Goal: Communication & Community: Answer question/provide support

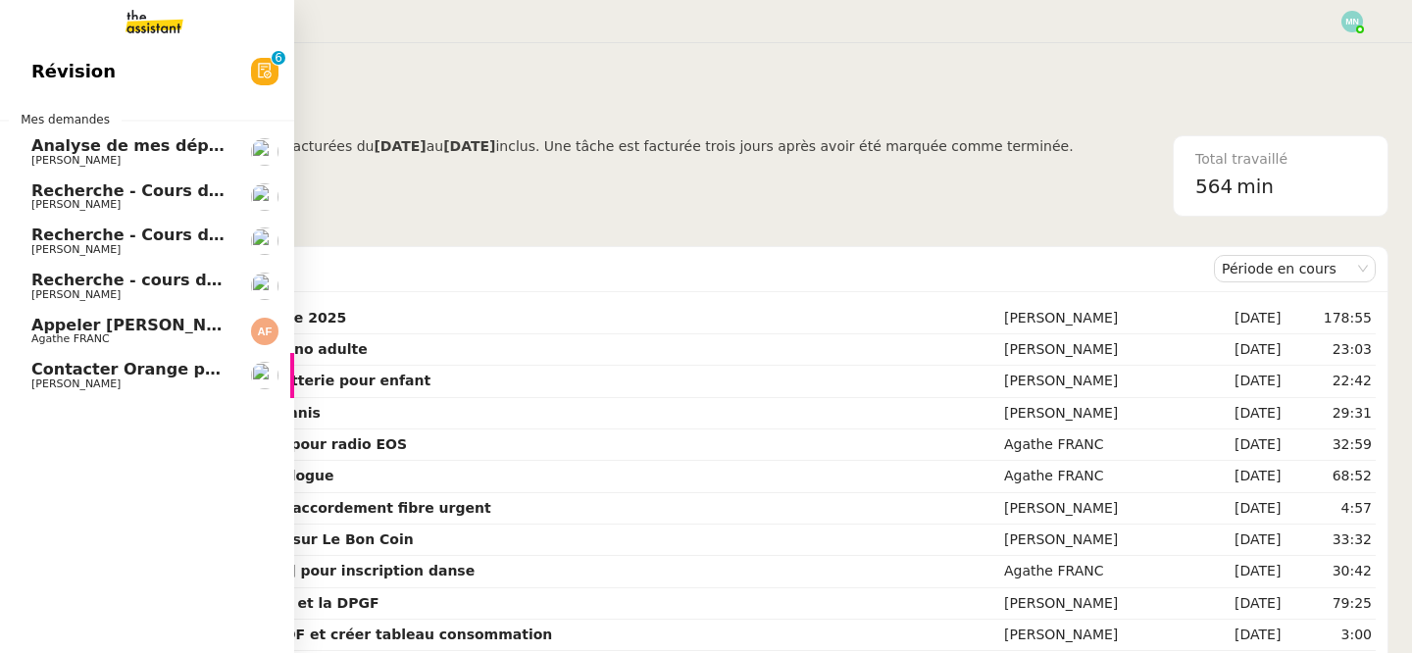
click at [140, 207] on span "[PERSON_NAME]" at bounding box center [130, 205] width 198 height 12
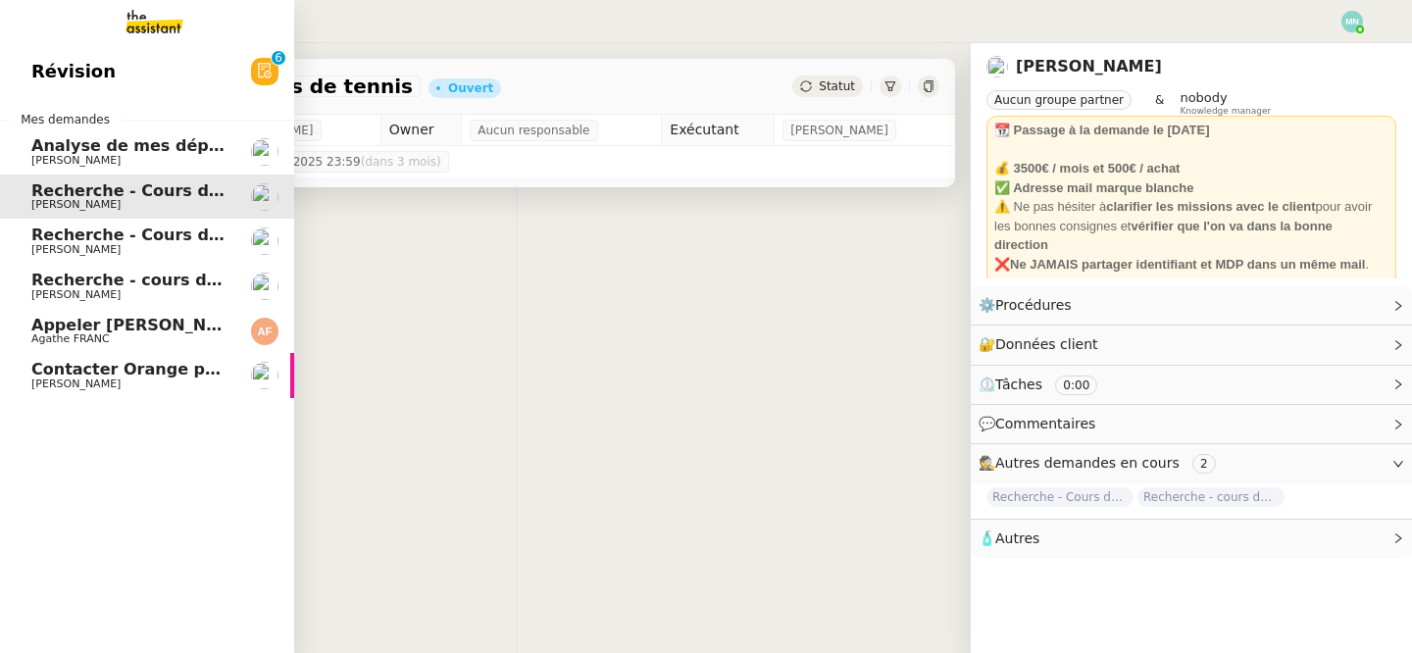
click at [151, 240] on span "Recherche - Cours de batterie pour enfant" at bounding box center [218, 235] width 375 height 19
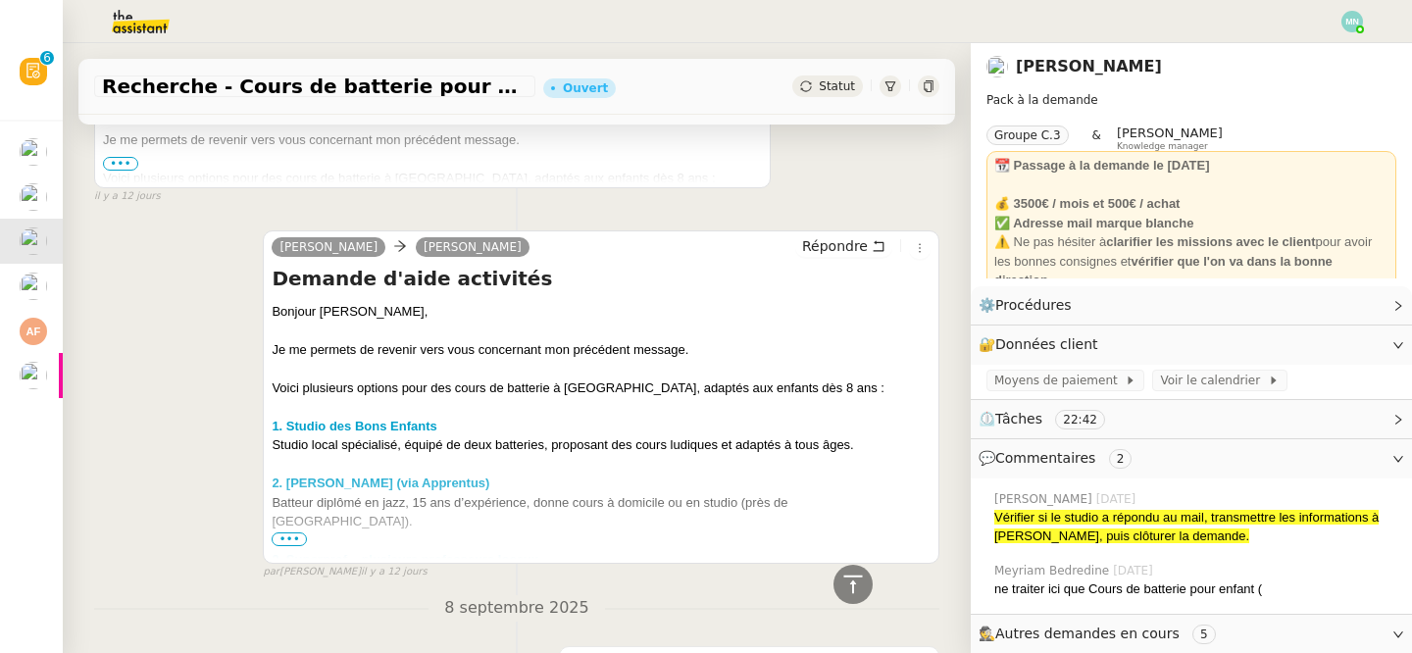
scroll to position [2106, 0]
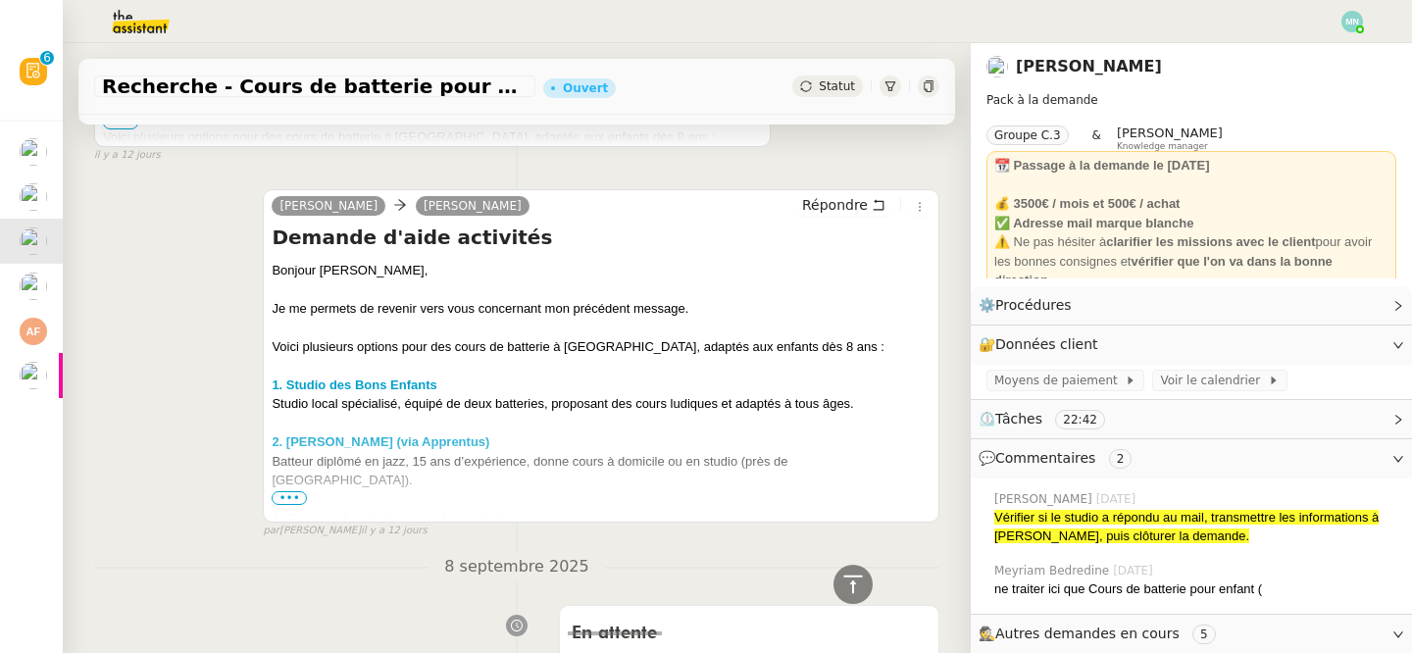
click at [287, 491] on span "•••" at bounding box center [289, 498] width 35 height 14
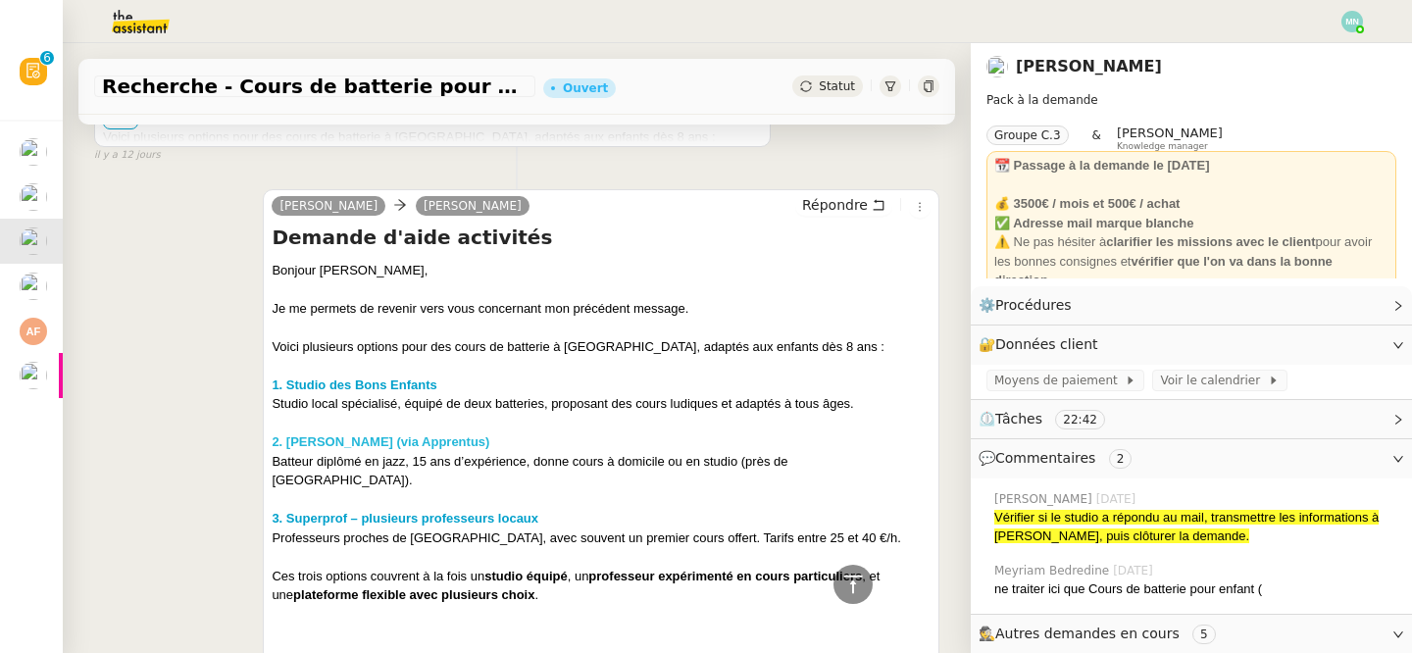
click at [349, 435] on strong "2. [PERSON_NAME] (via Apprentus)" at bounding box center [381, 442] width 218 height 15
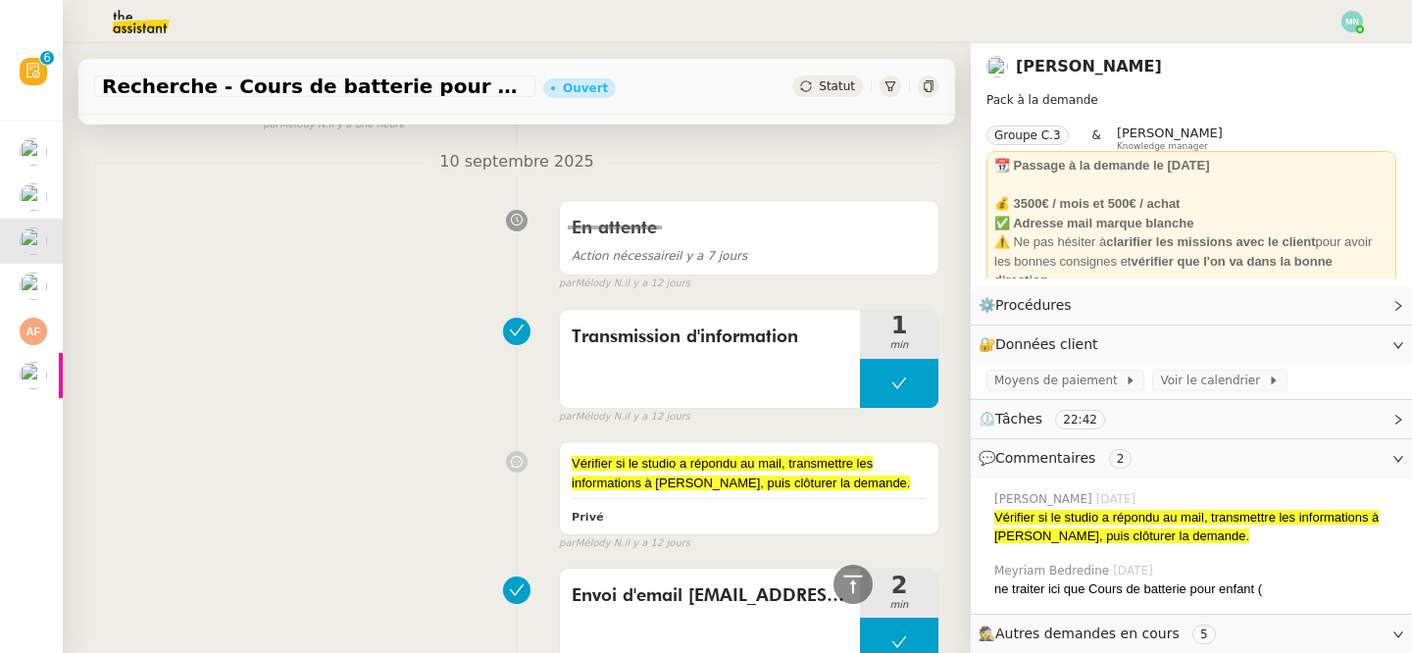
scroll to position [0, 0]
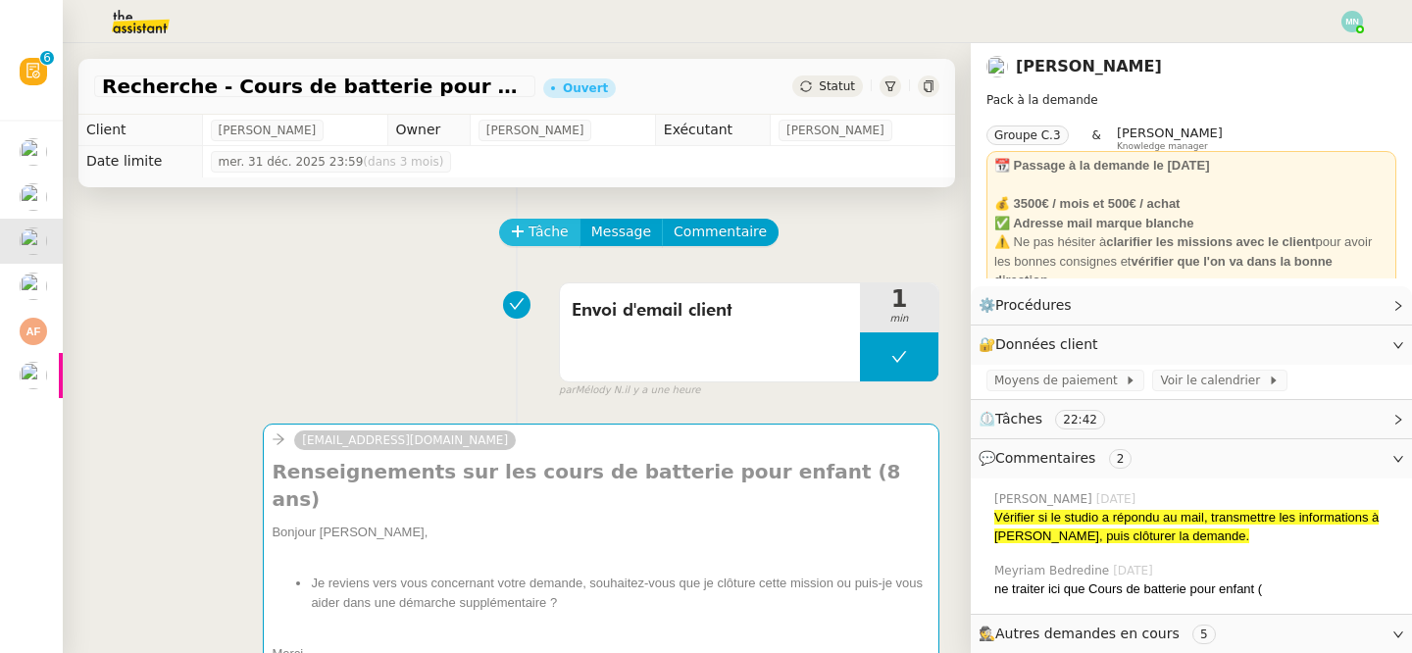
click at [545, 235] on span "Tâche" at bounding box center [549, 232] width 40 height 23
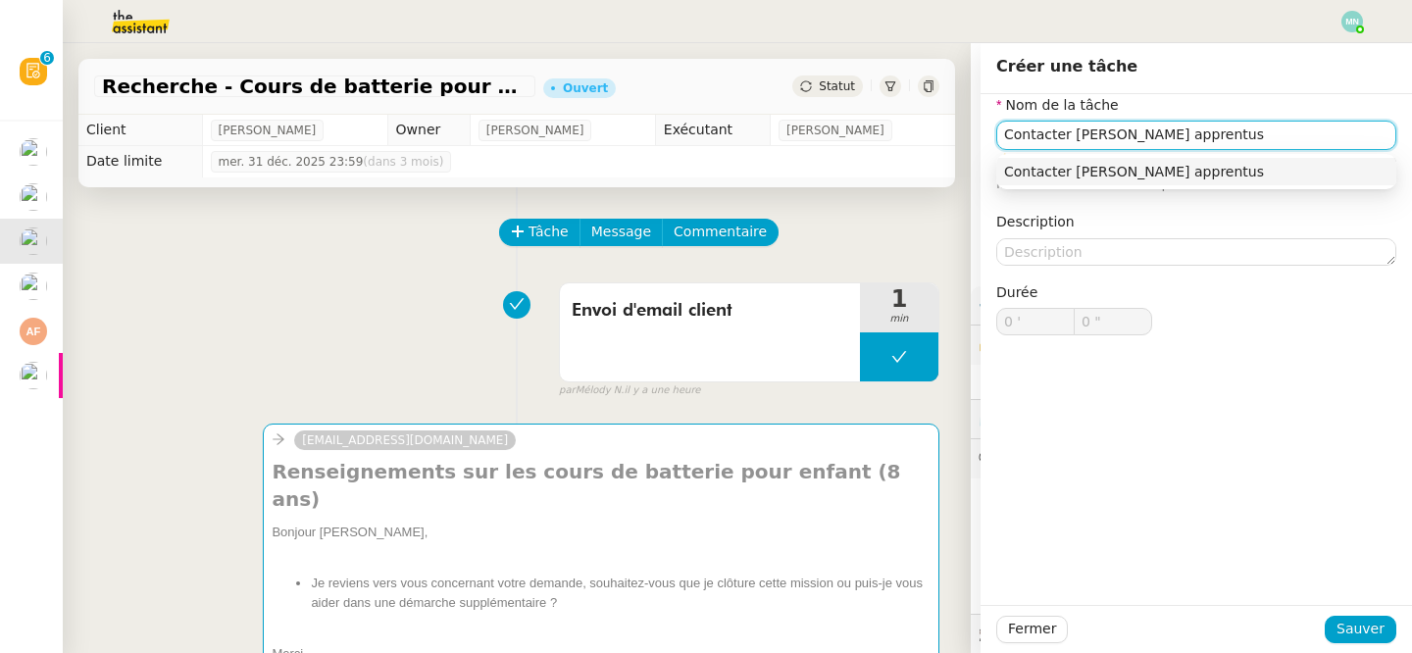
click at [1166, 168] on div "Contacter [PERSON_NAME] apprentus" at bounding box center [1196, 172] width 384 height 18
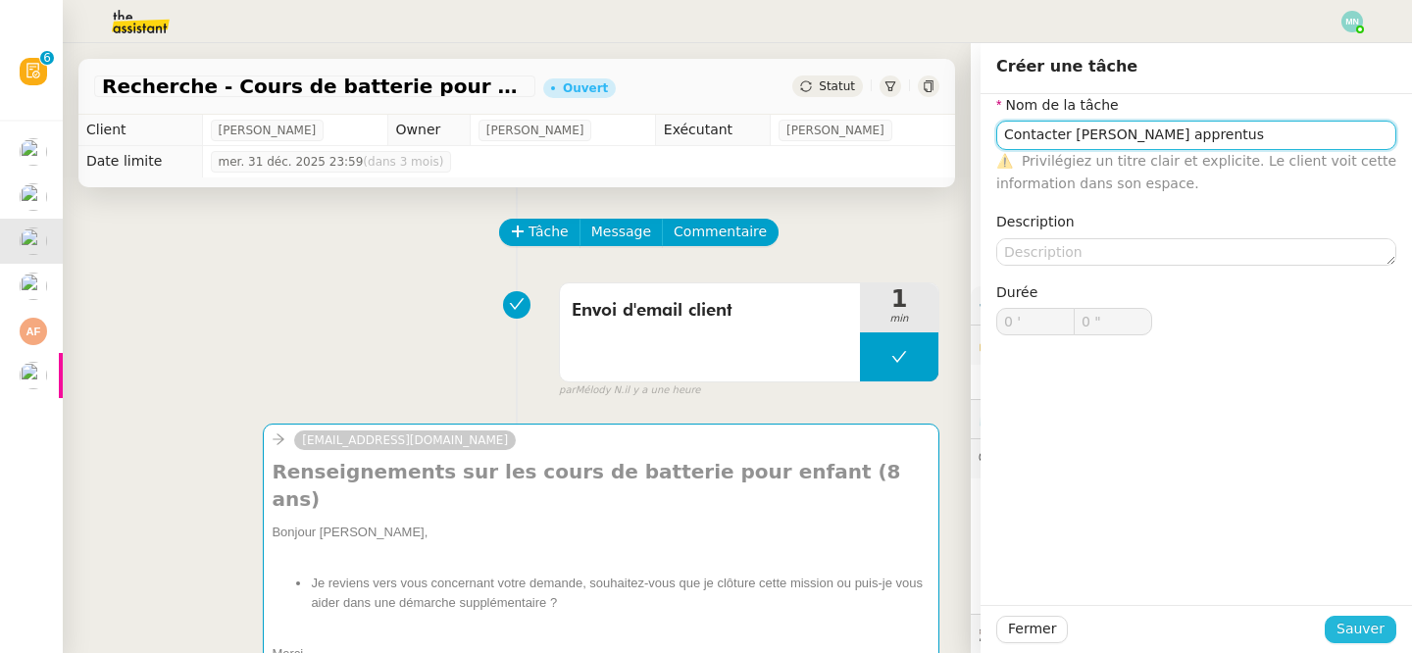
type input "Contacter [PERSON_NAME] apprentus"
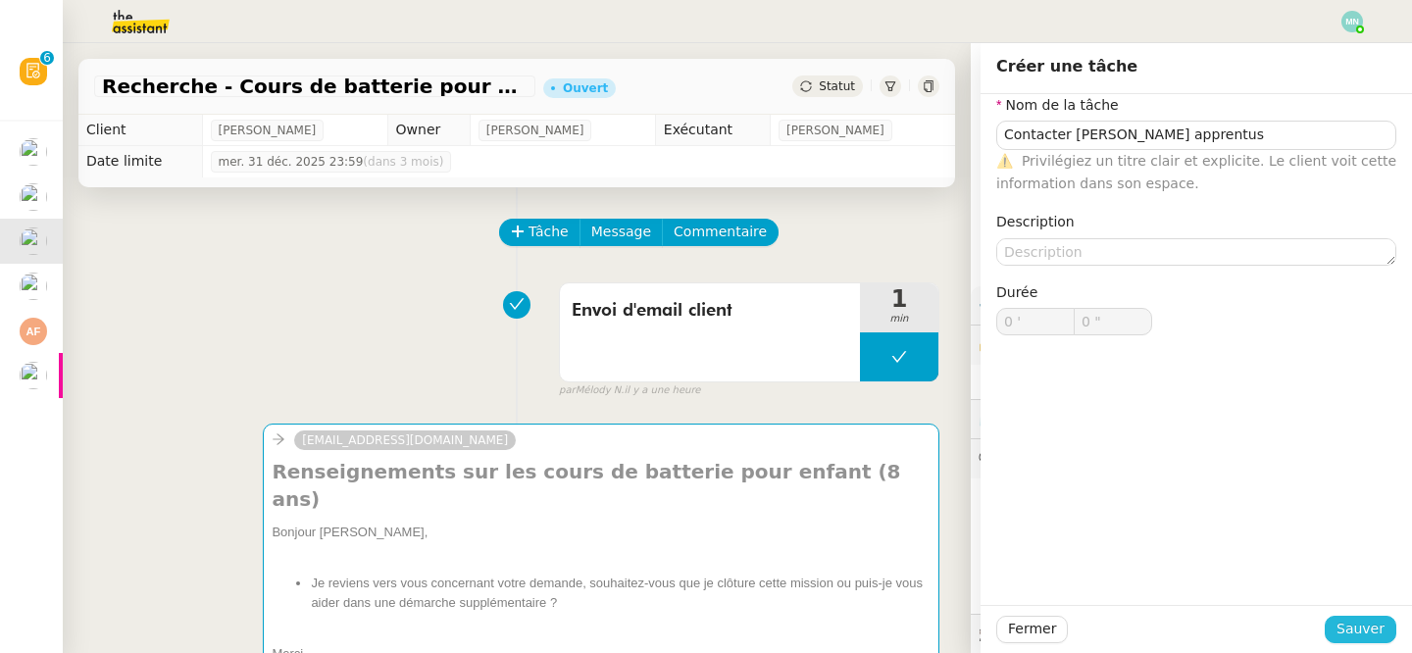
click at [1373, 616] on button "Sauver" at bounding box center [1361, 629] width 72 height 27
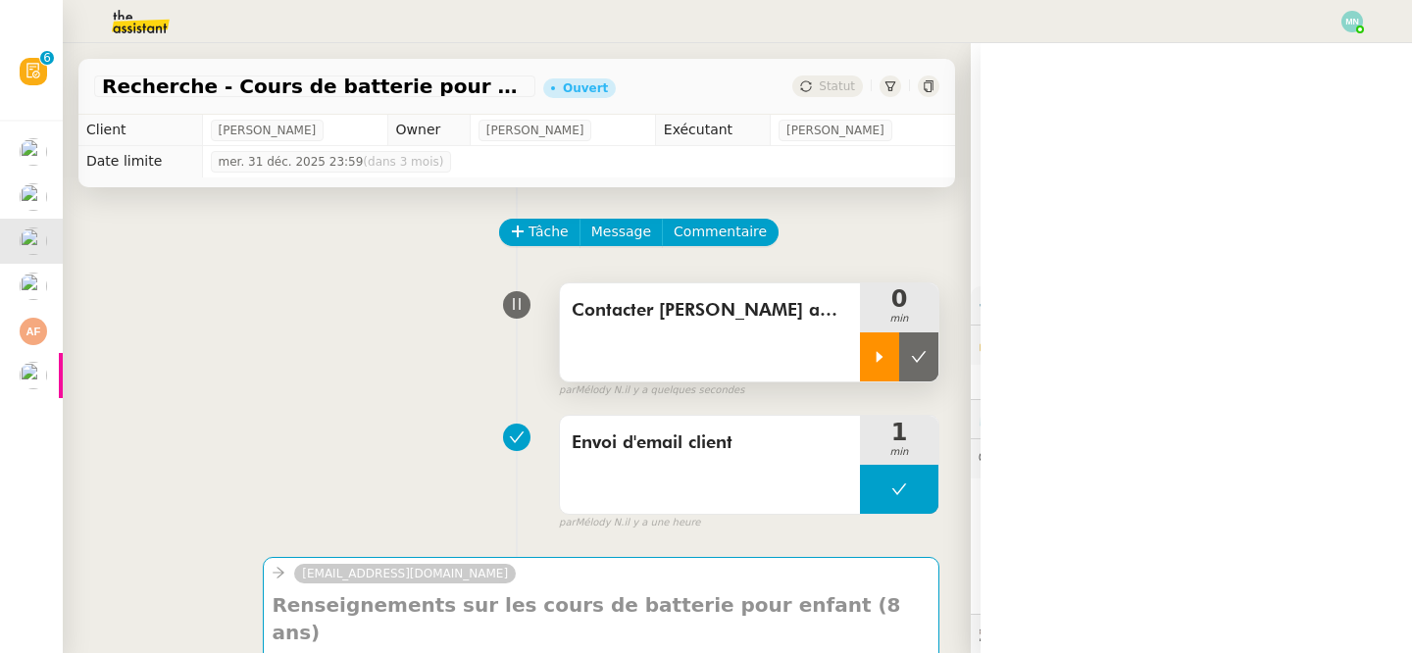
click at [887, 340] on div at bounding box center [879, 357] width 39 height 49
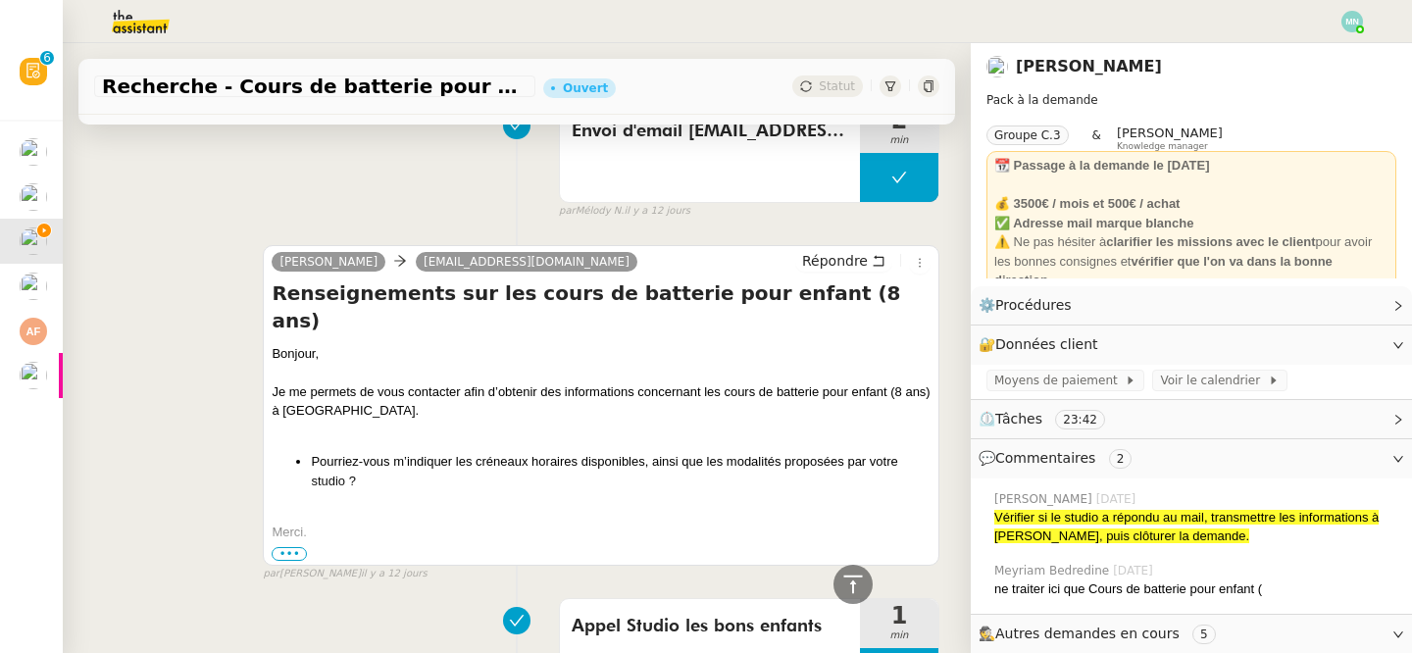
scroll to position [1233, 0]
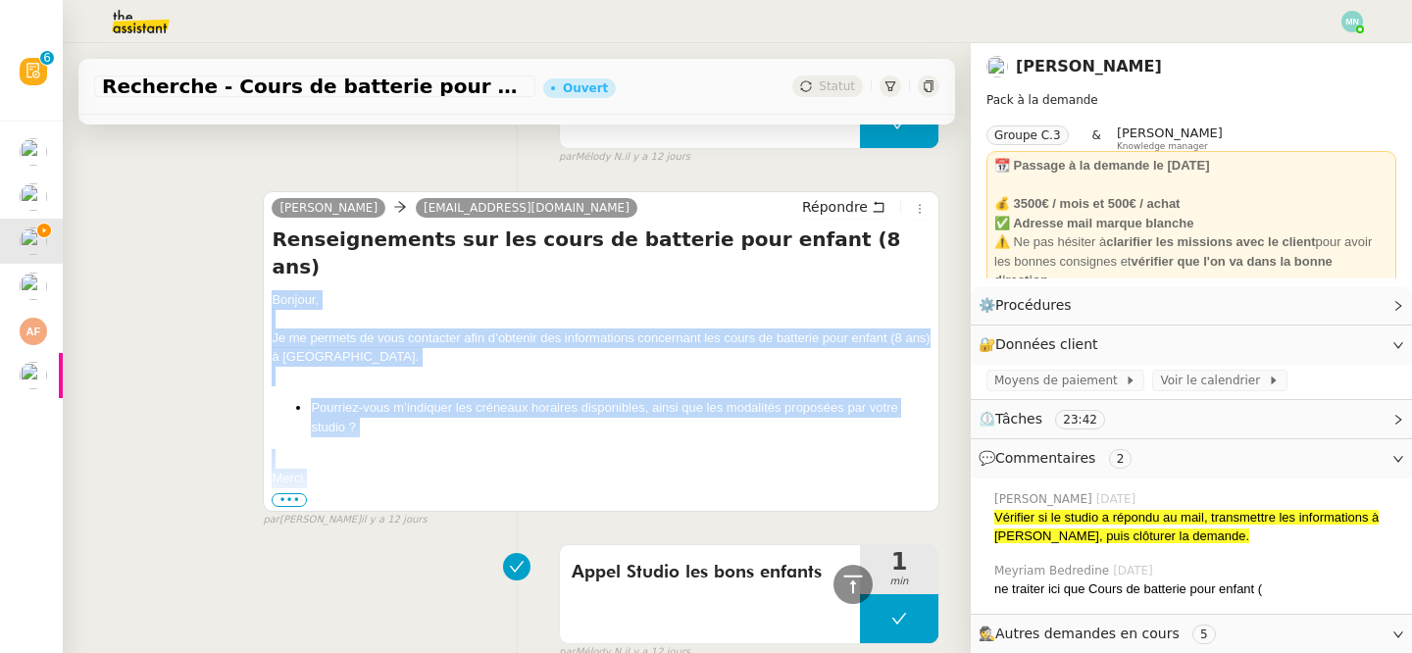
drag, startPoint x: 271, startPoint y: 241, endPoint x: 368, endPoint y: 419, distance: 202.4
click at [368, 420] on div "[PERSON_NAME] ​[EMAIL_ADDRESS][DOMAIN_NAME] Répondre Renseignements sur les cou…" at bounding box center [601, 351] width 677 height 321
copy div "Bonjour, Je me permets de vous contacter afin d’obtenir des informations concer…"
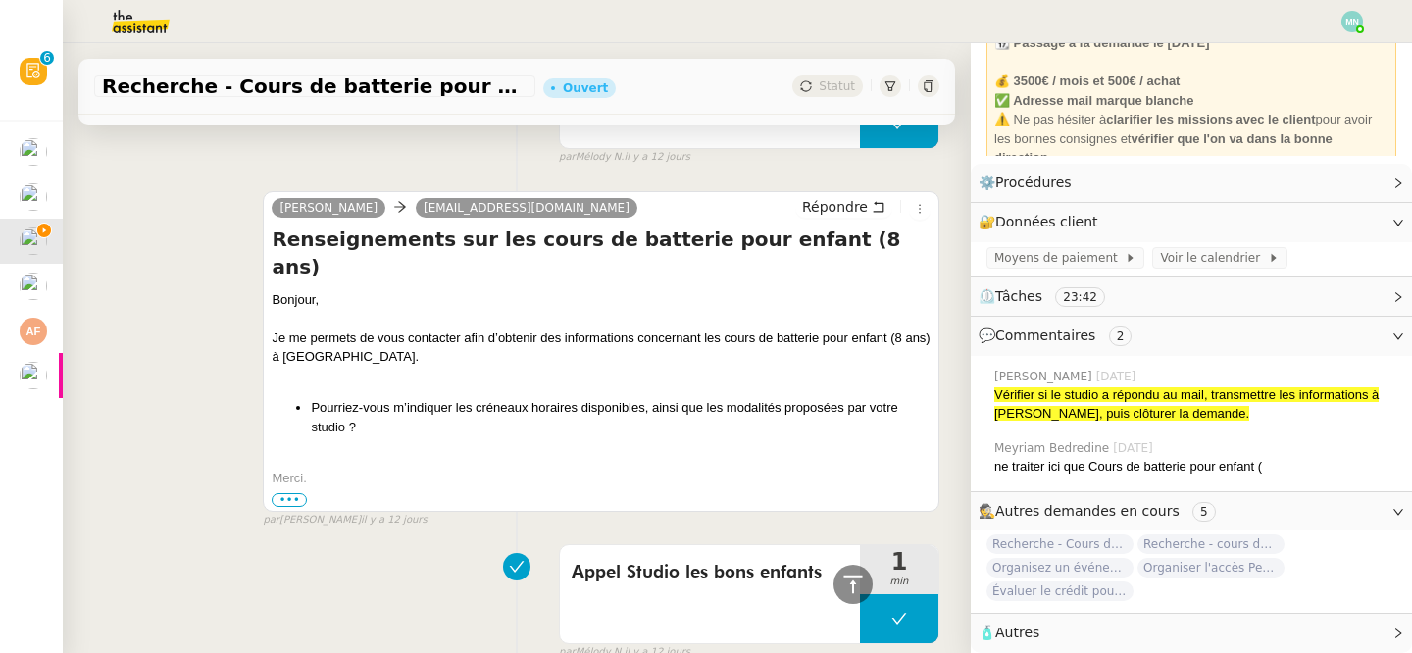
click at [1026, 627] on span "Autres" at bounding box center [1018, 633] width 44 height 16
click at [1131, 626] on span "🧴 Autres" at bounding box center [1176, 633] width 394 height 23
click at [1133, 621] on div "🧴 Autres" at bounding box center [1191, 633] width 441 height 38
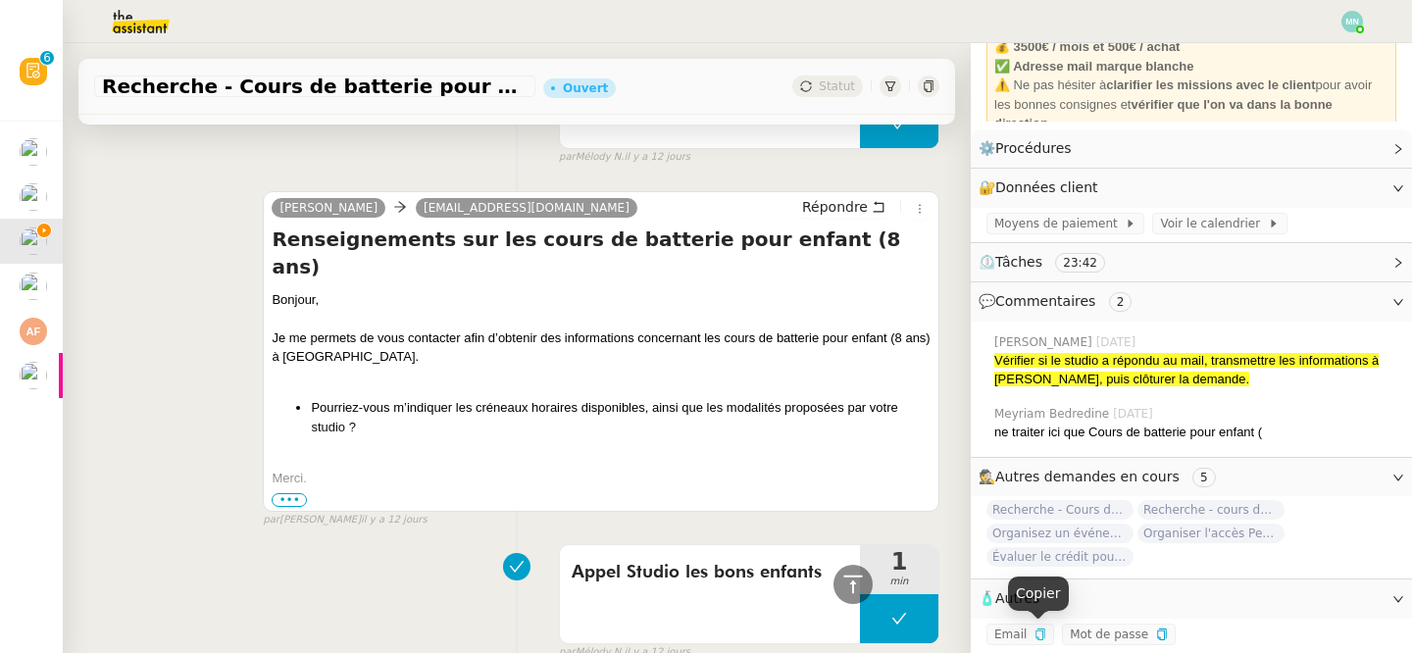
click at [1042, 631] on icon "button" at bounding box center [1041, 635] width 12 height 12
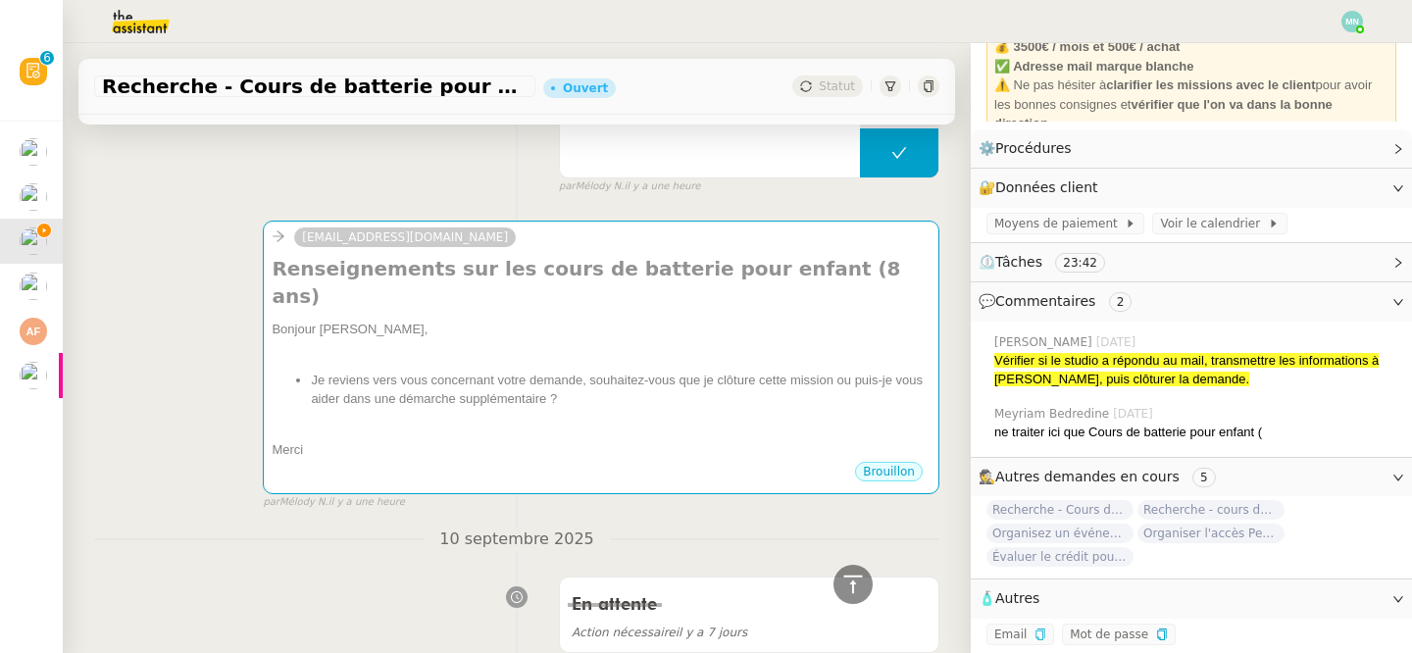
scroll to position [0, 0]
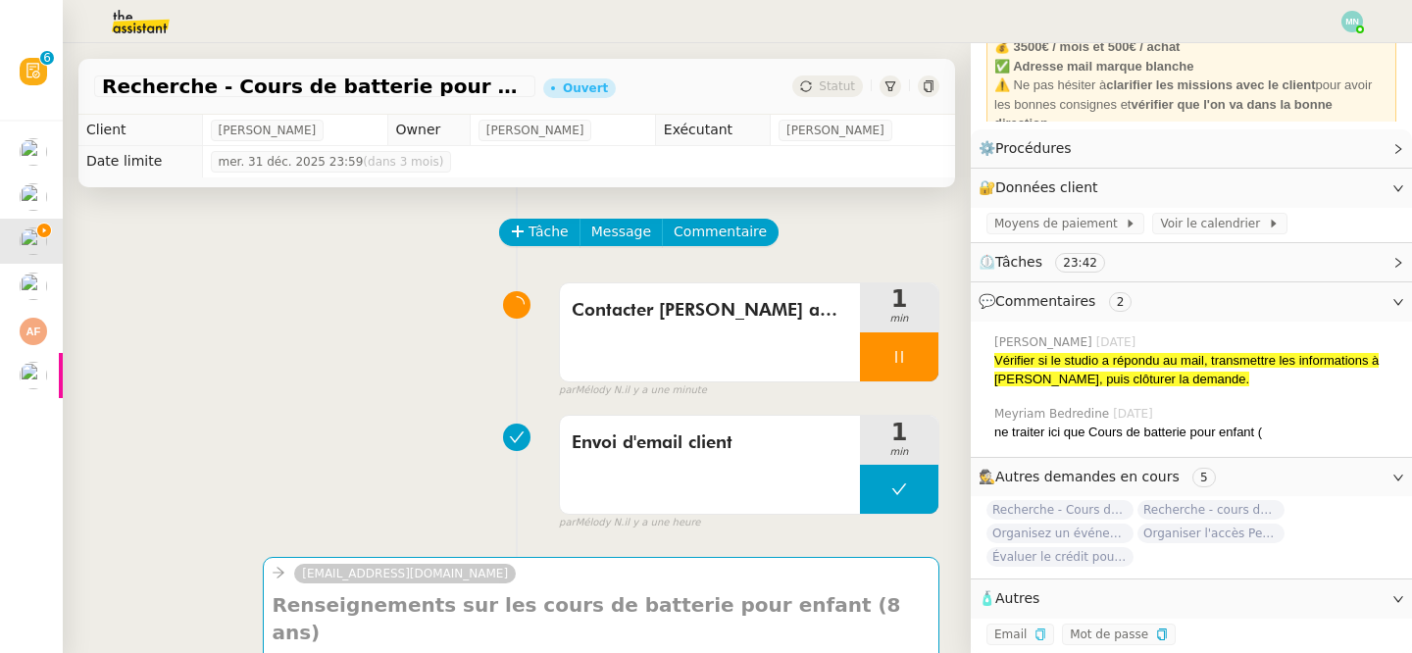
drag, startPoint x: 327, startPoint y: 142, endPoint x: 198, endPoint y: 123, distance: 130.0
click at [197, 124] on tr "Client [PERSON_NAME] Owner [PERSON_NAME] Exécutant [PERSON_NAME]" at bounding box center [516, 130] width 877 height 31
copy tr "[PERSON_NAME]"
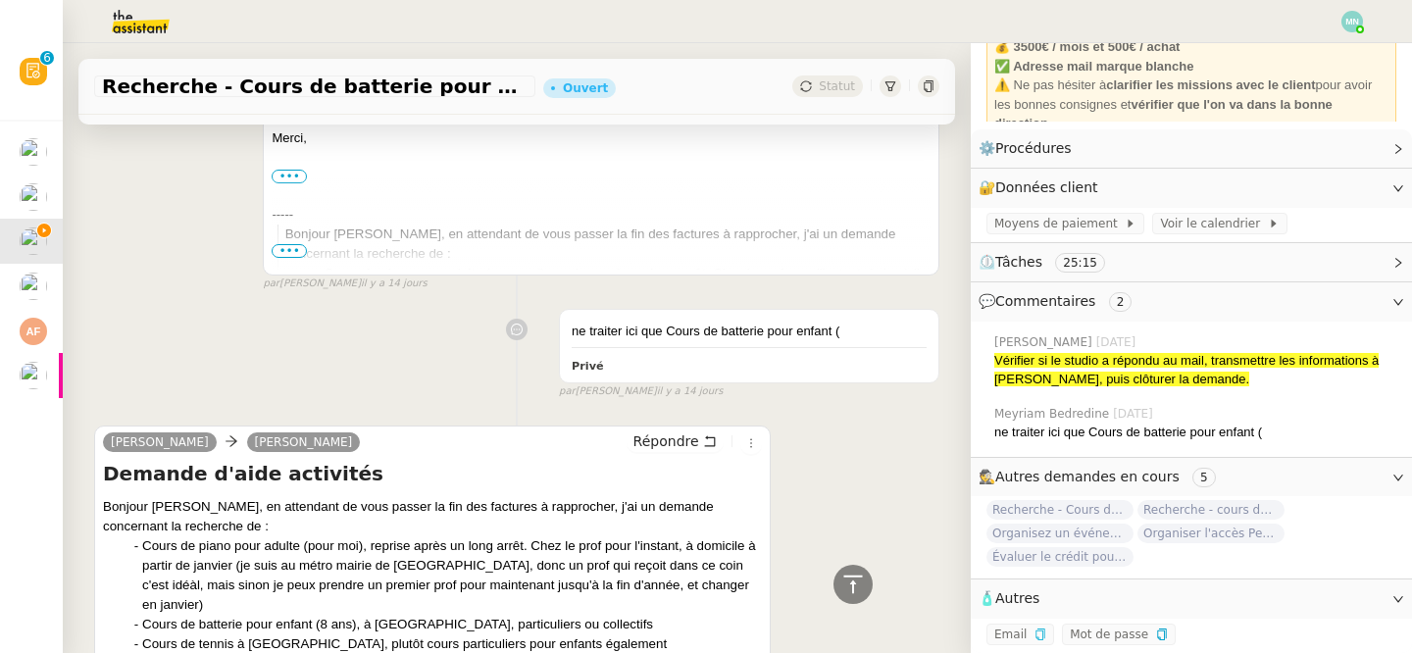
scroll to position [5167, 0]
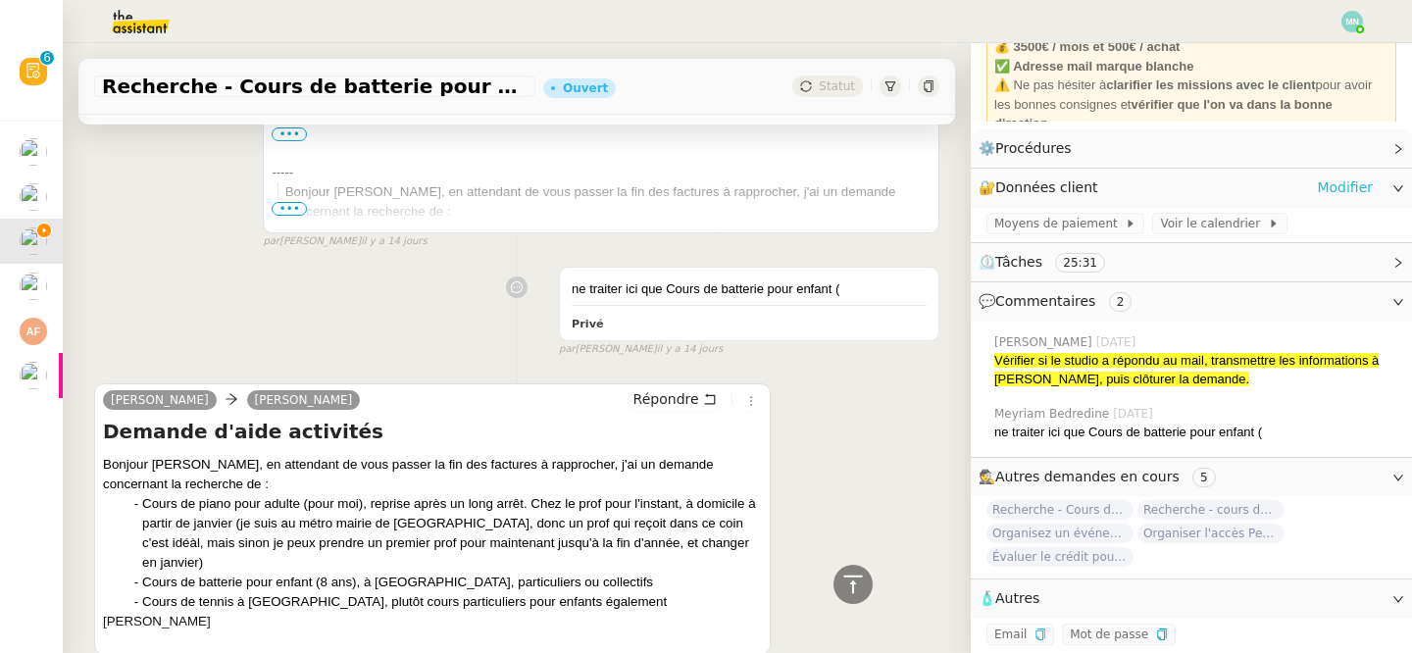
click at [1333, 189] on link "Modifier" at bounding box center [1345, 188] width 56 height 23
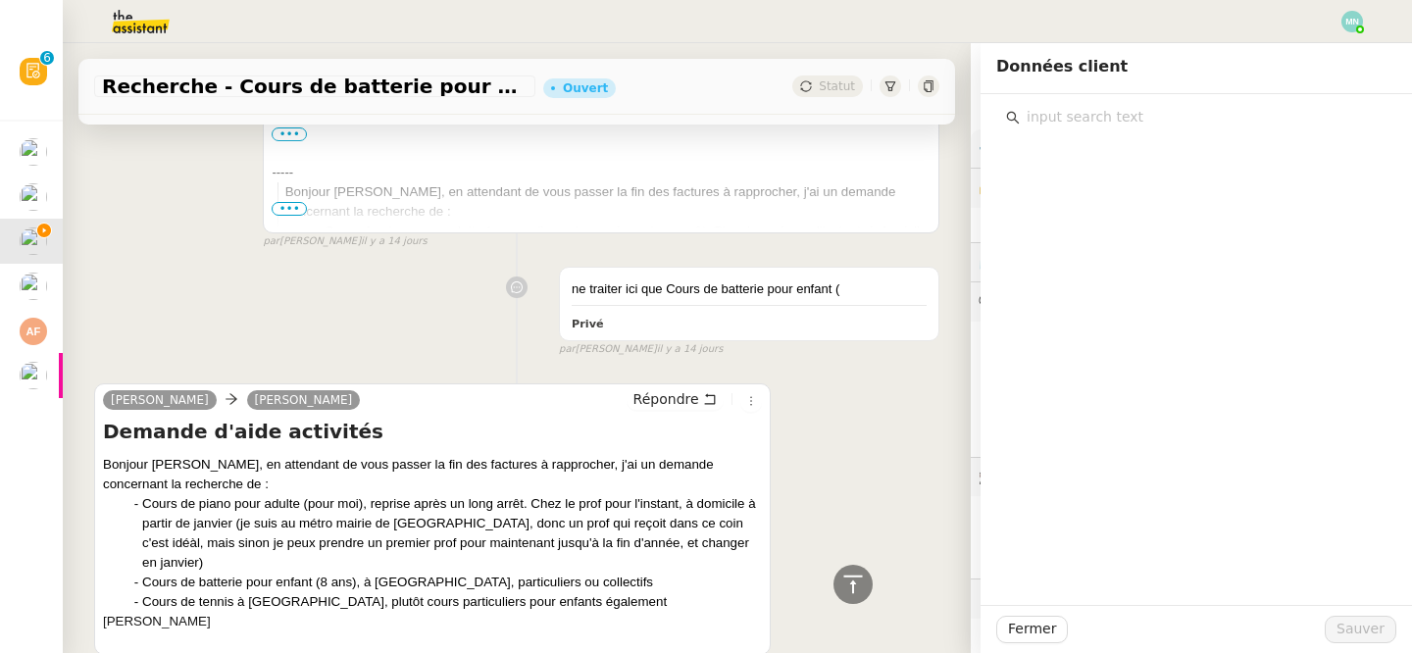
click at [1041, 121] on input "text" at bounding box center [1203, 117] width 367 height 26
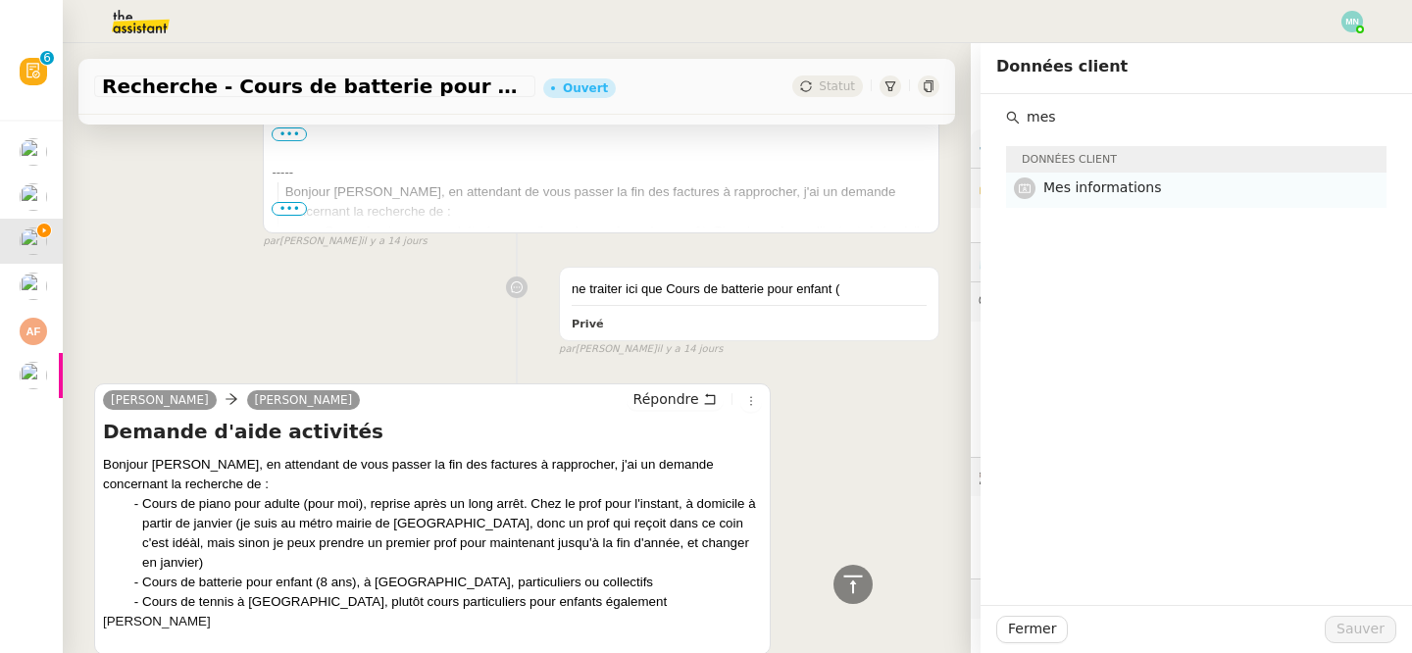
type input "mes"
click at [1073, 183] on span "Mes informations" at bounding box center [1103, 187] width 119 height 16
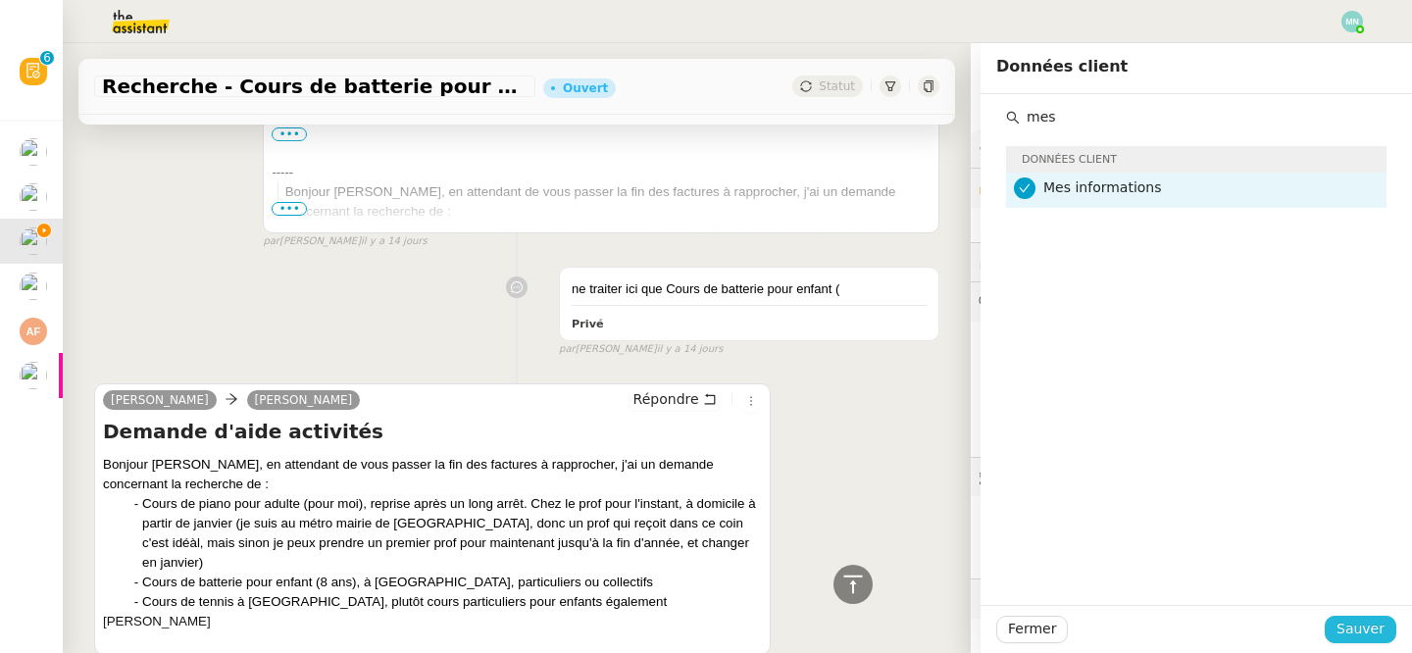
click at [1359, 632] on span "Sauver" at bounding box center [1361, 629] width 48 height 23
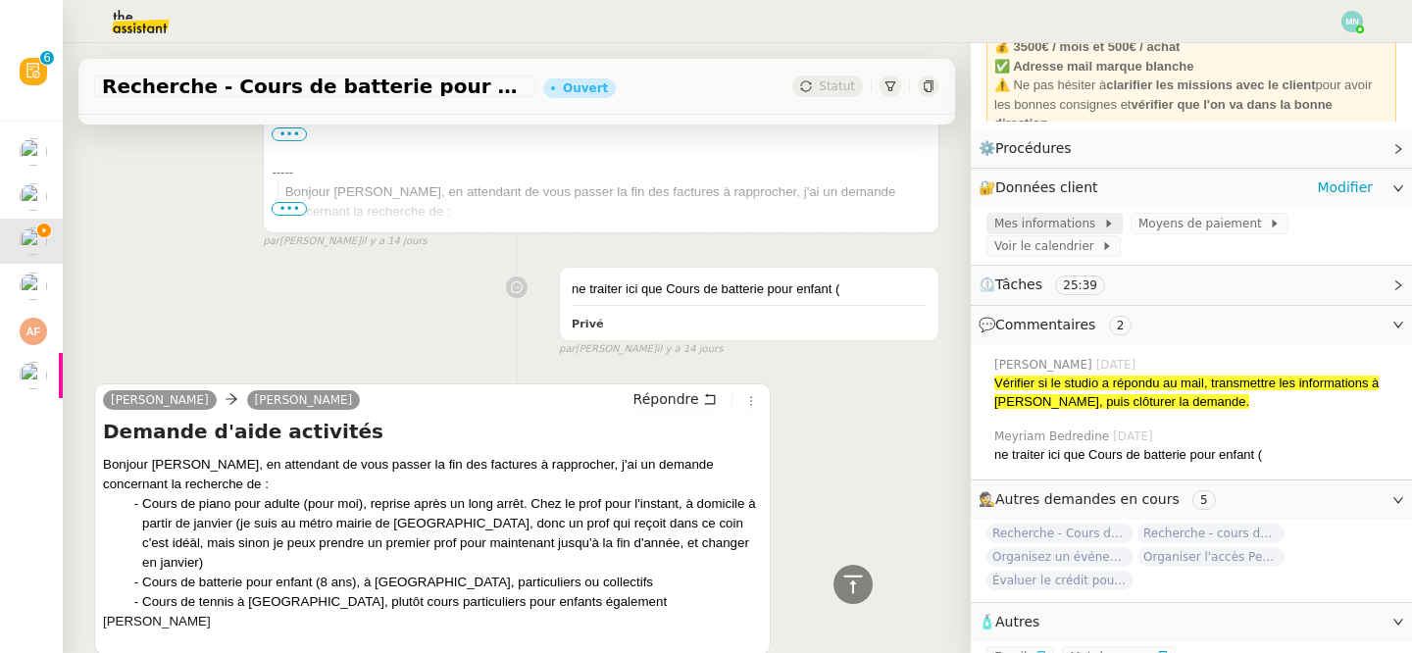
click at [1059, 217] on span "Mes informations" at bounding box center [1049, 224] width 109 height 20
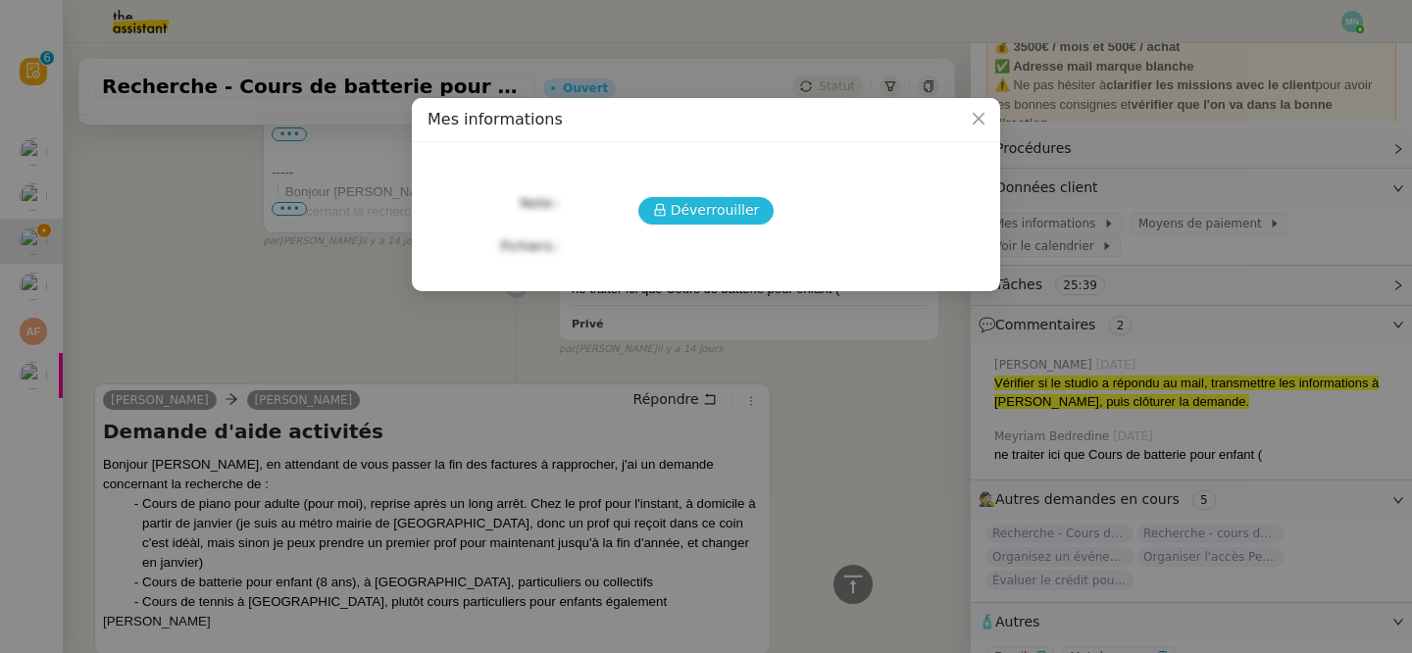
click at [731, 205] on span "Déverrouiller" at bounding box center [715, 210] width 89 height 23
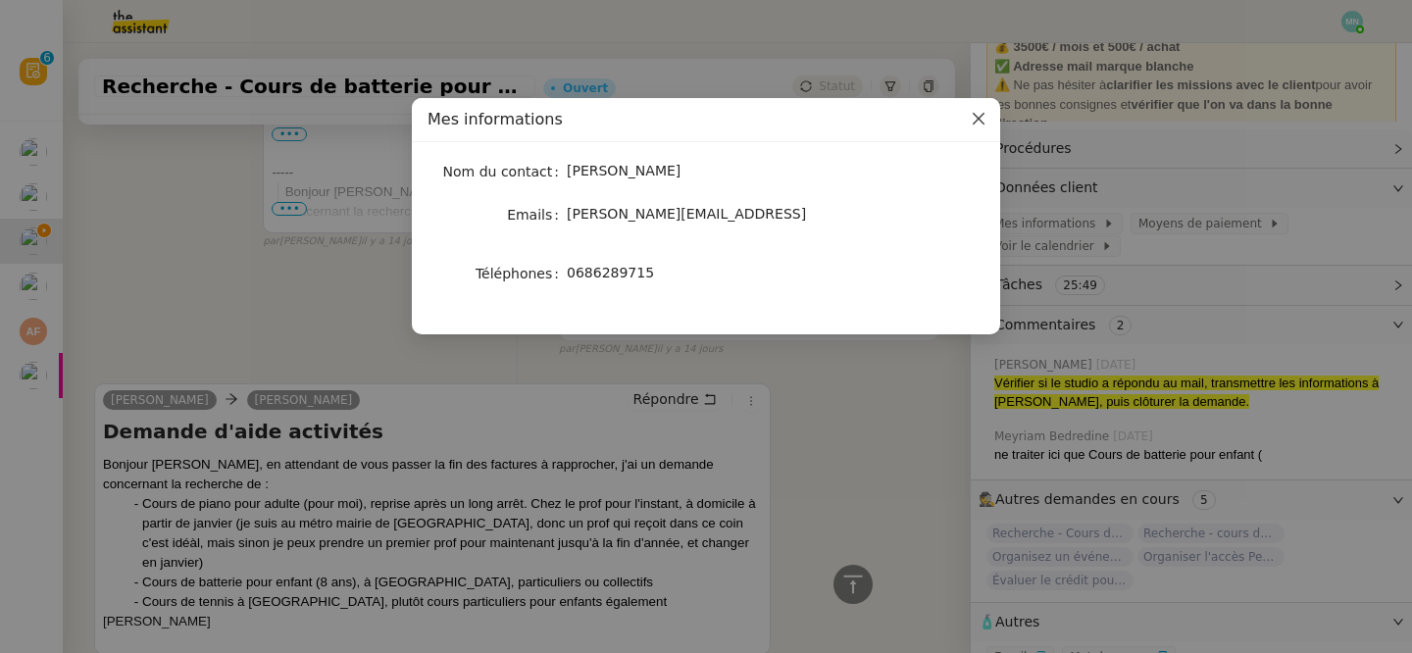
click at [982, 117] on icon "Close" at bounding box center [979, 119] width 12 height 12
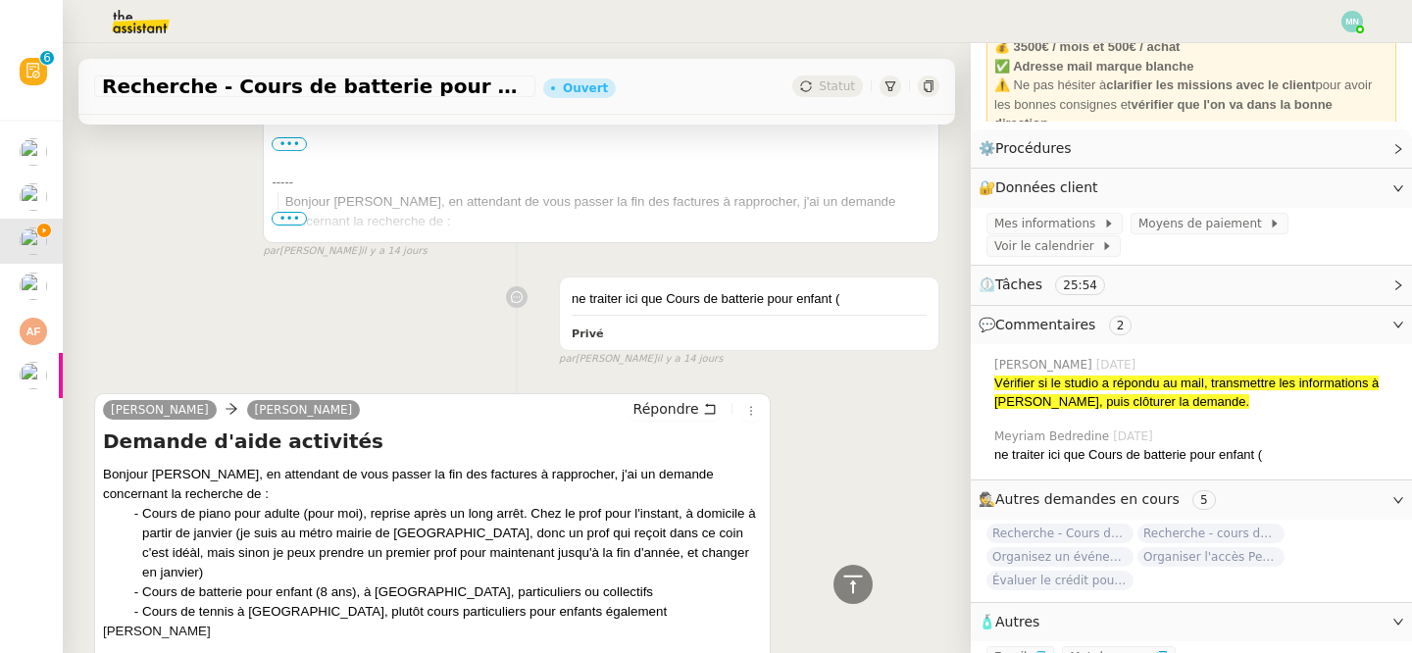
scroll to position [5152, 0]
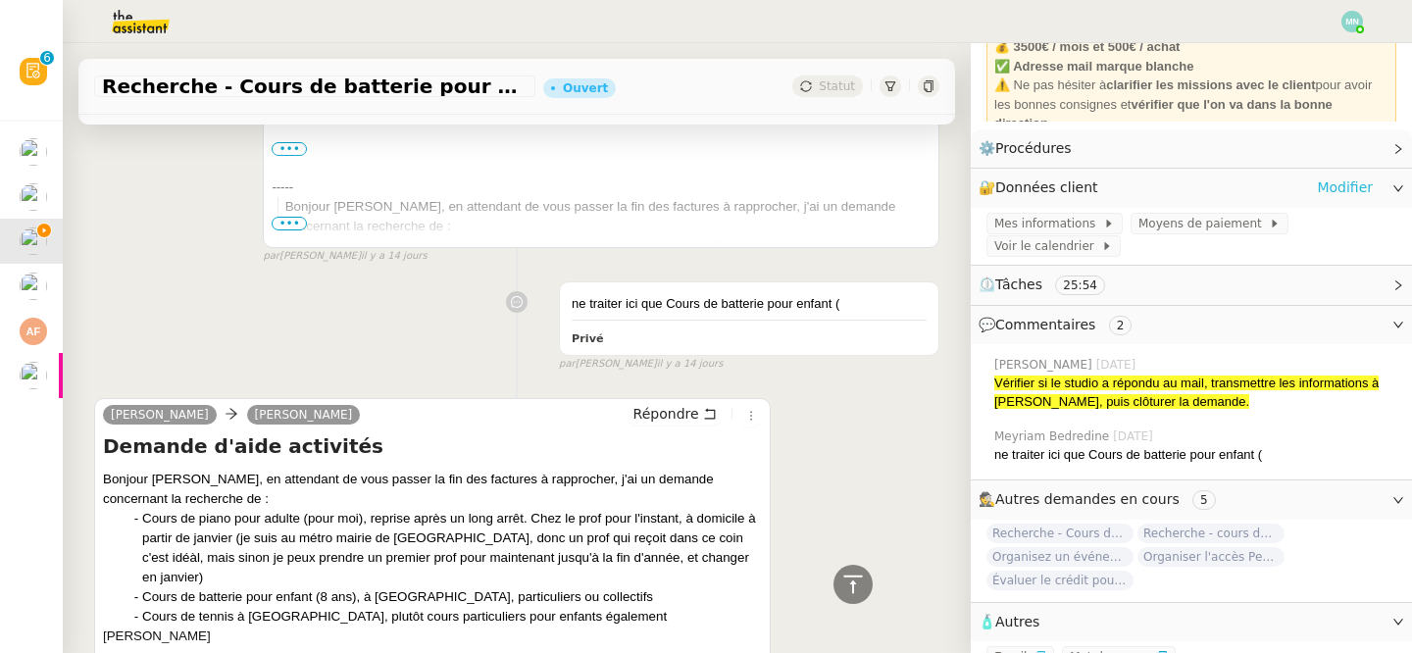
click at [1355, 190] on link "Modifier" at bounding box center [1345, 188] width 56 height 23
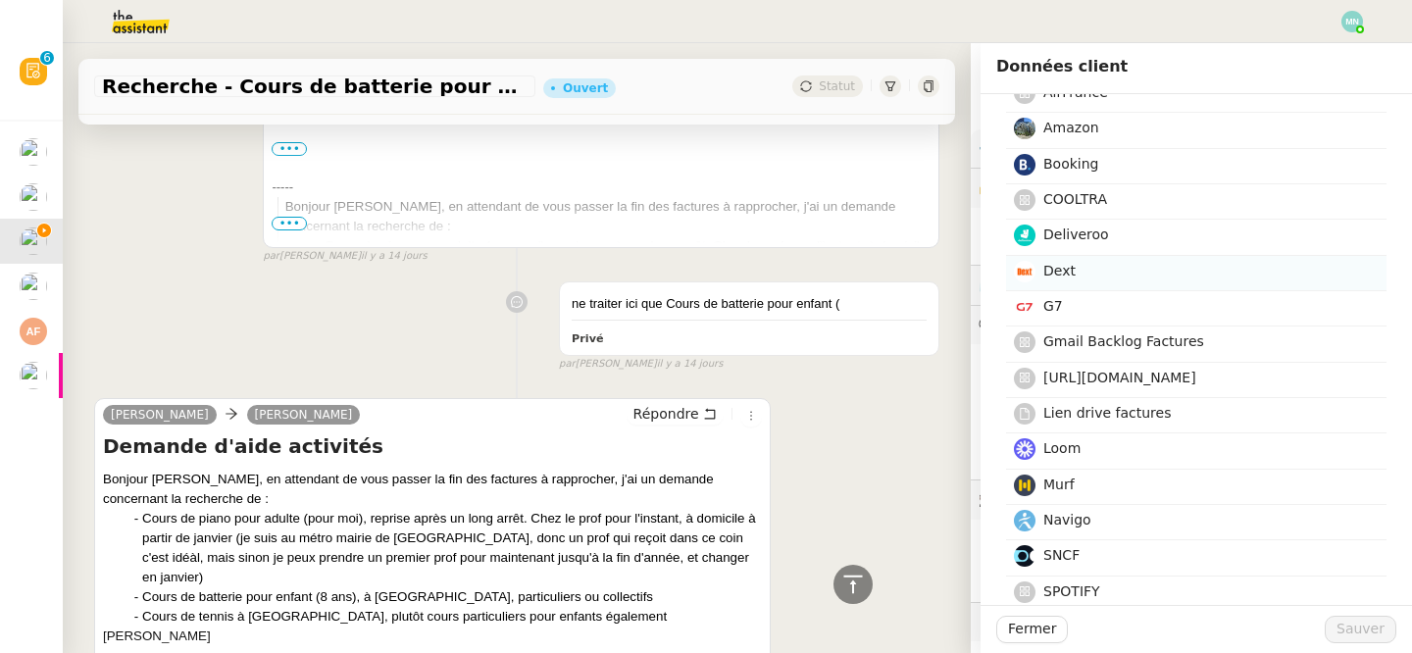
scroll to position [254, 0]
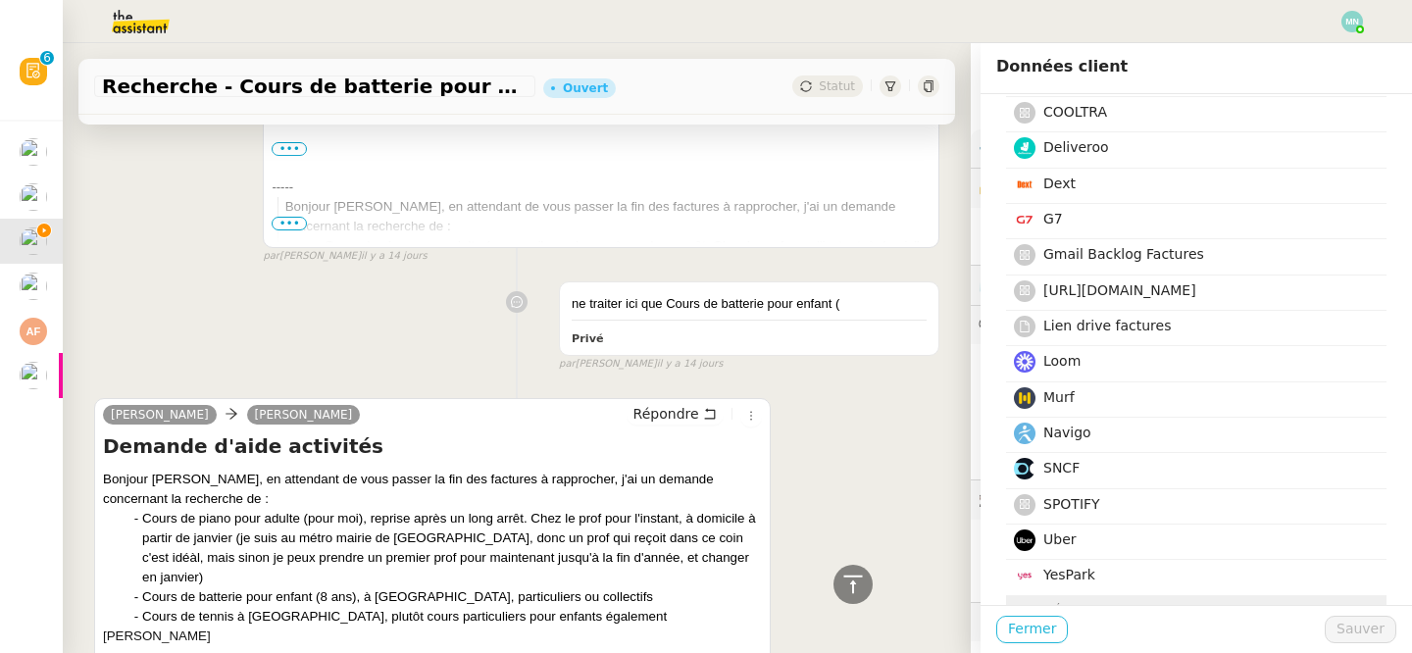
click at [1032, 628] on span "Fermer" at bounding box center [1032, 629] width 48 height 23
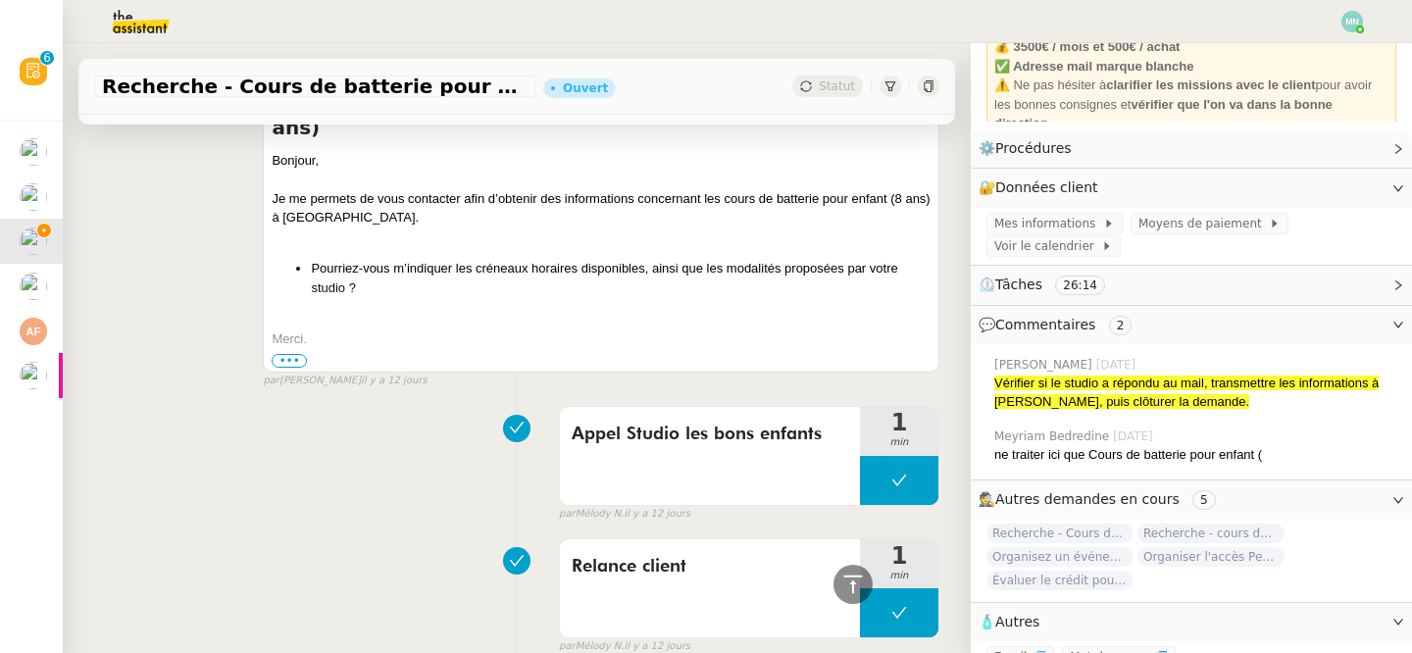
scroll to position [1765, 0]
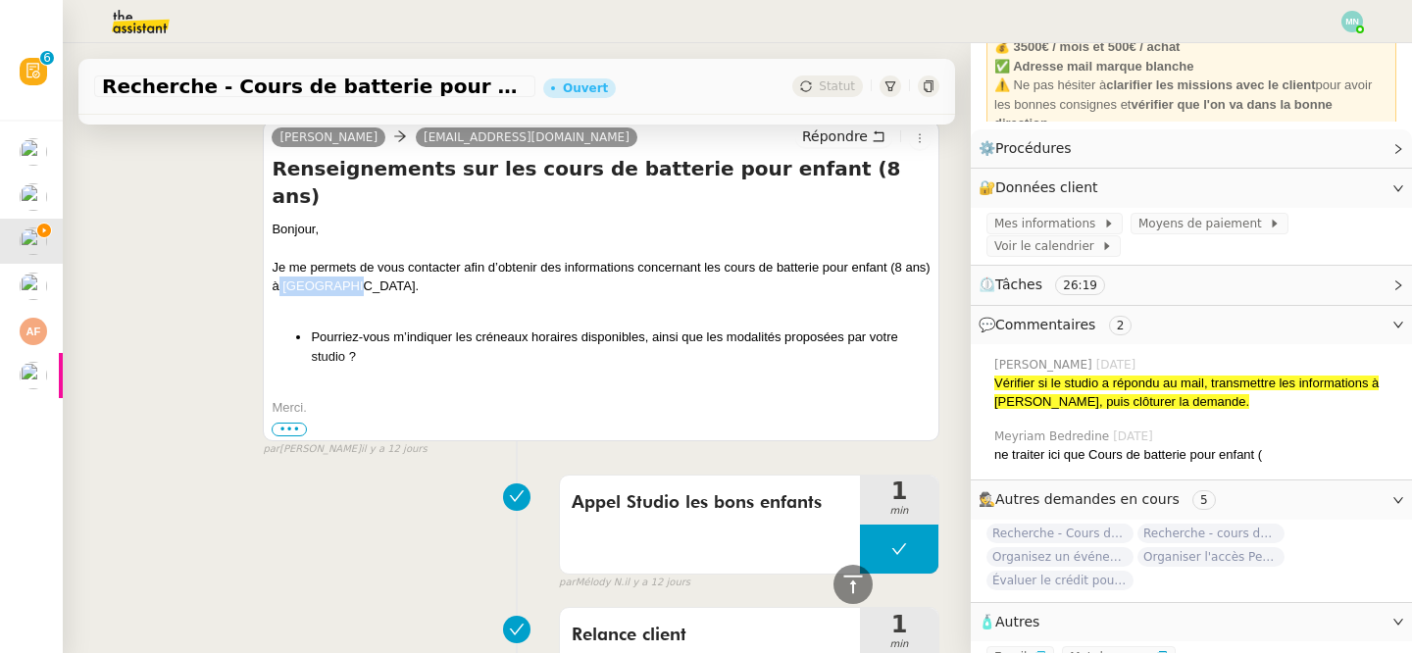
drag, startPoint x: 345, startPoint y: 233, endPoint x: 280, endPoint y: 231, distance: 65.7
click at [280, 258] on div "Je me permets de vous contacter afin d’obtenir des informations concernant les …" at bounding box center [601, 277] width 659 height 38
copy div "[GEOGRAPHIC_DATA]"
click at [363, 328] on li "Pourriez-vous m’indiquer les créneaux horaires disponibles, ainsi que les modal…" at bounding box center [621, 347] width 620 height 38
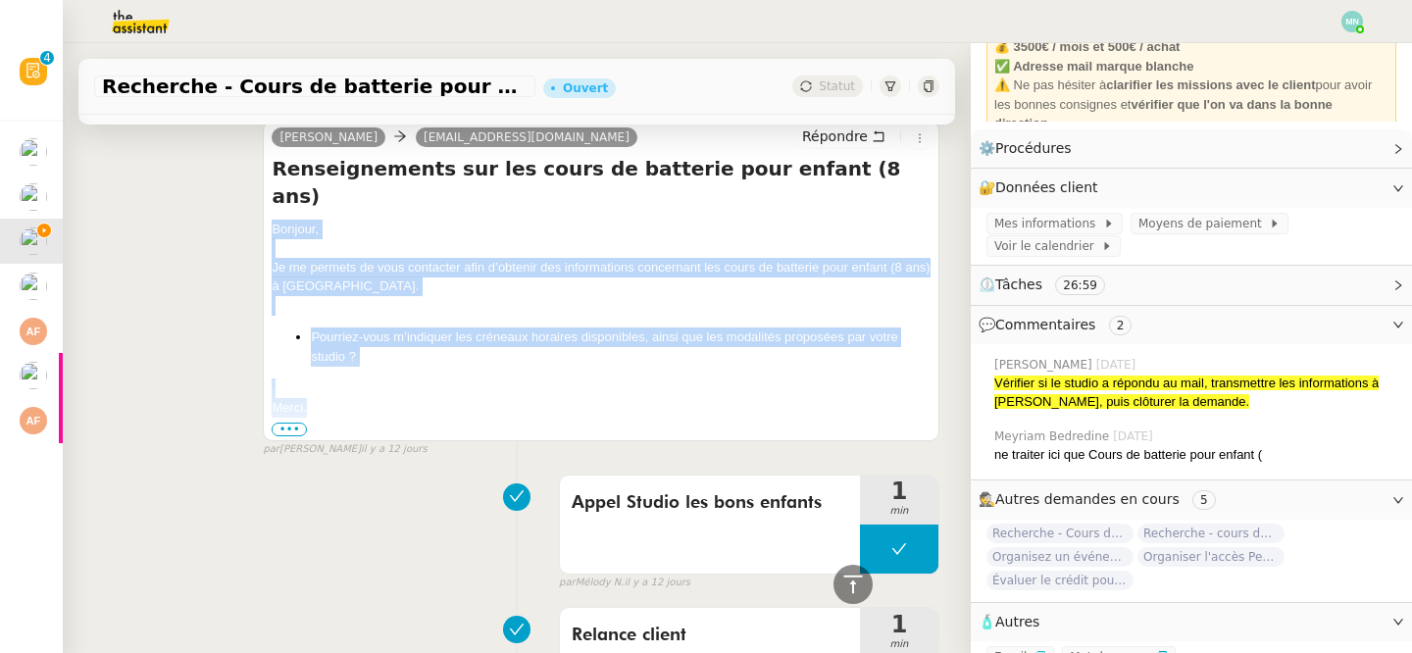
drag, startPoint x: 268, startPoint y: 174, endPoint x: 364, endPoint y: 353, distance: 203.6
click at [364, 353] on div "[PERSON_NAME] ​[EMAIL_ADDRESS][DOMAIN_NAME] Répondre Renseignements sur les cou…" at bounding box center [601, 281] width 677 height 321
copy div "Bonjour, Je me permets de vous contacter afin d’obtenir des informations concer…"
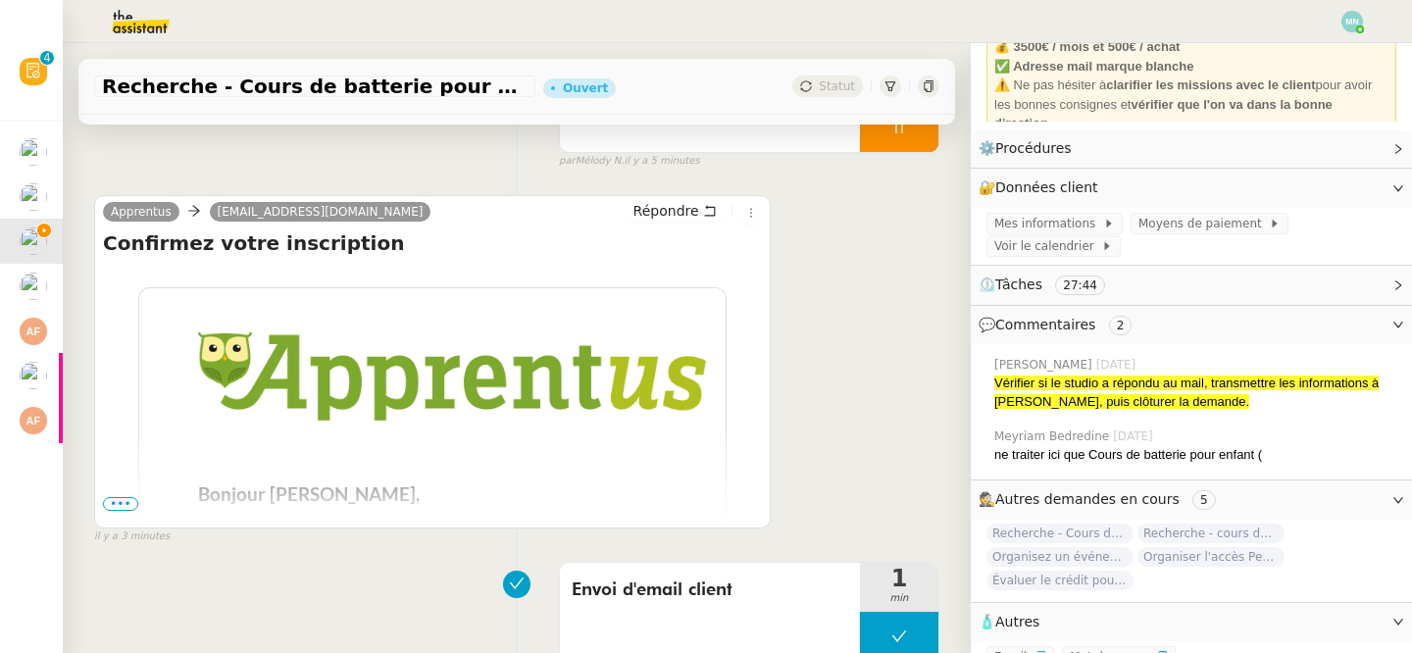
scroll to position [376, 0]
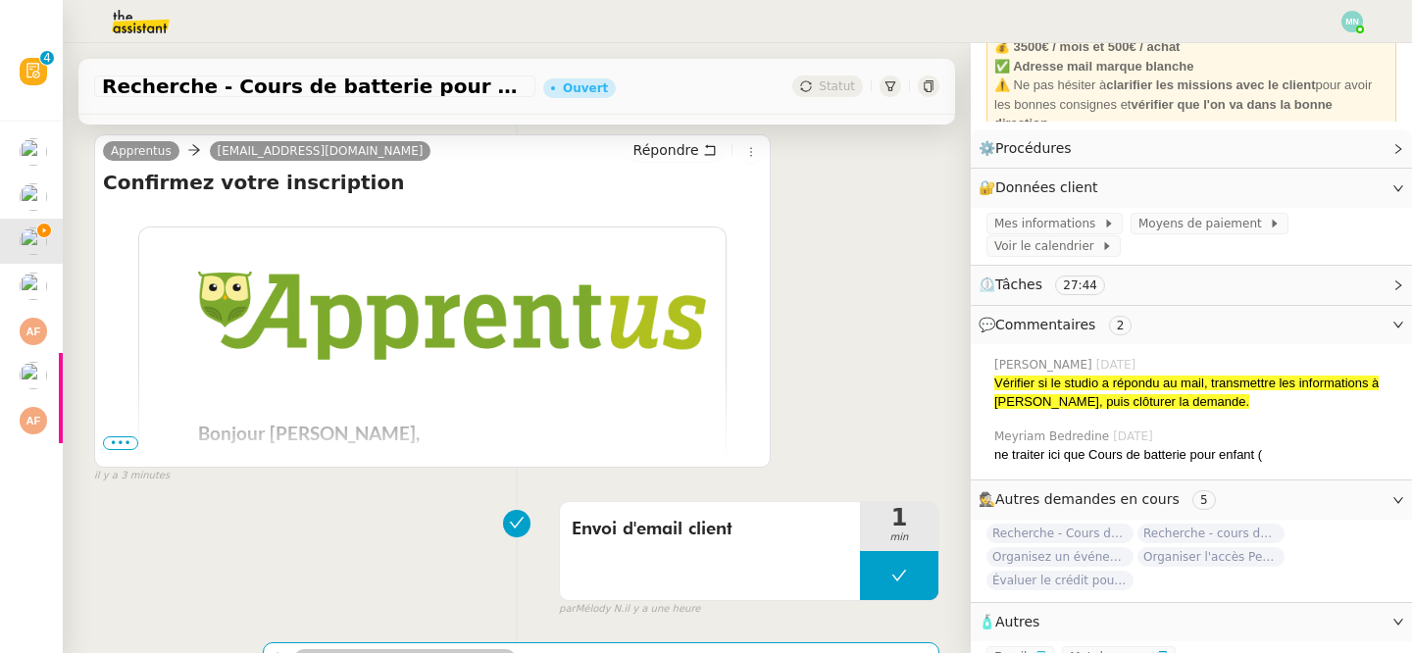
click at [127, 441] on span "•••" at bounding box center [120, 443] width 35 height 14
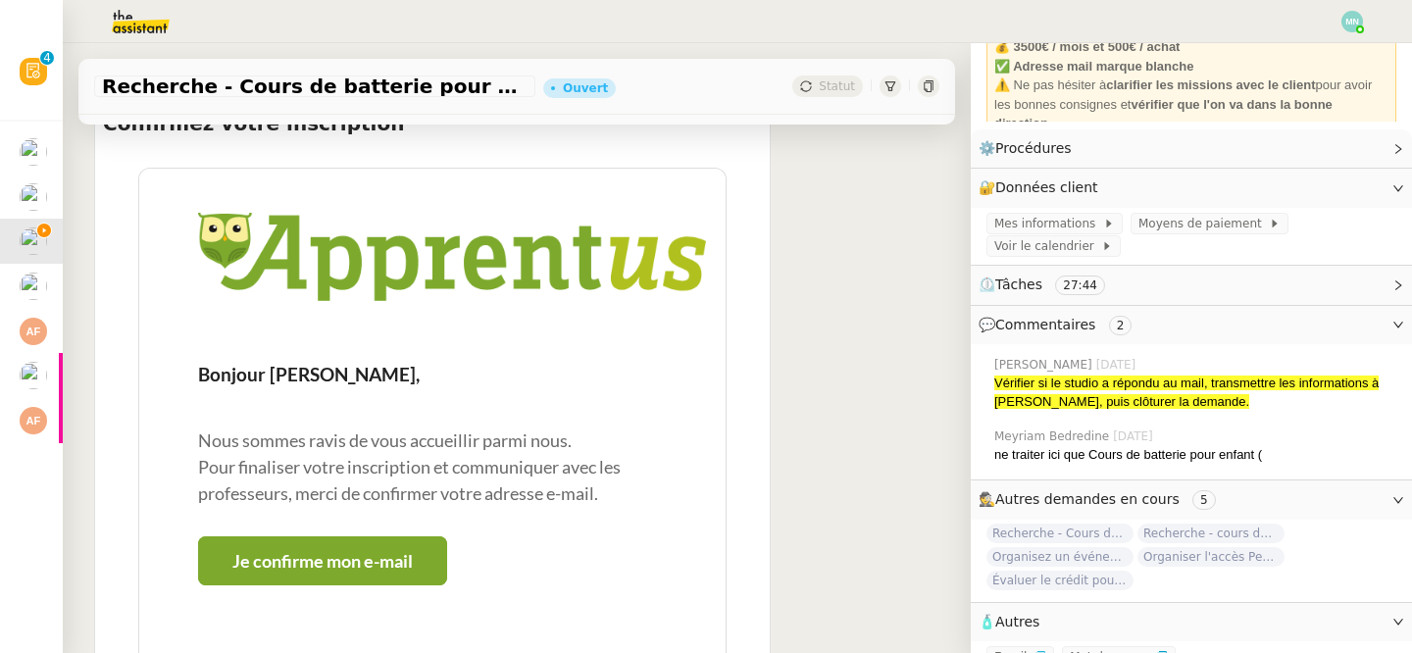
scroll to position [467, 0]
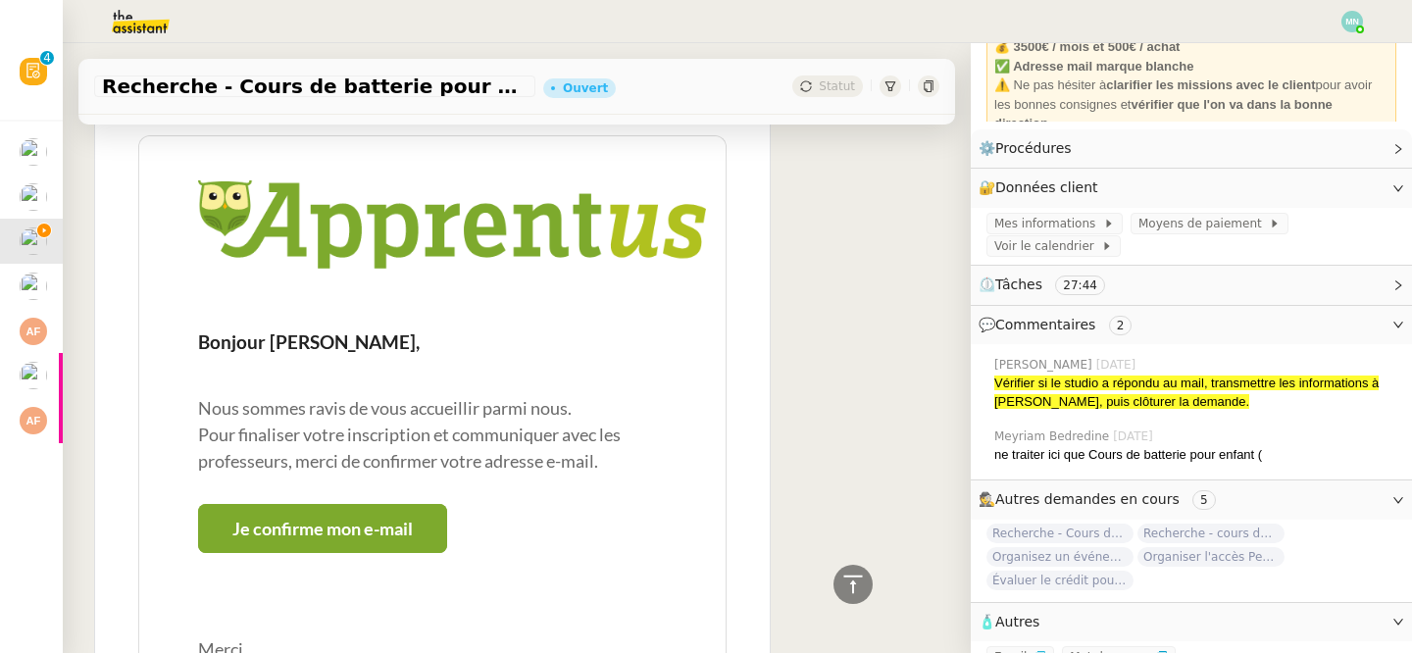
click at [328, 520] on link "Je confirme mon e-mail" at bounding box center [322, 528] width 249 height 49
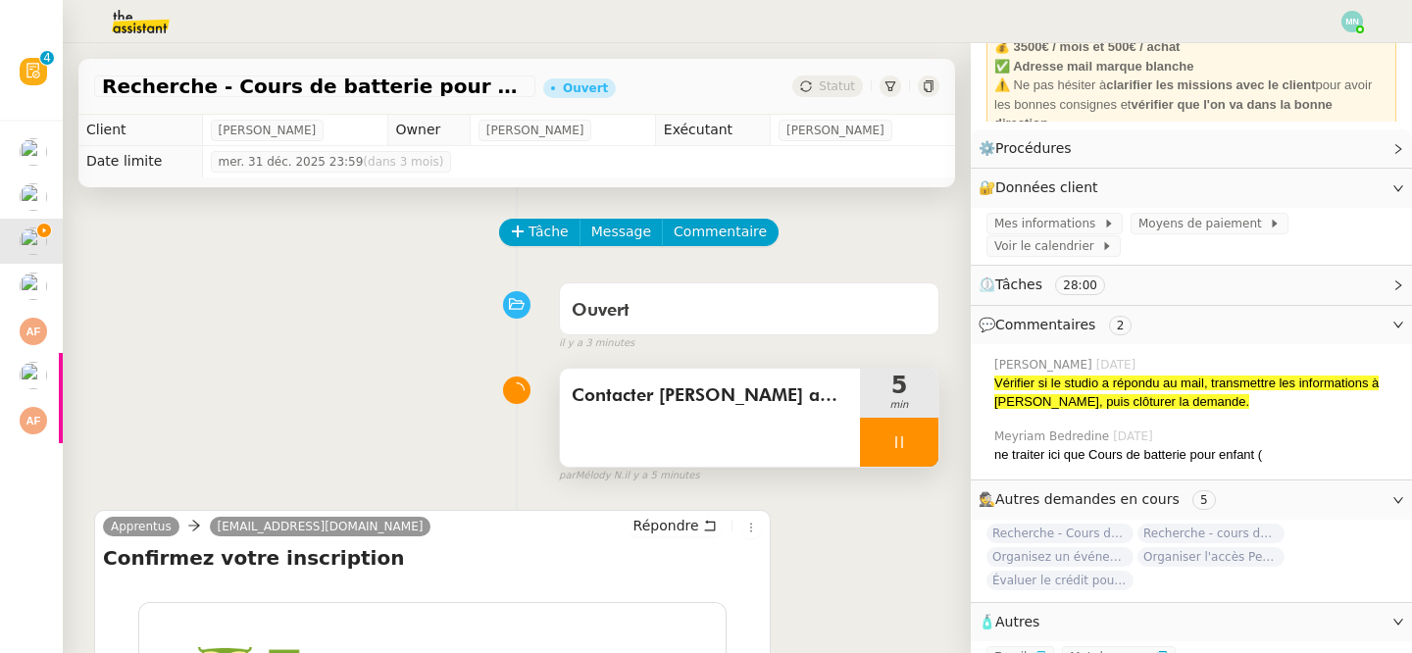
click at [880, 439] on div at bounding box center [899, 442] width 78 height 49
click at [924, 444] on icon at bounding box center [919, 443] width 16 height 16
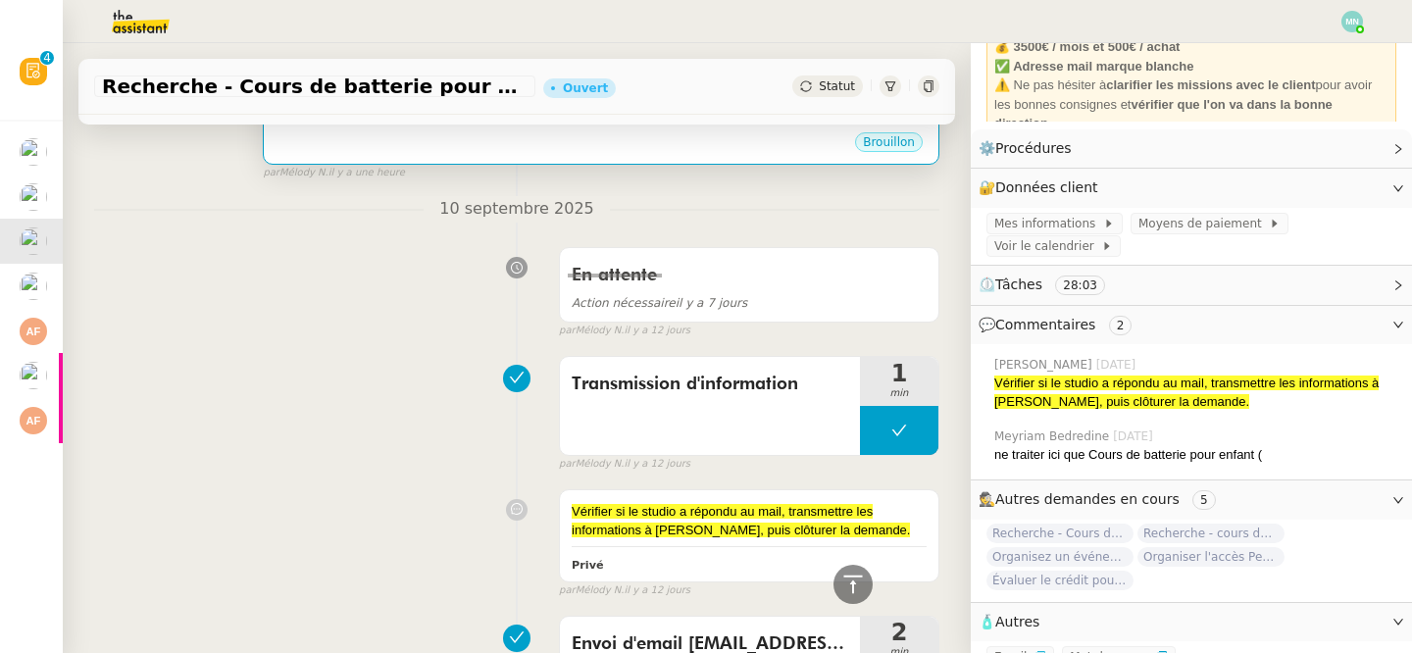
scroll to position [1785, 0]
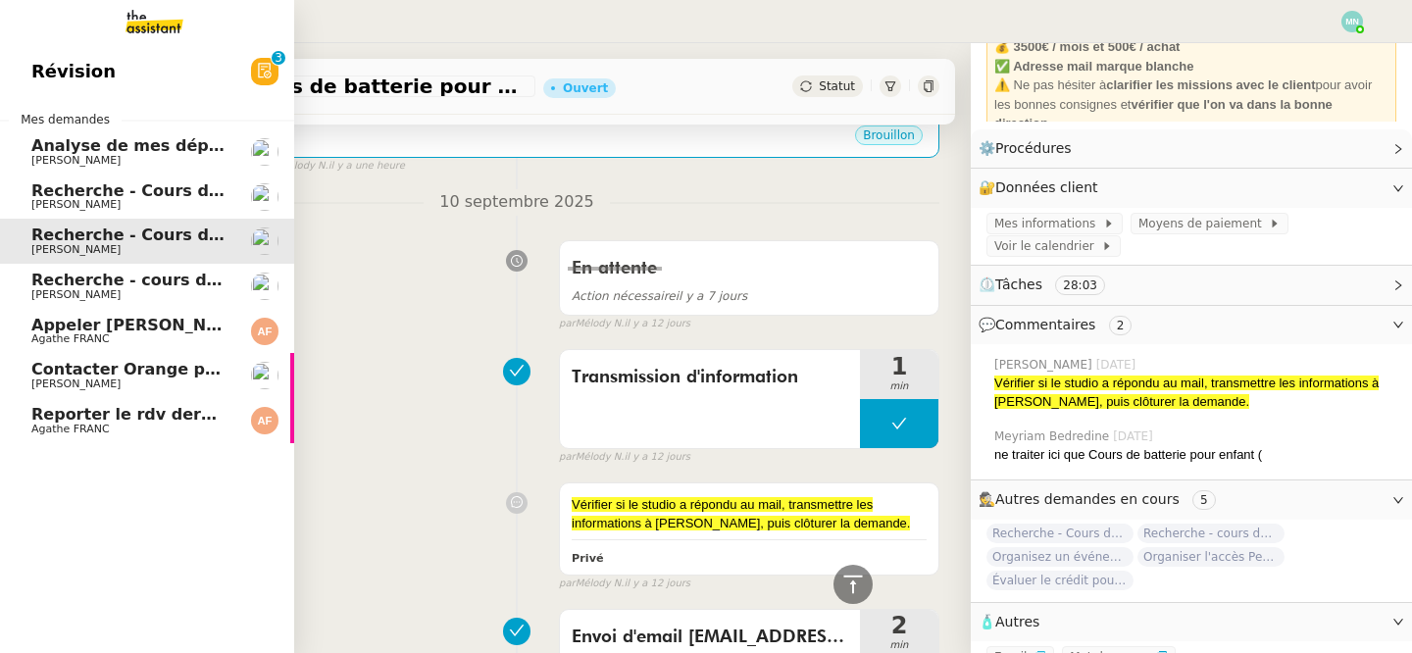
click at [112, 138] on span "Analyse de mes dépenses personnelles" at bounding box center [204, 145] width 347 height 19
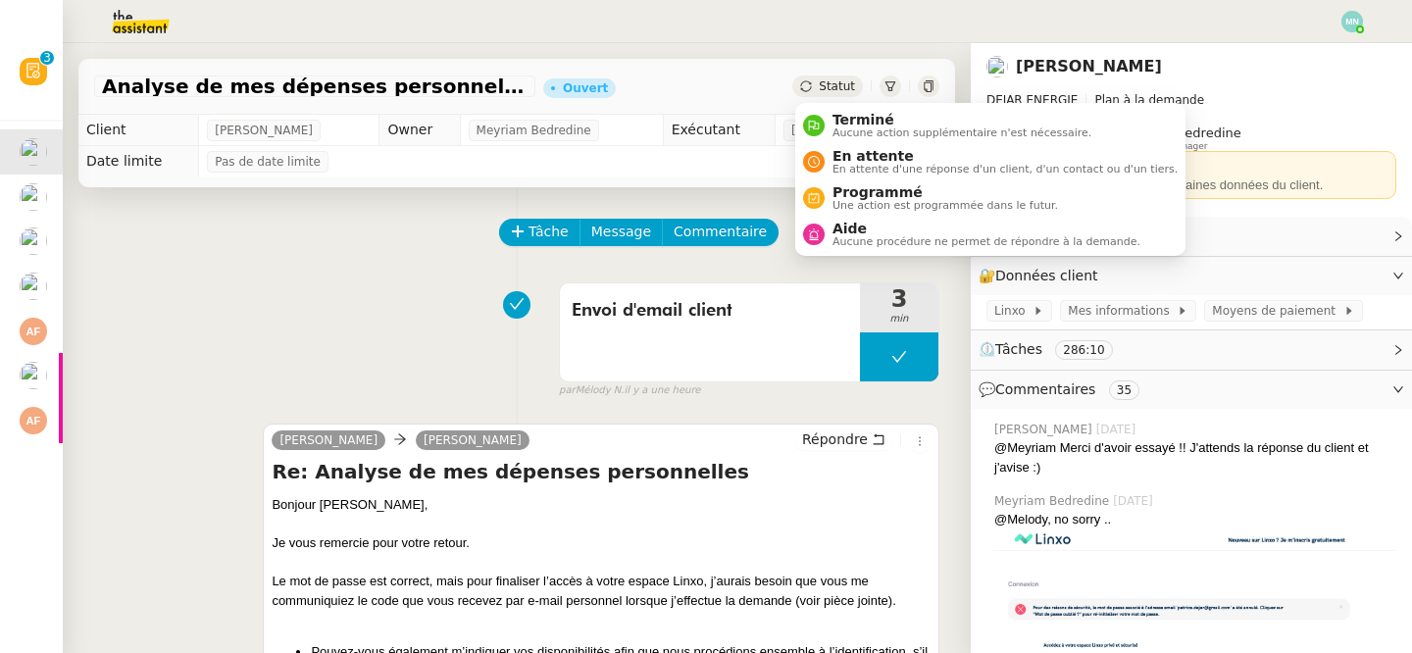
click at [827, 85] on span "Statut" at bounding box center [837, 86] width 36 height 14
click at [861, 164] on span "En attente d'une réponse d'un client, d'un contact ou d'un tiers." at bounding box center [1005, 169] width 345 height 11
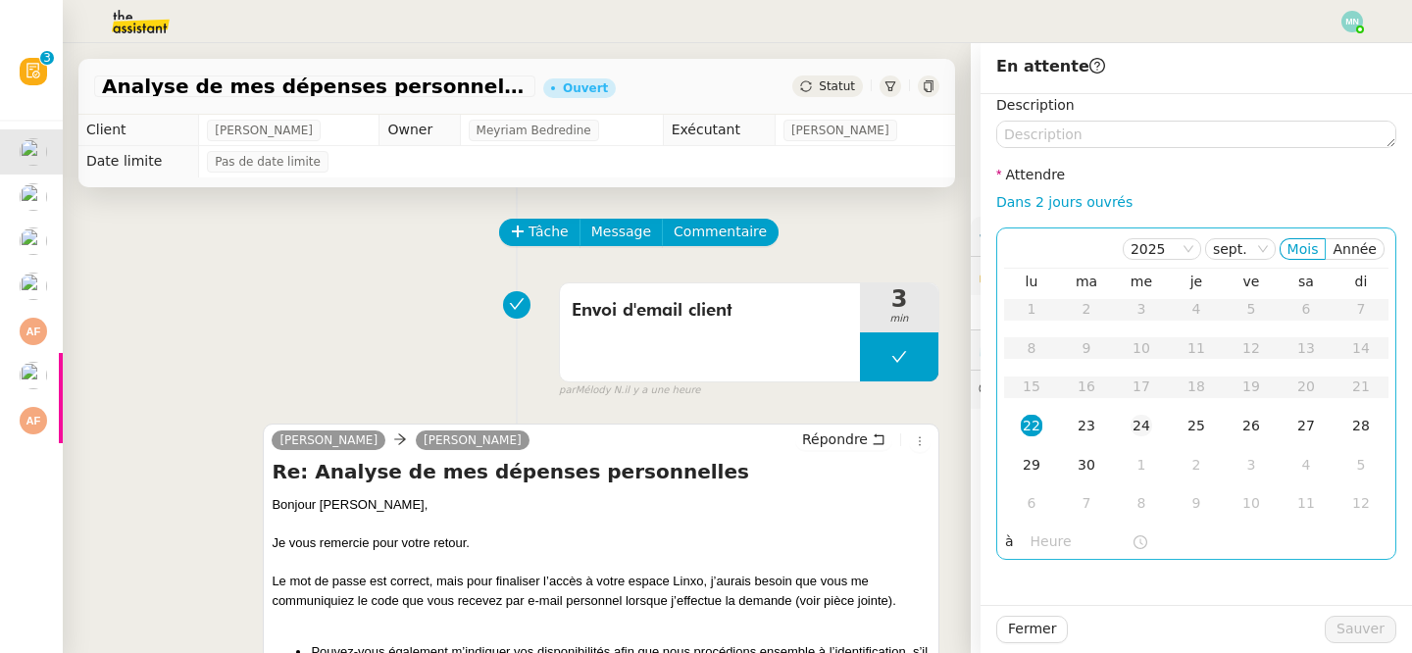
click at [1143, 428] on div "24" at bounding box center [1142, 426] width 22 height 22
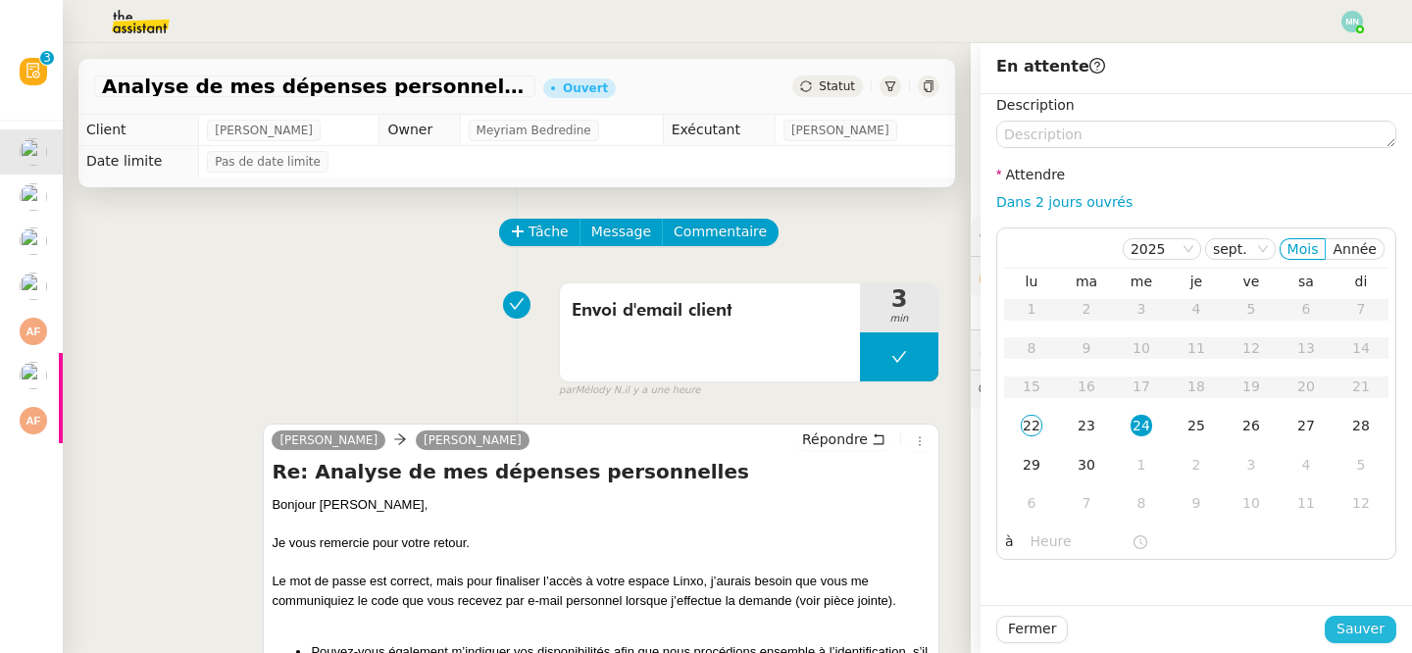
click at [1354, 622] on span "Sauver" at bounding box center [1361, 629] width 48 height 23
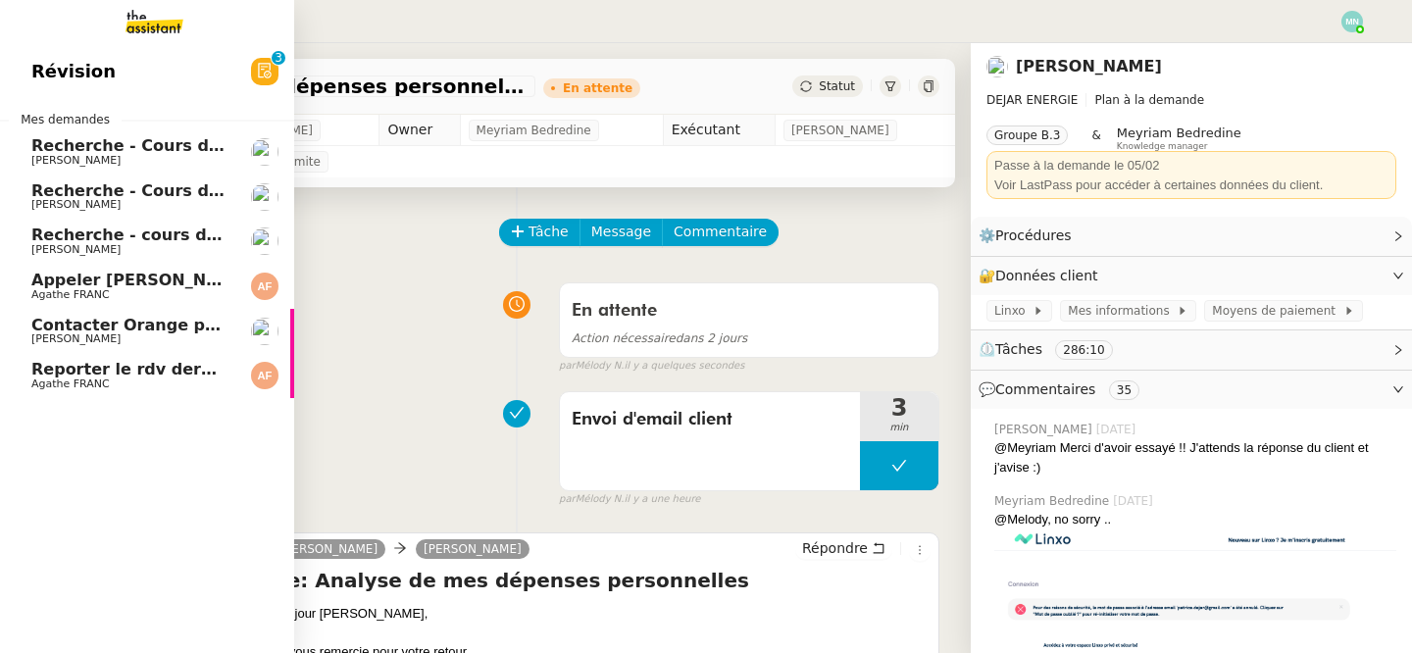
click at [110, 149] on span "Recherche - Cours de tennis" at bounding box center [155, 145] width 249 height 19
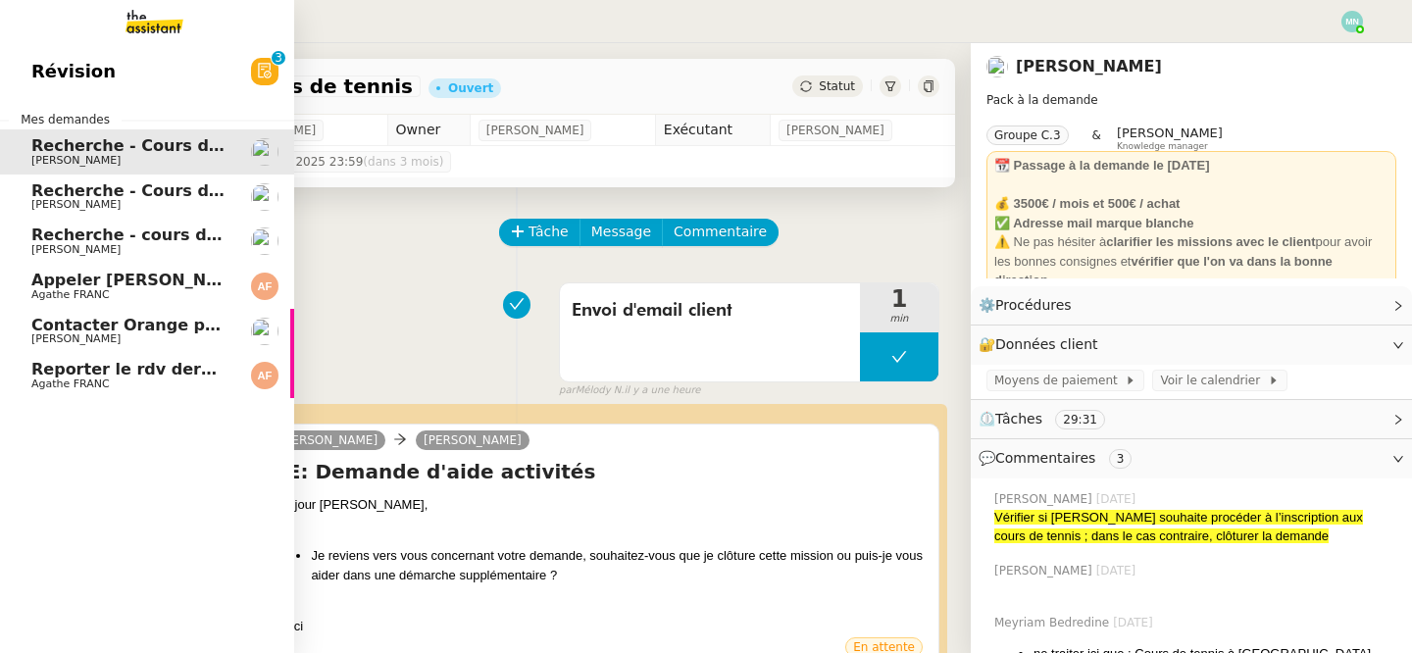
click at [64, 196] on span "Recherche - Cours de batterie pour enfant" at bounding box center [218, 190] width 375 height 19
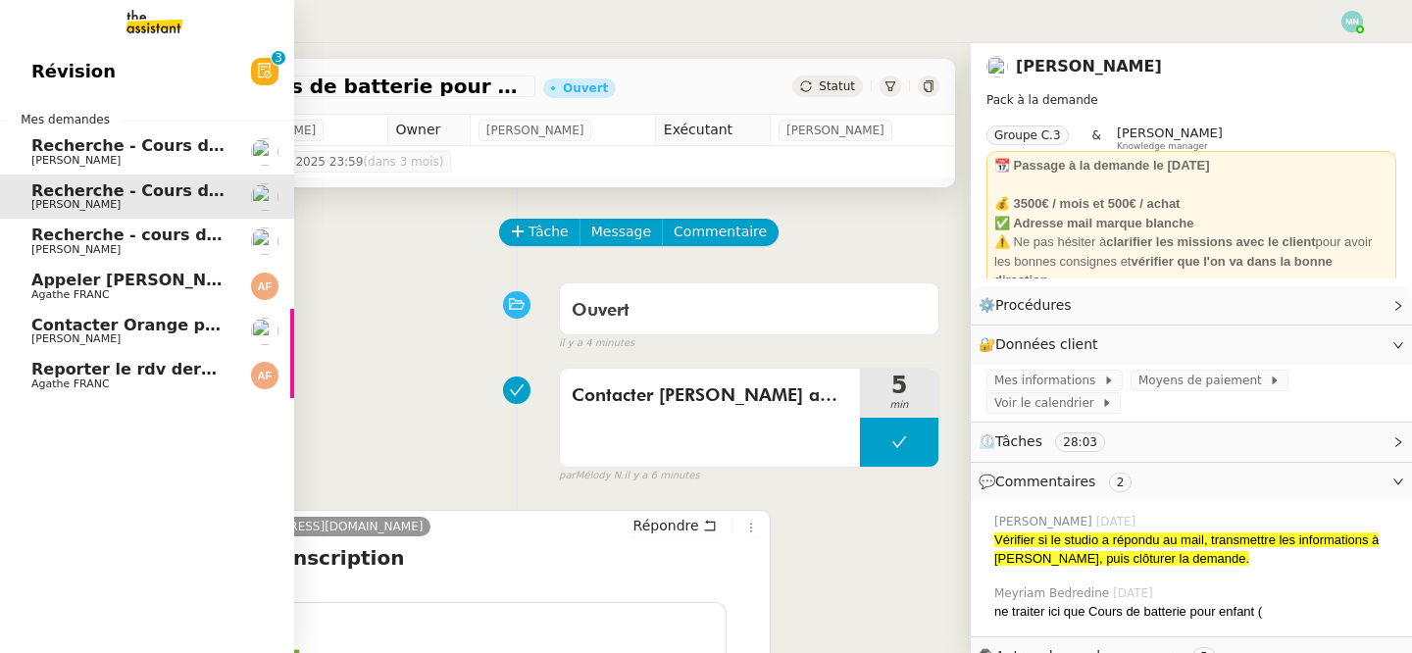
click at [119, 232] on span "Recherche - cours de piano adulte" at bounding box center [182, 235] width 302 height 19
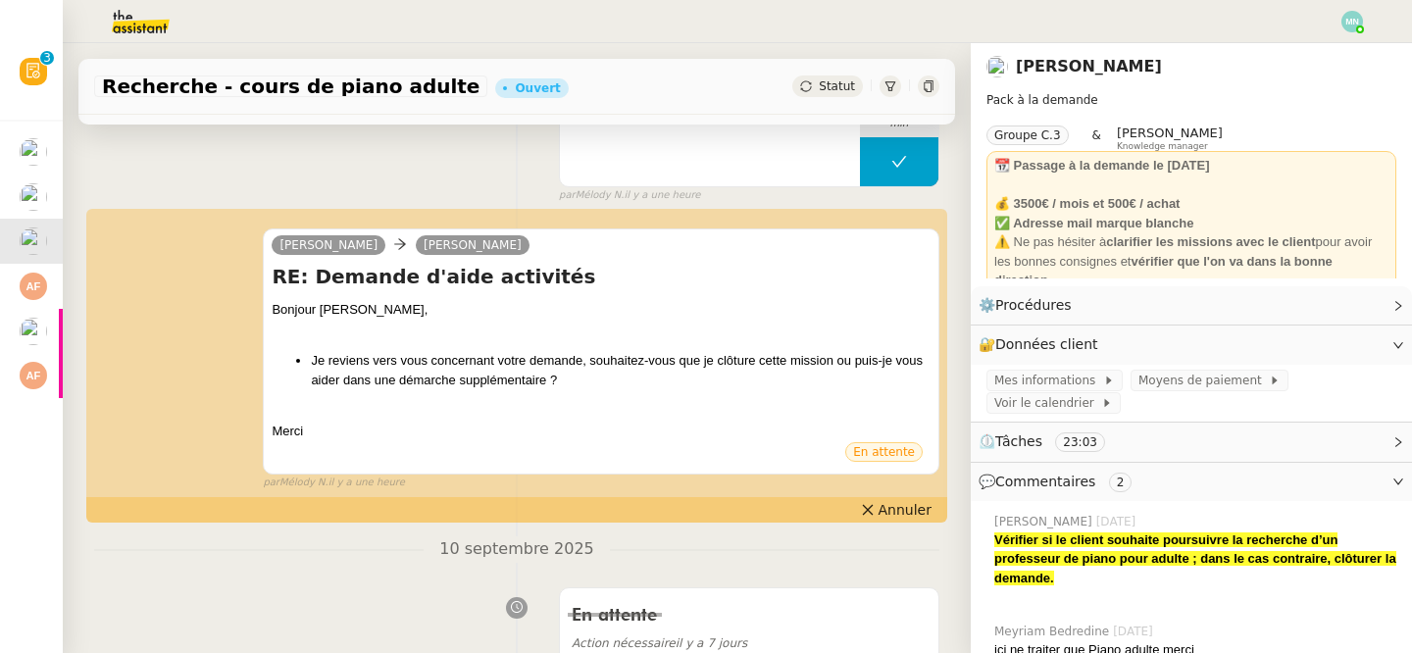
scroll to position [207, 0]
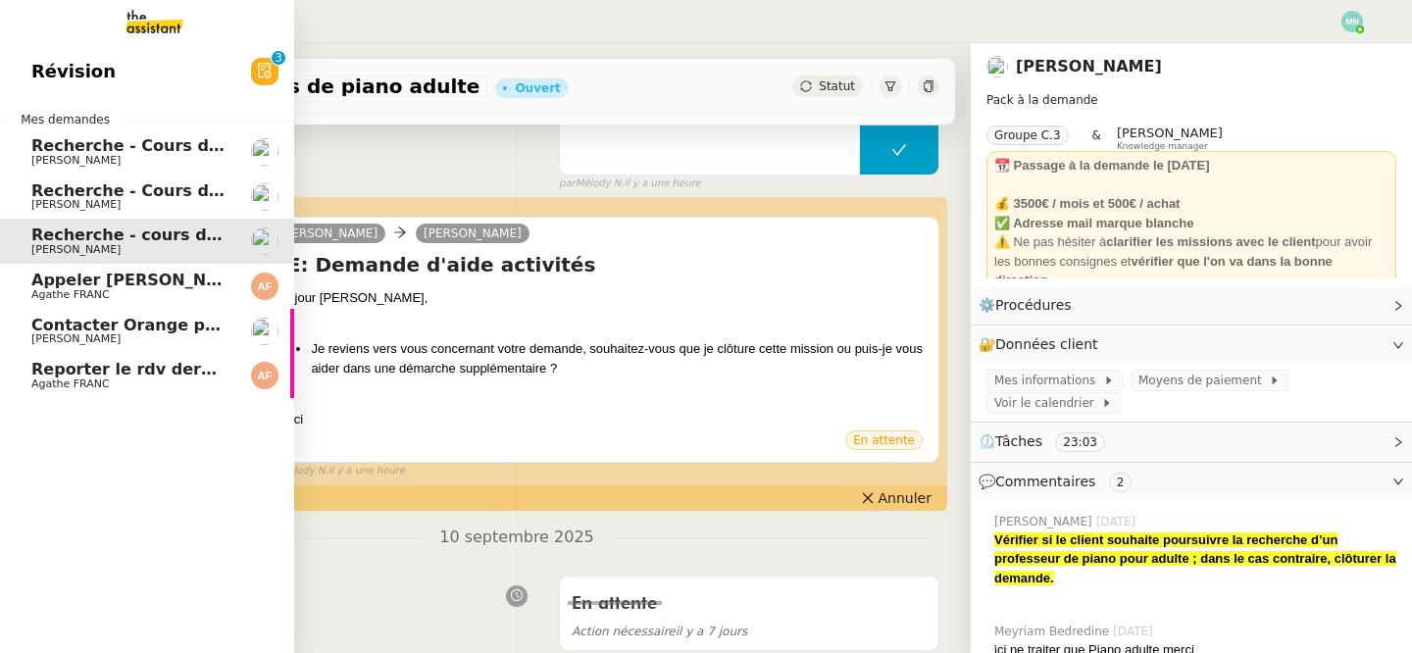
click at [94, 294] on span "Agathe FRANC" at bounding box center [70, 294] width 78 height 13
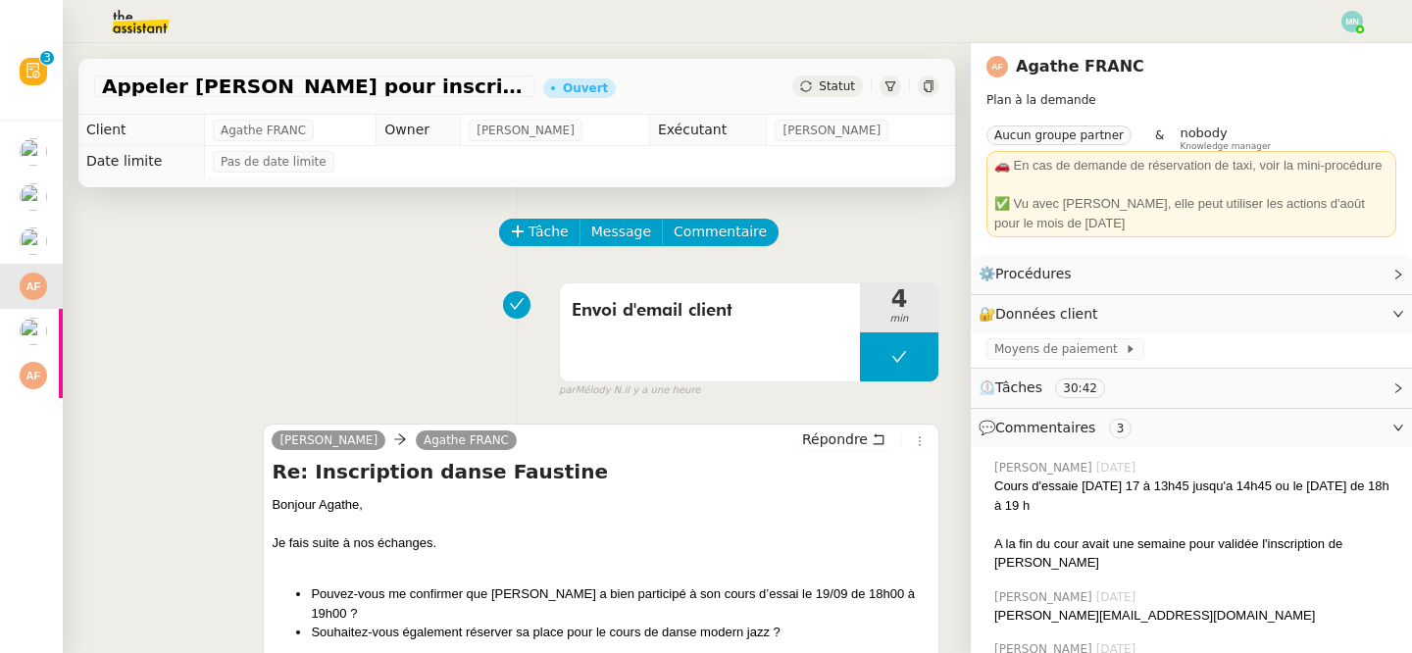
click at [829, 89] on span "Statut" at bounding box center [837, 86] width 36 height 14
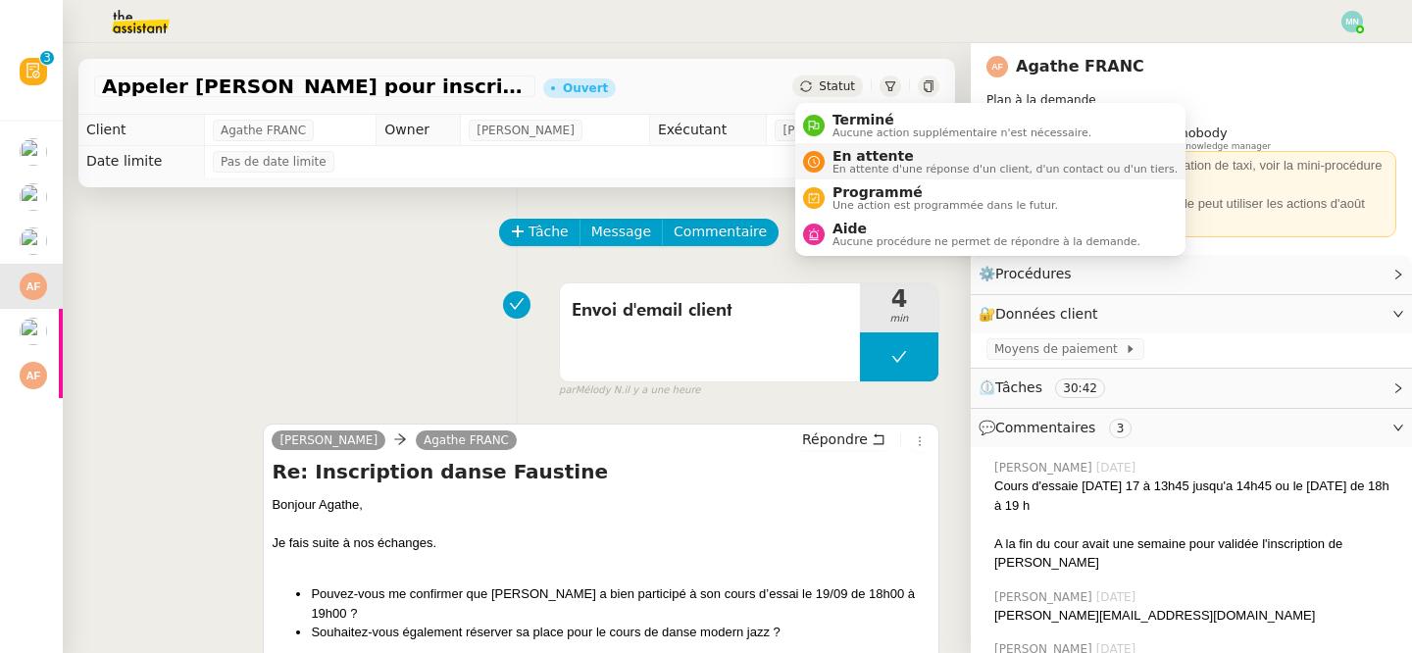
click at [856, 156] on span "En attente" at bounding box center [1005, 156] width 345 height 16
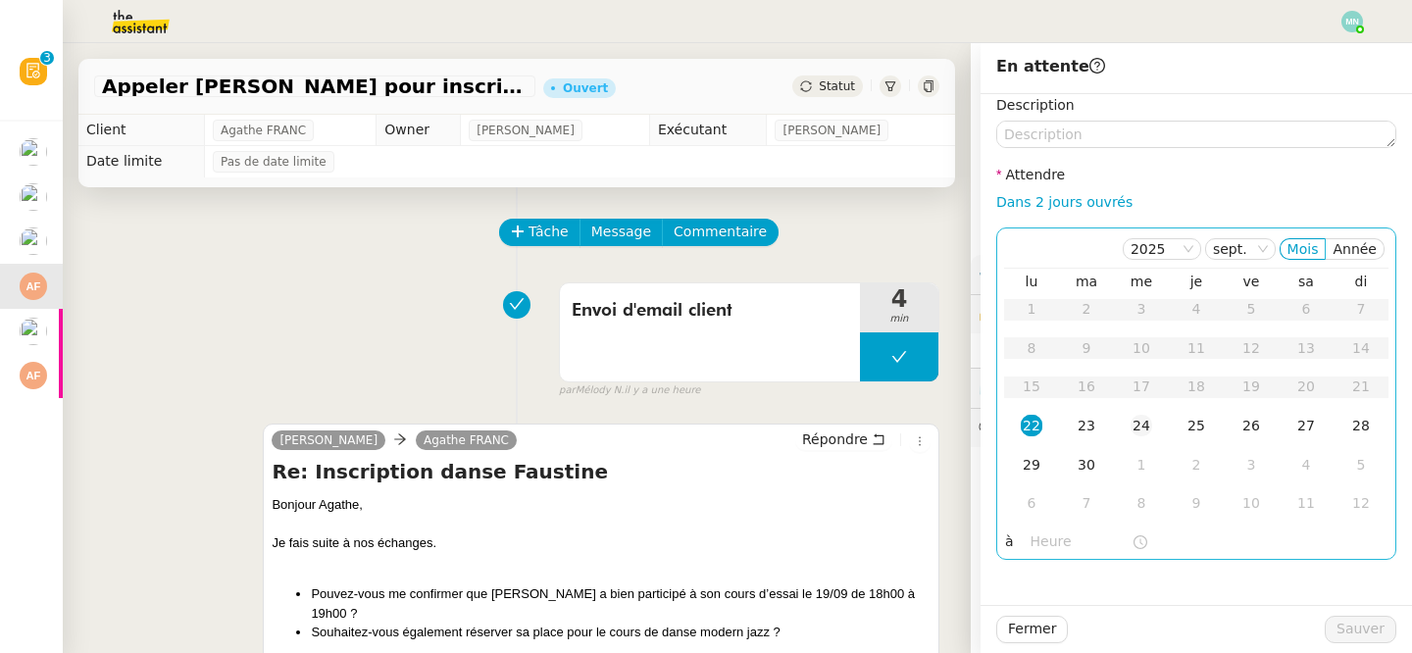
click at [1136, 417] on div "24" at bounding box center [1142, 426] width 22 height 22
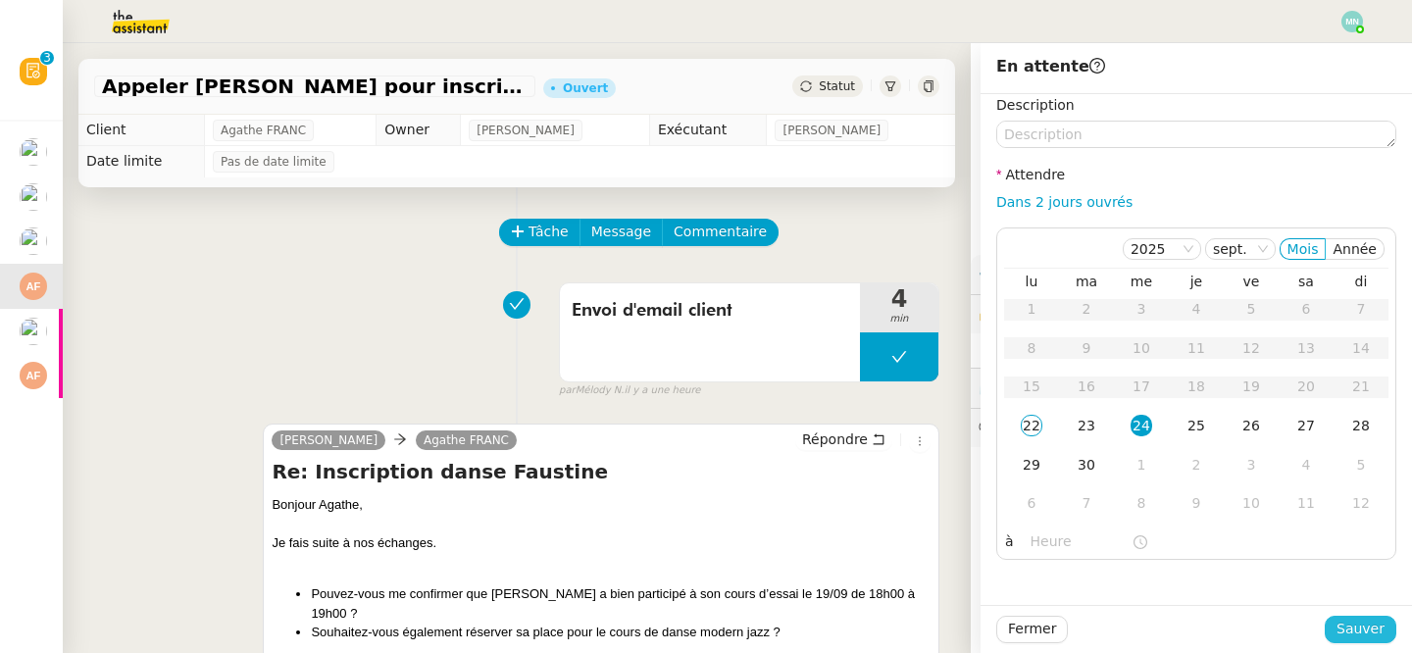
click at [1345, 619] on span "Sauver" at bounding box center [1361, 629] width 48 height 23
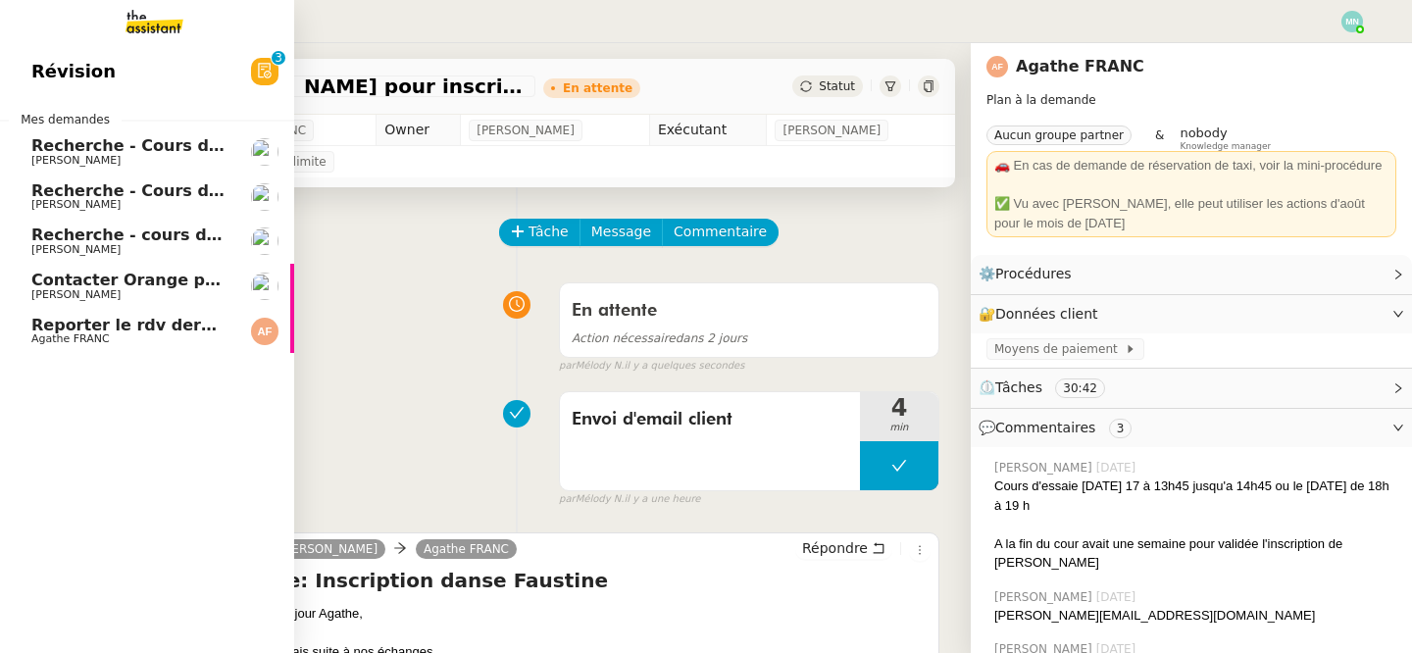
click at [48, 284] on span "Contacter Orange pour raccordement fibre urgent" at bounding box center [252, 280] width 443 height 19
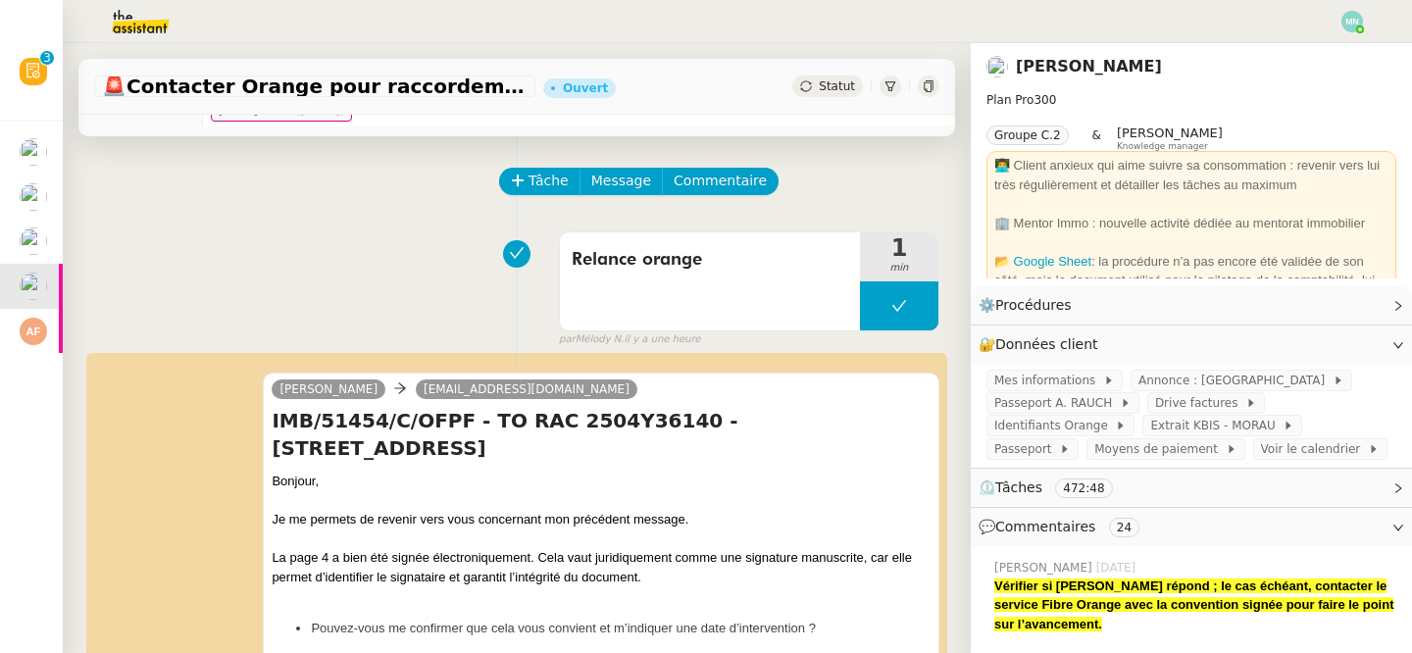
scroll to position [25, 0]
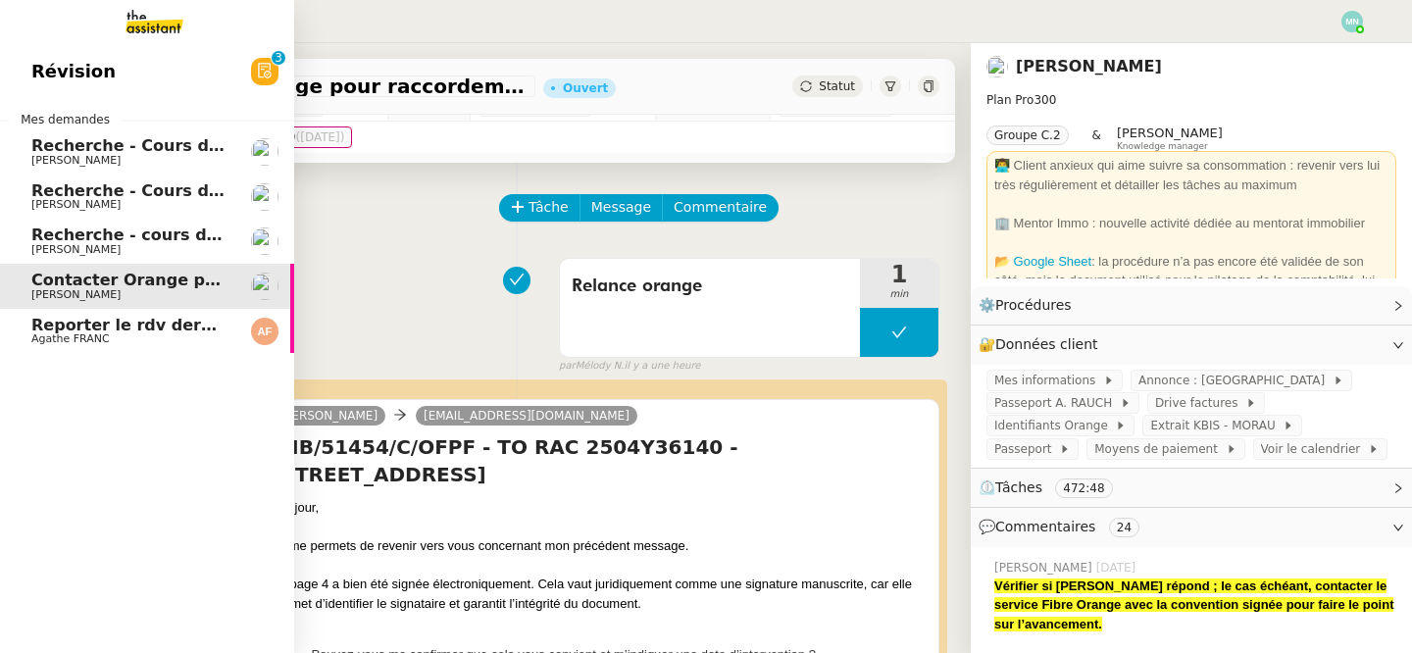
click at [62, 342] on span "Agathe FRANC" at bounding box center [70, 339] width 78 height 13
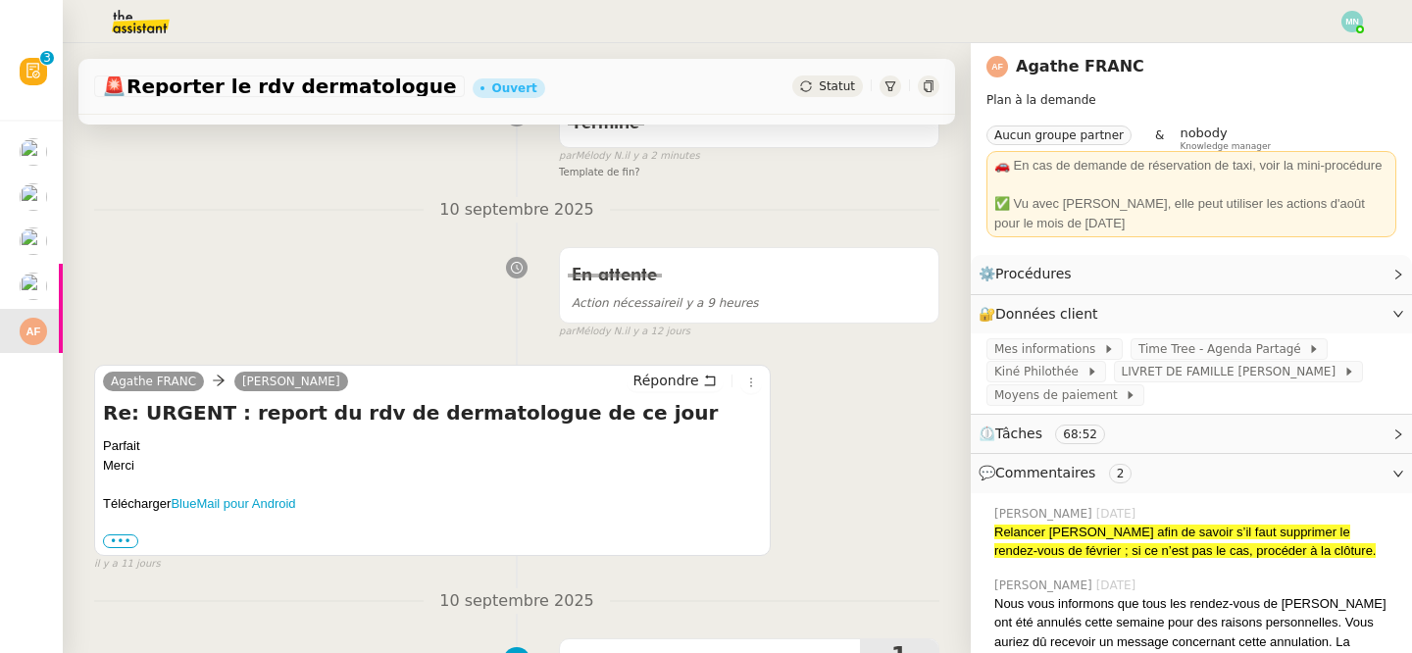
scroll to position [363, 0]
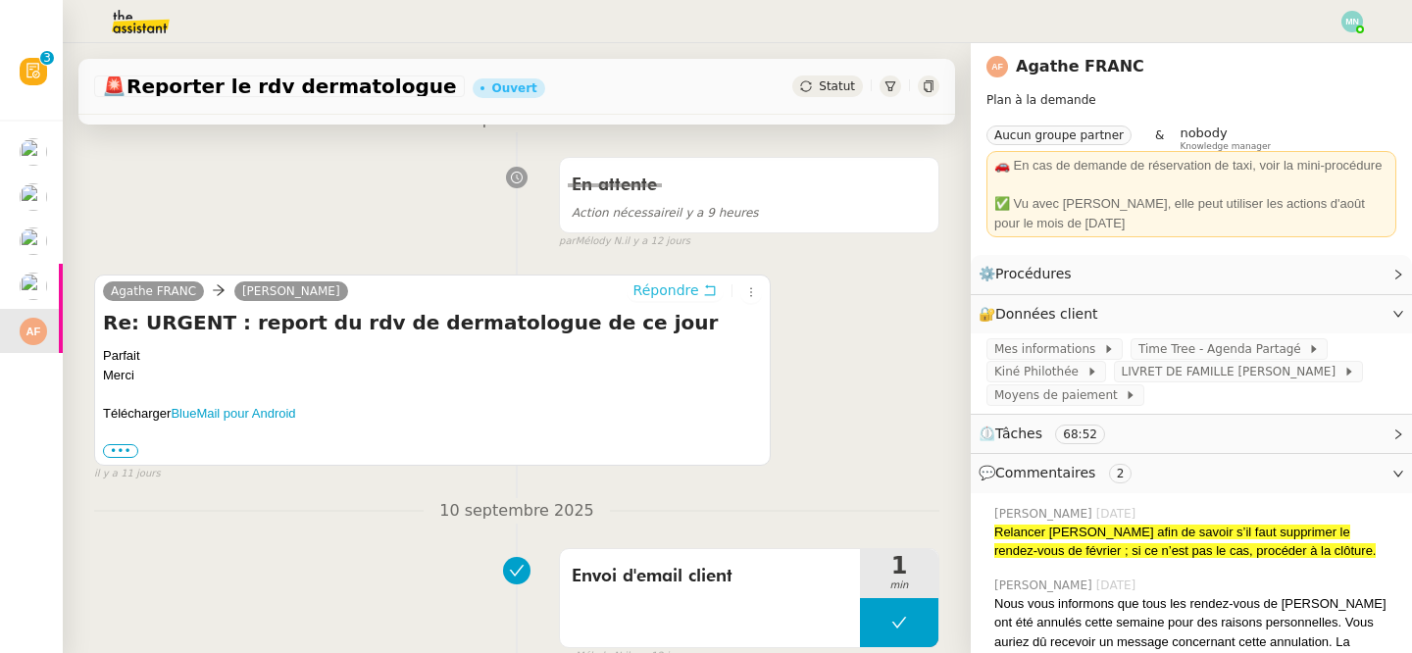
click at [690, 296] on span "Répondre" at bounding box center [667, 291] width 66 height 20
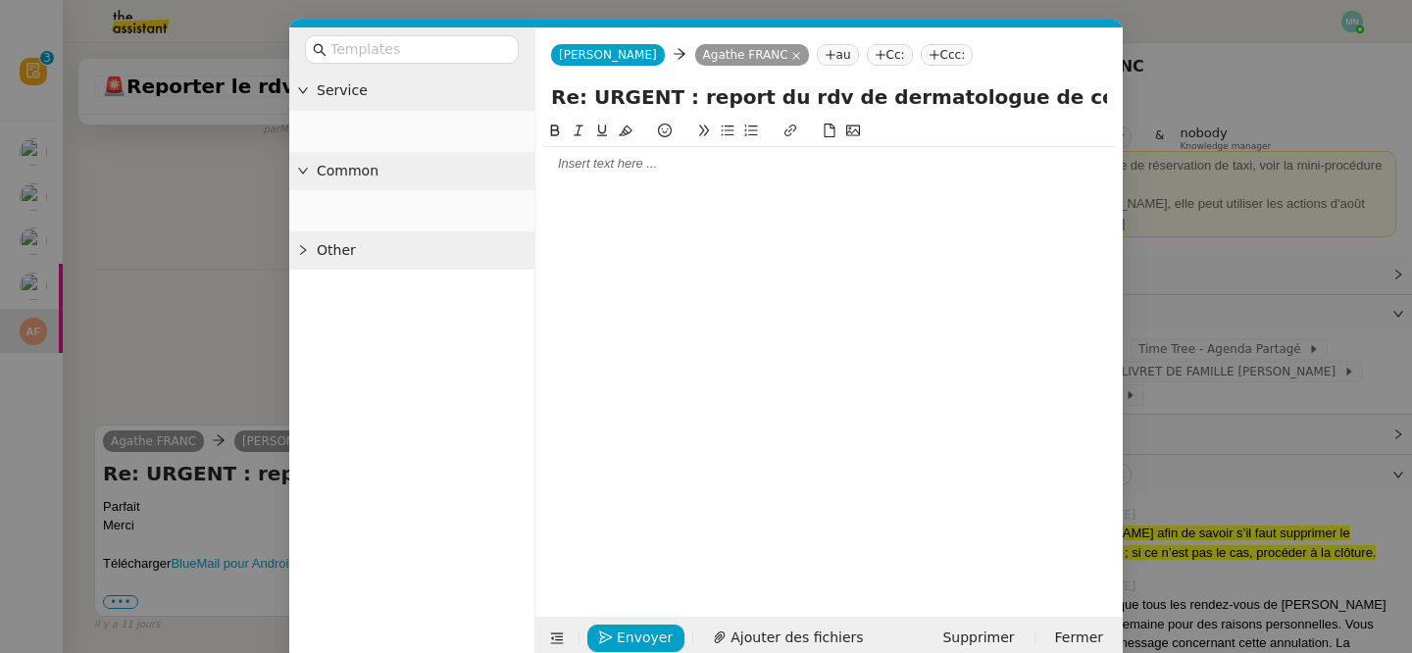
scroll to position [512, 0]
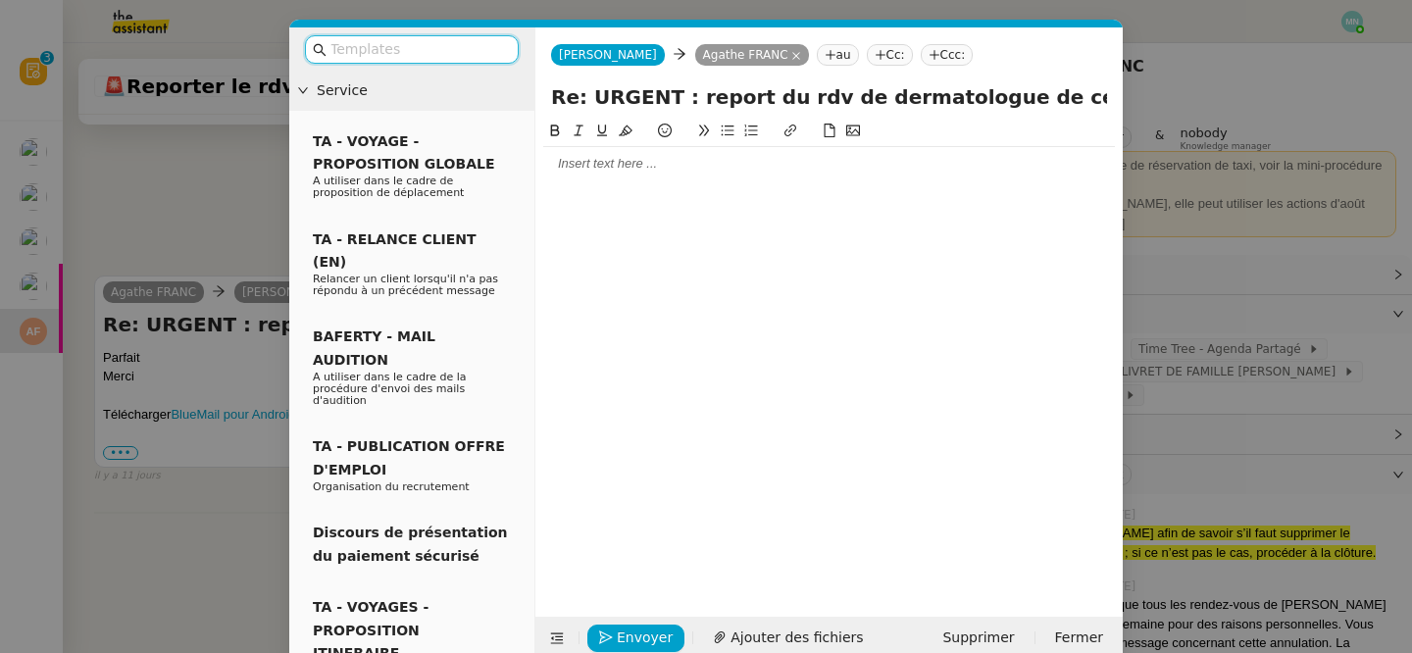
click at [398, 54] on input "text" at bounding box center [419, 49] width 177 height 23
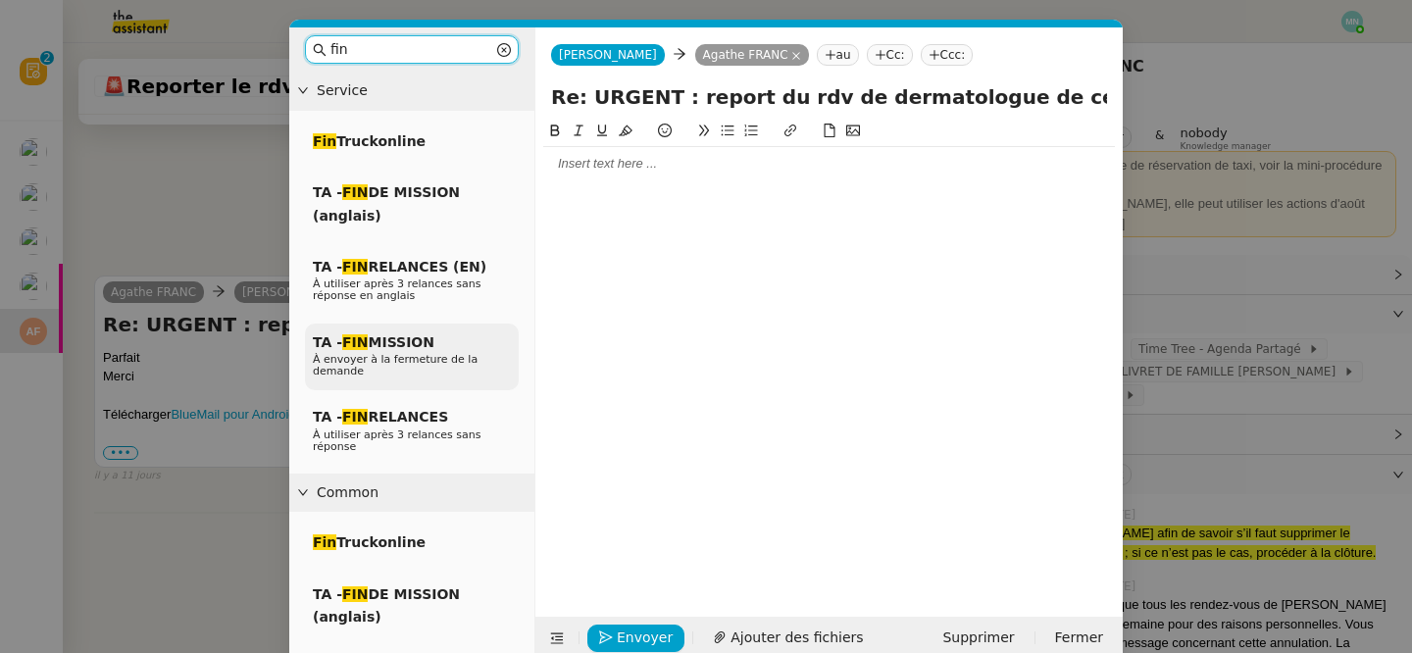
type input "fin"
click at [383, 341] on span "TA - FIN MISSION" at bounding box center [374, 342] width 122 height 16
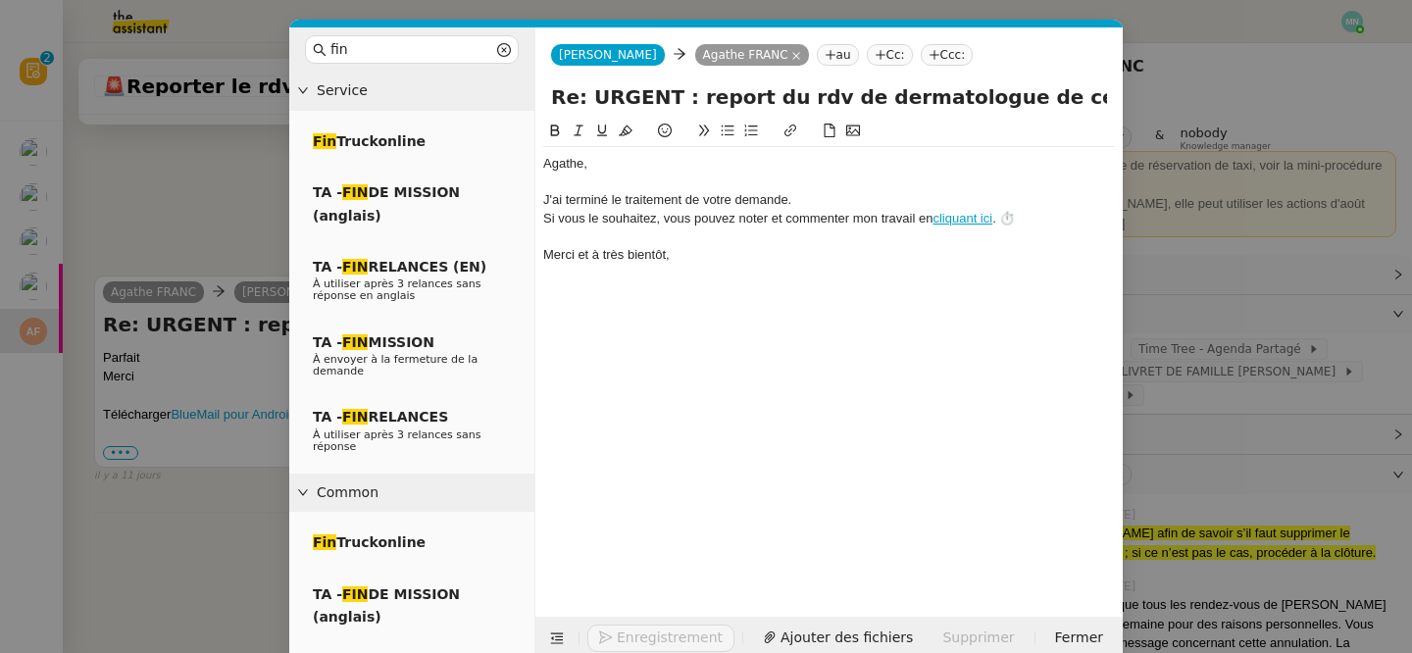
scroll to position [627, 0]
click at [218, 173] on nz-modal-container "fin Service Fin Truckonline TA - FIN DE MISSION (anglais) TA - FIN RELANCES (EN…" at bounding box center [706, 326] width 1412 height 653
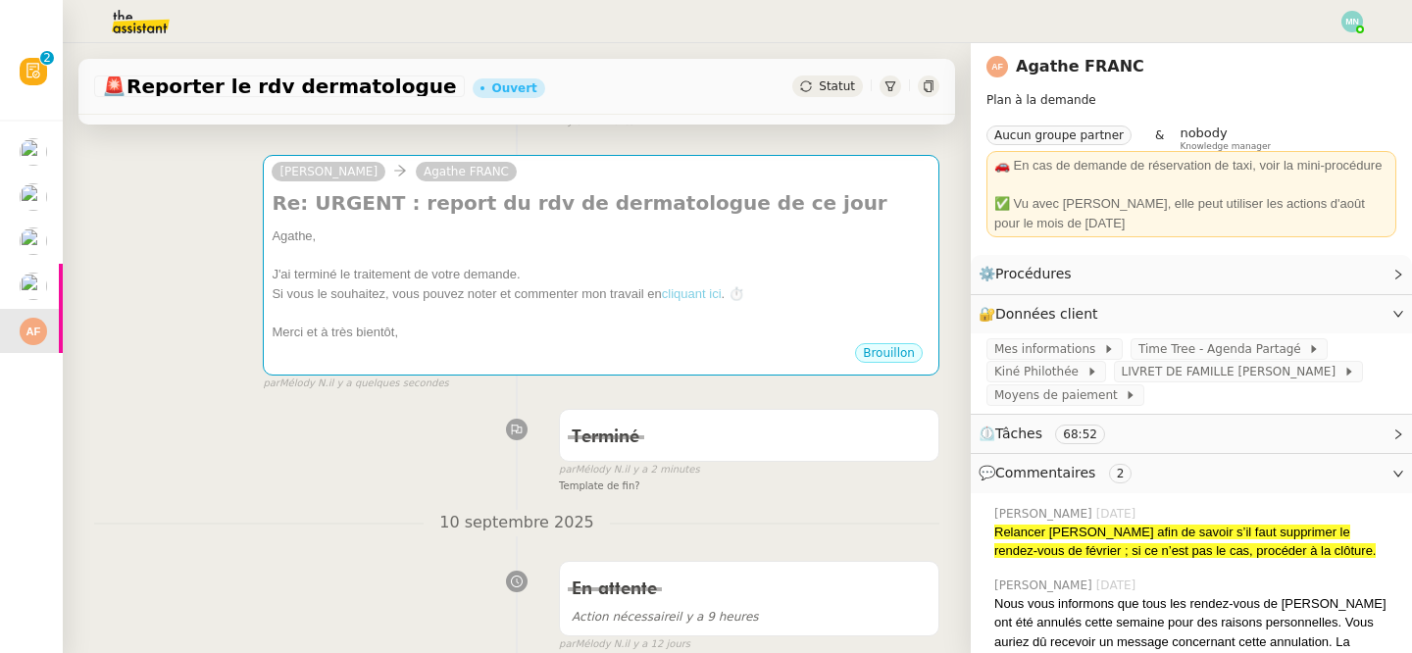
scroll to position [0, 0]
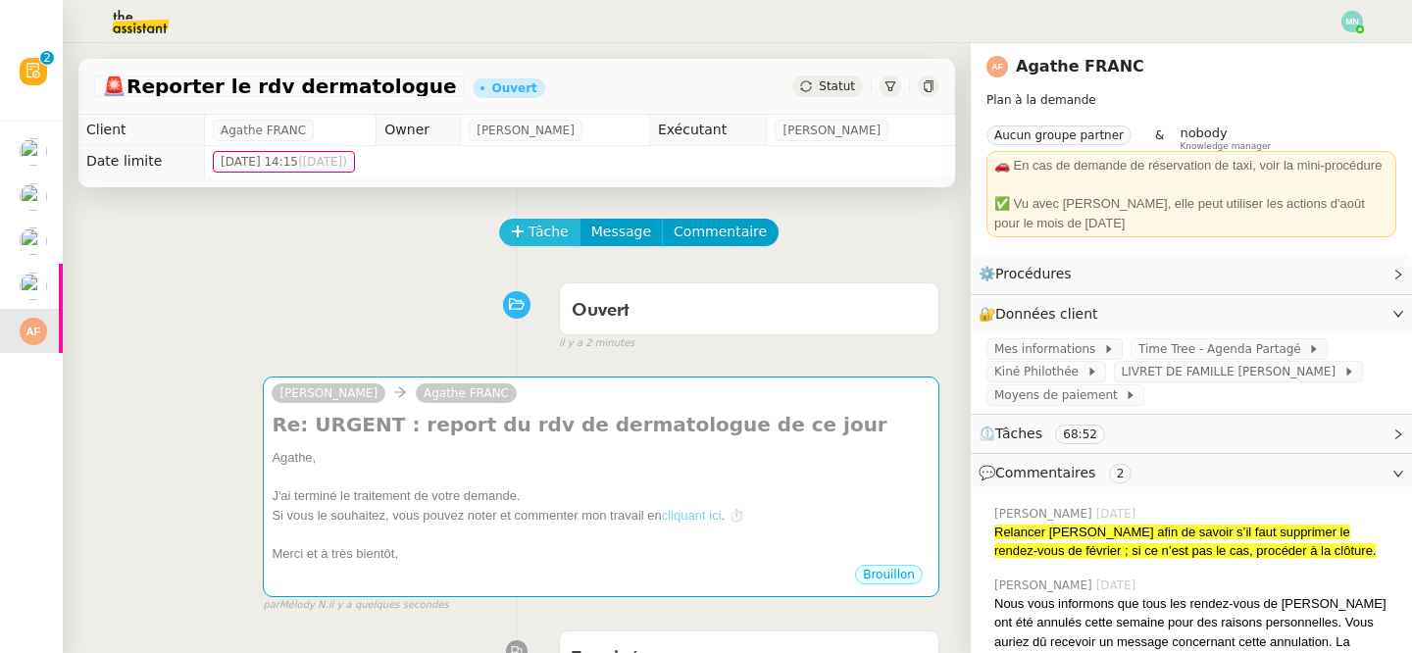
click at [522, 233] on icon at bounding box center [518, 232] width 14 height 14
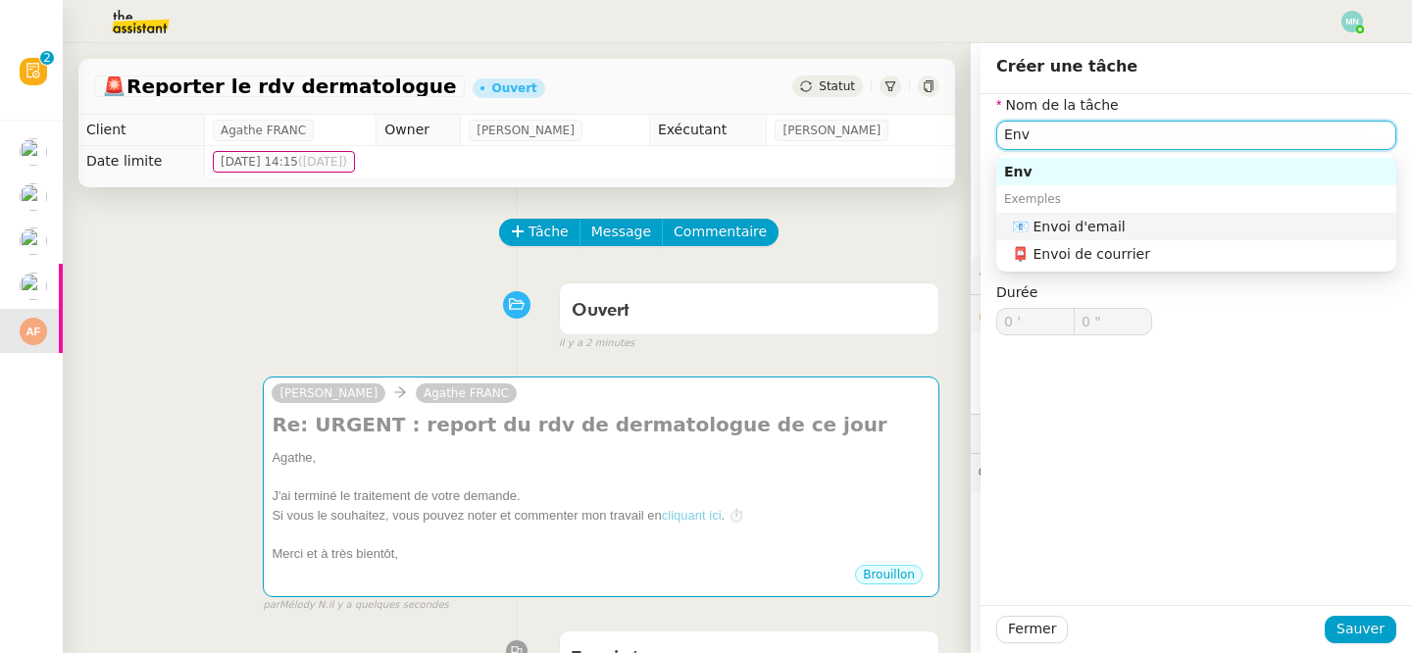
click at [1152, 227] on div "📧 Envoi d'email" at bounding box center [1200, 227] width 377 height 18
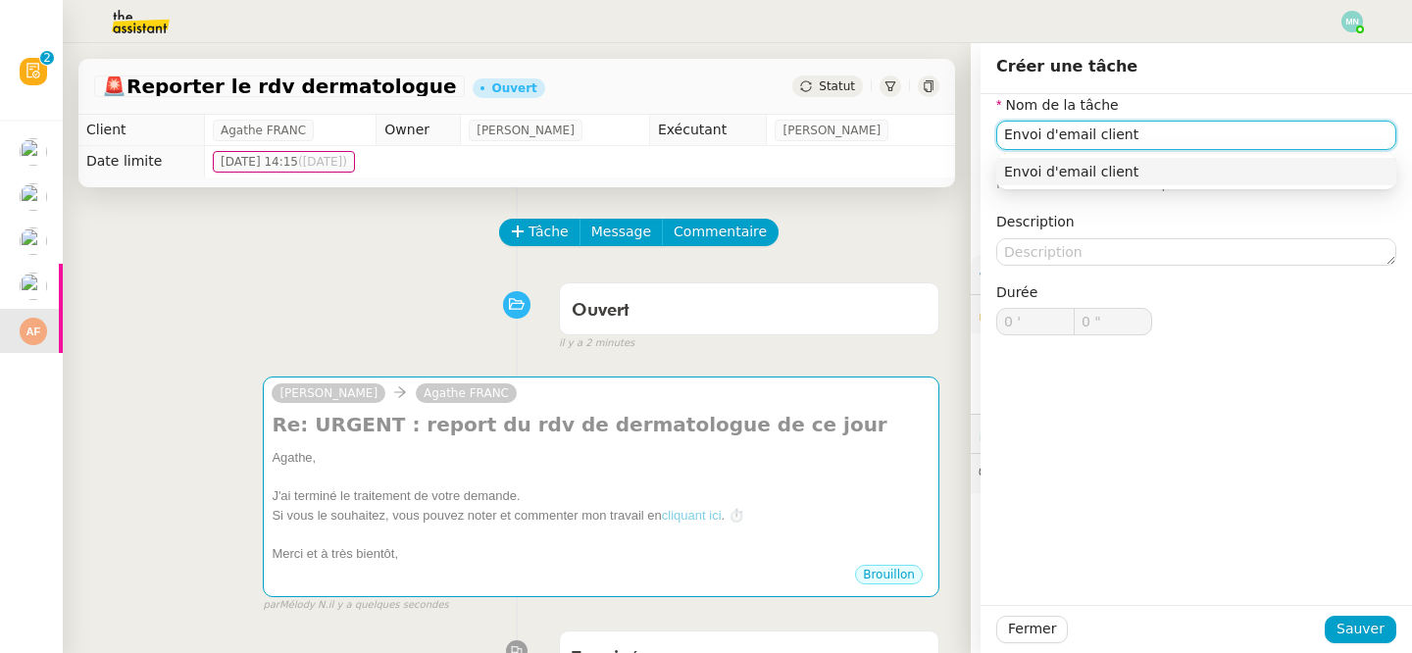
click at [1161, 178] on div "Envoi d'email client" at bounding box center [1196, 172] width 384 height 18
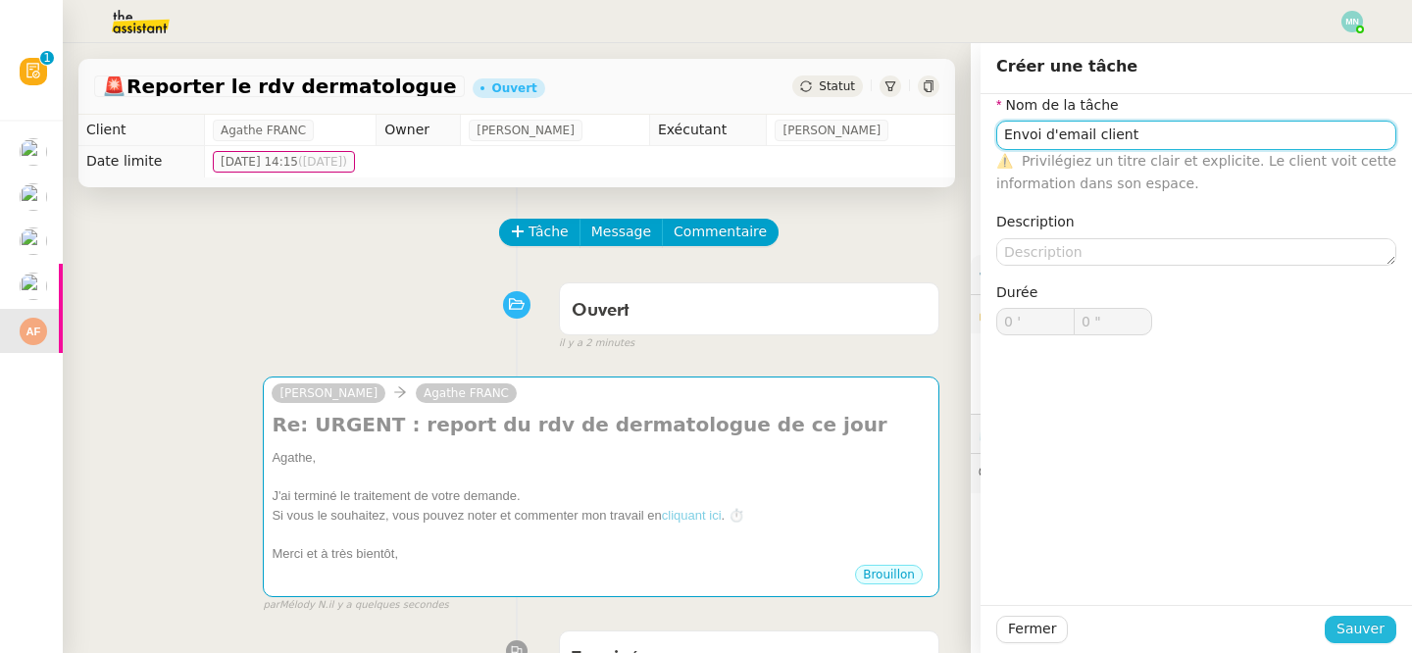
type input "Envoi d'email client"
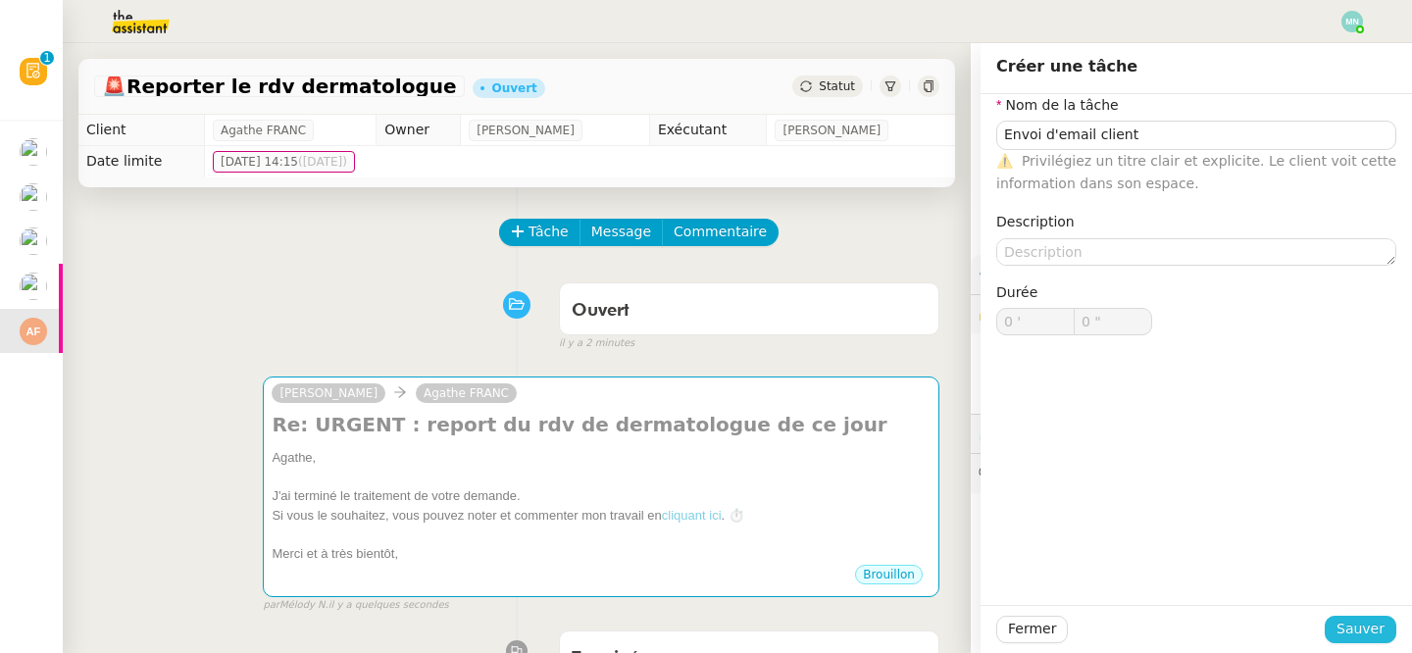
click at [1367, 625] on span "Sauver" at bounding box center [1361, 629] width 48 height 23
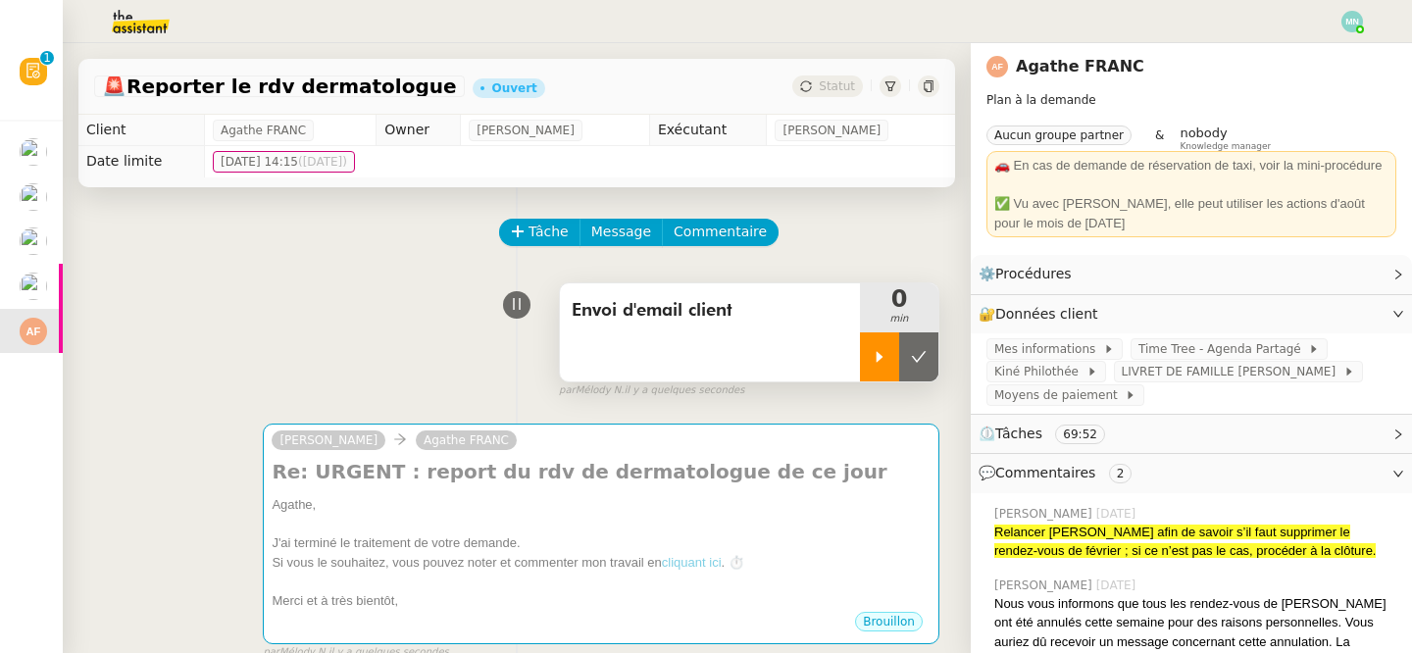
click at [880, 363] on icon at bounding box center [880, 357] width 16 height 16
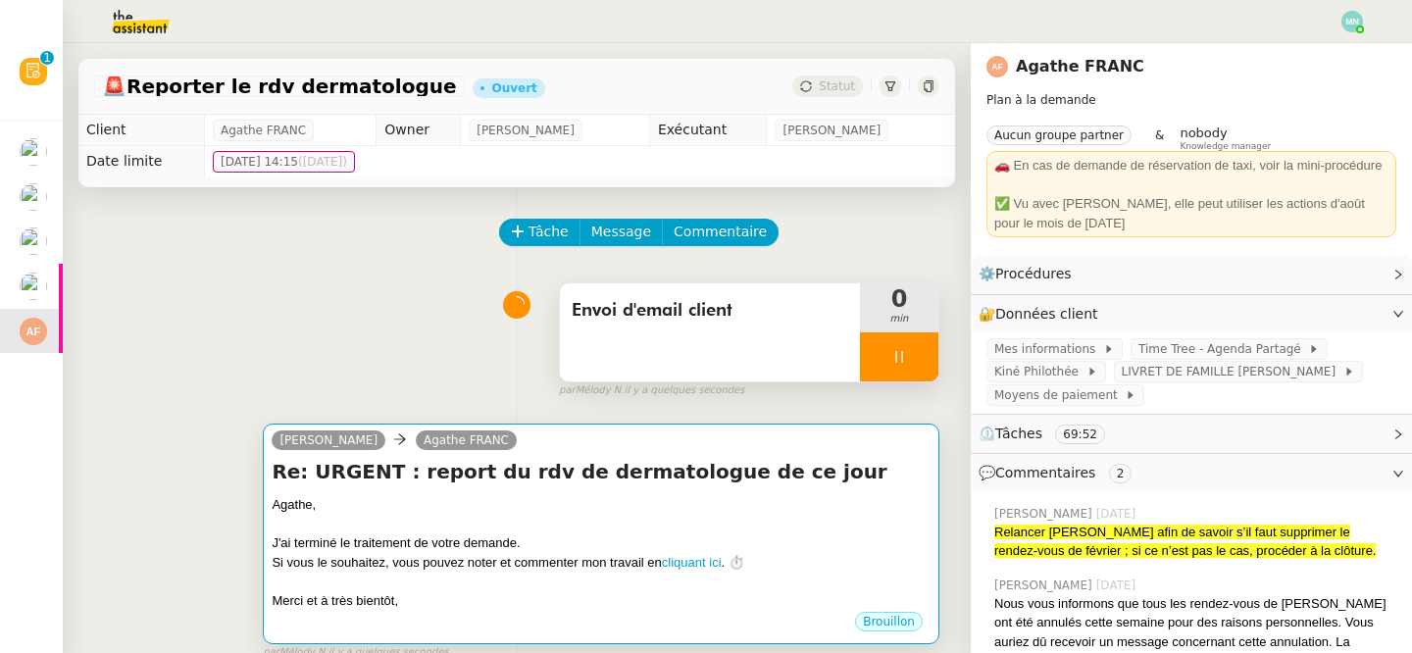
click at [671, 526] on div at bounding box center [601, 525] width 659 height 20
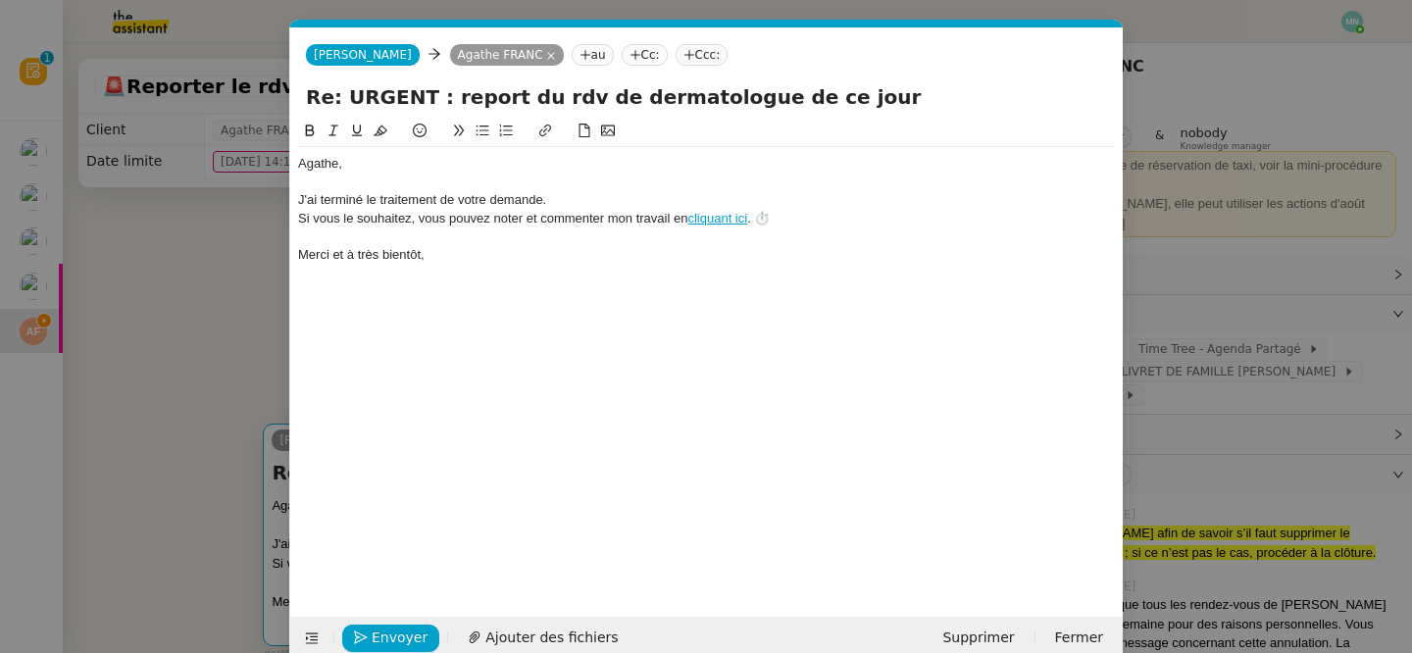
scroll to position [30, 0]
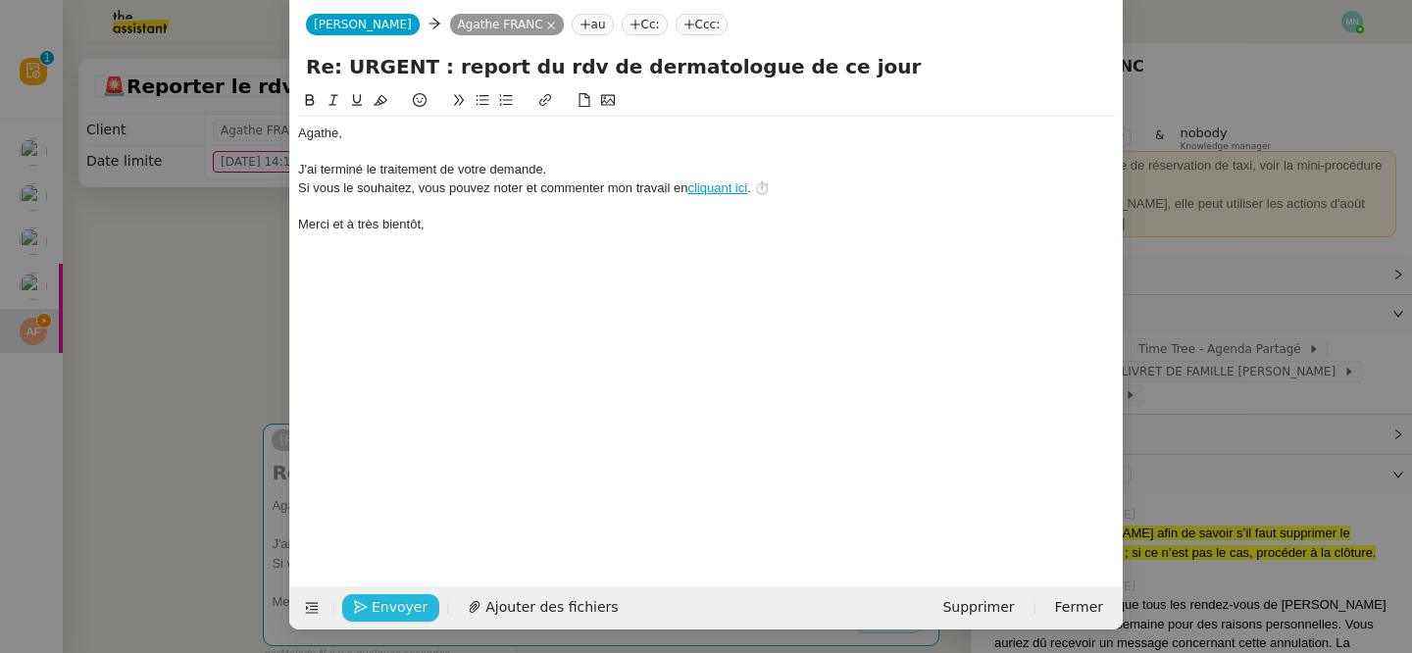
click at [389, 606] on span "Envoyer" at bounding box center [400, 607] width 56 height 23
click at [389, 606] on span "Confirmer l'envoi" at bounding box center [431, 607] width 118 height 23
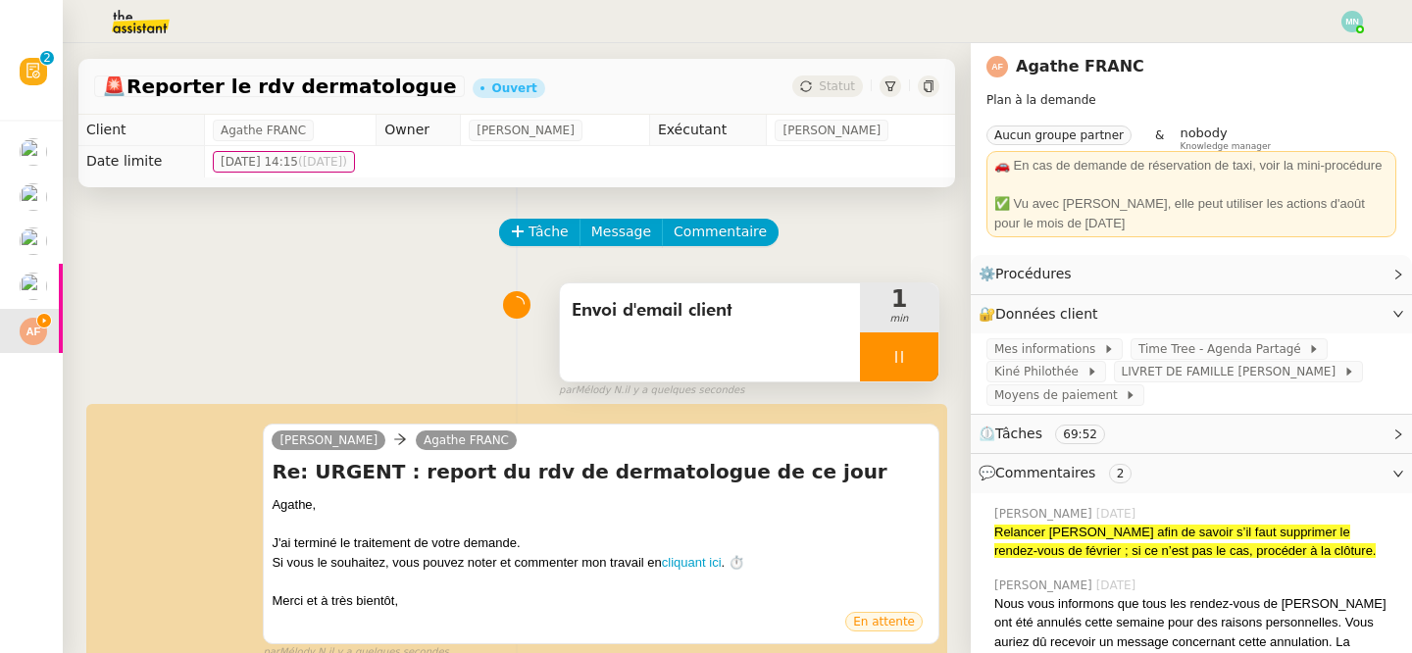
click at [885, 359] on div at bounding box center [899, 357] width 78 height 49
click at [914, 360] on icon at bounding box center [919, 357] width 16 height 16
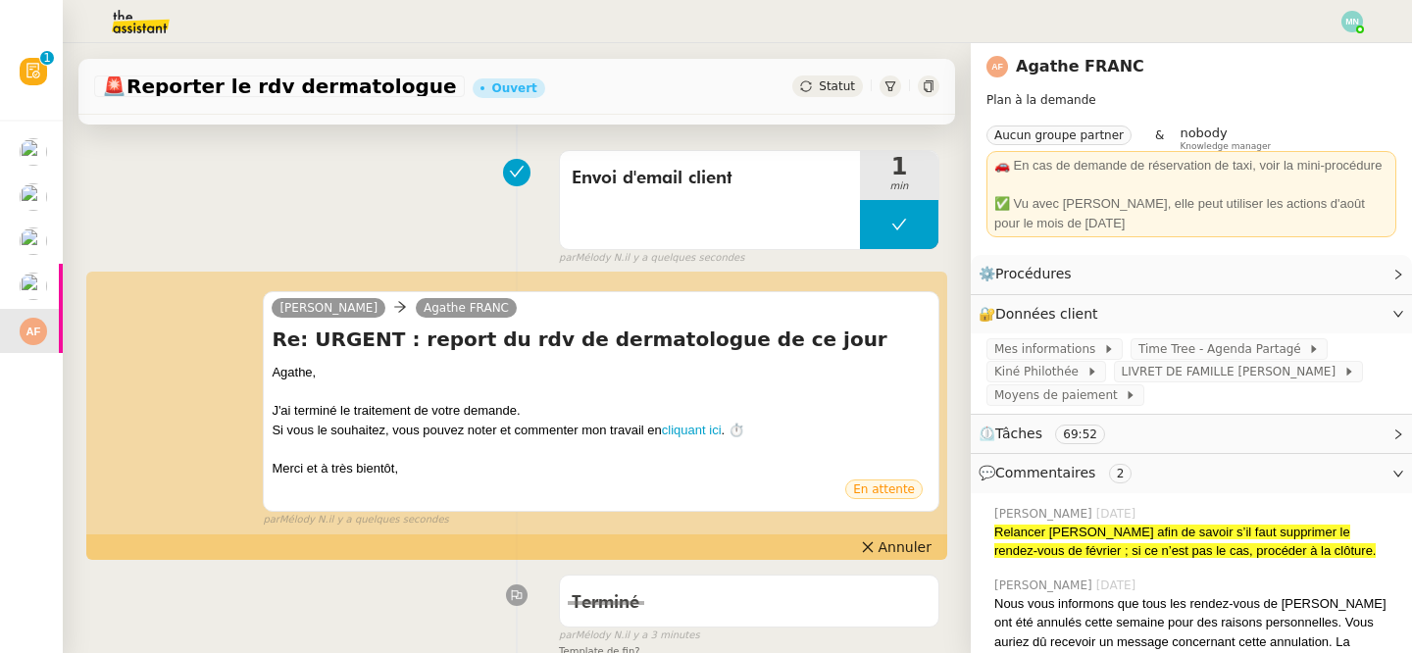
scroll to position [0, 0]
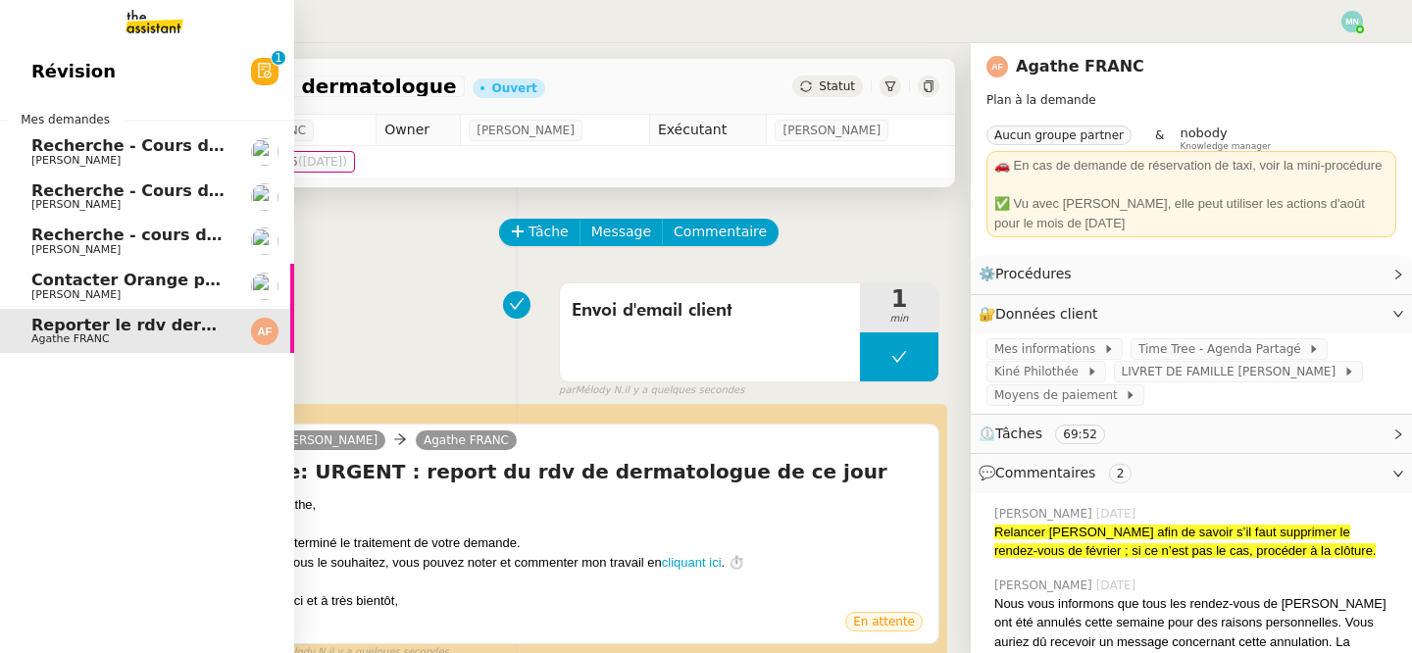
click at [70, 282] on span "Contacter Orange pour raccordement fibre urgent" at bounding box center [252, 280] width 443 height 19
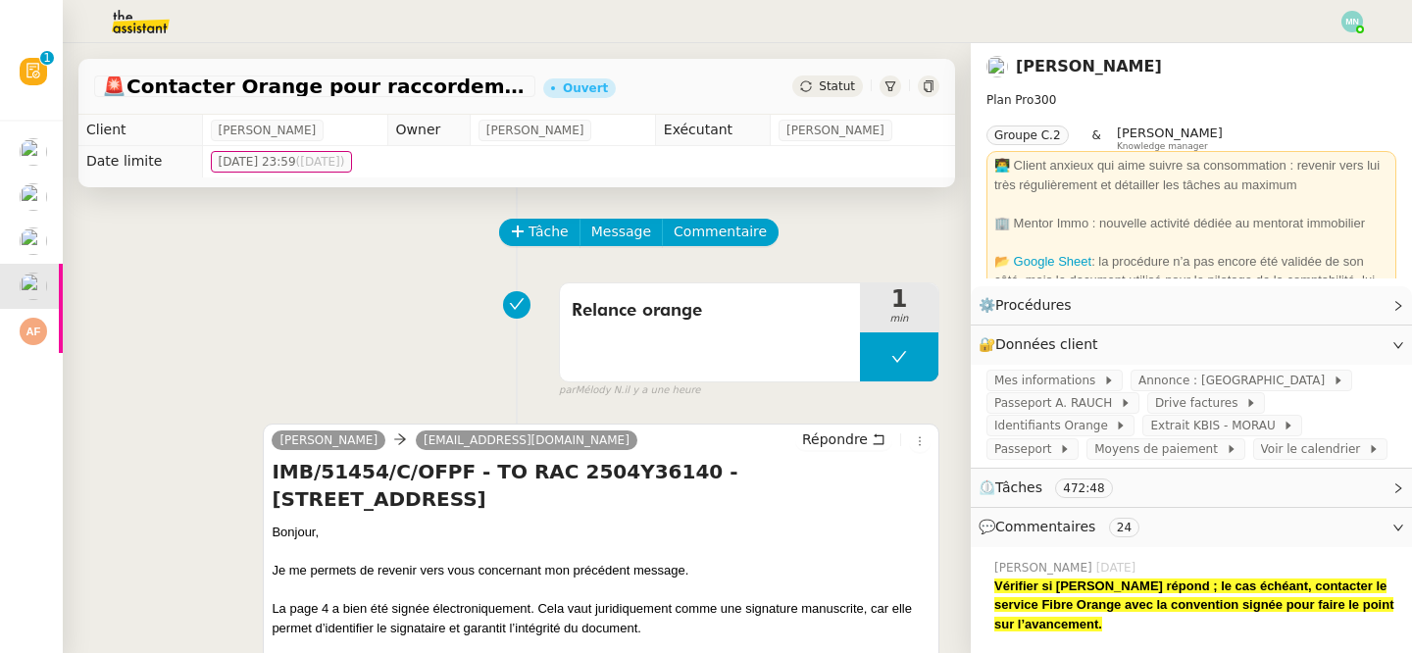
click at [825, 84] on span "Statut" at bounding box center [837, 86] width 36 height 14
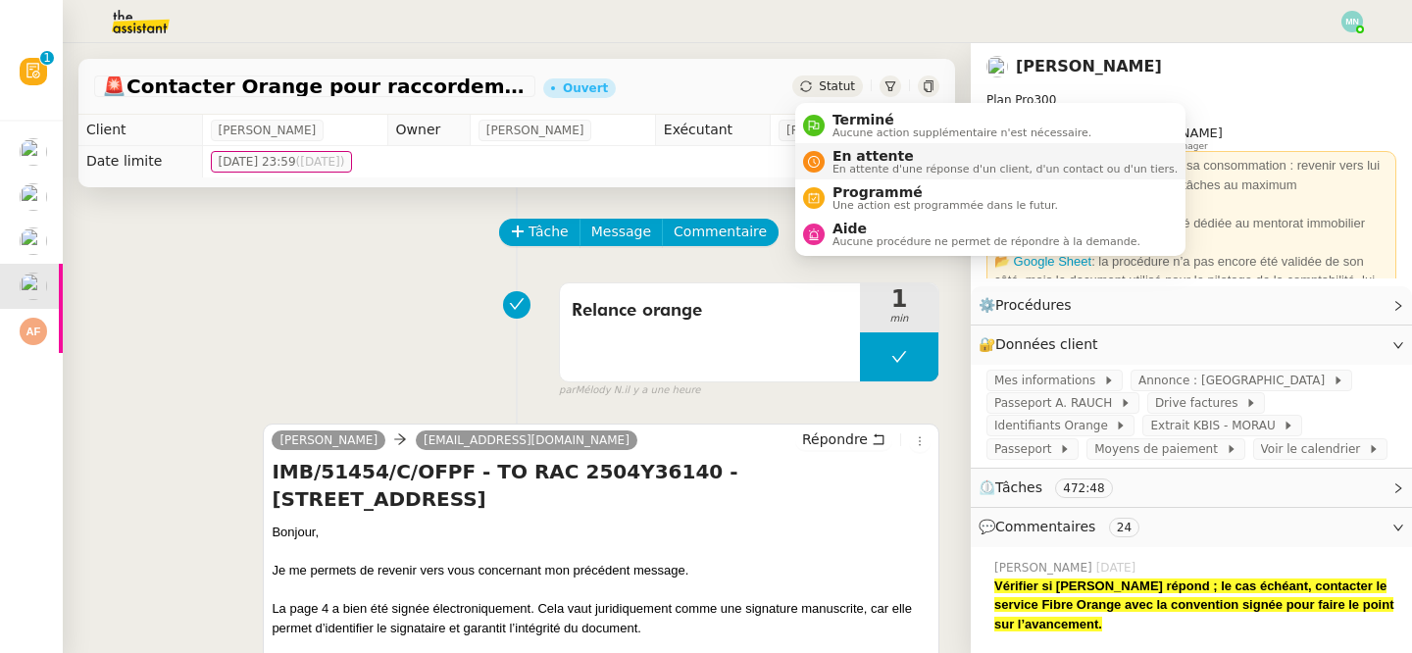
click at [866, 154] on span "En attente" at bounding box center [1005, 156] width 345 height 16
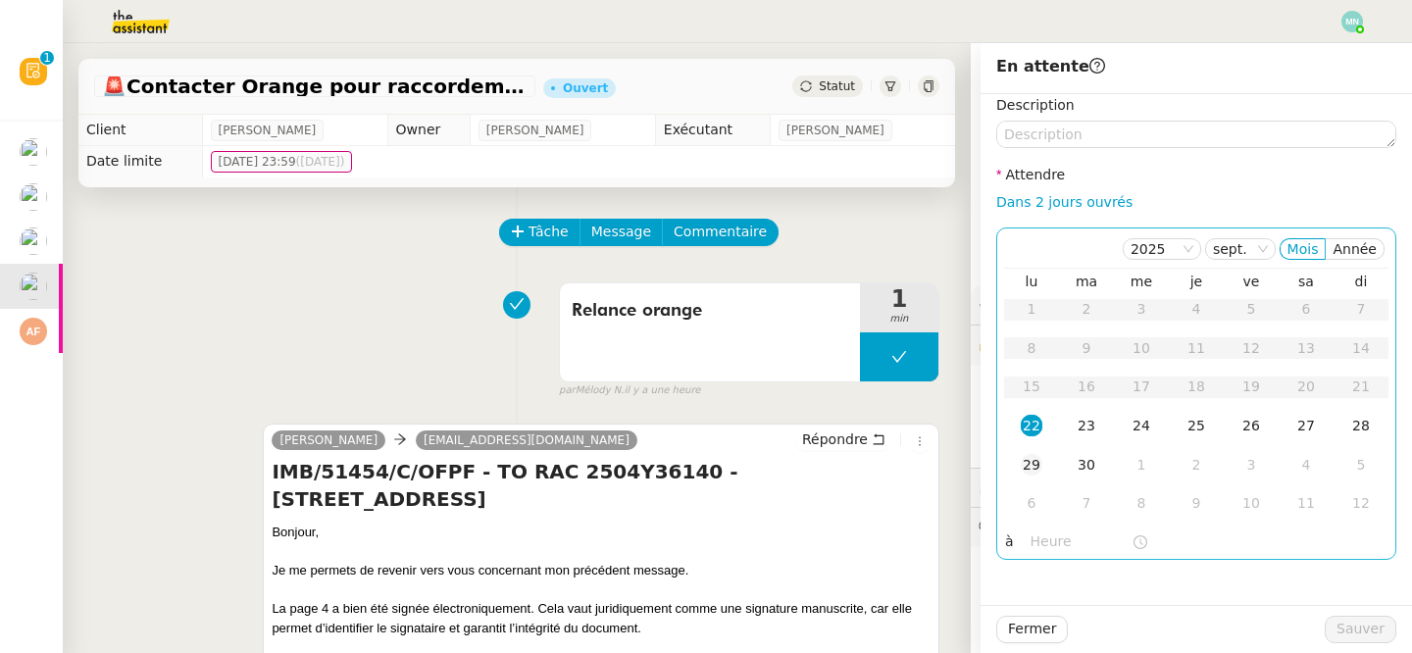
click at [1039, 474] on div "29" at bounding box center [1032, 465] width 22 height 22
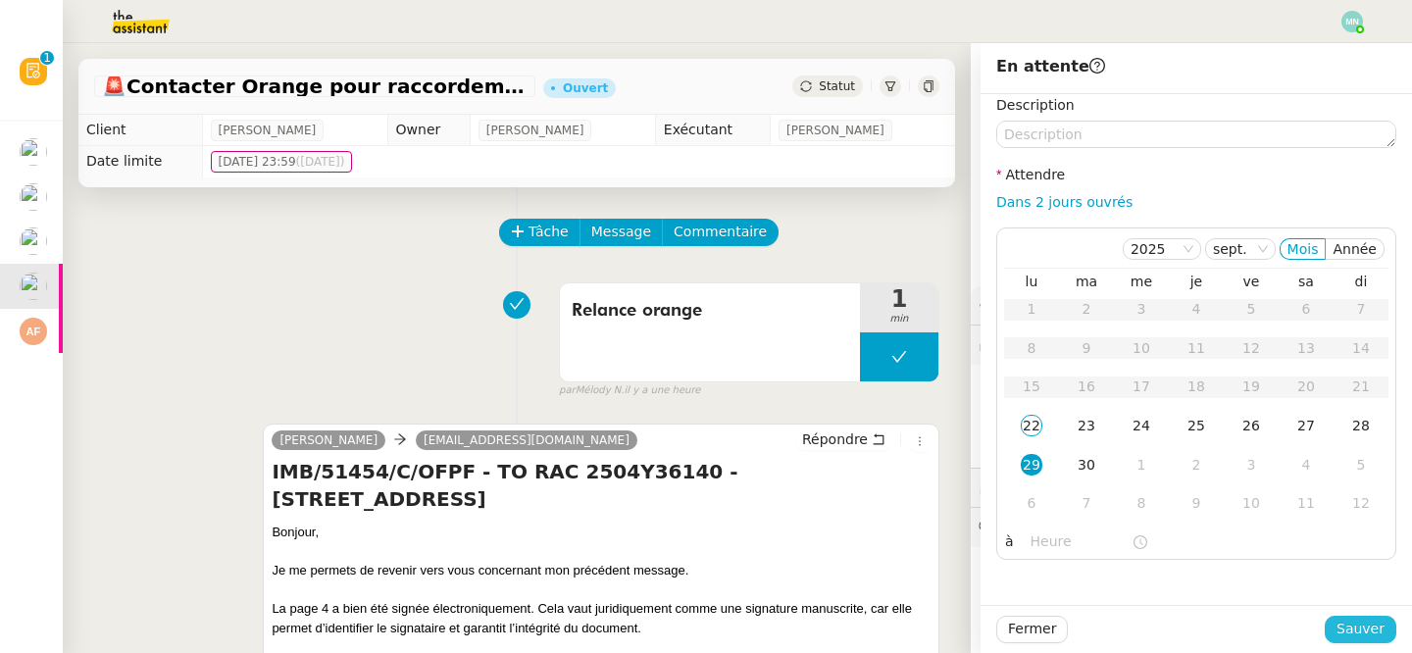
click at [1375, 632] on span "Sauver" at bounding box center [1361, 629] width 48 height 23
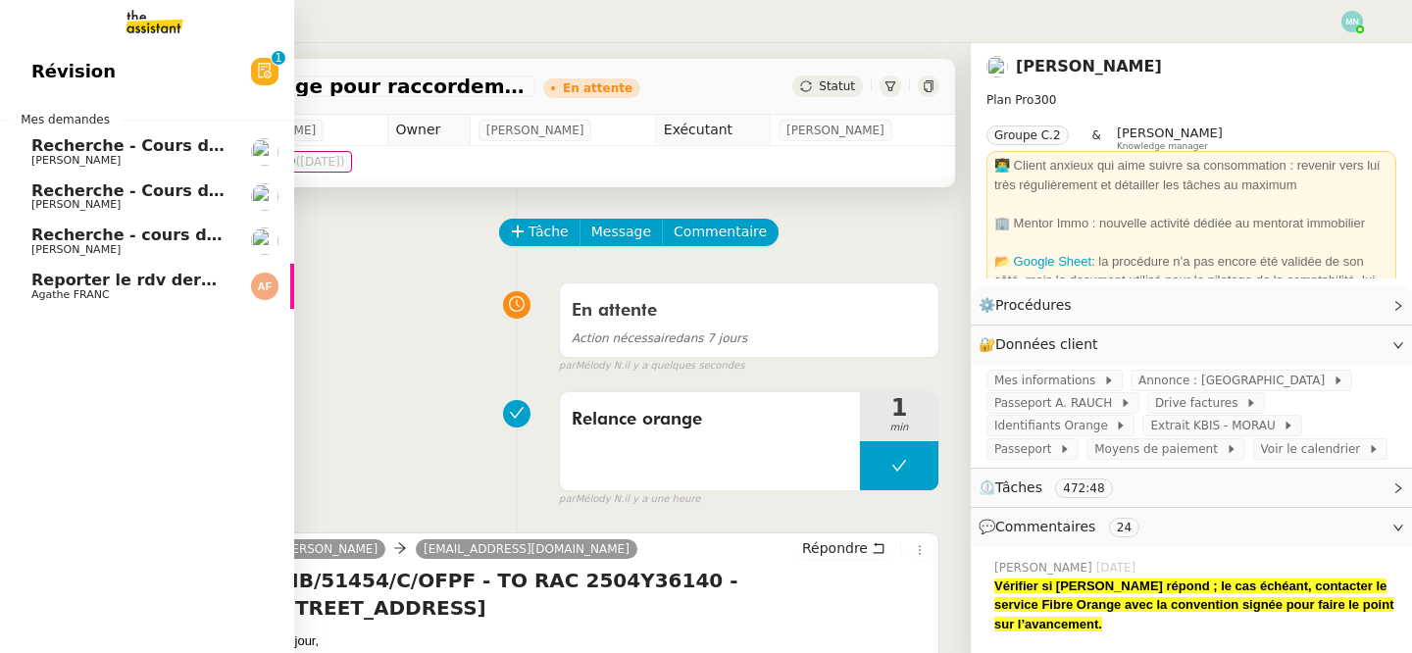
click at [145, 251] on span "[PERSON_NAME]" at bounding box center [130, 250] width 198 height 12
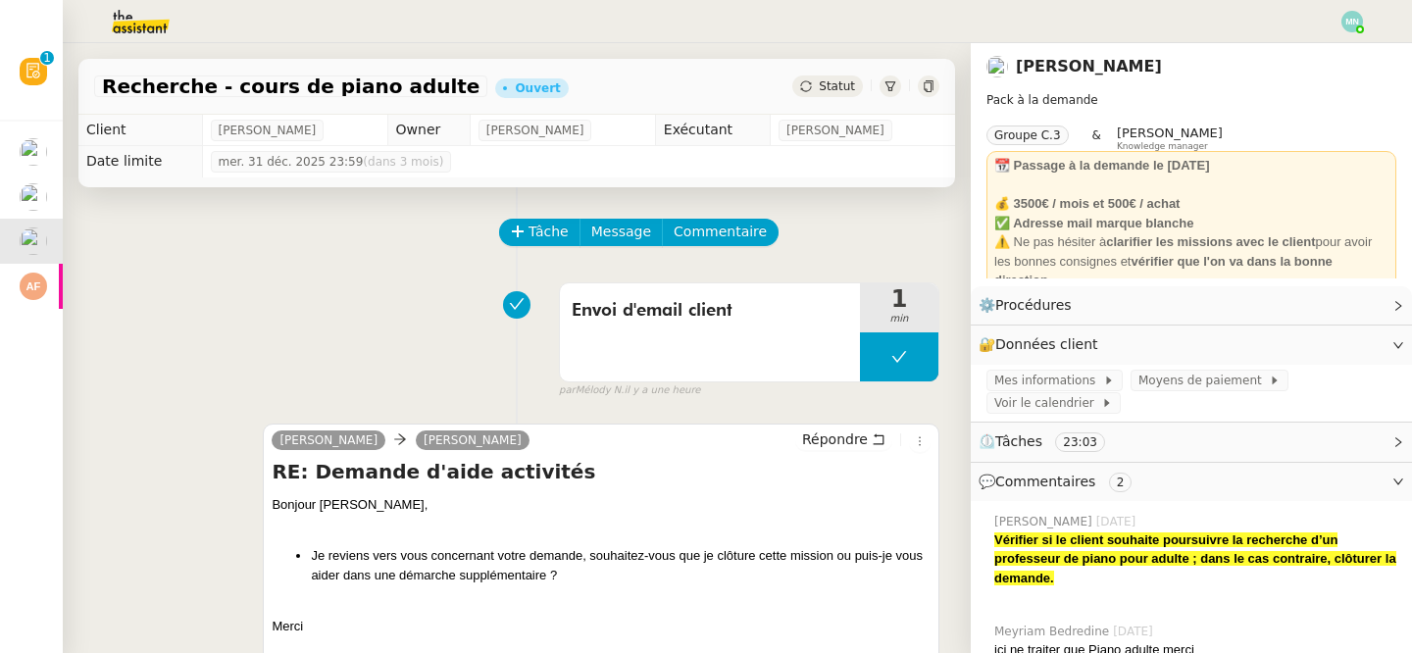
click at [823, 90] on span "Statut" at bounding box center [837, 86] width 36 height 14
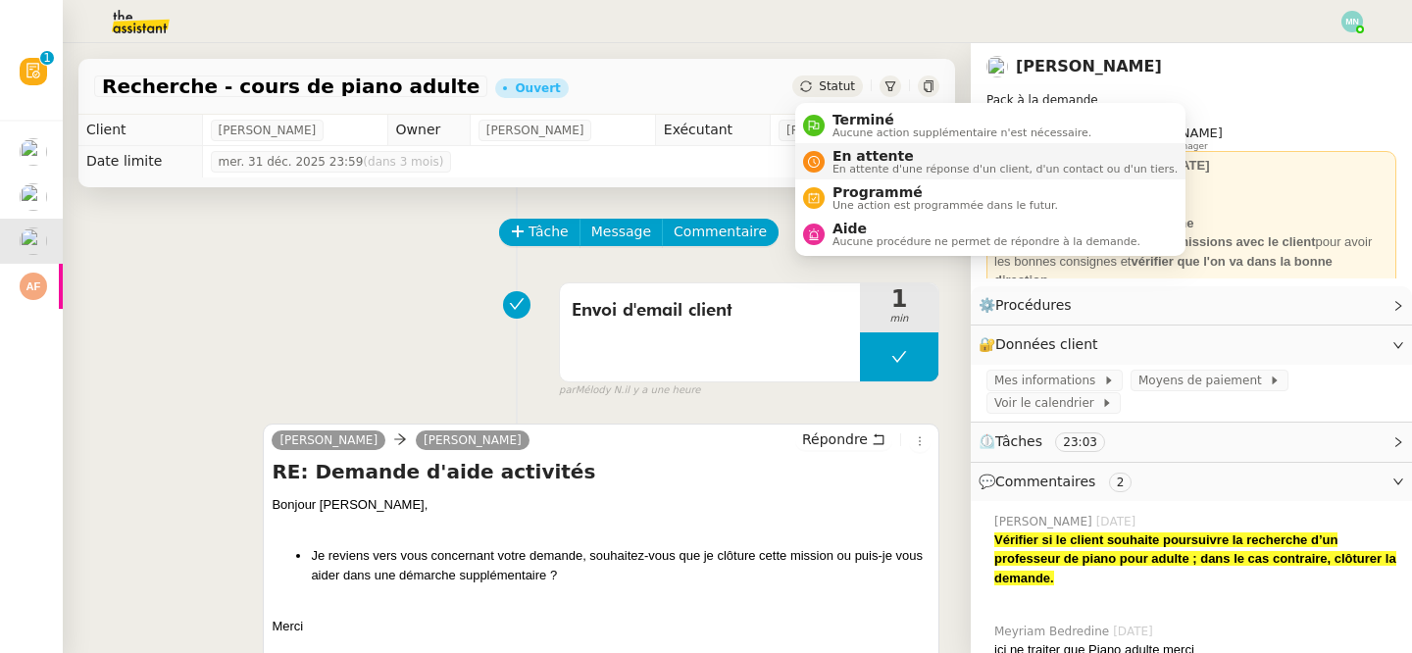
click at [913, 168] on span "En attente d'une réponse d'un client, d'un contact ou d'un tiers." at bounding box center [1005, 169] width 345 height 11
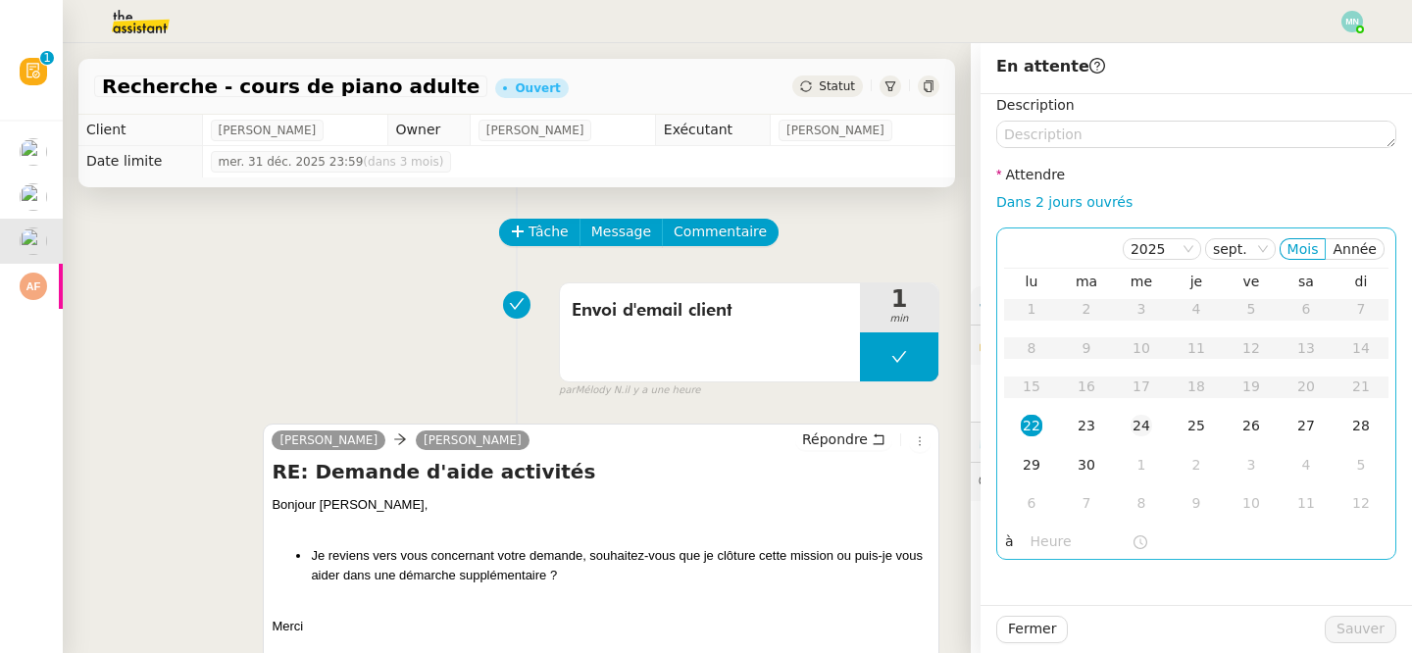
click at [1130, 425] on td "24" at bounding box center [1141, 426] width 55 height 39
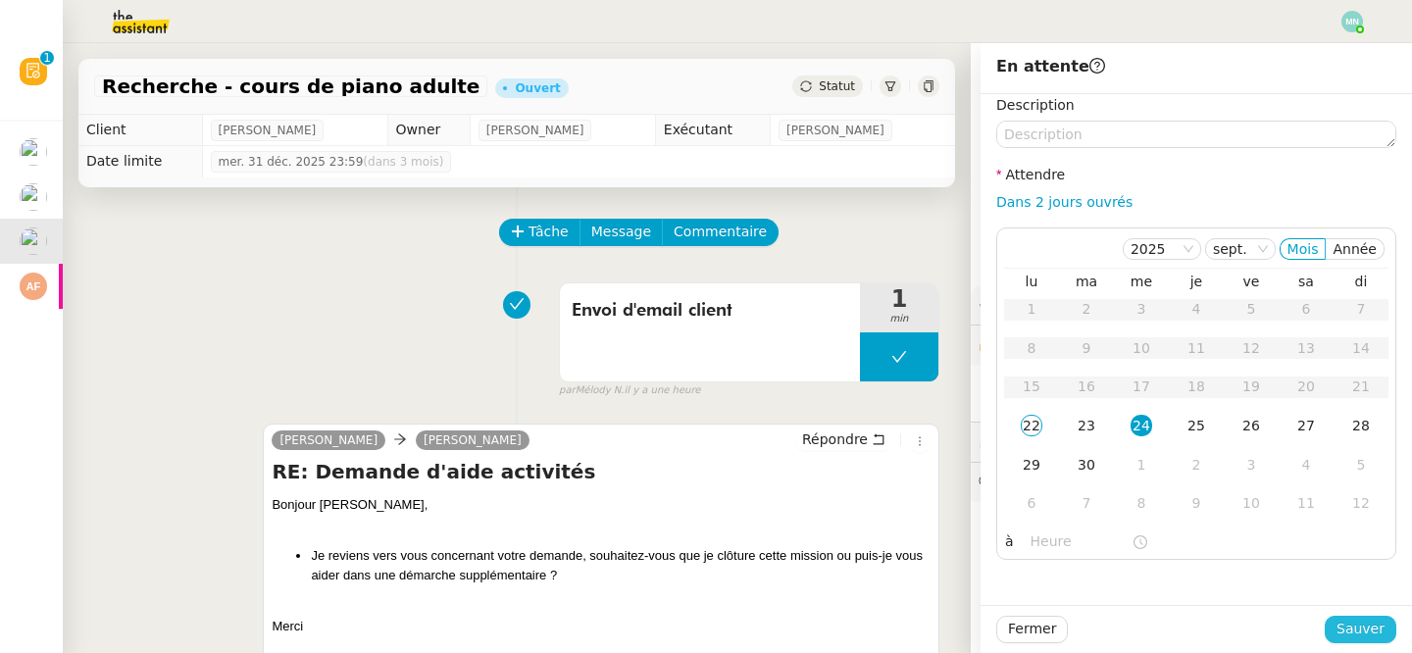
click at [1354, 628] on span "Sauver" at bounding box center [1361, 629] width 48 height 23
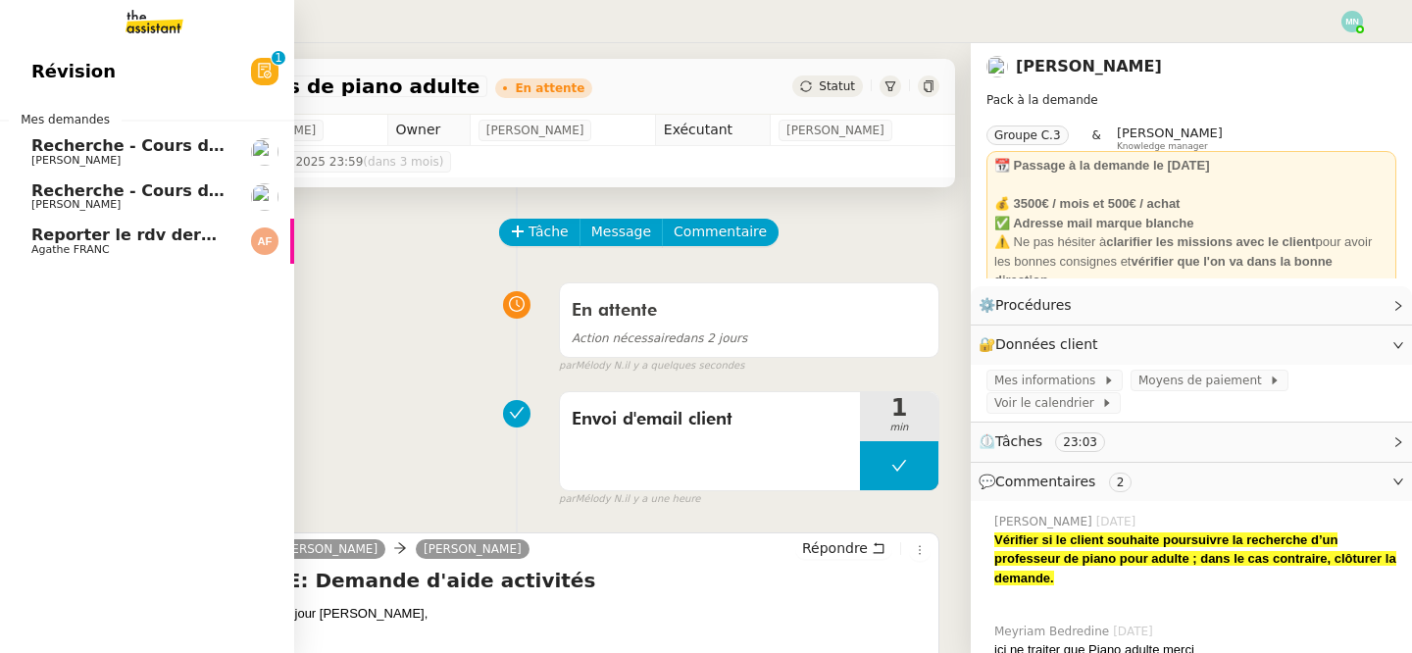
click at [38, 147] on span "Recherche - Cours de tennis" at bounding box center [155, 145] width 249 height 19
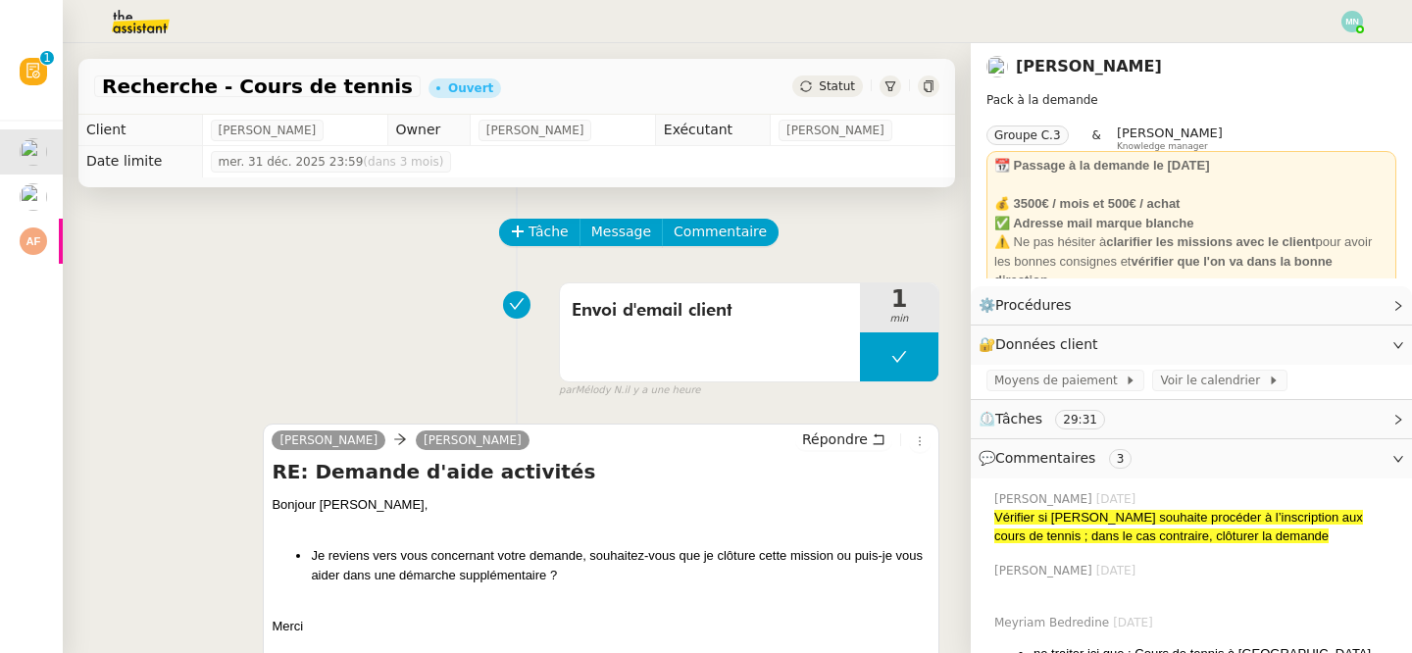
click at [832, 79] on span "Statut" at bounding box center [837, 86] width 36 height 14
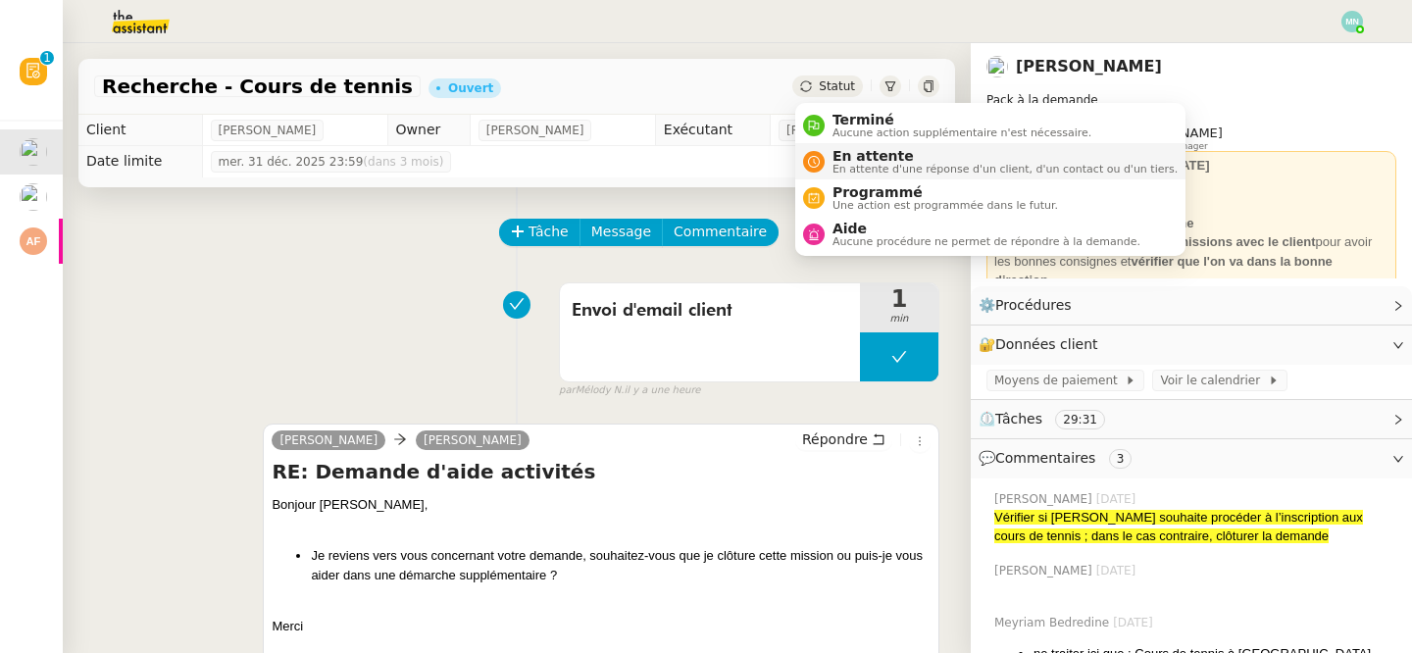
click at [890, 159] on span "En attente" at bounding box center [1005, 156] width 345 height 16
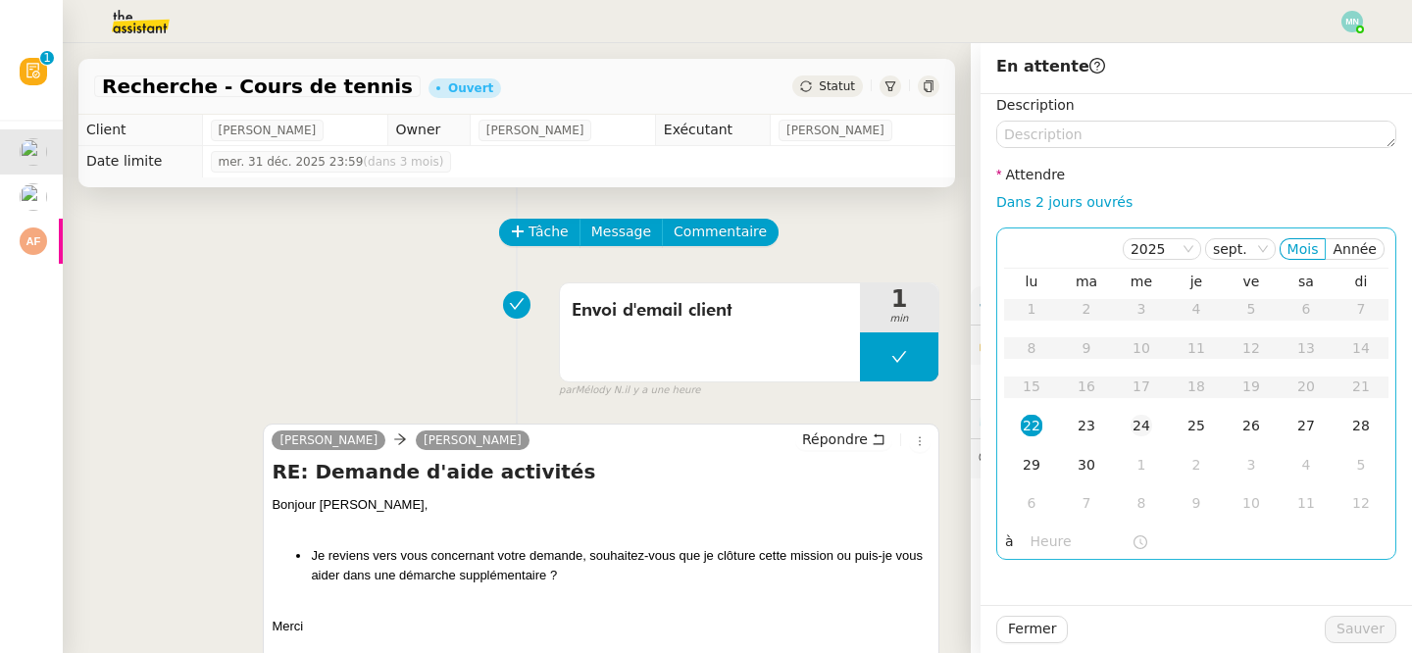
click at [1145, 428] on div "24" at bounding box center [1142, 426] width 22 height 22
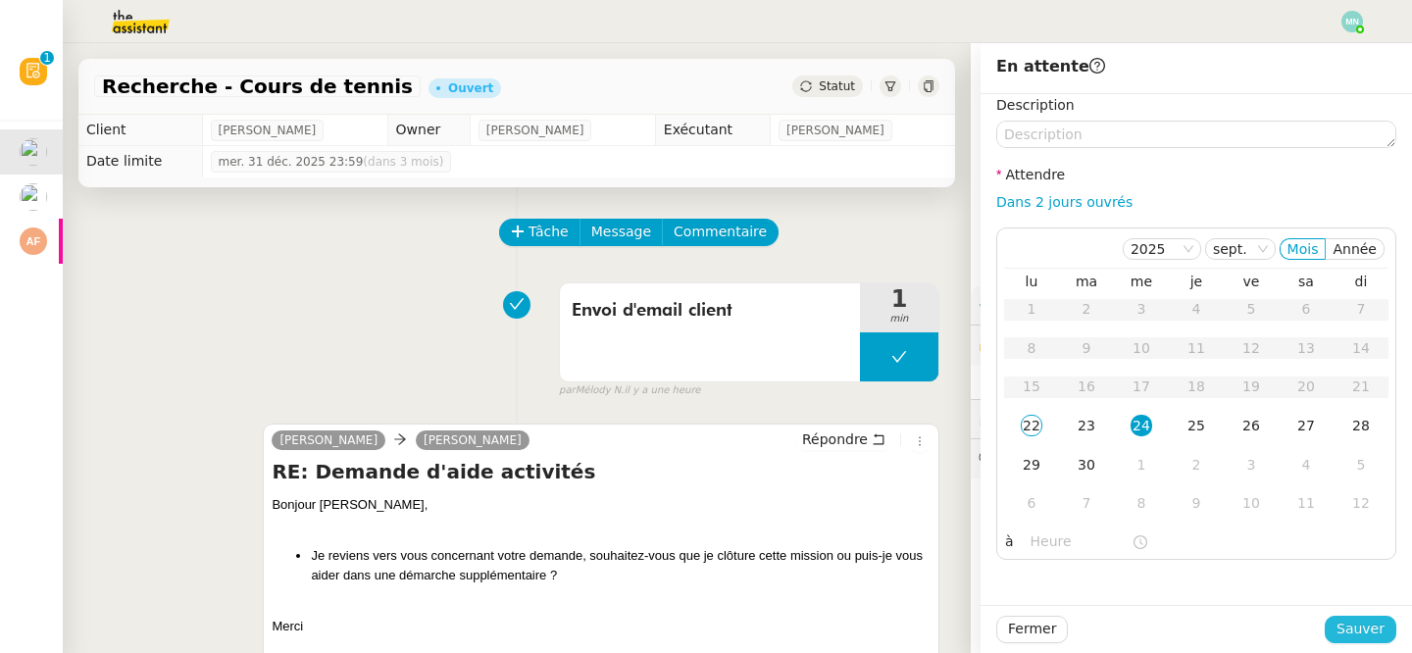
click at [1363, 632] on span "Sauver" at bounding box center [1361, 629] width 48 height 23
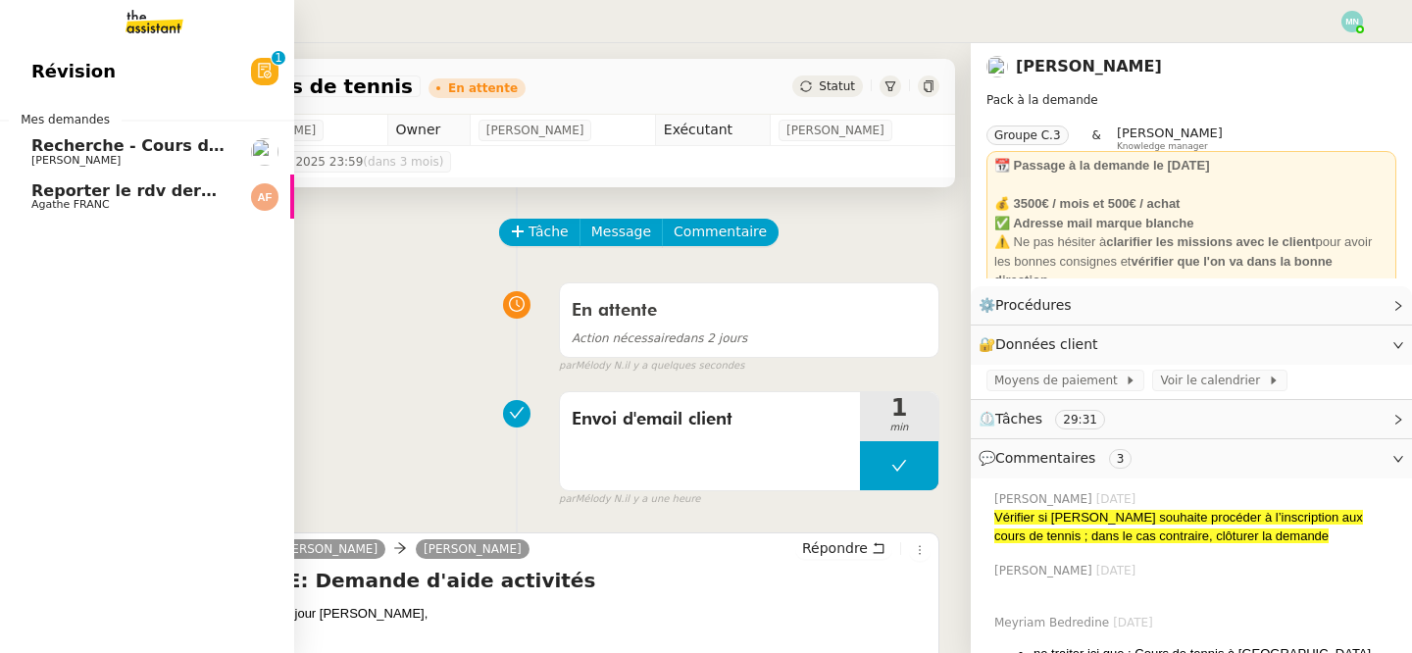
click at [43, 147] on span "Recherche - Cours de batterie pour enfant" at bounding box center [218, 145] width 375 height 19
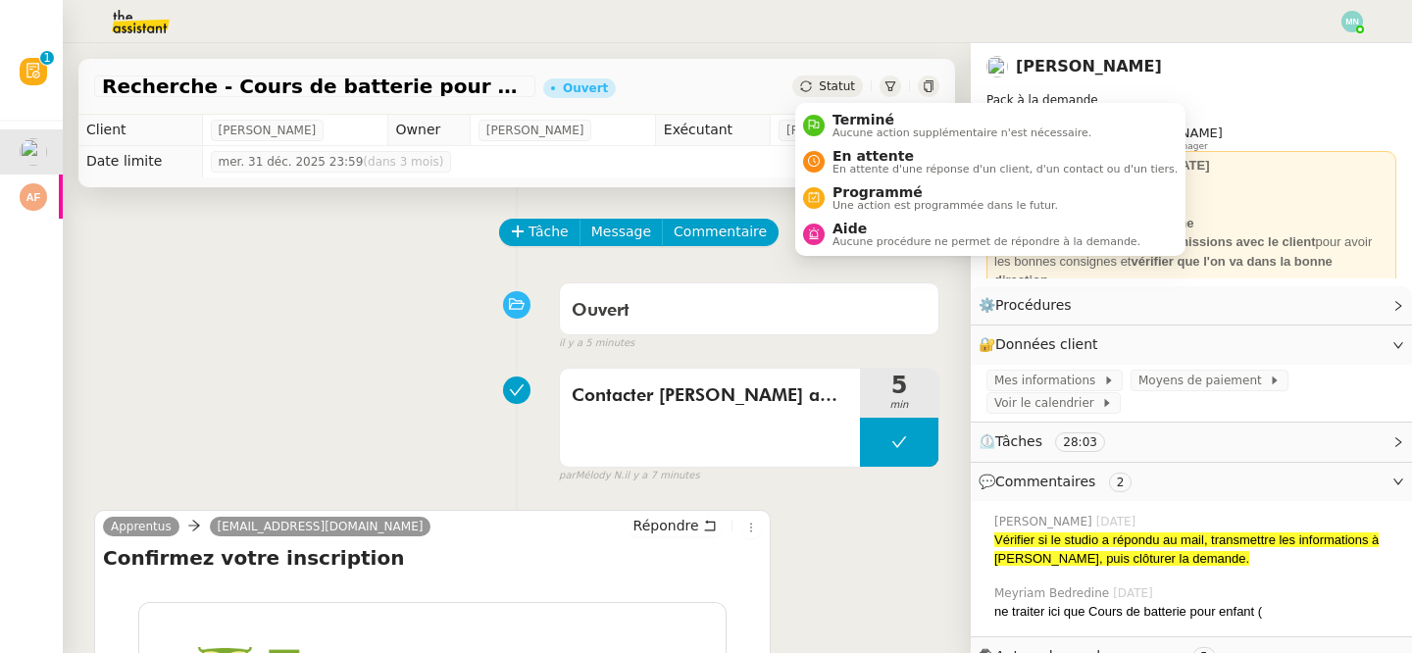
click at [845, 85] on span "Statut" at bounding box center [837, 86] width 36 height 14
click at [867, 160] on span "En attente" at bounding box center [1005, 156] width 345 height 16
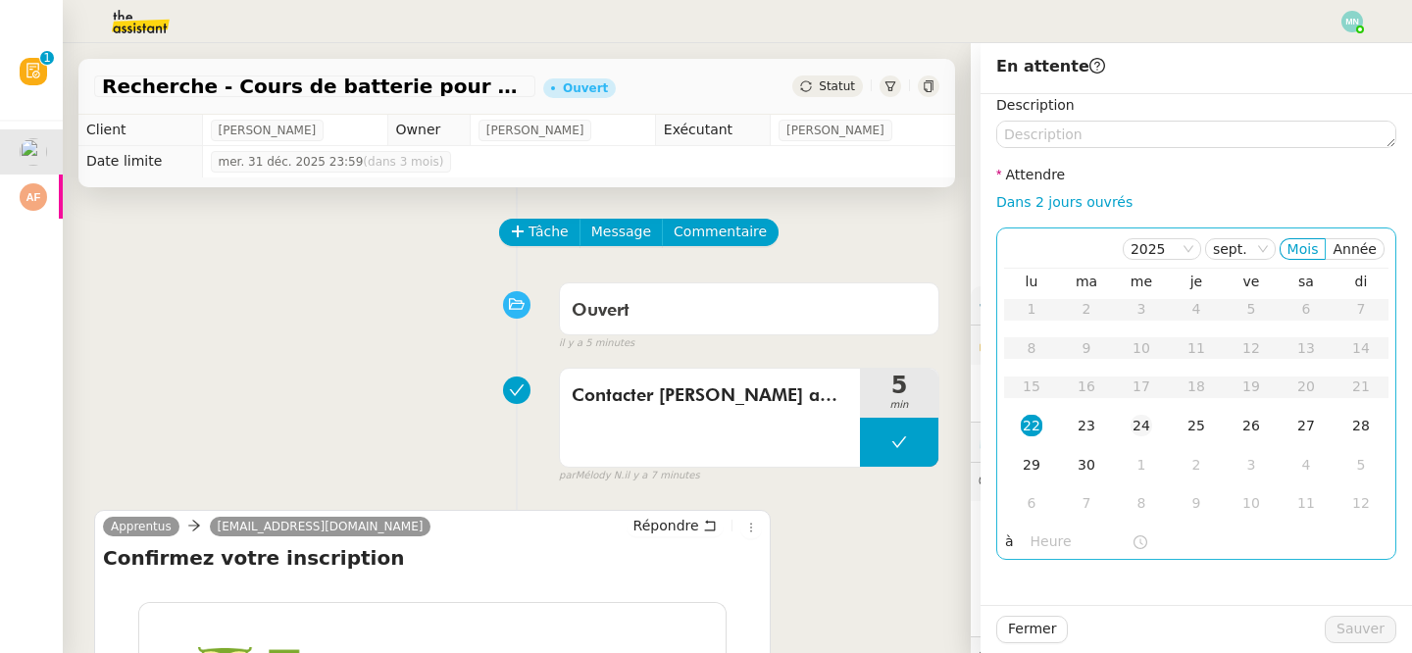
click at [1147, 433] on div "24" at bounding box center [1142, 426] width 22 height 22
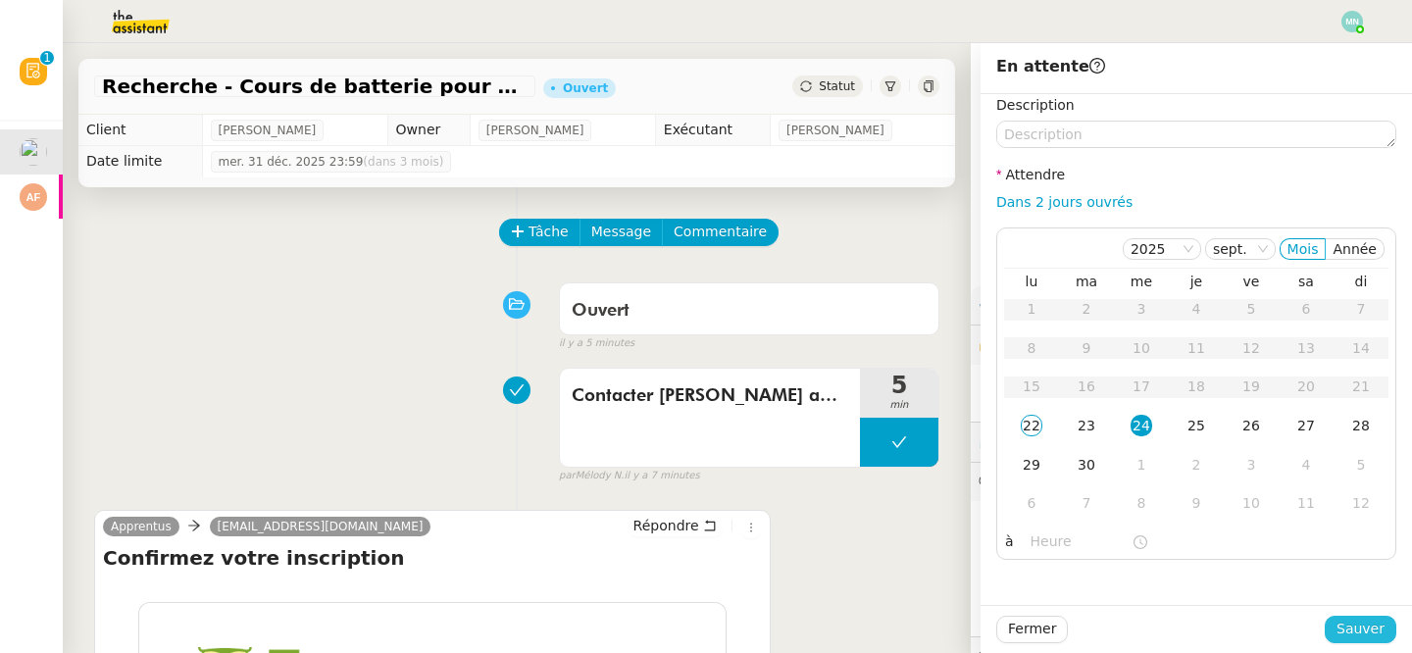
click at [1362, 622] on span "Sauver" at bounding box center [1361, 629] width 48 height 23
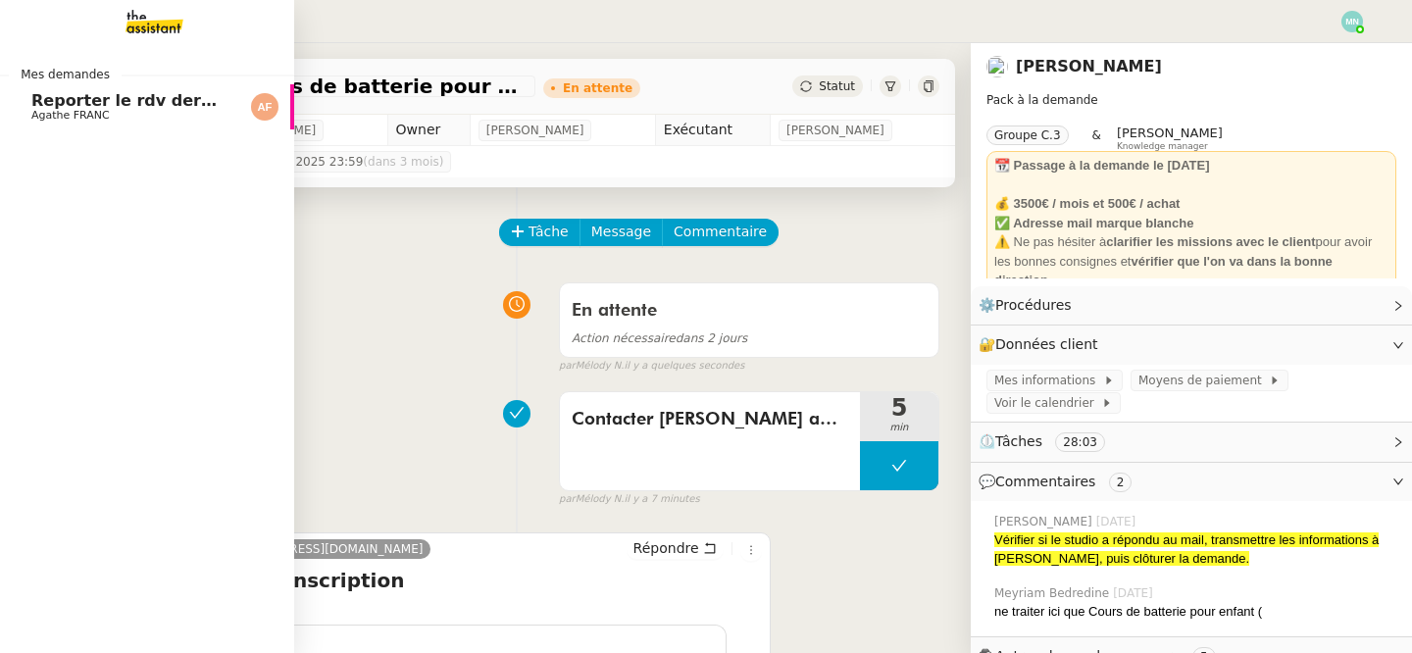
click at [41, 115] on span "Agathe FRANC" at bounding box center [70, 115] width 78 height 13
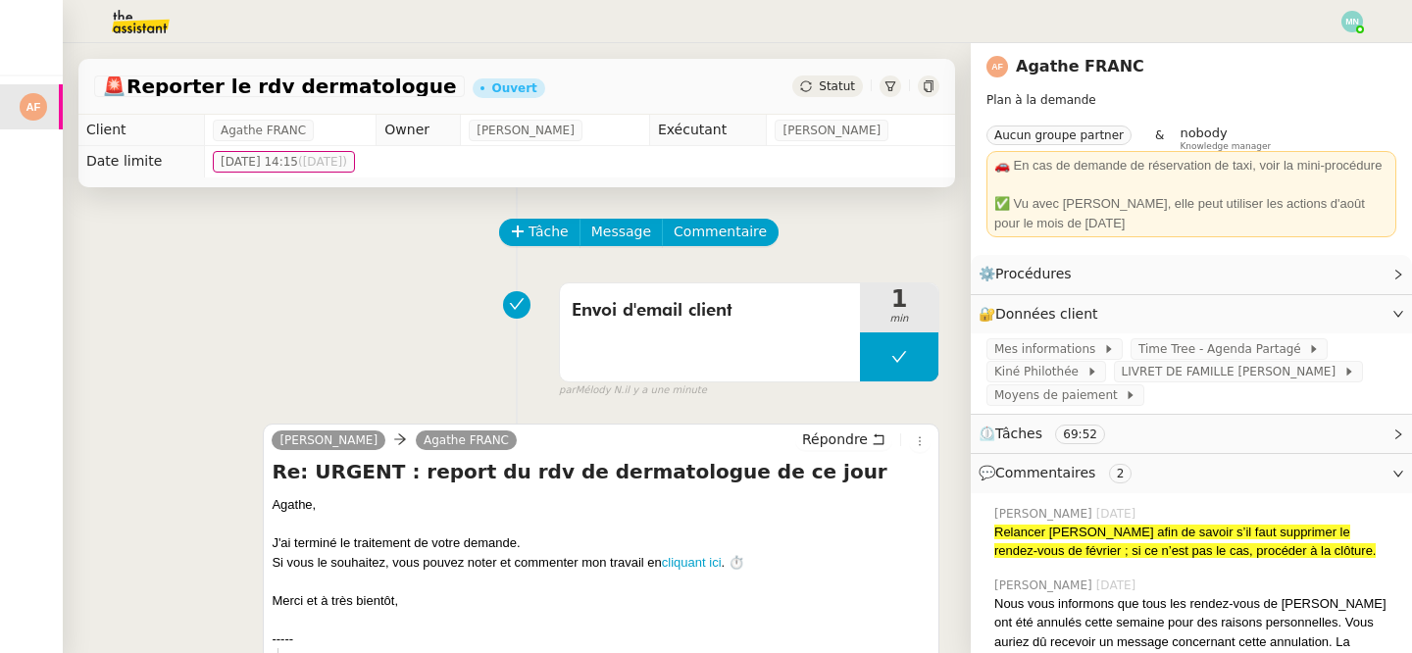
click at [843, 84] on span "Statut" at bounding box center [837, 86] width 36 height 14
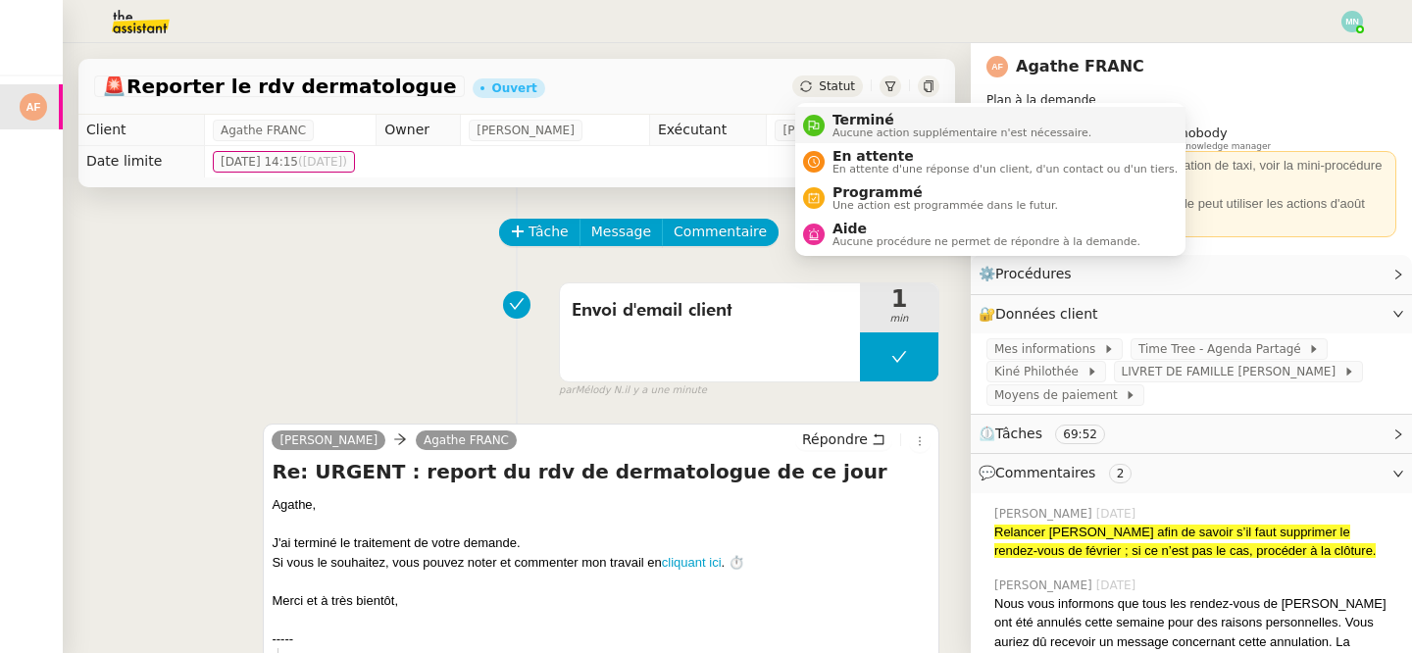
click at [874, 123] on span "Terminé" at bounding box center [962, 120] width 259 height 16
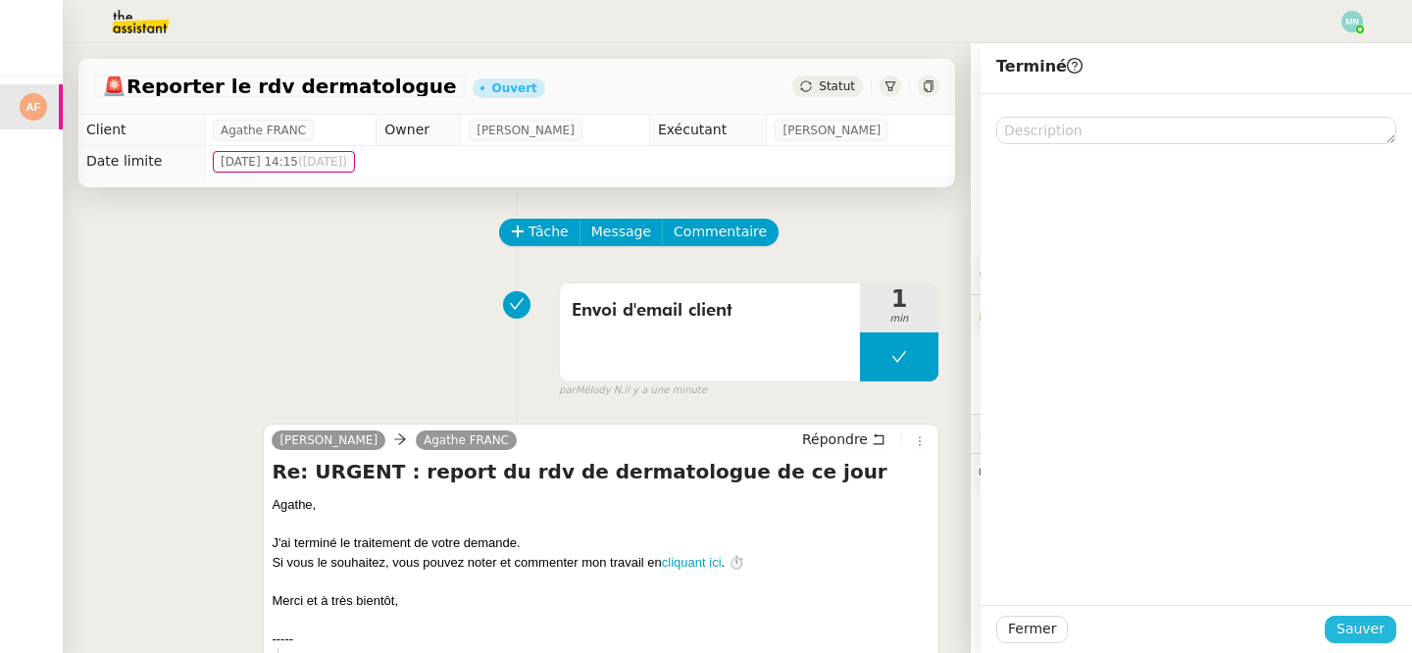
click at [1350, 620] on span "Sauver" at bounding box center [1361, 629] width 48 height 23
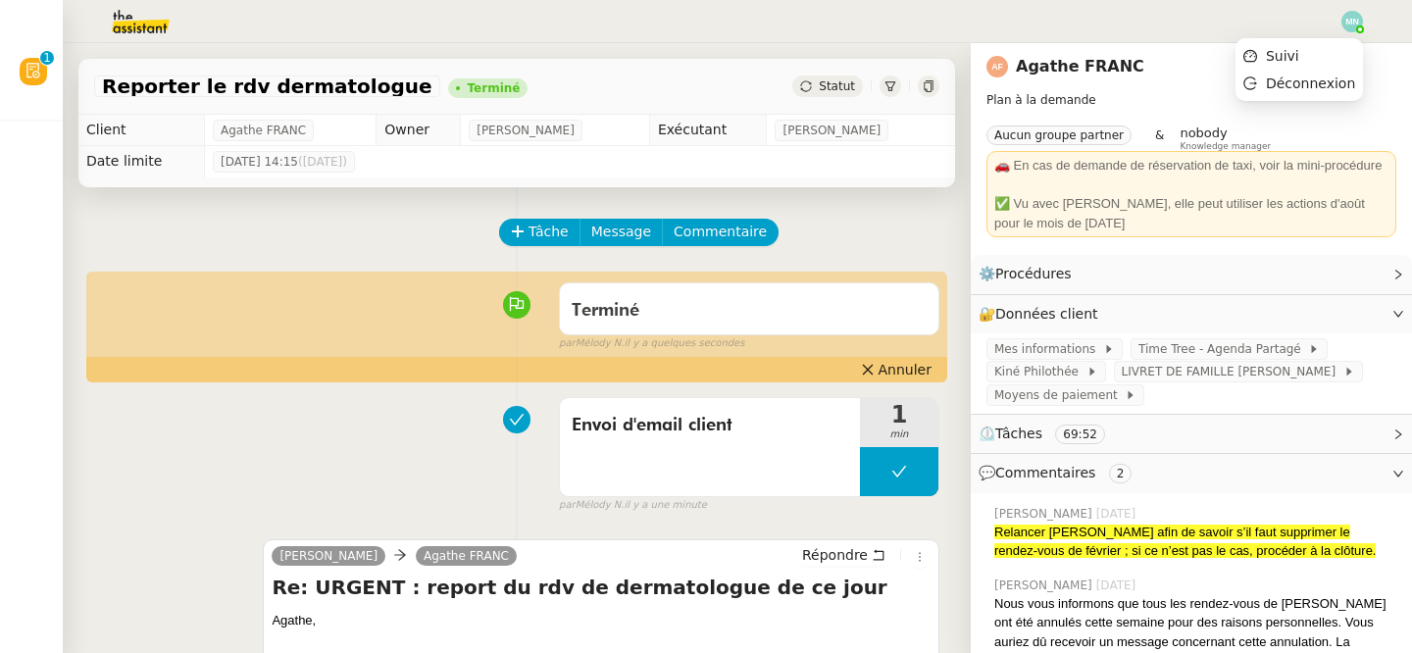
click at [1355, 21] on img at bounding box center [1353, 22] width 22 height 22
click at [1326, 60] on li "Suivi" at bounding box center [1300, 55] width 128 height 27
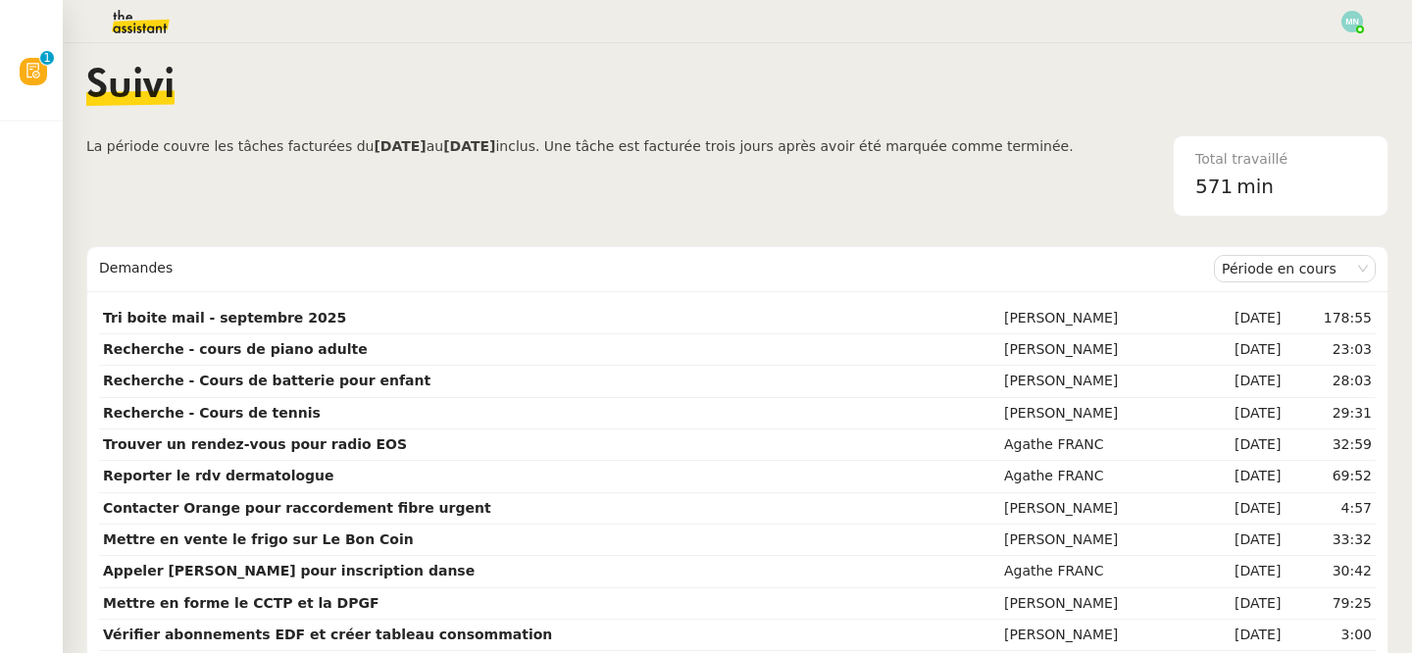
click at [145, 19] on img at bounding box center [125, 21] width 152 height 43
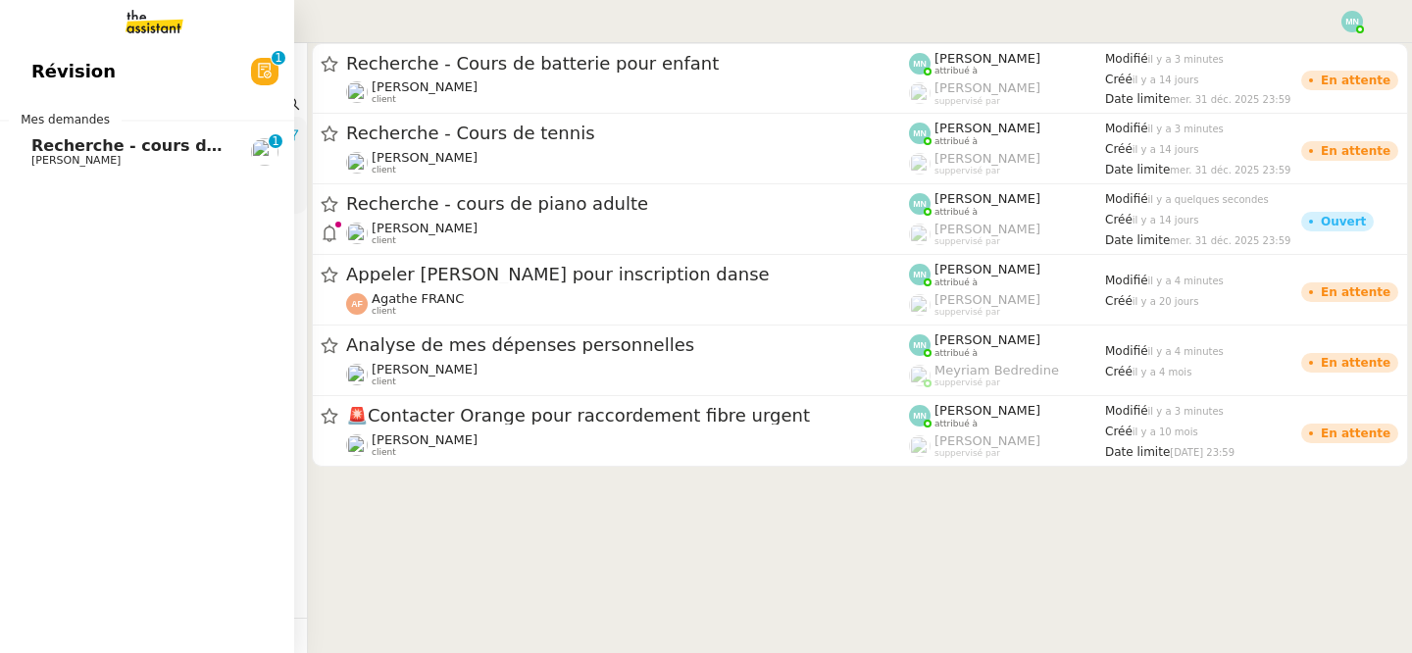
click at [100, 140] on span "Recherche - cours de piano adulte" at bounding box center [182, 145] width 302 height 19
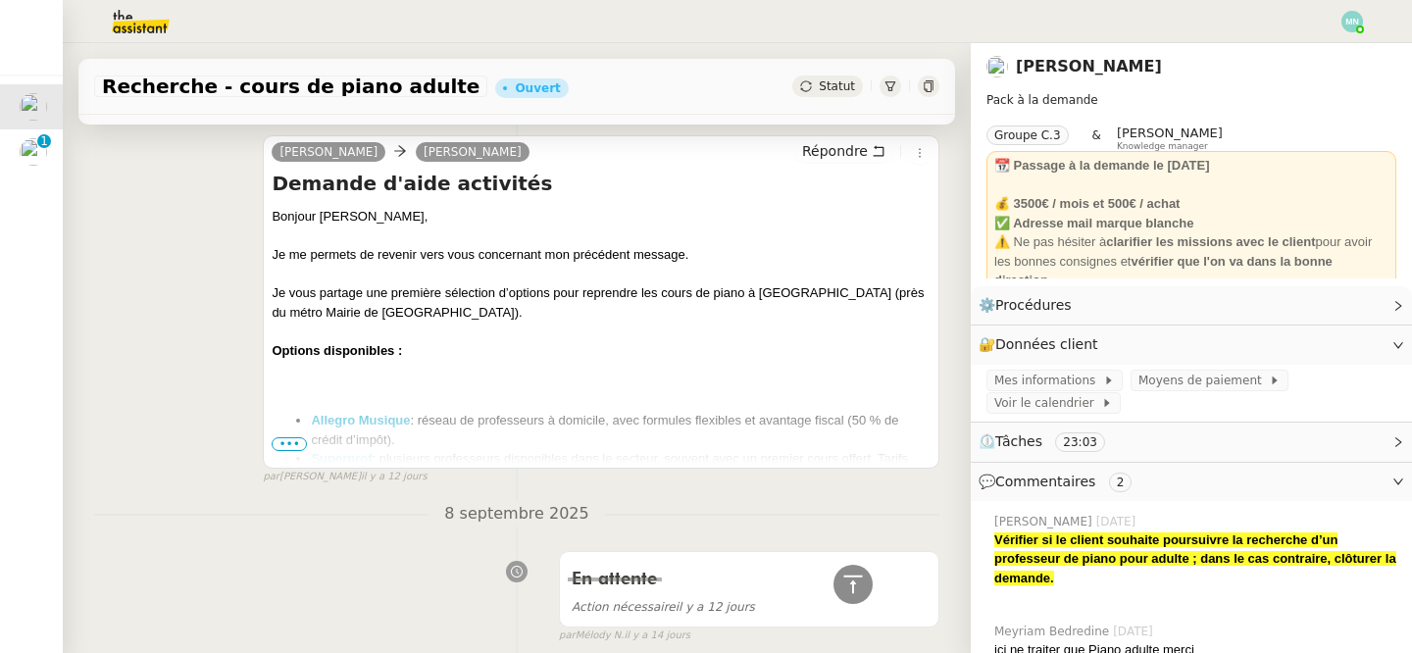
scroll to position [2878, 0]
click at [287, 447] on span "•••" at bounding box center [289, 442] width 35 height 14
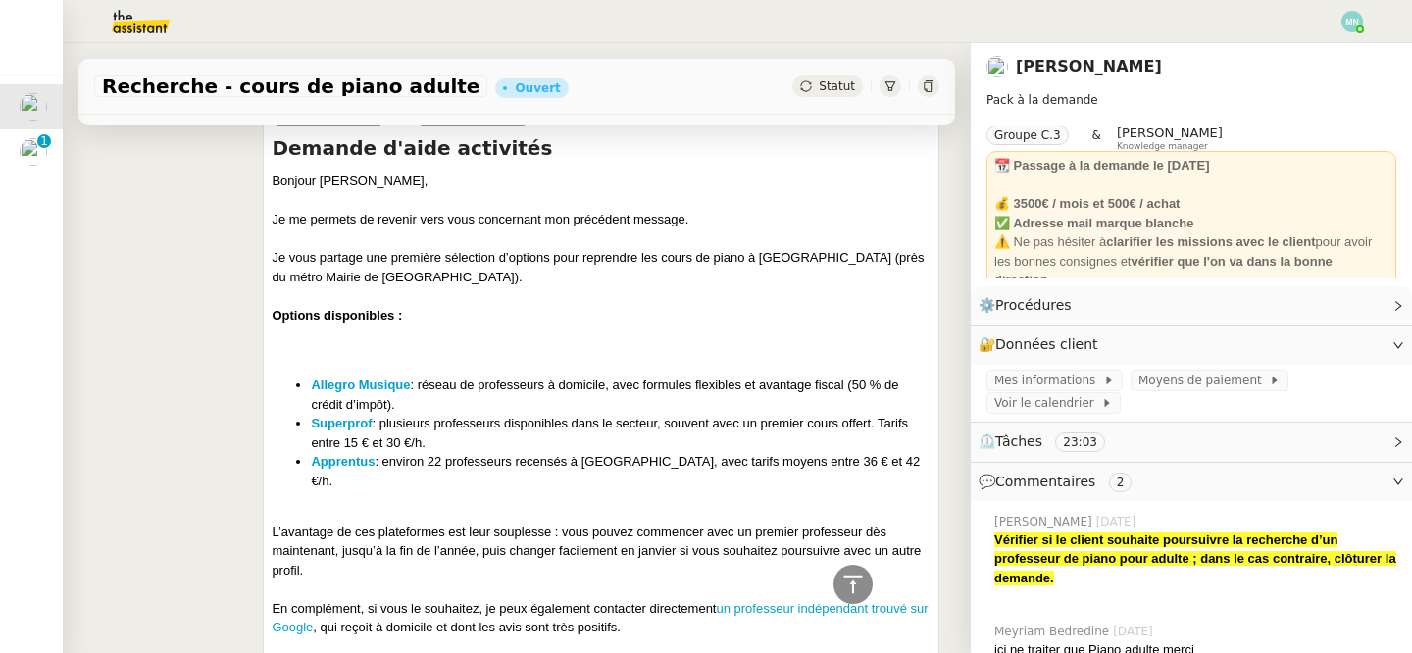
scroll to position [2911, 0]
click at [354, 461] on strong "Apprentus" at bounding box center [343, 461] width 64 height 15
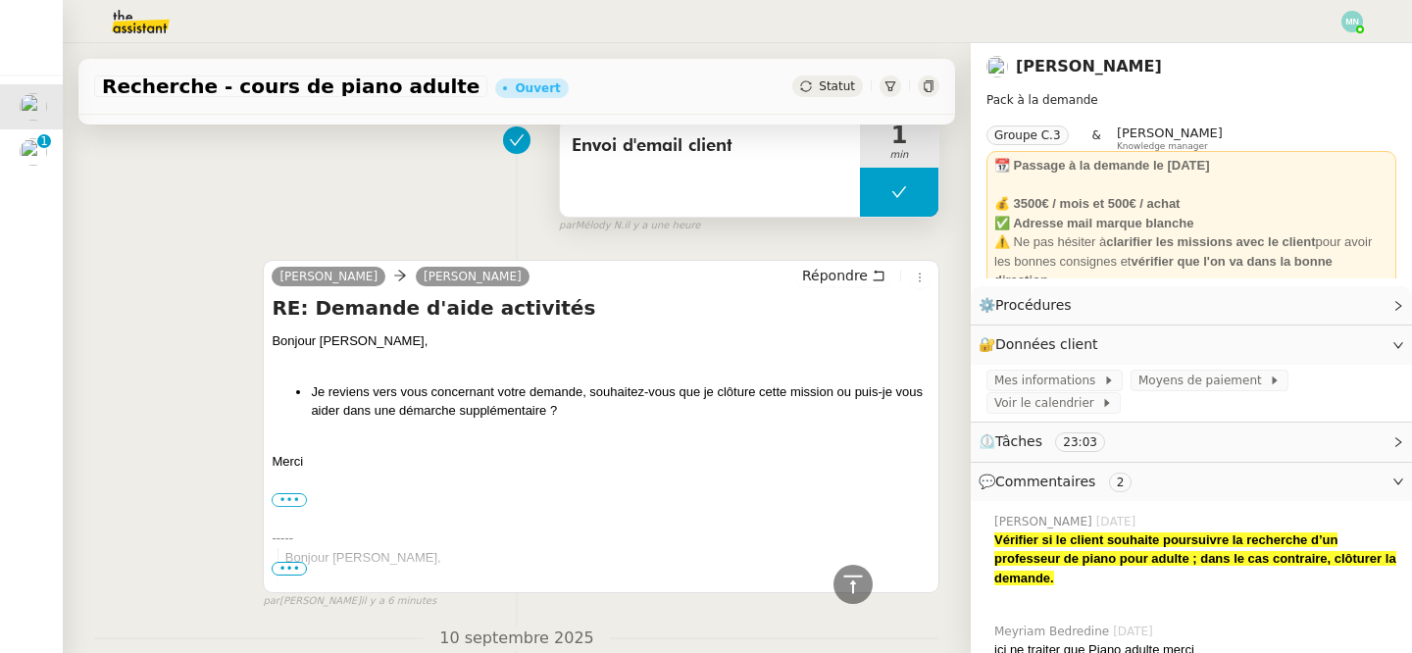
scroll to position [0, 0]
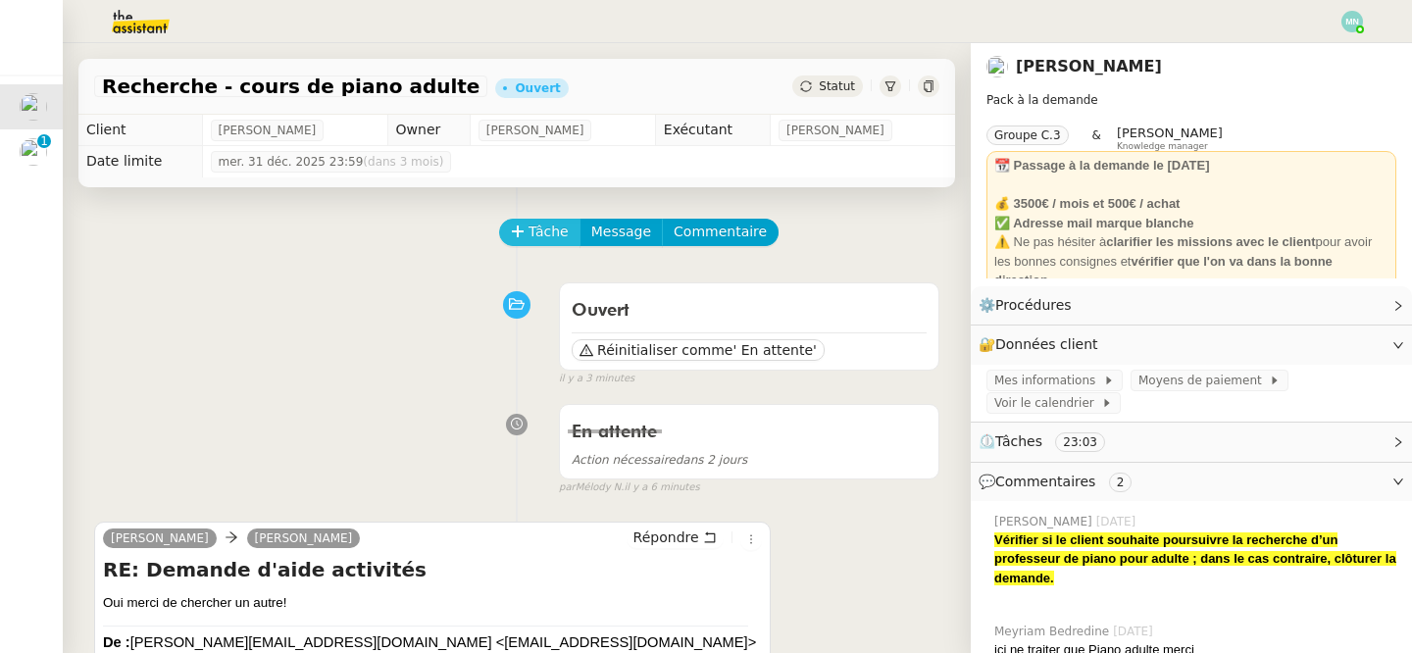
click at [535, 224] on span "Tâche" at bounding box center [549, 232] width 40 height 23
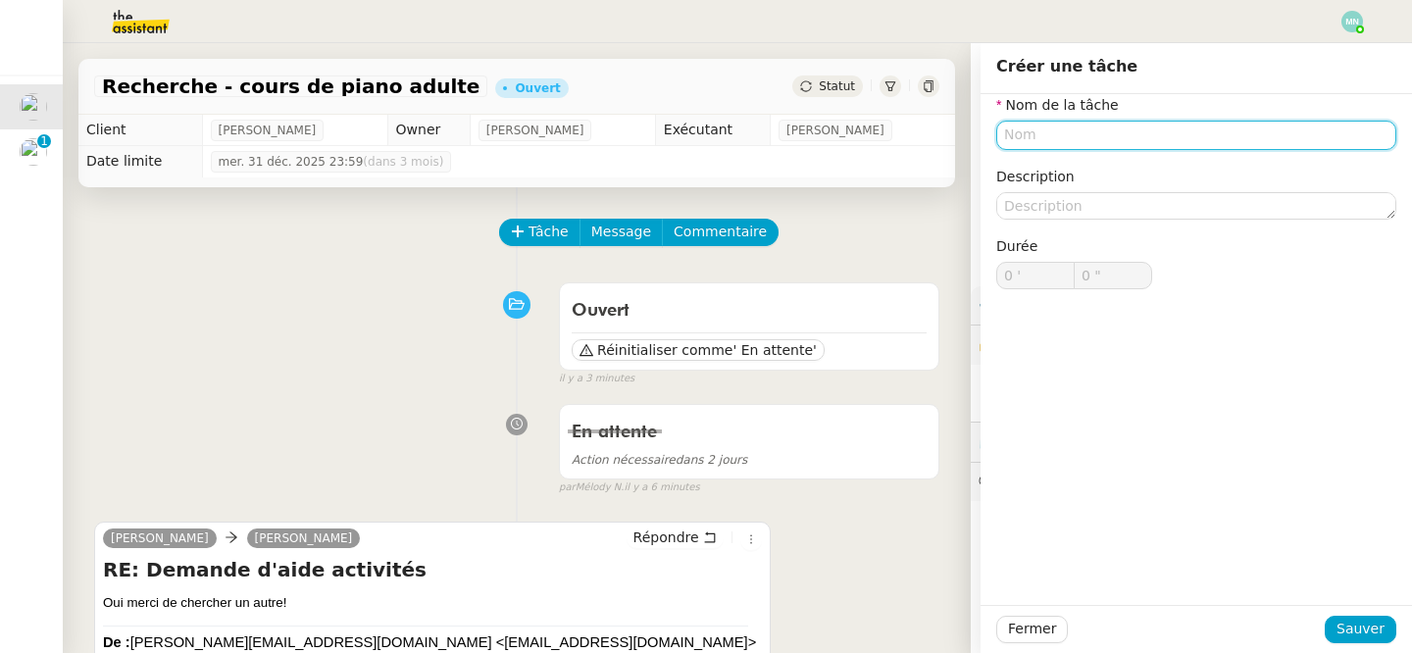
type input "r"
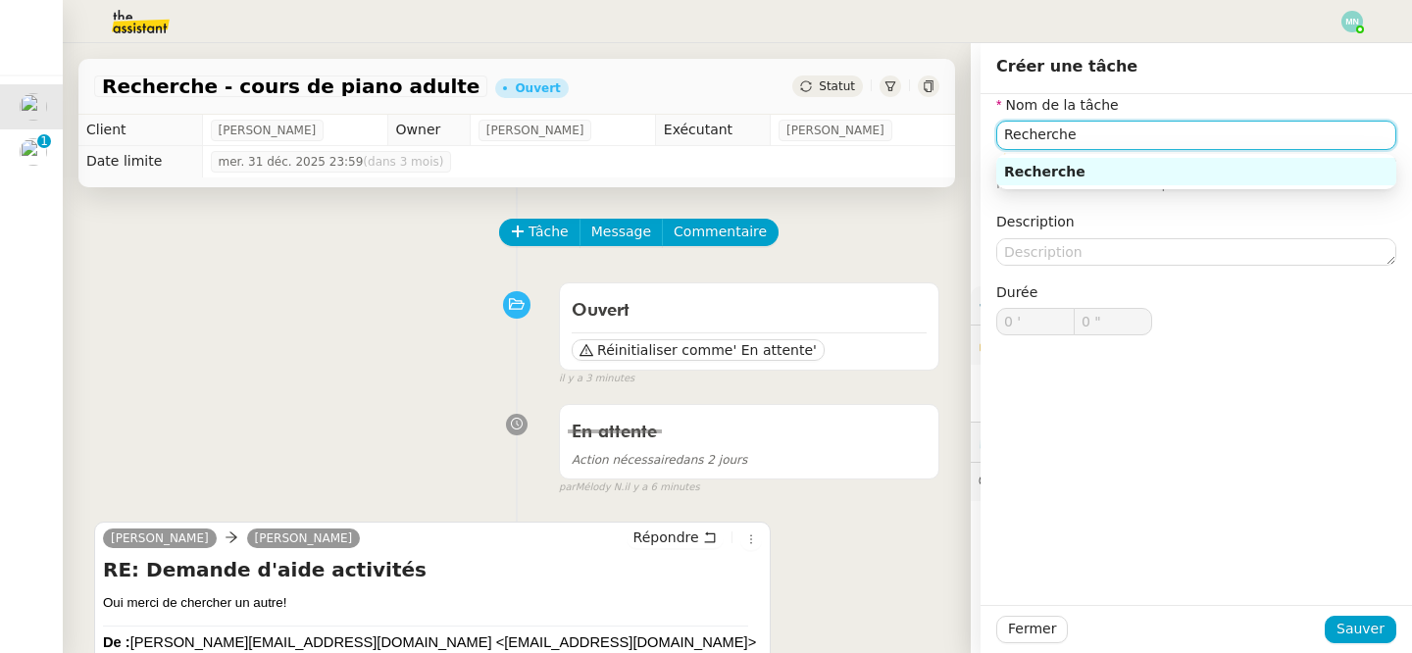
click at [1149, 174] on div "Recherche" at bounding box center [1196, 172] width 384 height 18
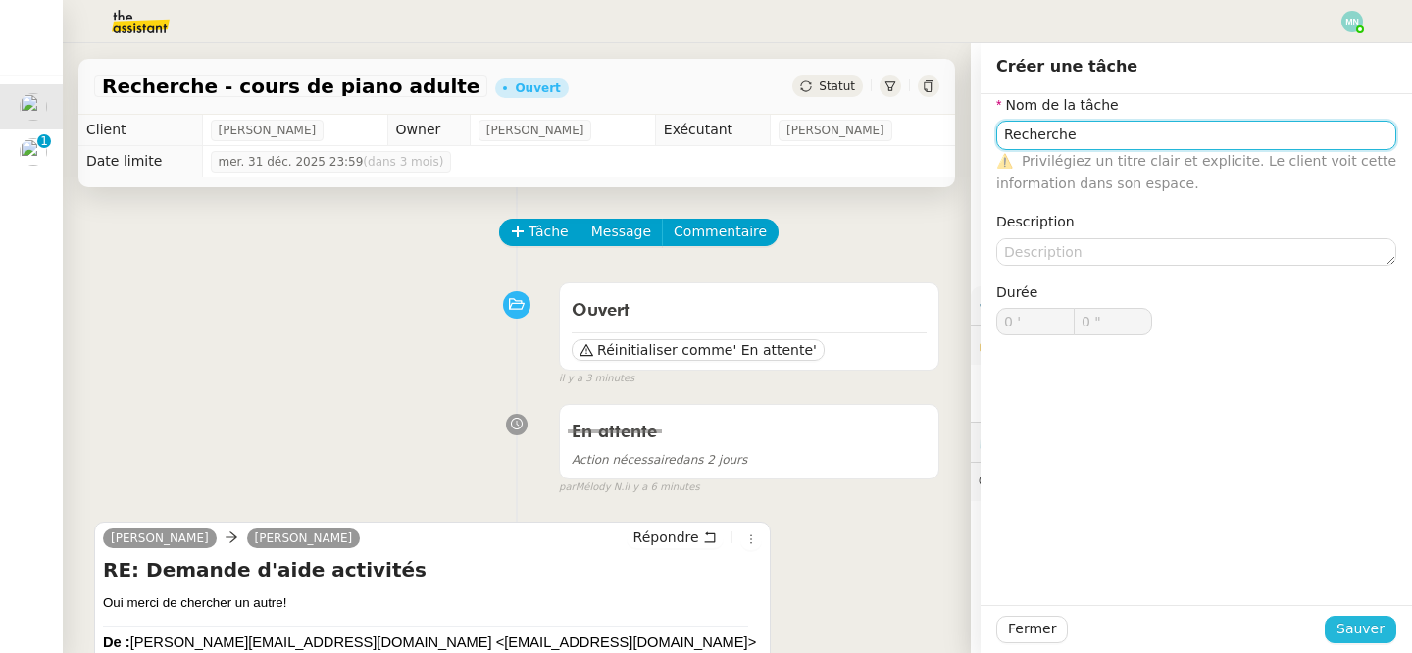
type input "Recherche"
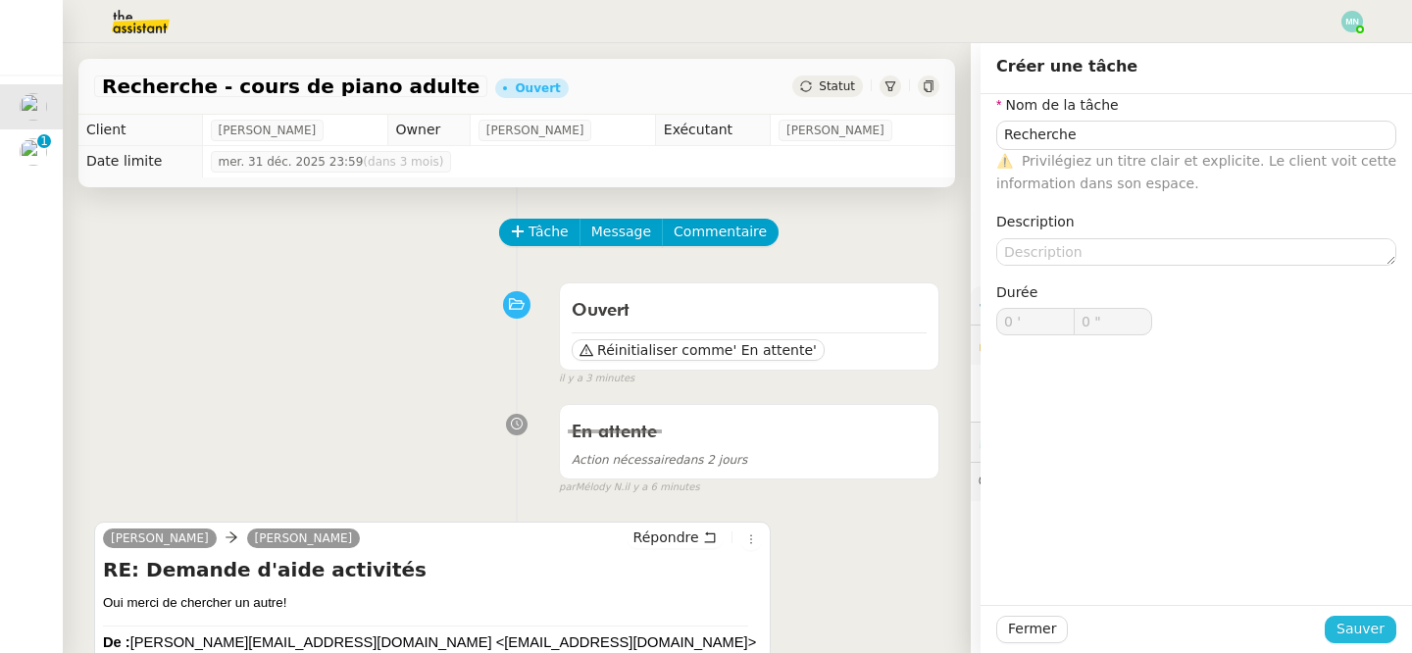
click at [1364, 627] on span "Sauver" at bounding box center [1361, 629] width 48 height 23
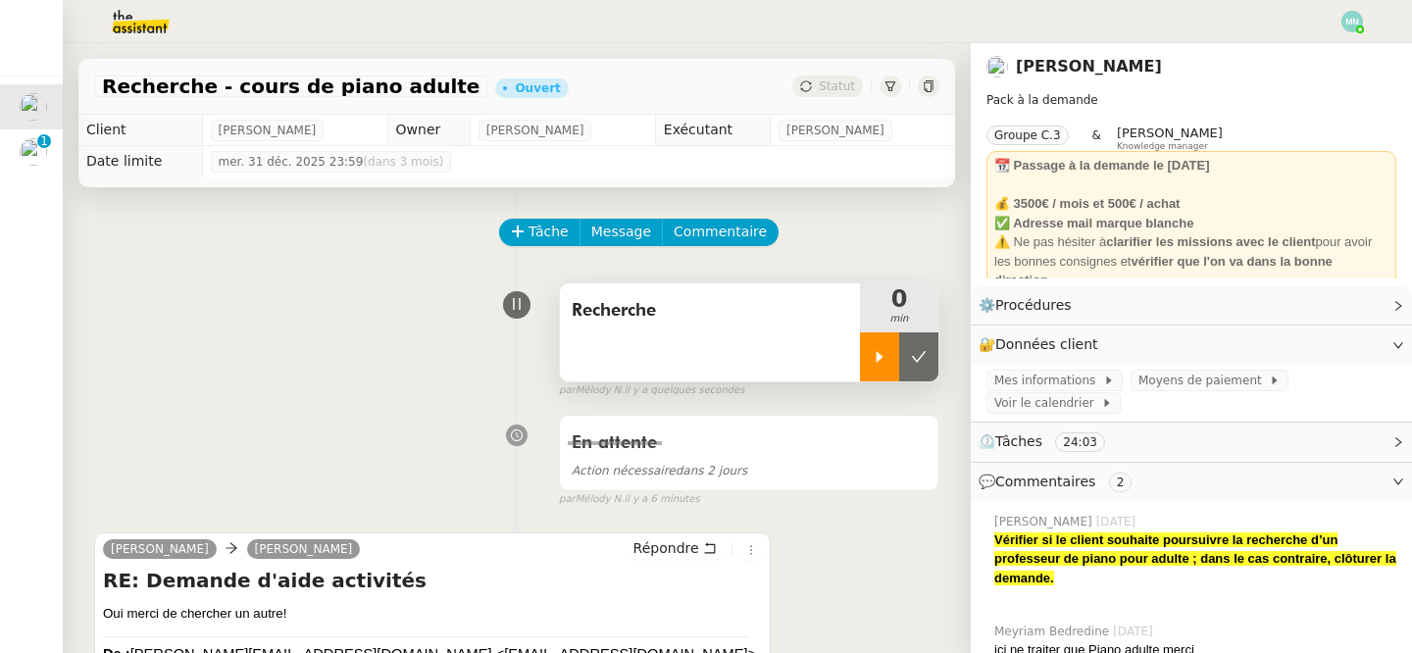
click at [882, 348] on div at bounding box center [879, 357] width 39 height 49
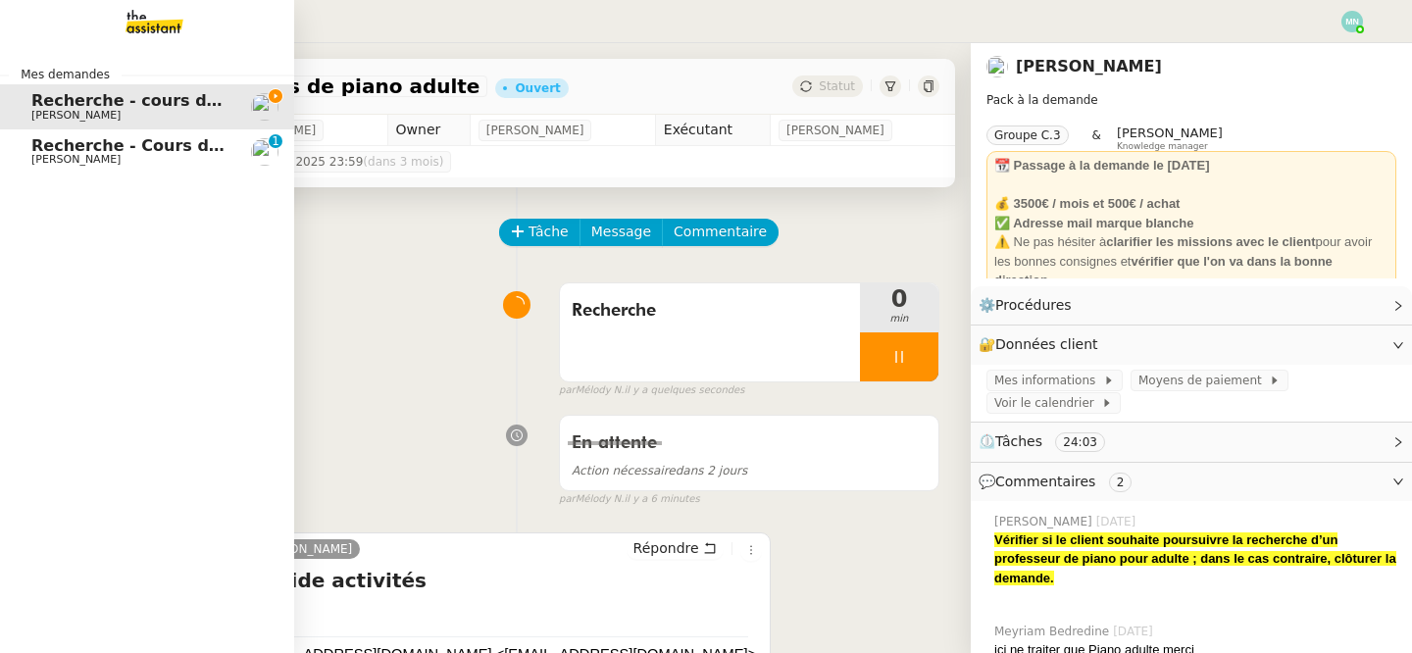
click at [53, 159] on span "[PERSON_NAME]" at bounding box center [75, 159] width 89 height 13
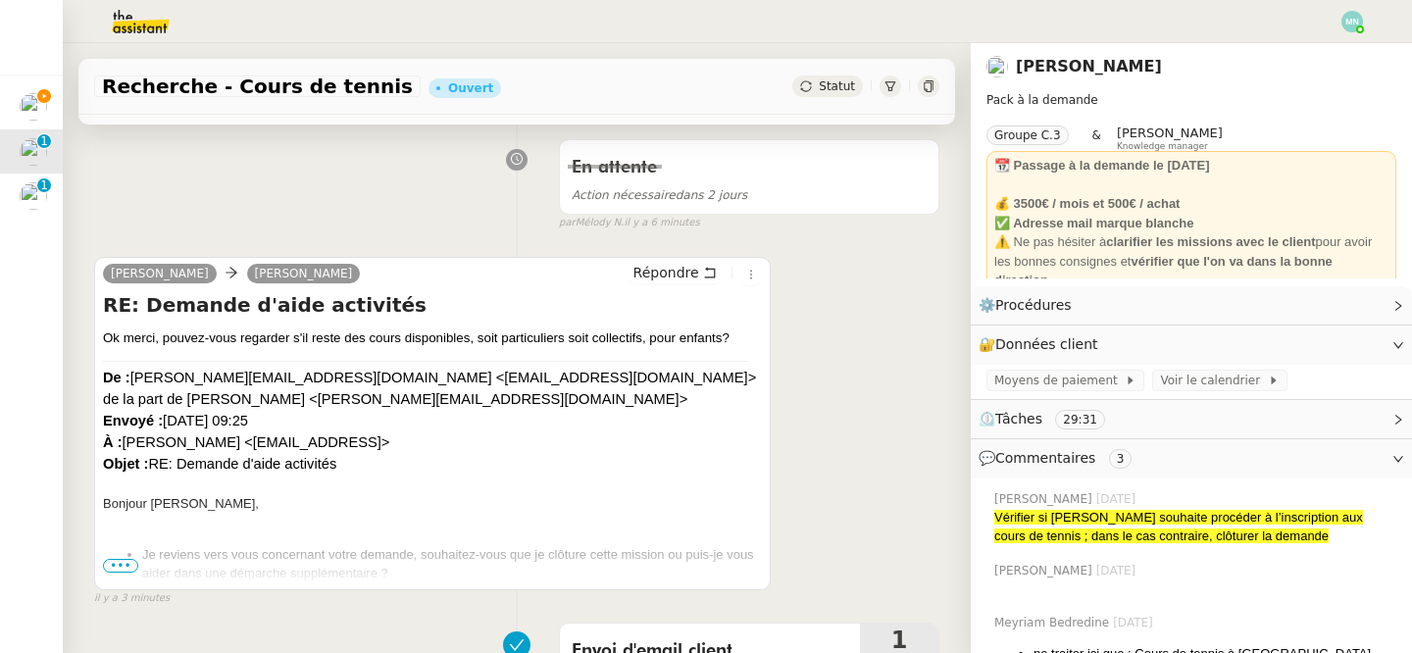
scroll to position [269, 0]
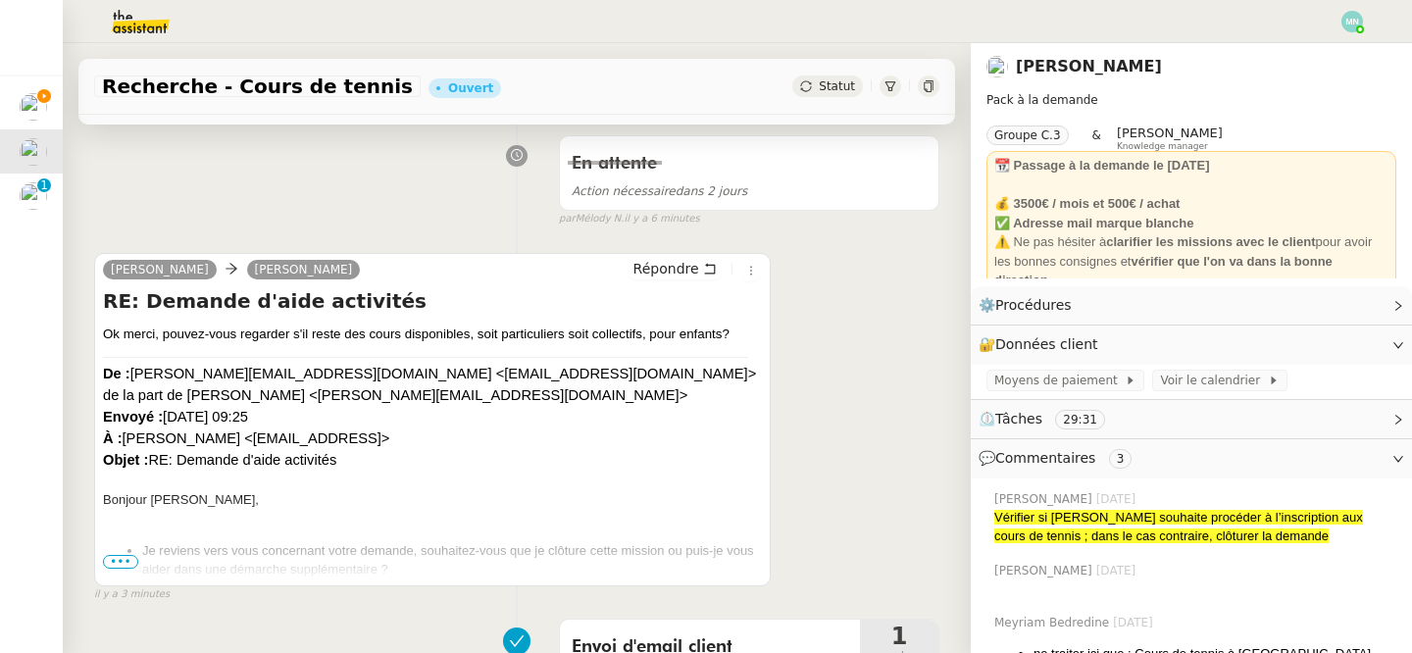
click at [115, 557] on span "•••" at bounding box center [120, 562] width 35 height 14
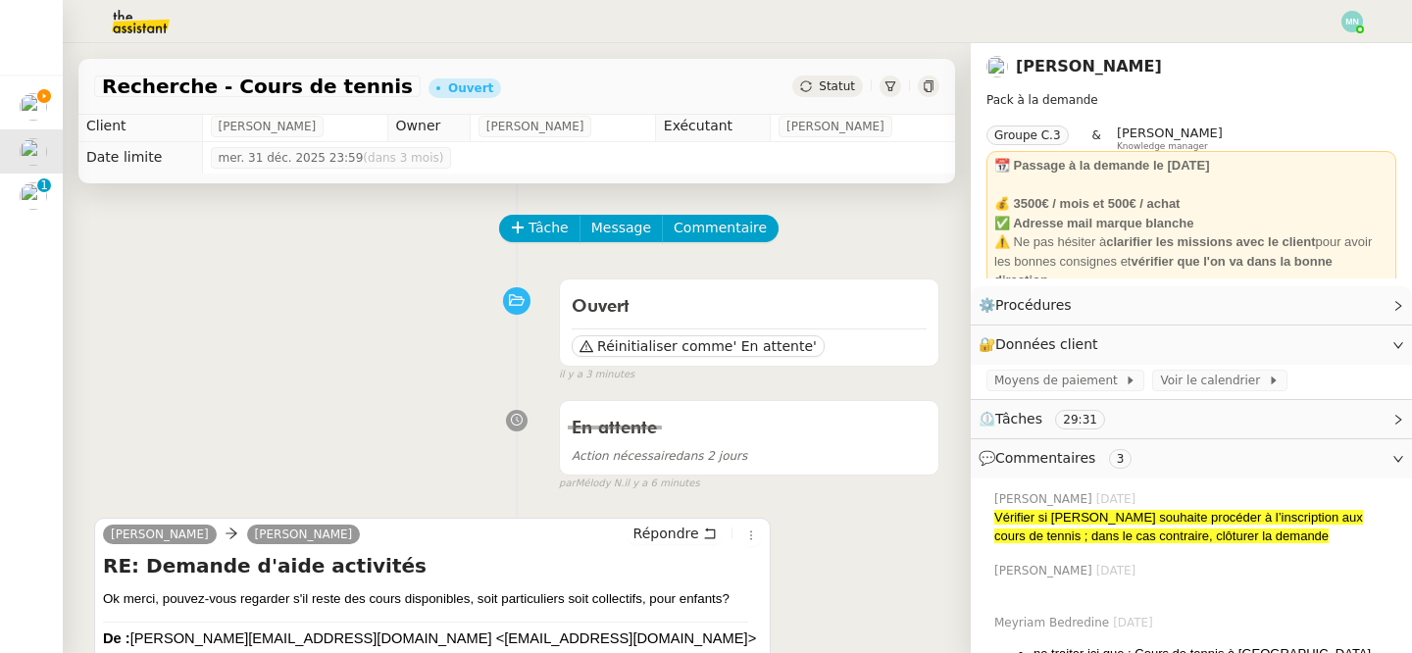
scroll to position [0, 0]
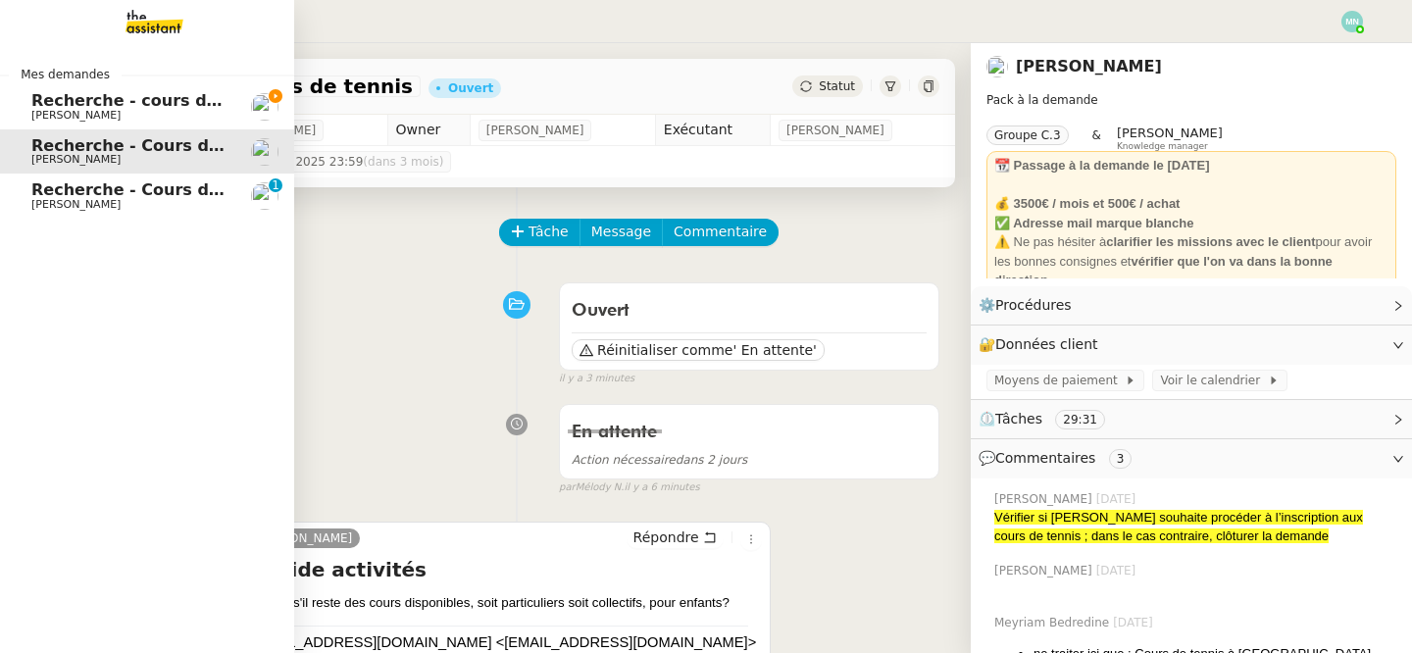
click at [68, 209] on span "[PERSON_NAME]" at bounding box center [75, 204] width 89 height 13
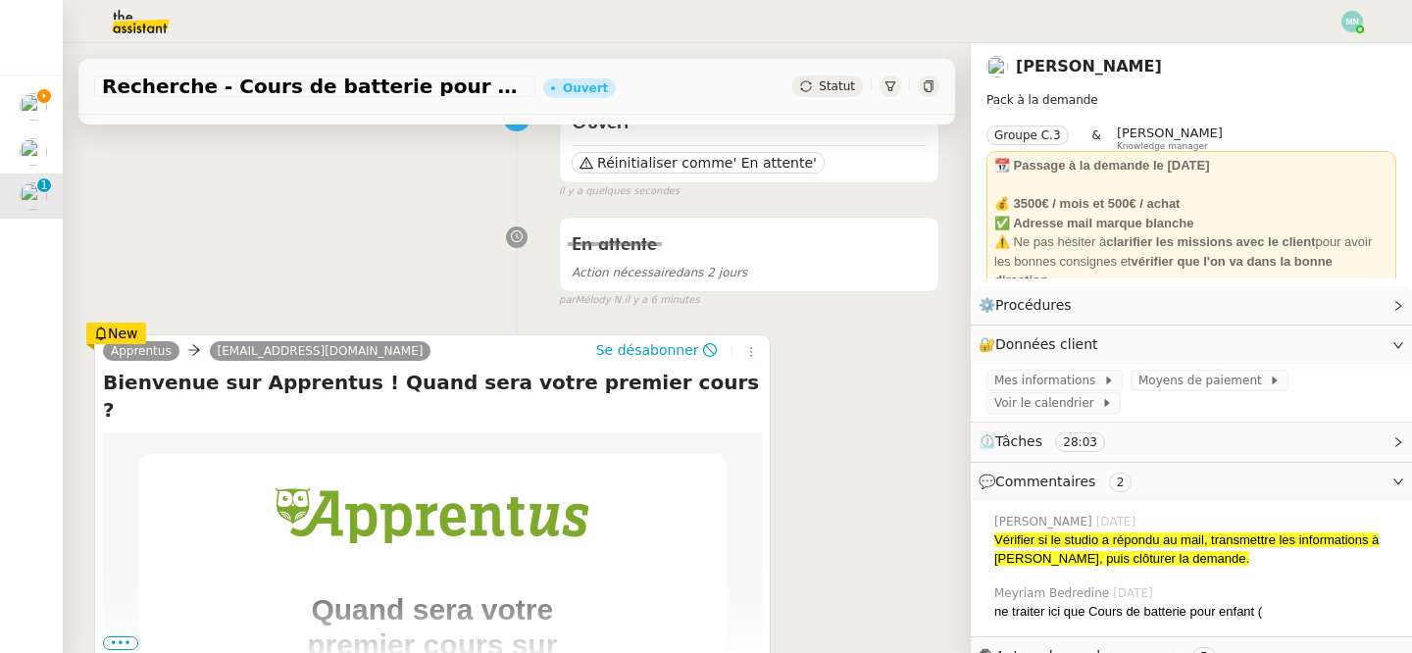
scroll to position [368, 0]
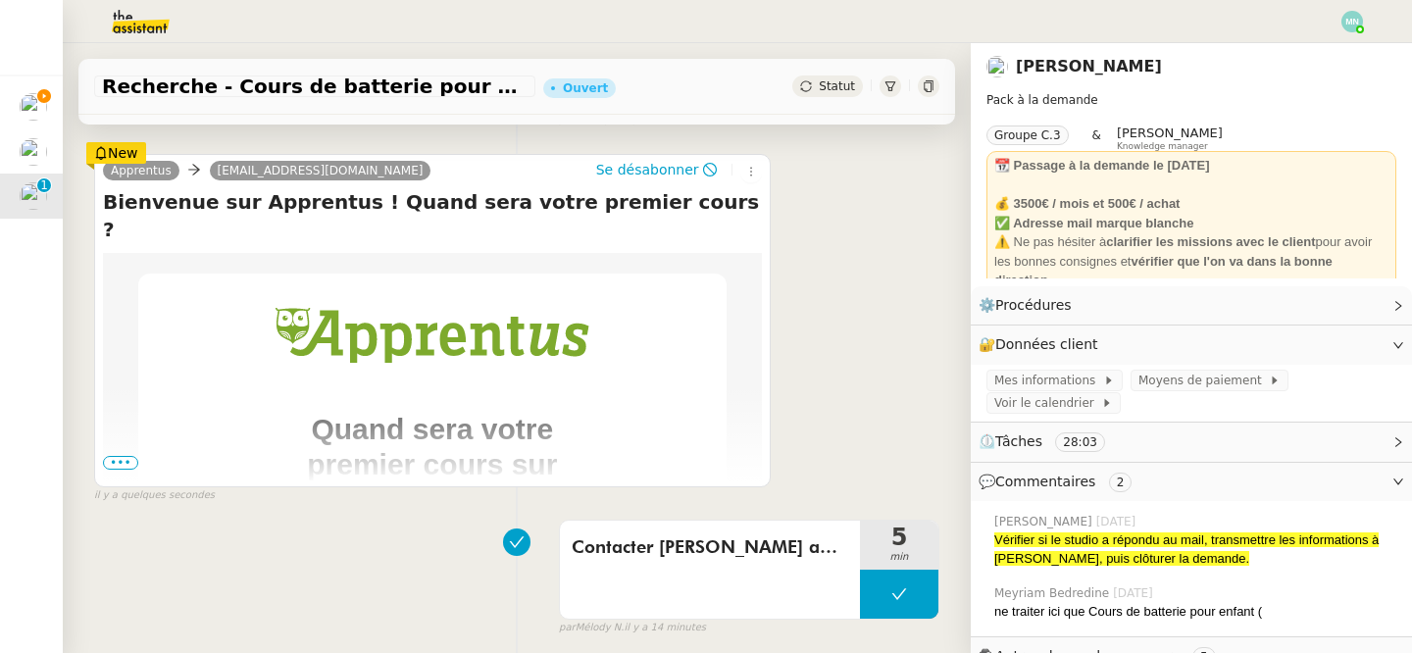
click at [119, 463] on span "•••" at bounding box center [120, 463] width 35 height 14
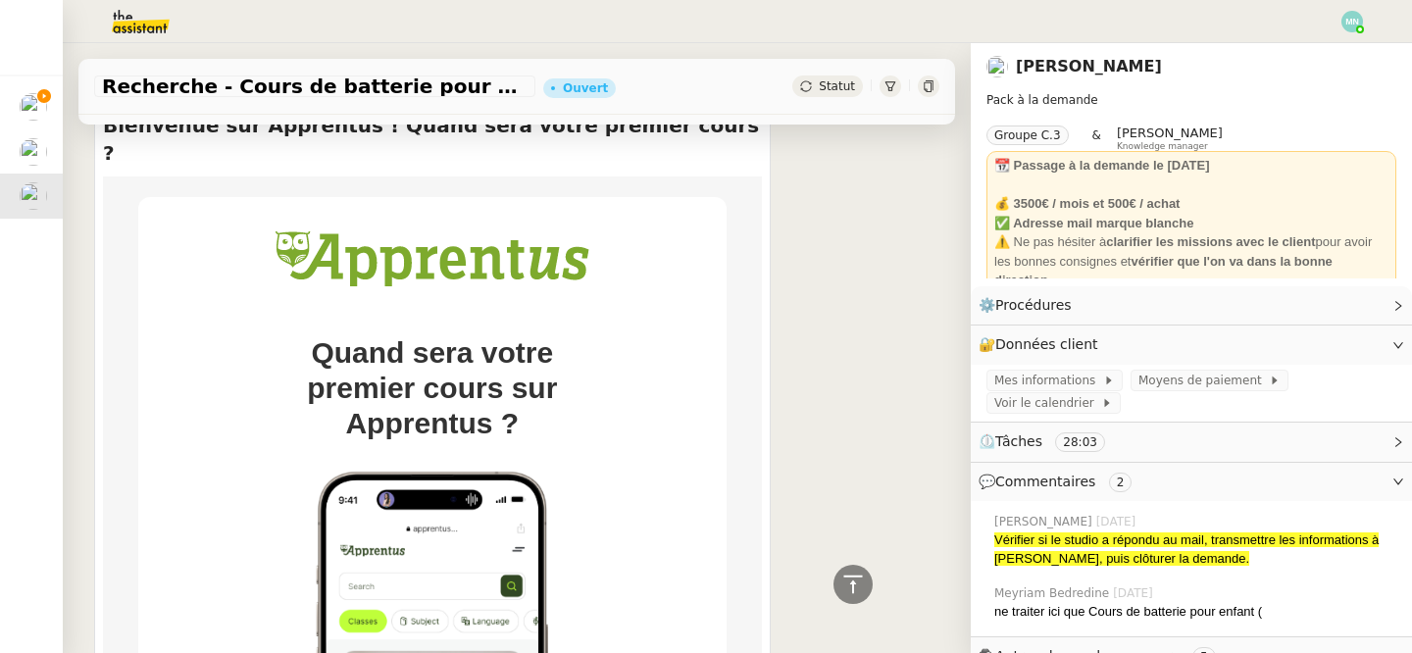
scroll to position [410, 0]
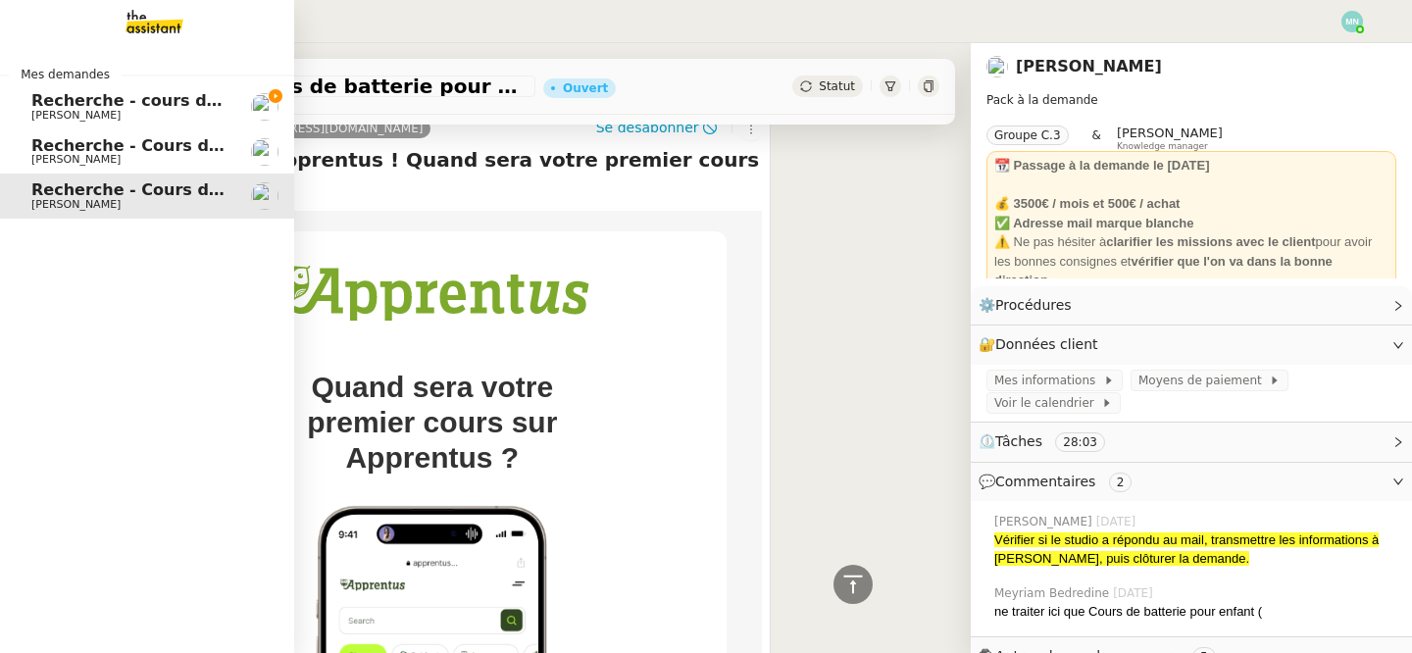
click at [94, 105] on span "Recherche - cours de piano adulte" at bounding box center [182, 100] width 302 height 19
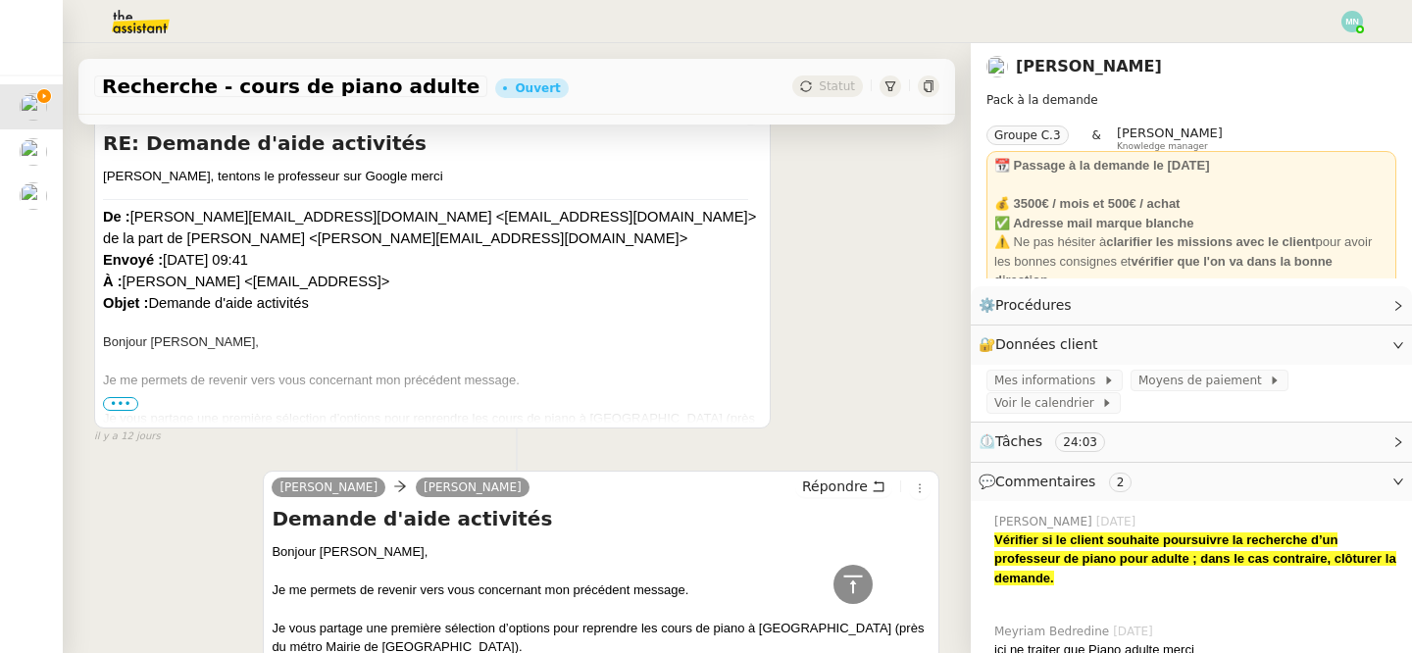
scroll to position [2539, 0]
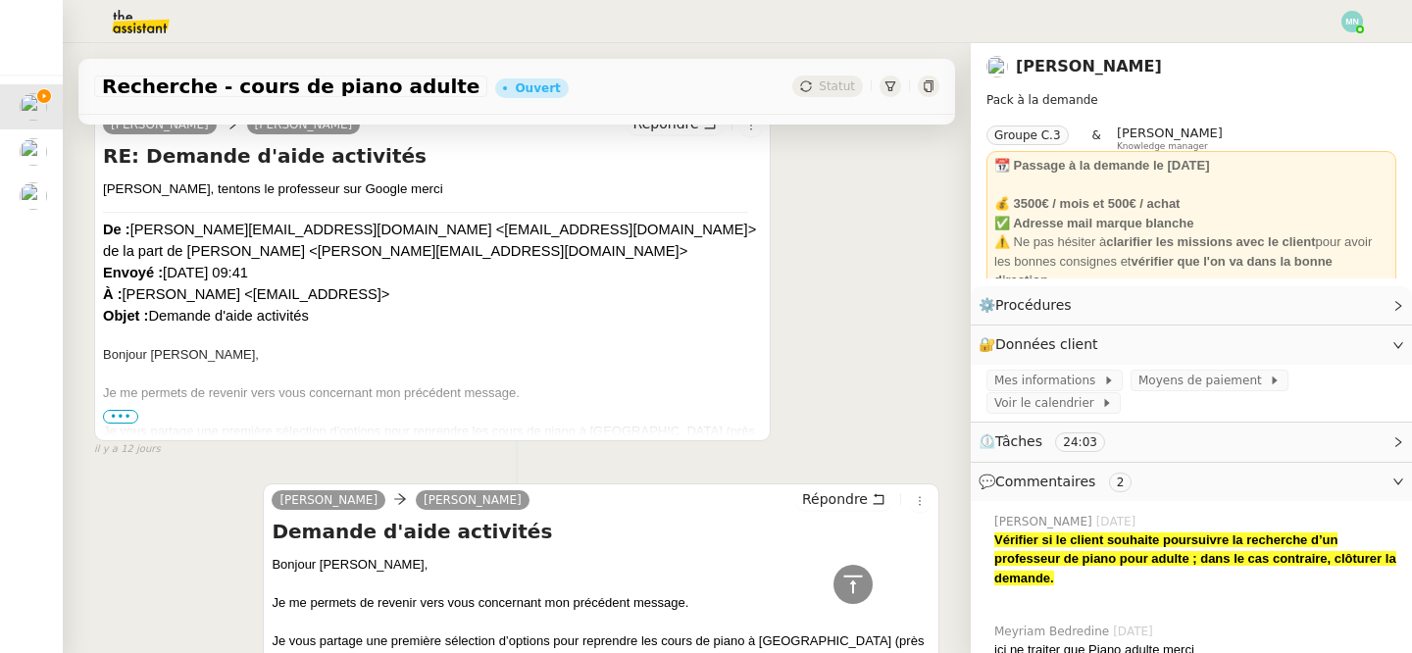
click at [136, 415] on span "•••" at bounding box center [120, 417] width 35 height 14
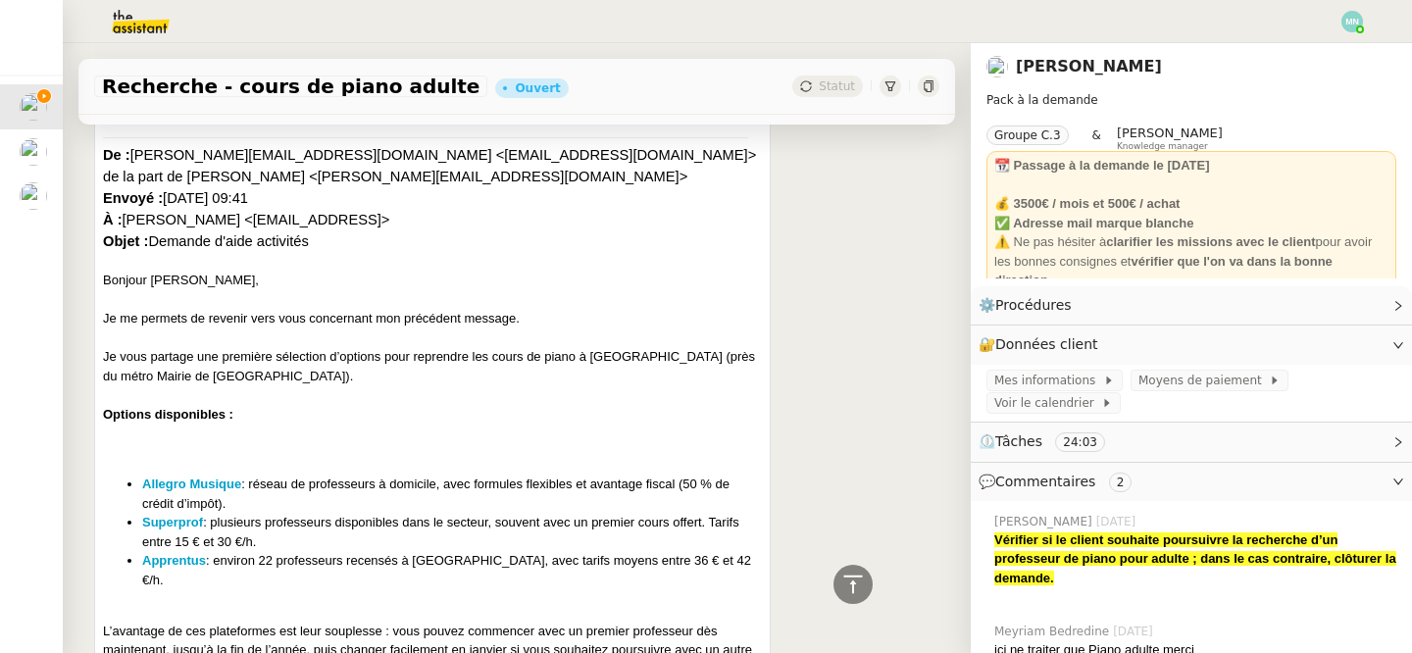
scroll to position [2615, 0]
click at [207, 480] on strong "Allegro Musique" at bounding box center [191, 483] width 99 height 15
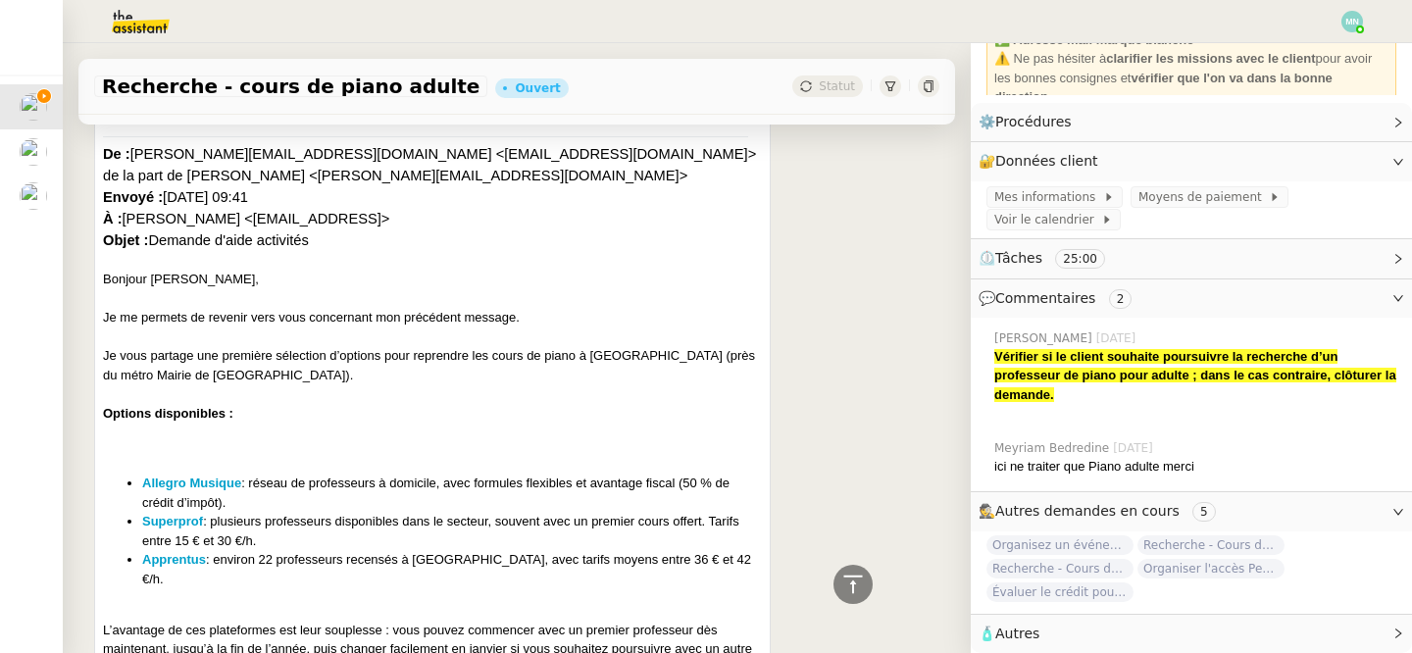
click at [1051, 628] on span "🧴 Autres" at bounding box center [1176, 634] width 394 height 23
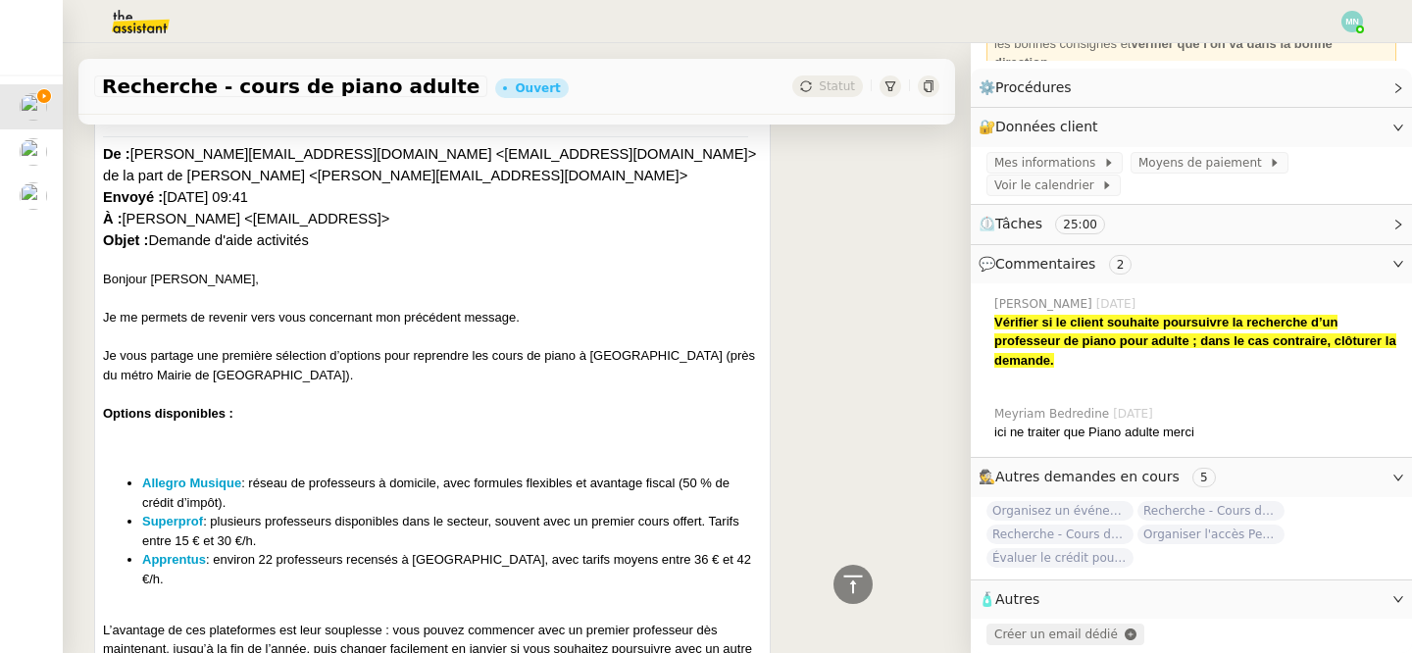
click at [1051, 635] on span "Créer un email dédié" at bounding box center [1057, 635] width 124 height 14
click at [1035, 639] on icon "button" at bounding box center [1041, 635] width 12 height 12
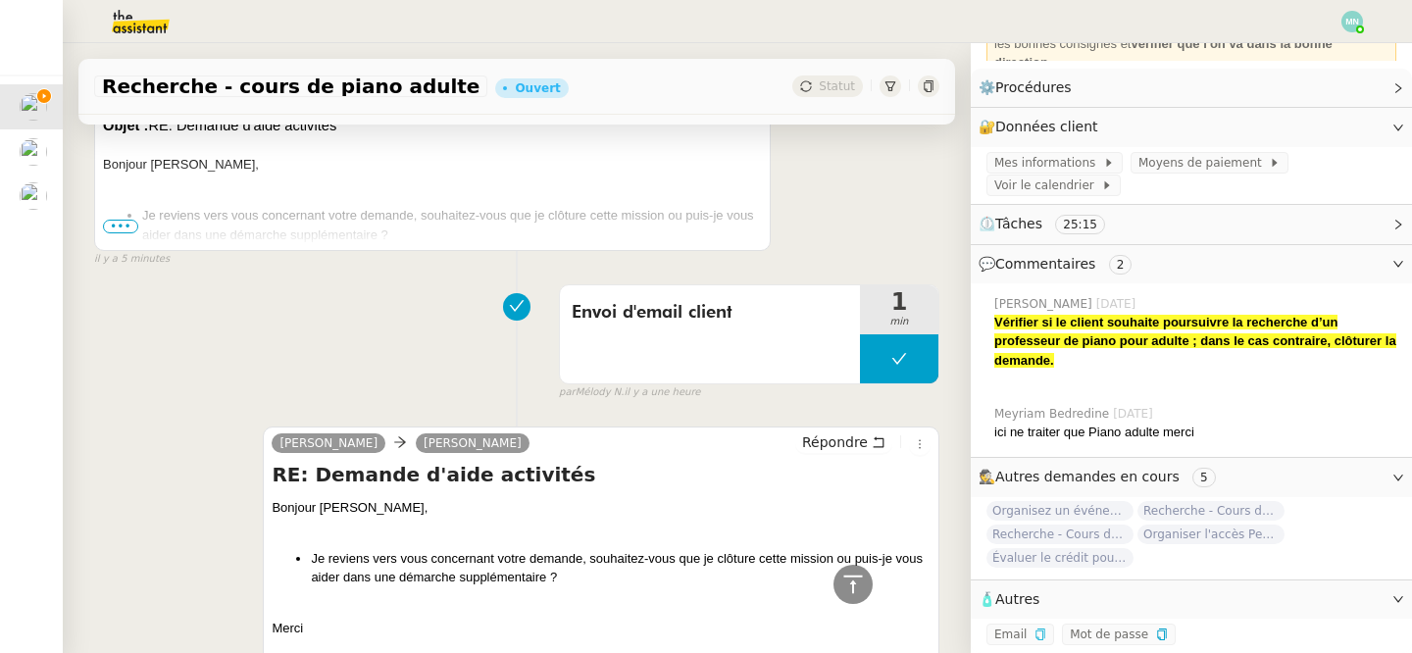
scroll to position [0, 0]
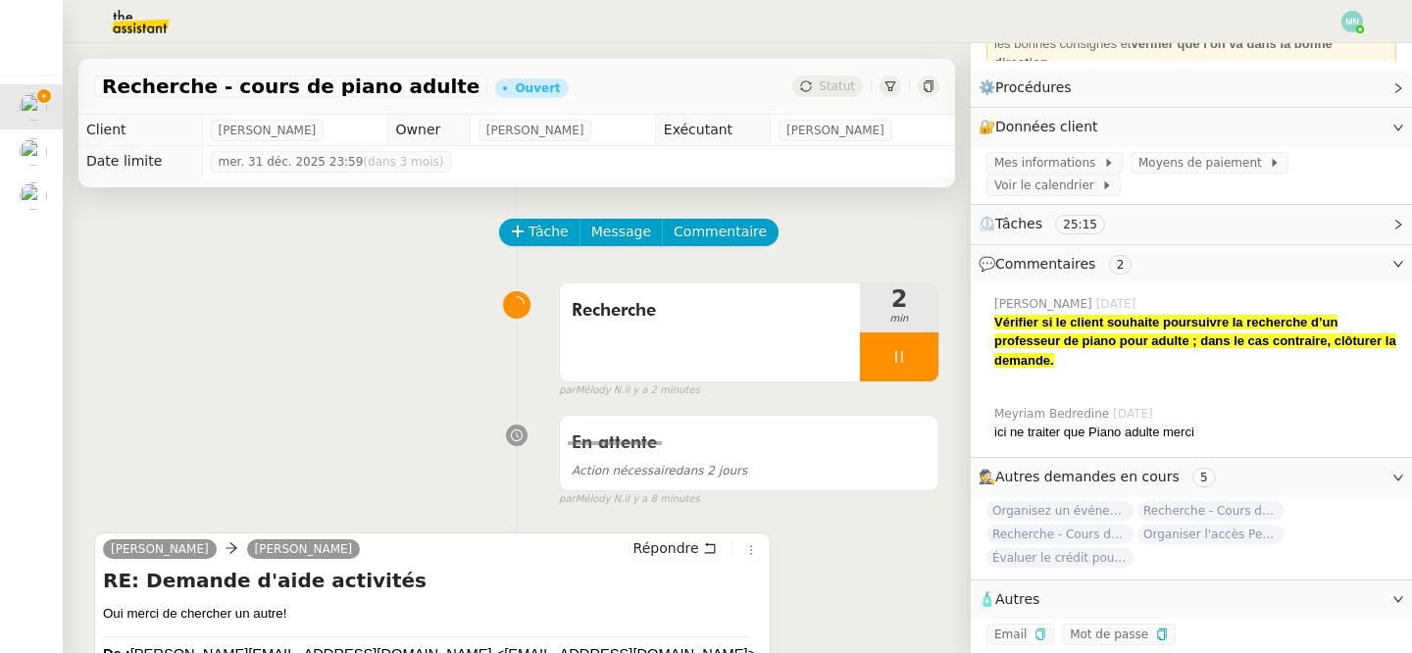
drag, startPoint x: 320, startPoint y: 141, endPoint x: 175, endPoint y: 134, distance: 145.3
click at [174, 134] on tr "Client [PERSON_NAME] Owner [PERSON_NAME] Exécutant [PERSON_NAME]" at bounding box center [516, 130] width 877 height 31
copy tr "[PERSON_NAME]"
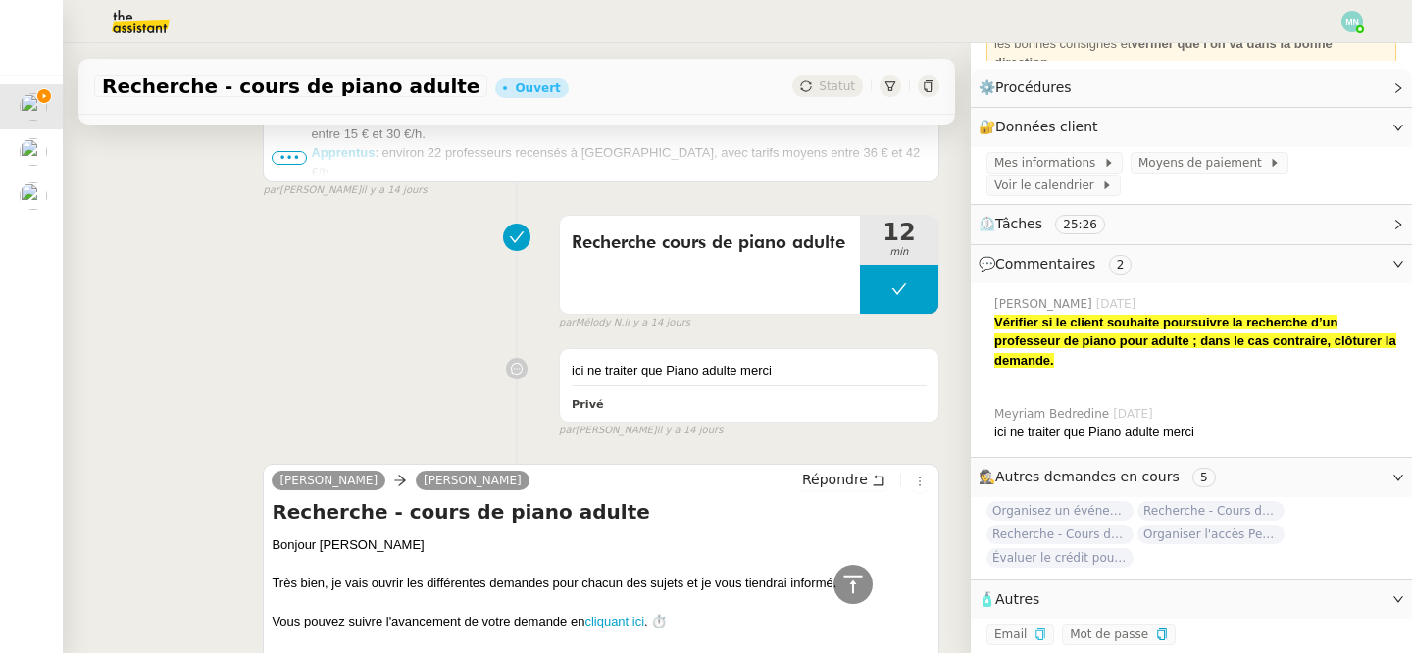
scroll to position [5880, 0]
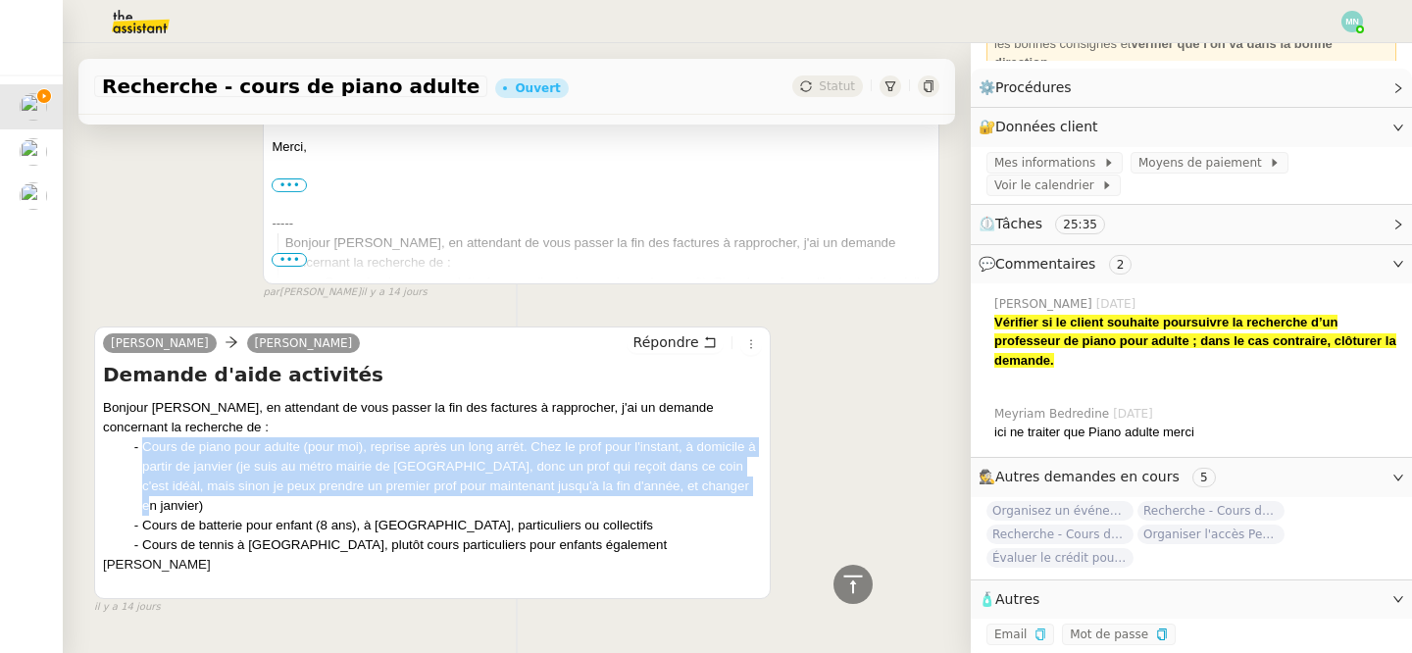
drag, startPoint x: 129, startPoint y: 405, endPoint x: 758, endPoint y: 445, distance: 630.0
click at [758, 445] on ul "Cours de piano pour adulte (pour moi), reprise après un long arrêt. Chez le pro…" at bounding box center [432, 496] width 659 height 118
copy div "Cours de piano pour adulte (pour moi), reprise après un long arrêt. Chez le pro…"
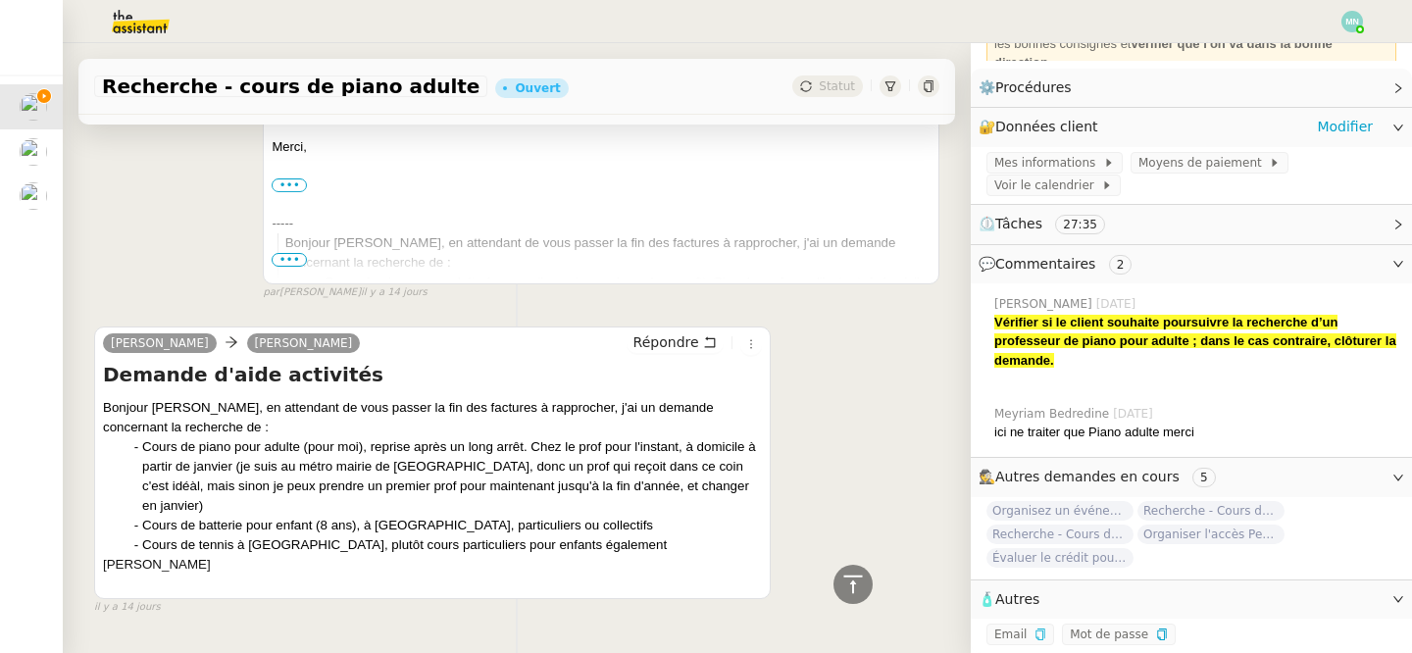
click at [1058, 173] on div "Mes informations Moyens de paiement Voir le calendrier" at bounding box center [1191, 176] width 441 height 58
click at [1059, 157] on span "Mes informations" at bounding box center [1049, 163] width 109 height 20
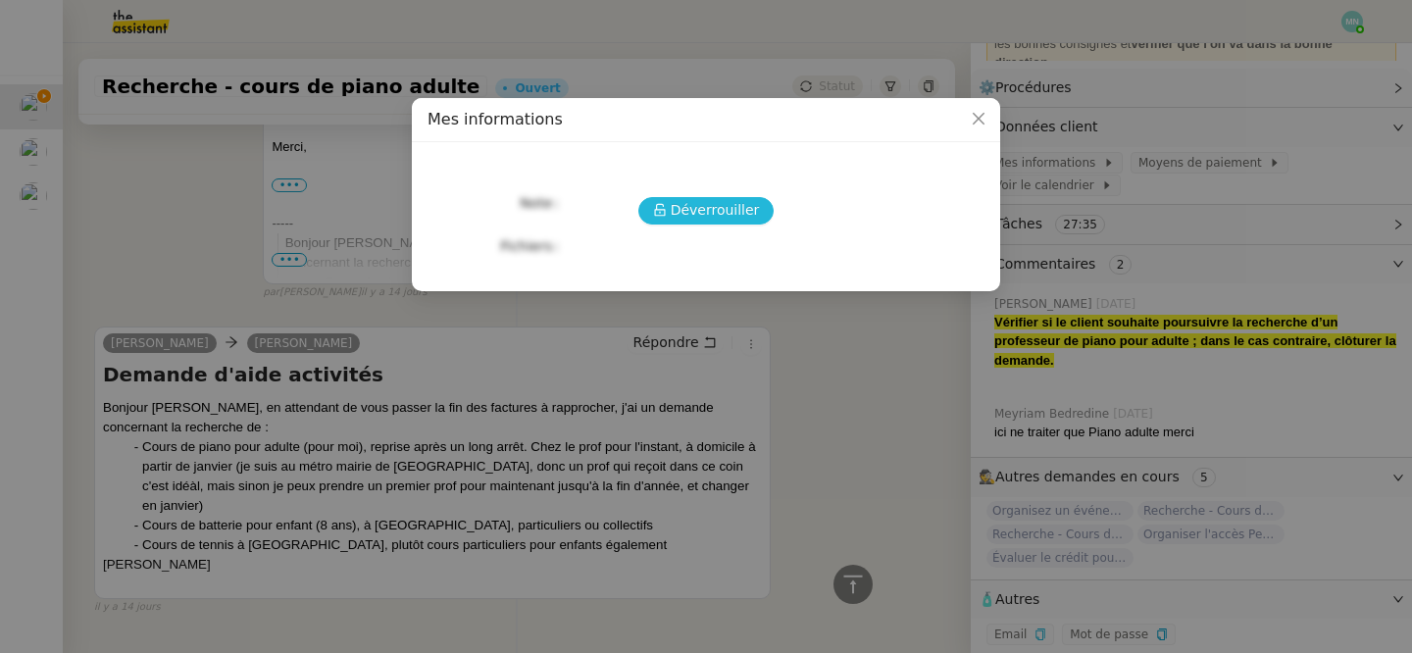
click at [737, 214] on span "Déverrouiller" at bounding box center [715, 210] width 89 height 23
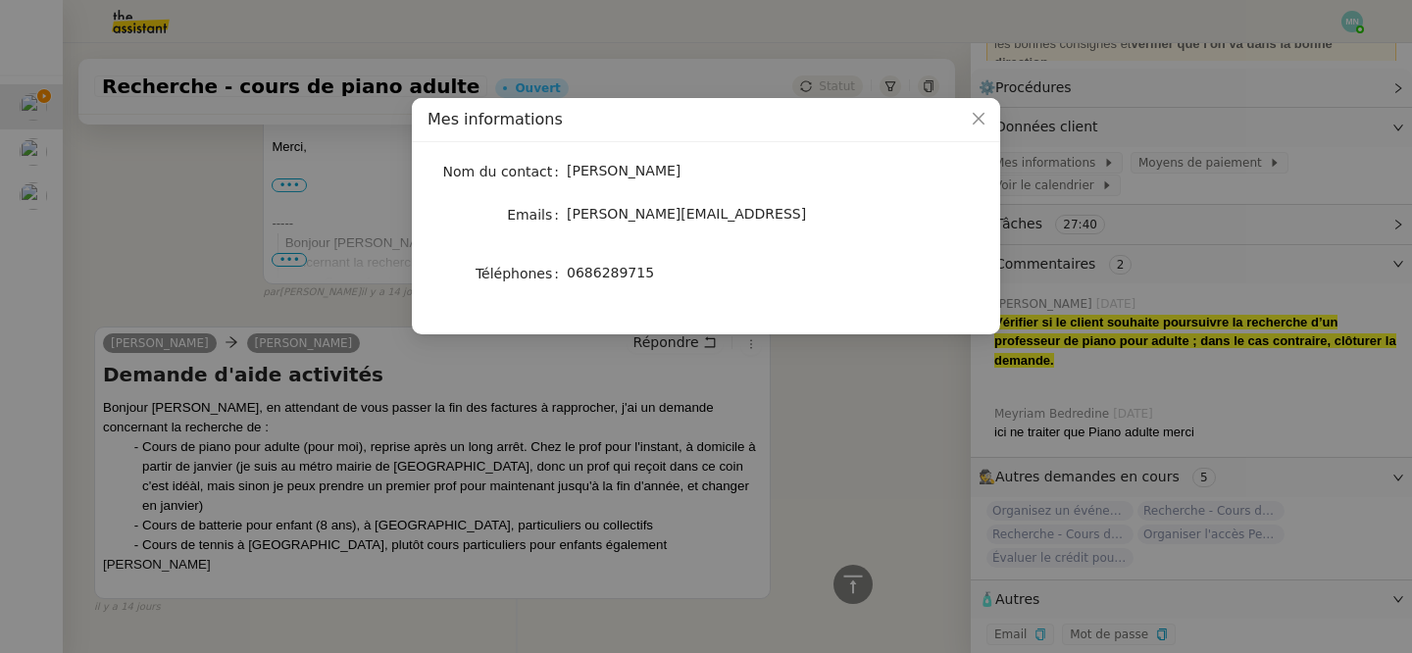
click at [758, 85] on nz-modal-container "Mes informations Nom du contact [PERSON_NAME] Emails [PERSON_NAME][EMAIL_ADDRES…" at bounding box center [706, 326] width 1412 height 653
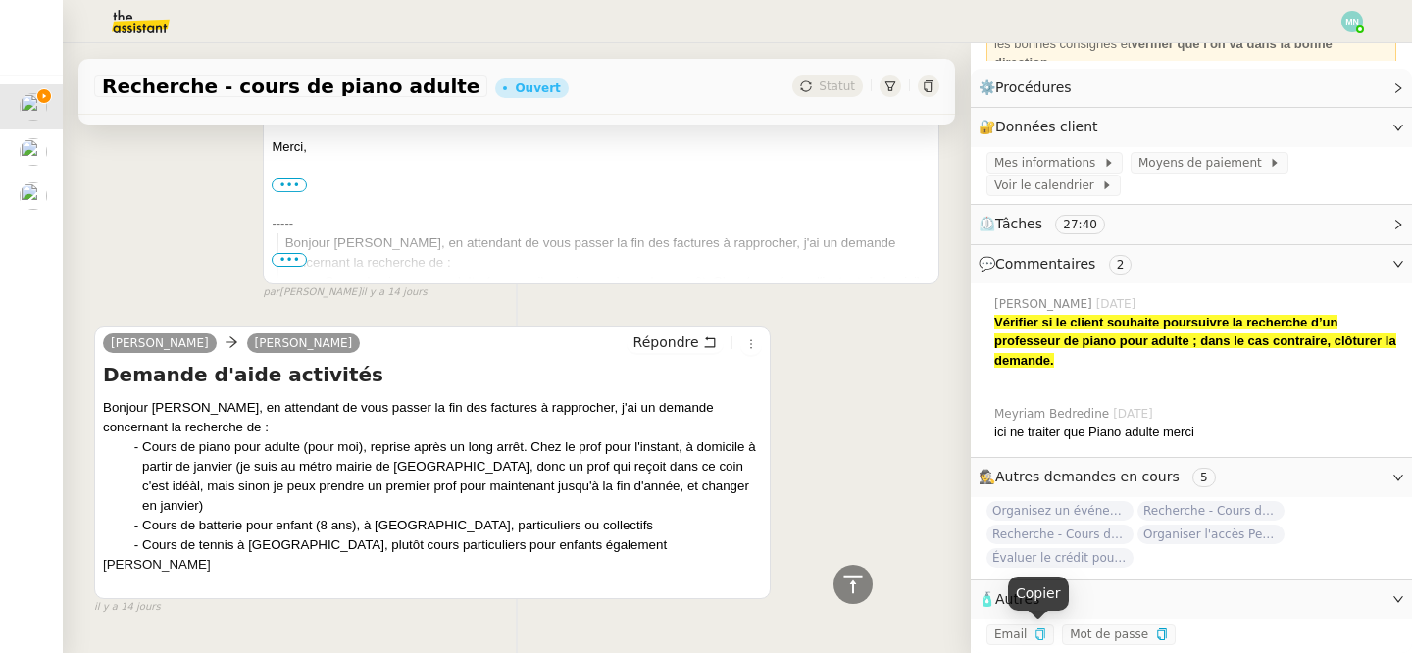
click at [1037, 636] on icon "button" at bounding box center [1041, 635] width 12 height 12
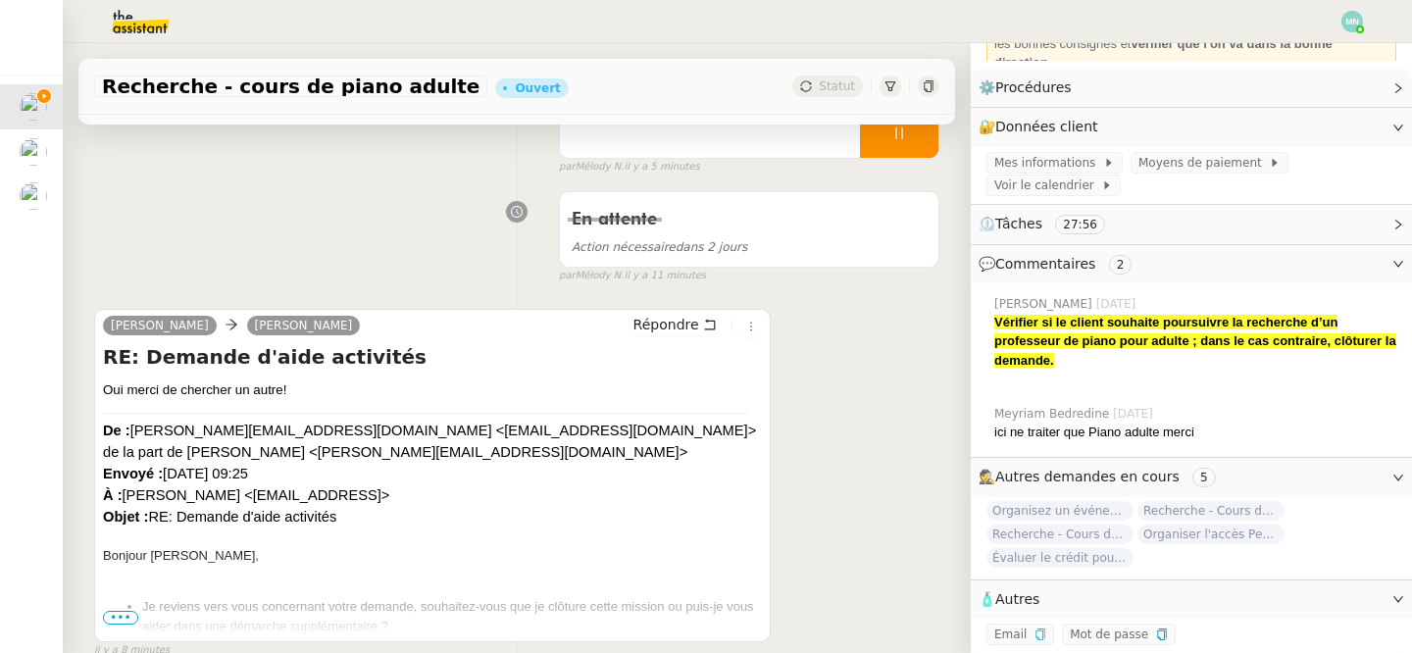
scroll to position [0, 0]
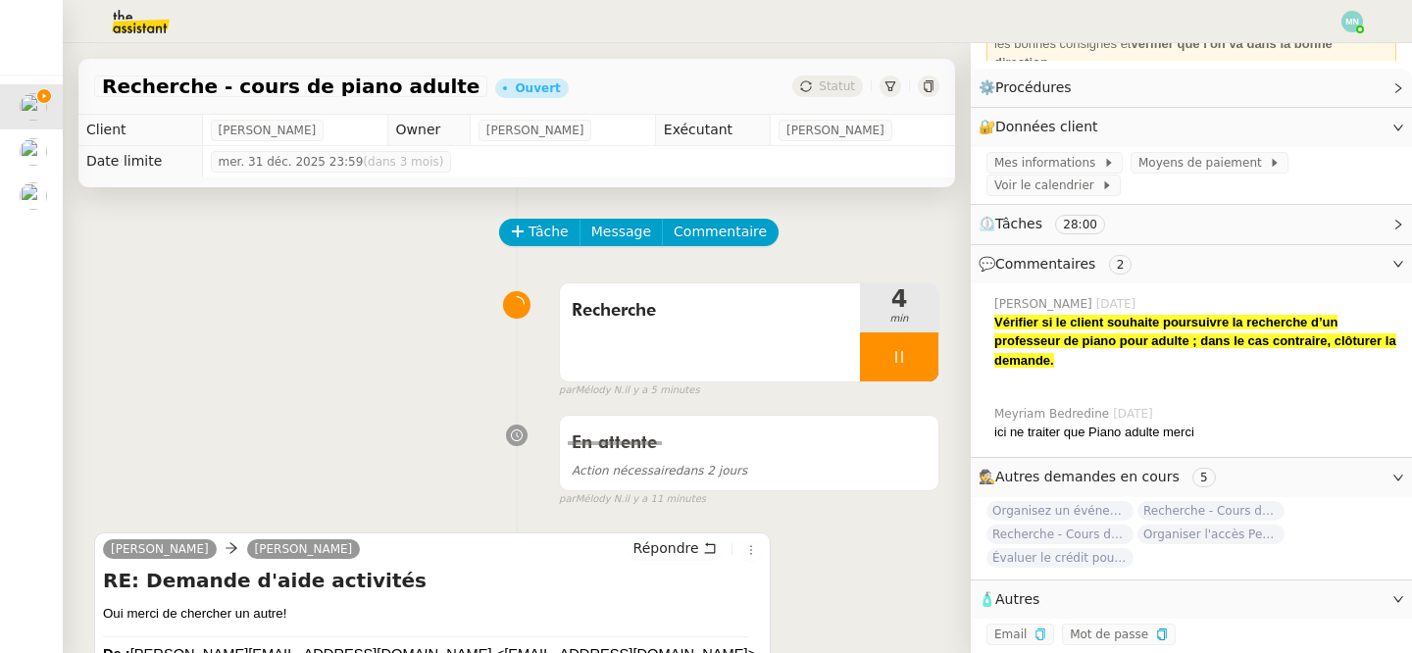
drag, startPoint x: 332, startPoint y: 135, endPoint x: 205, endPoint y: 135, distance: 126.5
click at [205, 135] on td "[PERSON_NAME]" at bounding box center [294, 130] width 185 height 31
copy span "[PERSON_NAME]"
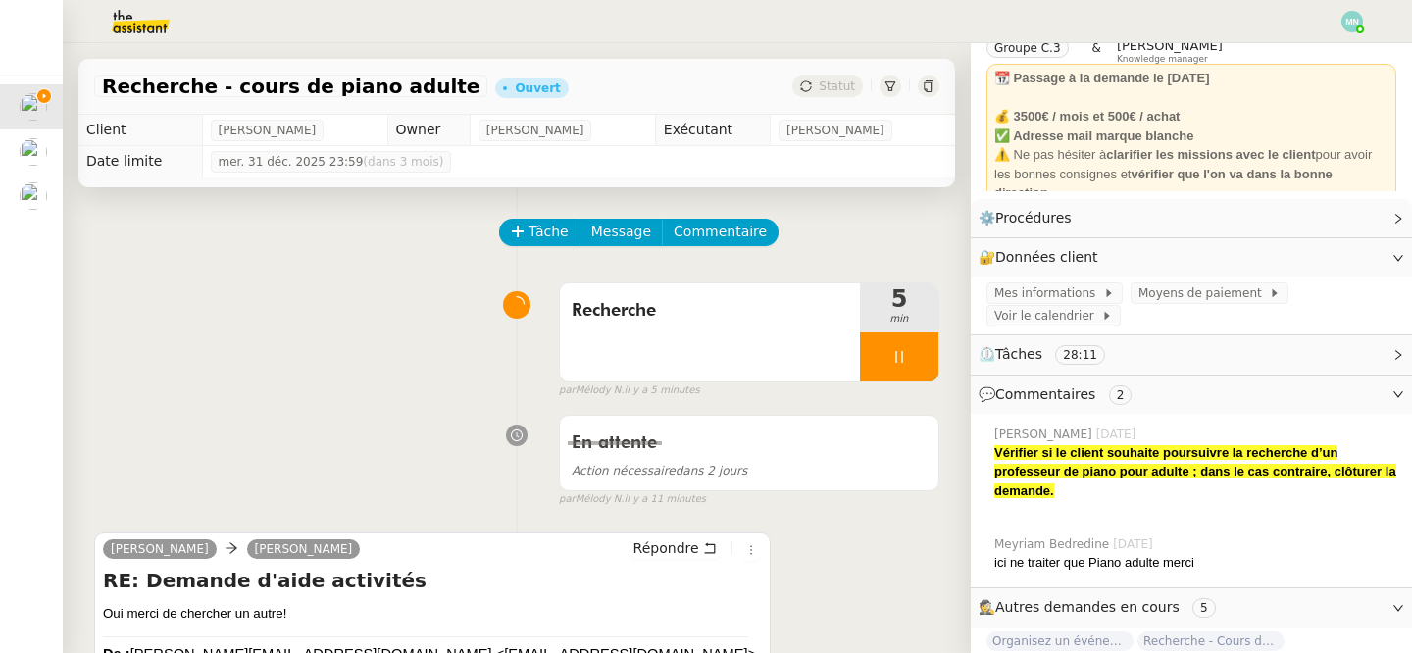
scroll to position [77, 0]
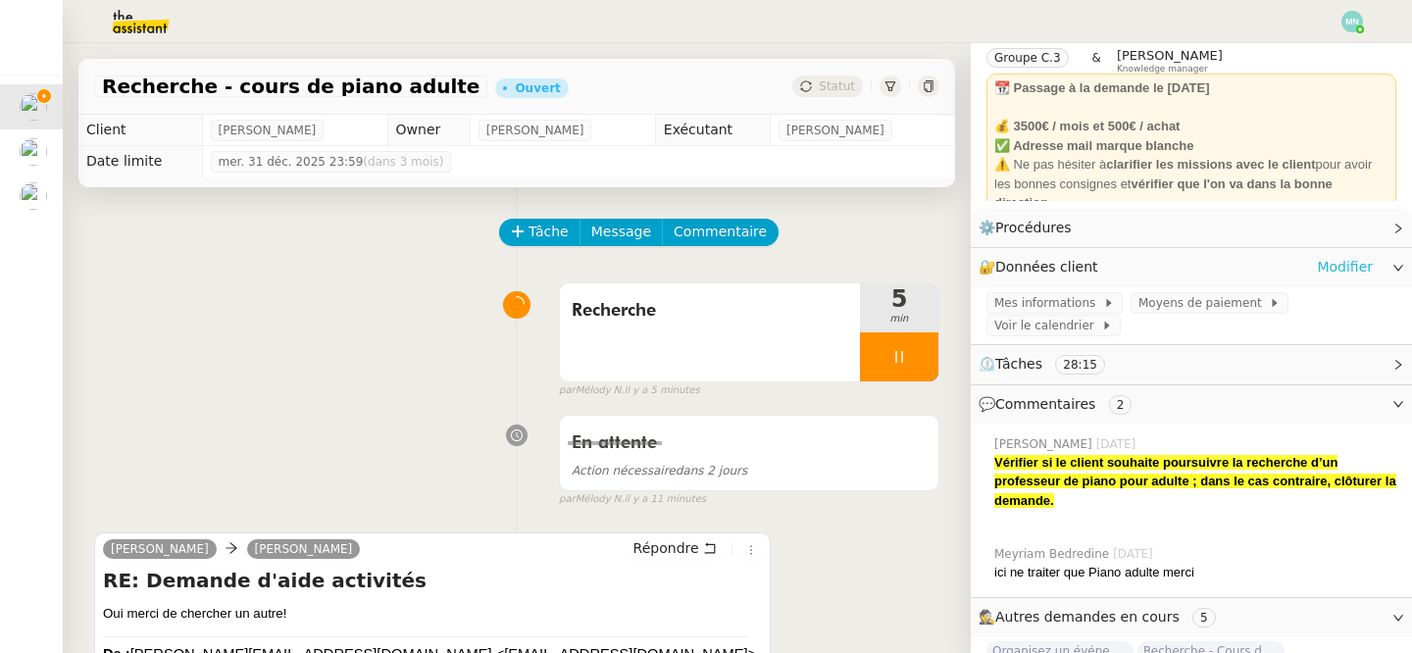
click at [1326, 274] on link "Modifier" at bounding box center [1345, 267] width 56 height 23
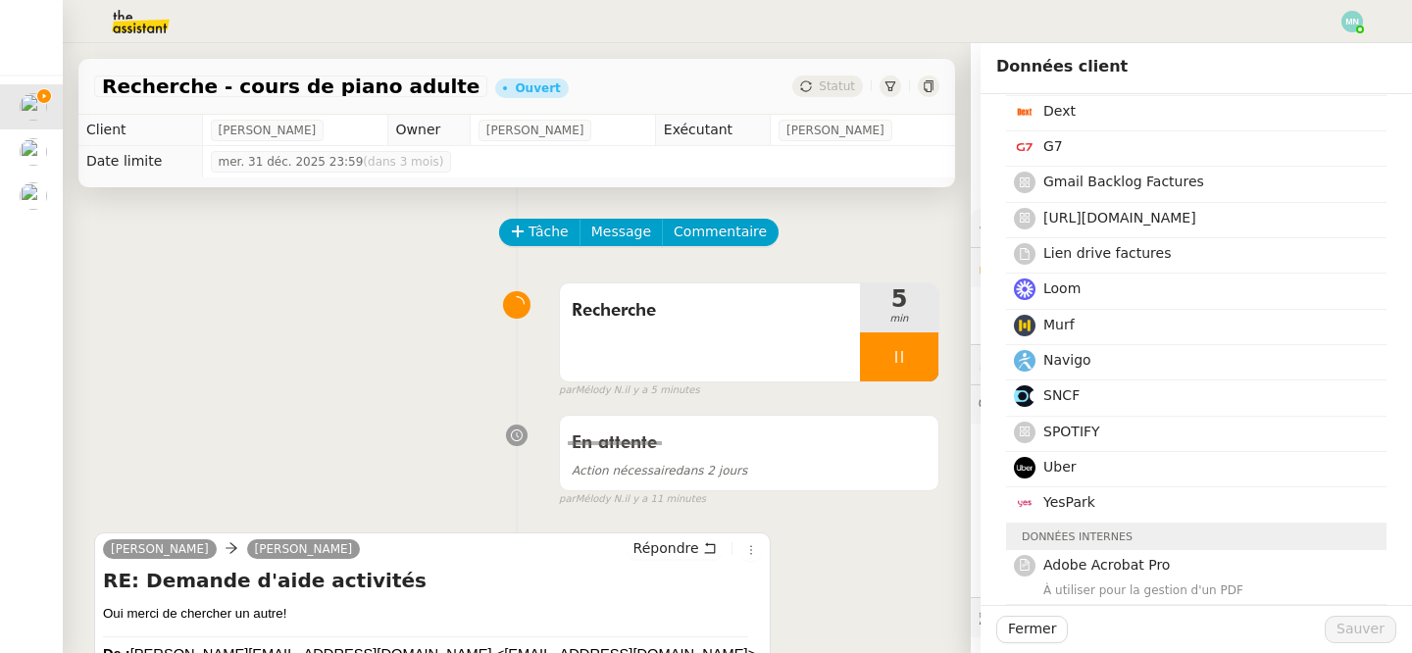
scroll to position [417, 0]
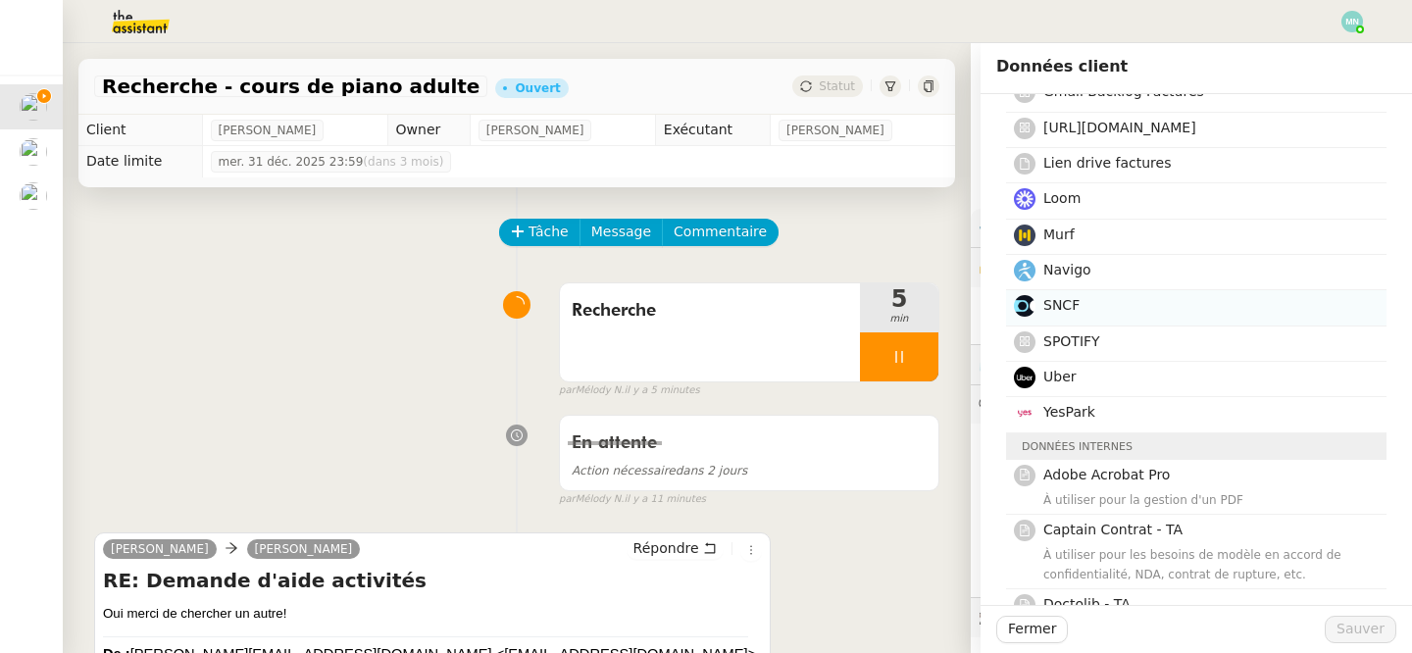
click at [1125, 318] on div "SNCF" at bounding box center [1210, 307] width 332 height 26
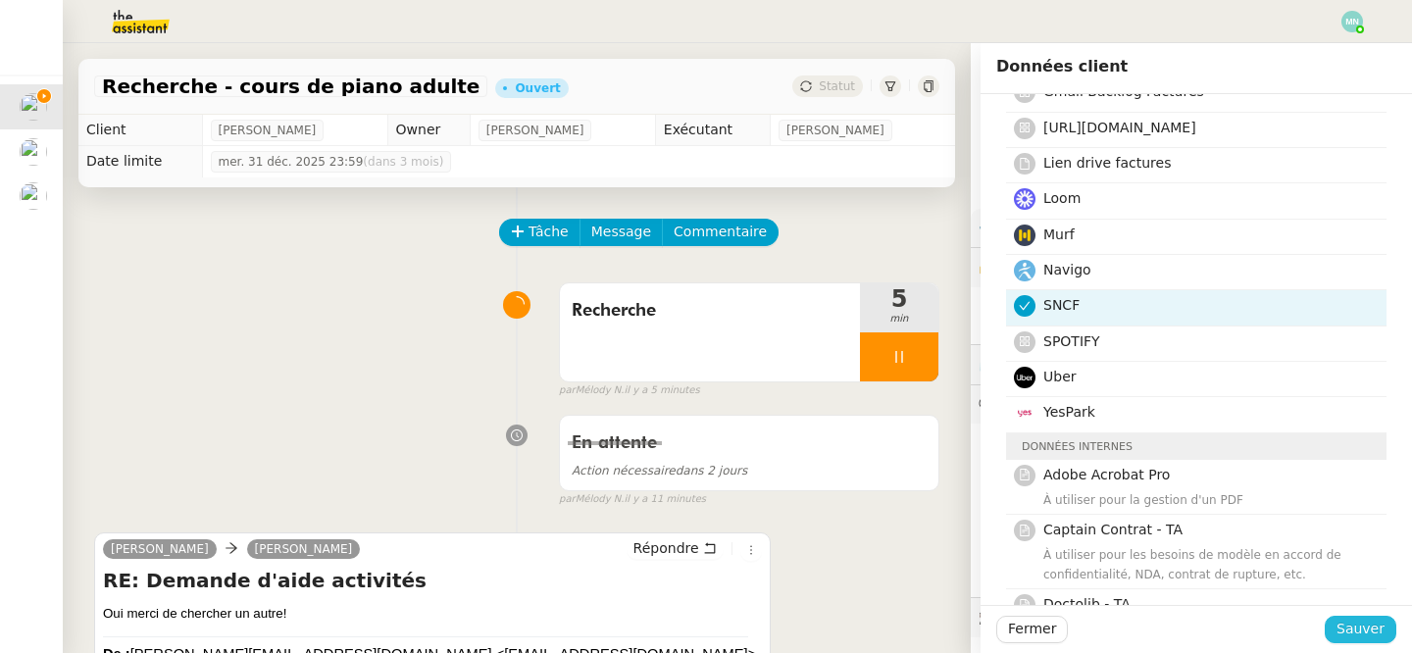
click at [1364, 622] on span "Sauver" at bounding box center [1361, 629] width 48 height 23
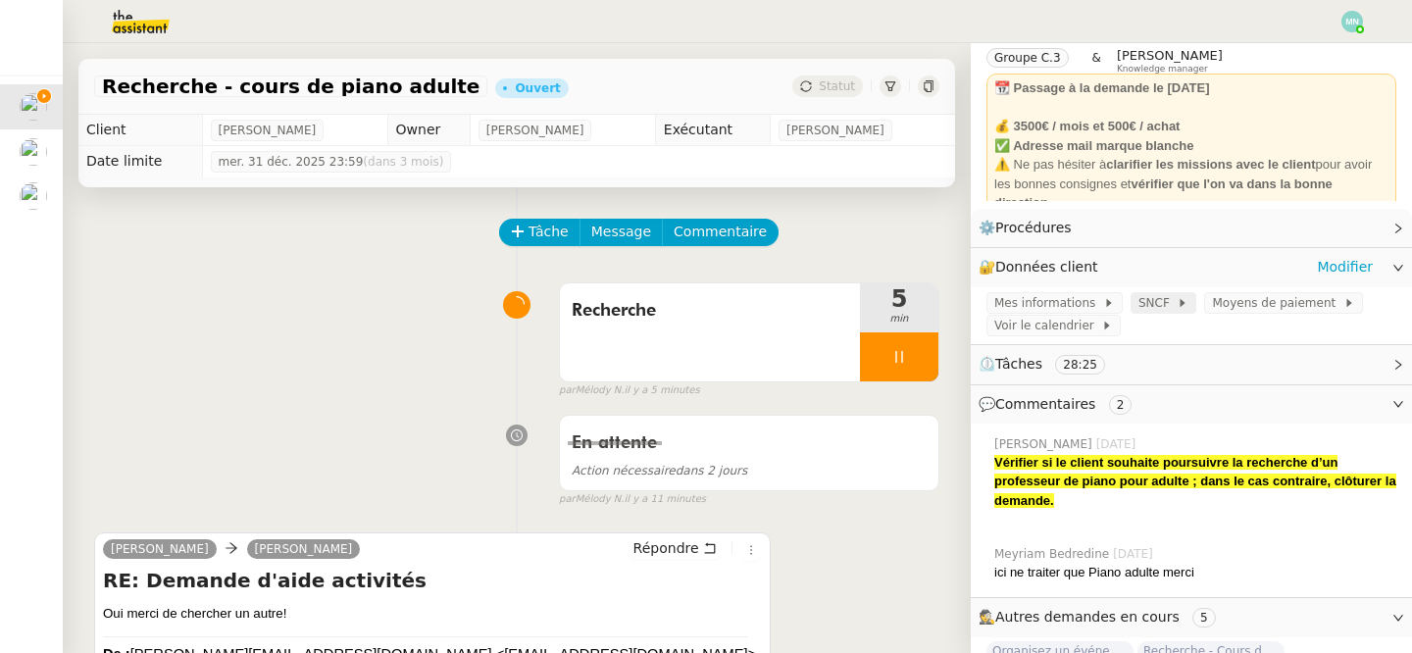
click at [1155, 303] on span "SNCF" at bounding box center [1158, 303] width 39 height 20
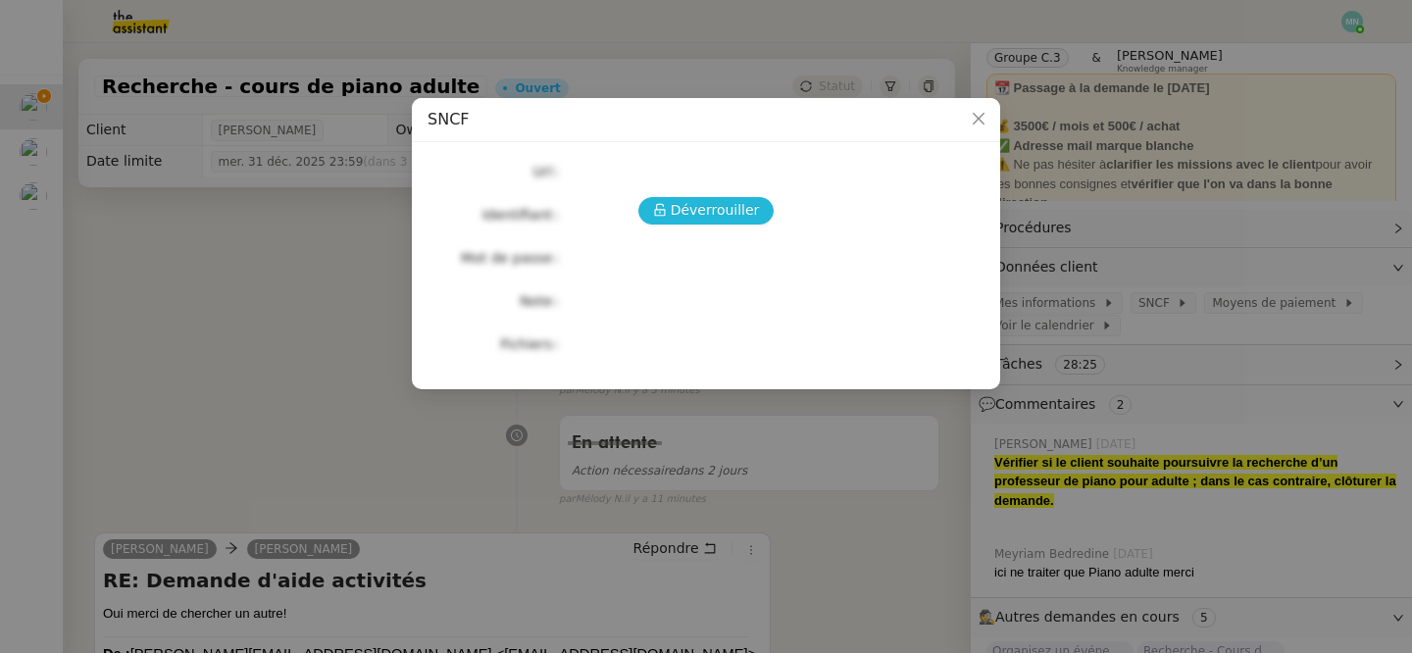
click at [694, 213] on span "Déverrouiller" at bounding box center [715, 210] width 89 height 23
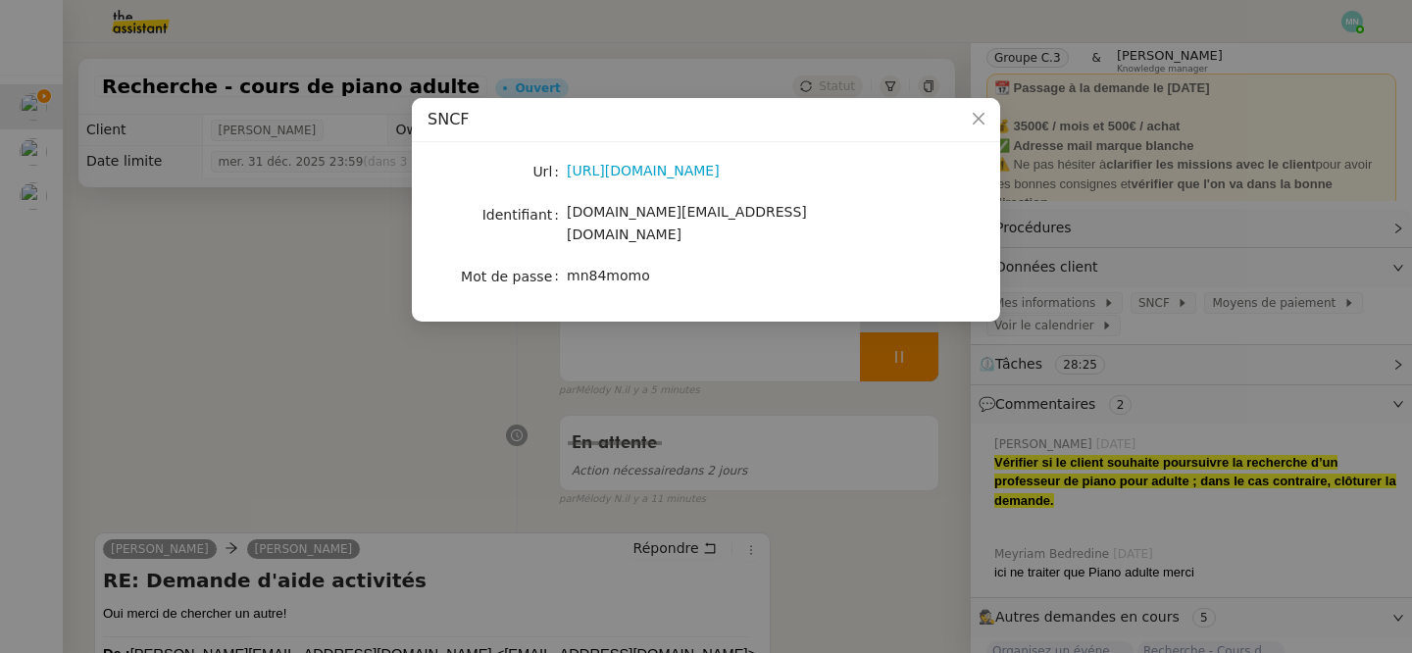
click at [661, 265] on div "mn84momo" at bounding box center [729, 276] width 325 height 23
click at [267, 352] on nz-modal-container "SNCF Url [URL][DOMAIN_NAME] Identifiant [DOMAIN_NAME][EMAIL_ADDRESS][DOMAIN_NAM…" at bounding box center [706, 326] width 1412 height 653
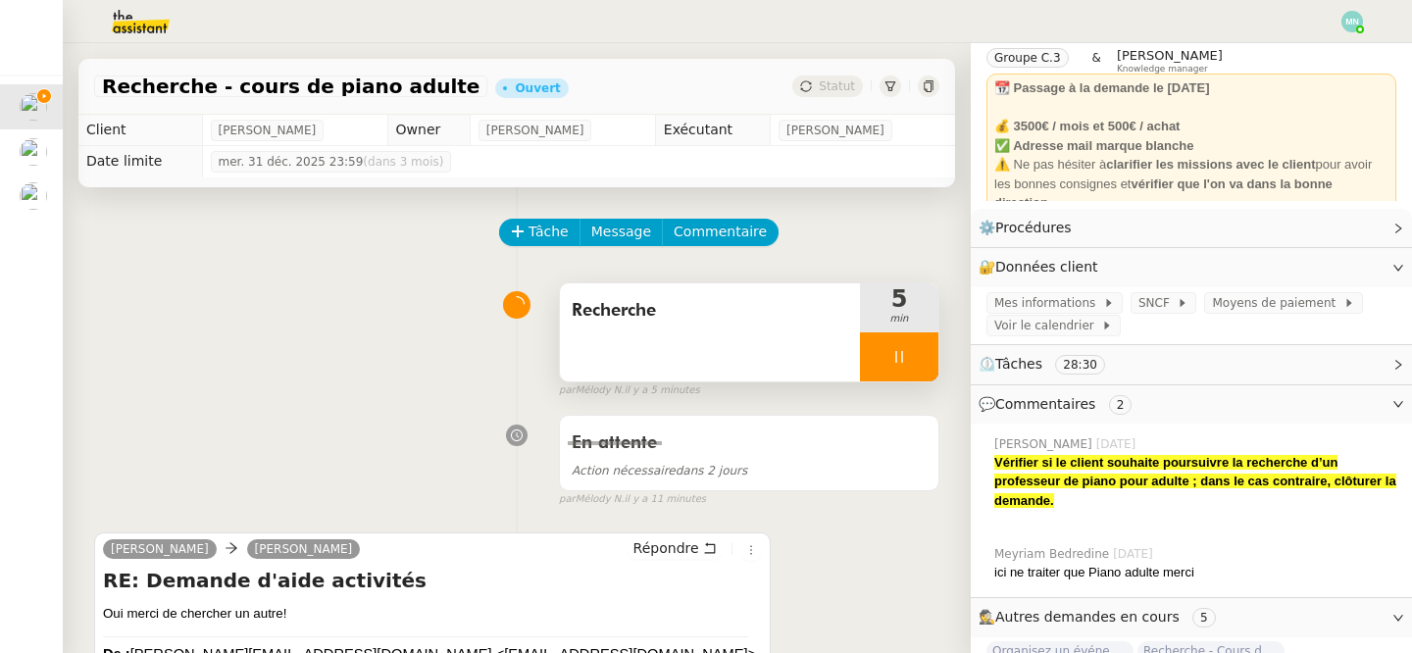
click at [890, 340] on div at bounding box center [899, 357] width 78 height 49
click at [896, 348] on div at bounding box center [879, 357] width 39 height 49
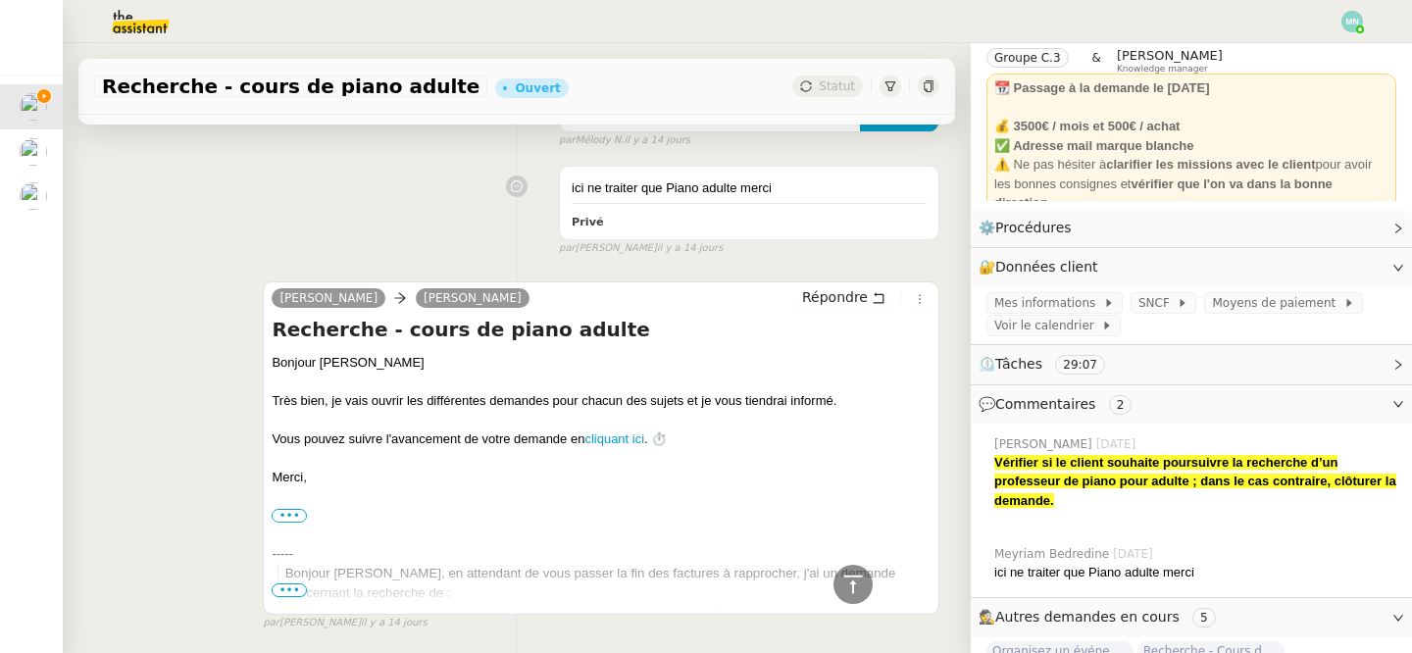
scroll to position [5880, 0]
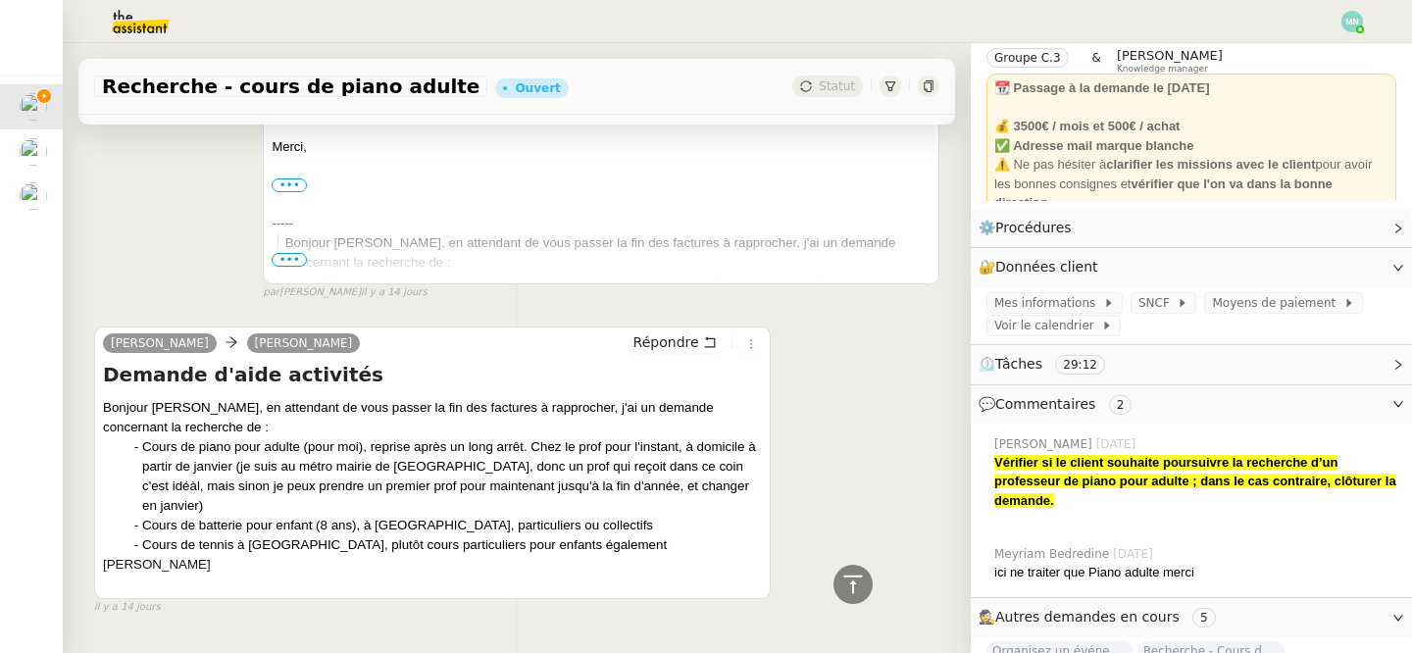
click at [393, 437] on div "Cours de piano pour adulte (pour moi), reprise après un long arrêt. Chez le pro…" at bounding box center [452, 476] width 620 height 78
drag, startPoint x: 412, startPoint y: 428, endPoint x: 439, endPoint y: 428, distance: 27.5
click at [439, 437] on div "Cours de piano pour adulte (pour moi), reprise après un long arrêt. Chez le pro…" at bounding box center [452, 476] width 620 height 78
copy div "Ouen"
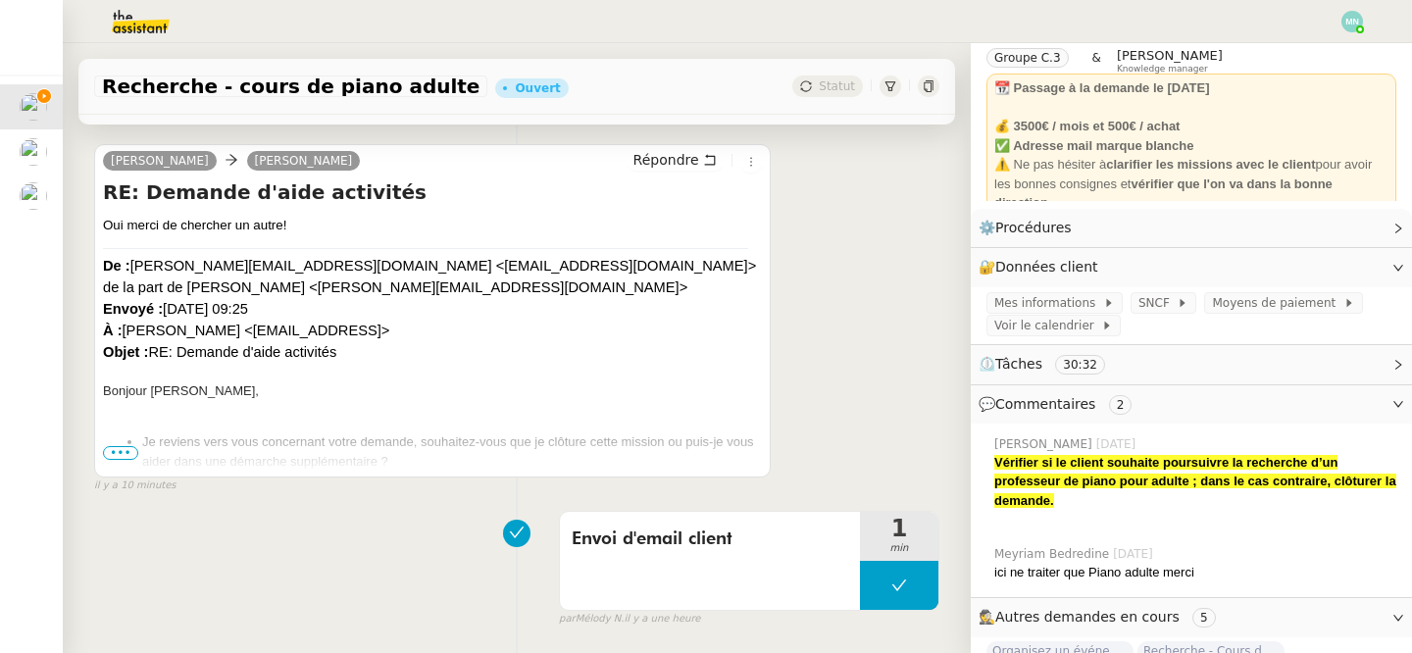
scroll to position [0, 0]
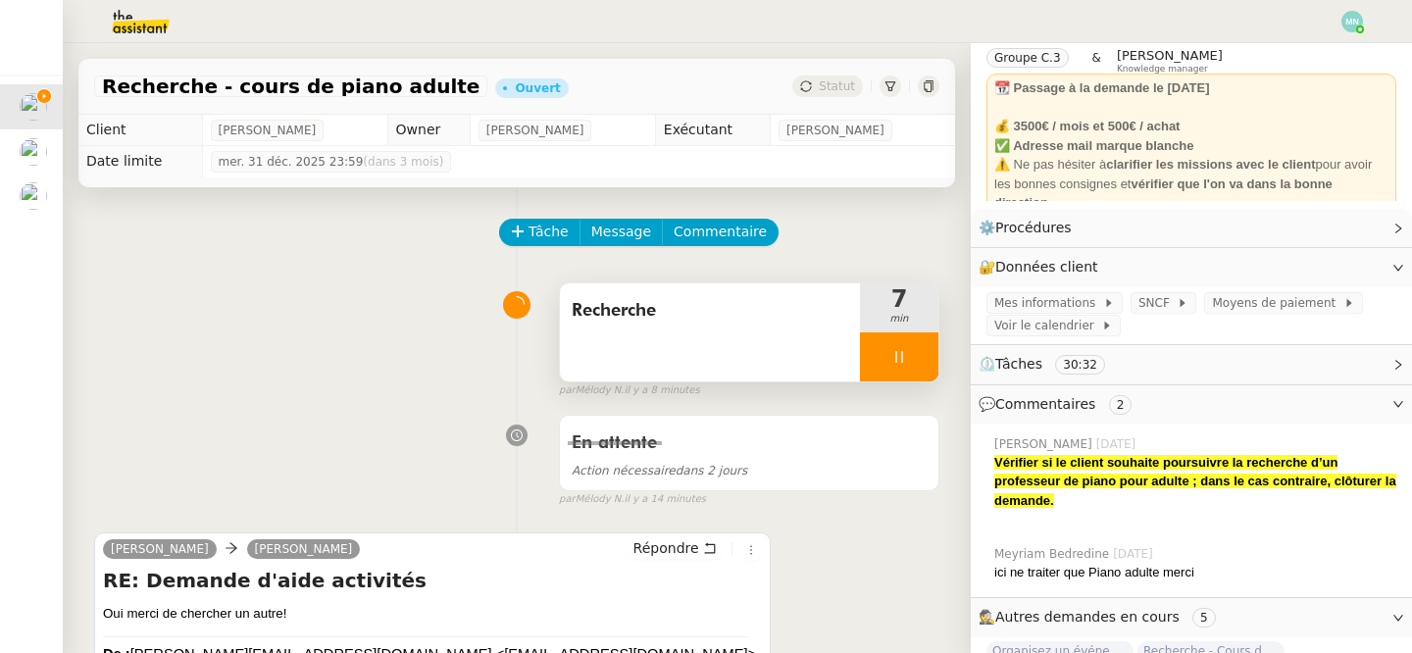
click at [885, 367] on div at bounding box center [899, 357] width 78 height 49
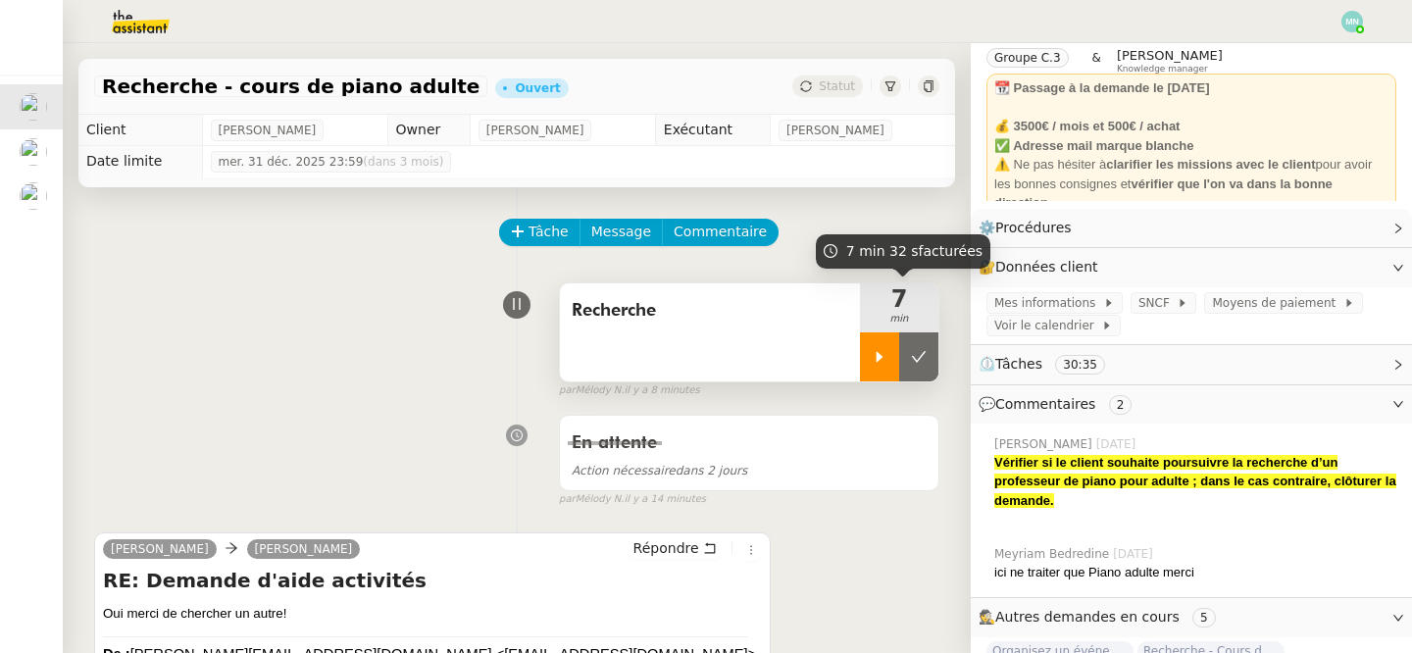
click at [883, 355] on icon at bounding box center [880, 357] width 16 height 16
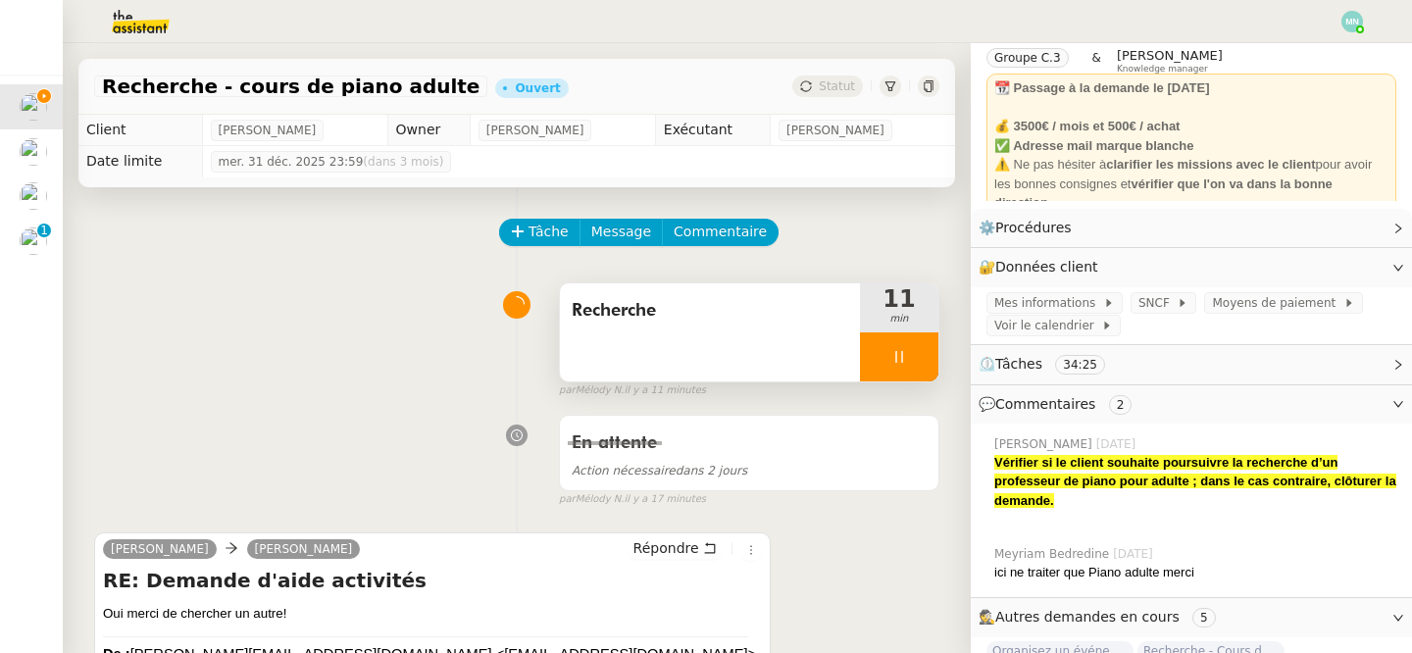
click at [870, 359] on div at bounding box center [899, 357] width 78 height 49
click at [885, 357] on icon at bounding box center [880, 357] width 16 height 16
click at [678, 546] on span "Répondre" at bounding box center [667, 548] width 66 height 20
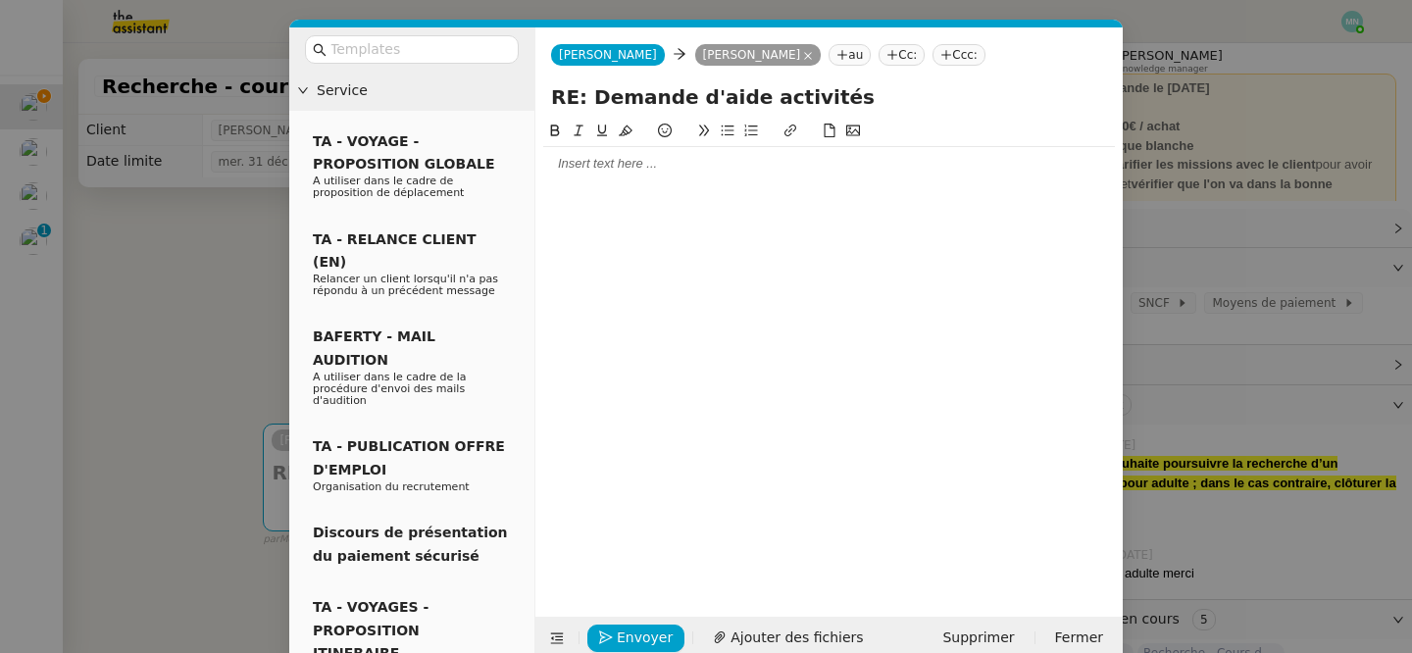
click at [590, 168] on div at bounding box center [829, 164] width 572 height 18
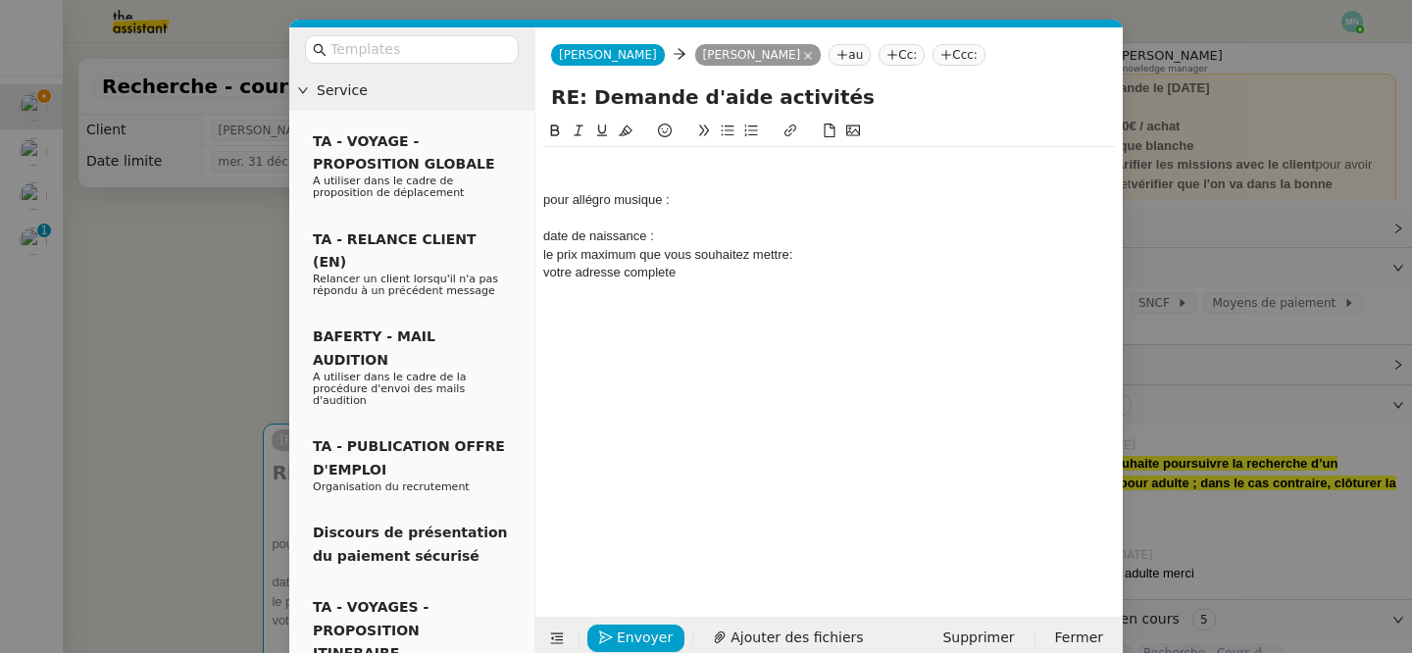
click at [562, 154] on div "pour allégro musique : date de naissance : le prix maximum que vous souhaitez m…" at bounding box center [829, 236] width 572 height 179
click at [116, 374] on nz-modal-container "Service TA - VOYAGE - PROPOSITION GLOBALE A utiliser dans le cadre de propositi…" at bounding box center [706, 326] width 1412 height 653
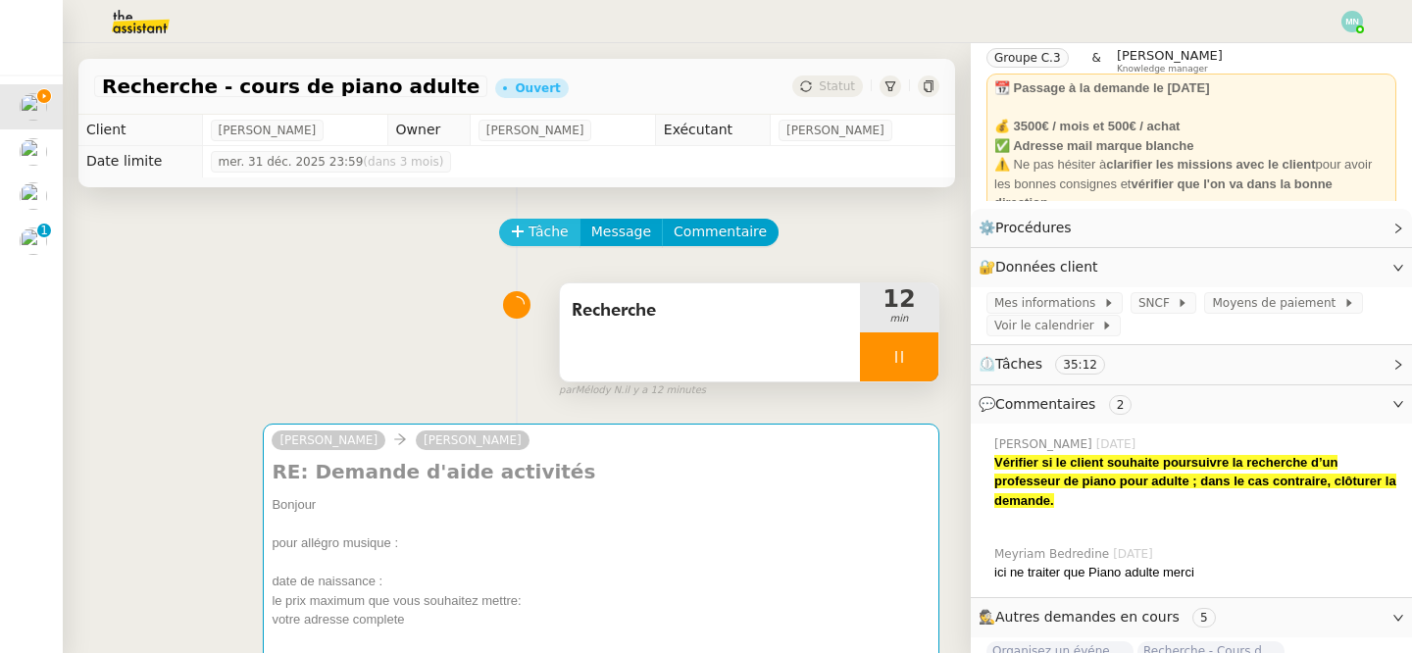
click at [556, 236] on span "Tâche" at bounding box center [549, 232] width 40 height 23
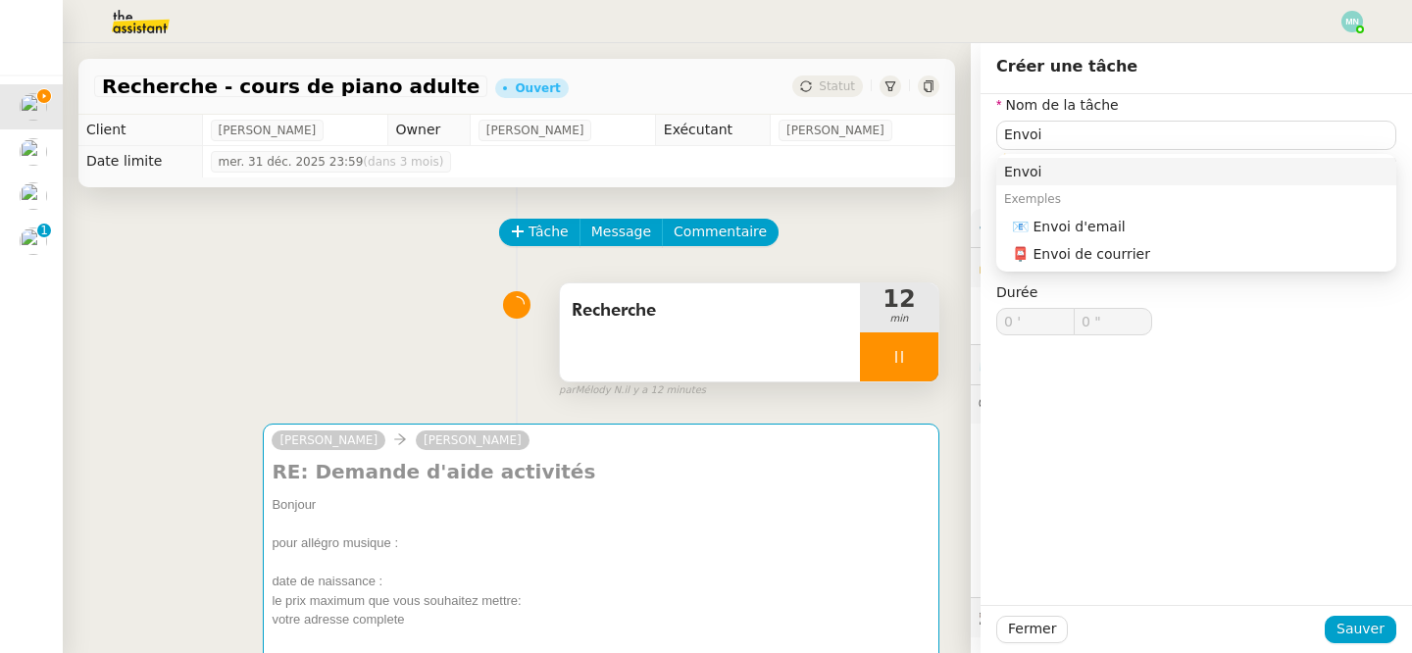
click at [1152, 211] on div "Exemples" at bounding box center [1197, 198] width 400 height 27
click at [1127, 223] on div "📧 Envoi d'email" at bounding box center [1200, 227] width 377 height 18
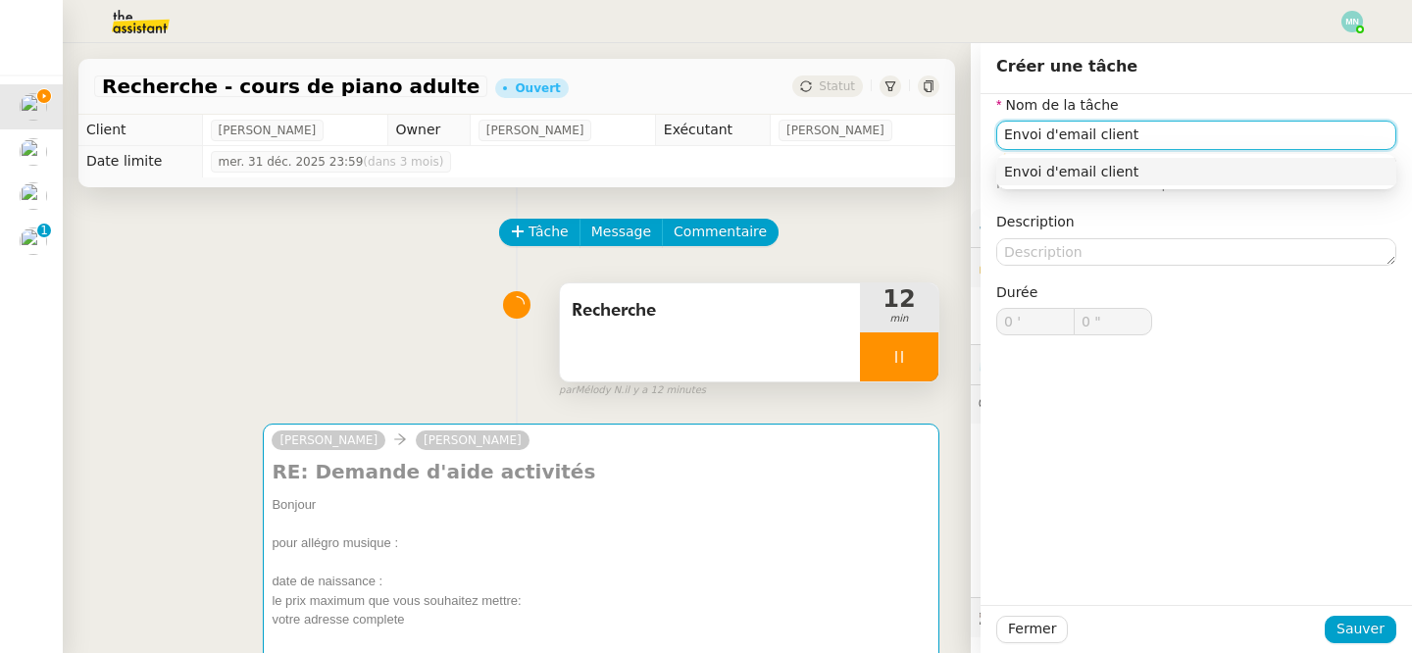
click at [1134, 149] on input "Envoi d'email client" at bounding box center [1197, 135] width 400 height 28
click at [1123, 167] on div "Envoi d'email client" at bounding box center [1196, 172] width 384 height 18
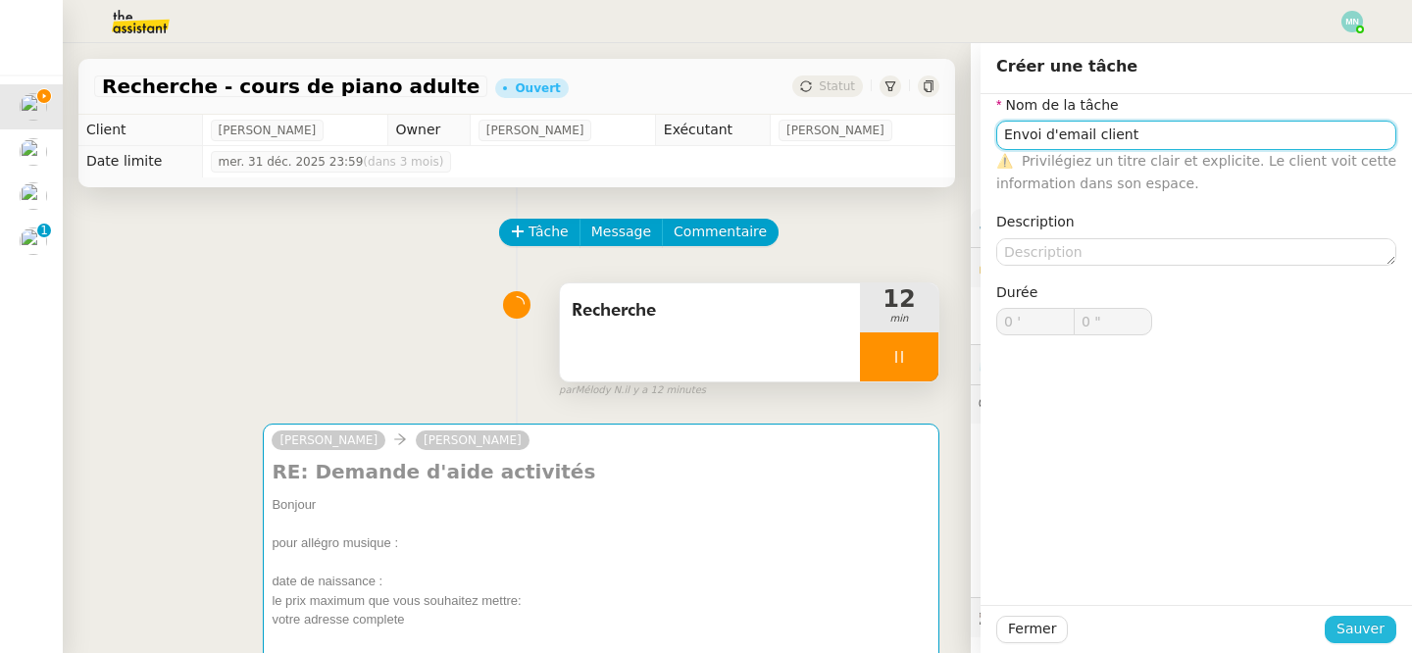
type input "Envoi d'email client"
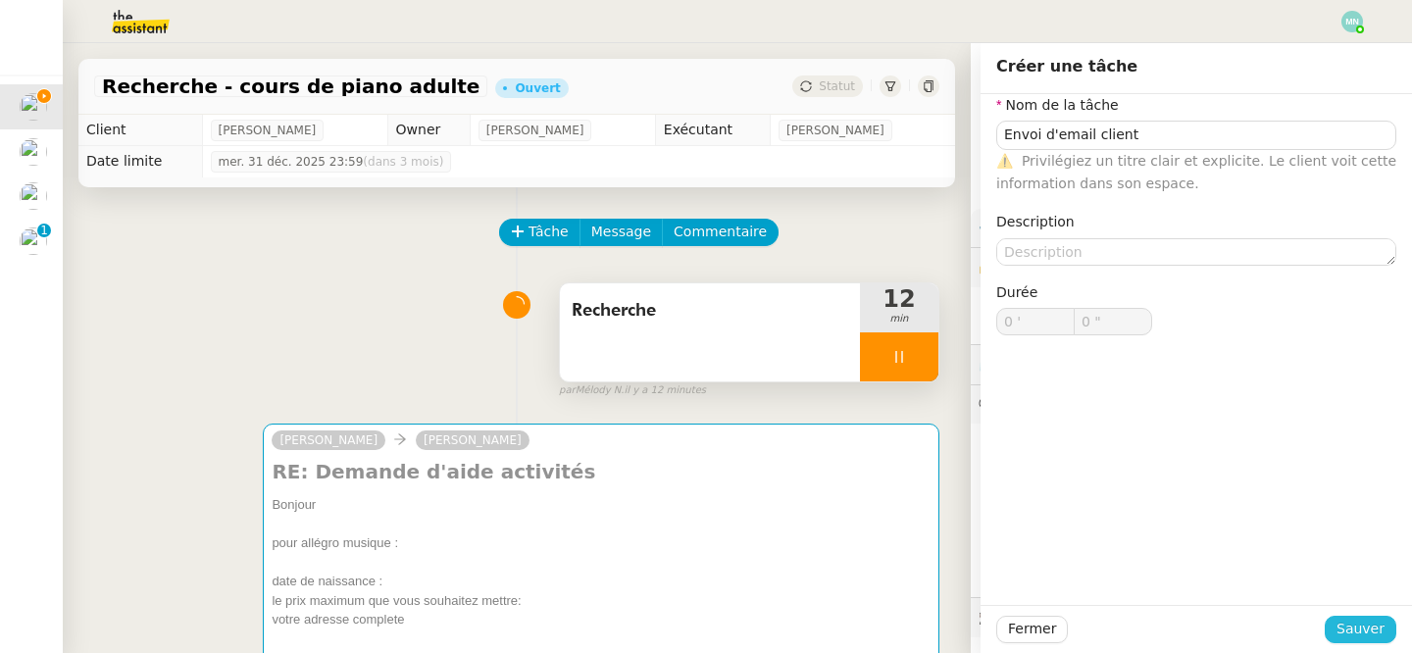
click at [1373, 633] on span "Sauver" at bounding box center [1361, 629] width 48 height 23
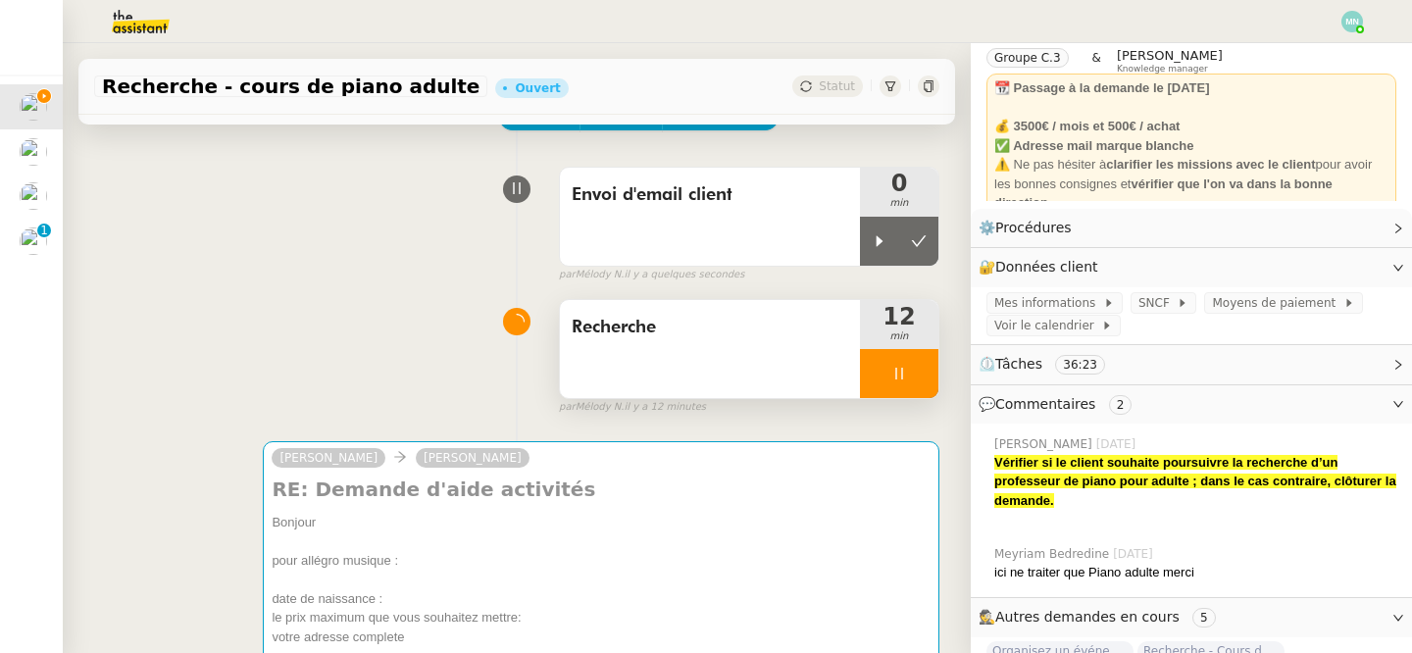
scroll to position [205, 0]
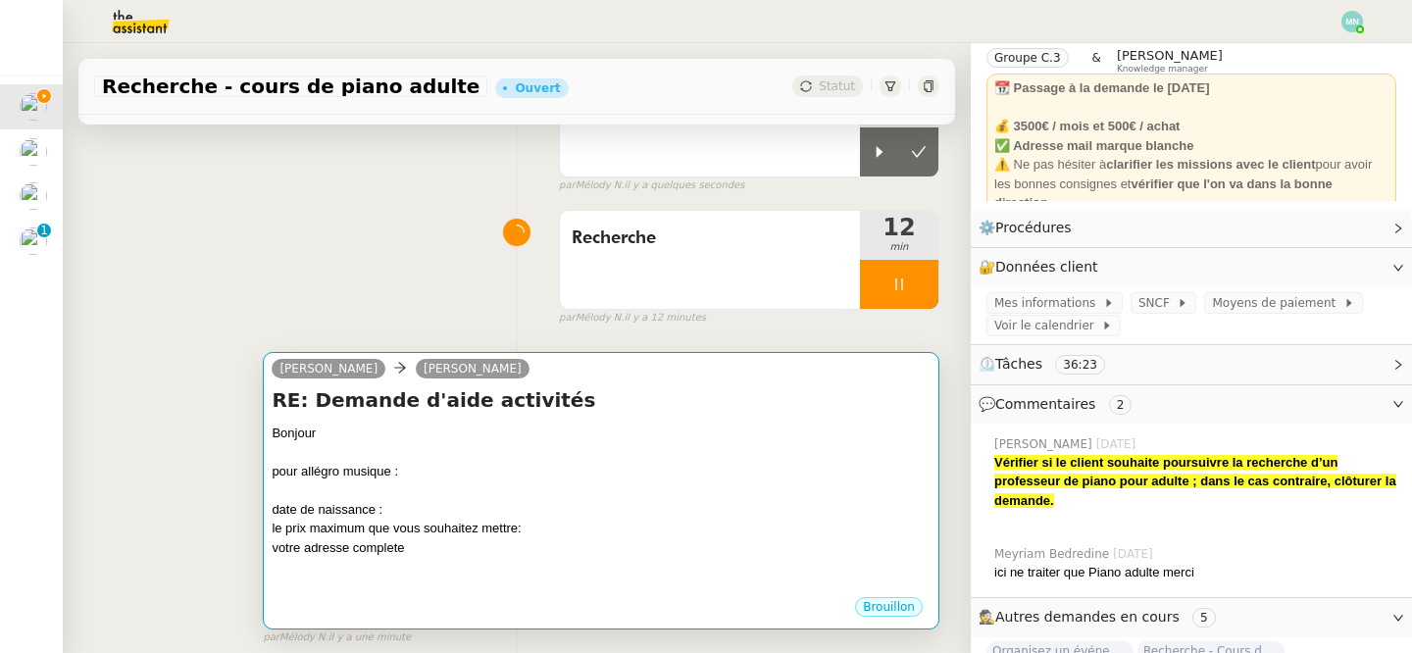
click at [664, 485] on div at bounding box center [601, 491] width 659 height 20
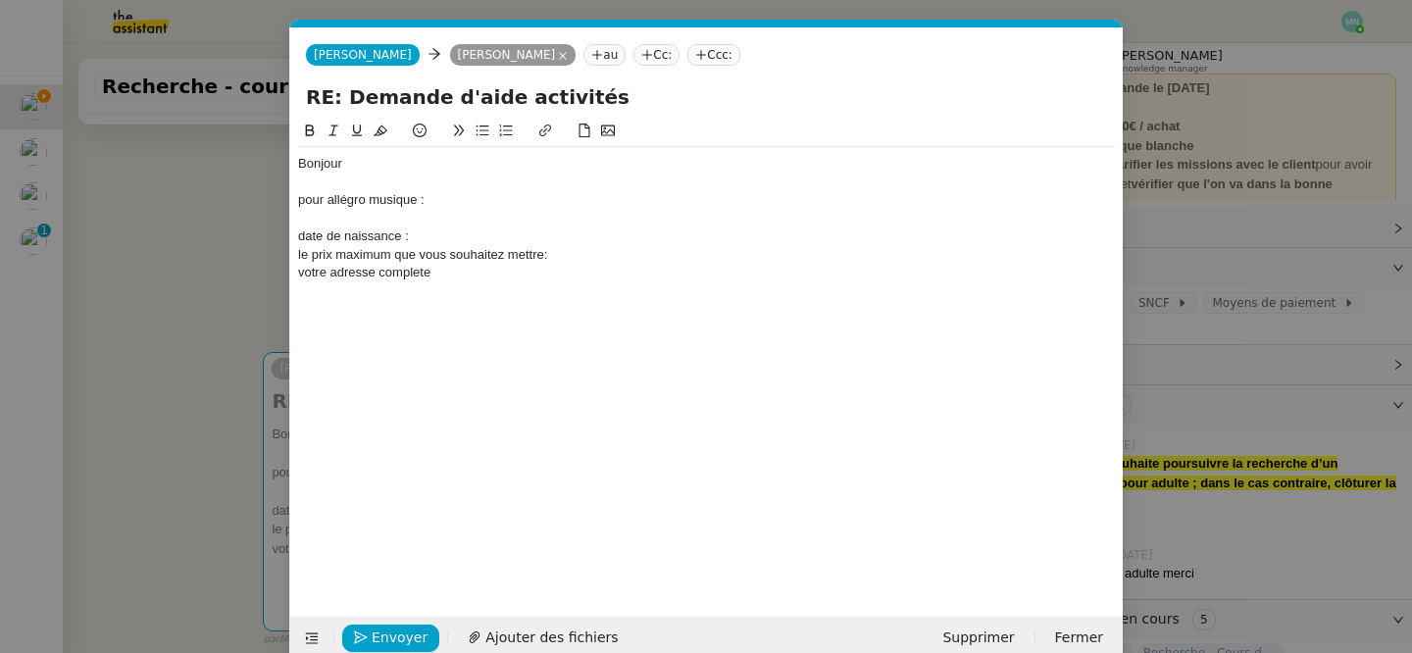
scroll to position [0, 41]
click at [365, 165] on div "Bonjour" at bounding box center [706, 164] width 817 height 18
click at [187, 195] on nz-modal-container "Service TA - VOYAGE - PROPOSITION GLOBALE A utiliser dans le cadre de propositi…" at bounding box center [706, 326] width 1412 height 653
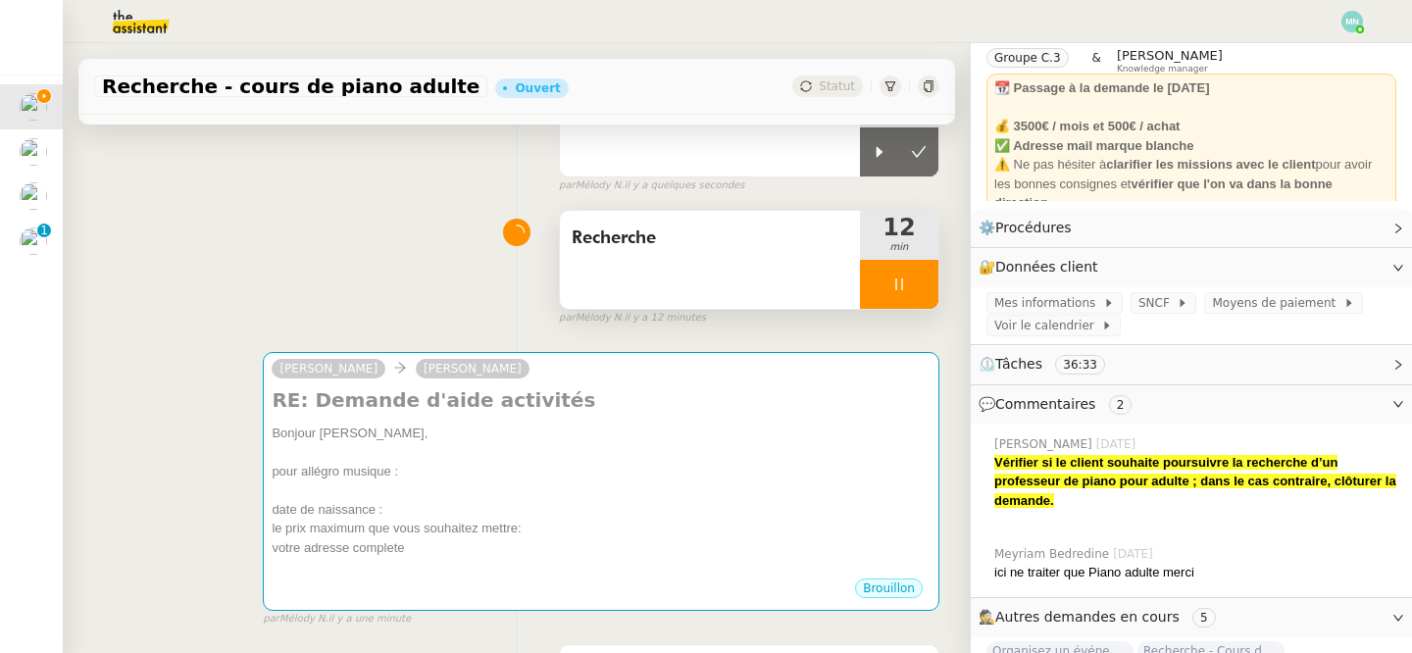
scroll to position [0, 0]
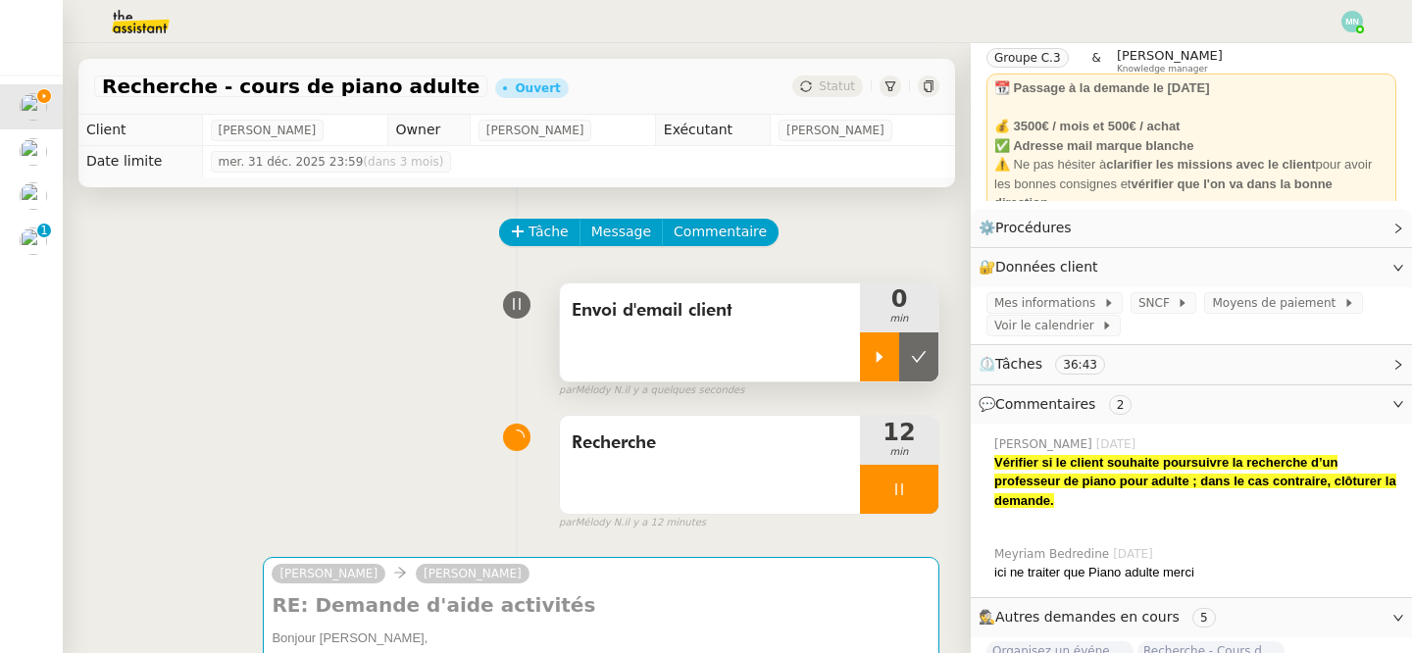
click at [890, 351] on div at bounding box center [879, 357] width 39 height 49
click at [892, 487] on icon at bounding box center [900, 490] width 16 height 16
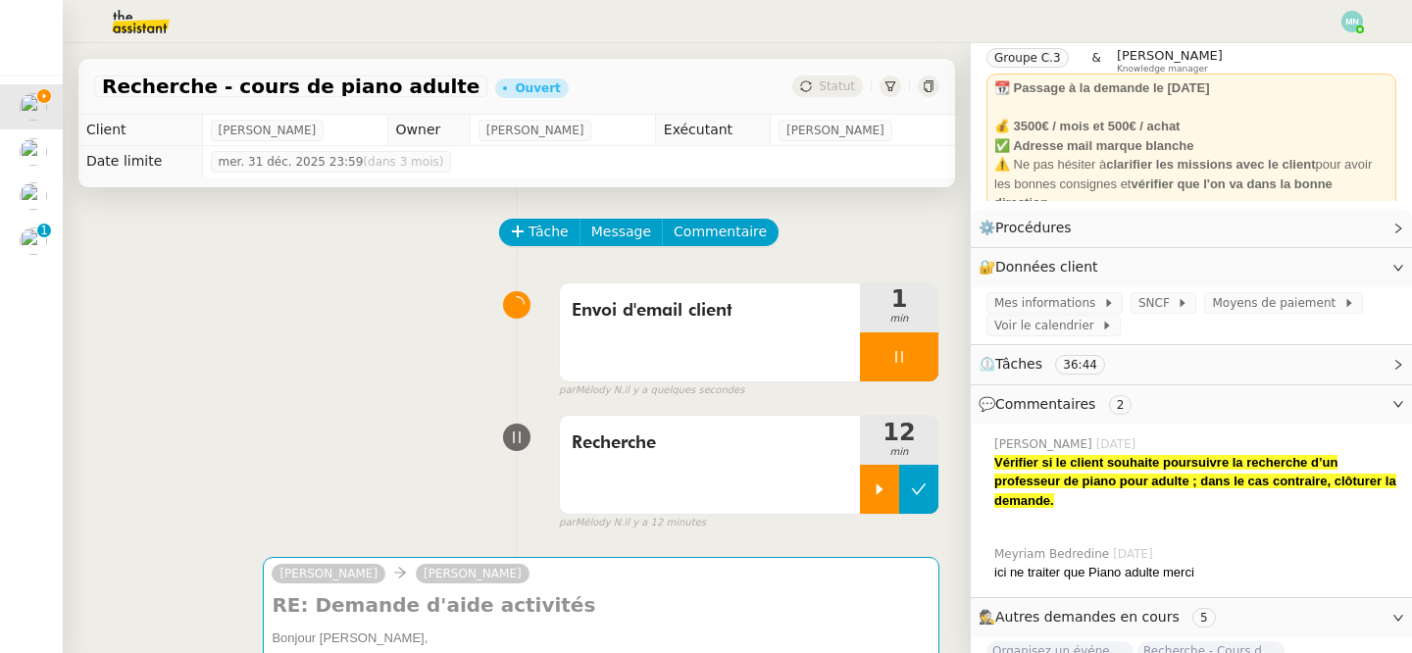
click at [917, 490] on icon at bounding box center [919, 490] width 16 height 16
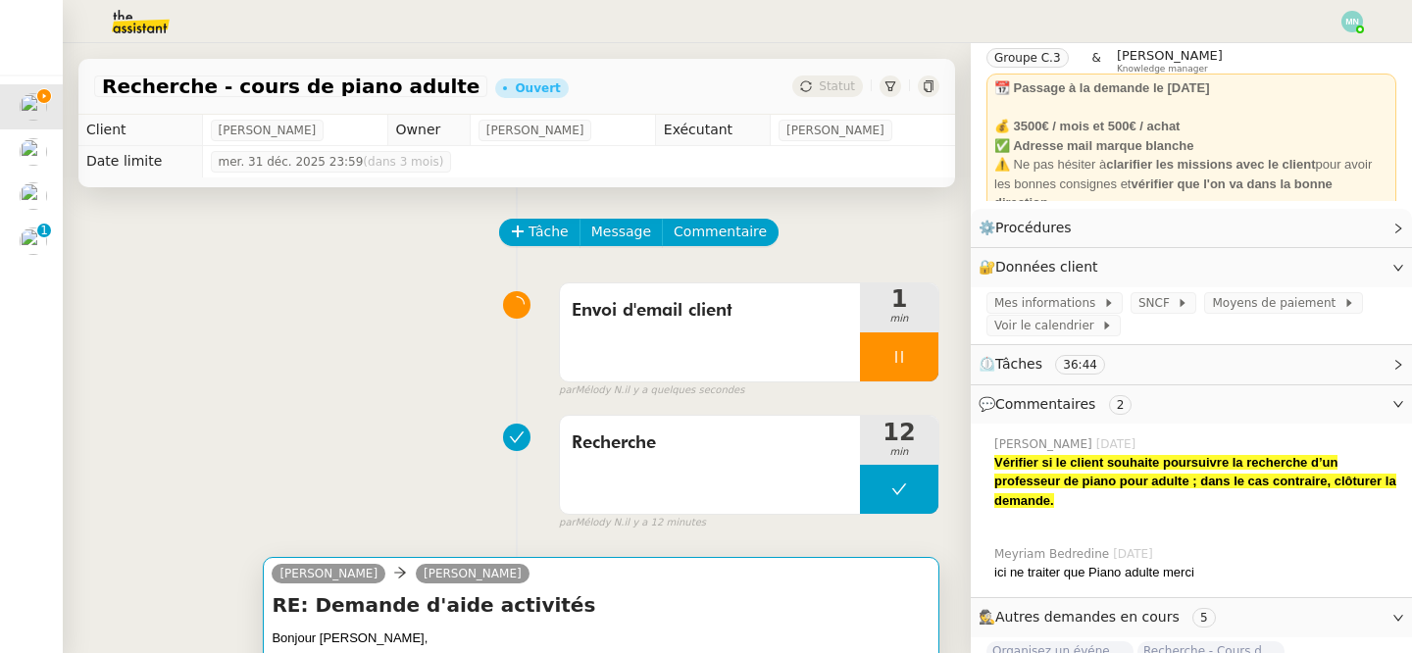
click at [635, 609] on h4 "RE: Demande d'aide activités" at bounding box center [601, 604] width 659 height 27
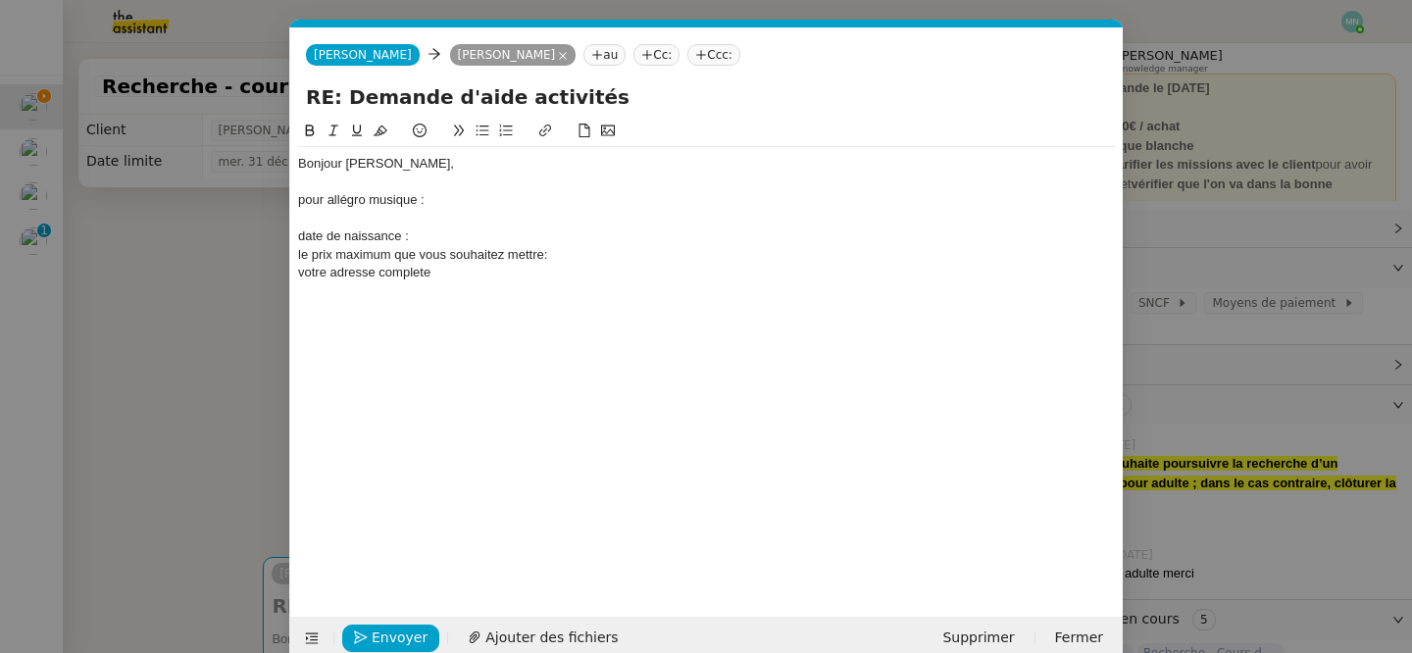
scroll to position [0, 41]
click at [411, 182] on div at bounding box center [706, 183] width 817 height 18
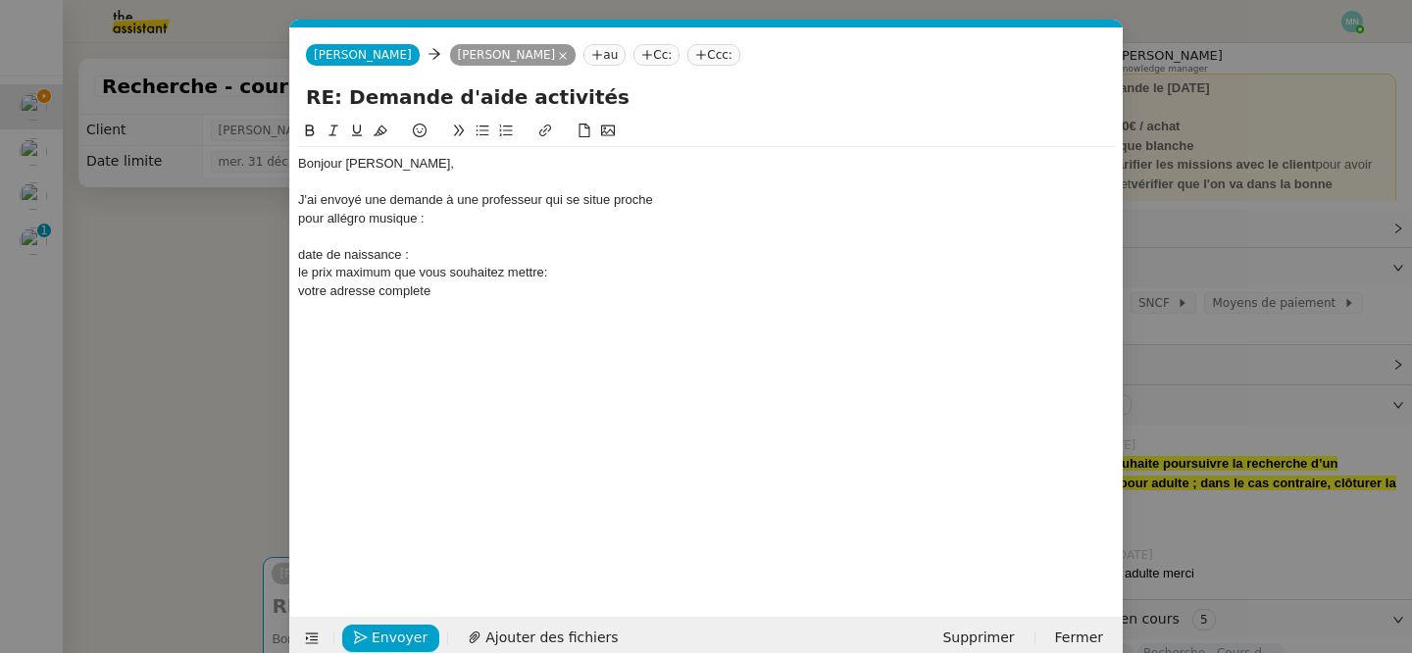
drag, startPoint x: 411, startPoint y: 182, endPoint x: 435, endPoint y: 178, distance: 25.0
click at [435, 178] on div at bounding box center [706, 183] width 817 height 18
click at [157, 333] on nz-modal-container "Service TA - VOYAGE - PROPOSITION GLOBALE A utiliser dans le cadre de propositi…" at bounding box center [706, 326] width 1412 height 653
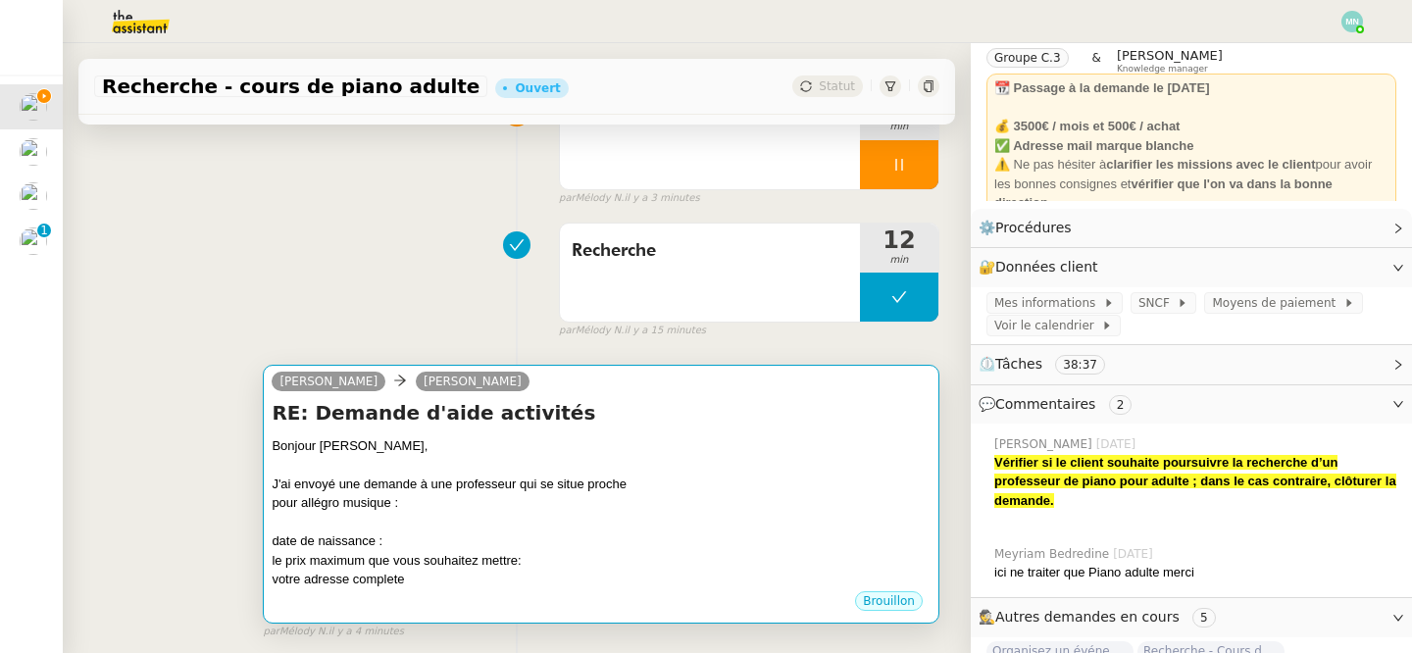
scroll to position [205, 0]
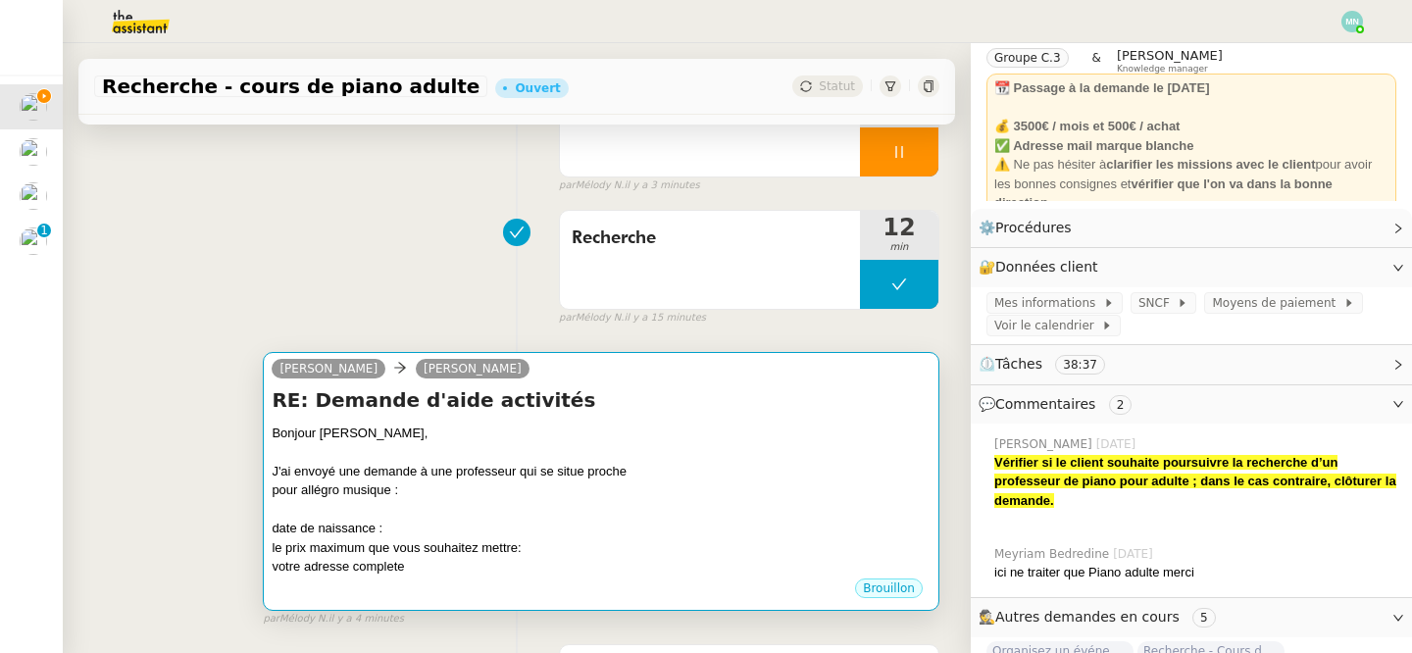
click at [612, 491] on div "pour allégro musique :" at bounding box center [601, 491] width 659 height 20
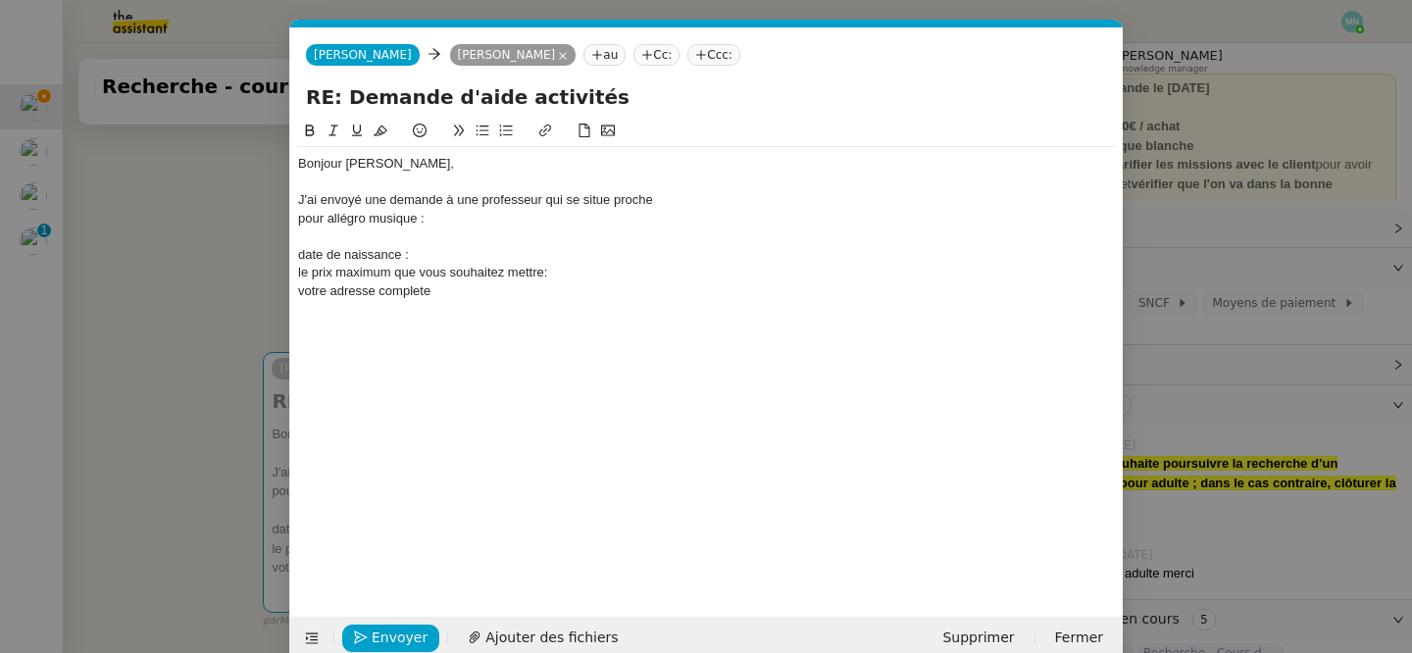
scroll to position [0, 41]
click at [543, 201] on div "J'ai envoyé une demande à une professeur qui se situe proche" at bounding box center [706, 200] width 817 height 18
click at [749, 199] on div "J'ai envoyé une demande à une professeur sur Apprentus qui se situe proche" at bounding box center [706, 200] width 817 height 18
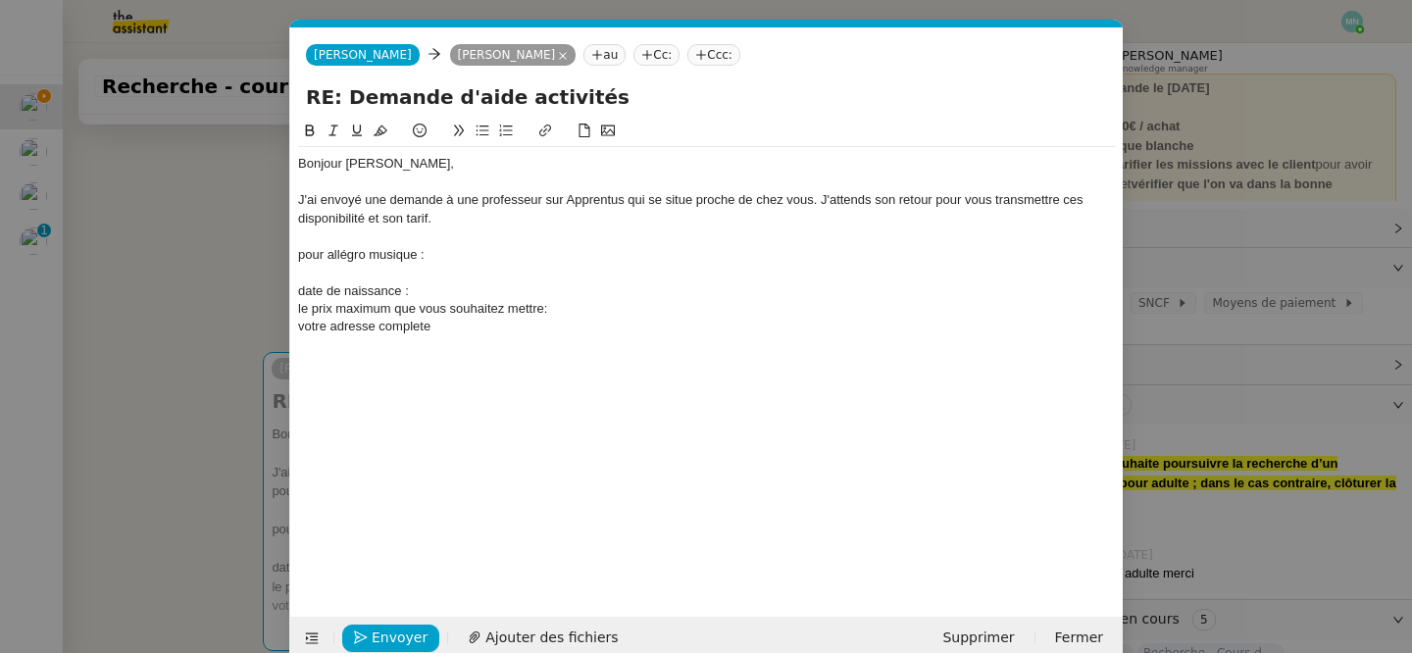
click at [299, 254] on div "pour allégro musique :" at bounding box center [706, 255] width 817 height 18
click at [592, 259] on div "Afin de finaliser votre inscription sur allégro musique :" at bounding box center [706, 255] width 817 height 18
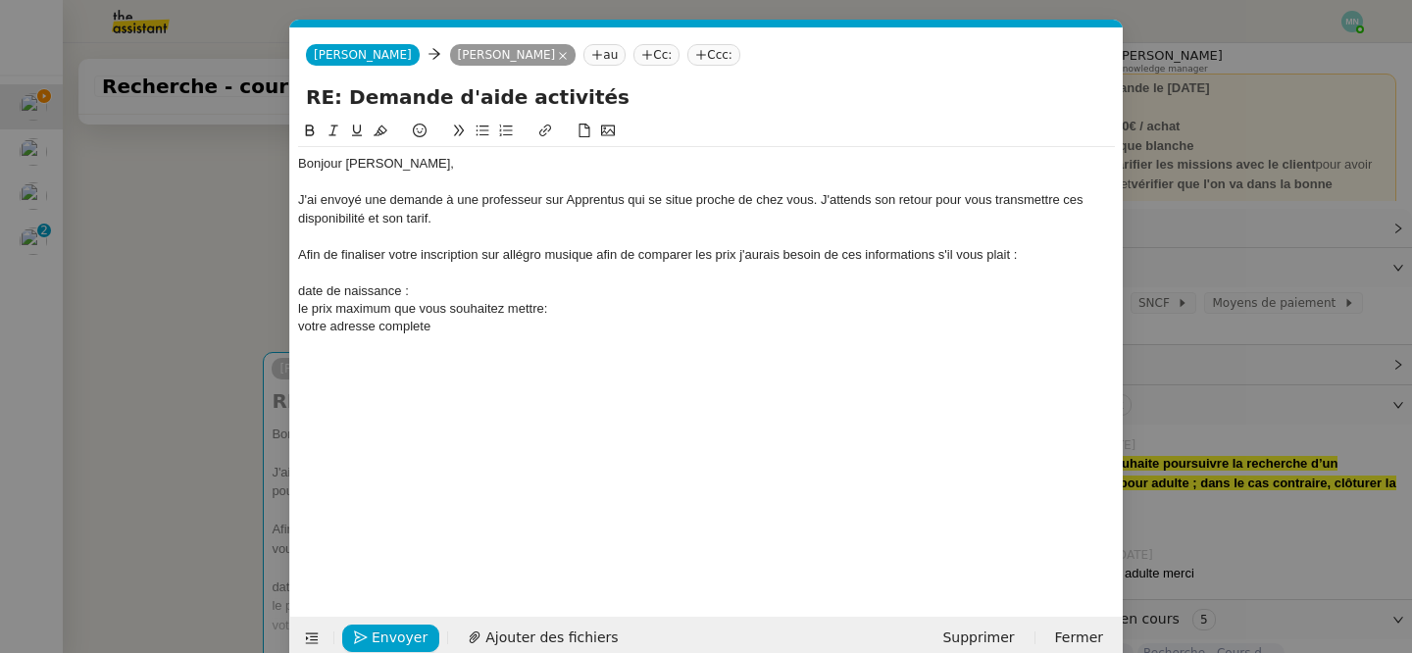
click at [494, 332] on div "votre adresse complete" at bounding box center [706, 327] width 817 height 18
click at [445, 340] on div at bounding box center [706, 345] width 817 height 18
click at [445, 334] on div "votre adresse complete" at bounding box center [706, 327] width 817 height 18
drag, startPoint x: 356, startPoint y: 409, endPoint x: 247, endPoint y: 87, distance: 339.6
click at [247, 87] on nz-modal-container "Service TA - VOYAGE - PROPOSITION GLOBALE A utiliser dans le cadre de propositi…" at bounding box center [706, 326] width 1412 height 653
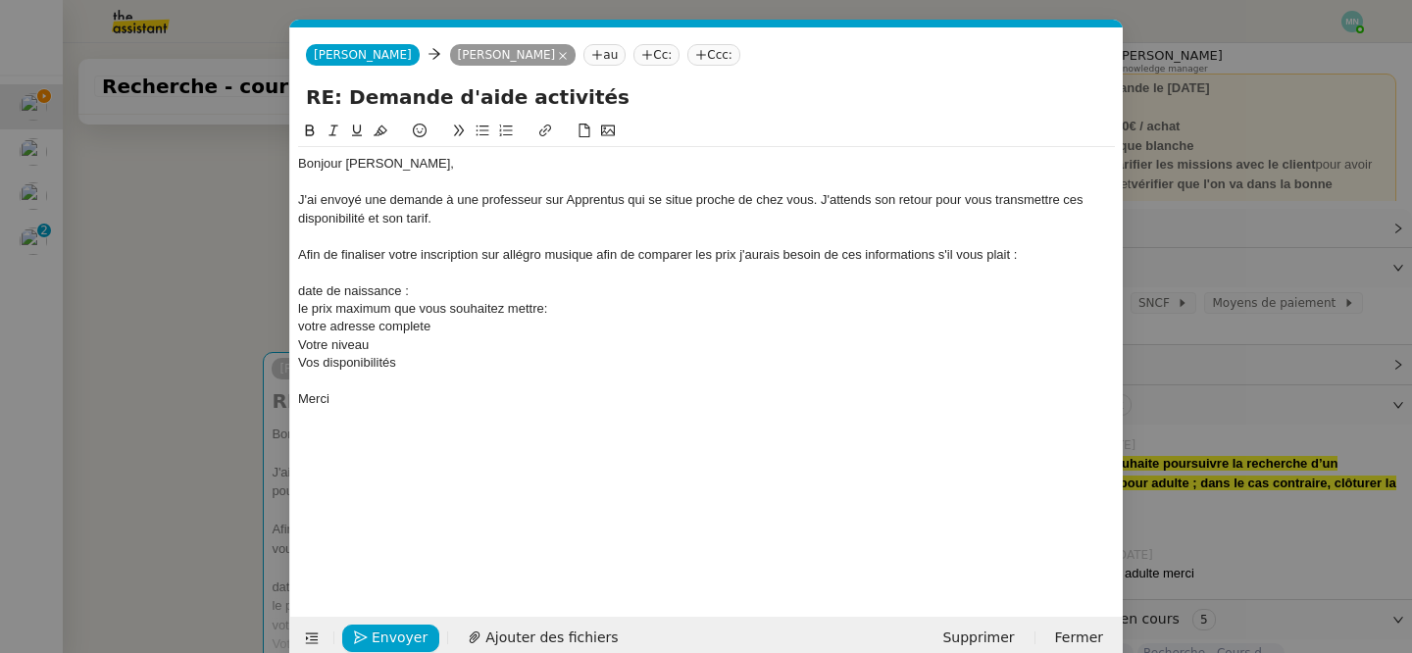
copy div "Bonjour [PERSON_NAME], J'ai envoyé une demande à une professeur sur [PERSON_NAM…"
click at [405, 382] on div at bounding box center [706, 382] width 817 height 18
click at [363, 387] on div at bounding box center [706, 382] width 817 height 18
drag, startPoint x: 353, startPoint y: 413, endPoint x: 290, endPoint y: 198, distance: 223.8
click at [290, 198] on nz-spin "Bonjour [PERSON_NAME], J'ai envoyé une demande à une professeur sur [PERSON_NAM…" at bounding box center [706, 357] width 833 height 475
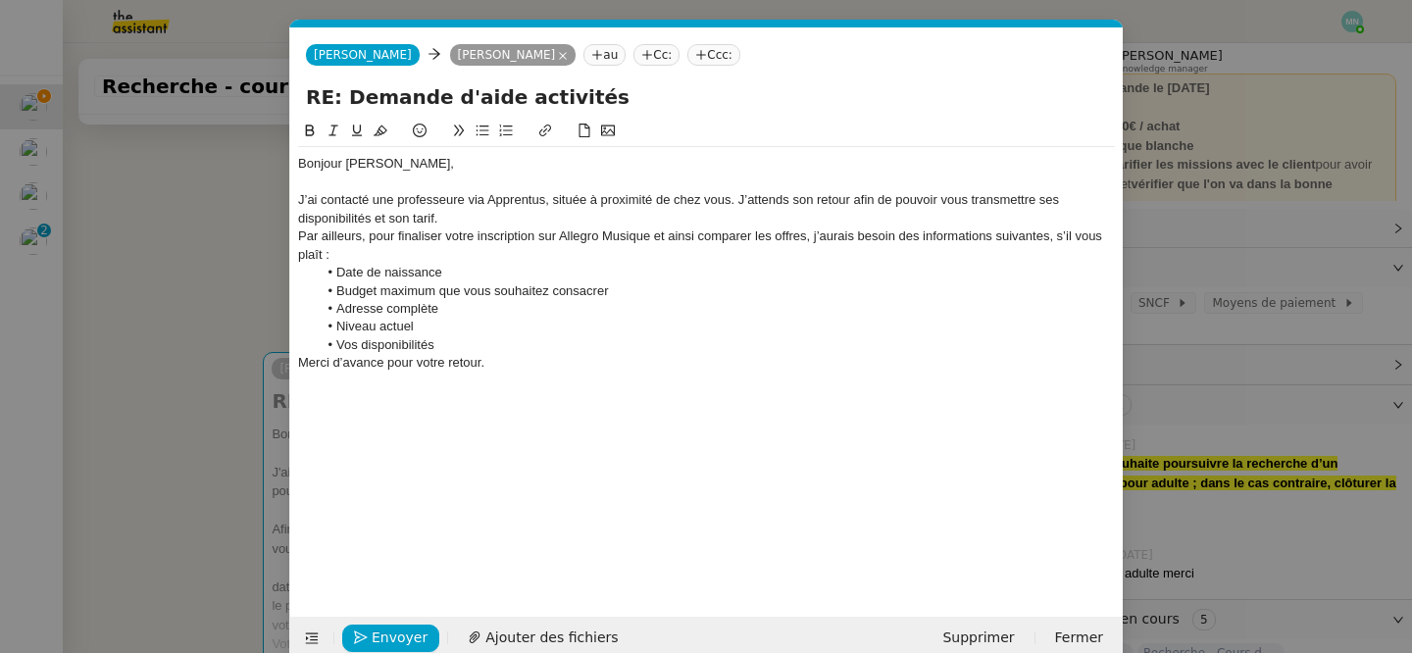
scroll to position [0, 0]
click at [484, 222] on div "J’ai contacté une professeure via Apprentus, située à proximité de chez vous. J…" at bounding box center [706, 209] width 817 height 36
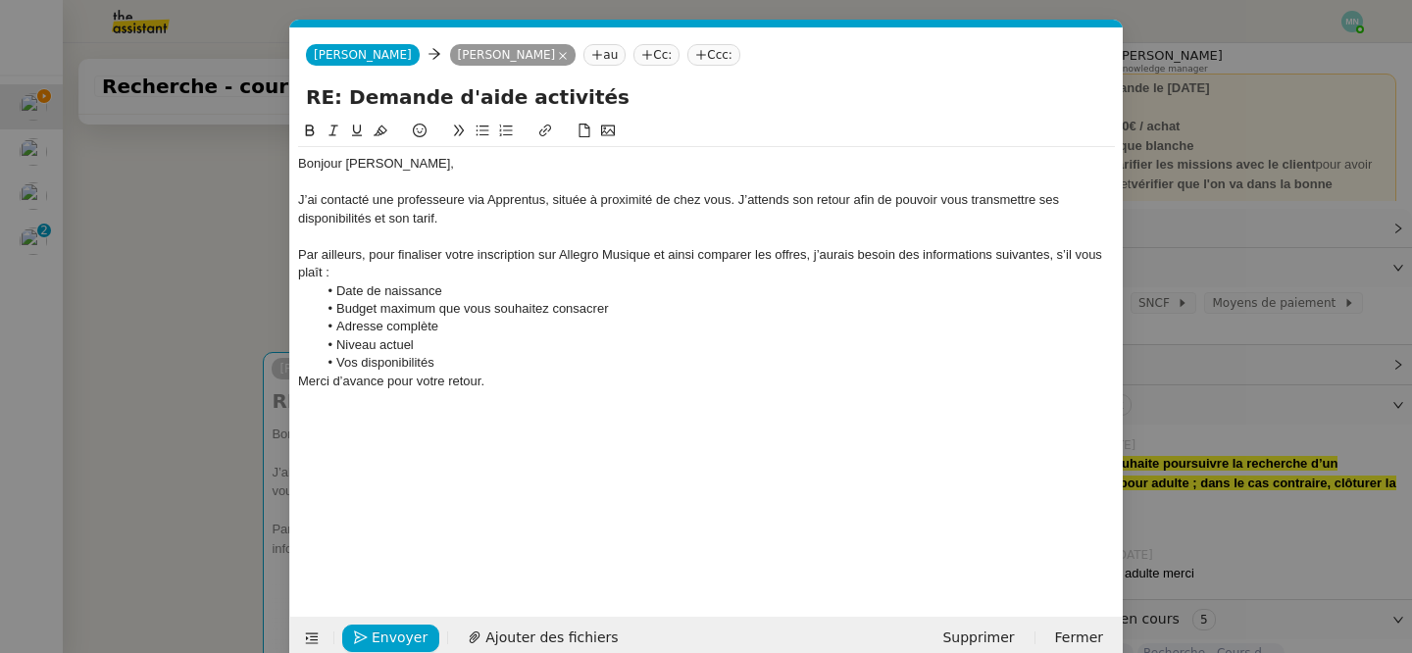
click at [360, 272] on div "Par ailleurs, pour finaliser votre inscription sur Allegro Musique et ainsi com…" at bounding box center [706, 264] width 817 height 36
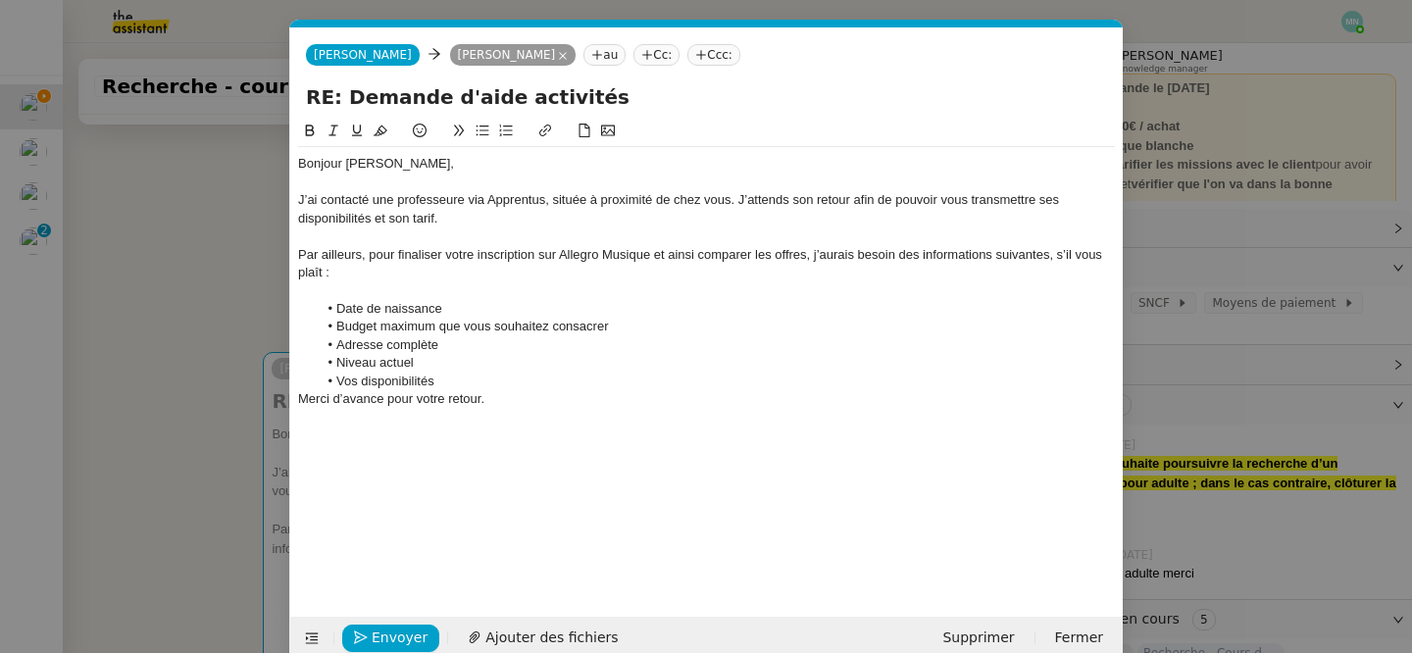
click at [464, 384] on li "Vos disponibilités" at bounding box center [717, 382] width 798 height 18
drag, startPoint x: 545, startPoint y: 203, endPoint x: 489, endPoint y: 201, distance: 55.9
click at [489, 201] on div "J’ai contacté une professeure via Apprentus, située à proximité de chez vous. J…" at bounding box center [706, 209] width 817 height 36
click at [549, 128] on icon at bounding box center [545, 131] width 14 height 14
type input "Apprentus"
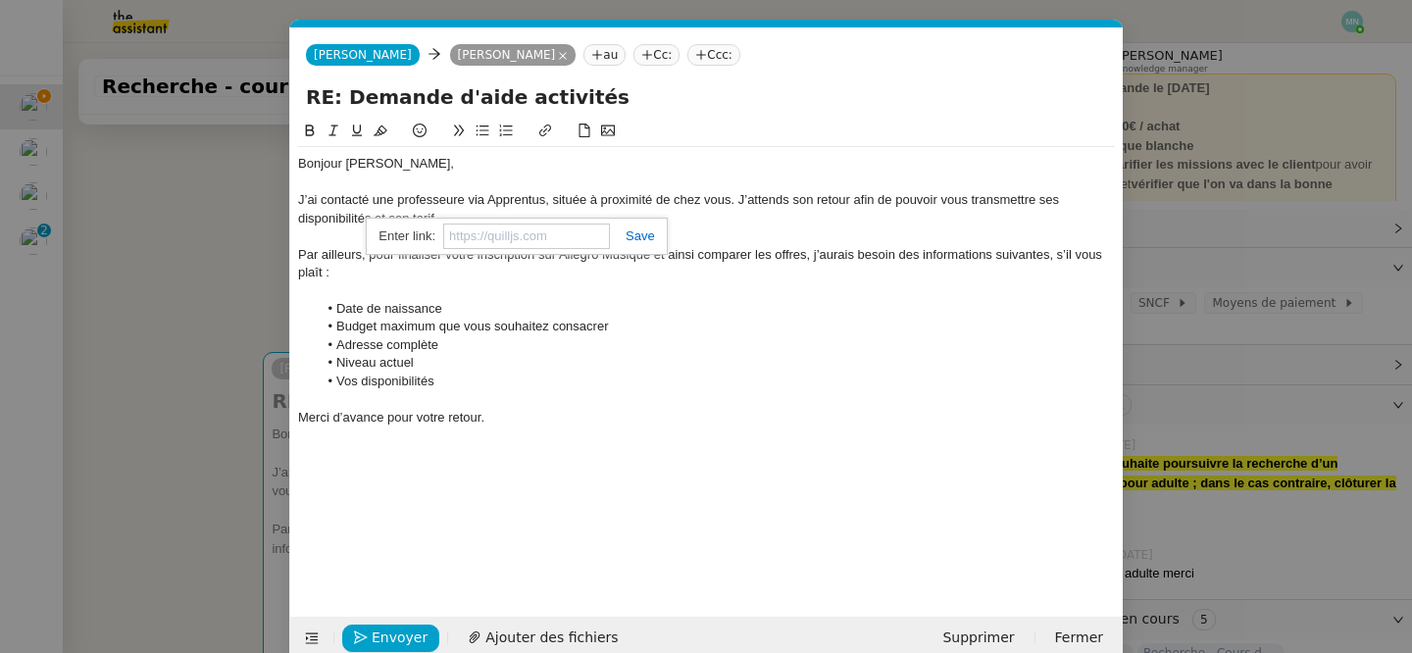
paste input "[URL][DOMAIN_NAME]"
type input "[URL][DOMAIN_NAME]"
click at [639, 230] on link at bounding box center [632, 236] width 45 height 15
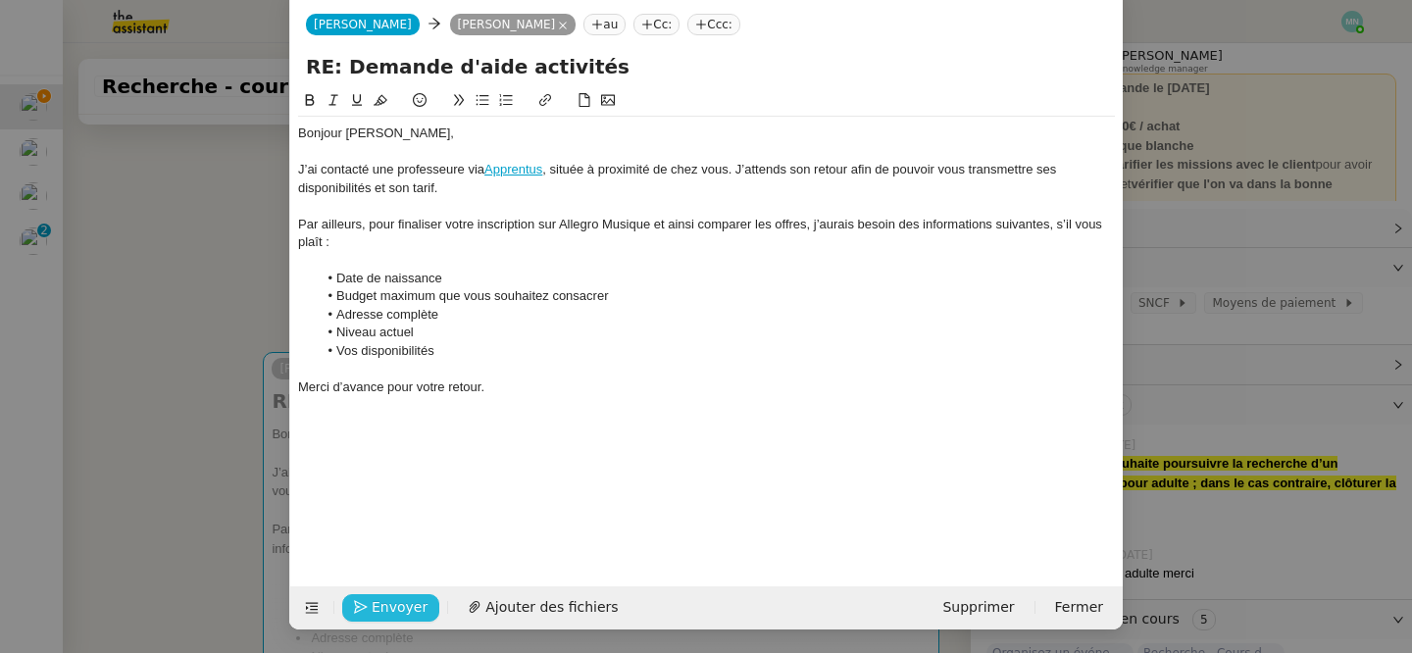
click at [407, 611] on span "Envoyer" at bounding box center [400, 607] width 56 height 23
click at [407, 611] on span "Confirmer l'envoi" at bounding box center [431, 607] width 118 height 23
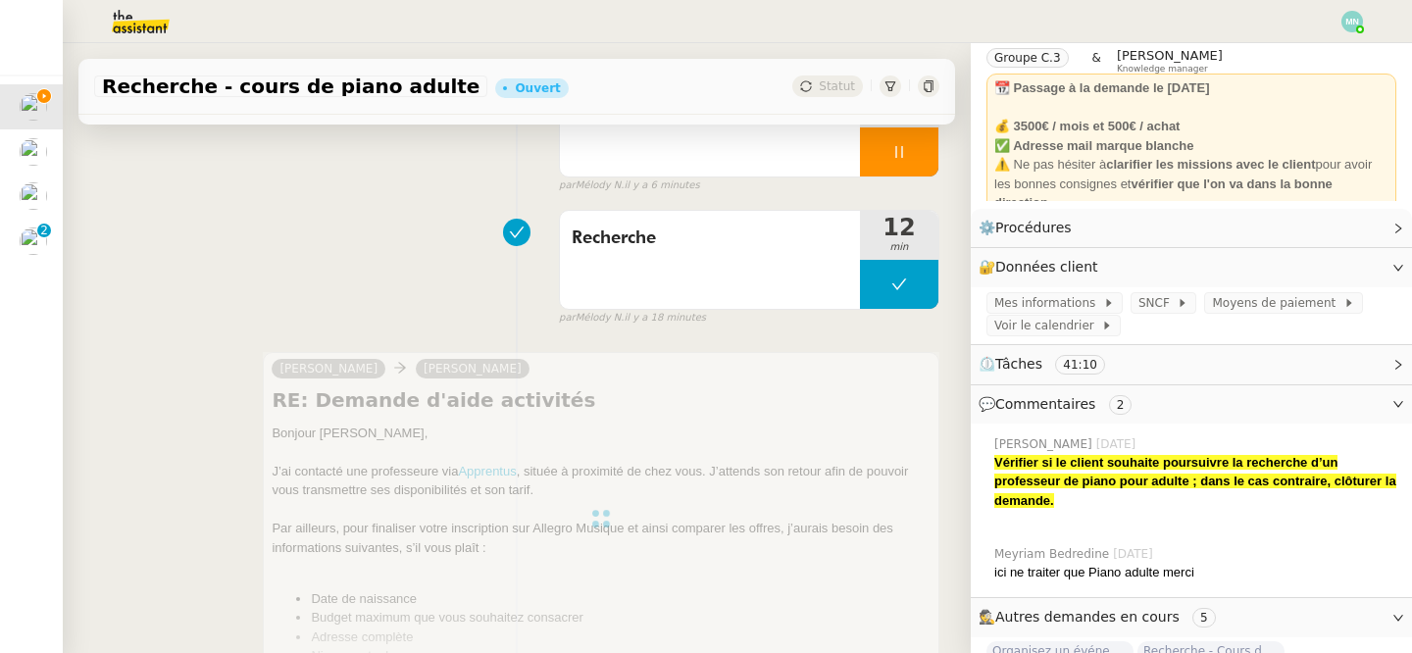
scroll to position [0, 0]
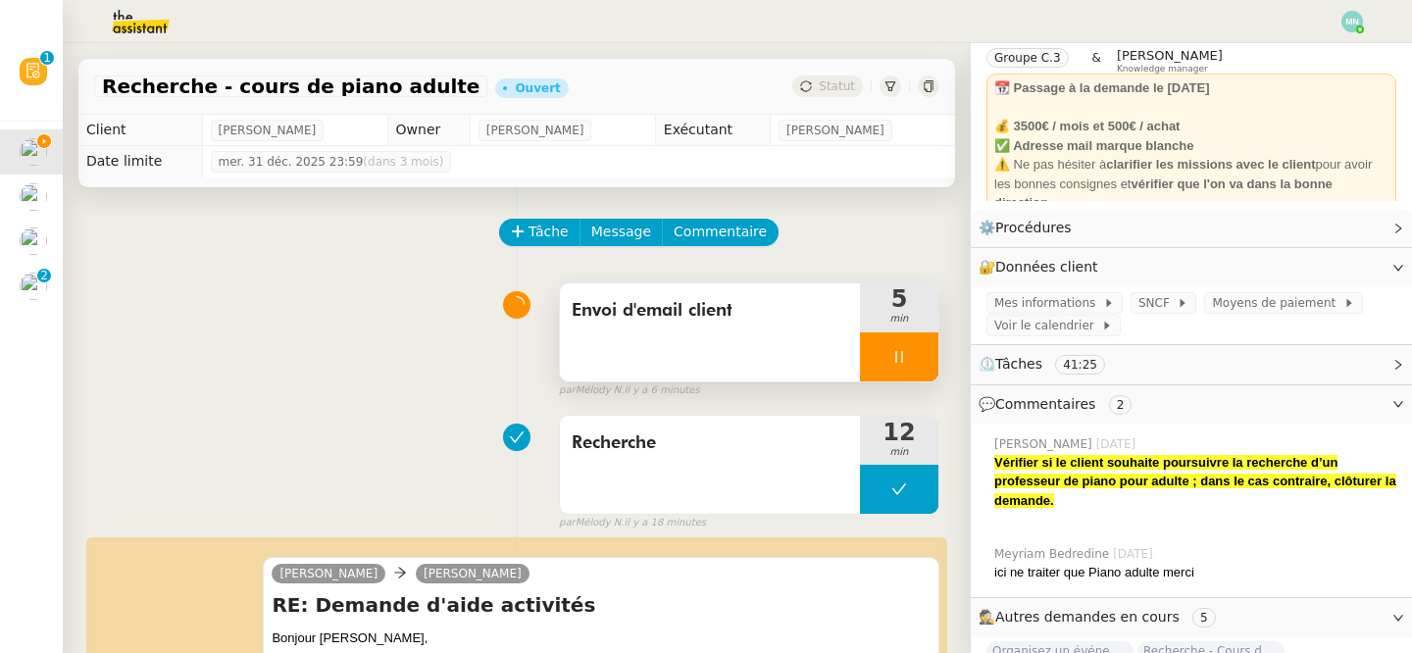
click at [897, 347] on div at bounding box center [899, 357] width 78 height 49
click at [926, 357] on icon at bounding box center [919, 357] width 16 height 16
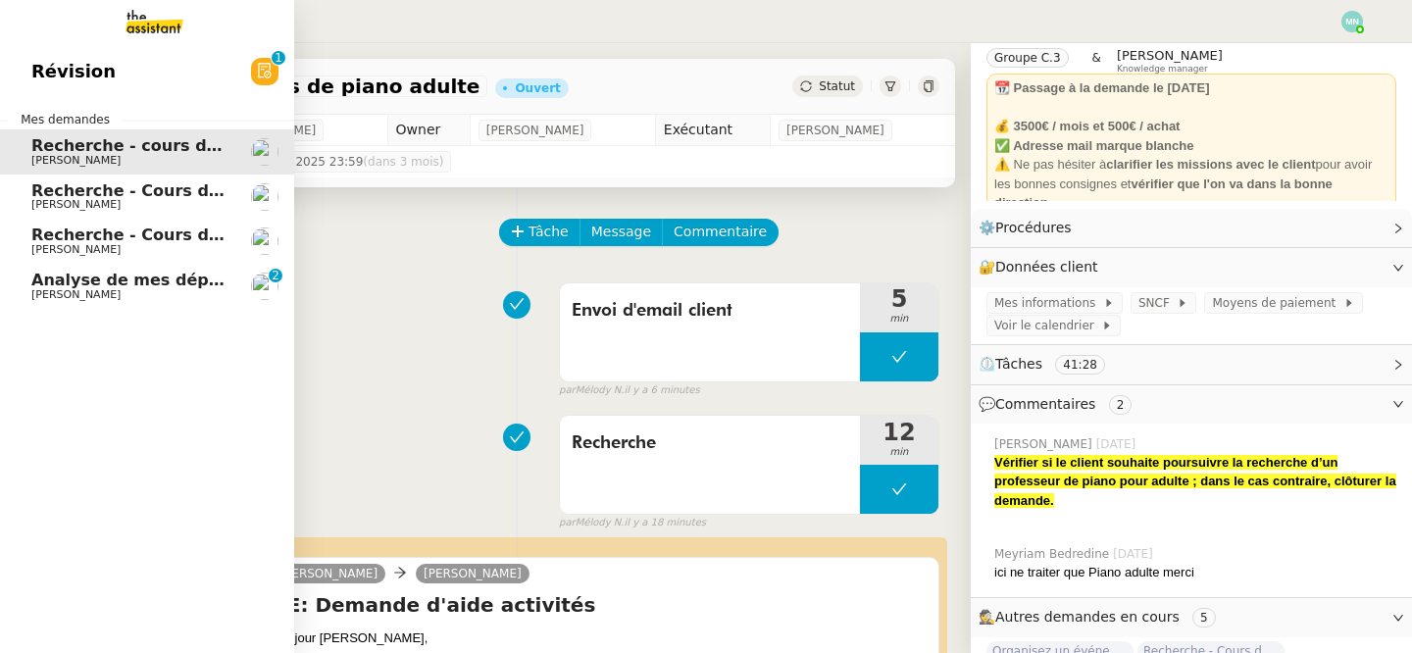
click at [123, 295] on span "[PERSON_NAME]" at bounding box center [130, 295] width 198 height 12
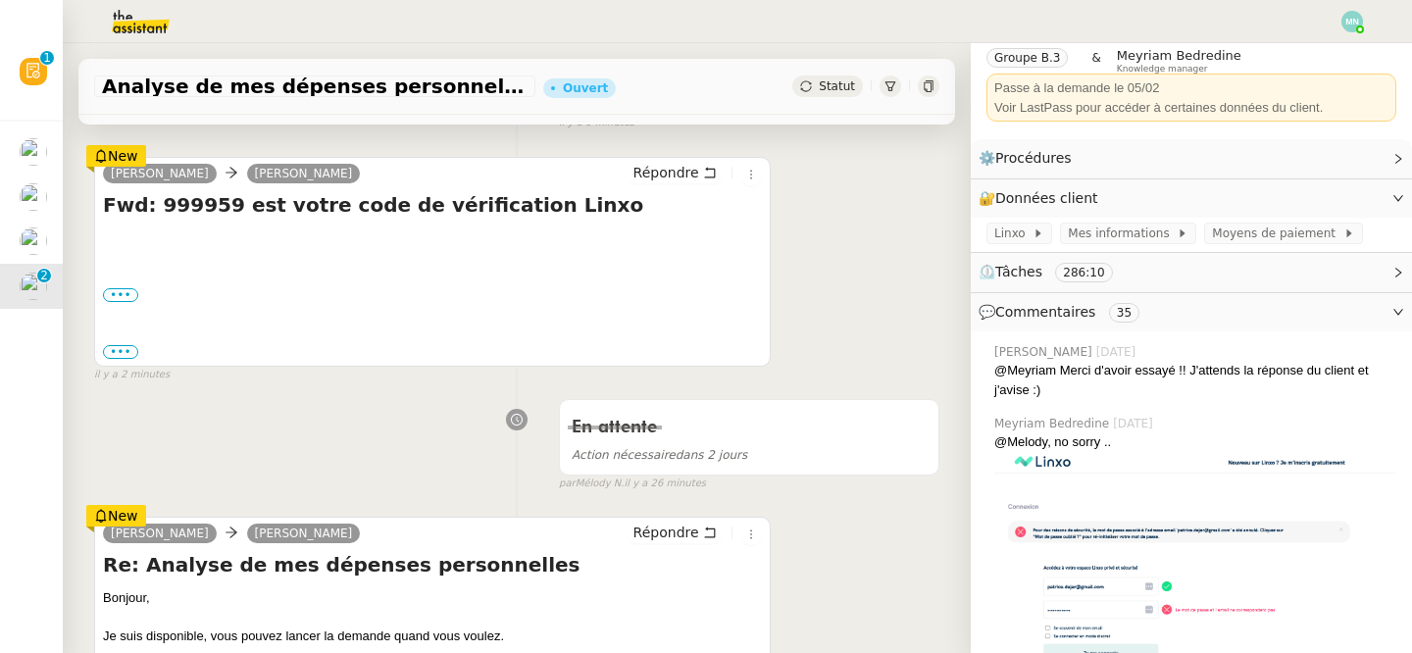
scroll to position [246, 0]
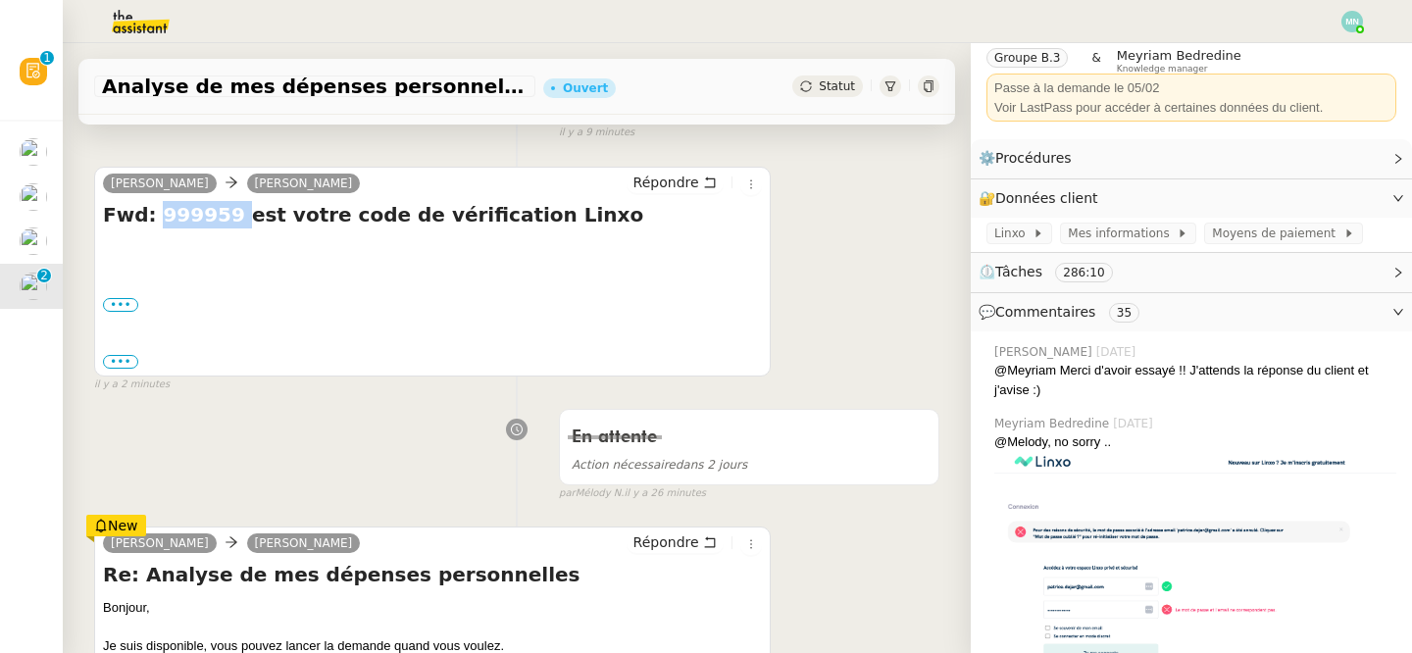
drag, startPoint x: 230, startPoint y: 219, endPoint x: 156, endPoint y: 218, distance: 73.6
click at [156, 218] on h4 "Fwd: 999959 est votre code de vérification Linxo" at bounding box center [432, 214] width 659 height 27
copy h4 "999959"
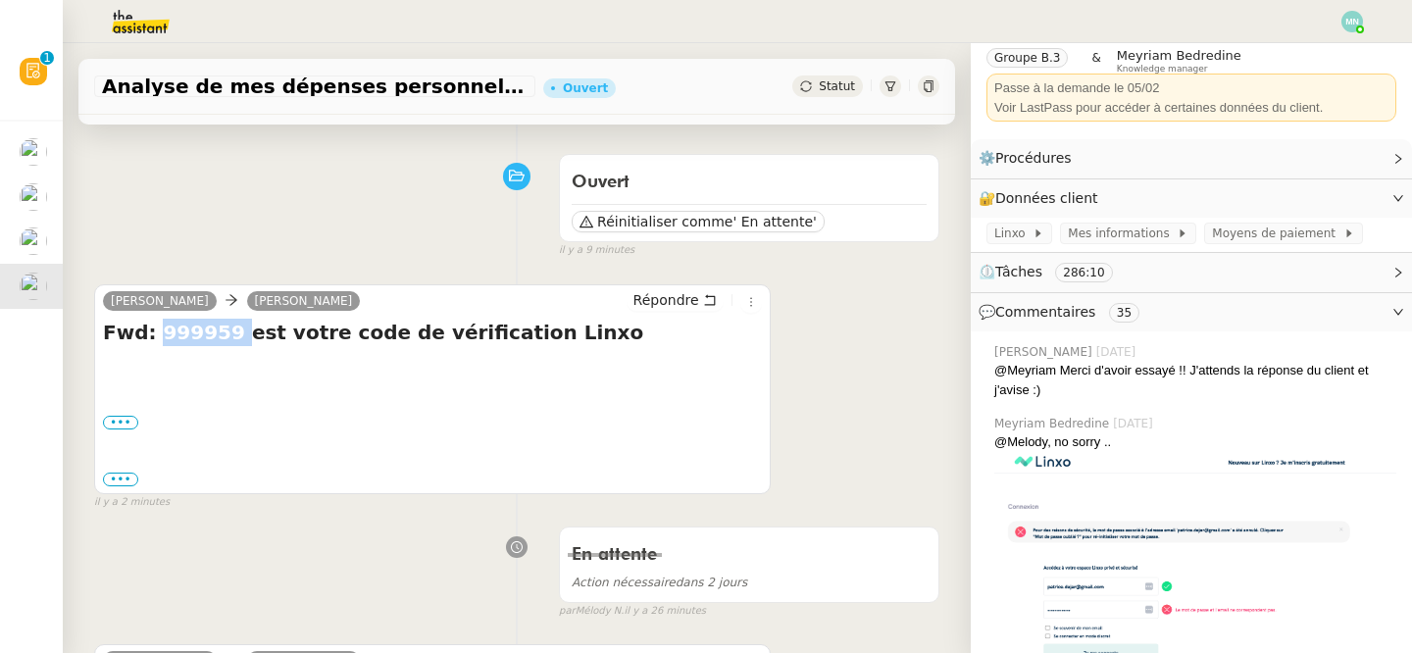
scroll to position [0, 0]
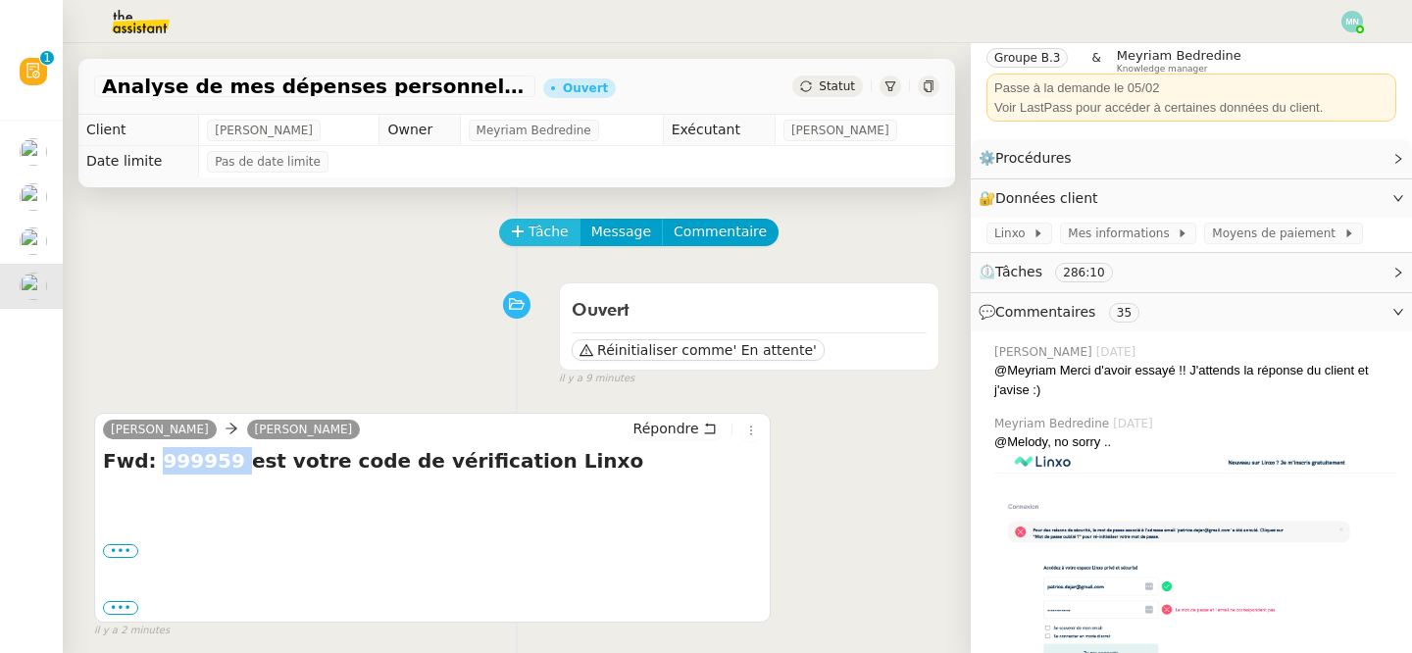
click at [556, 227] on span "Tâche" at bounding box center [549, 232] width 40 height 23
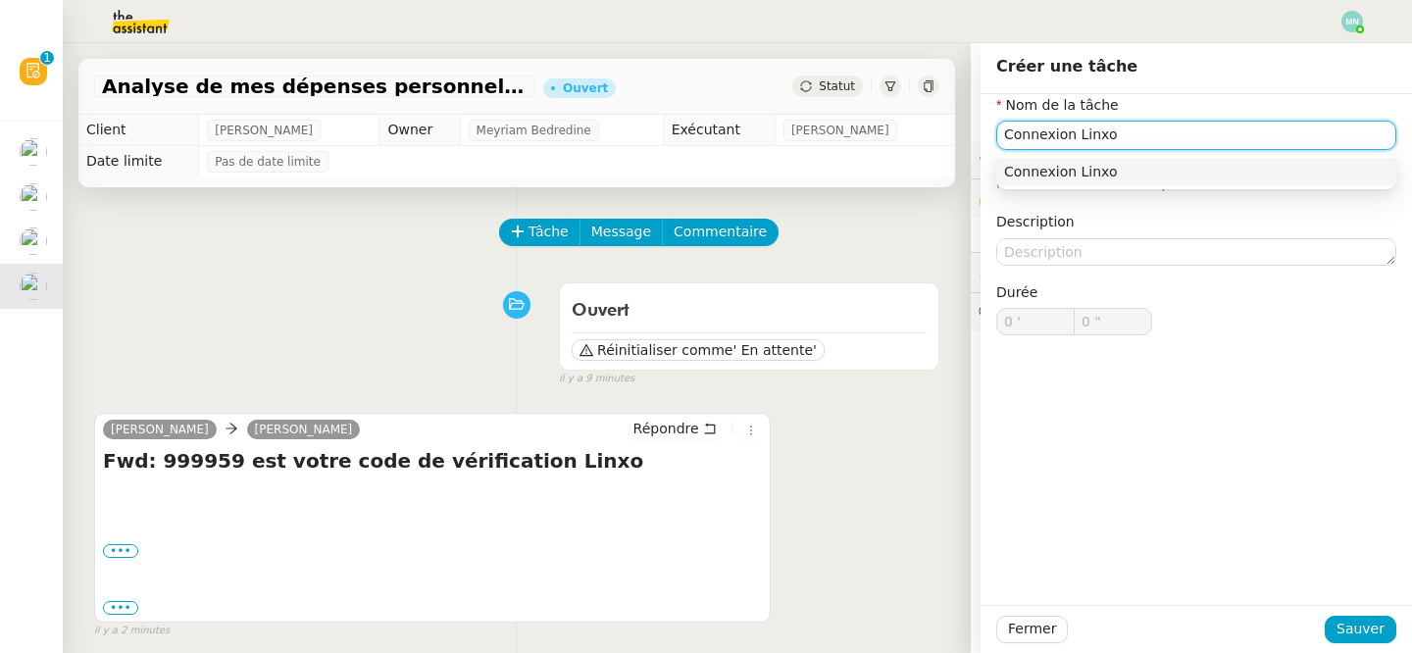
click at [1079, 181] on nz-auto-option "Connexion Linxo" at bounding box center [1197, 171] width 400 height 27
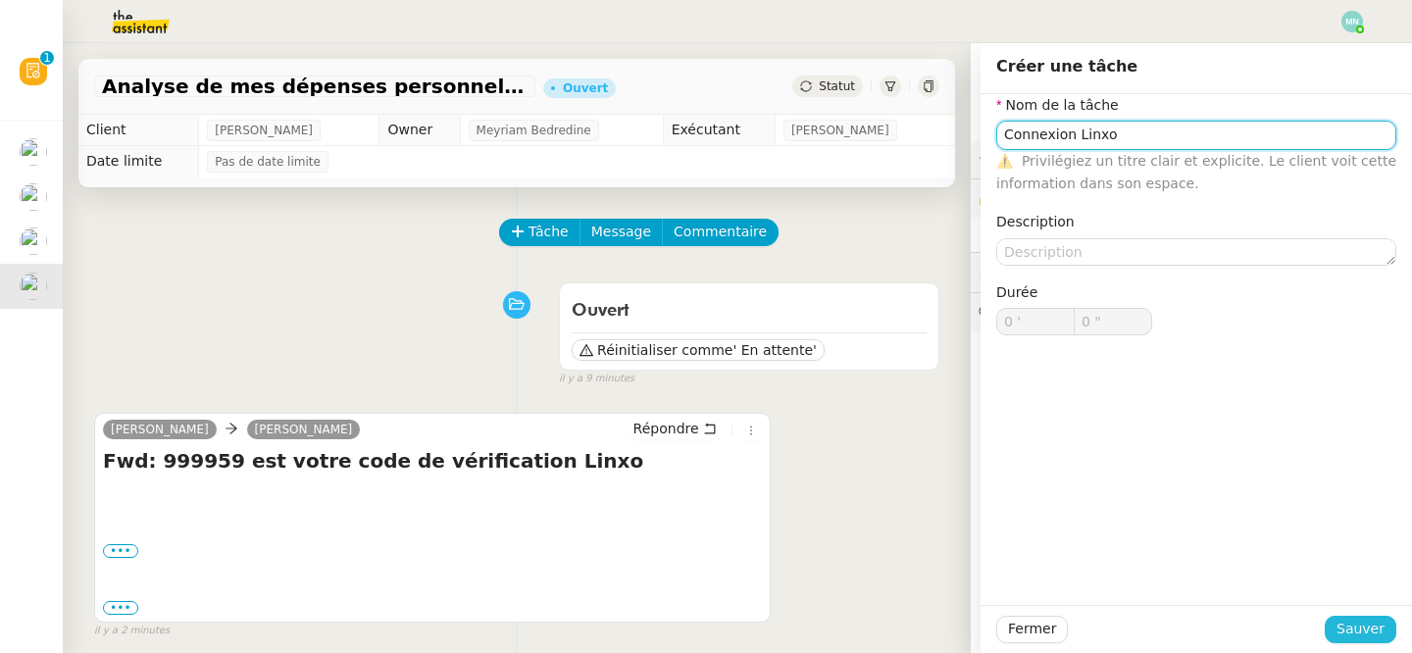
type input "Connexion Linxo"
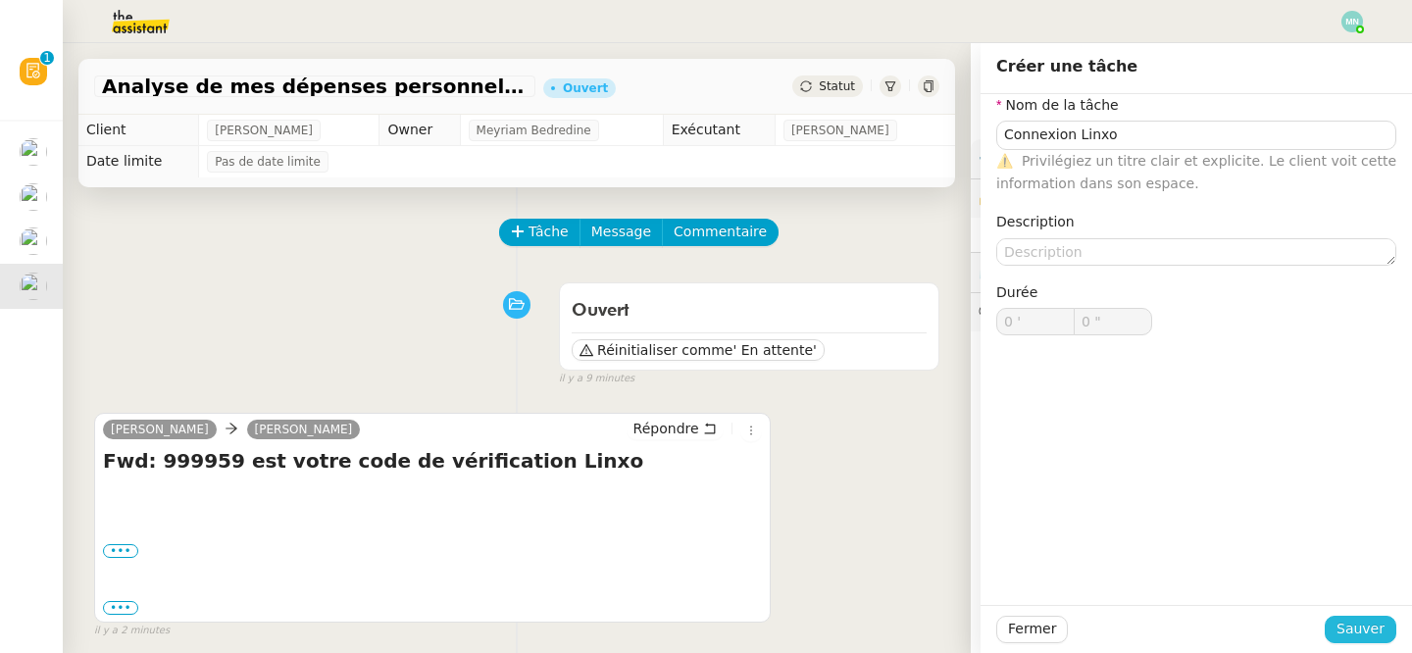
click at [1375, 622] on span "Sauver" at bounding box center [1361, 629] width 48 height 23
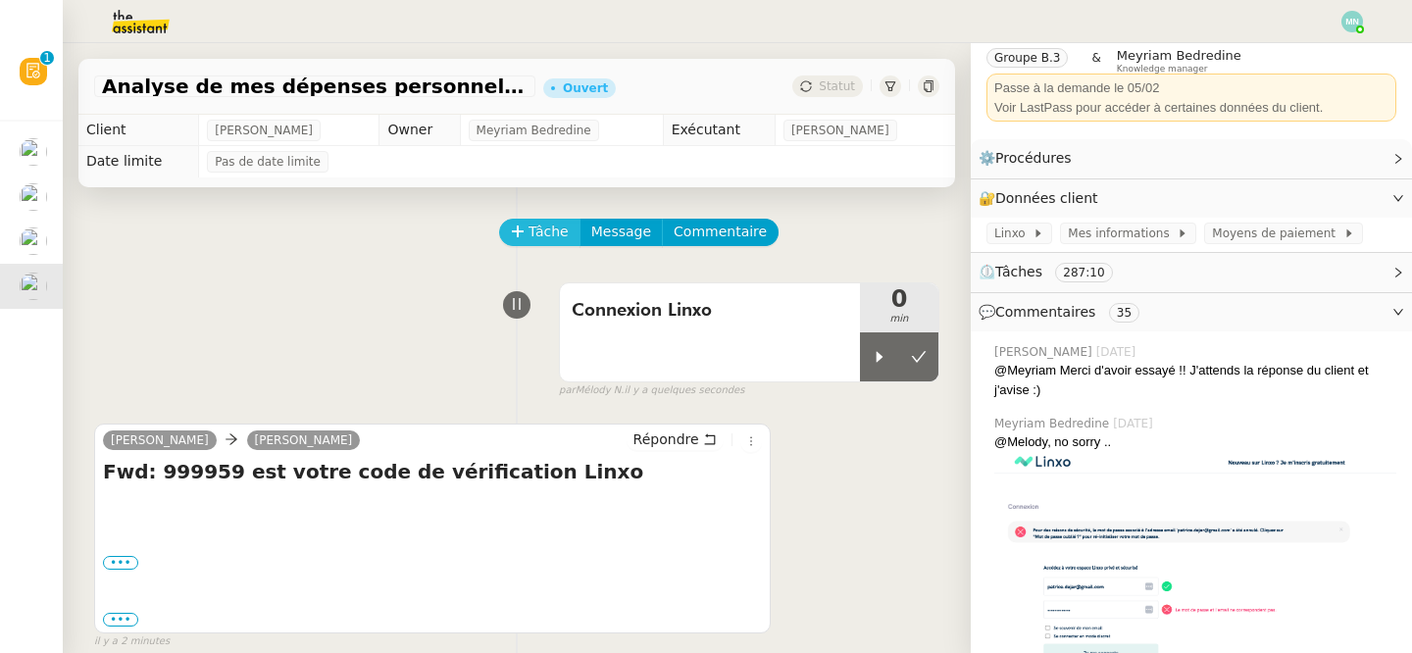
click at [522, 230] on icon at bounding box center [518, 232] width 14 height 14
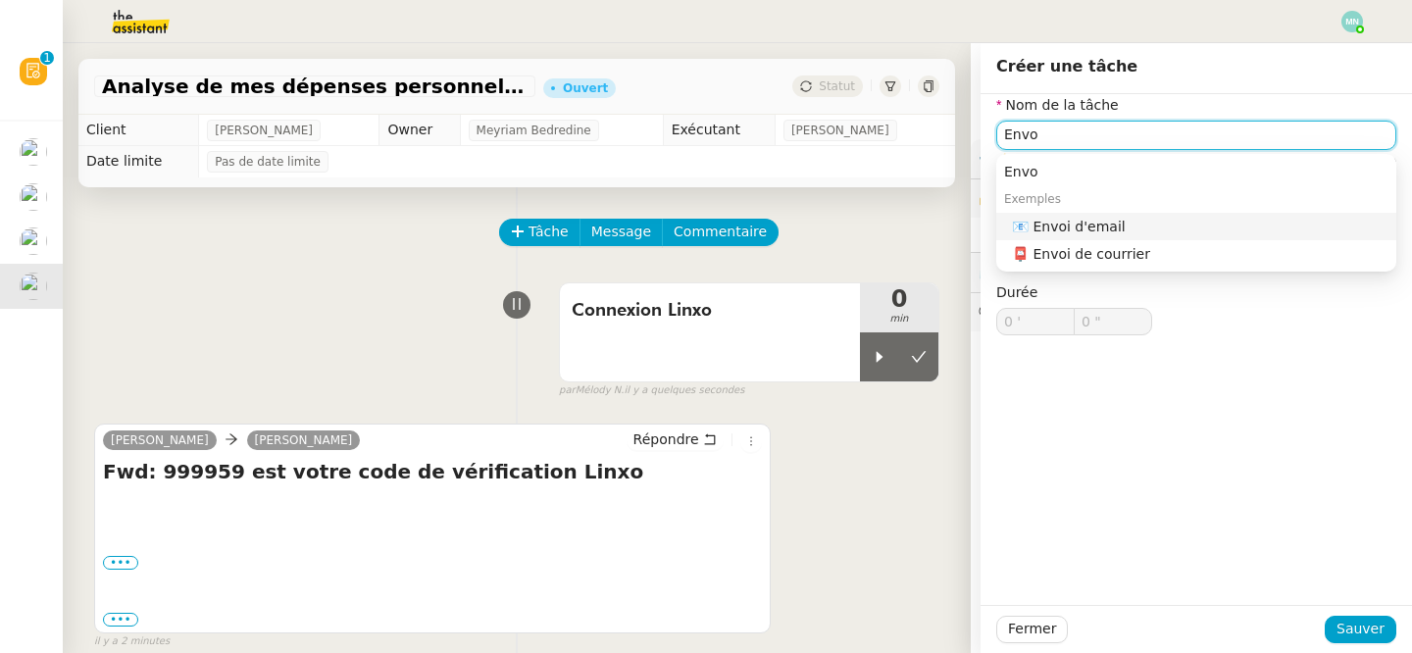
click at [1198, 222] on div "📧 Envoi d'email" at bounding box center [1200, 227] width 377 height 18
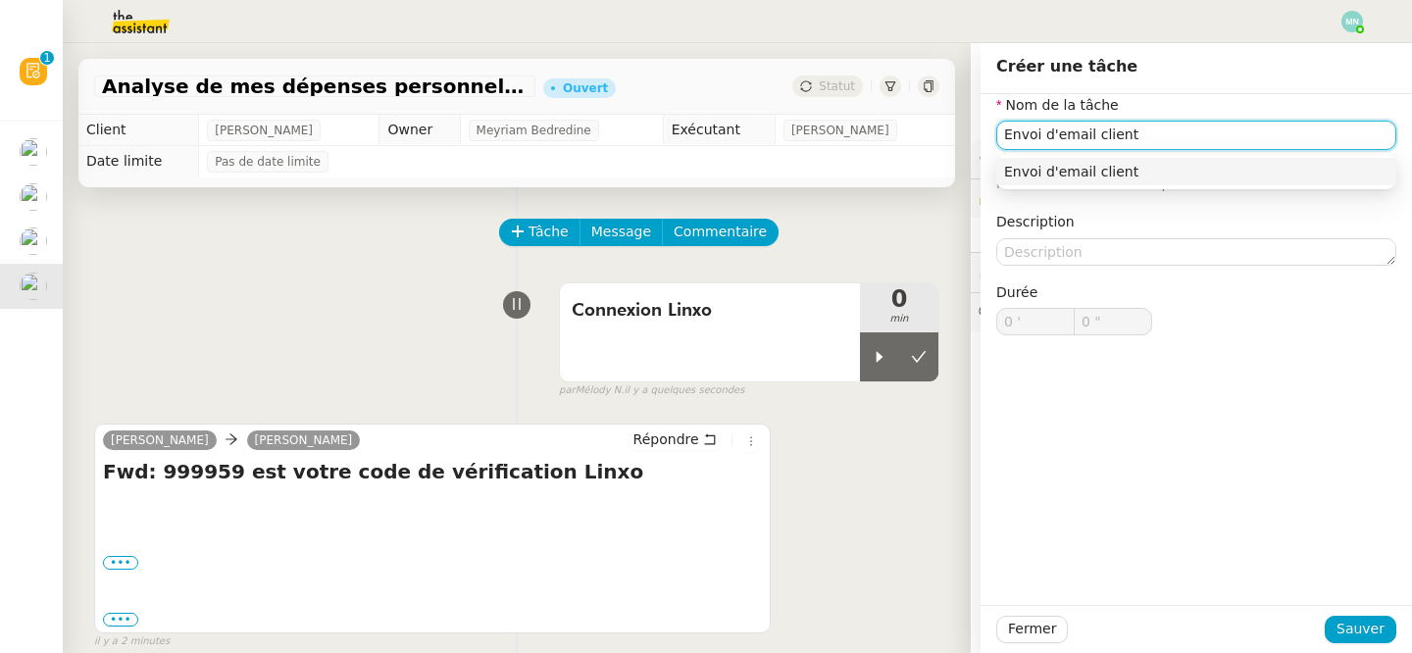
type input "Envoi d'email client"
click at [1140, 188] on div "Envoi d'email client" at bounding box center [1197, 171] width 400 height 35
click at [1137, 179] on div "Envoi d'email client" at bounding box center [1196, 172] width 384 height 18
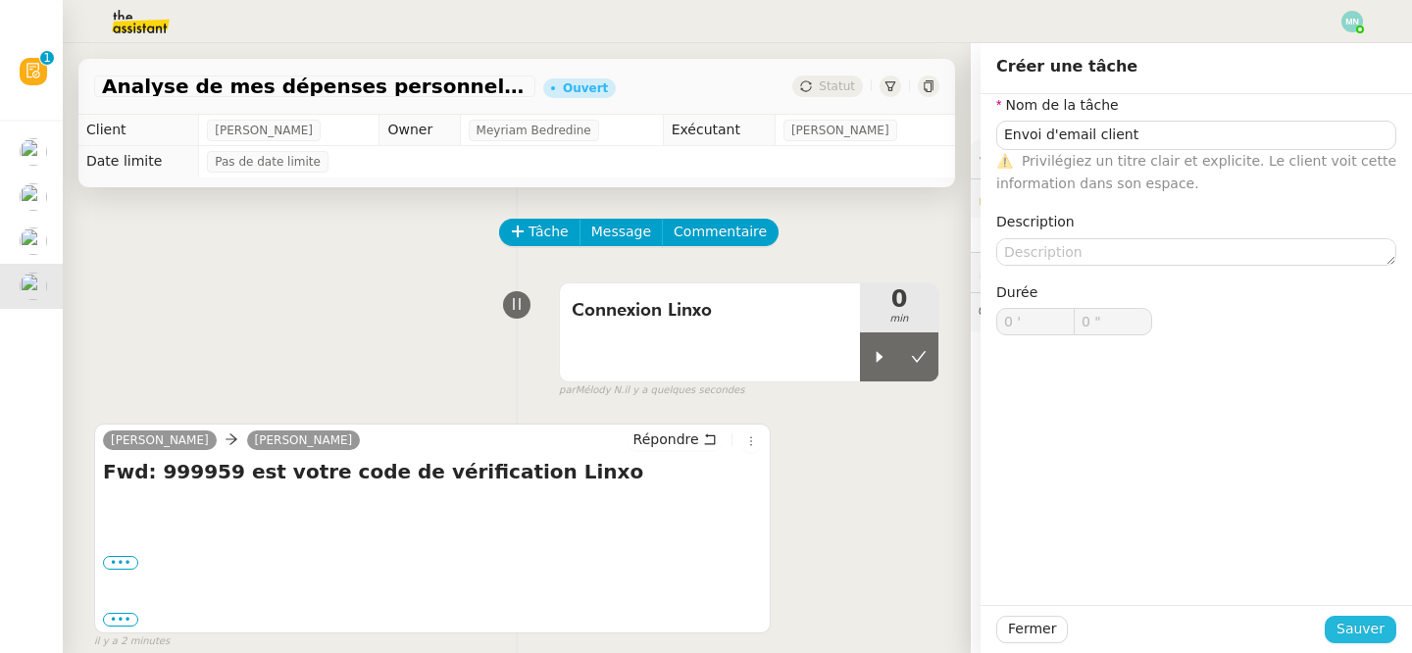
click at [1360, 624] on span "Sauver" at bounding box center [1361, 629] width 48 height 23
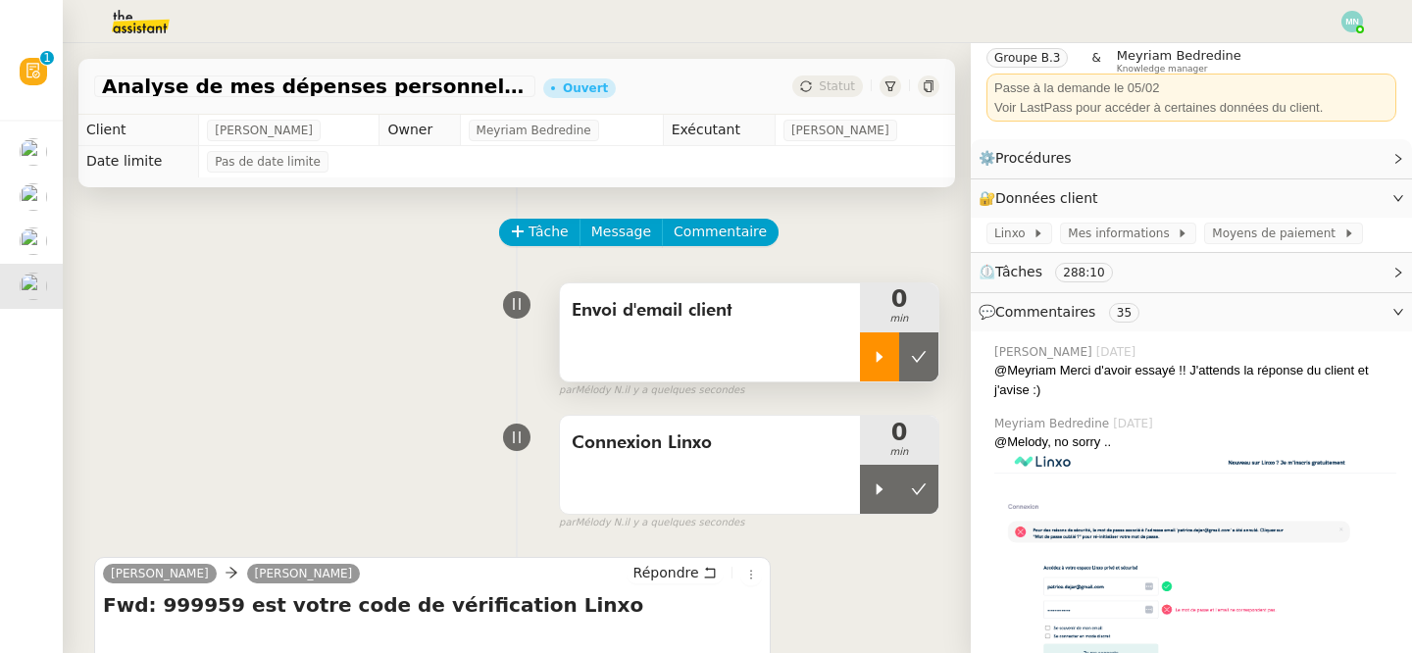
click at [872, 365] on div at bounding box center [879, 357] width 39 height 49
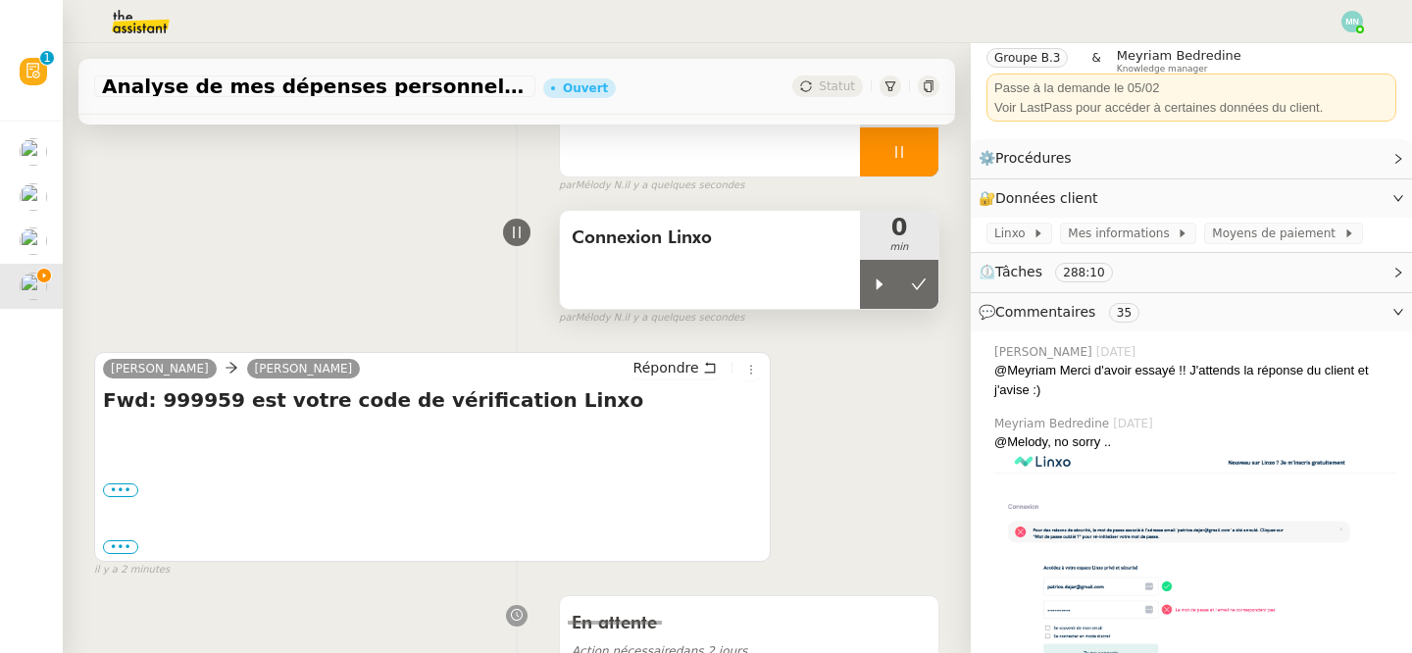
scroll to position [238, 0]
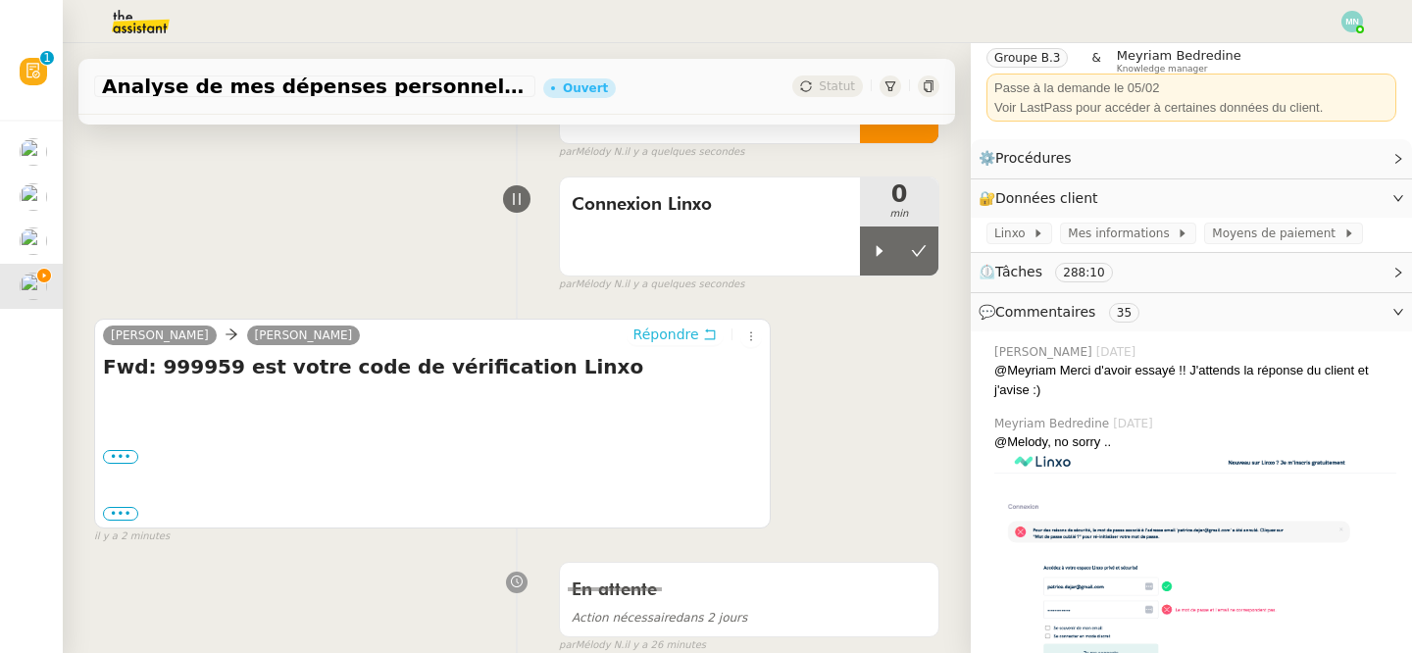
click at [673, 332] on span "Répondre" at bounding box center [667, 335] width 66 height 20
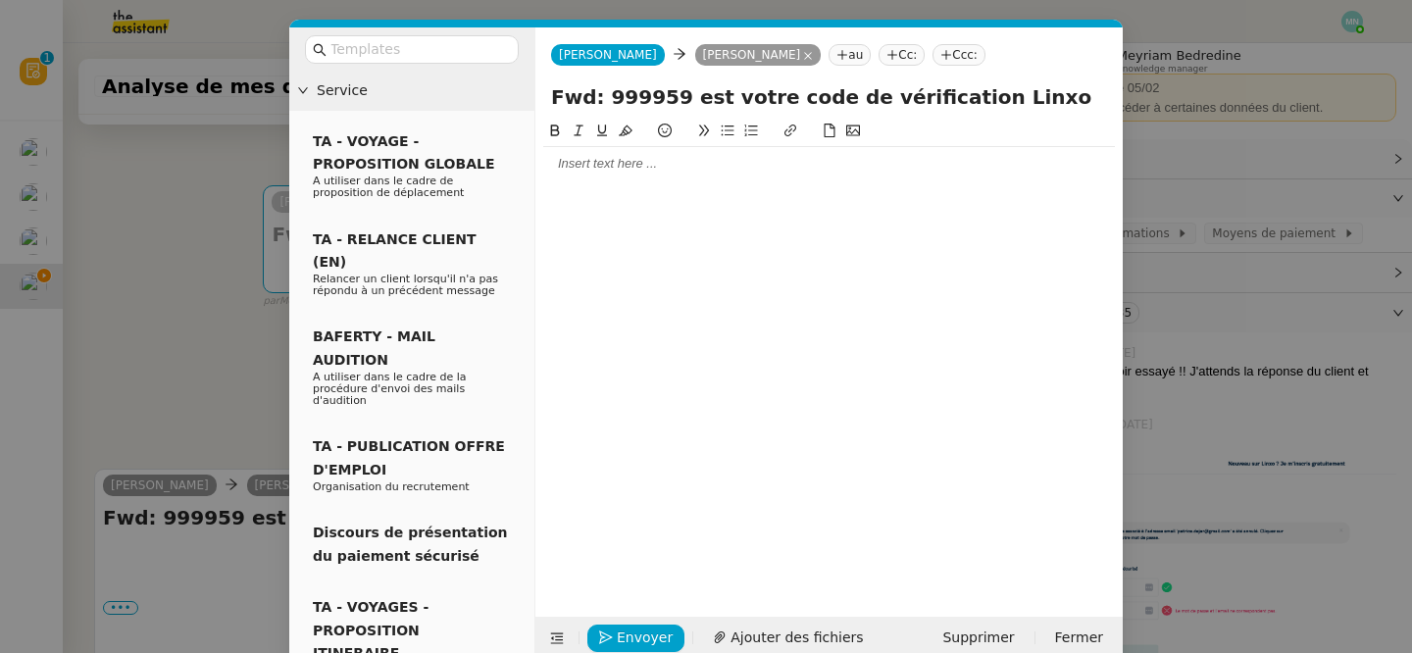
click at [665, 178] on div at bounding box center [829, 163] width 572 height 33
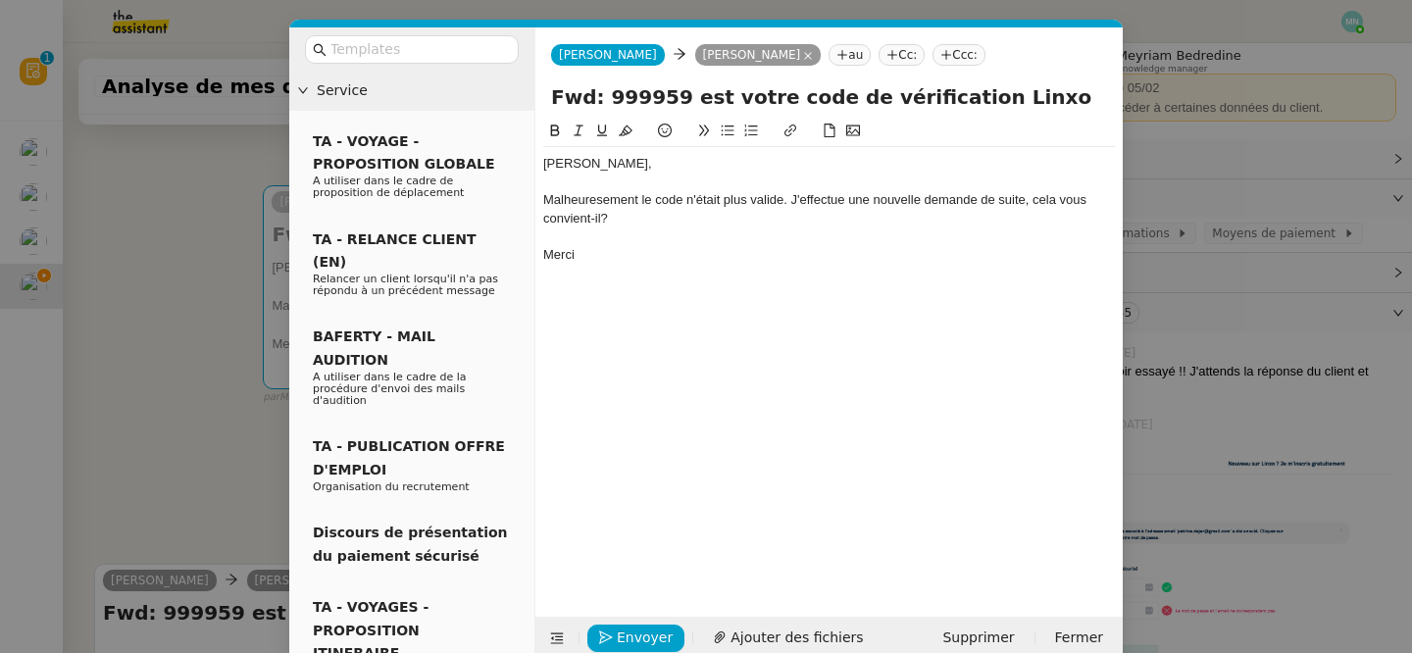
drag, startPoint x: 597, startPoint y: 260, endPoint x: 544, endPoint y: 127, distance: 143.5
click at [544, 127] on div "[PERSON_NAME], Malheuresement le code n'était plus valide. J'effectue une nouve…" at bounding box center [829, 196] width 572 height 152
click at [609, 253] on div "Merci" at bounding box center [829, 255] width 572 height 18
drag, startPoint x: 606, startPoint y: 262, endPoint x: 540, endPoint y: 194, distance: 94.3
click at [540, 194] on nz-spin "[PERSON_NAME], Malheuresement le code n'était plus valide. J'effectue une nouve…" at bounding box center [830, 357] width 588 height 475
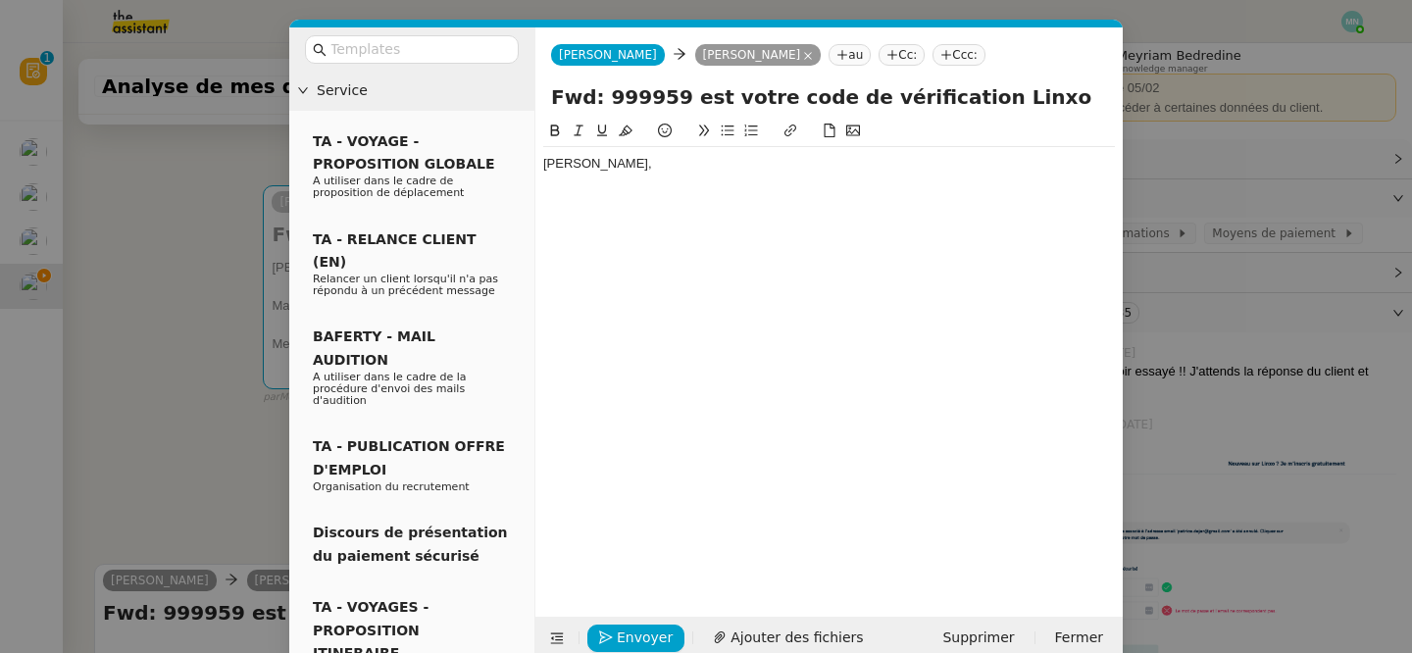
scroll to position [0, 0]
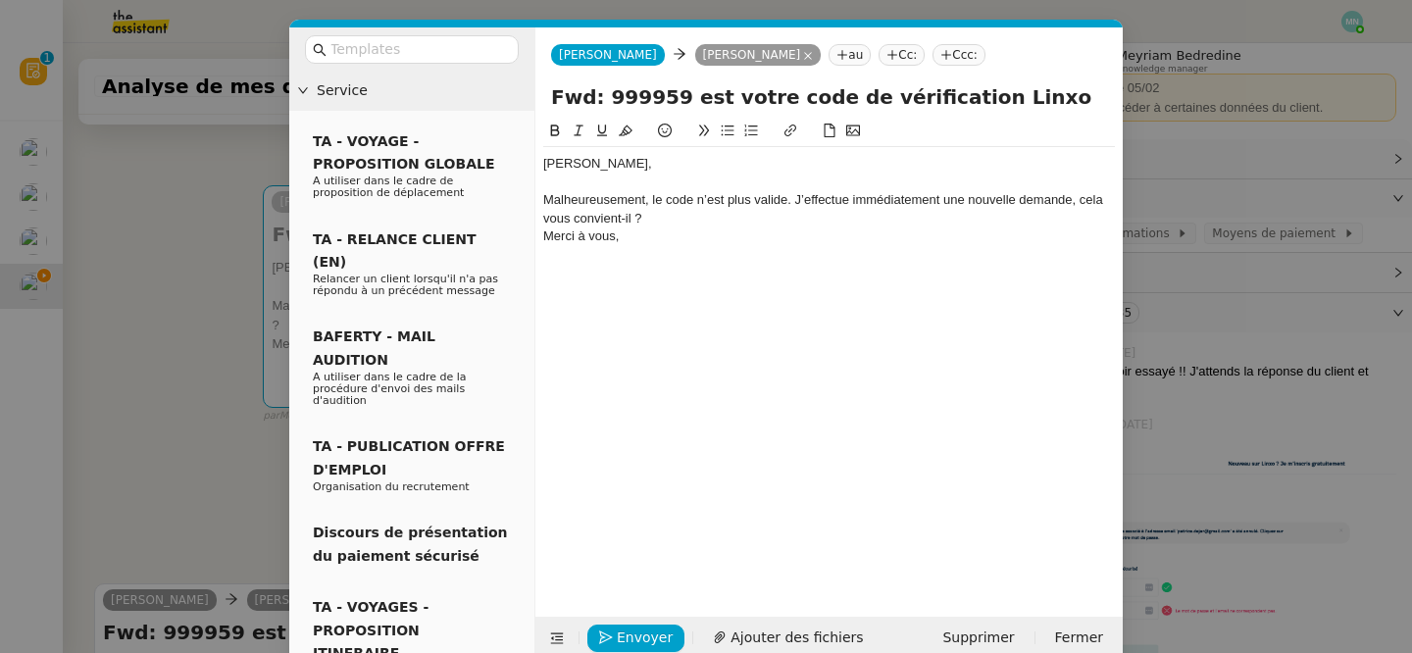
click at [676, 219] on div "Malheureusement, le code n’est plus valide. J’effectue immédiatement une nouvel…" at bounding box center [829, 209] width 572 height 36
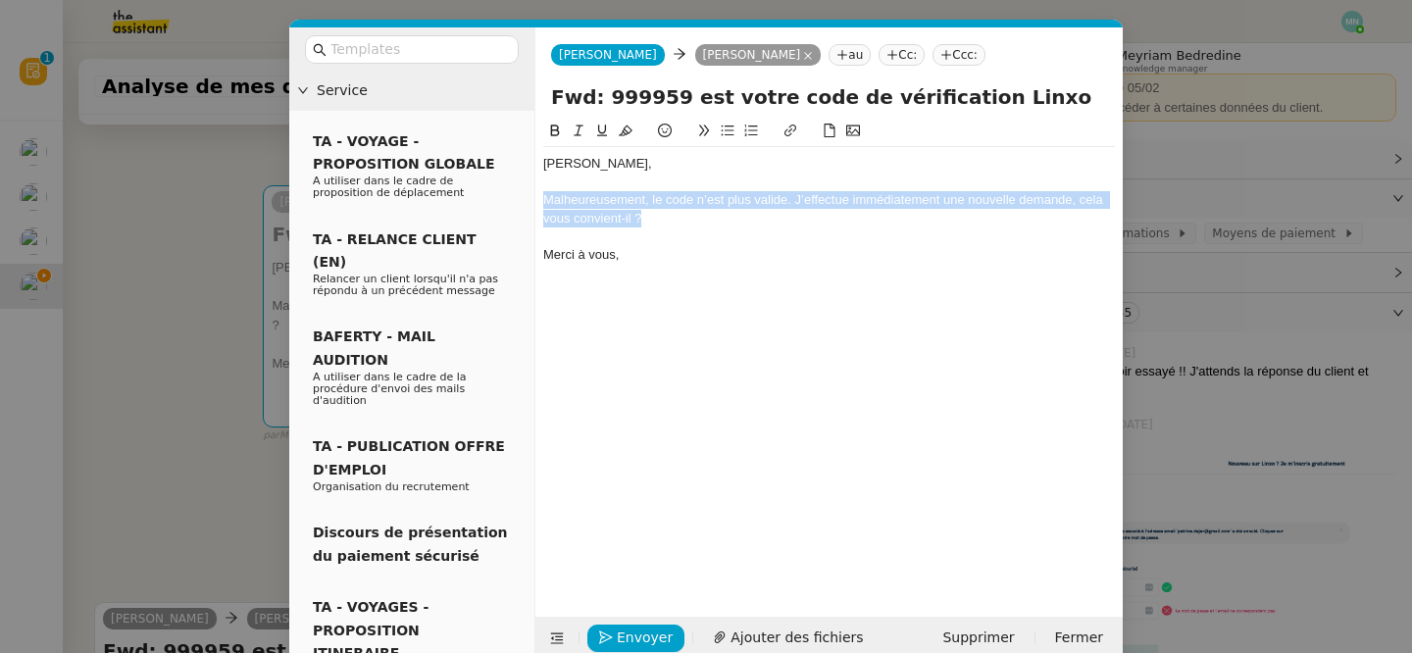
drag, startPoint x: 678, startPoint y: 222, endPoint x: 531, endPoint y: 203, distance: 148.3
click at [531, 203] on nz-layout "Service TA - VOYAGE - PROPOSITION GLOBALE A utiliser dans le cadre de propositi…" at bounding box center [706, 343] width 834 height 633
click at [725, 128] on icon at bounding box center [728, 131] width 14 height 14
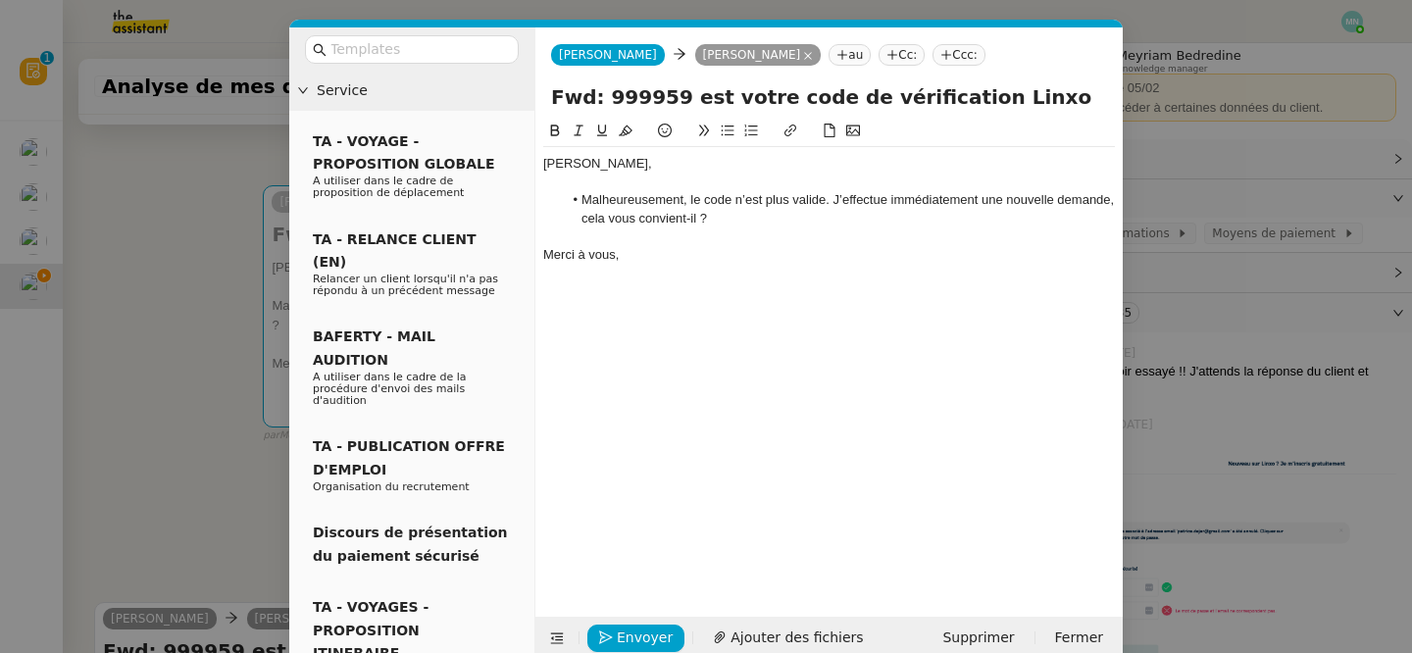
click at [667, 412] on div "[PERSON_NAME], Malheureusement, le code n’est plus valide. J’effectue immédiate…" at bounding box center [829, 353] width 572 height 467
click at [633, 643] on span "Envoyer" at bounding box center [645, 638] width 56 height 23
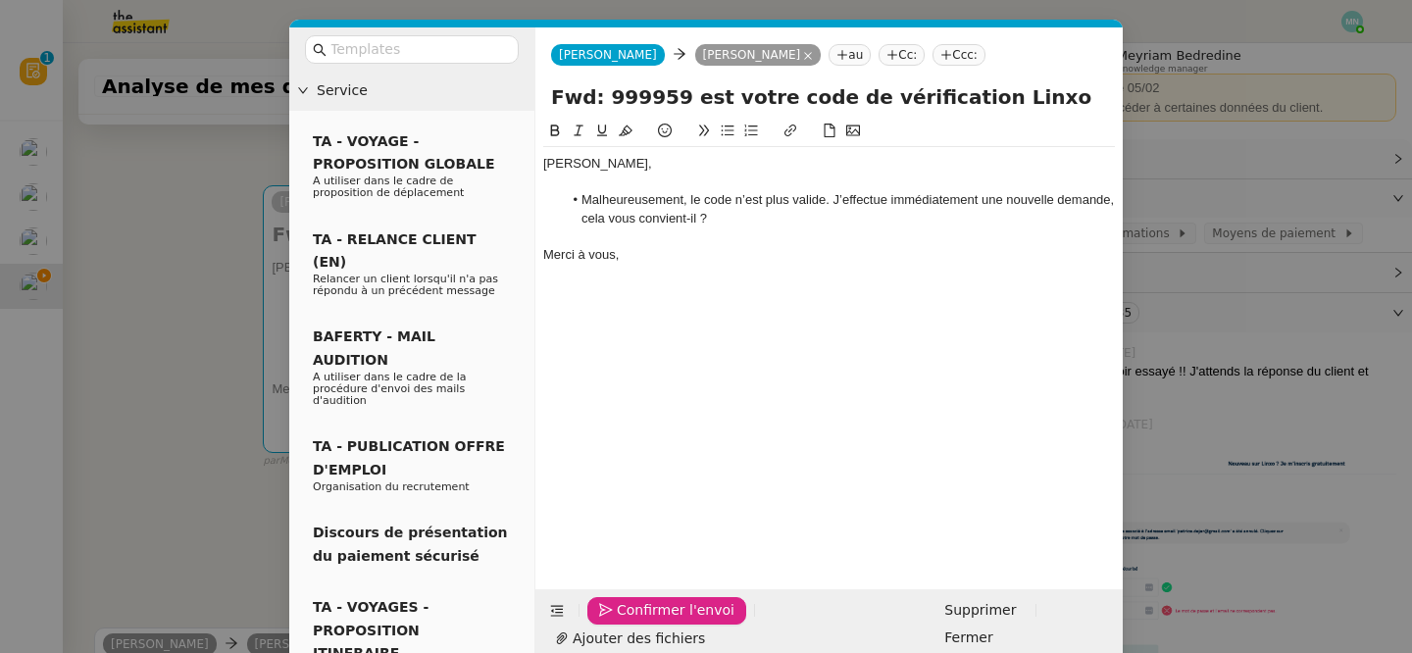
click at [633, 622] on span "Confirmer l'envoi" at bounding box center [676, 610] width 118 height 23
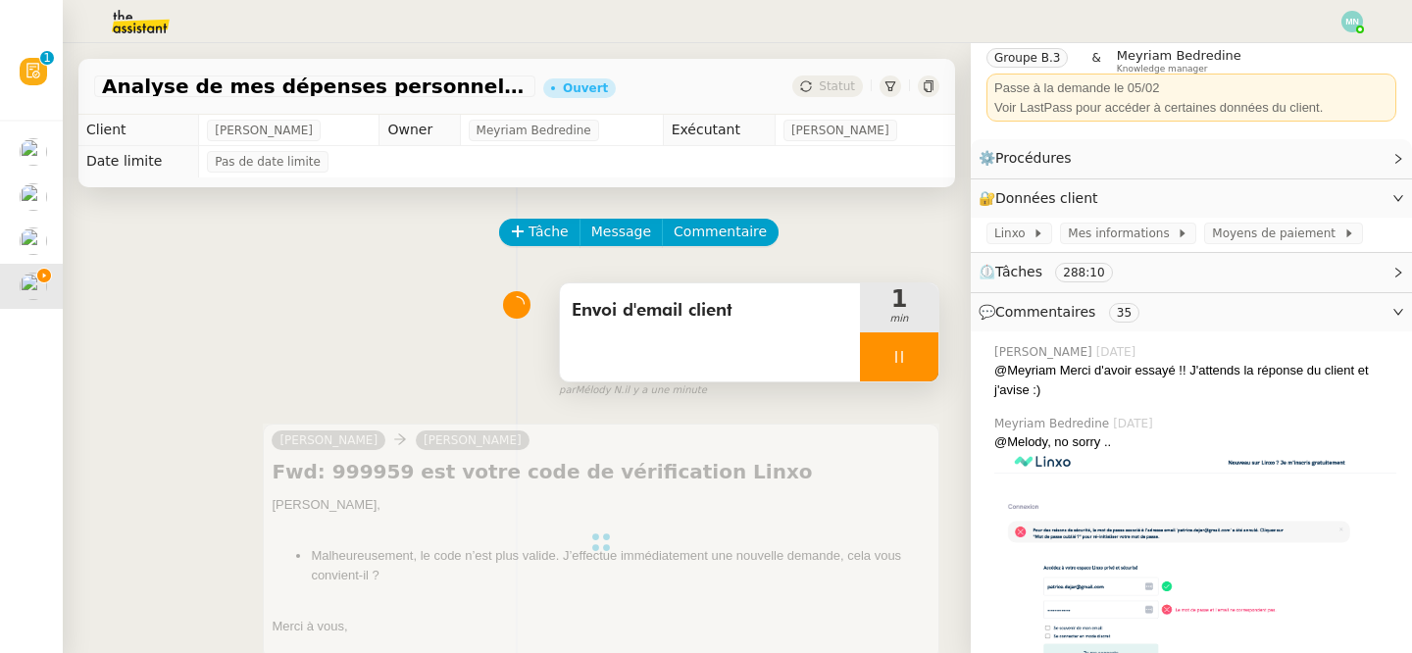
click at [886, 339] on div at bounding box center [899, 357] width 78 height 49
click at [907, 346] on button at bounding box center [918, 357] width 39 height 49
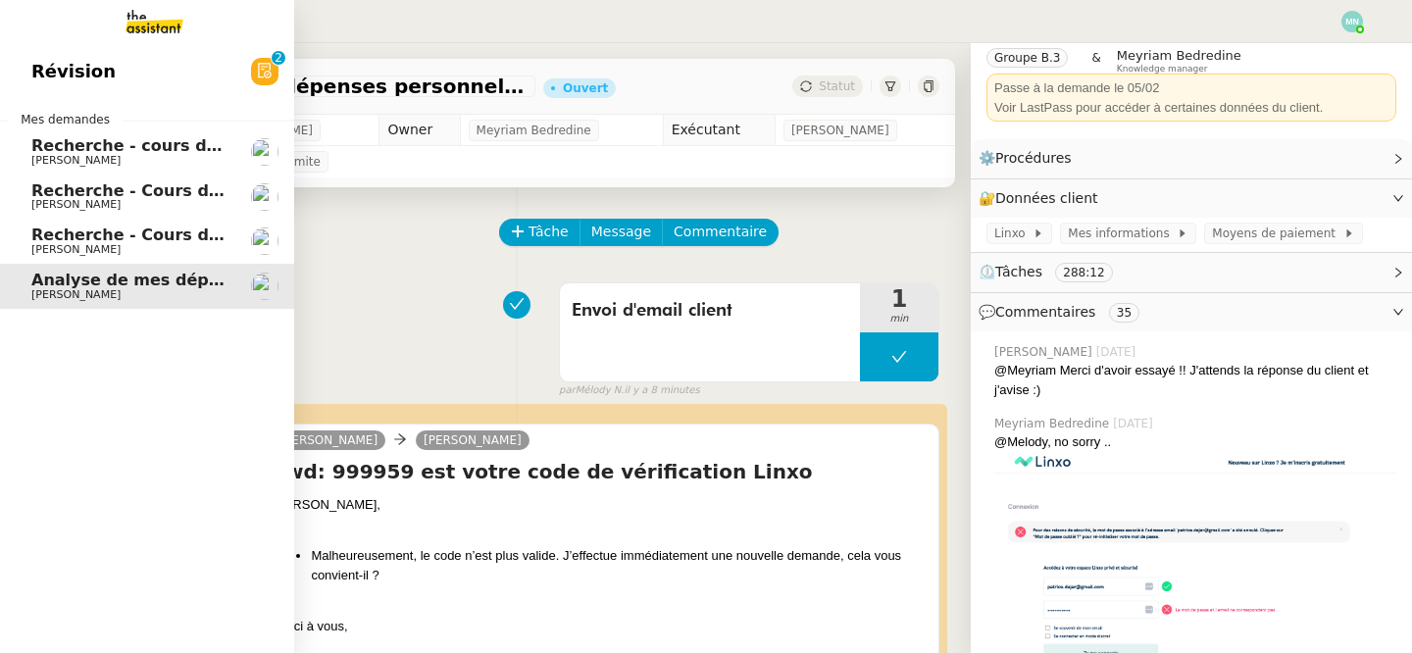
click at [32, 199] on span "[PERSON_NAME]" at bounding box center [75, 204] width 89 height 13
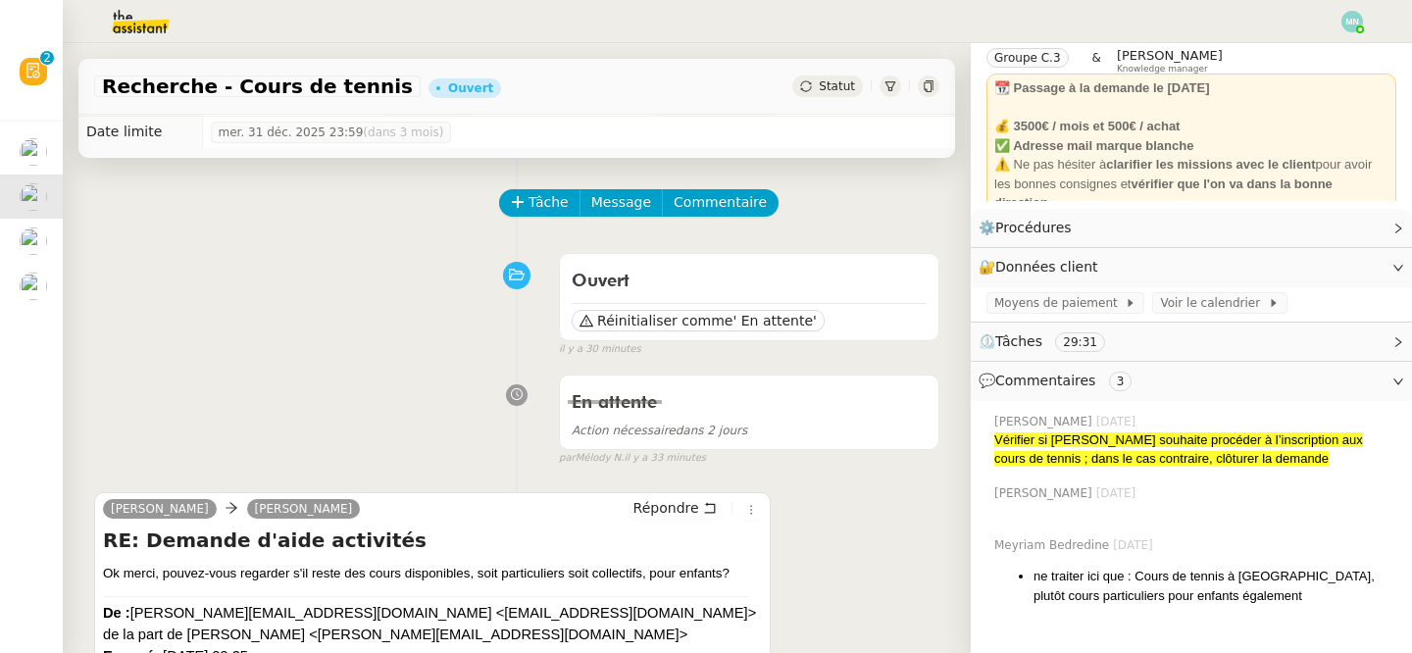
scroll to position [32, 0]
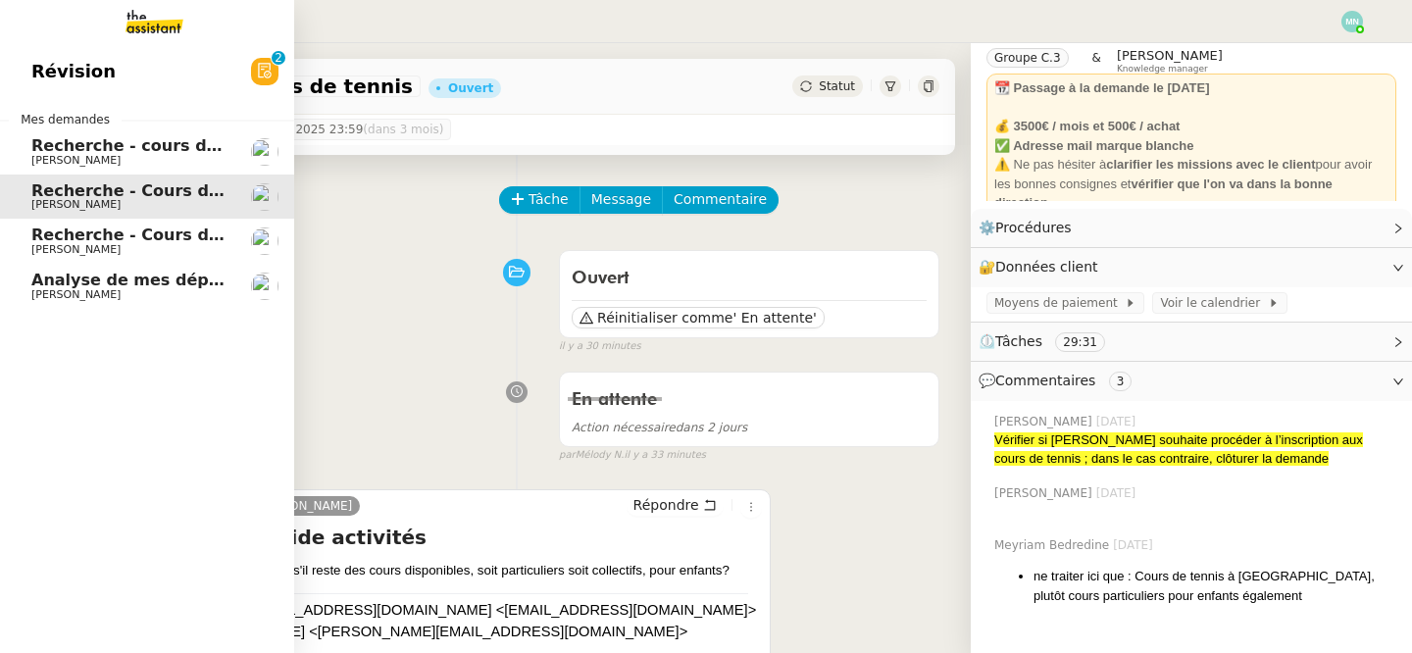
click at [83, 155] on span "[PERSON_NAME]" at bounding box center [75, 160] width 89 height 13
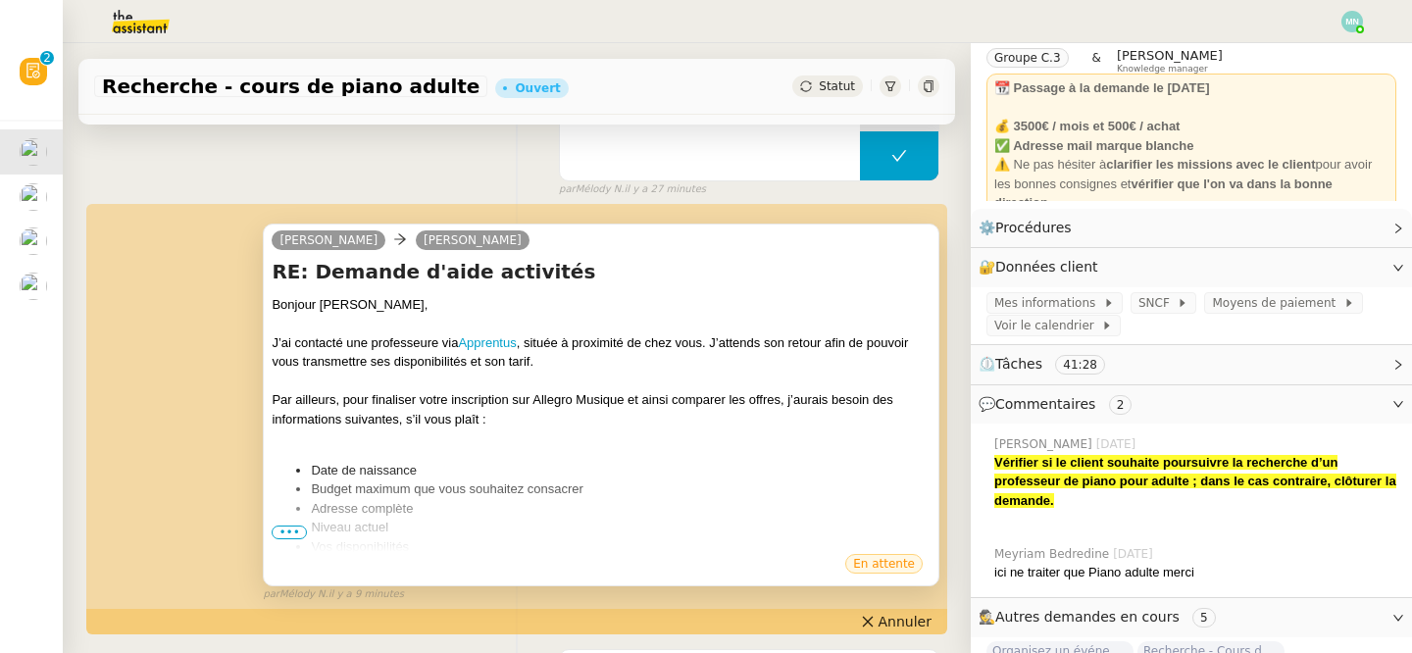
scroll to position [337, 0]
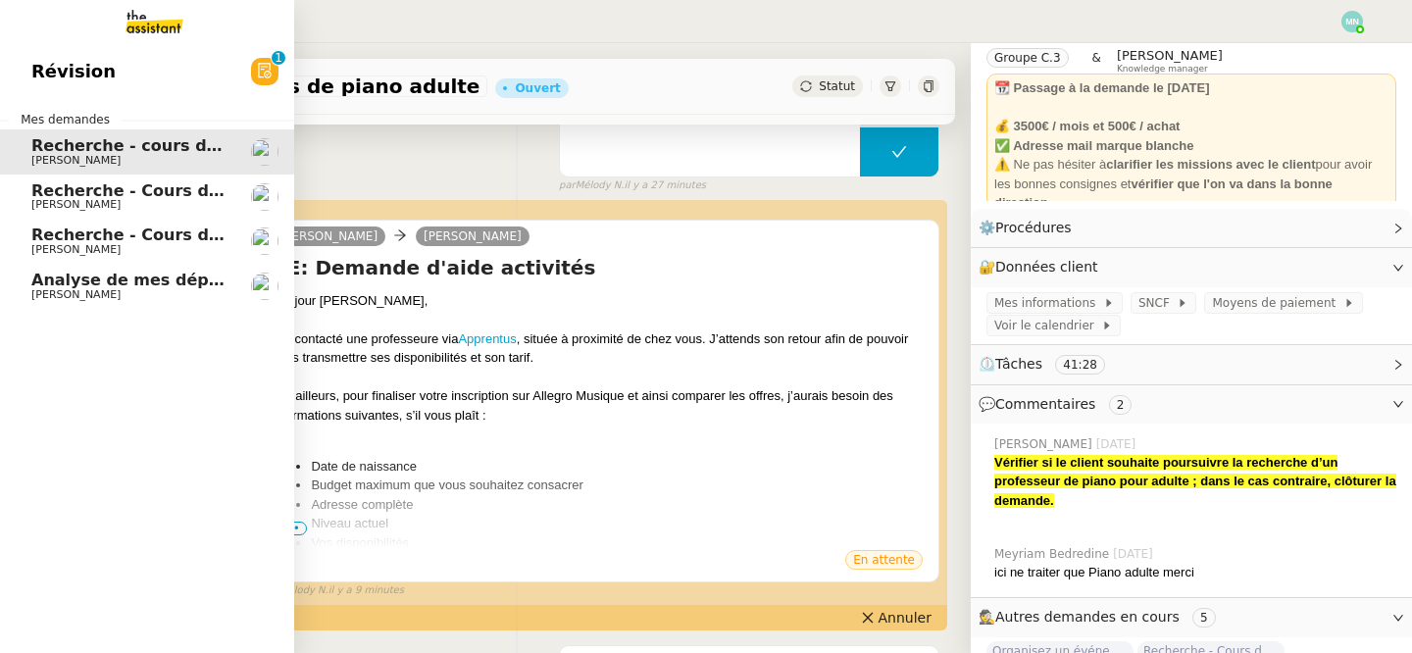
click at [135, 72] on link "Révision 0 1 2 3 4 5 6 7 8 9" at bounding box center [147, 71] width 294 height 45
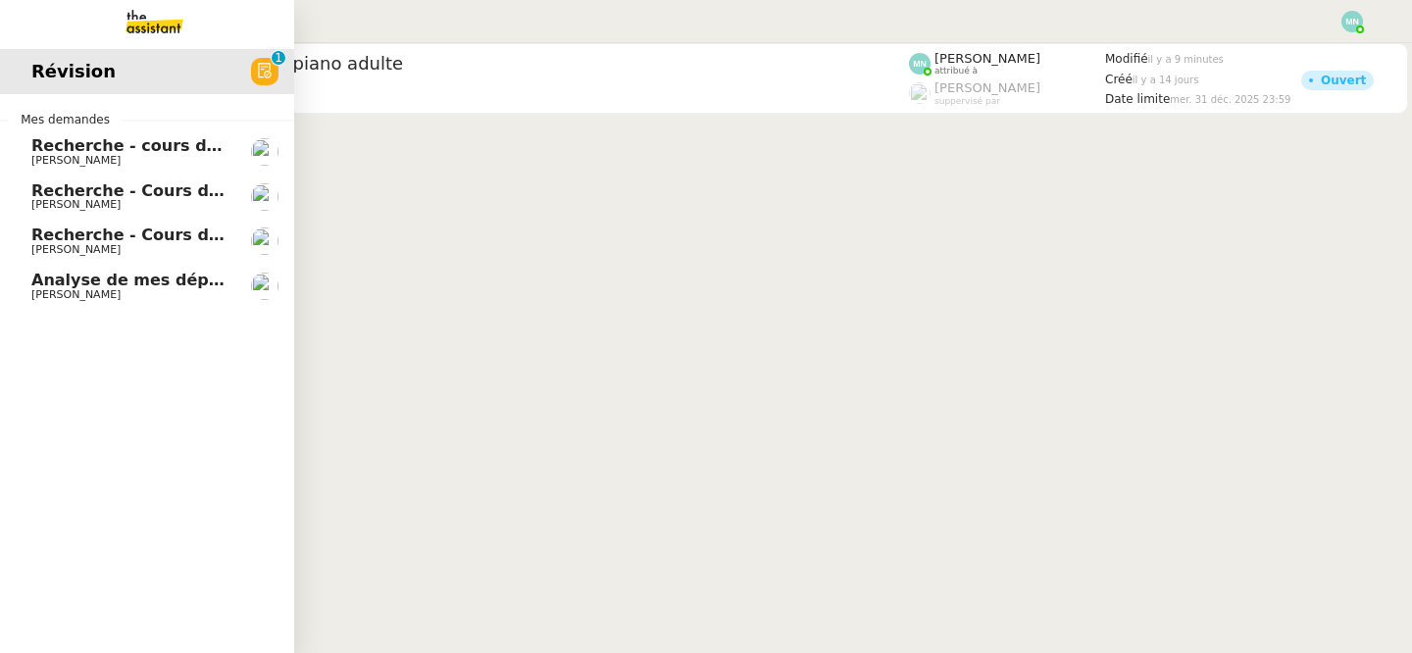
click at [44, 287] on span "Analyse de mes dépenses personnelles" at bounding box center [204, 280] width 347 height 19
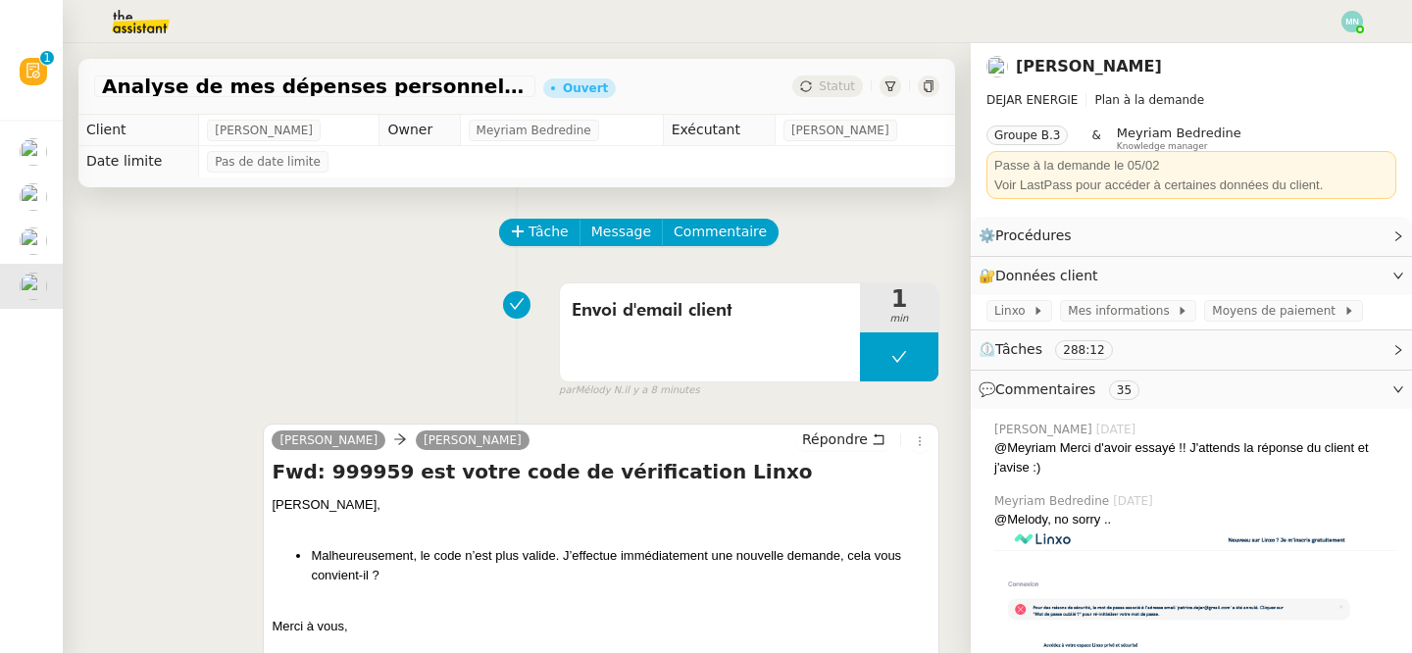
click at [842, 86] on span "Statut" at bounding box center [837, 86] width 36 height 14
click at [540, 261] on div "Tâche Message Commentaire" at bounding box center [720, 242] width 438 height 47
click at [373, 275] on div "Envoi d'email client 1 min false par Mélody N. il y a 8 minutes" at bounding box center [516, 337] width 845 height 126
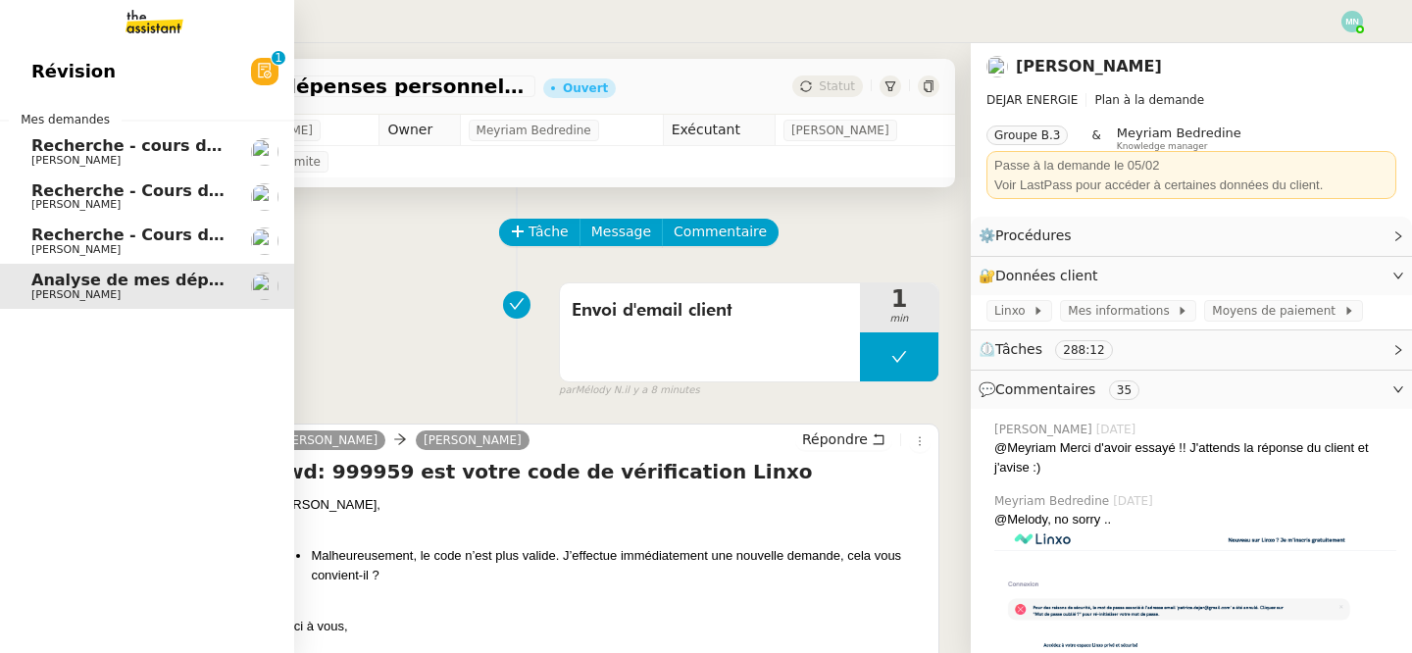
click at [84, 195] on span "Recherche - Cours de tennis" at bounding box center [155, 190] width 249 height 19
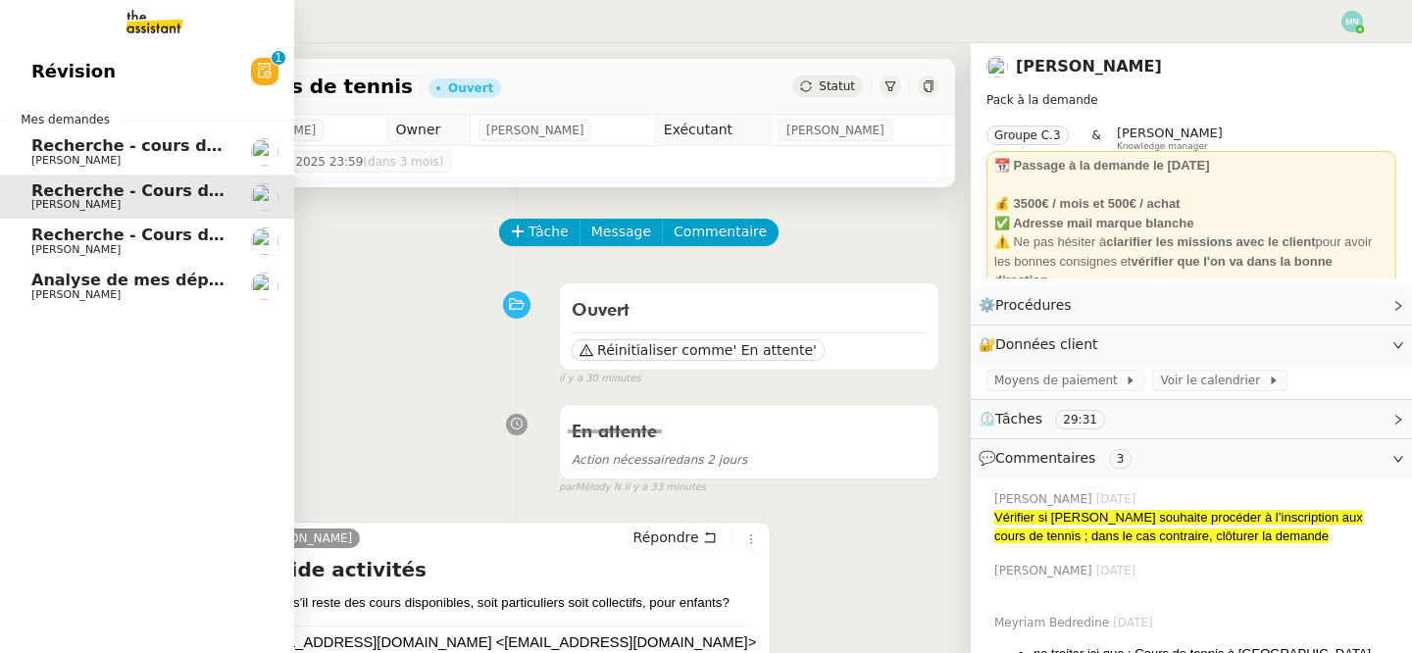
click at [116, 253] on span "[PERSON_NAME]" at bounding box center [130, 250] width 198 height 12
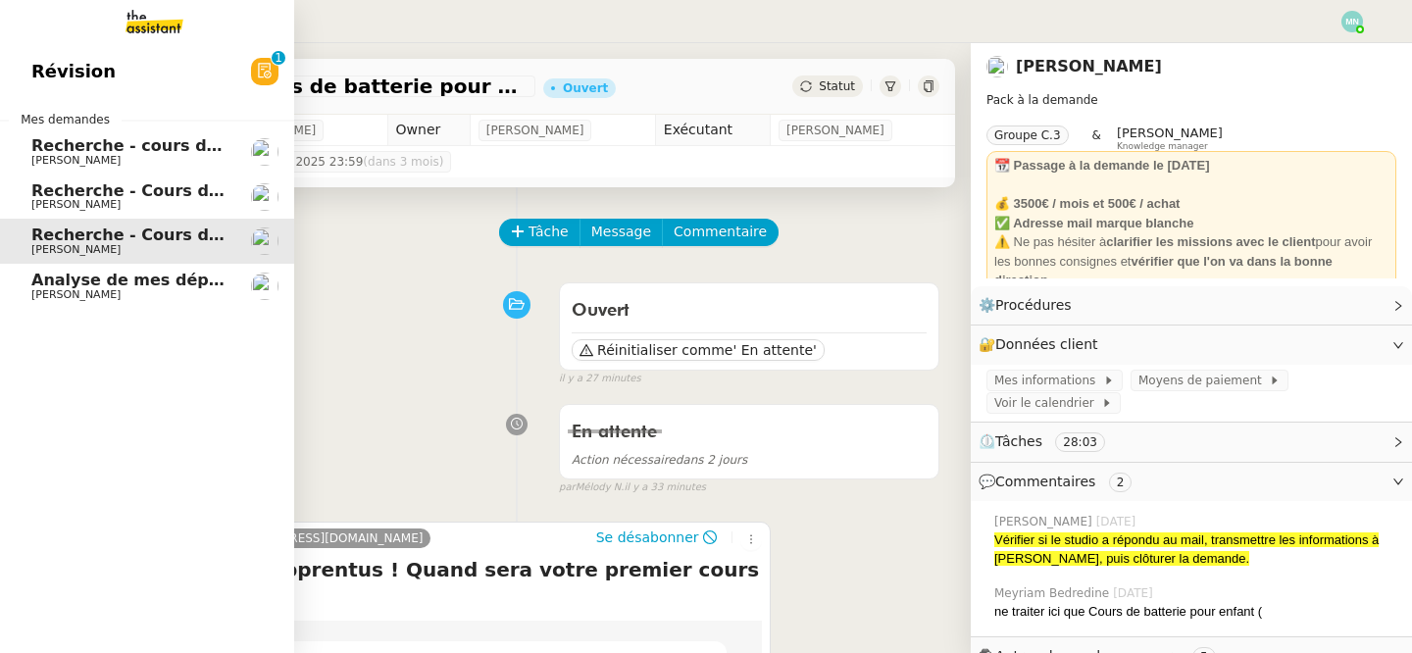
click at [67, 156] on span "[PERSON_NAME]" at bounding box center [75, 160] width 89 height 13
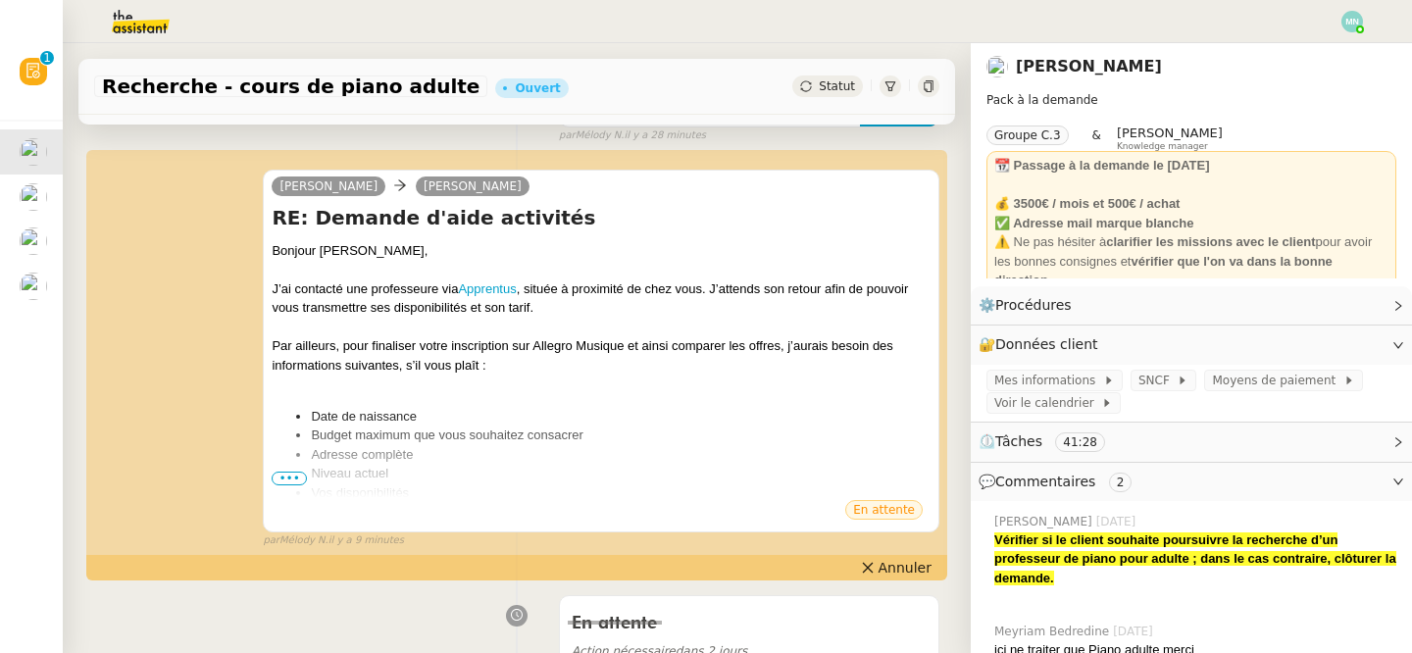
scroll to position [381, 0]
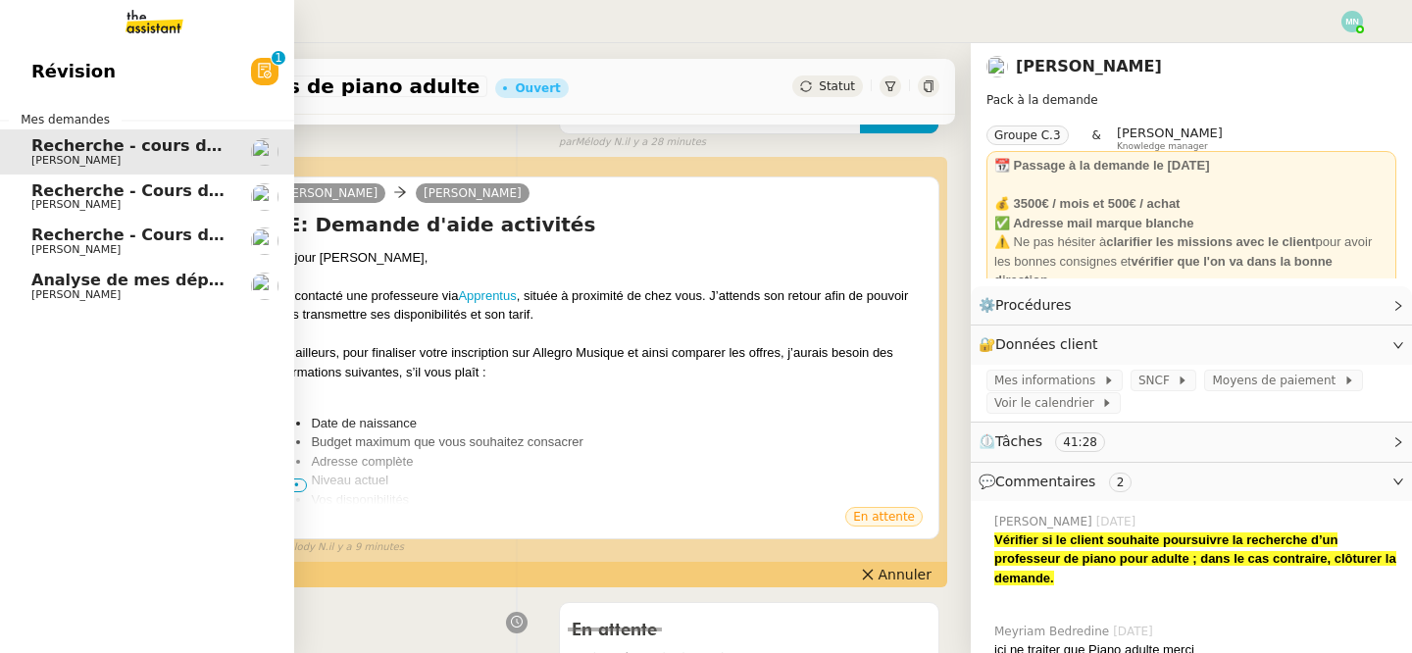
click at [50, 200] on span "[PERSON_NAME]" at bounding box center [75, 204] width 89 height 13
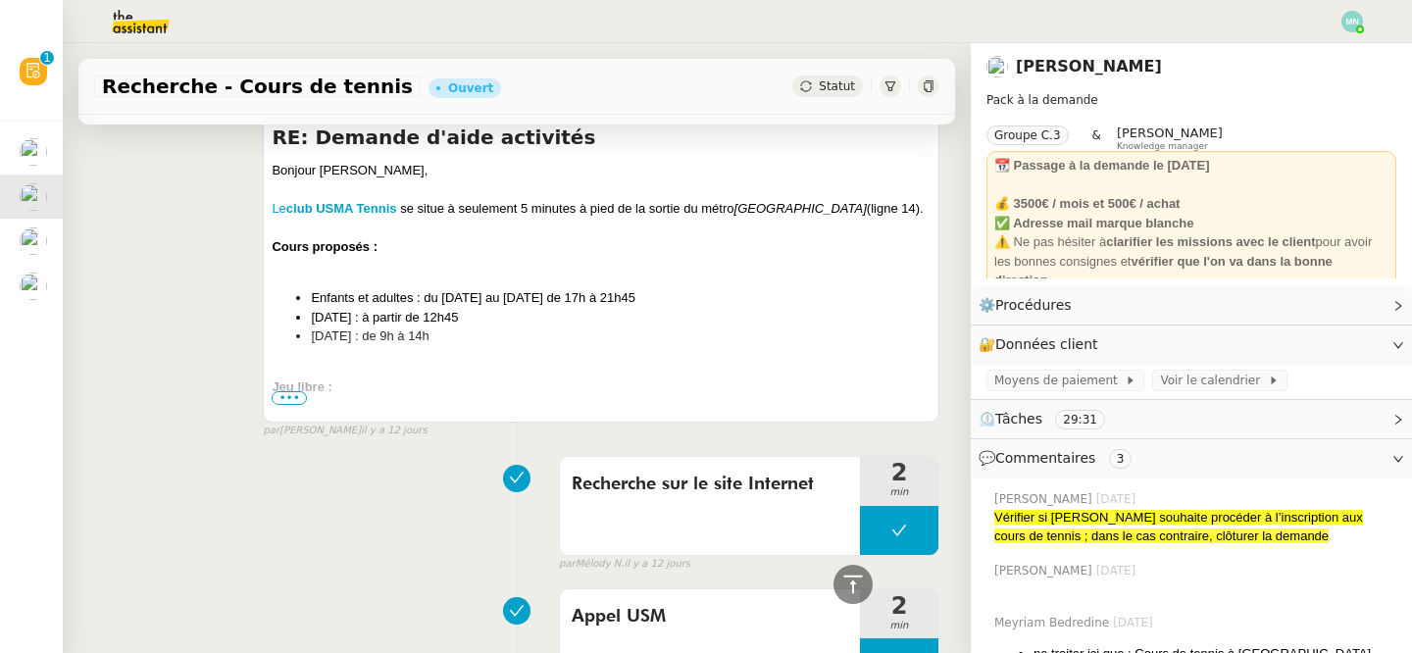
scroll to position [1878, 0]
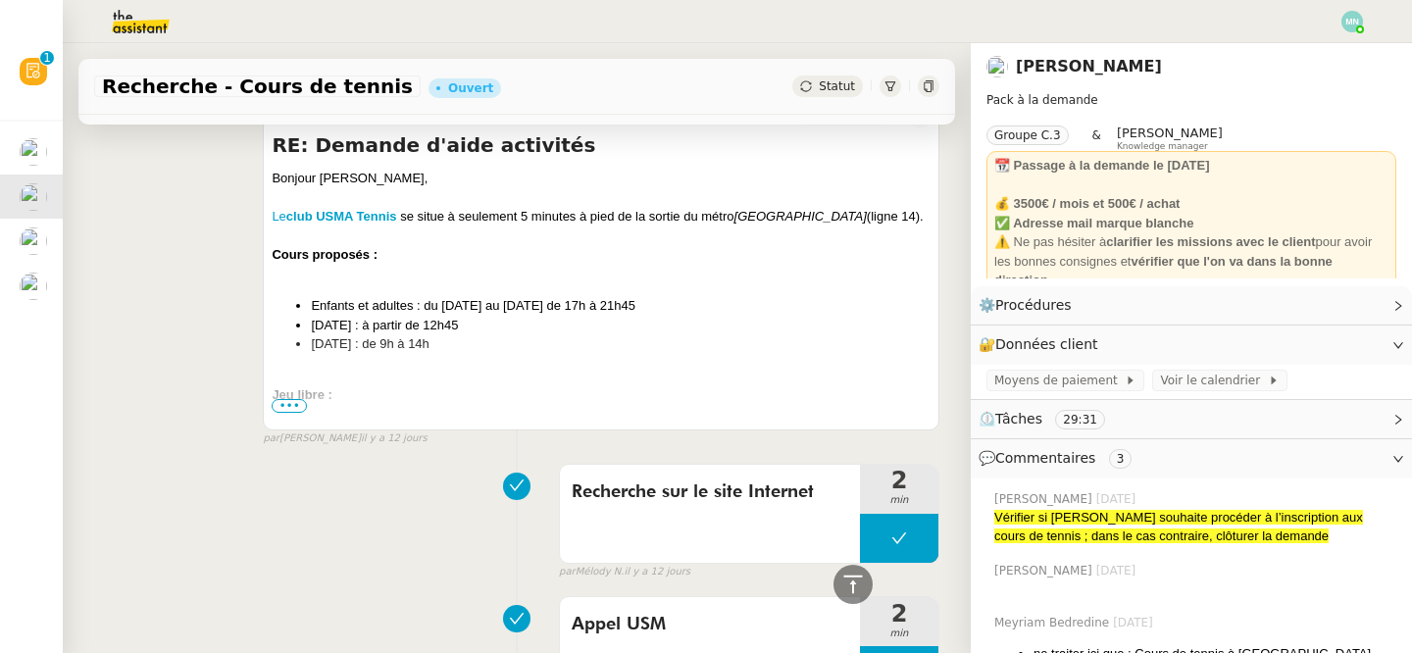
click at [292, 399] on span "•••" at bounding box center [289, 406] width 35 height 14
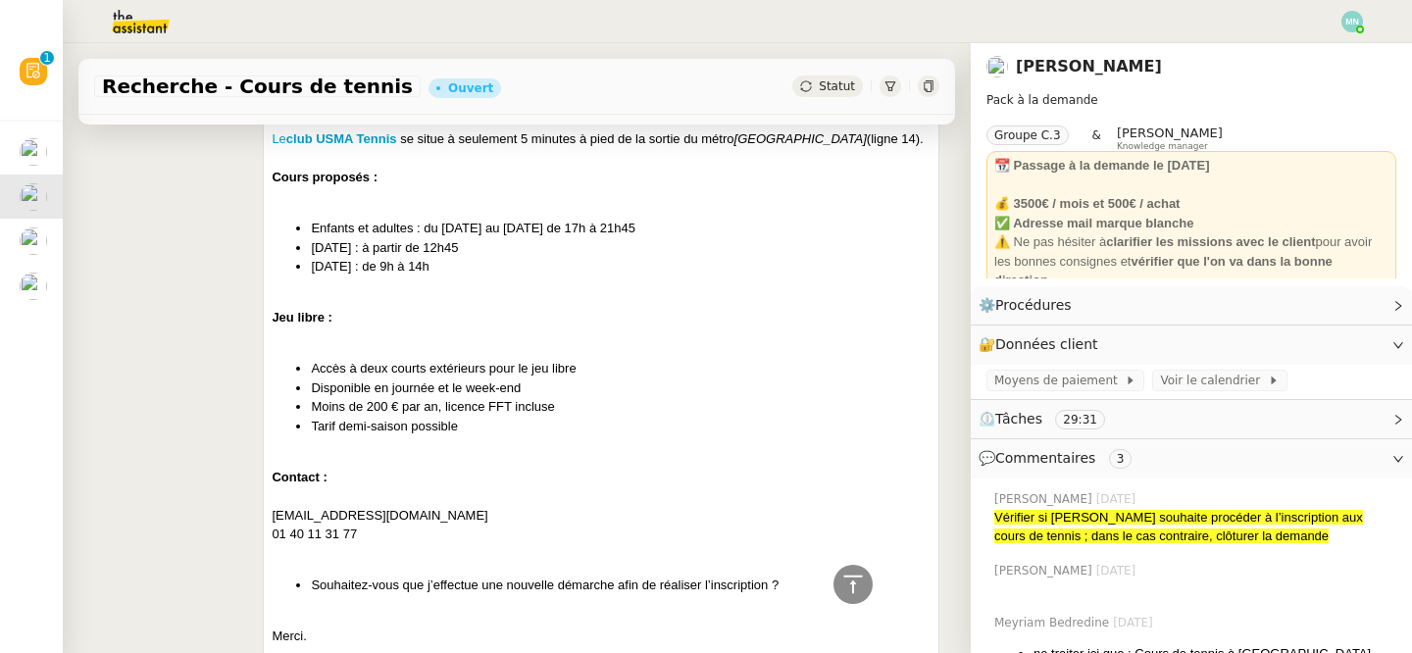
scroll to position [1962, 0]
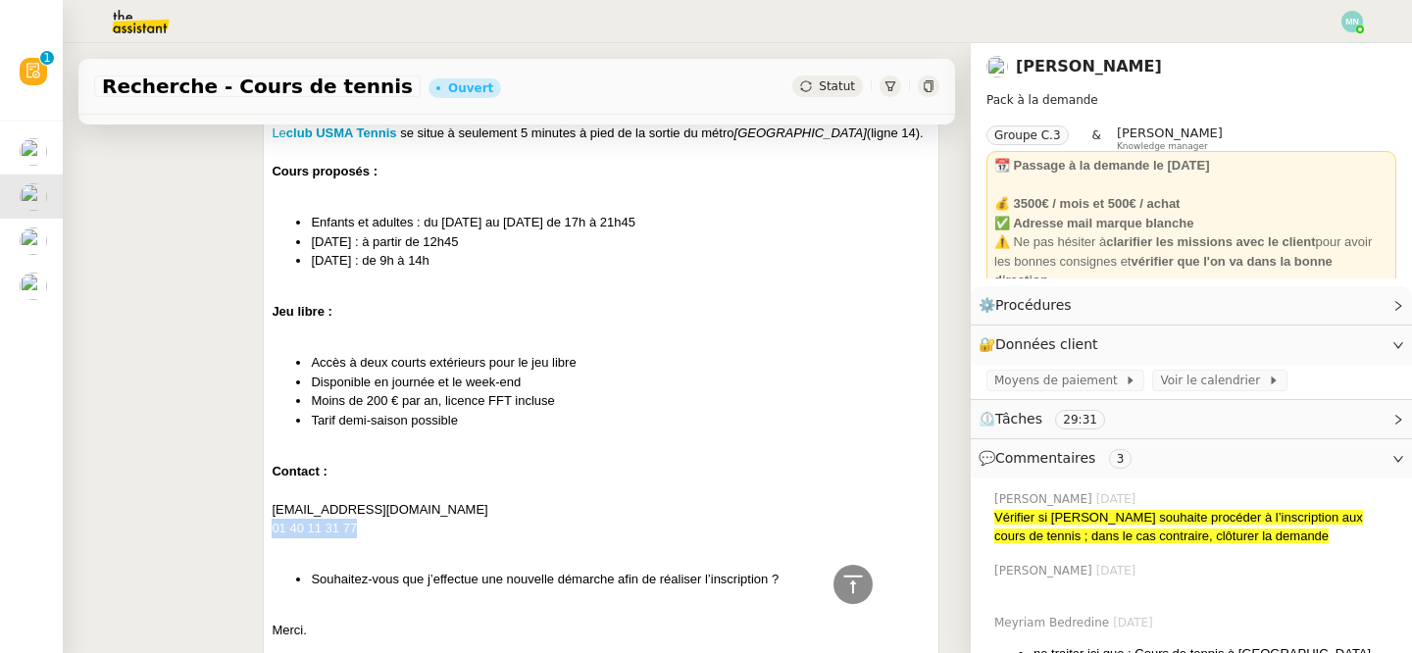
drag, startPoint x: 368, startPoint y: 506, endPoint x: 265, endPoint y: 506, distance: 103.0
copy div "01 40 11 31 77"
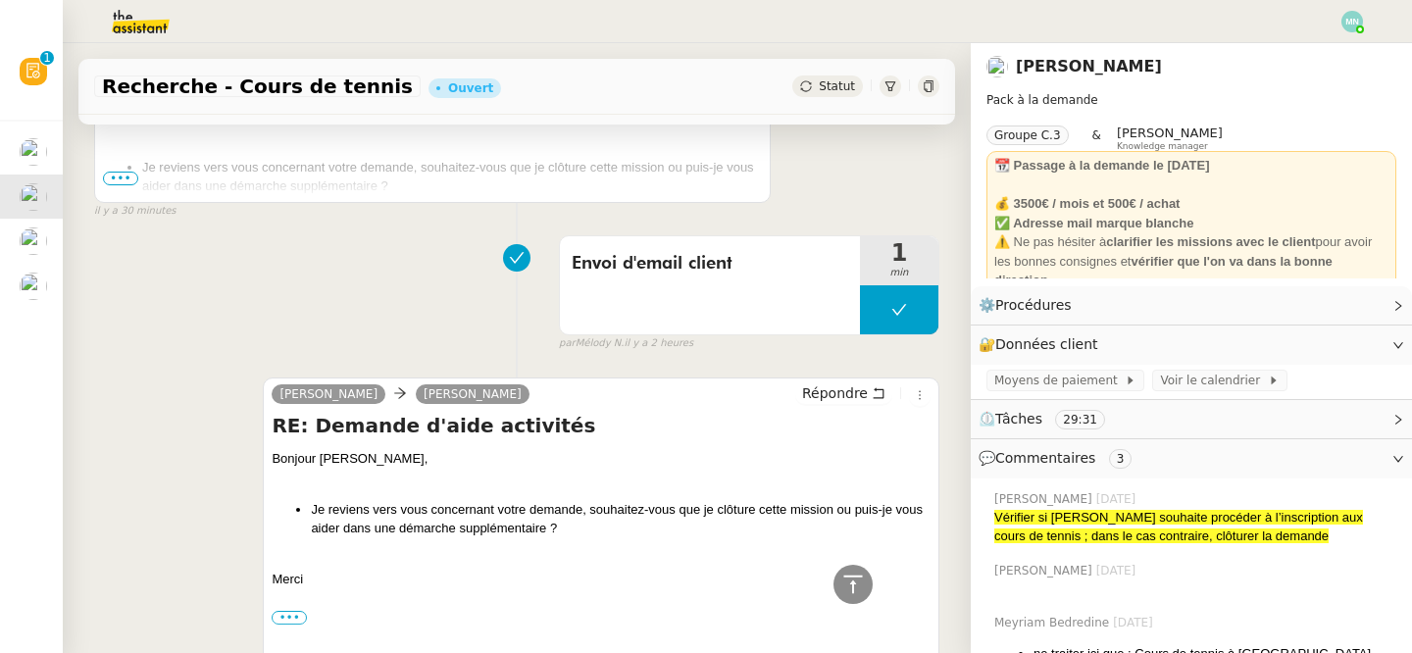
scroll to position [0, 0]
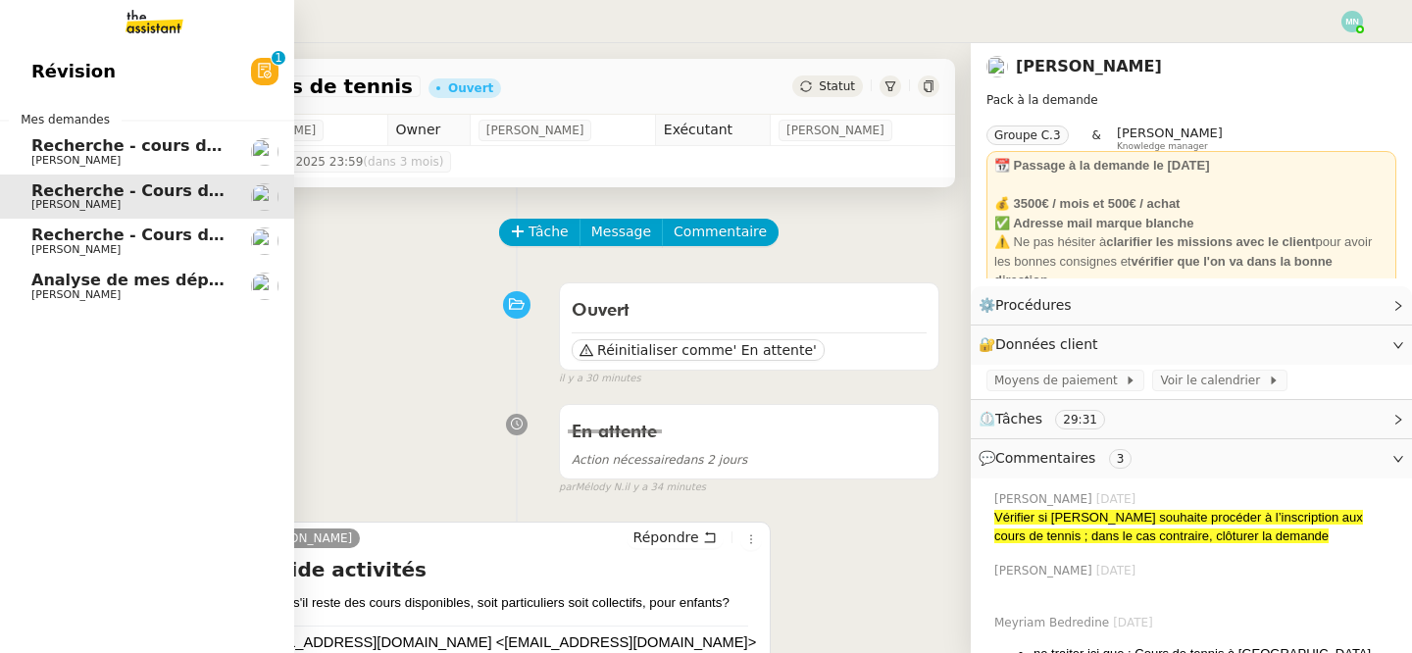
click at [69, 251] on span "[PERSON_NAME]" at bounding box center [75, 249] width 89 height 13
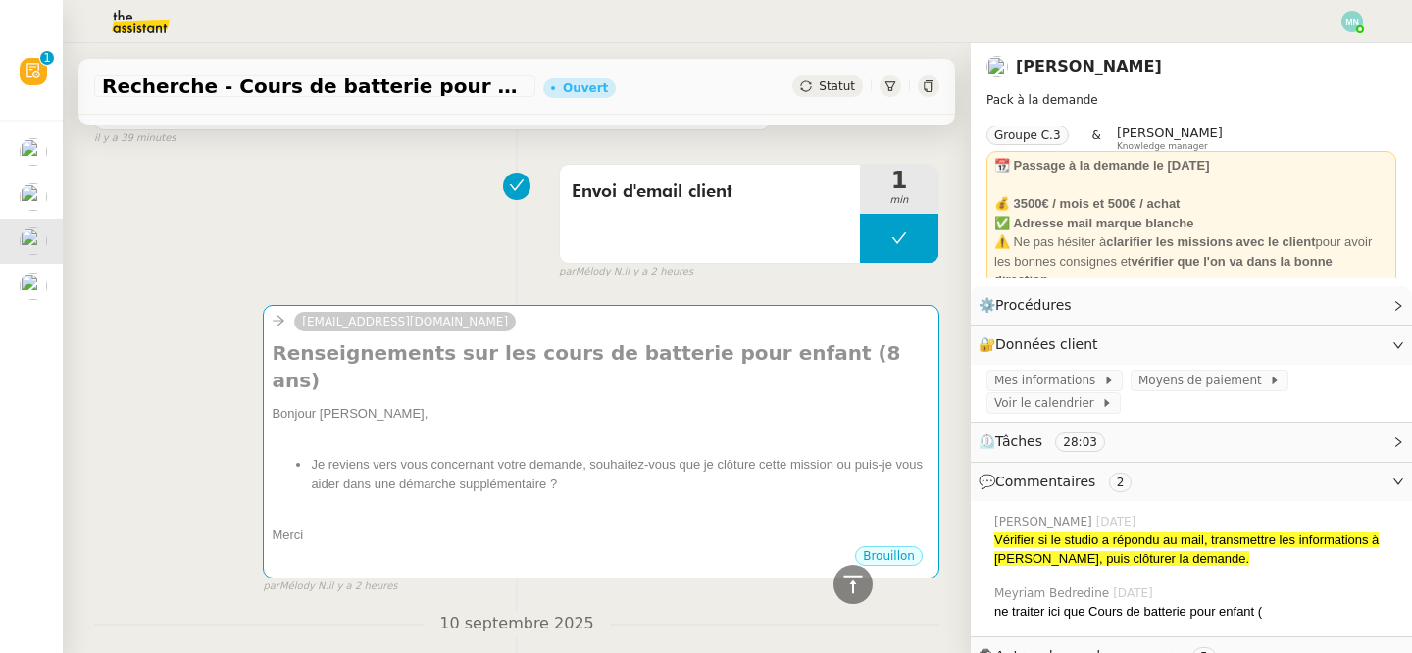
scroll to position [1248, 0]
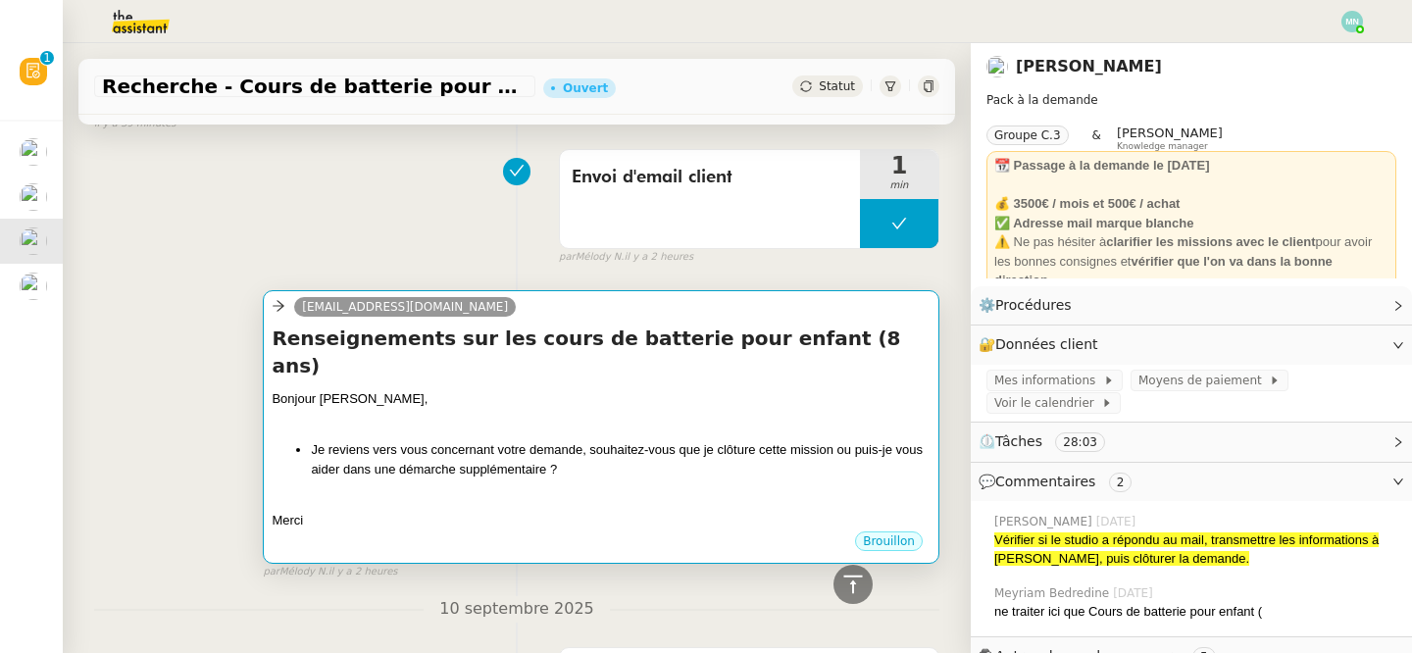
click at [412, 491] on div at bounding box center [601, 501] width 659 height 20
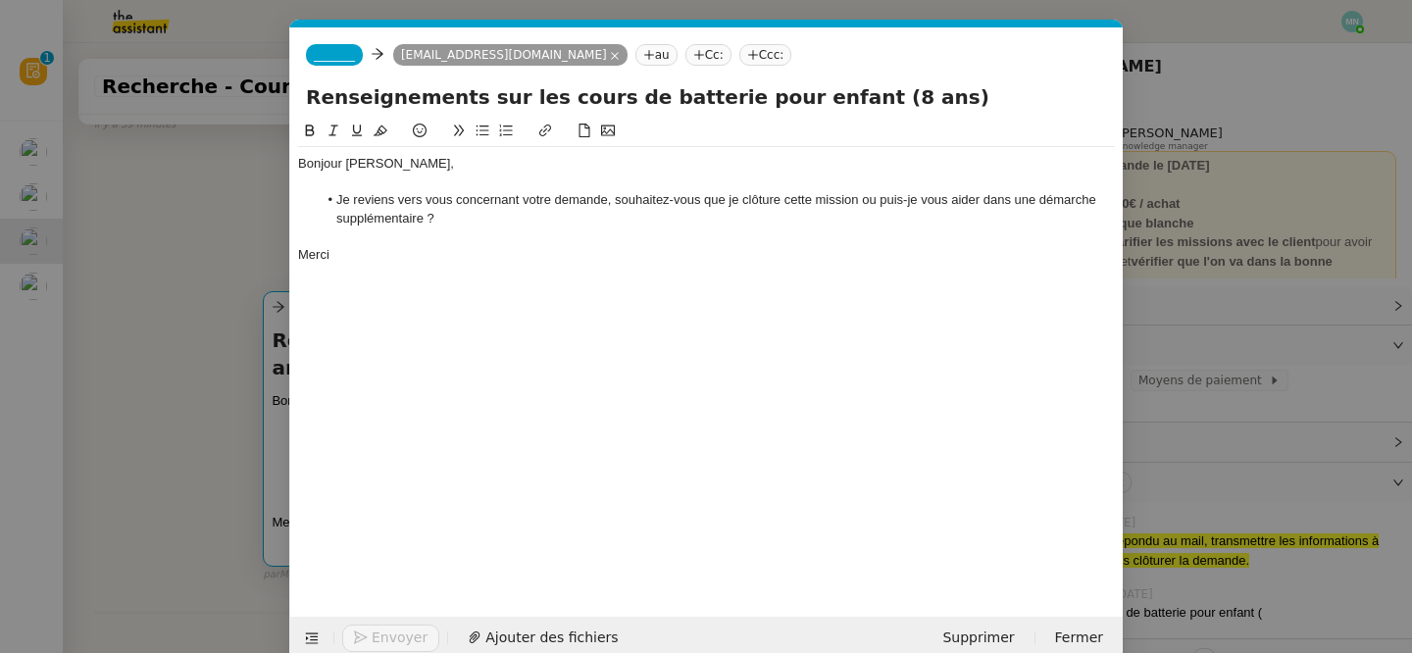
scroll to position [0, 41]
click at [133, 334] on nz-modal-container "Service TA - VOYAGE - PROPOSITION GLOBALE A utiliser dans le cadre de propositi…" at bounding box center [706, 326] width 1412 height 653
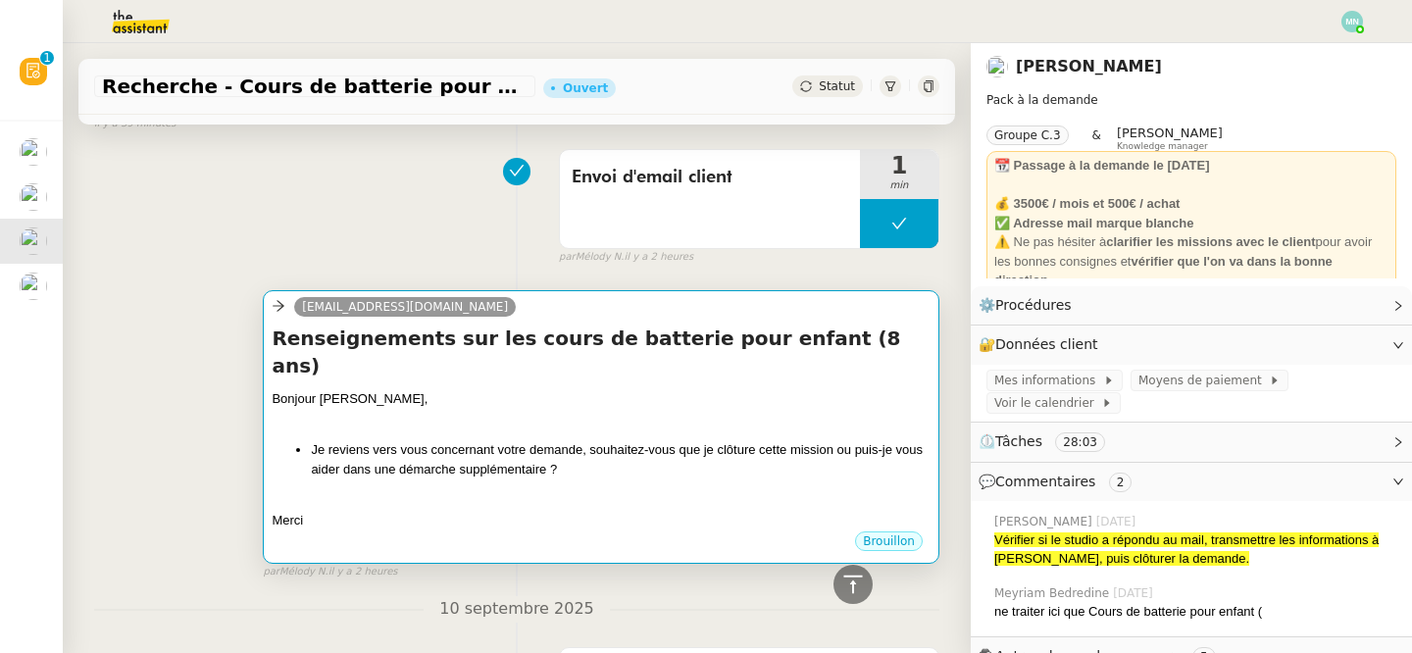
scroll to position [1248, 0]
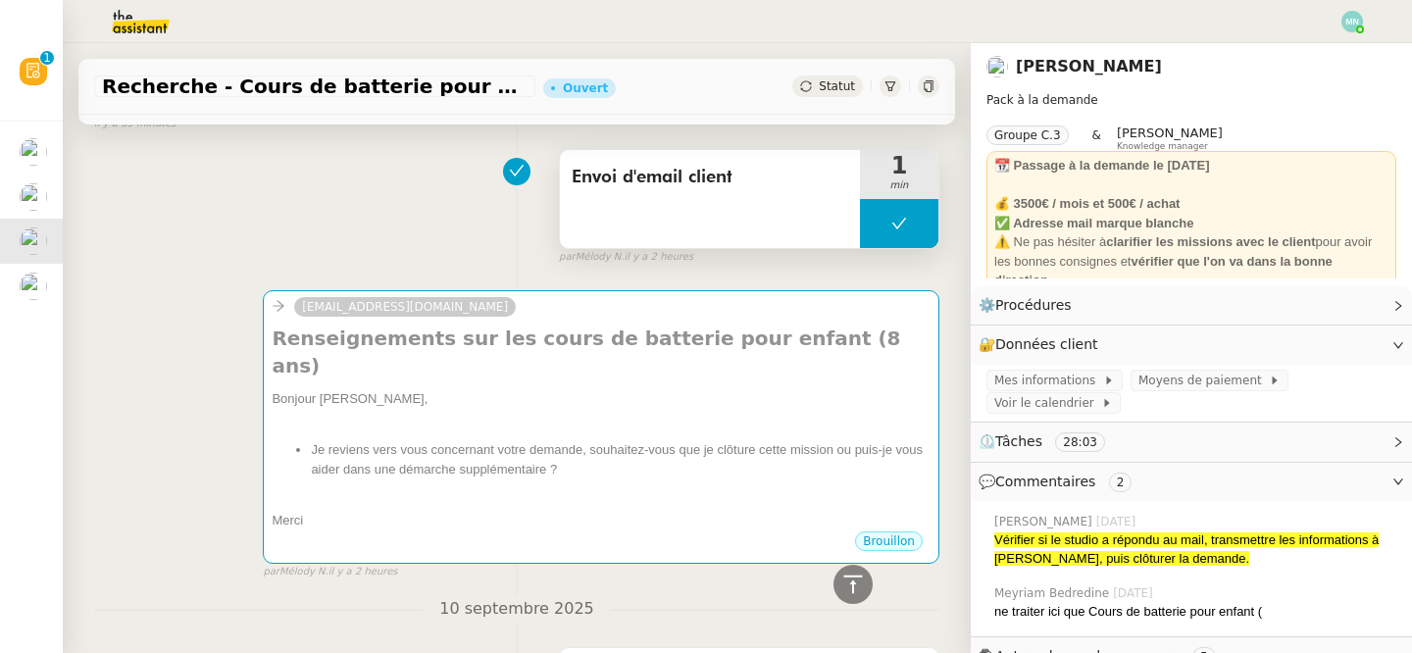
click at [874, 219] on button at bounding box center [899, 223] width 78 height 49
click at [876, 229] on icon at bounding box center [880, 224] width 16 height 16
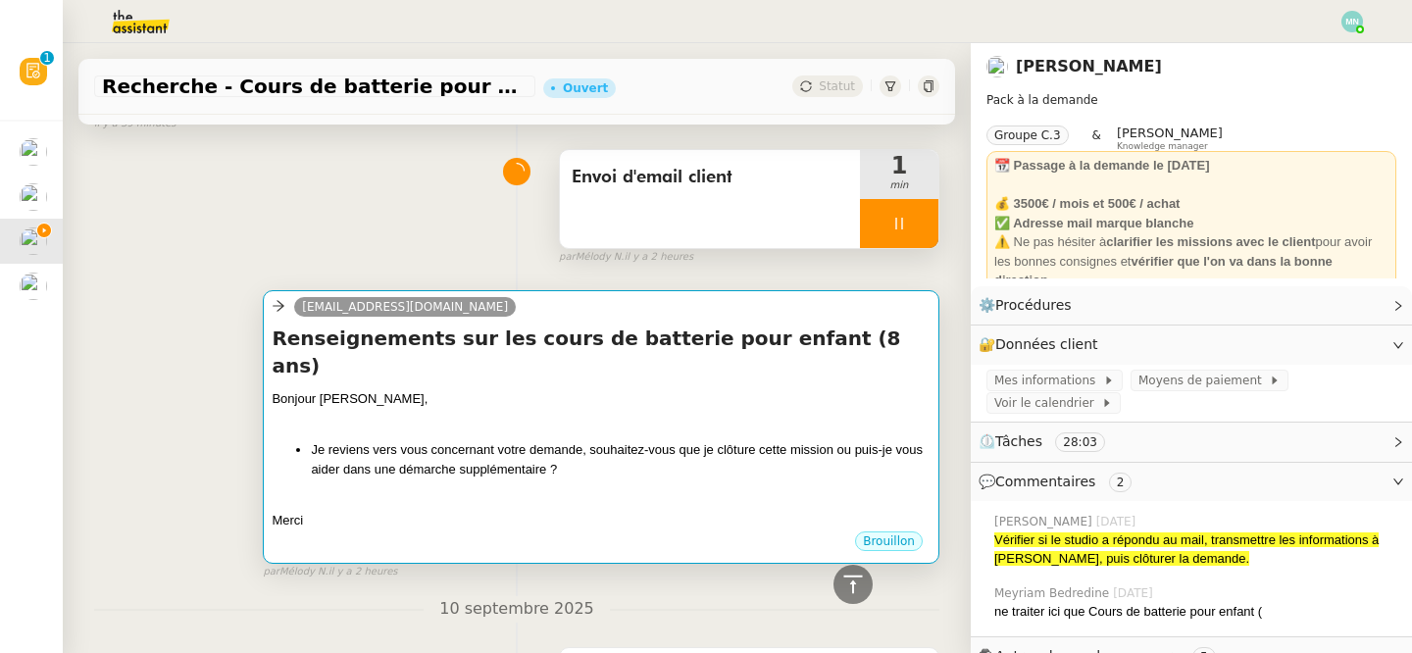
click at [534, 446] on li "Je reviens vers vous concernant votre demande, souhaitez-vous que je clôture ce…" at bounding box center [621, 459] width 620 height 38
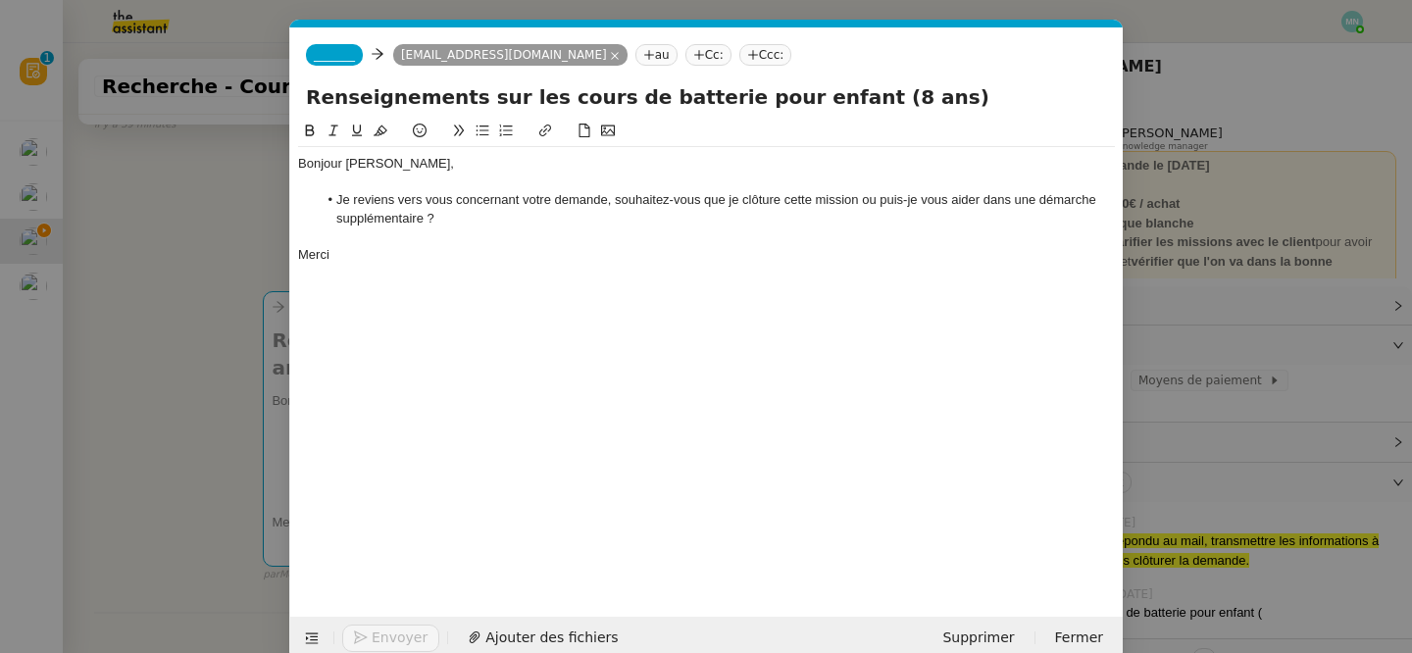
scroll to position [1250, 0]
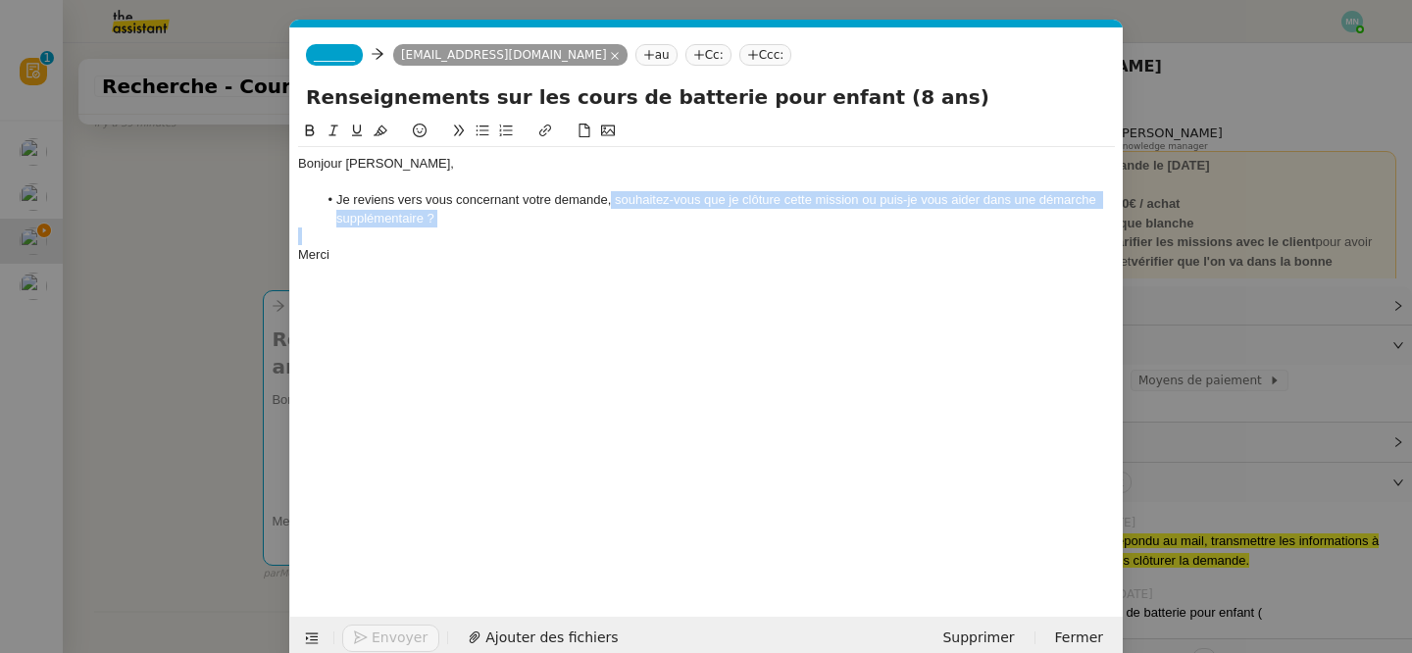
drag, startPoint x: 452, startPoint y: 230, endPoint x: 613, endPoint y: 203, distance: 163.2
click at [613, 203] on div "Bonjour Maurice, Je reviens vers vous concernant votre demande, souhaitez-vous …" at bounding box center [706, 209] width 817 height 125
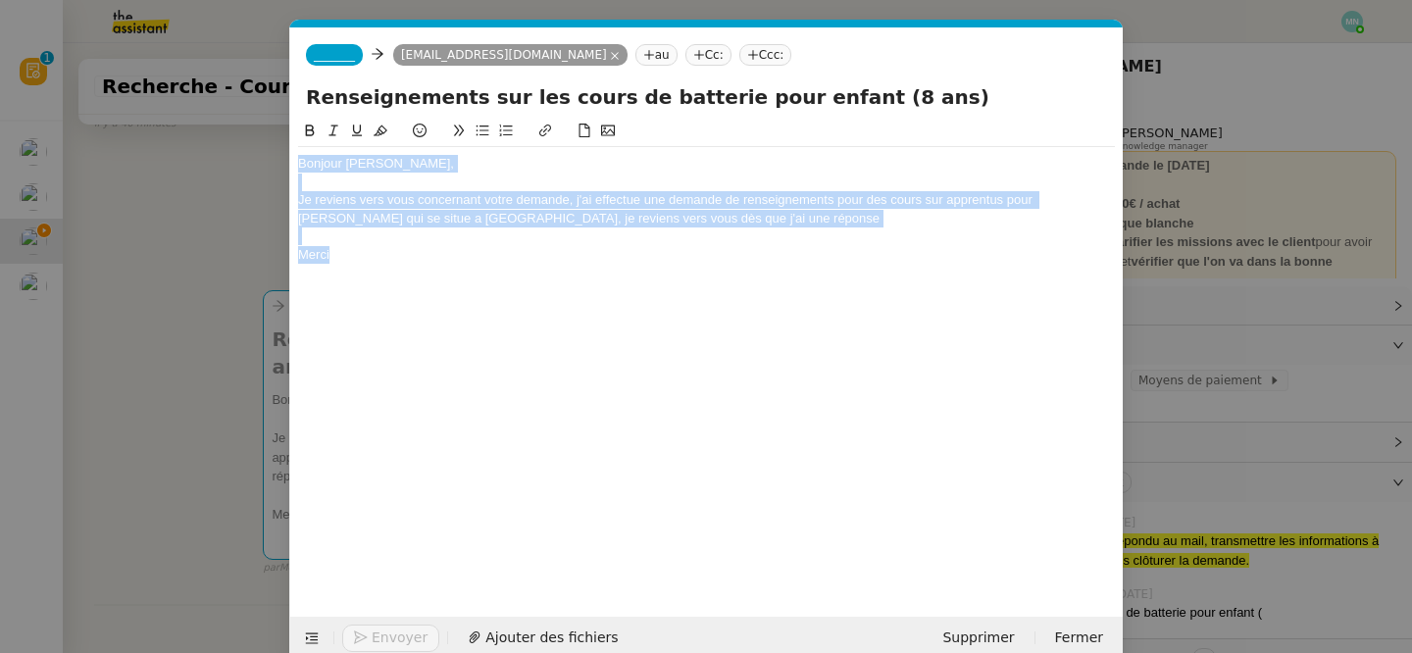
drag, startPoint x: 401, startPoint y: 262, endPoint x: 279, endPoint y: 122, distance: 186.3
click at [279, 122] on nz-modal-container "Service TA - VOYAGE - PROPOSITION GLOBALE A utiliser dans le cadre de propositi…" at bounding box center [706, 326] width 1412 height 653
copy div "Bonjour Maurice, Je reviens vers vous concernant votre demande, j'ai effectue u…"
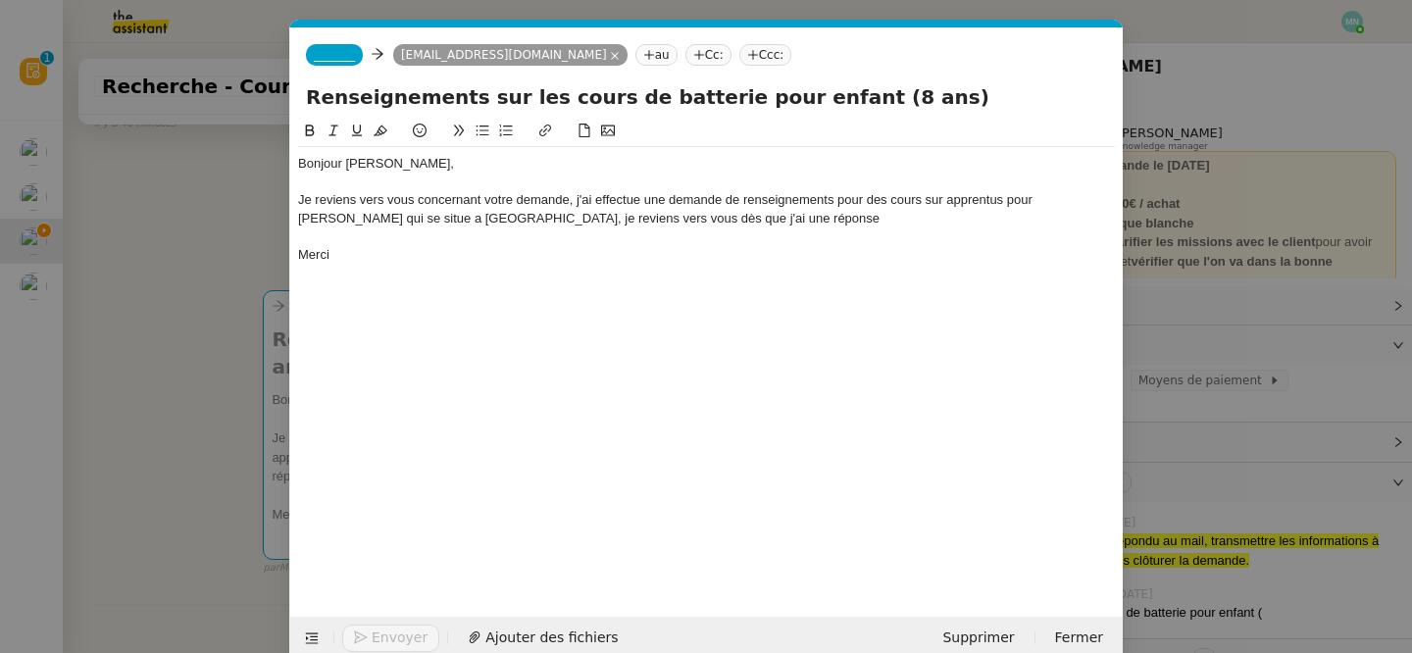
click at [197, 290] on nz-modal-container "Service TA - VOYAGE - PROPOSITION GLOBALE A utiliser dans le cadre de propositi…" at bounding box center [706, 326] width 1412 height 653
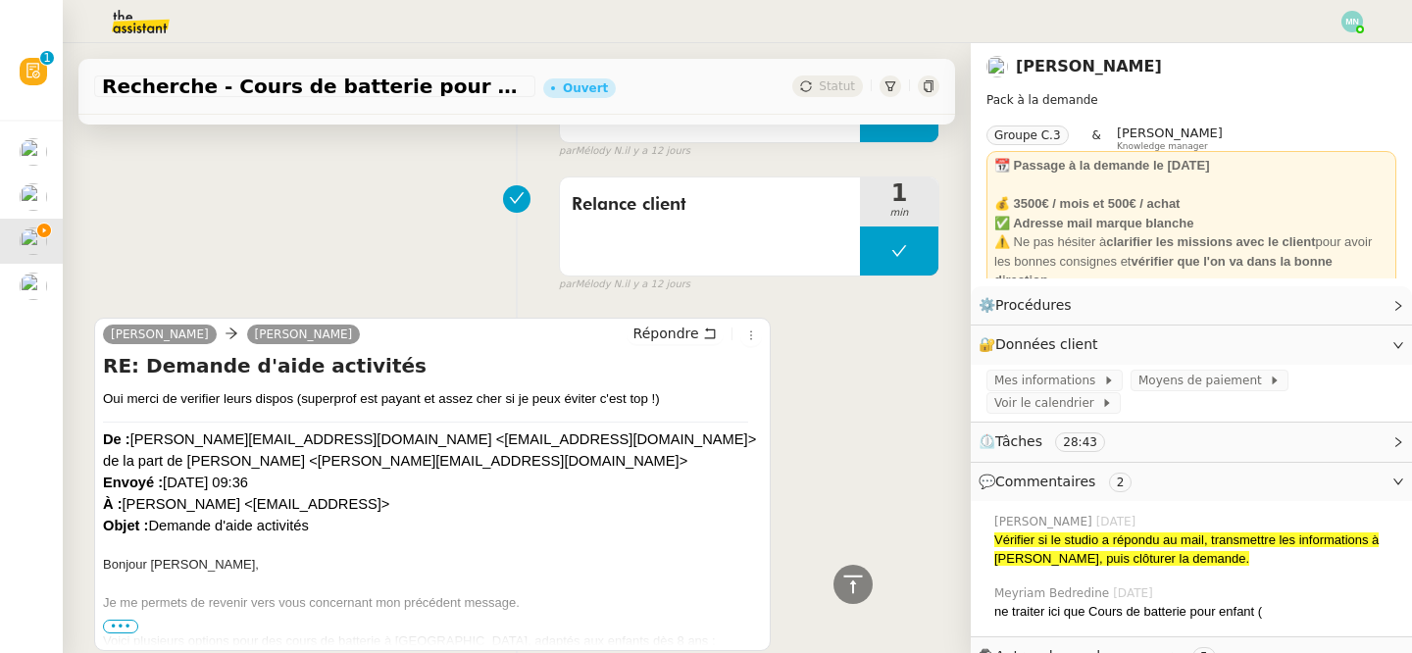
scroll to position [2780, 0]
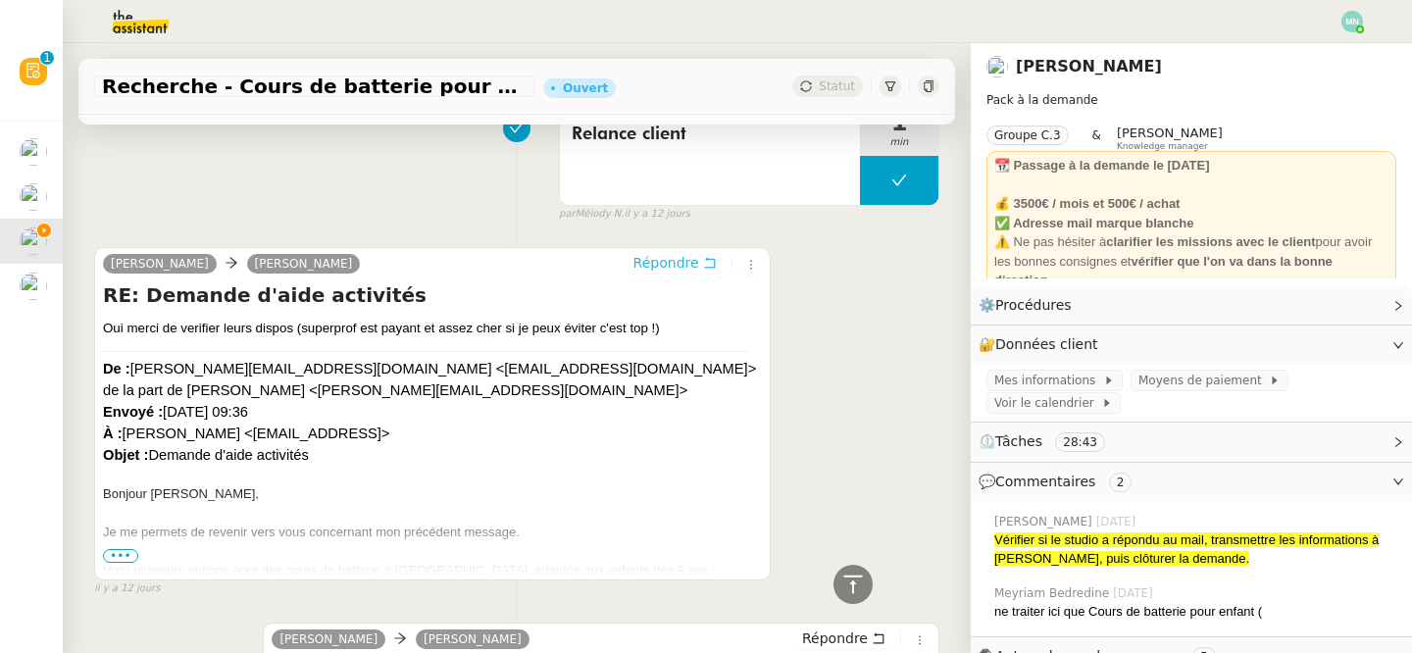
click at [691, 253] on span "Répondre" at bounding box center [667, 263] width 66 height 20
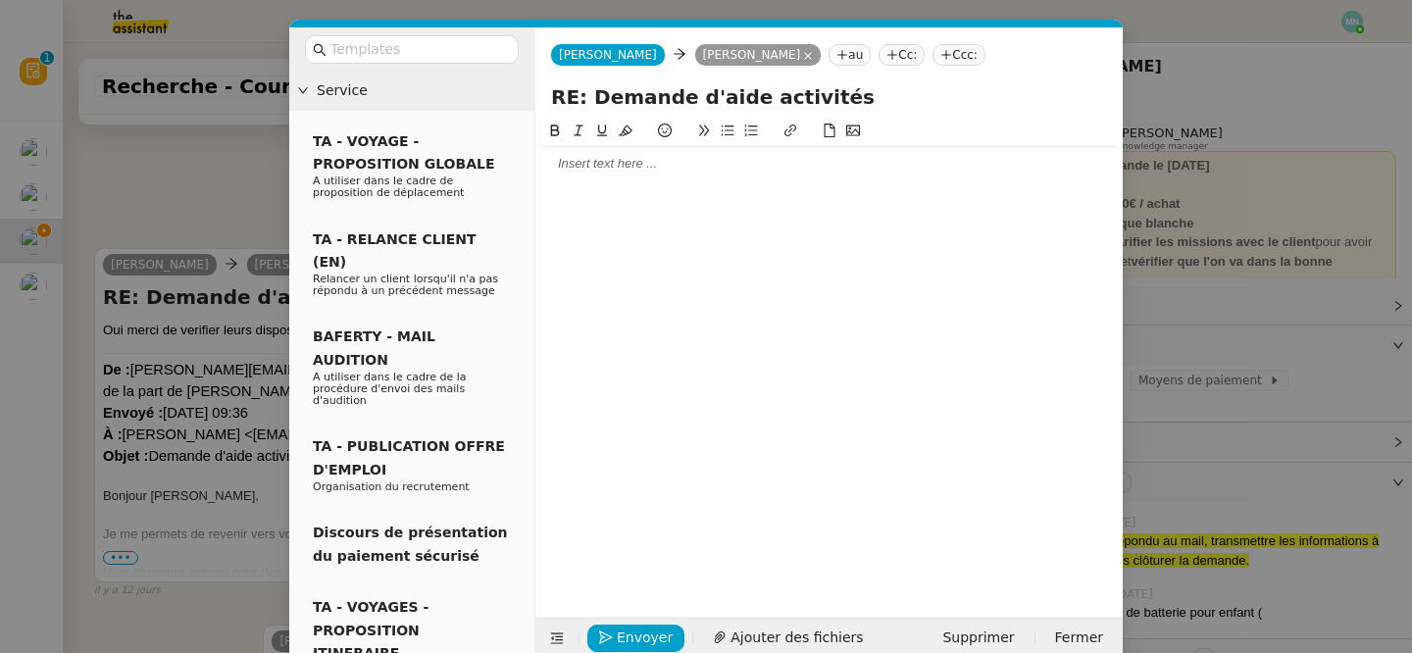
scroll to position [2934, 0]
click at [230, 423] on nz-modal-container "Service TA - VOYAGE - PROPOSITION GLOBALE A utiliser dans le cadre de propositi…" at bounding box center [706, 326] width 1412 height 653
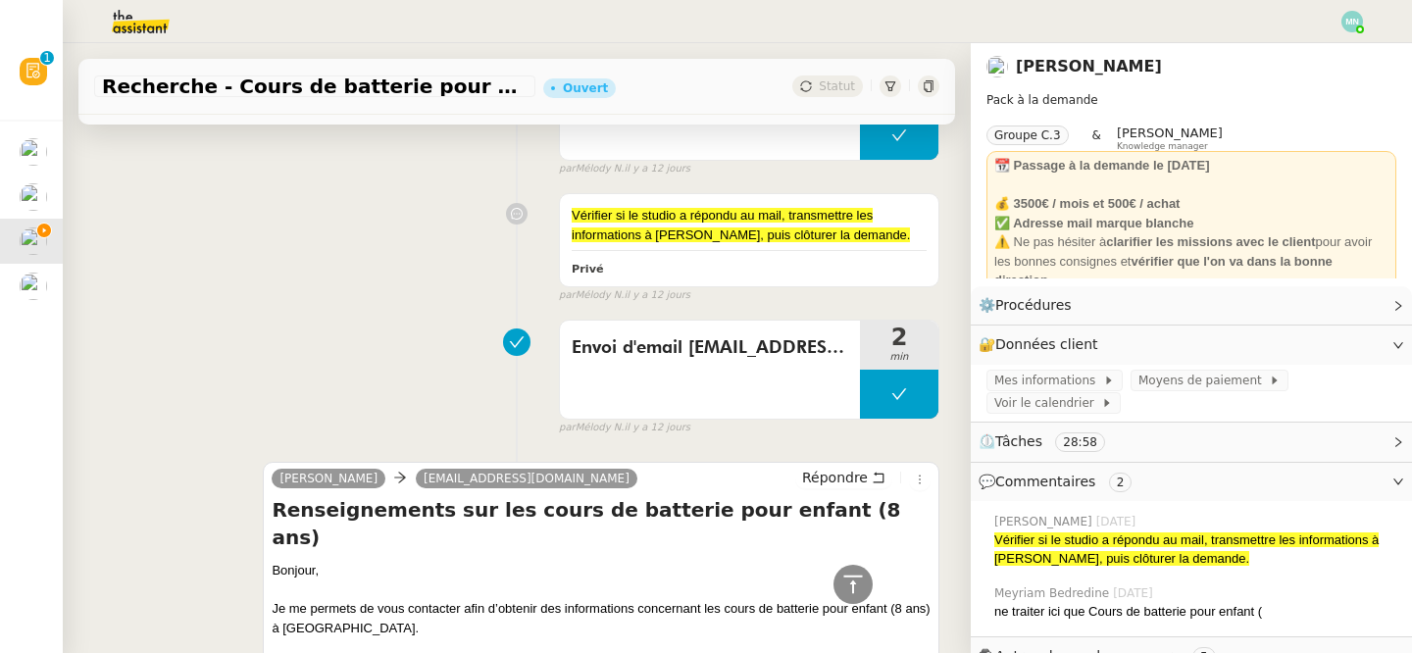
scroll to position [2071, 0]
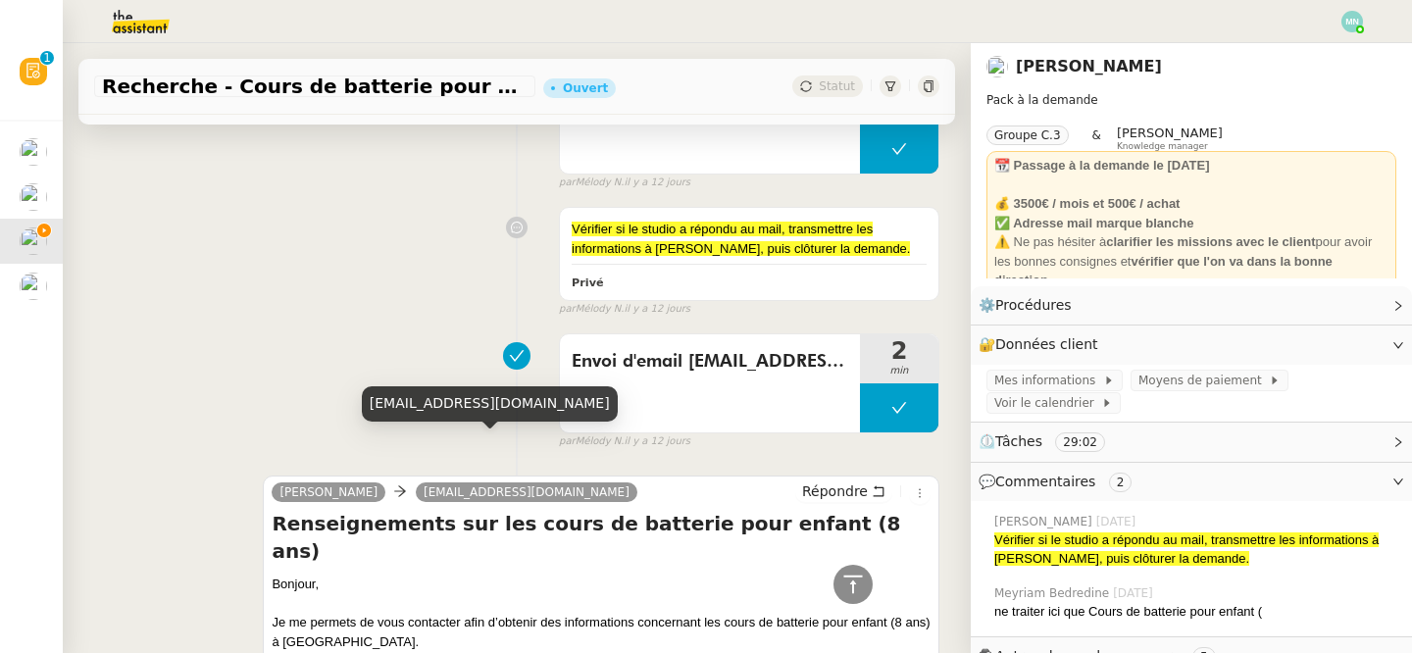
drag, startPoint x: 371, startPoint y: 405, endPoint x: 586, endPoint y: 414, distance: 215.0
click at [586, 414] on div "​[EMAIL_ADDRESS][DOMAIN_NAME]" at bounding box center [490, 403] width 256 height 34
copy div "Studiodesbonsenfants@gmail.com"
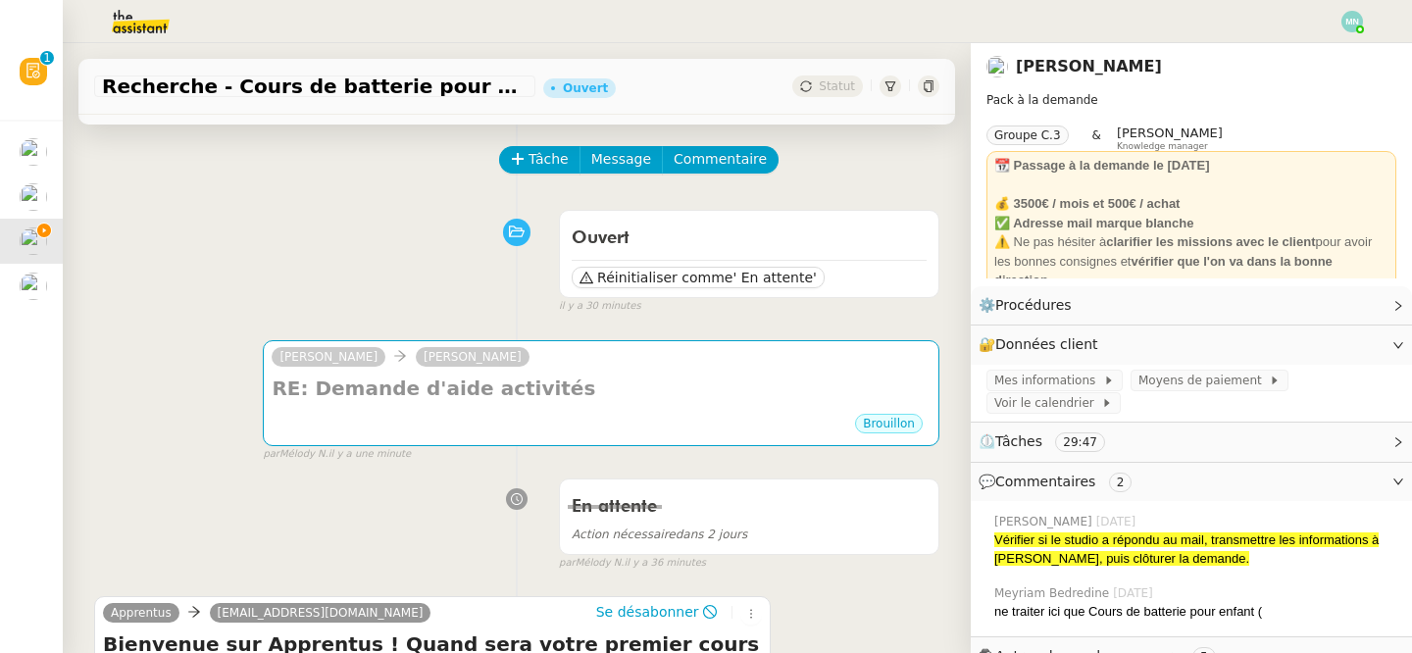
scroll to position [0, 0]
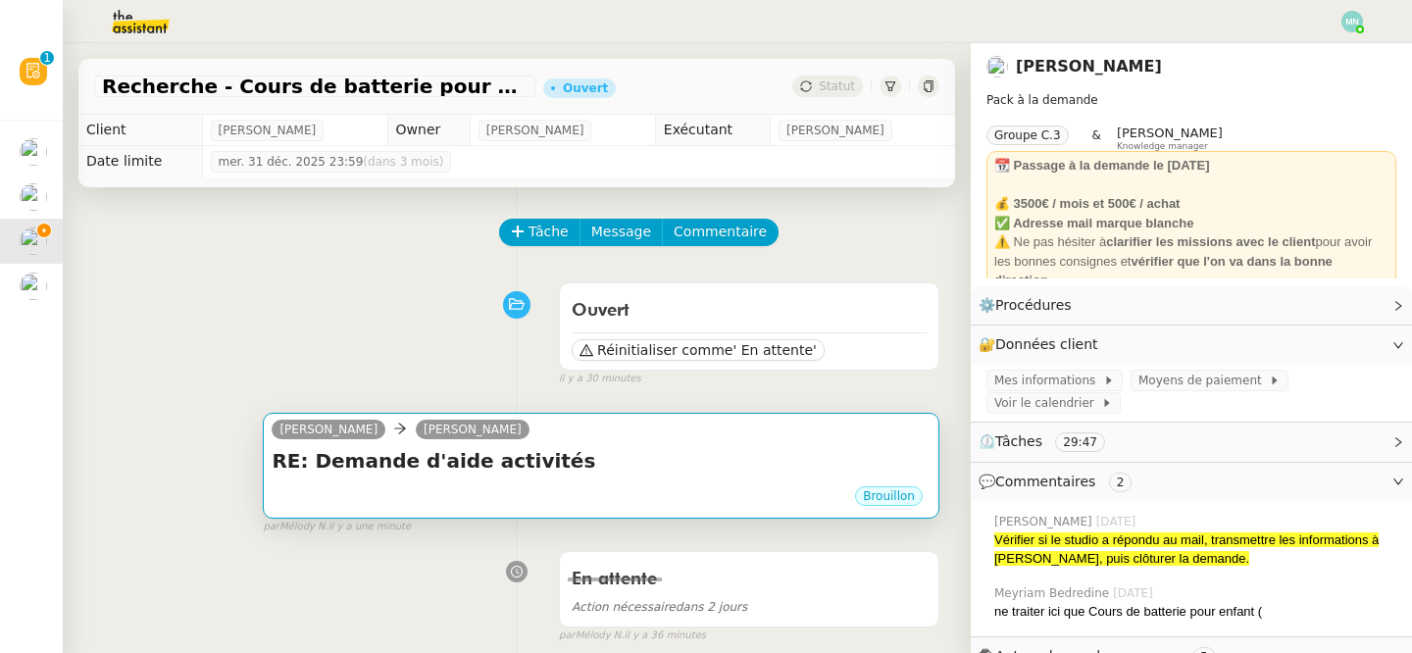
click at [493, 491] on div "Brouillon" at bounding box center [601, 499] width 659 height 29
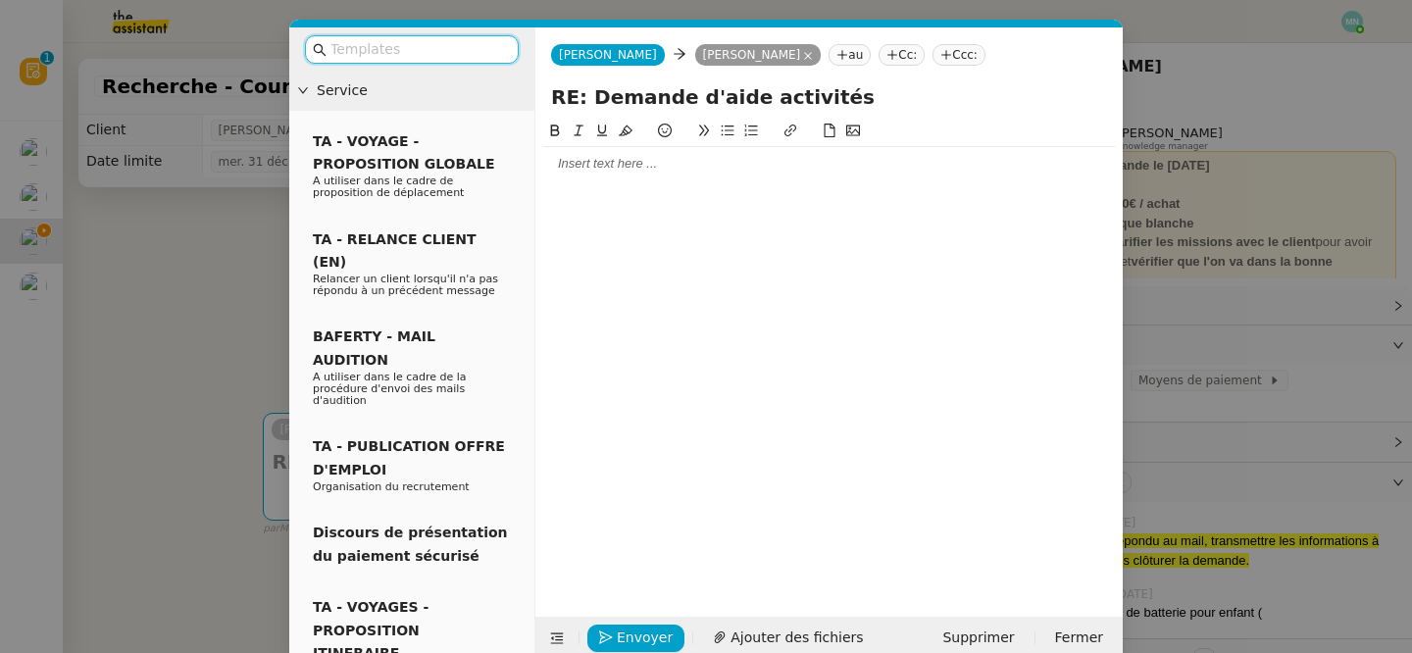
click at [616, 171] on div at bounding box center [829, 164] width 572 height 18
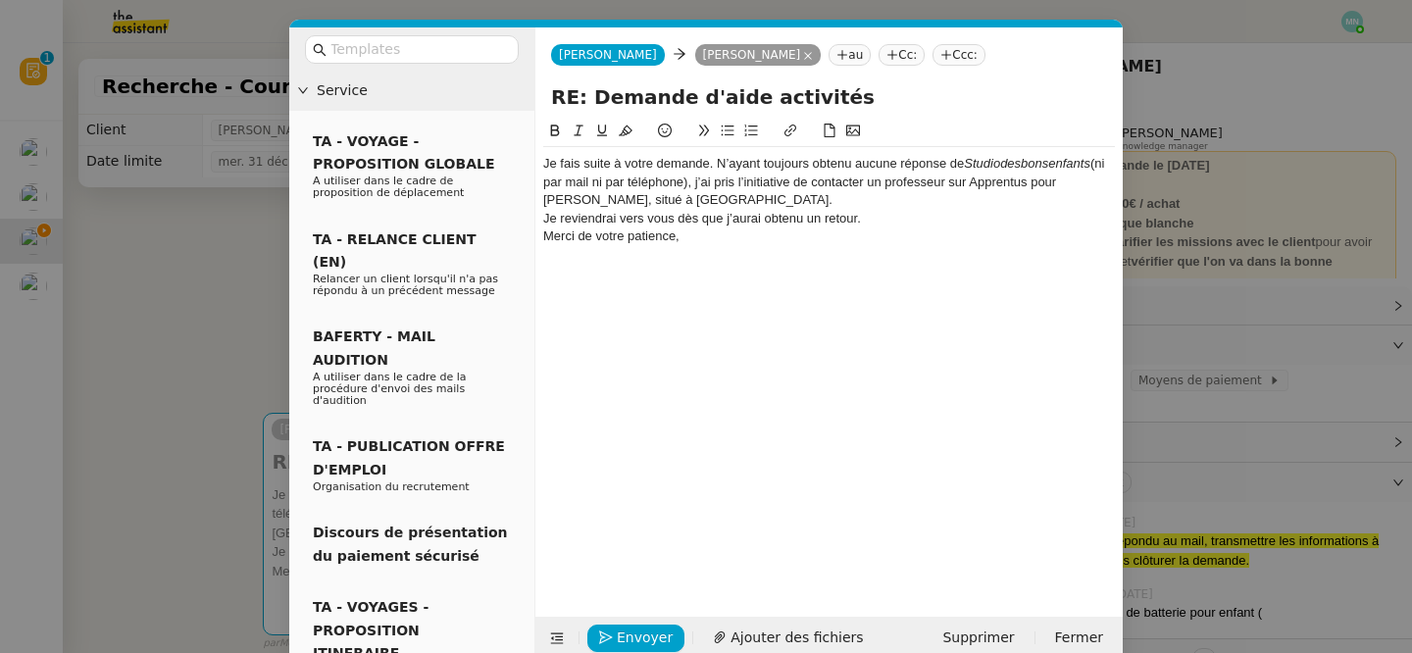
click at [549, 165] on div "Je fais suite à votre demande. N’ayant toujours obtenu aucune réponse de Studio…" at bounding box center [829, 182] width 572 height 54
click at [546, 163] on div "Je fais suite à votre demande. N’ayant toujours obtenu aucune réponse de Studio…" at bounding box center [829, 182] width 572 height 54
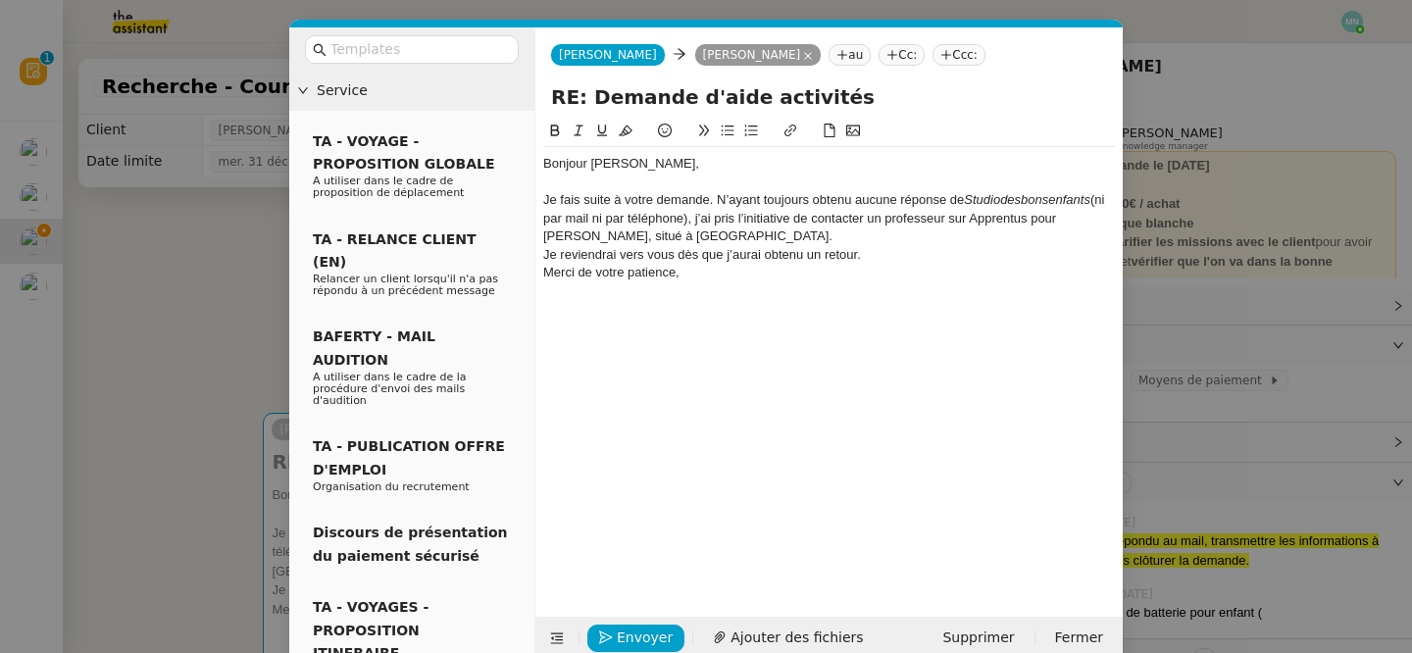
click at [683, 238] on div "Je fais suite à votre demande. N’ayant toujours obtenu aucune réponse de Studio…" at bounding box center [829, 218] width 572 height 54
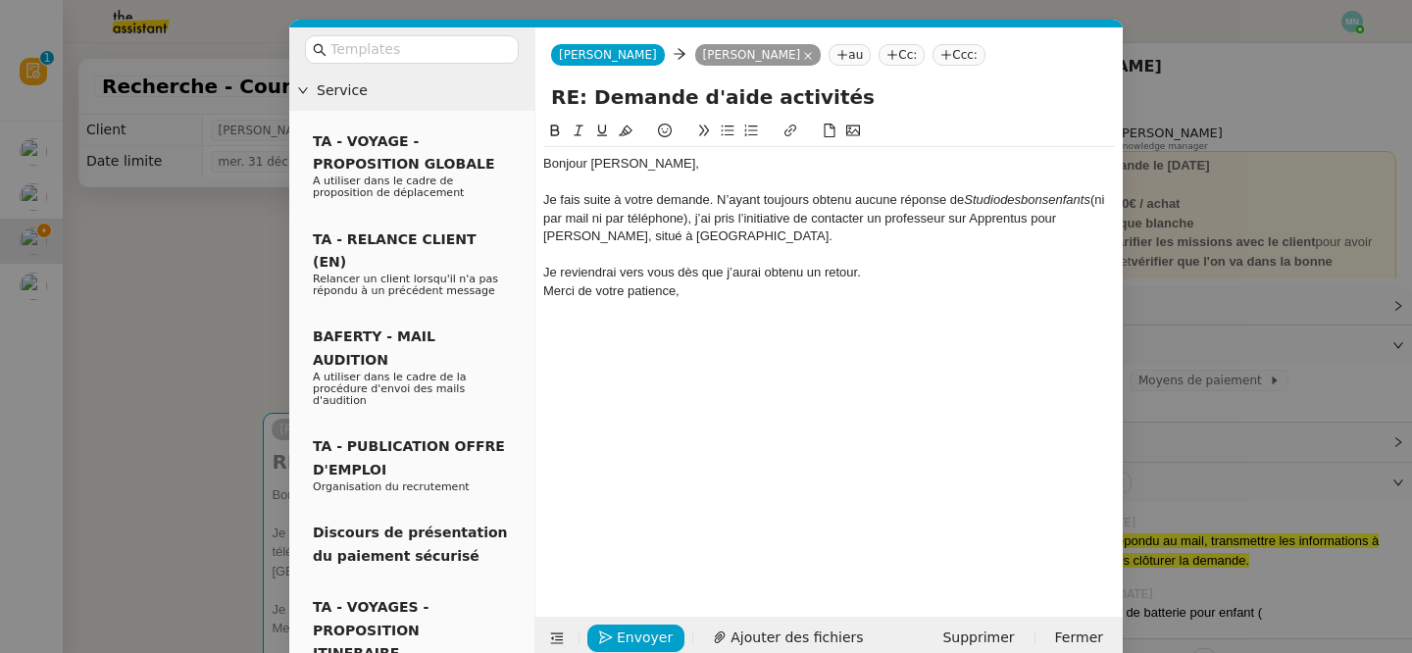
click at [878, 276] on div "Je reviendrai vers vous dès que j’aurai obtenu un retour." at bounding box center [829, 273] width 572 height 18
drag, startPoint x: 731, startPoint y: 304, endPoint x: 578, endPoint y: 308, distance: 153.1
click at [578, 308] on div "Merci de votre patience," at bounding box center [829, 309] width 572 height 18
drag, startPoint x: 1104, startPoint y: 219, endPoint x: 971, endPoint y: 223, distance: 133.5
click at [971, 223] on div "Je fais suite à votre demande. N’ayant toujours obtenu aucune réponse de Studio…" at bounding box center [829, 218] width 572 height 54
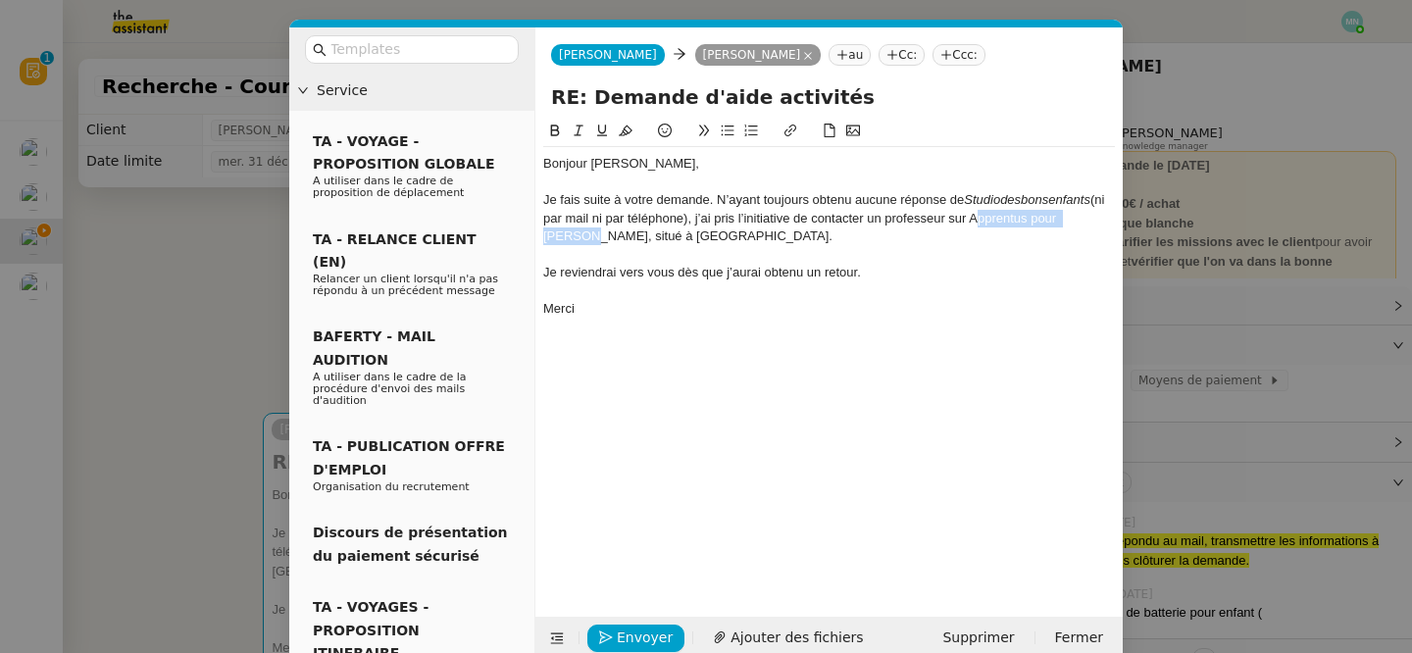
click at [791, 131] on icon at bounding box center [791, 131] width 14 height 14
type input "Apprentus pour Thomas"
paste input "https://www.apprentus.fr/cours-particuliers/saint-ouen/art-musique/batterie/bat…"
type input "https://www.apprentus.fr/cours-particuliers/saint-ouen/art-musique/batterie/bat…"
click at [1016, 308] on div "Merci" at bounding box center [829, 309] width 572 height 18
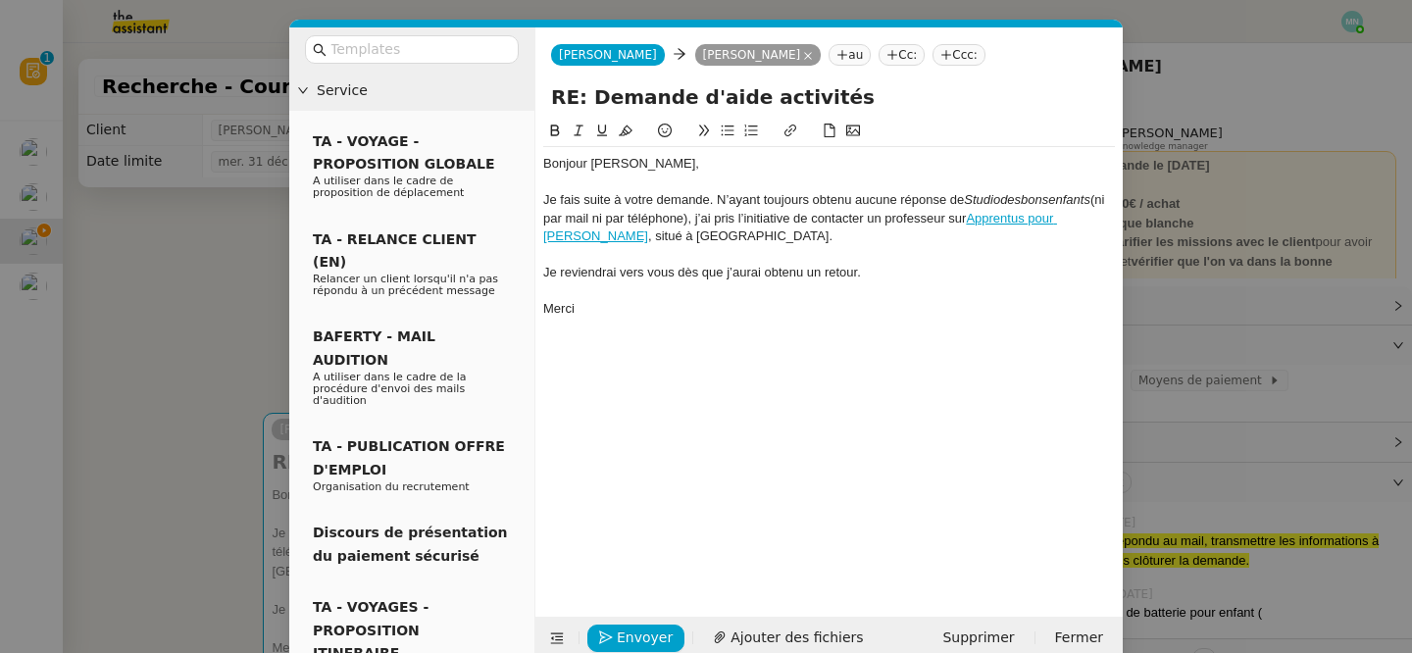
scroll to position [30, 0]
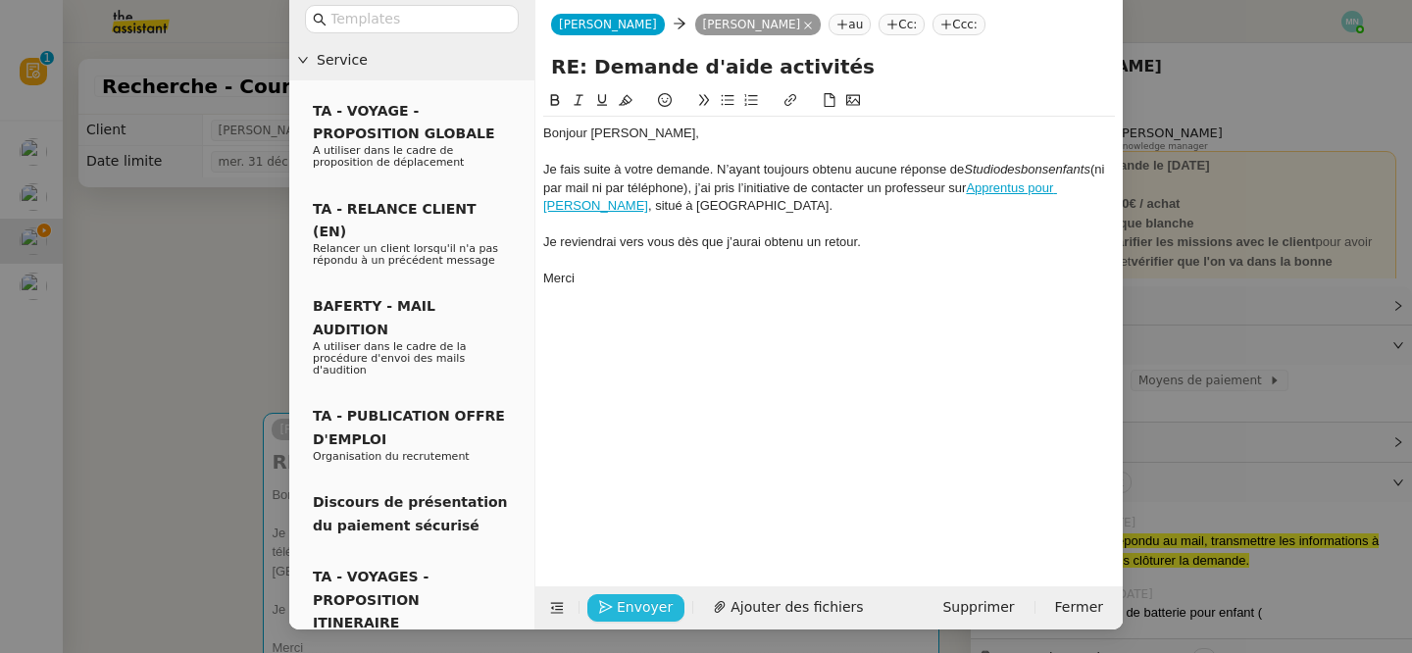
click at [653, 605] on span "Envoyer" at bounding box center [645, 607] width 56 height 23
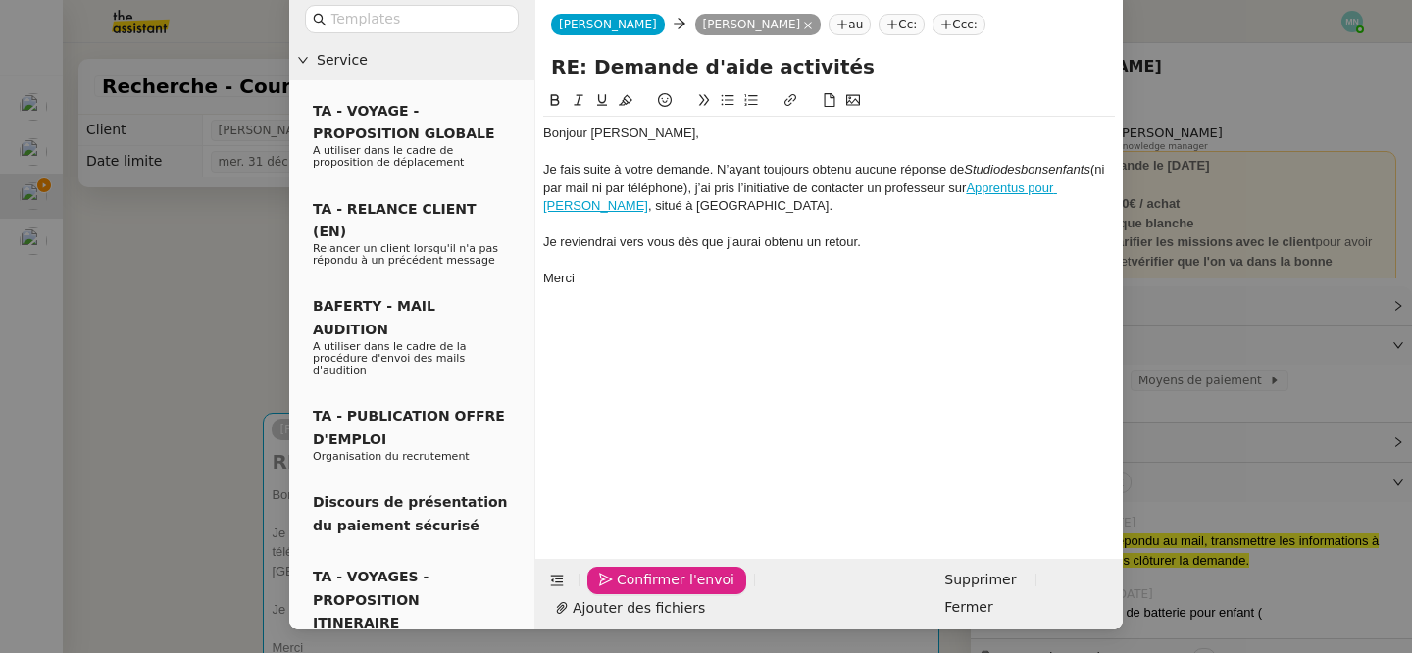
click at [653, 591] on span "Confirmer l'envoi" at bounding box center [676, 580] width 118 height 23
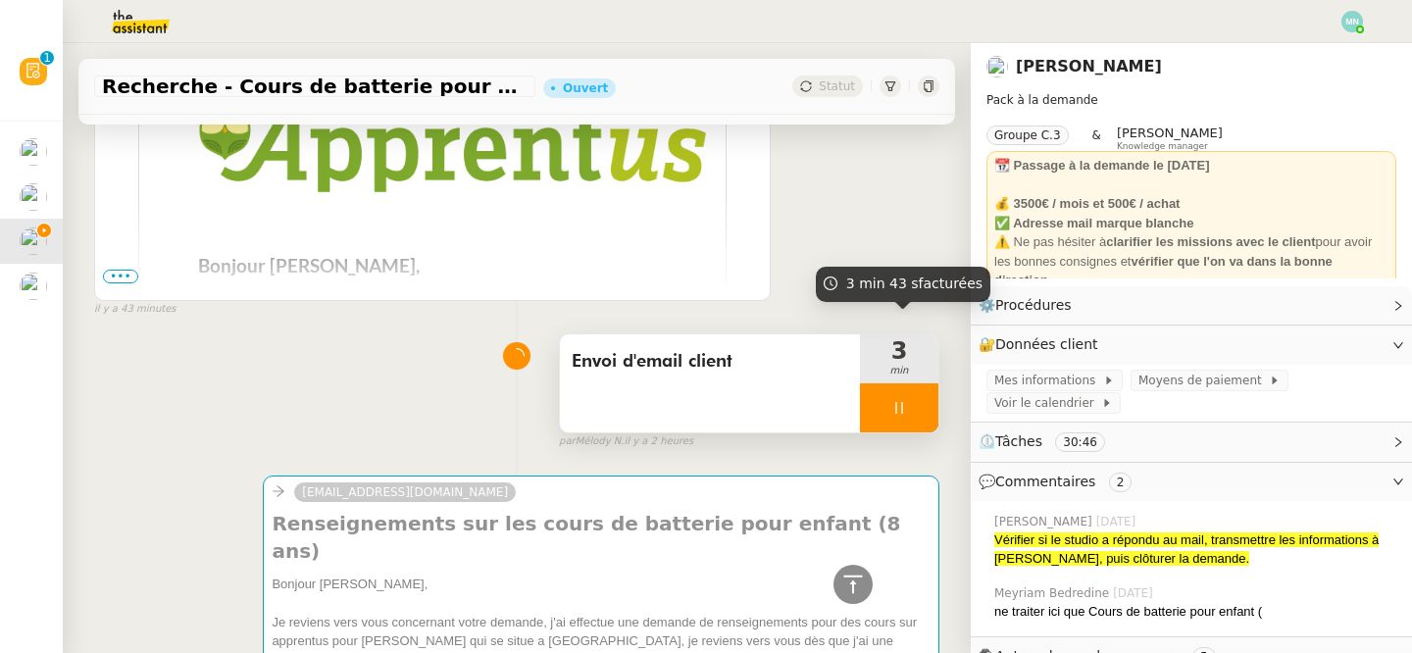
scroll to position [1372, 0]
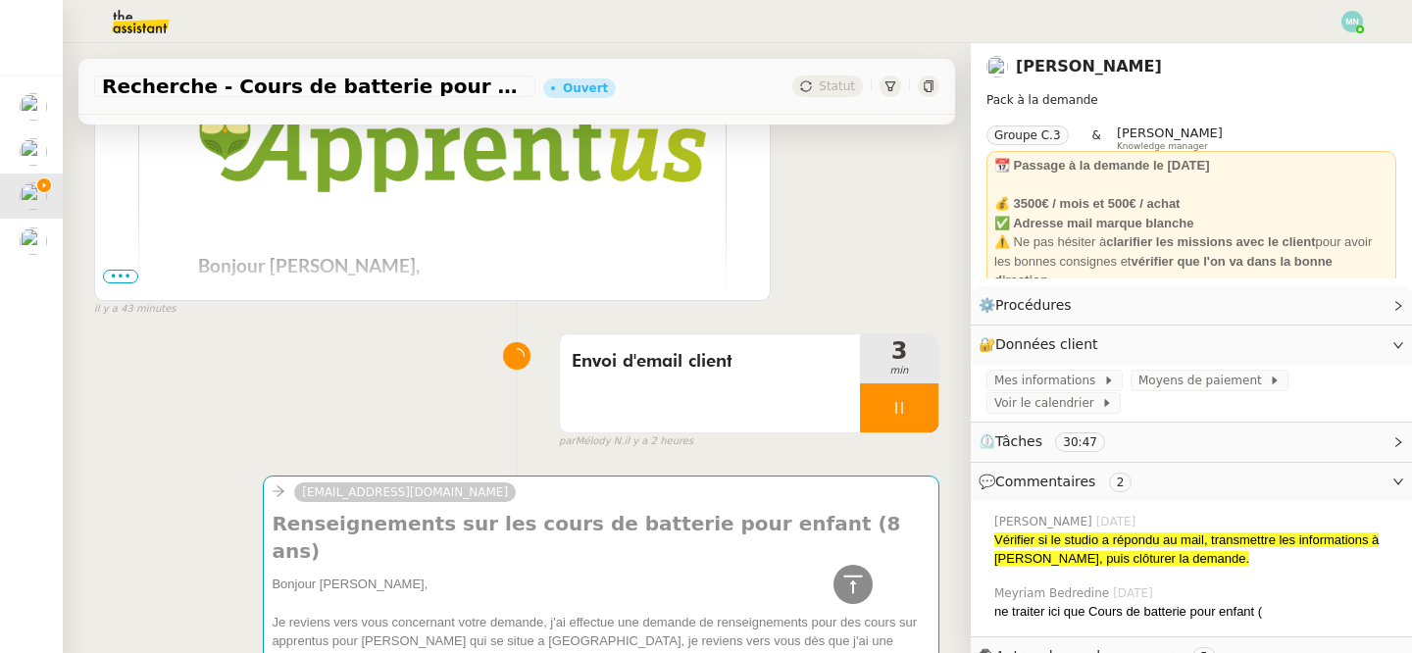
click at [884, 391] on div at bounding box center [899, 408] width 78 height 49
click at [920, 401] on button at bounding box center [918, 408] width 39 height 49
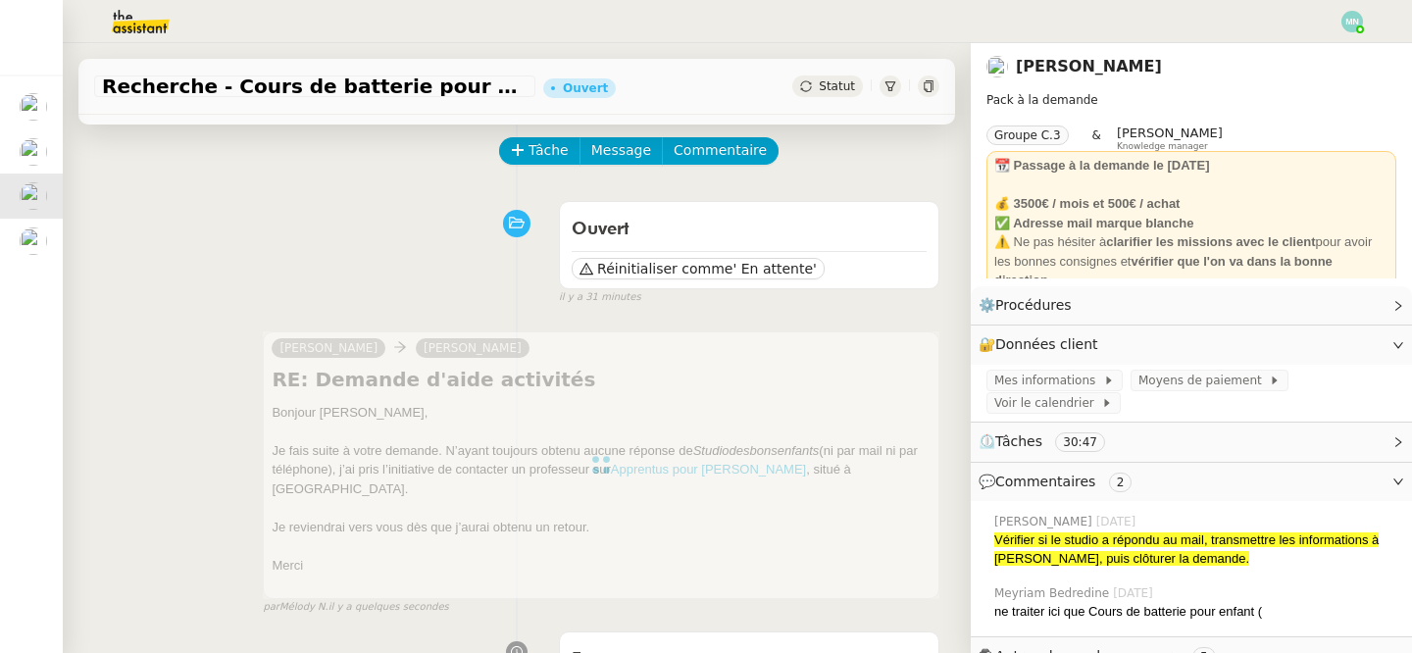
scroll to position [0, 0]
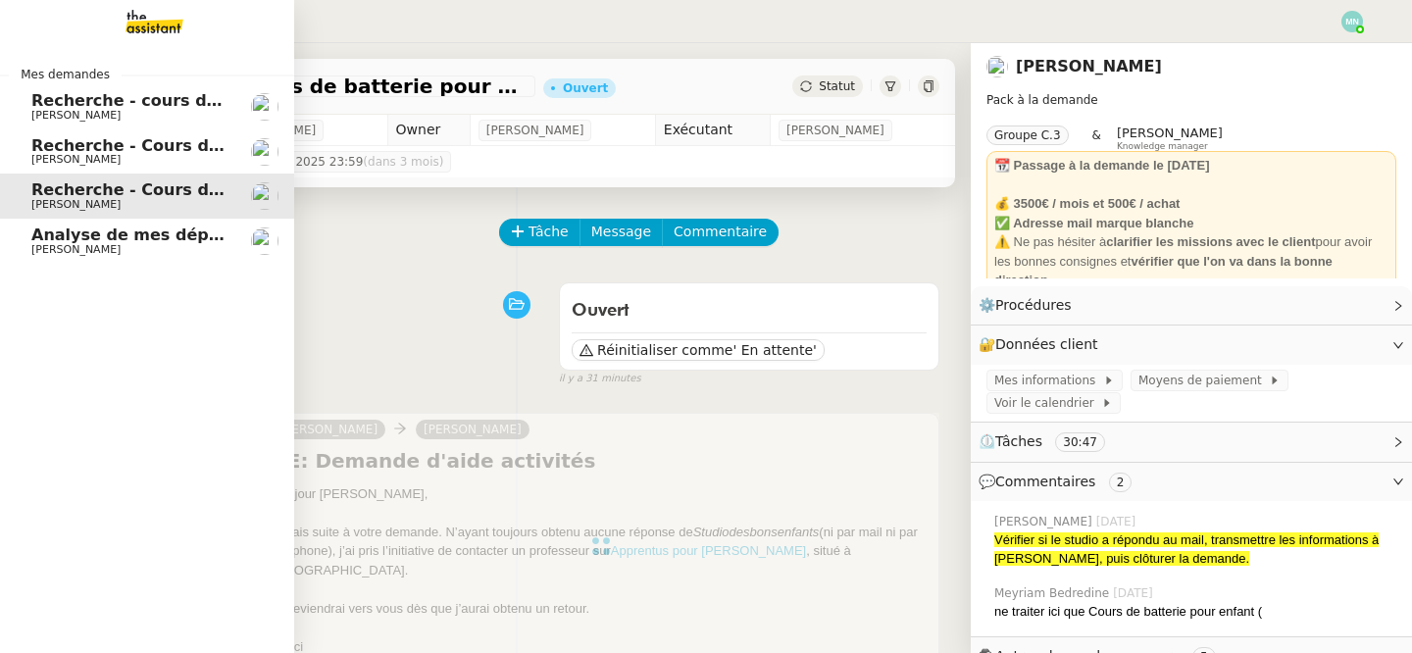
click at [92, 242] on span "Analyse de mes dépenses personnelles" at bounding box center [204, 235] width 347 height 19
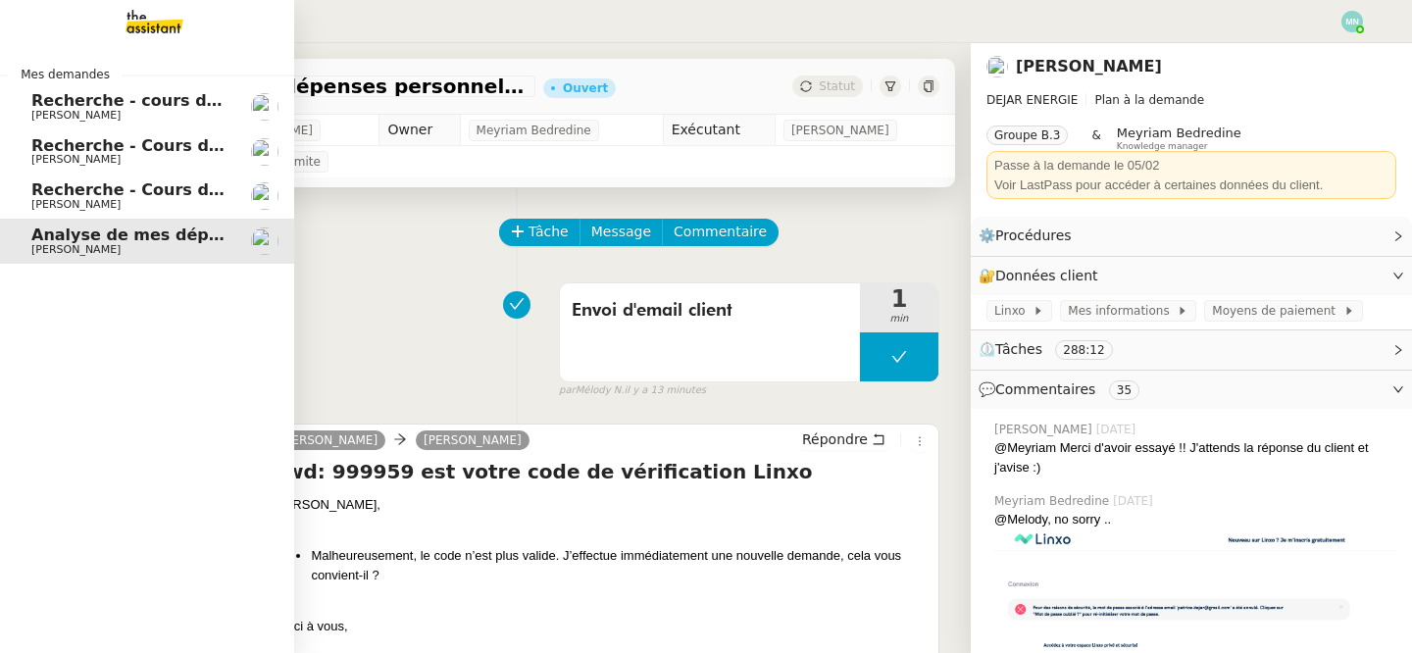
click at [98, 152] on span "Recherche - Cours de tennis" at bounding box center [155, 145] width 249 height 19
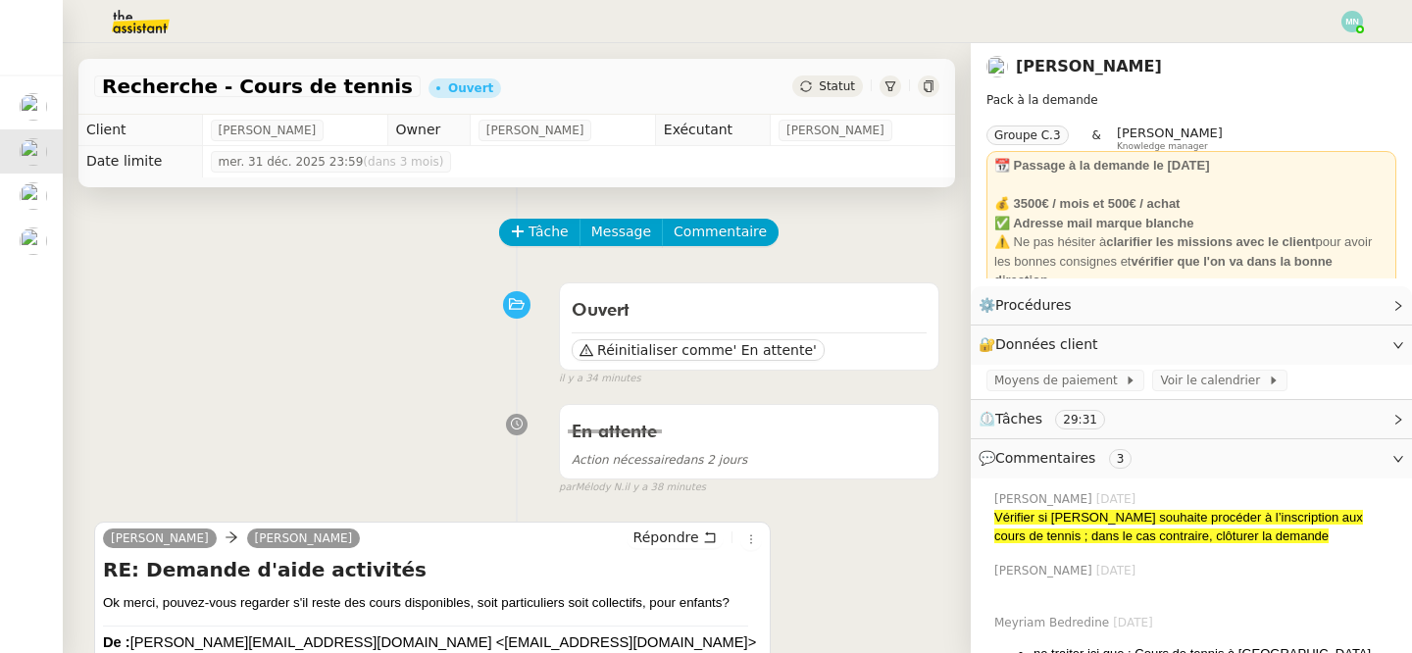
scroll to position [18, 0]
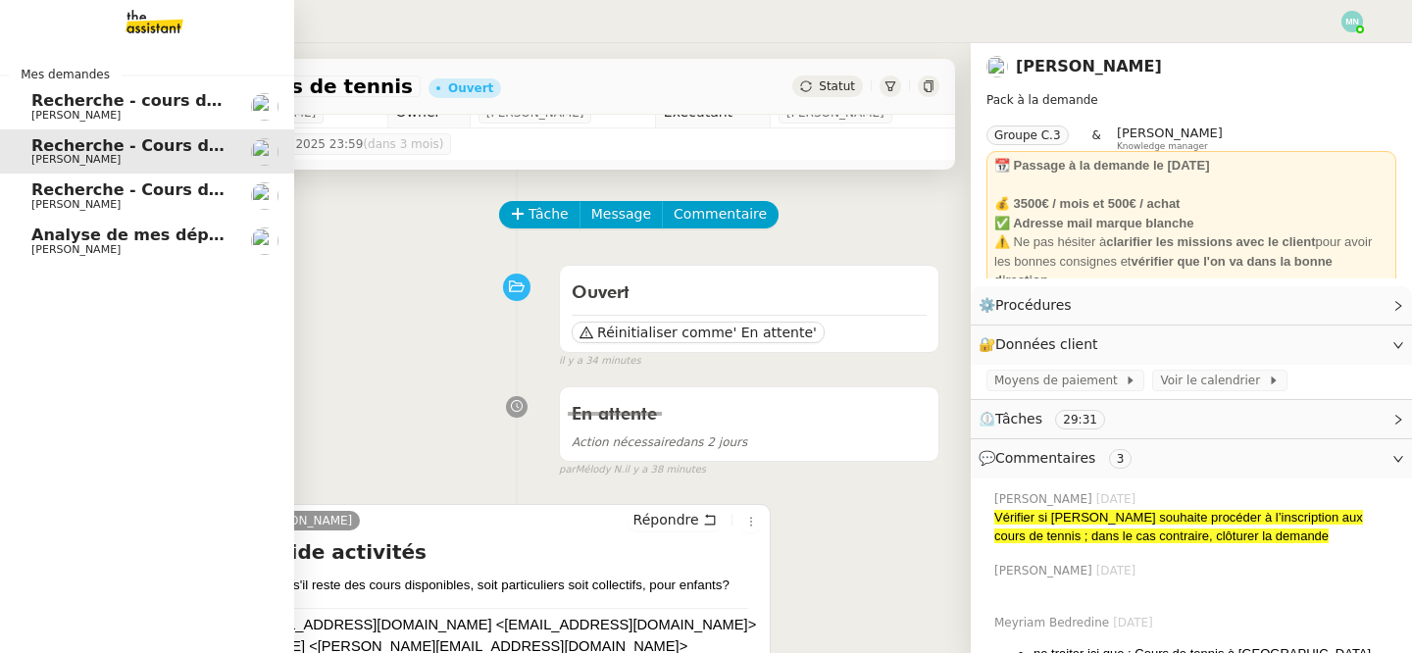
click at [27, 113] on link "Recherche - cours de piano adulte [PERSON_NAME]" at bounding box center [147, 106] width 294 height 45
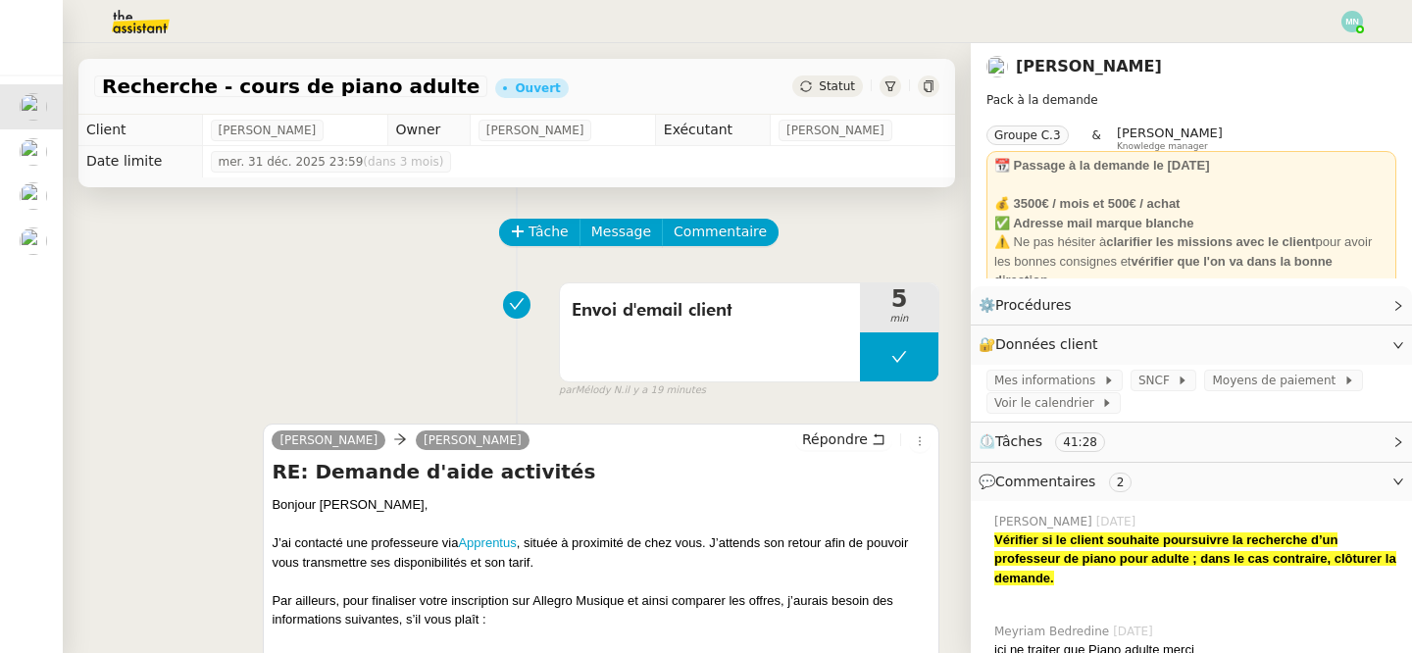
click at [824, 82] on span "Statut" at bounding box center [837, 86] width 36 height 14
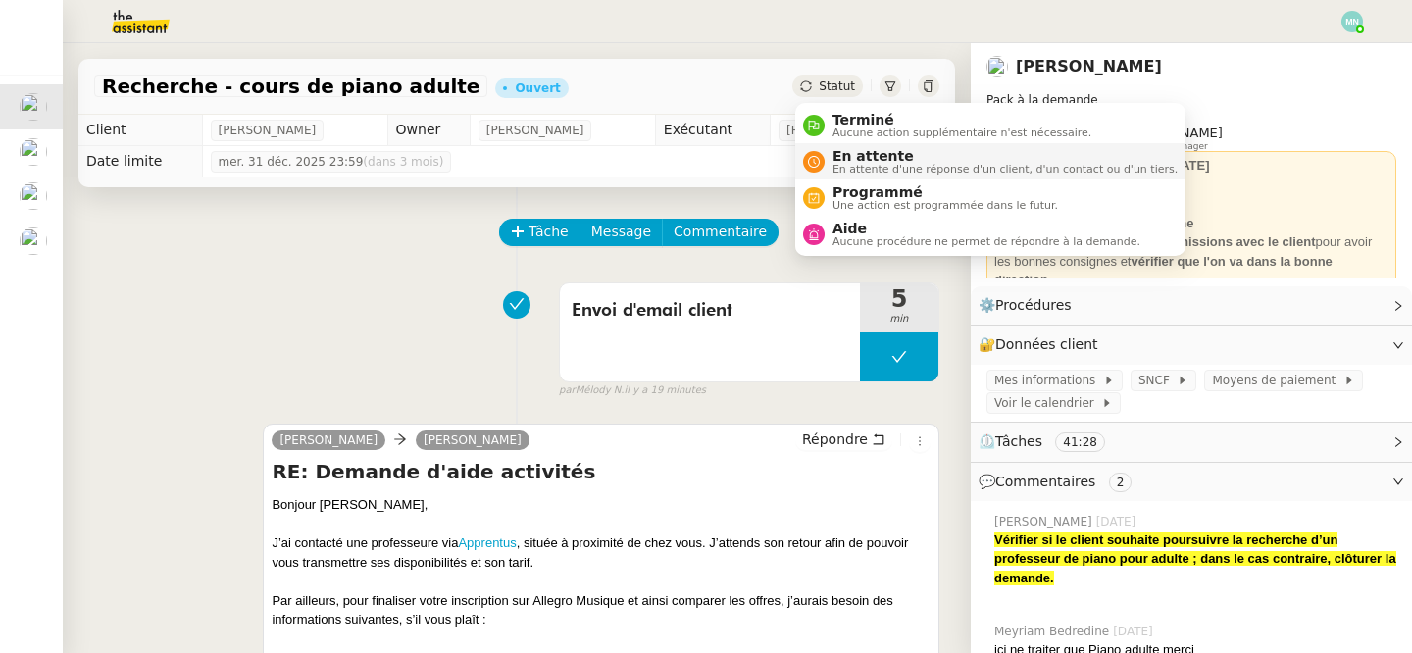
click at [852, 161] on span "En attente" at bounding box center [1005, 156] width 345 height 16
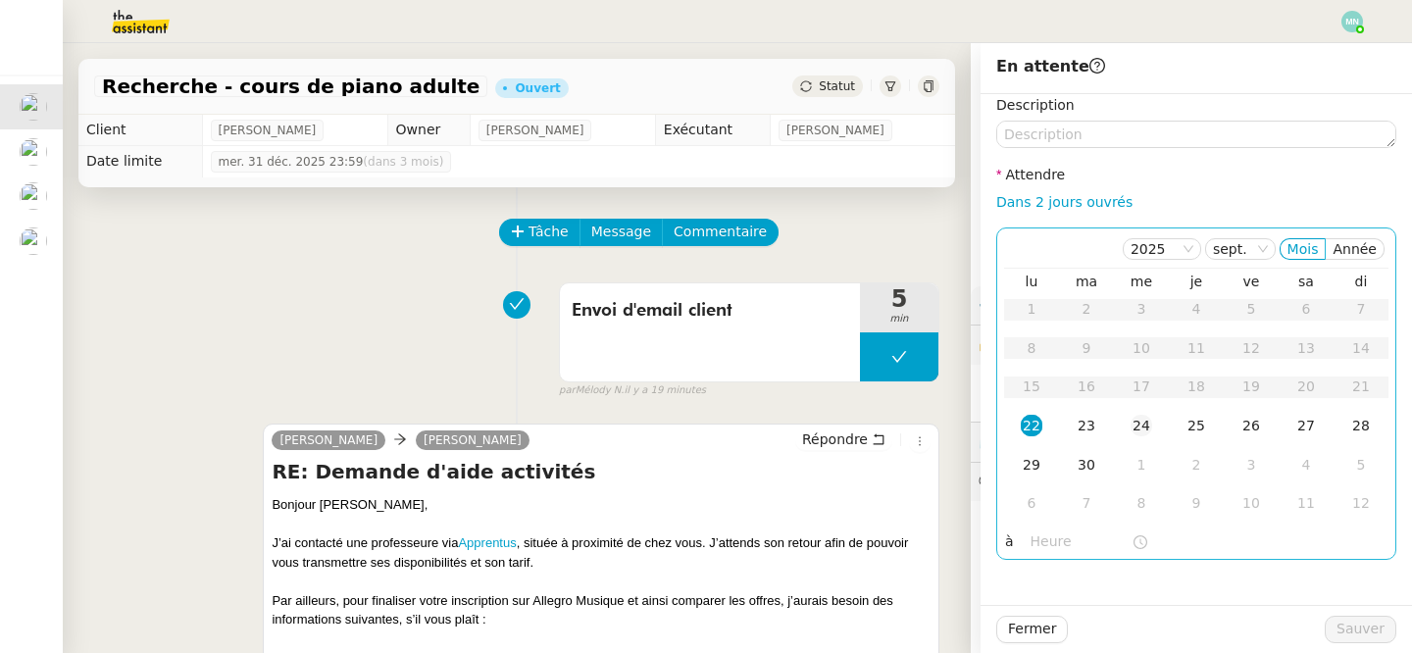
click at [1159, 422] on td "24" at bounding box center [1141, 426] width 55 height 39
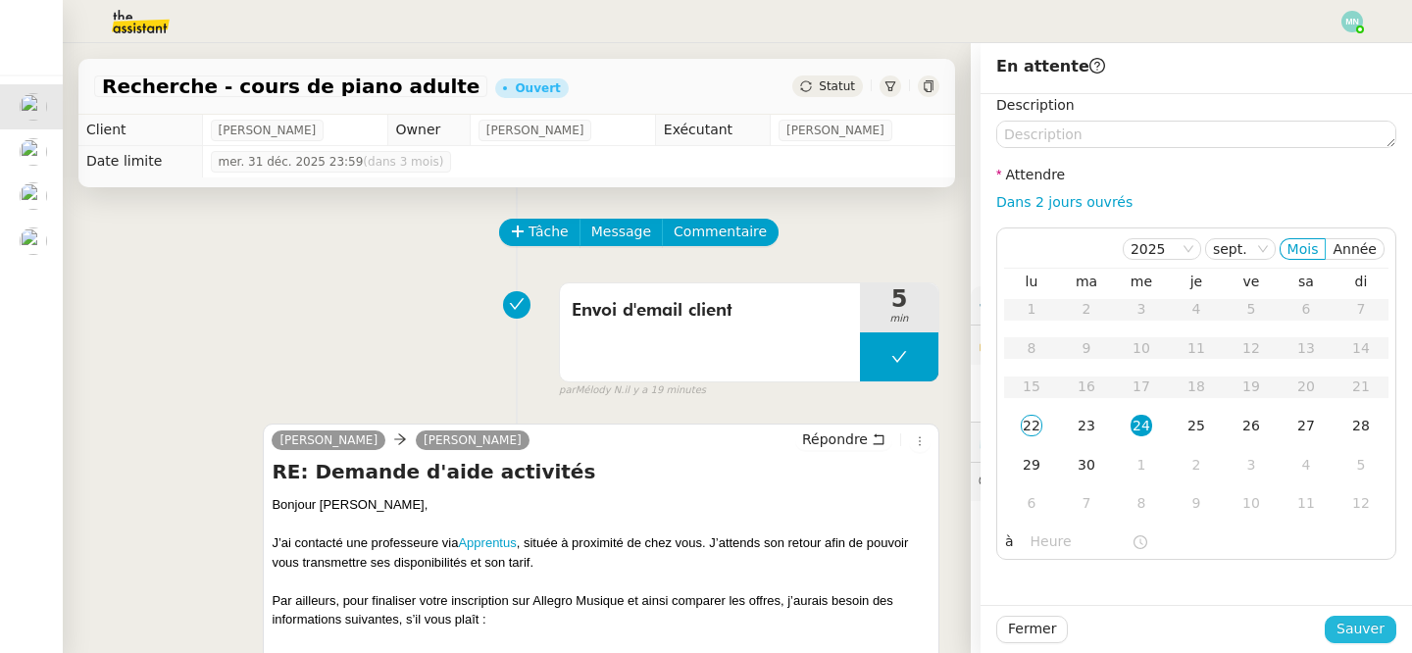
click at [1358, 621] on span "Sauver" at bounding box center [1361, 629] width 48 height 23
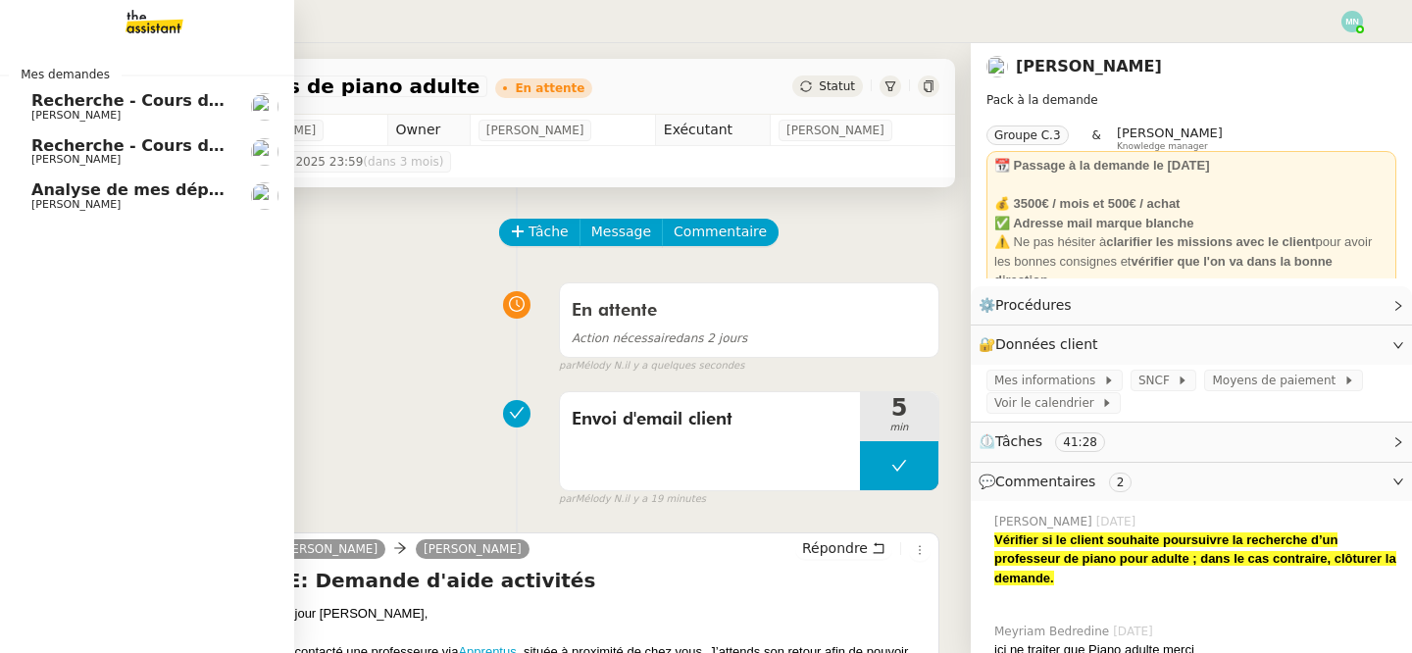
click at [49, 151] on span "Recherche - Cours de batterie pour enfant" at bounding box center [218, 145] width 375 height 19
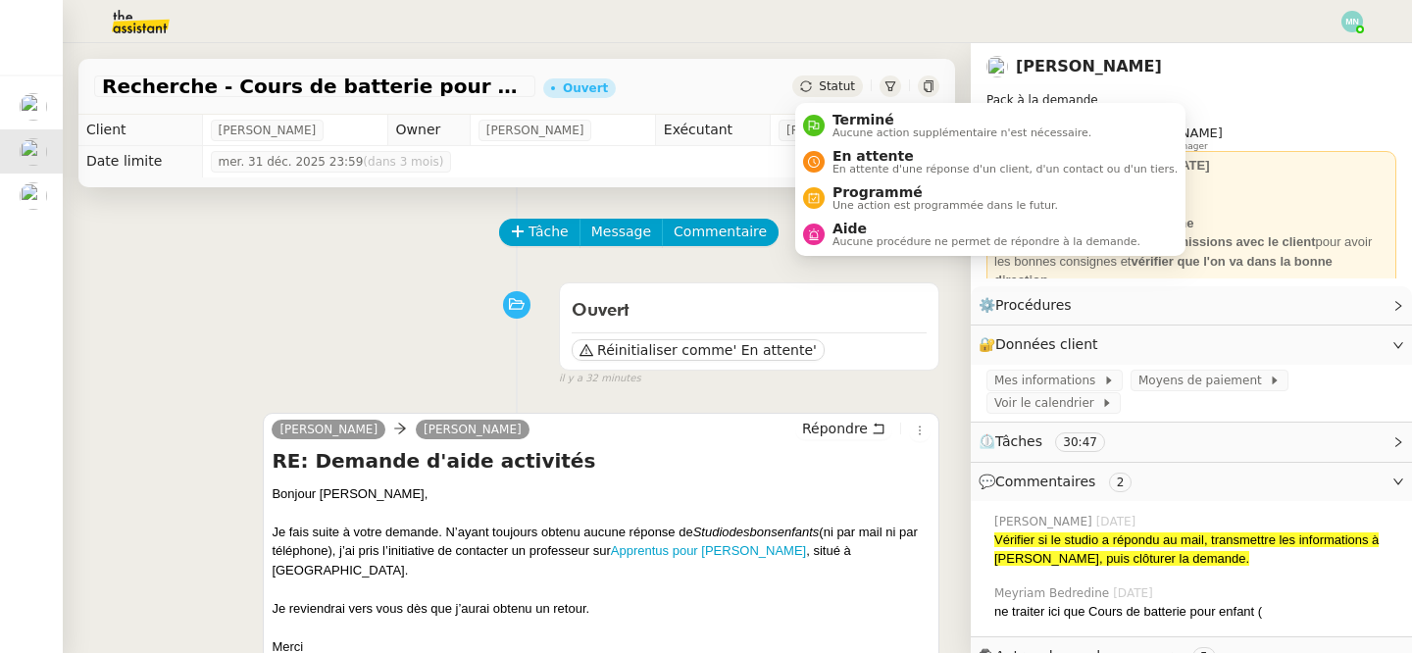
click at [824, 90] on span "Statut" at bounding box center [837, 86] width 36 height 14
click at [896, 168] on span "En attente d'une réponse d'un client, d'un contact ou d'un tiers." at bounding box center [1005, 169] width 345 height 11
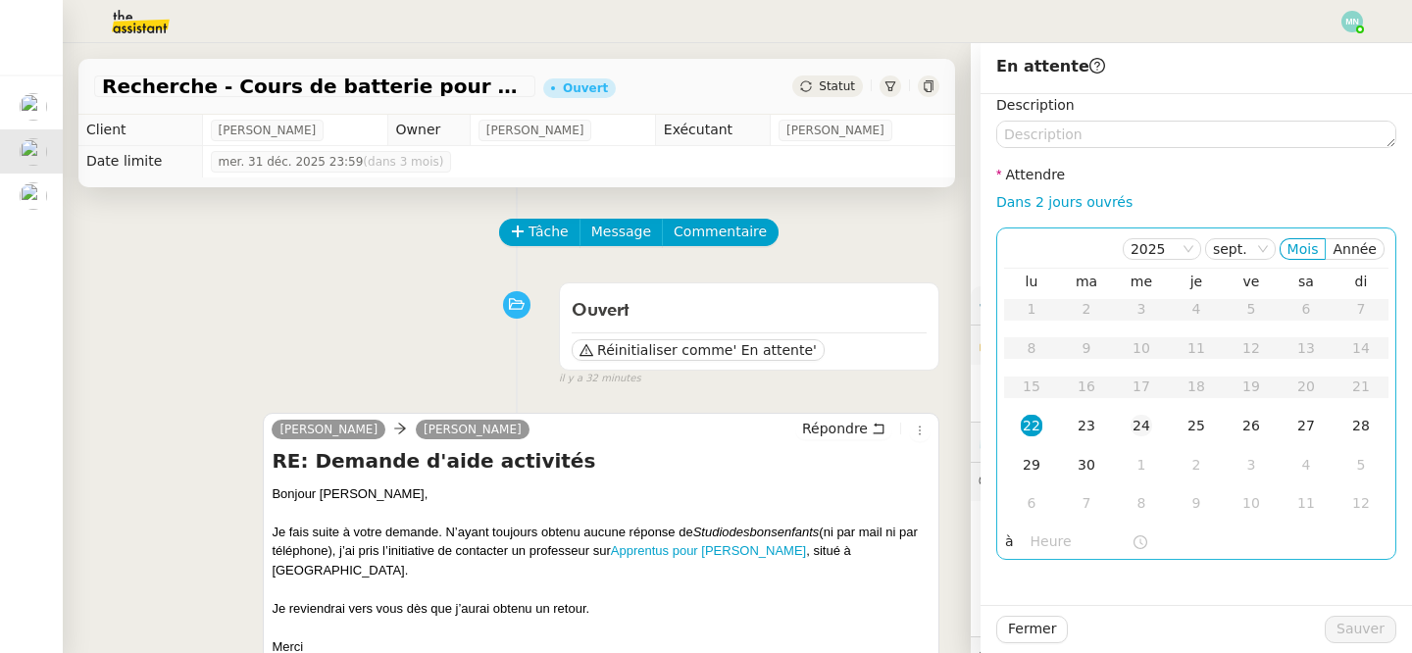
click at [1136, 434] on div "24" at bounding box center [1142, 426] width 22 height 22
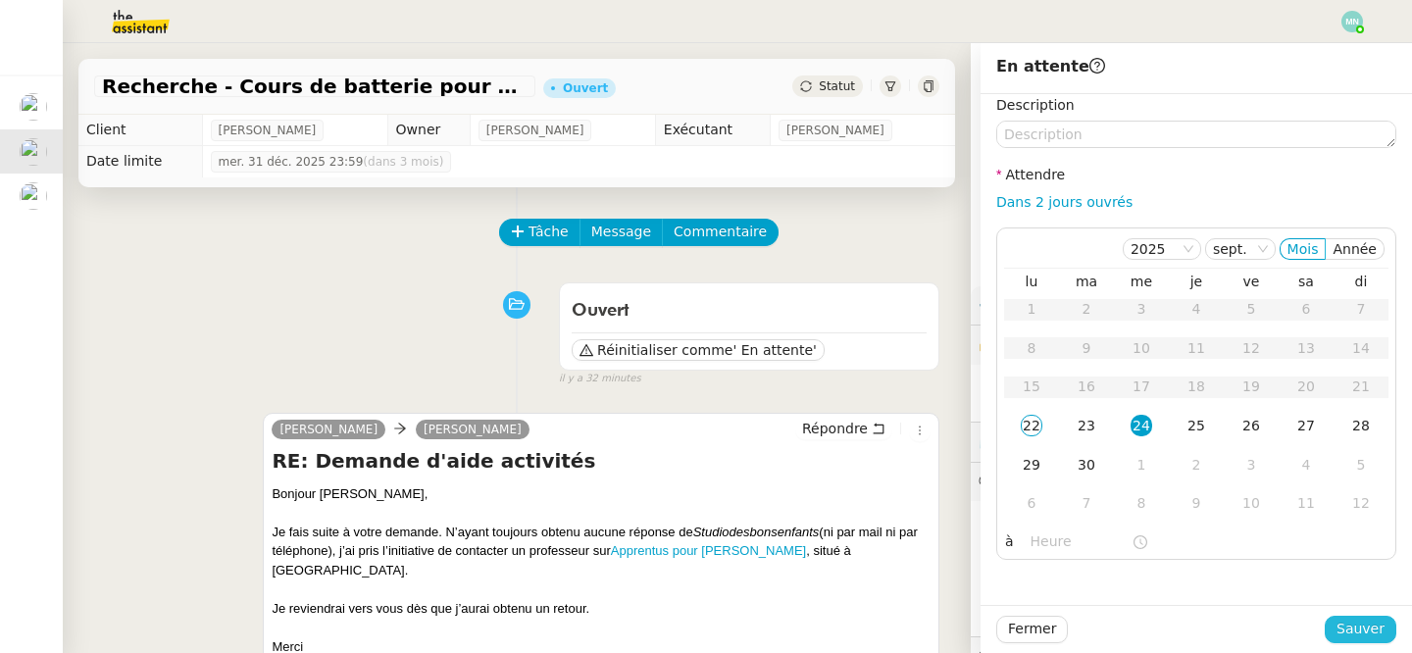
click at [1359, 625] on span "Sauver" at bounding box center [1361, 629] width 48 height 23
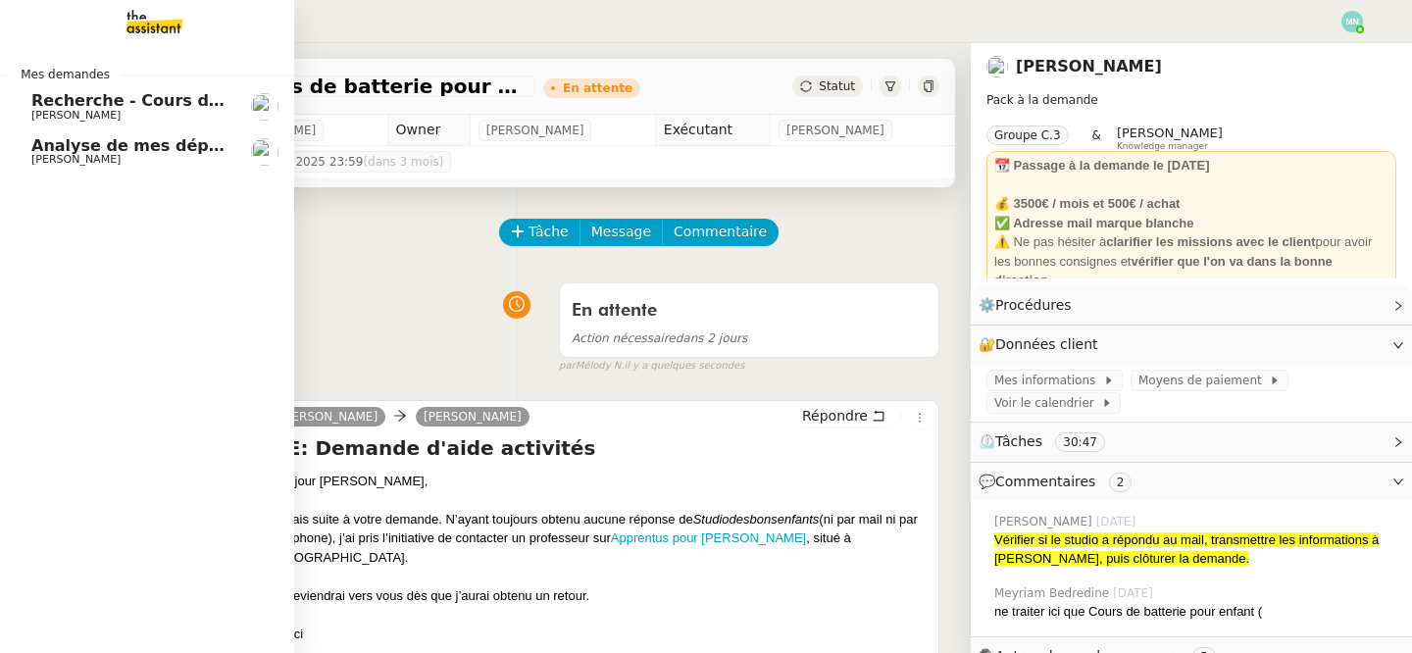
click at [52, 99] on span "Recherche - Cours de tennis" at bounding box center [155, 100] width 249 height 19
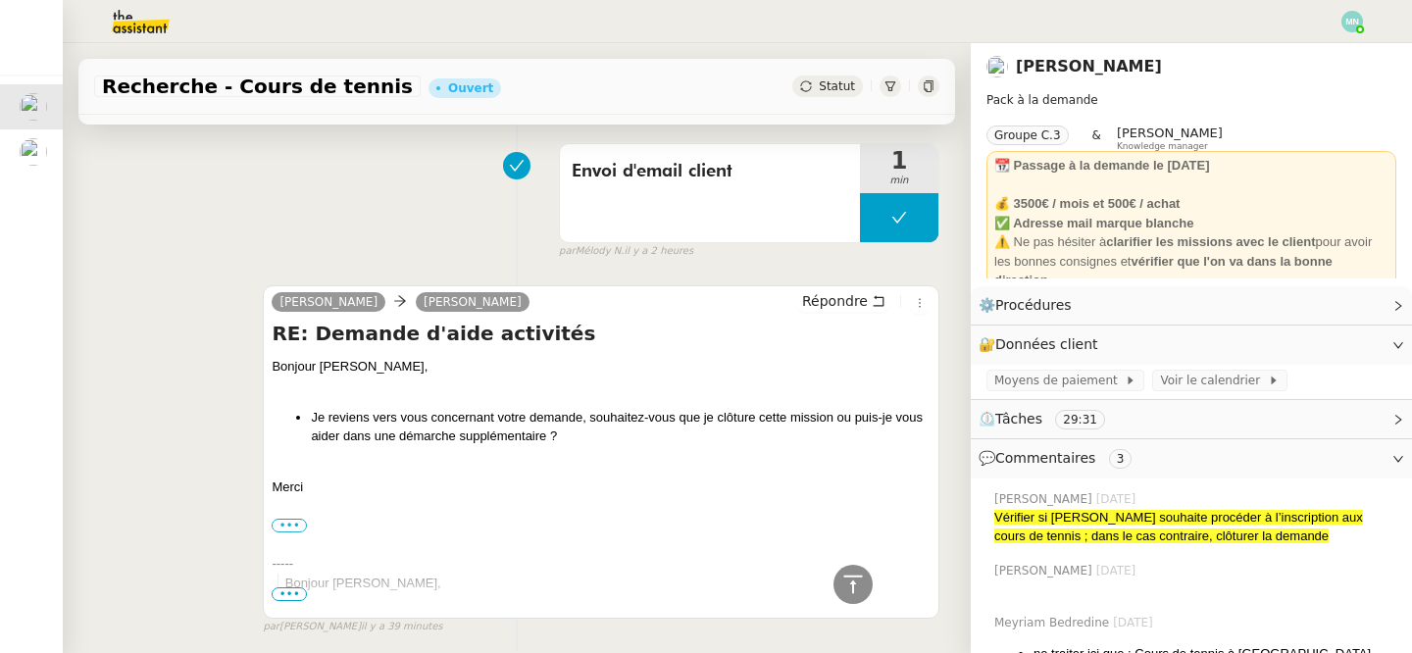
scroll to position [753, 0]
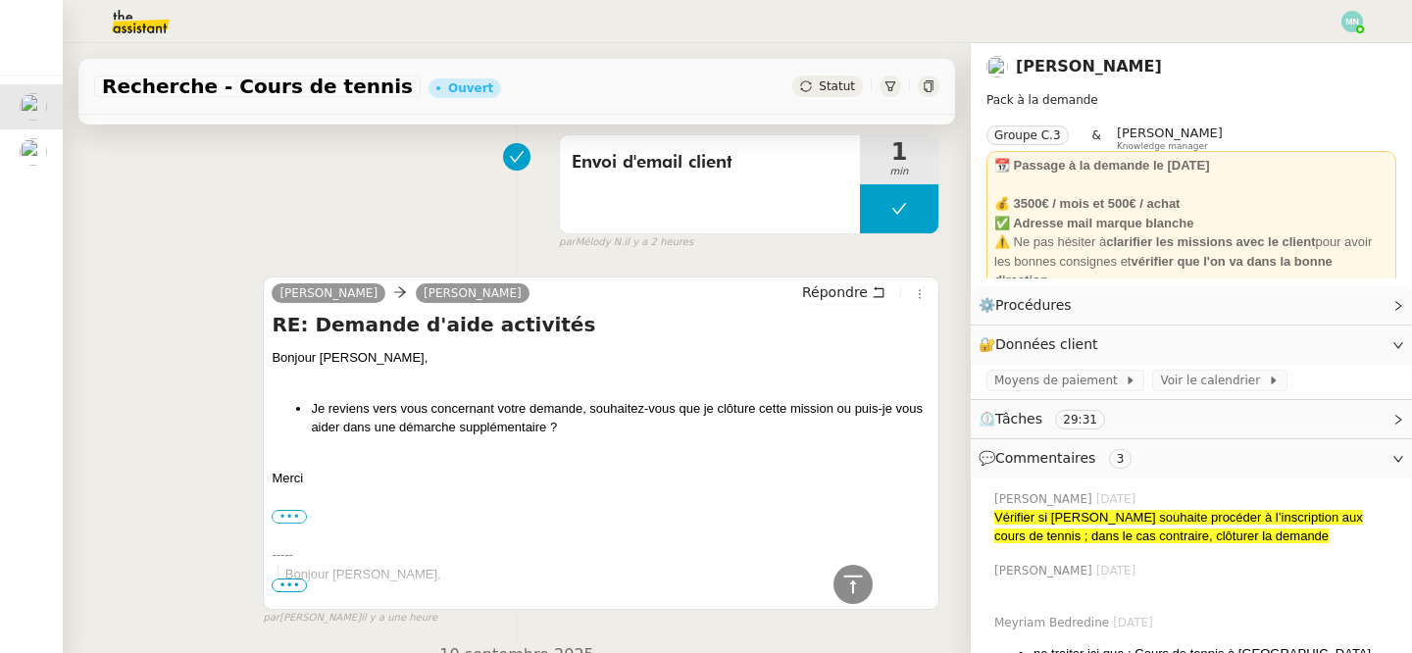
click at [267, 193] on div "Envoi d'email client 1 min false par Mélody N. il y a 2 heures" at bounding box center [516, 189] width 845 height 126
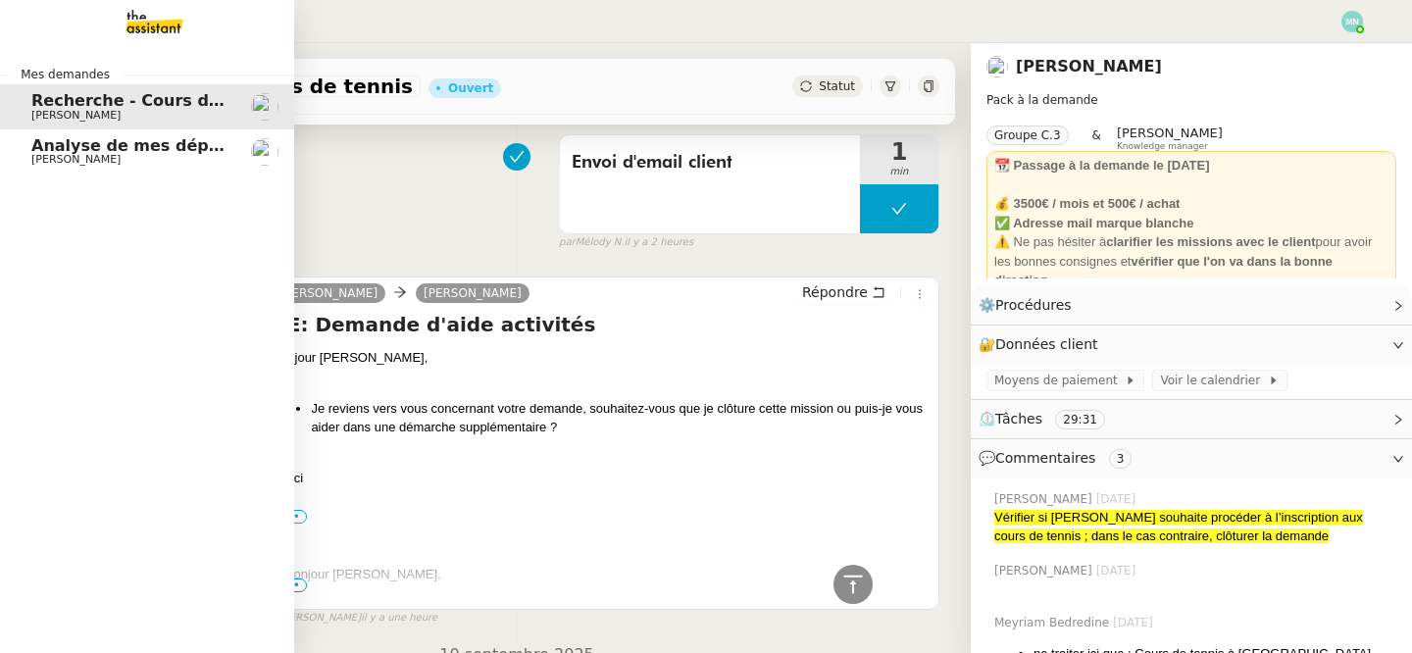
click at [75, 116] on span "[PERSON_NAME]" at bounding box center [75, 115] width 89 height 13
click at [87, 179] on div "Mes demandes Recherche - Cours de tennis Maurice N'Diaye Analyse de mes dépense…" at bounding box center [147, 348] width 294 height 610
click at [87, 163] on span "[PERSON_NAME]" at bounding box center [75, 159] width 89 height 13
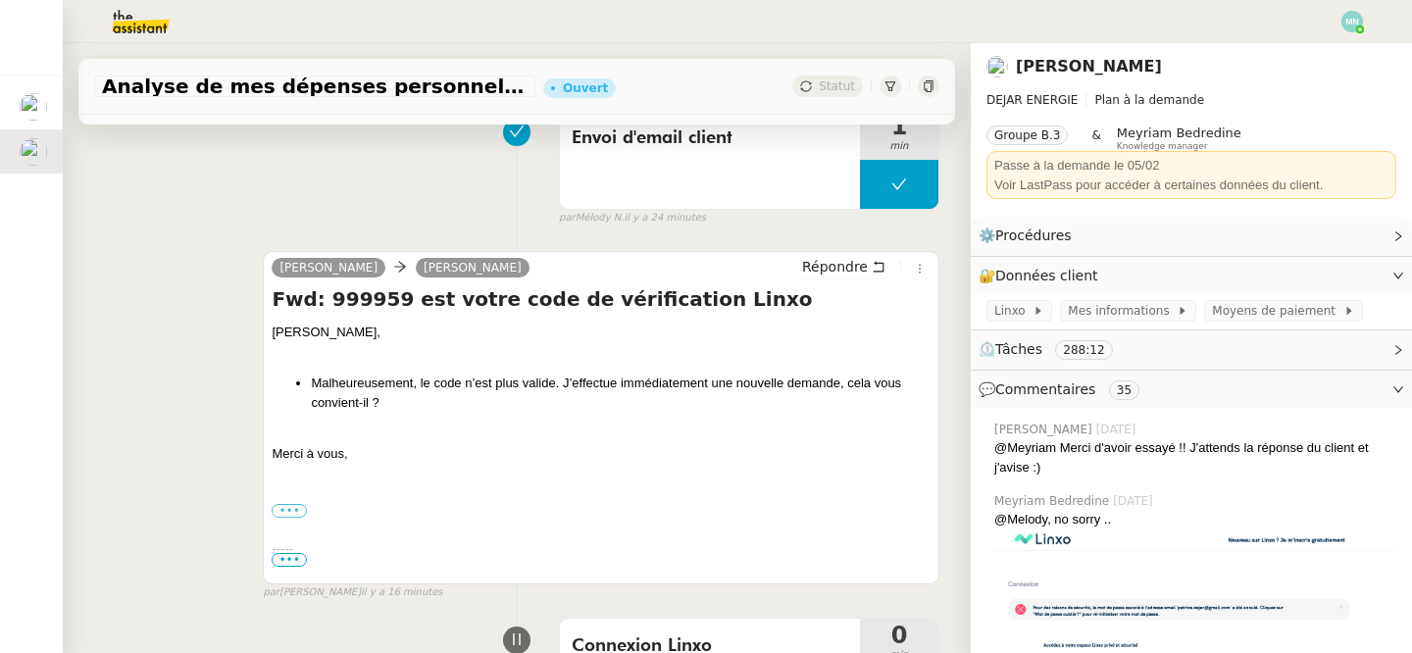
scroll to position [171, 0]
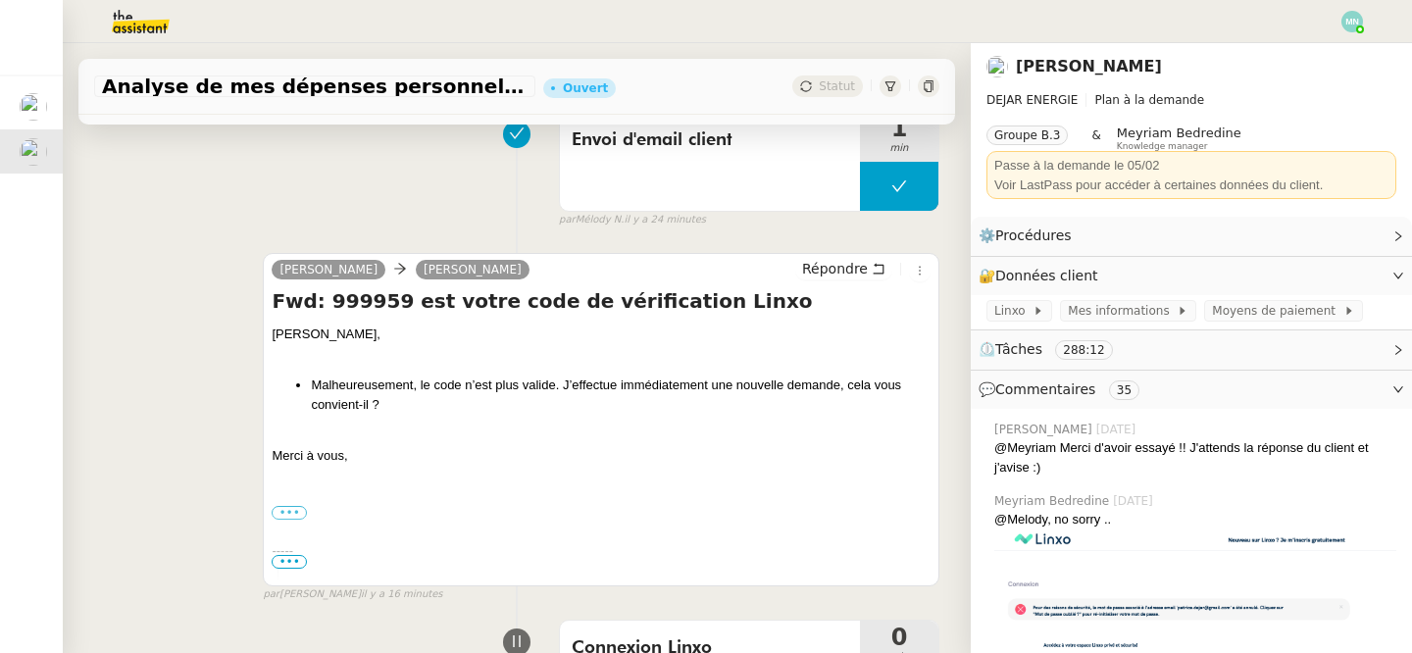
click at [829, 84] on span "Statut" at bounding box center [837, 86] width 36 height 14
click at [816, 187] on div "Envoi d'email client" at bounding box center [710, 162] width 300 height 98
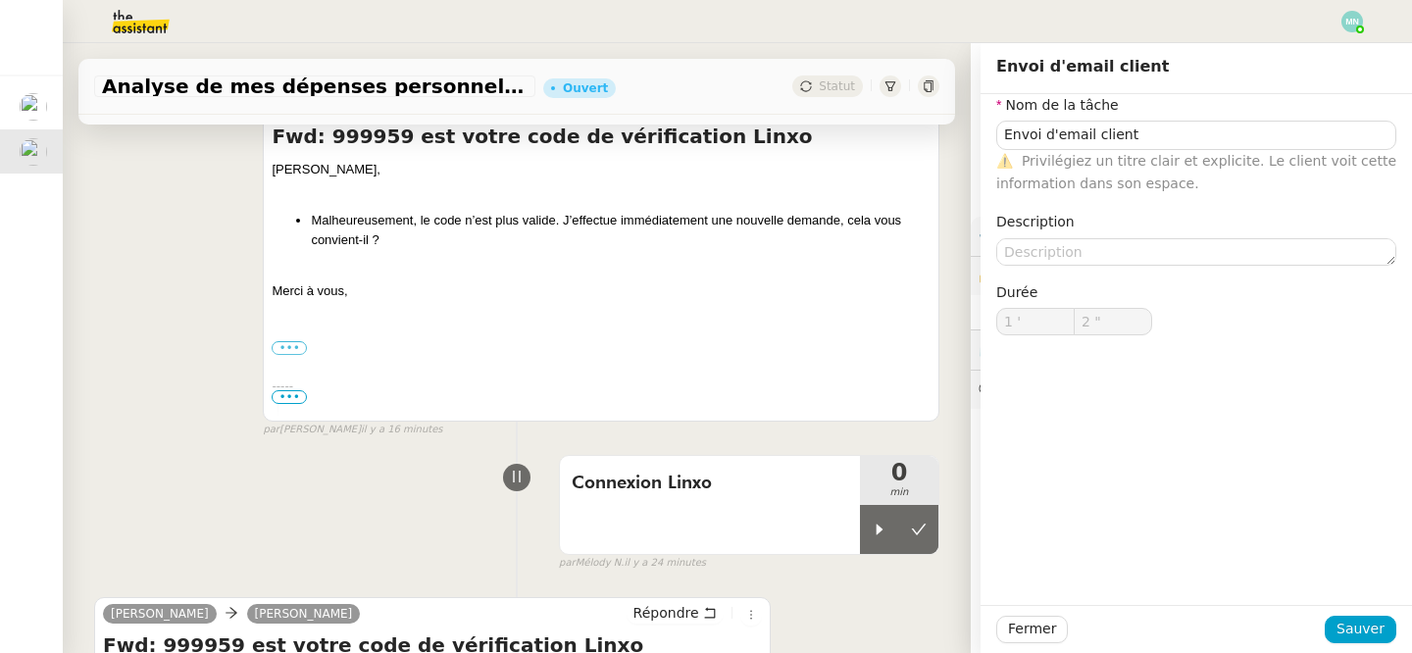
scroll to position [436, 0]
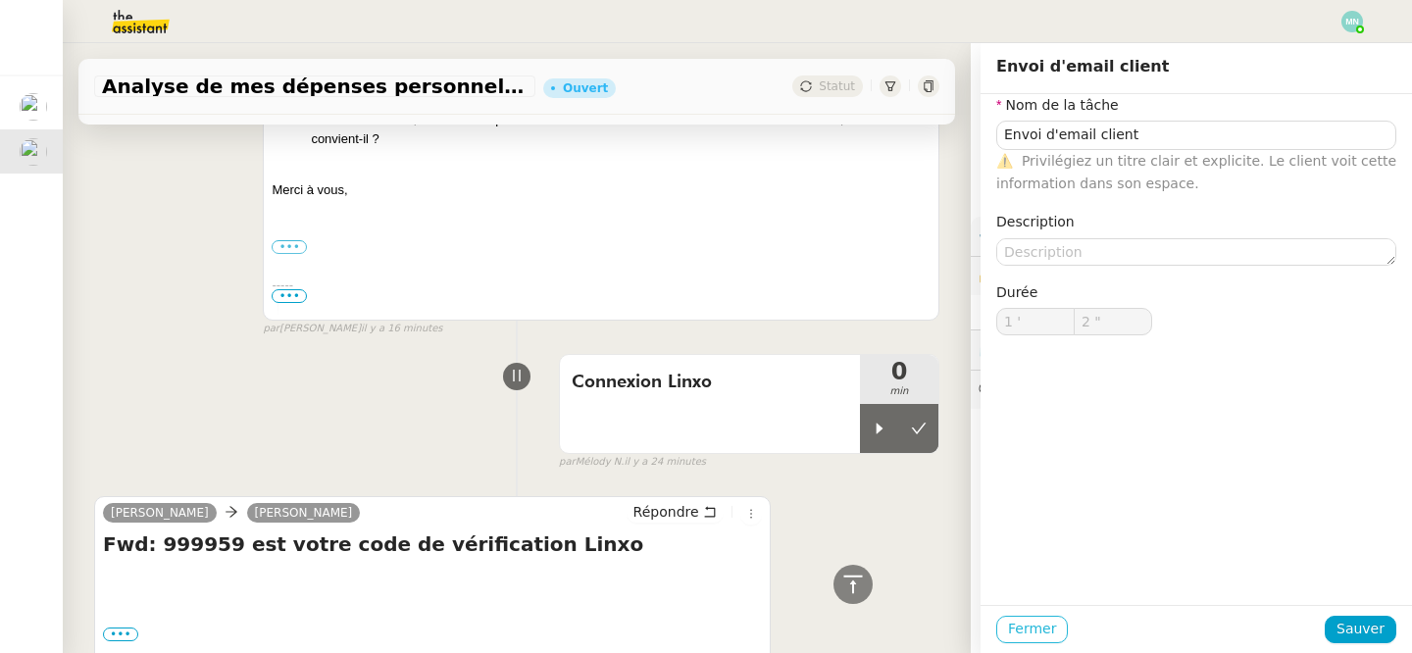
click at [1026, 632] on span "Fermer" at bounding box center [1032, 629] width 48 height 23
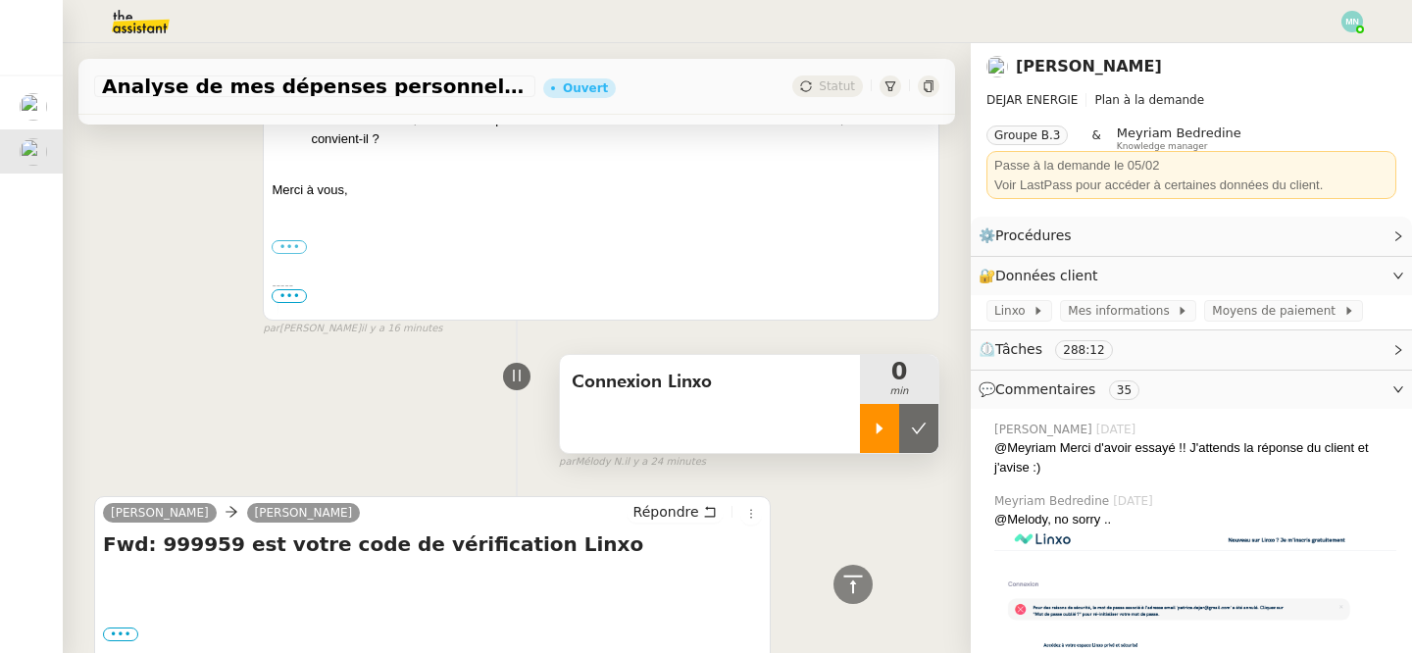
click at [873, 428] on icon at bounding box center [880, 429] width 16 height 16
click at [896, 430] on icon at bounding box center [899, 429] width 7 height 12
click at [929, 431] on button at bounding box center [918, 428] width 39 height 49
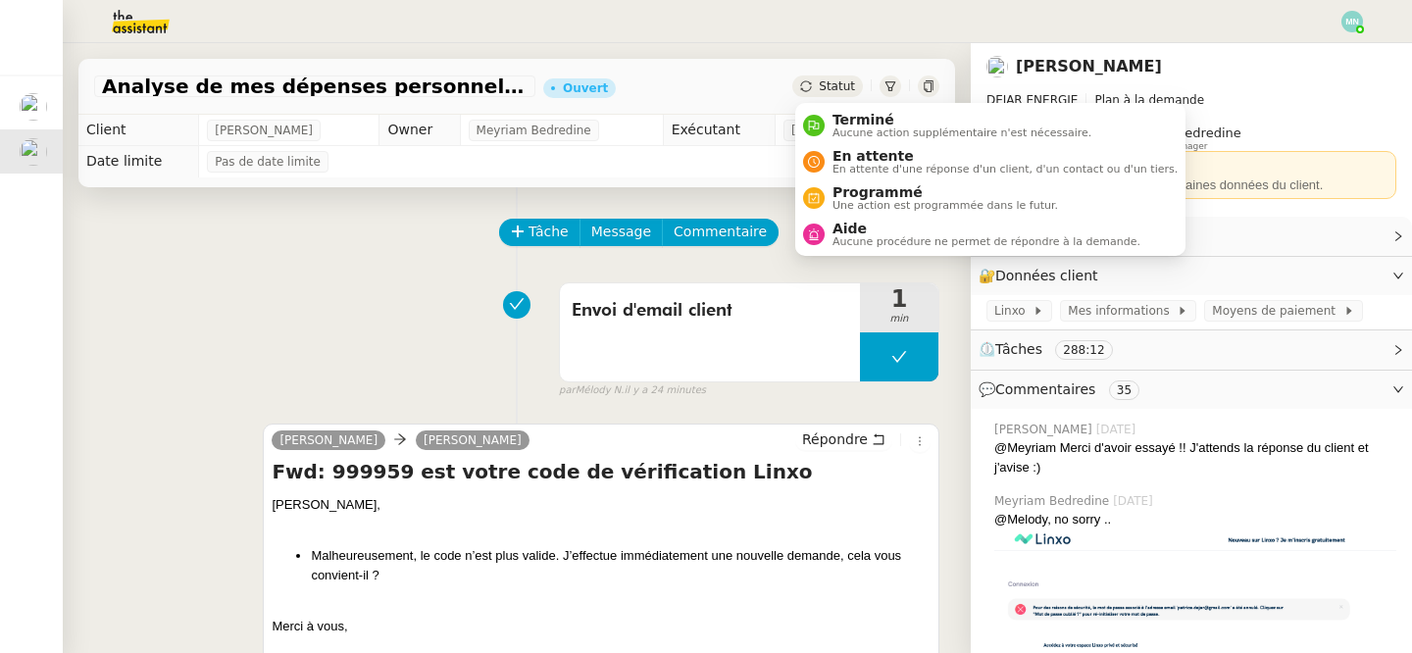
click at [823, 84] on span "Statut" at bounding box center [837, 86] width 36 height 14
click at [859, 166] on span "En attente d'une réponse d'un client, d'un contact ou d'un tiers." at bounding box center [1005, 169] width 345 height 11
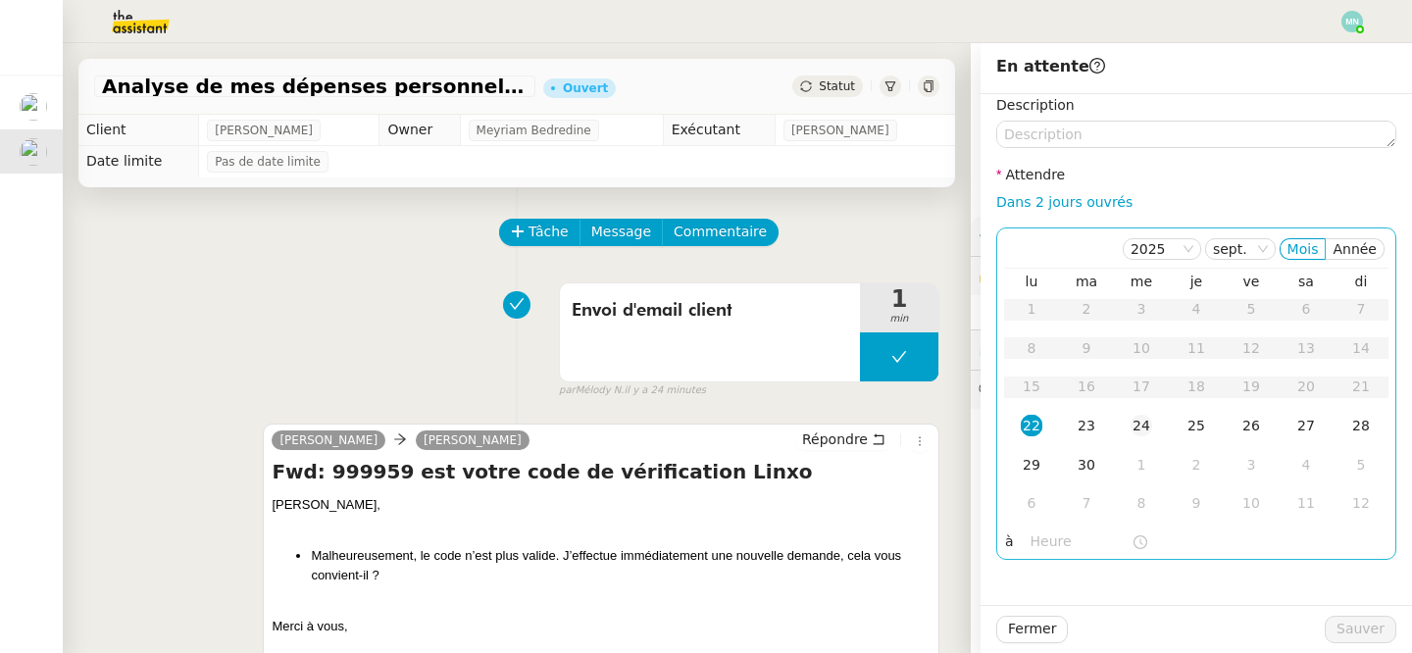
click at [1147, 436] on td "24" at bounding box center [1141, 426] width 55 height 39
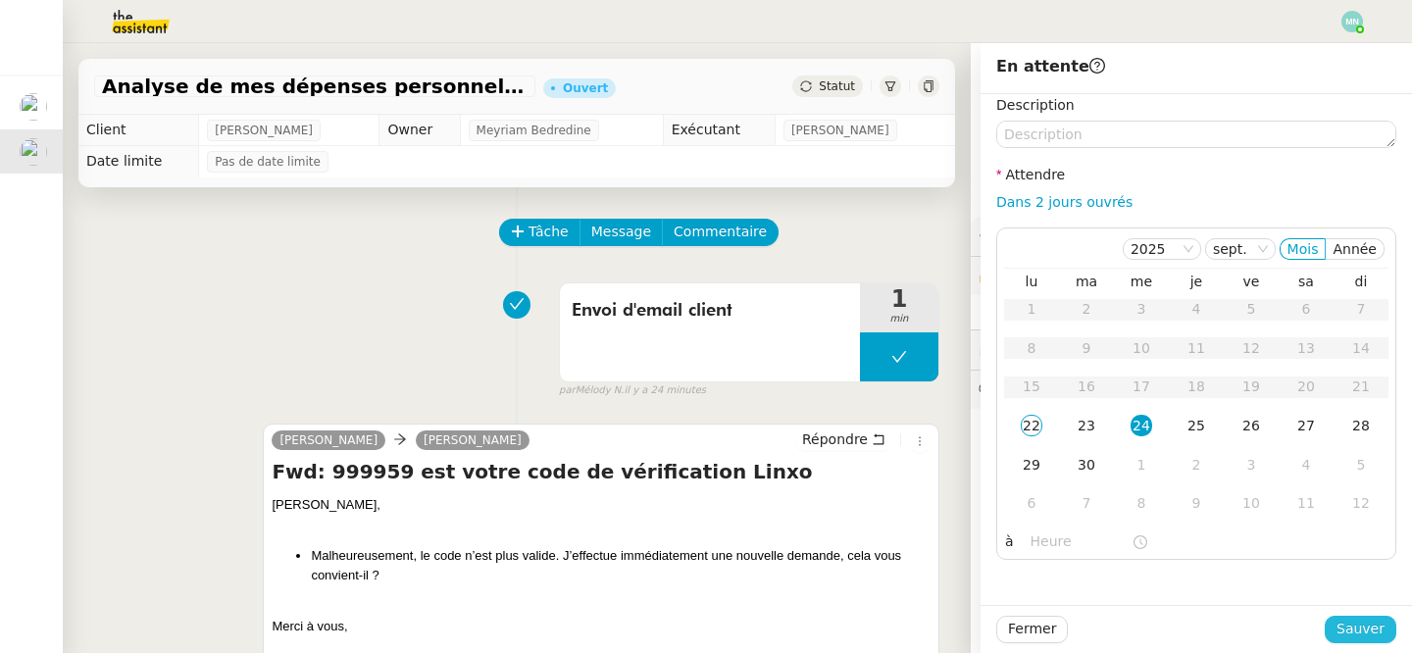
click at [1352, 634] on span "Sauver" at bounding box center [1361, 629] width 48 height 23
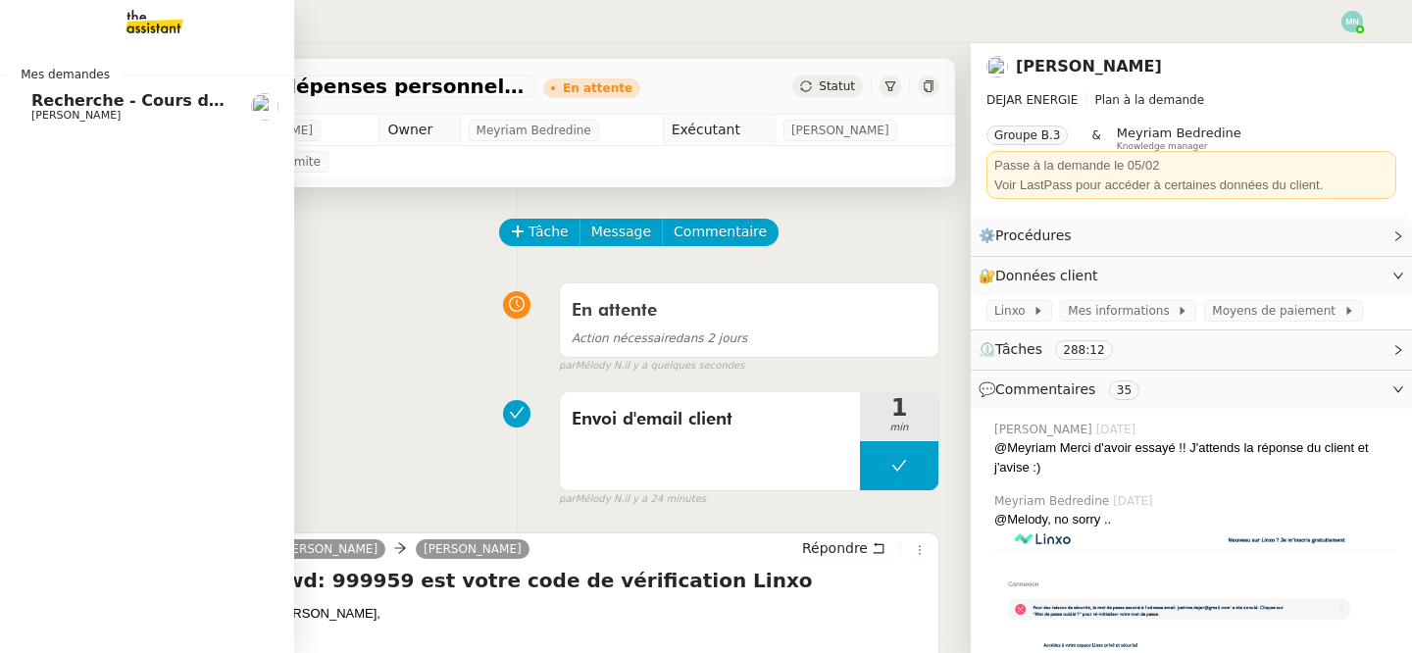
click at [77, 109] on span "[PERSON_NAME]" at bounding box center [75, 115] width 89 height 13
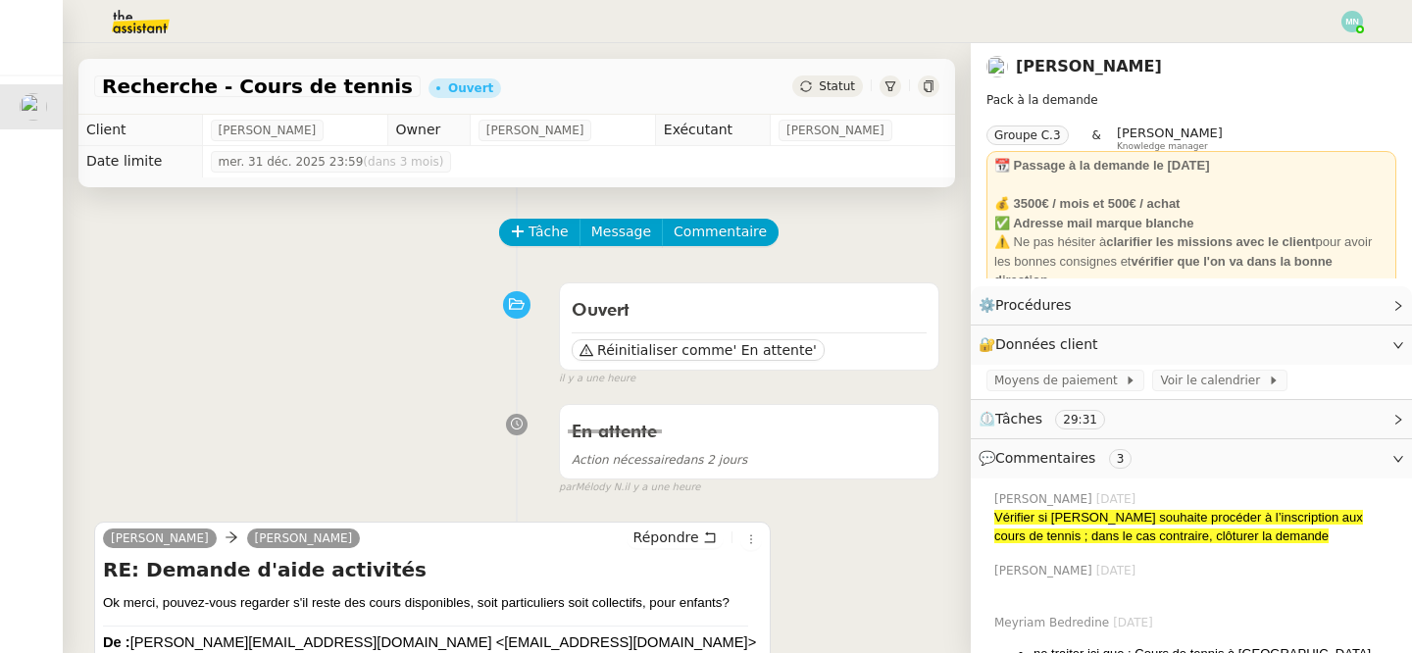
click at [832, 23] on div at bounding box center [706, 21] width 1314 height 43
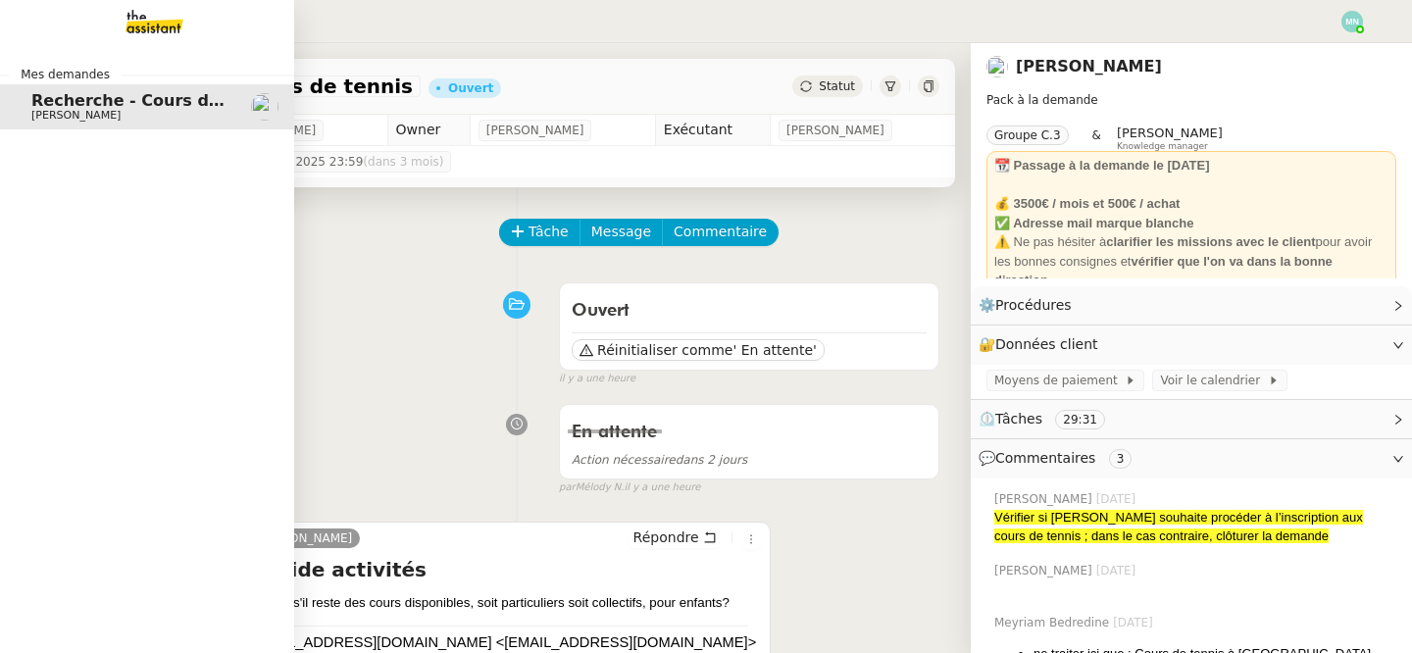
click at [40, 109] on span "[PERSON_NAME]" at bounding box center [75, 115] width 89 height 13
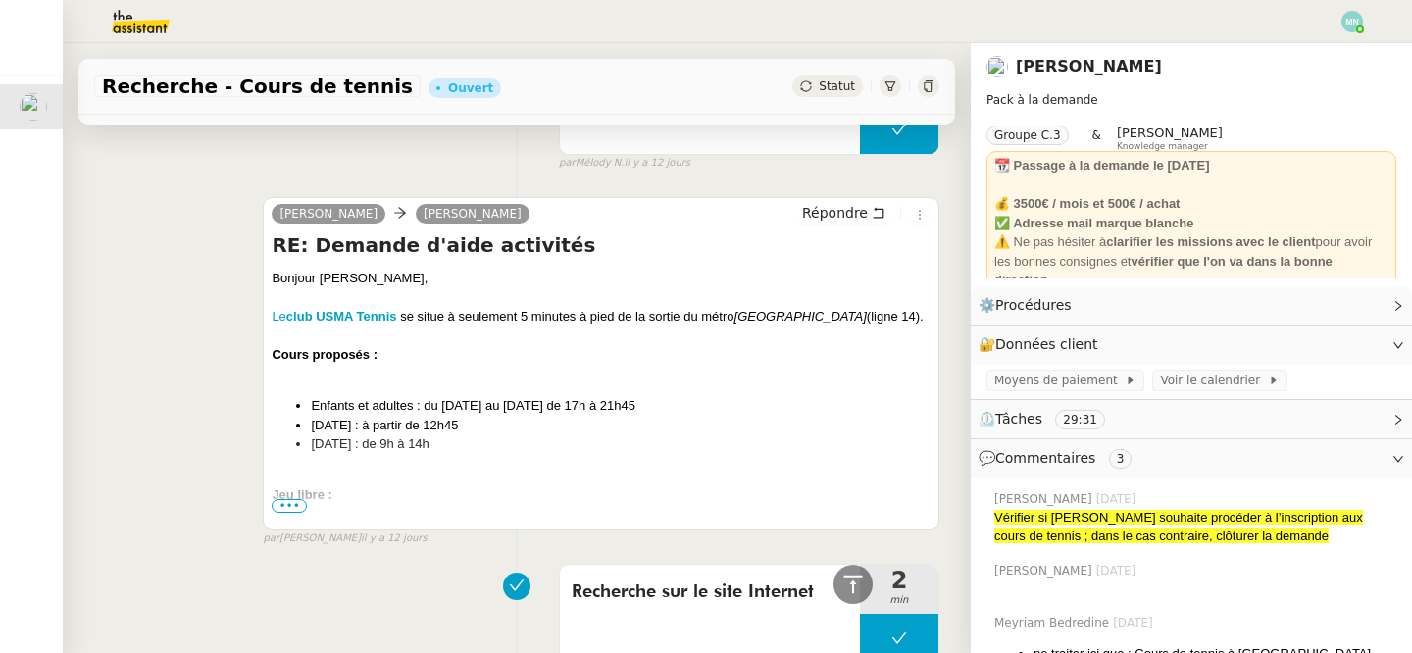
scroll to position [1837, 0]
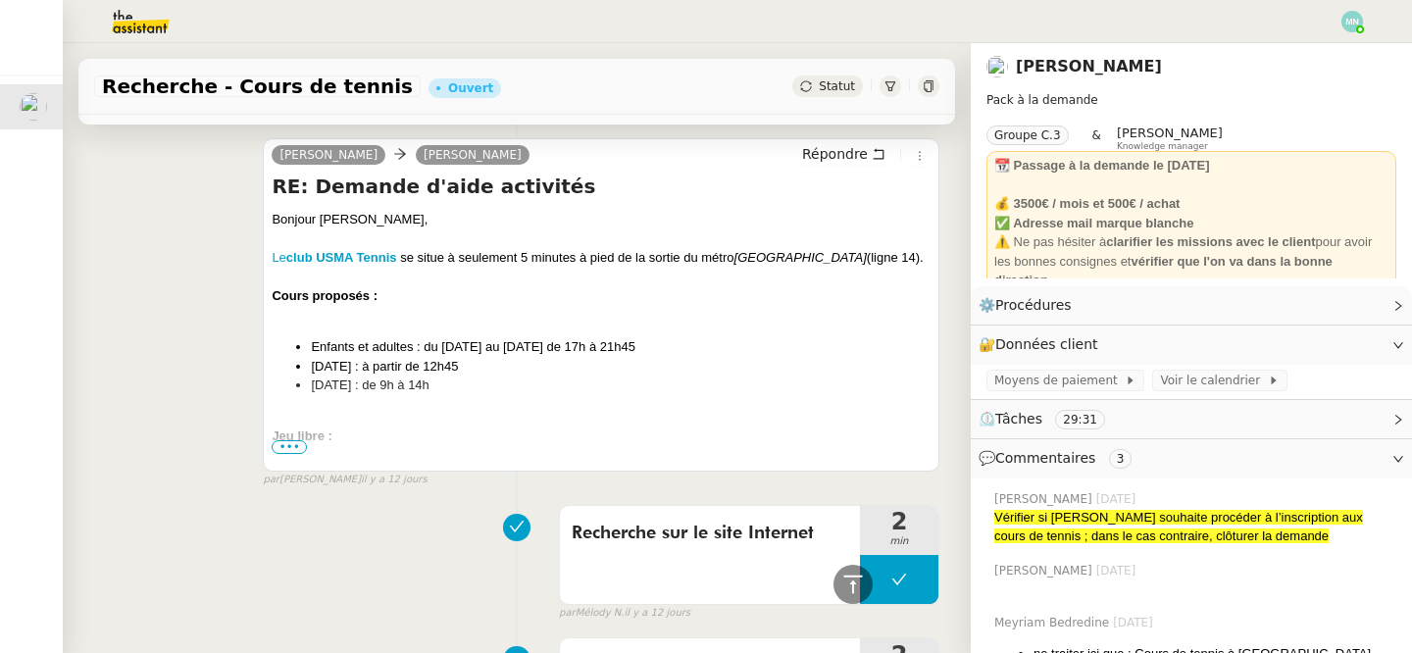
click at [280, 446] on div at bounding box center [601, 456] width 659 height 20
click at [290, 440] on span "•••" at bounding box center [289, 447] width 35 height 14
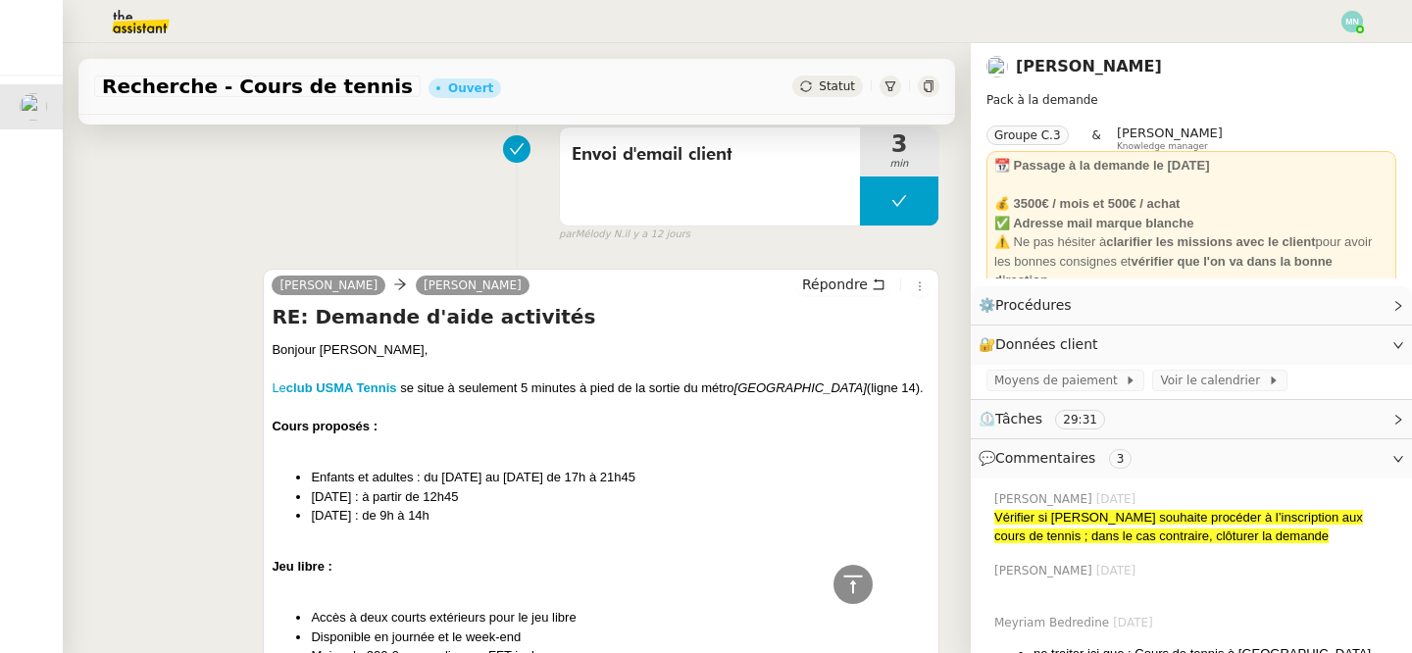
scroll to position [1697, 0]
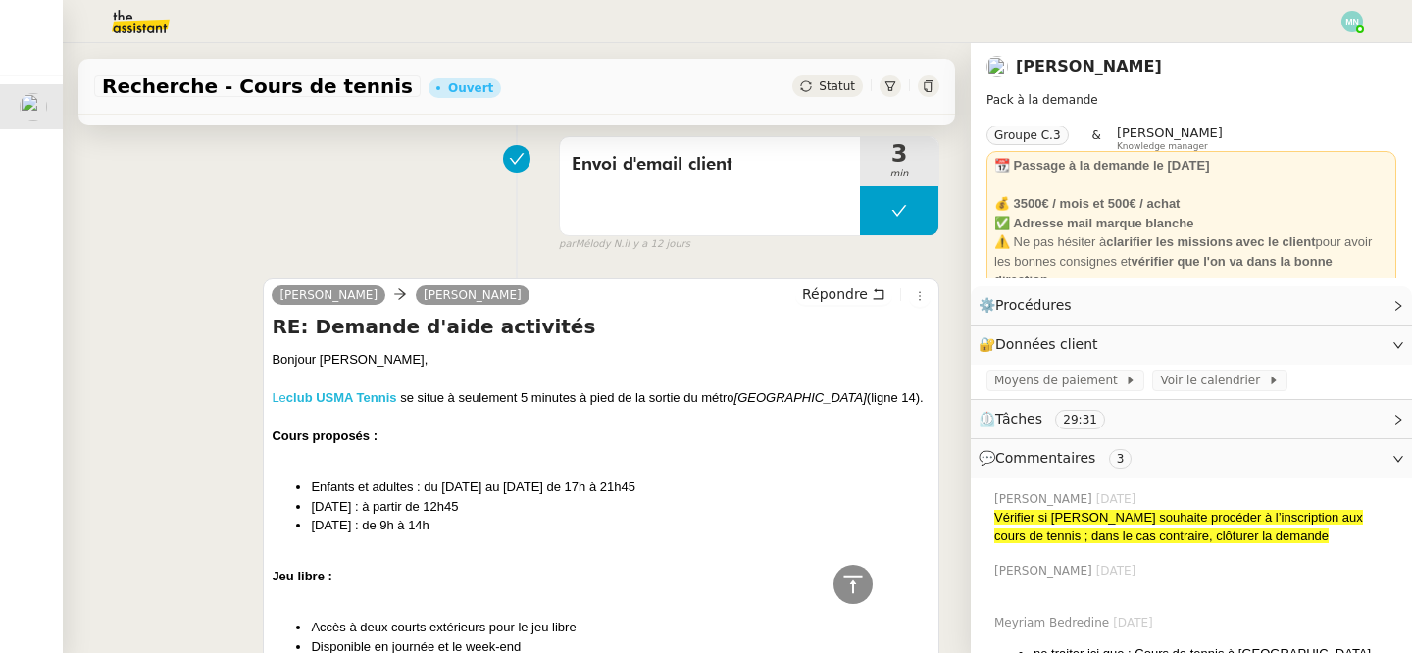
click at [363, 390] on strong "club USMA Tennis" at bounding box center [341, 397] width 111 height 15
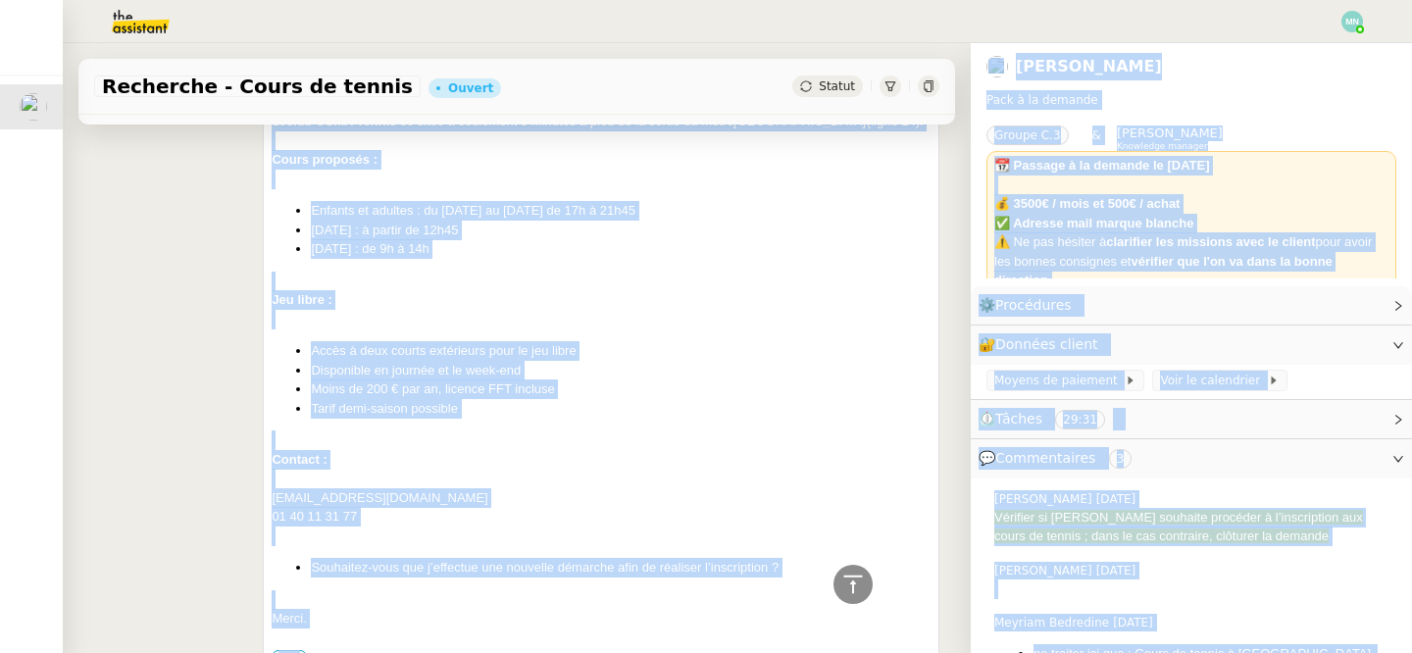
scroll to position [2052, 0]
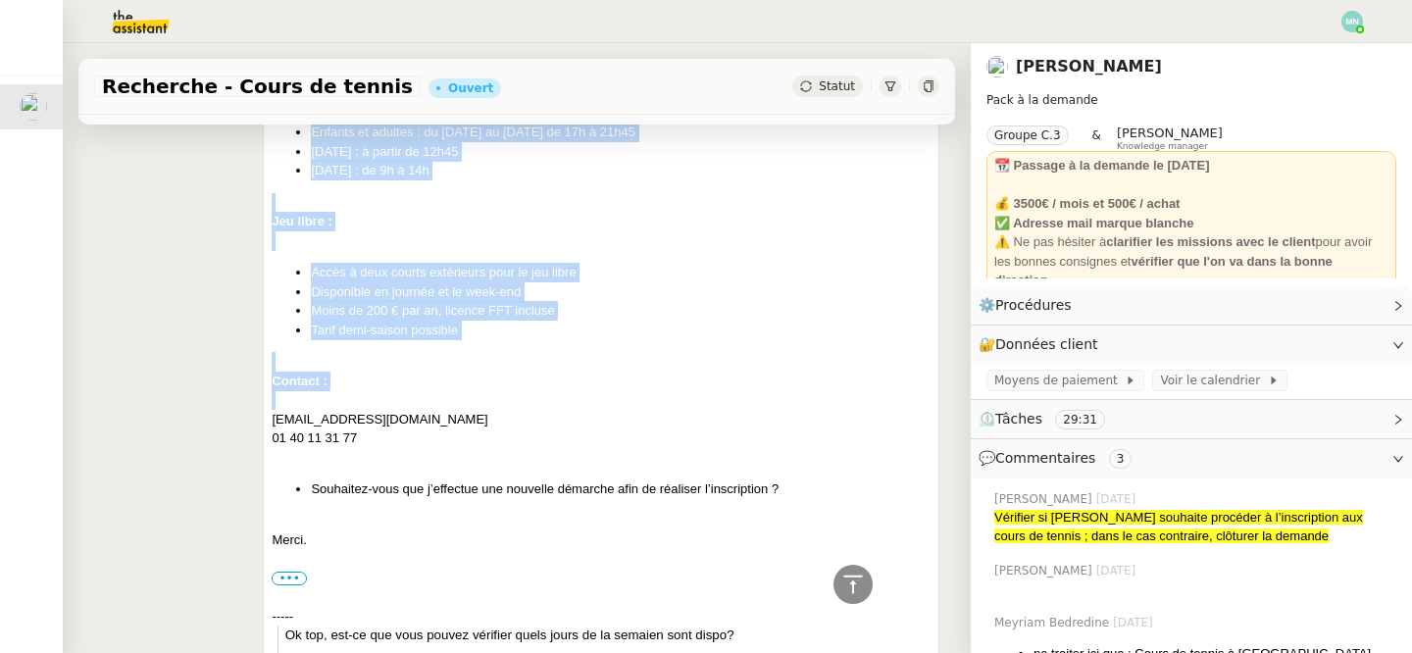
drag, startPoint x: 269, startPoint y: 367, endPoint x: 549, endPoint y: 386, distance: 281.2
copy div "Le club USMA Tennis se situe à seulement 5 minutes à pied de la sortie du métro…"
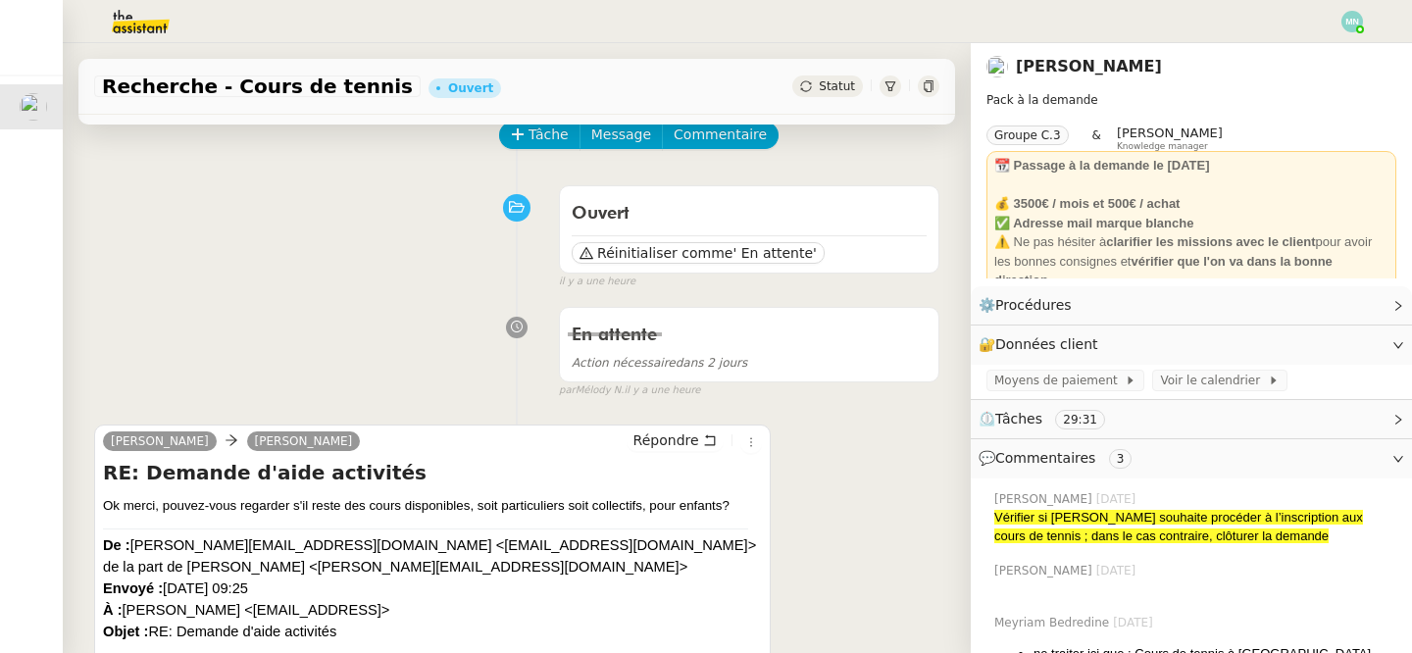
scroll to position [106, 0]
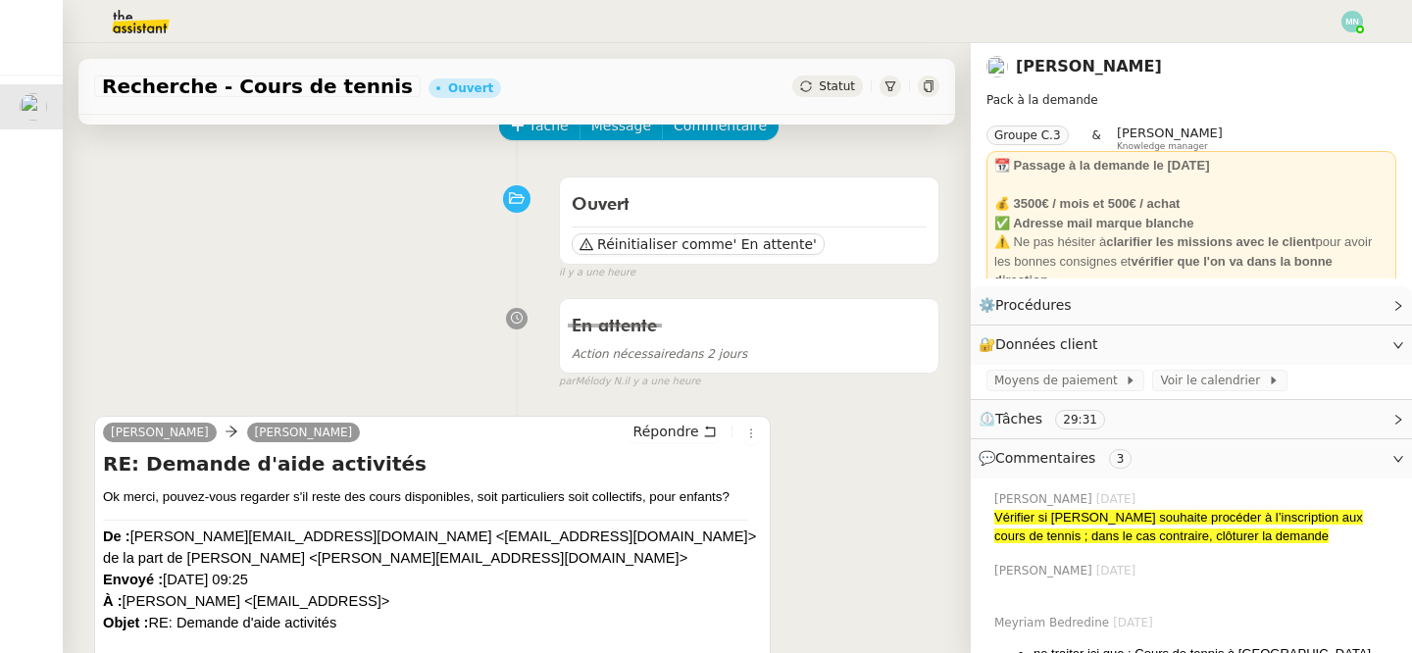
drag, startPoint x: 733, startPoint y: 496, endPoint x: 296, endPoint y: 494, distance: 436.5
click at [296, 494] on div "Ok merci, pouvez-vous regarder s'il reste des cours disponibles, soit particuli…" at bounding box center [432, 497] width 659 height 20
copy div "s'il reste des cours disponibles, soit particuliers soit collectifs, pour enfan…"
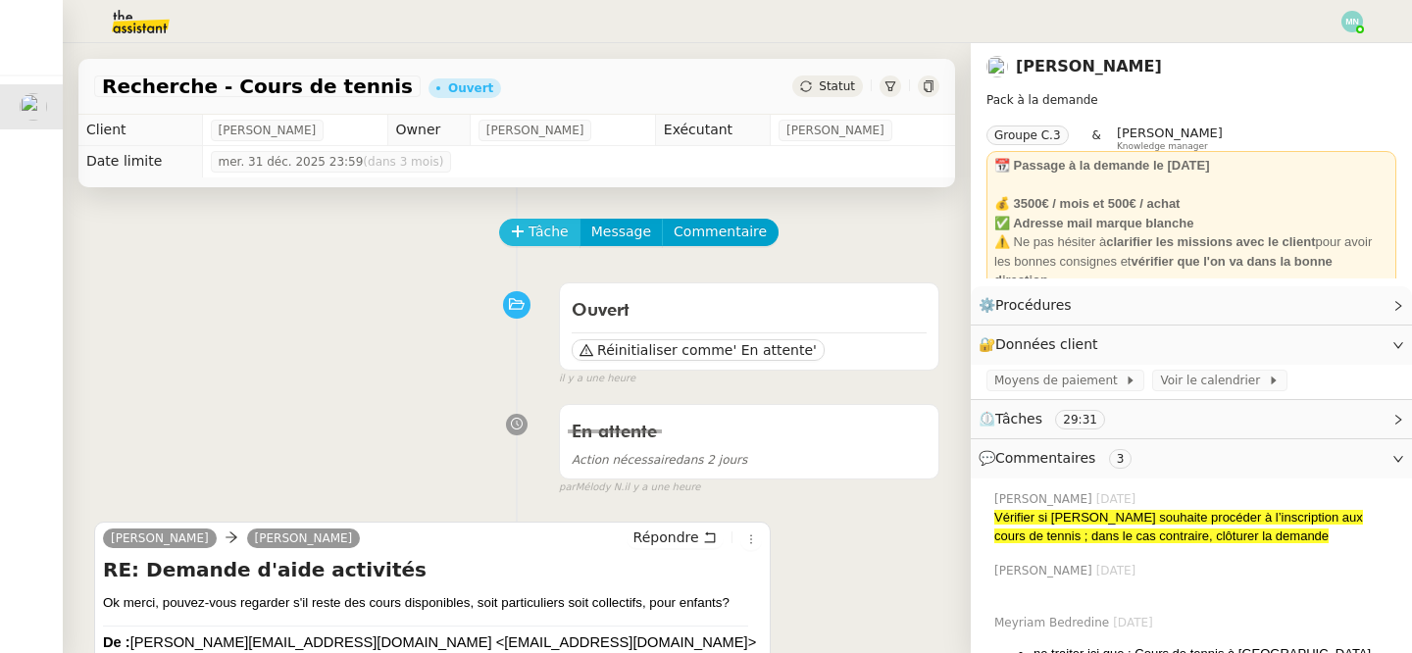
click at [535, 237] on span "Tâche" at bounding box center [549, 232] width 40 height 23
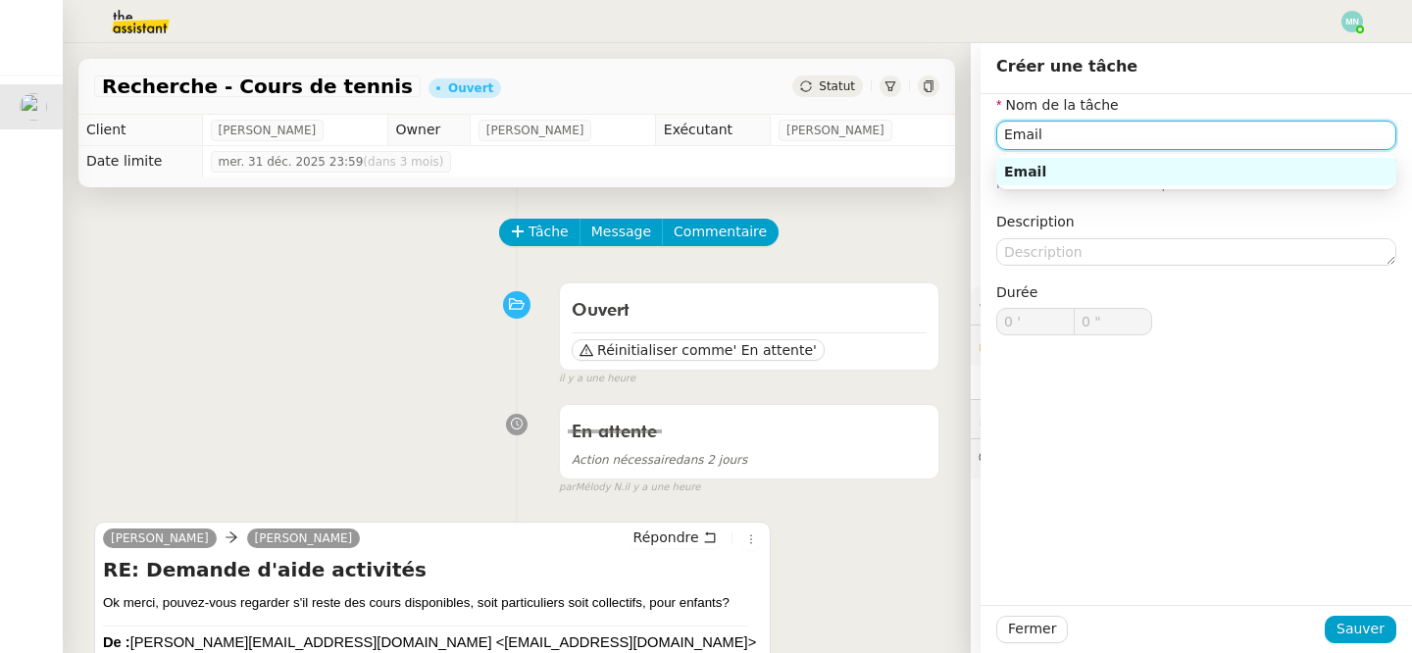
click at [1212, 163] on div "Email" at bounding box center [1196, 172] width 384 height 18
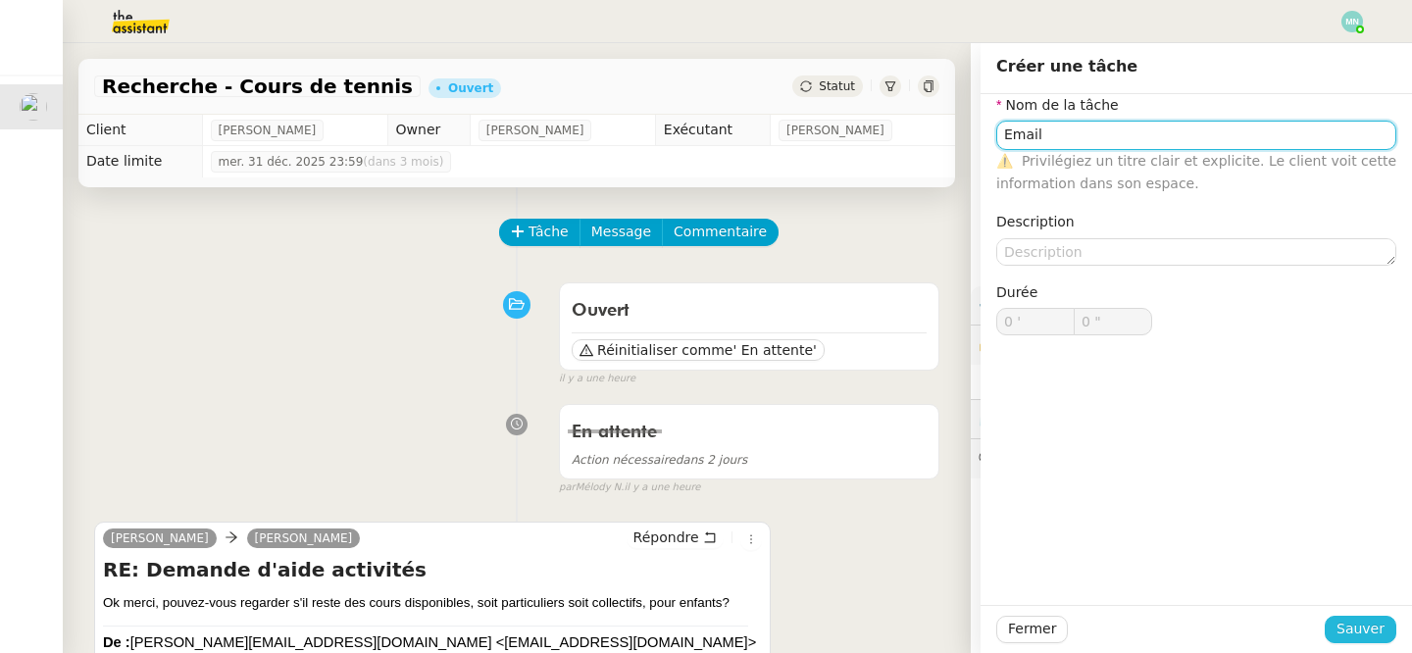
type input "Email"
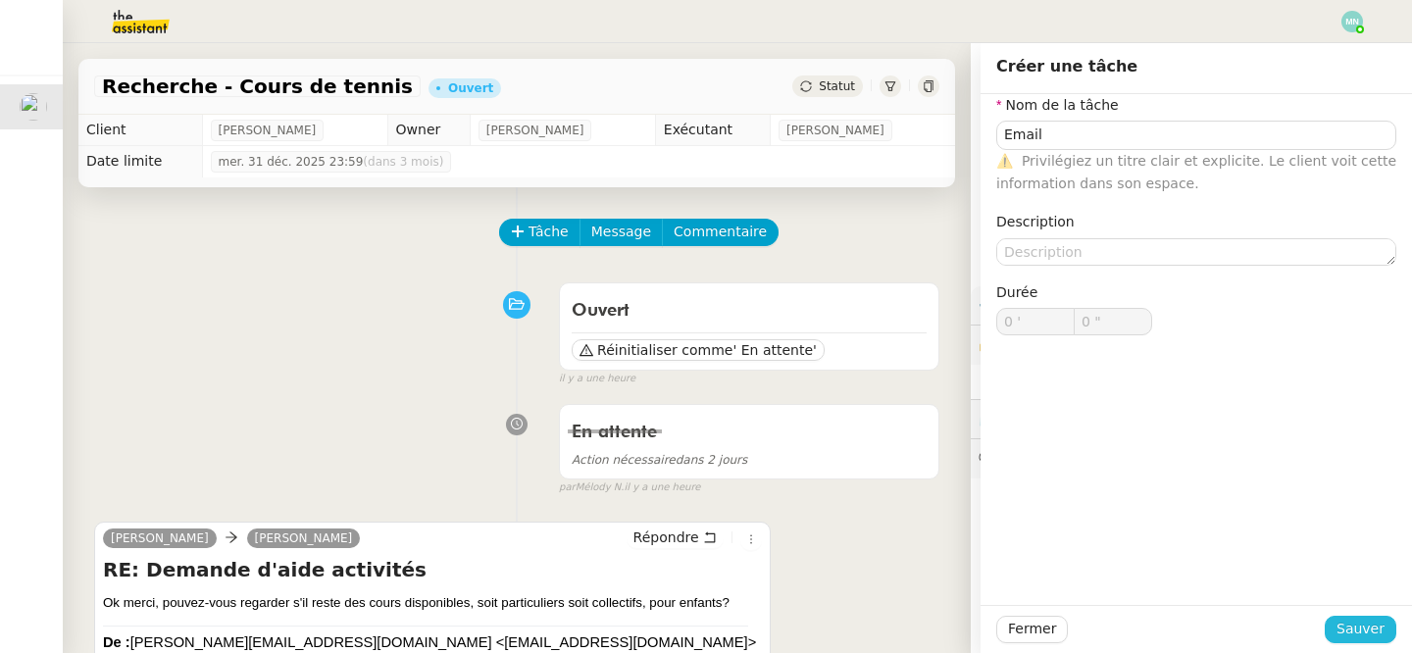
click at [1359, 625] on span "Sauver" at bounding box center [1361, 629] width 48 height 23
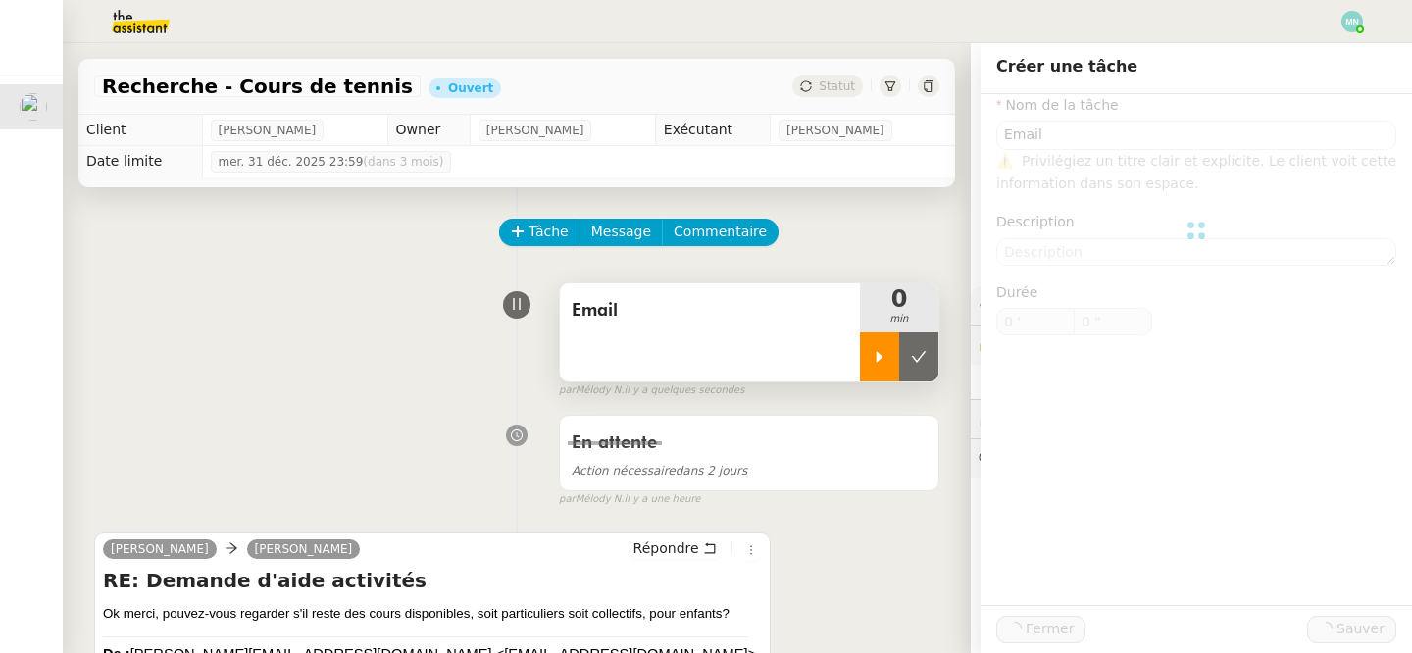
click at [860, 347] on div at bounding box center [879, 357] width 39 height 49
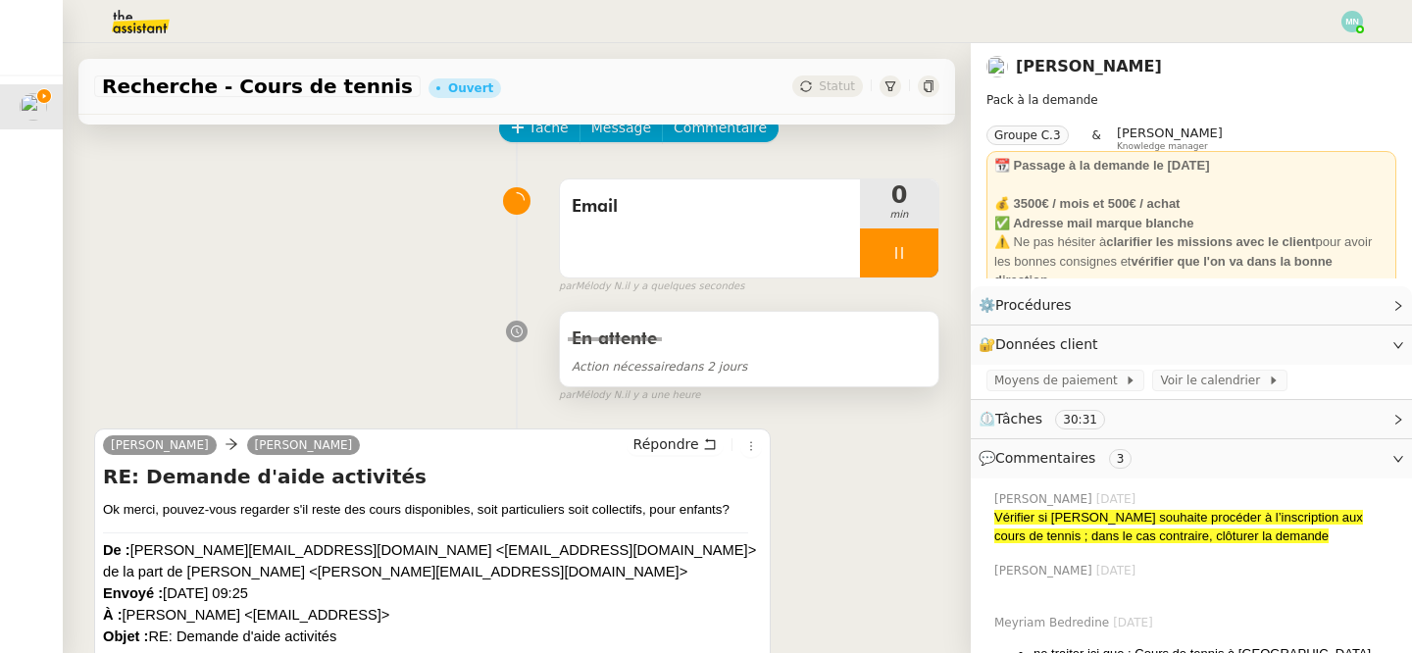
scroll to position [135, 0]
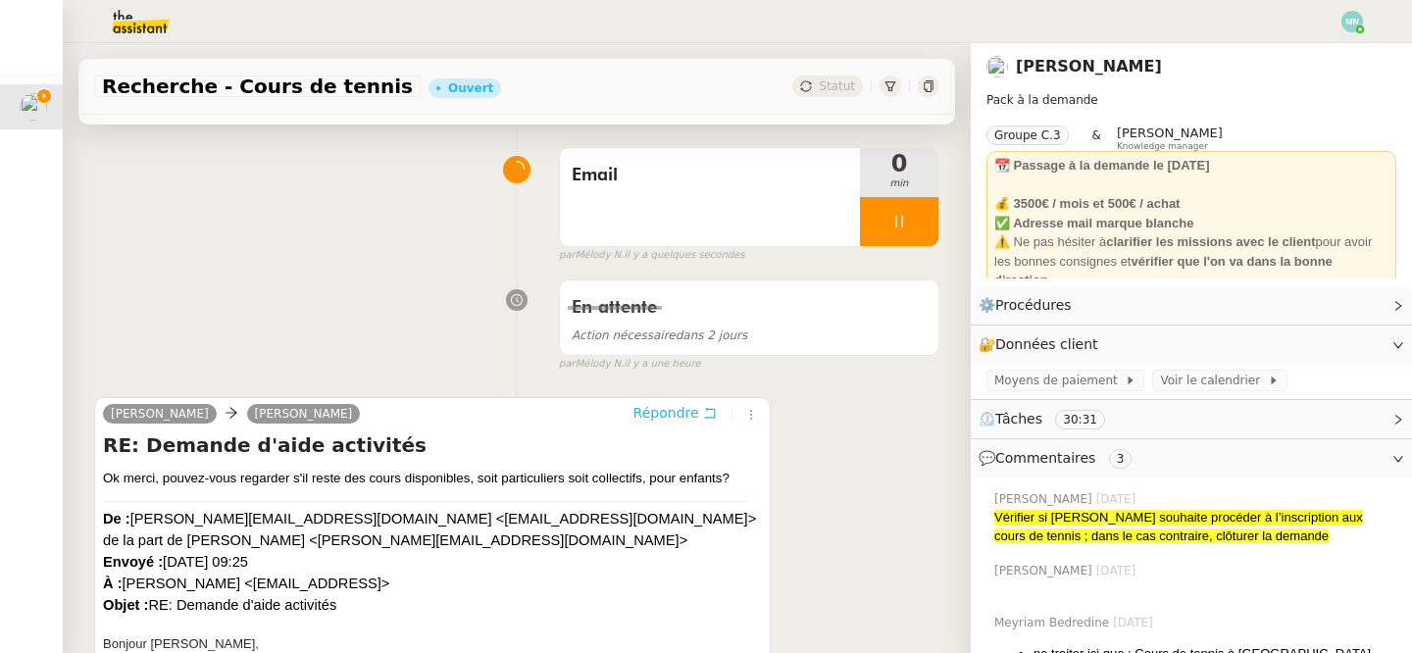
click at [676, 417] on span "Répondre" at bounding box center [667, 413] width 66 height 20
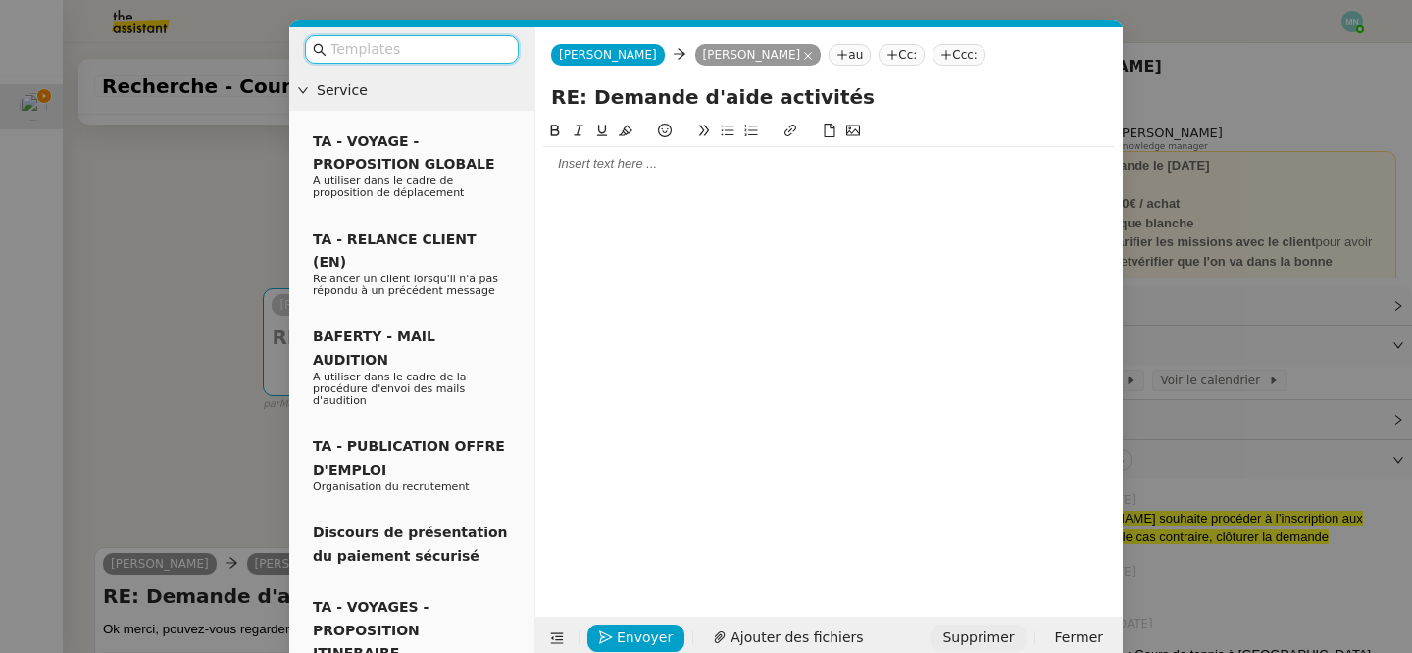
click at [997, 627] on span "Supprimer" at bounding box center [979, 638] width 72 height 23
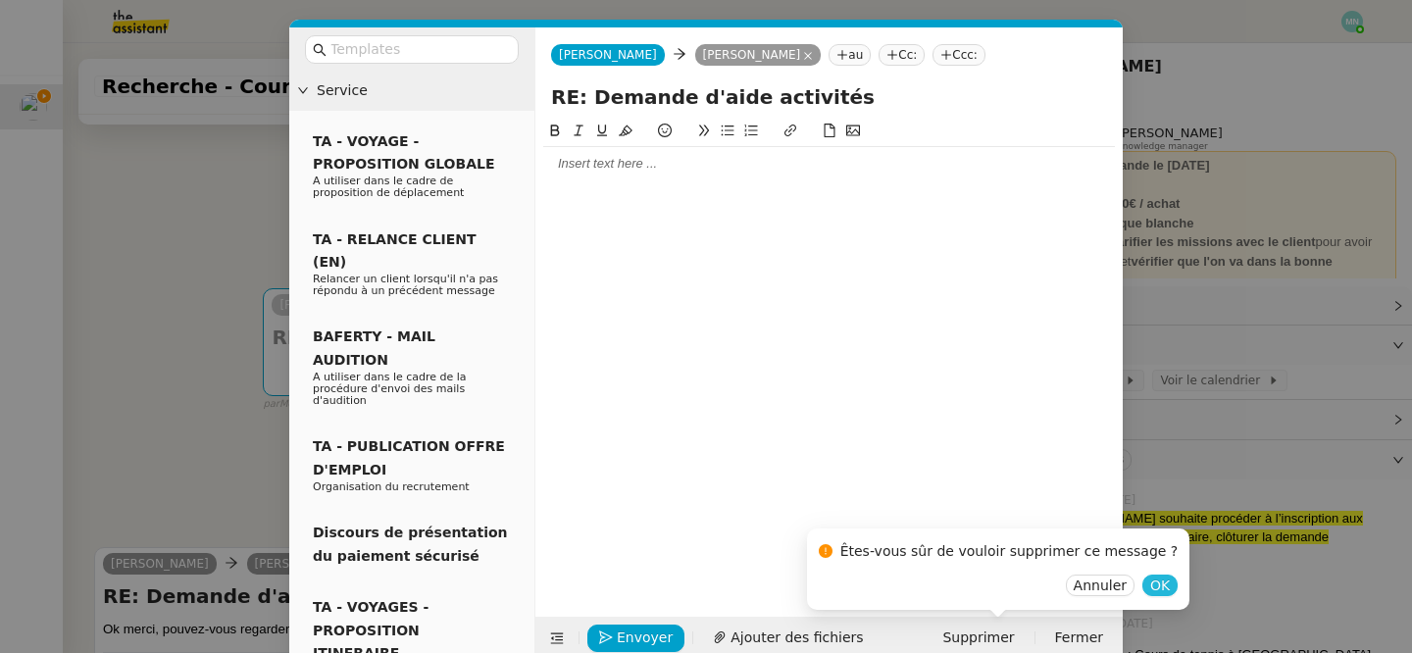
click at [1143, 588] on button "OK" at bounding box center [1160, 586] width 35 height 22
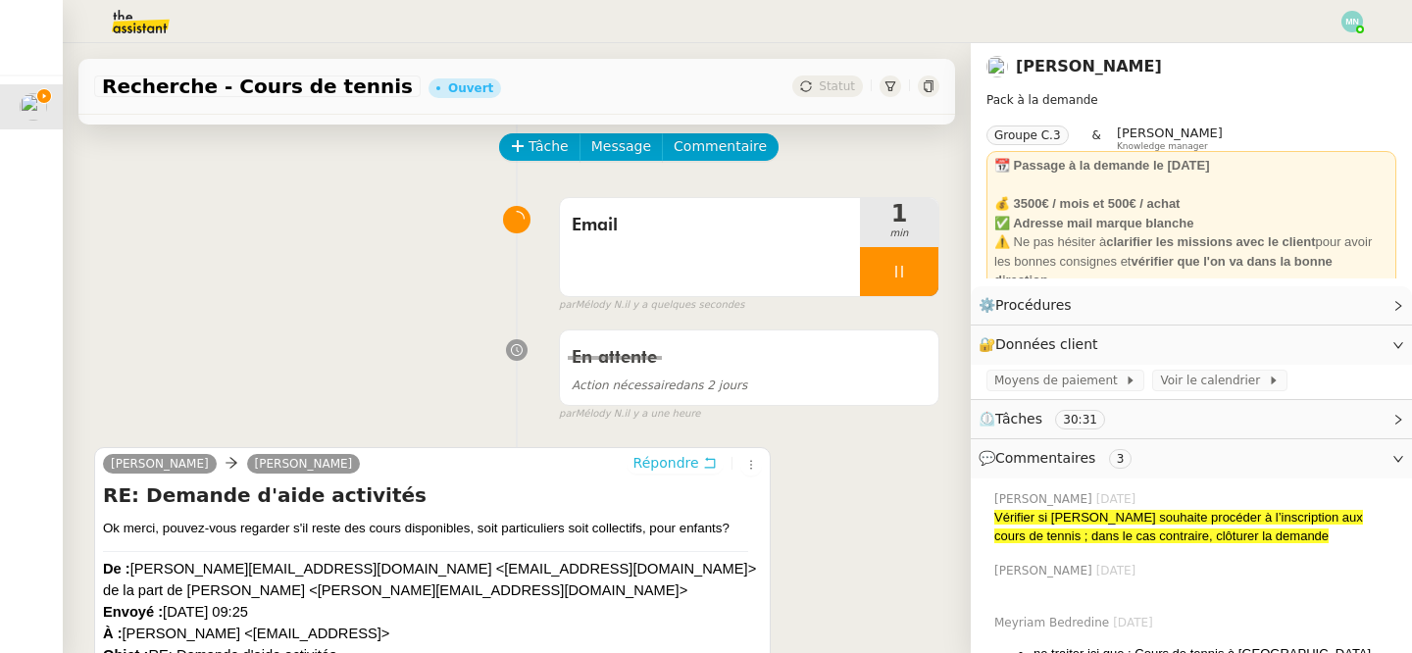
scroll to position [0, 0]
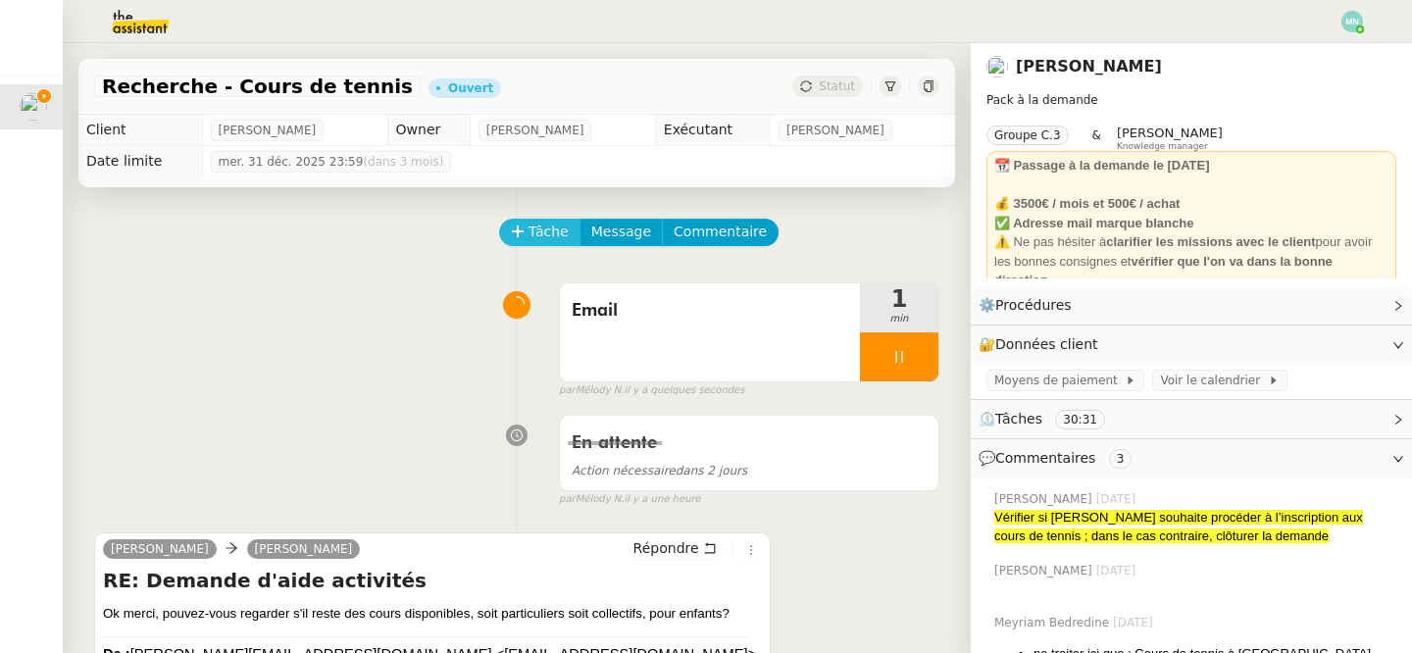
click at [543, 231] on span "Tâche" at bounding box center [549, 232] width 40 height 23
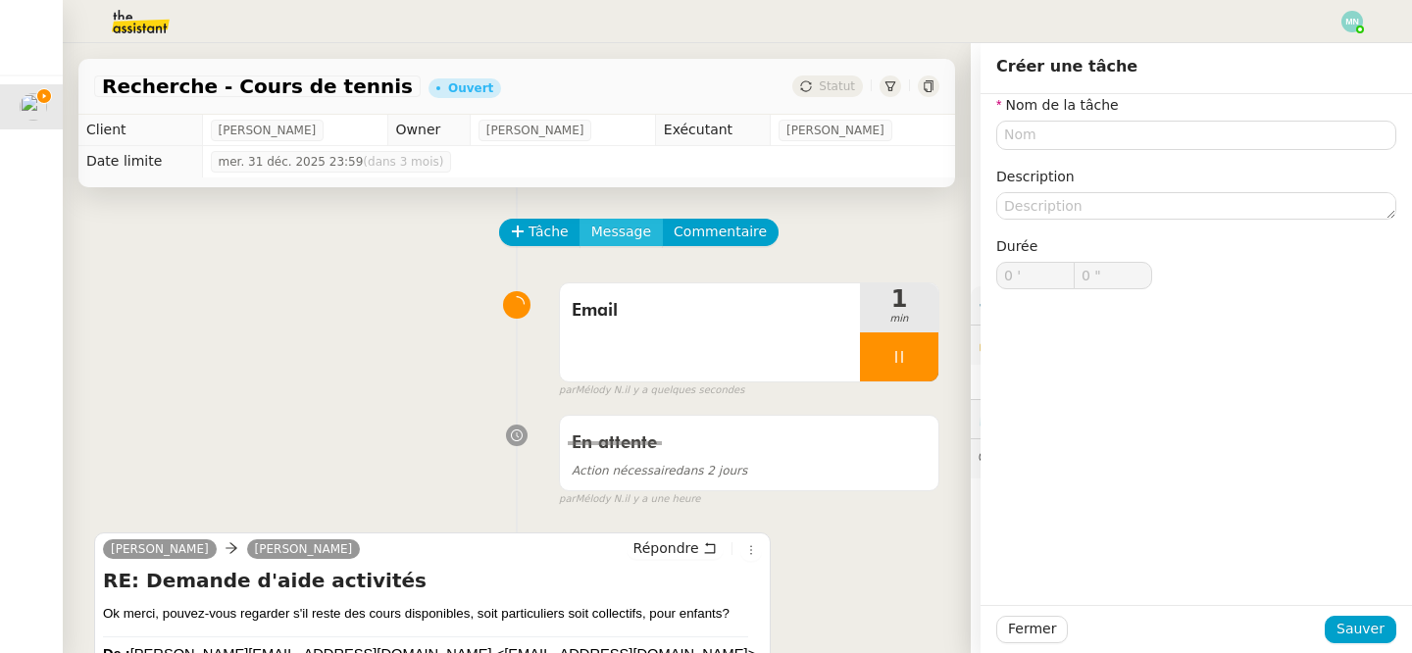
click at [599, 229] on span "Message" at bounding box center [621, 232] width 60 height 23
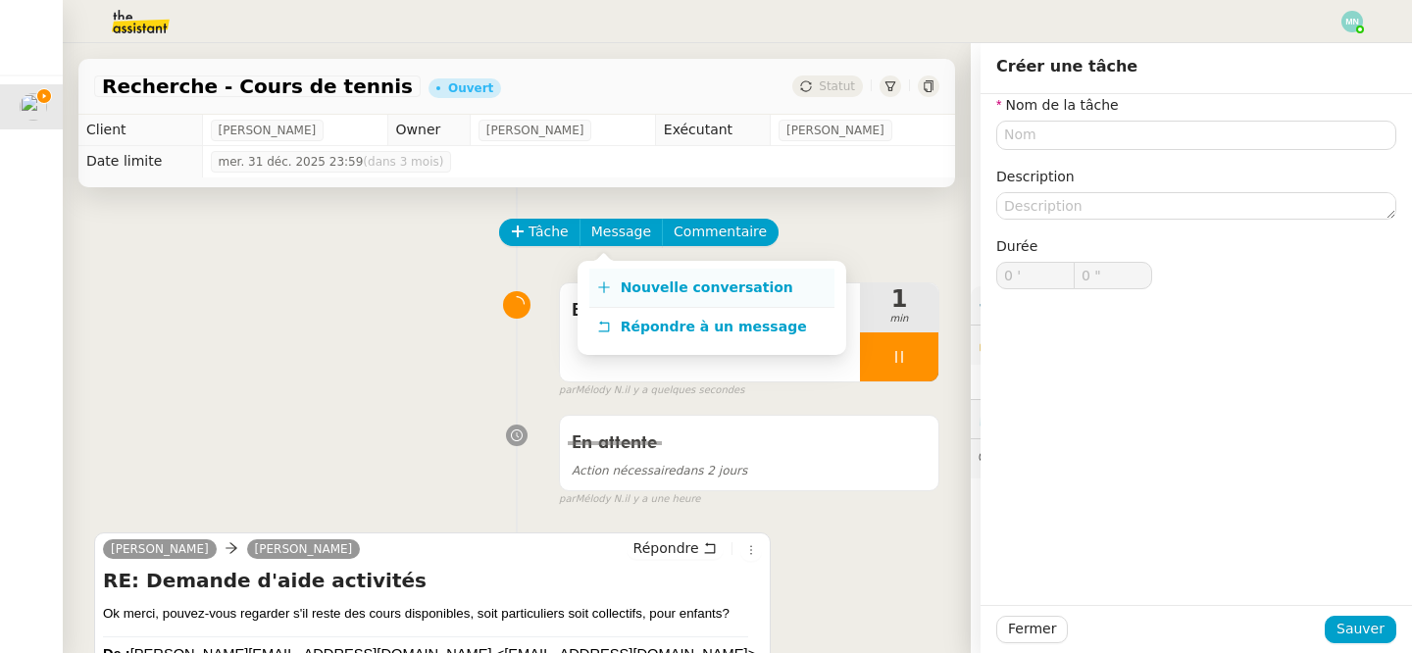
click at [665, 281] on span "Nouvelle conversation" at bounding box center [707, 288] width 173 height 16
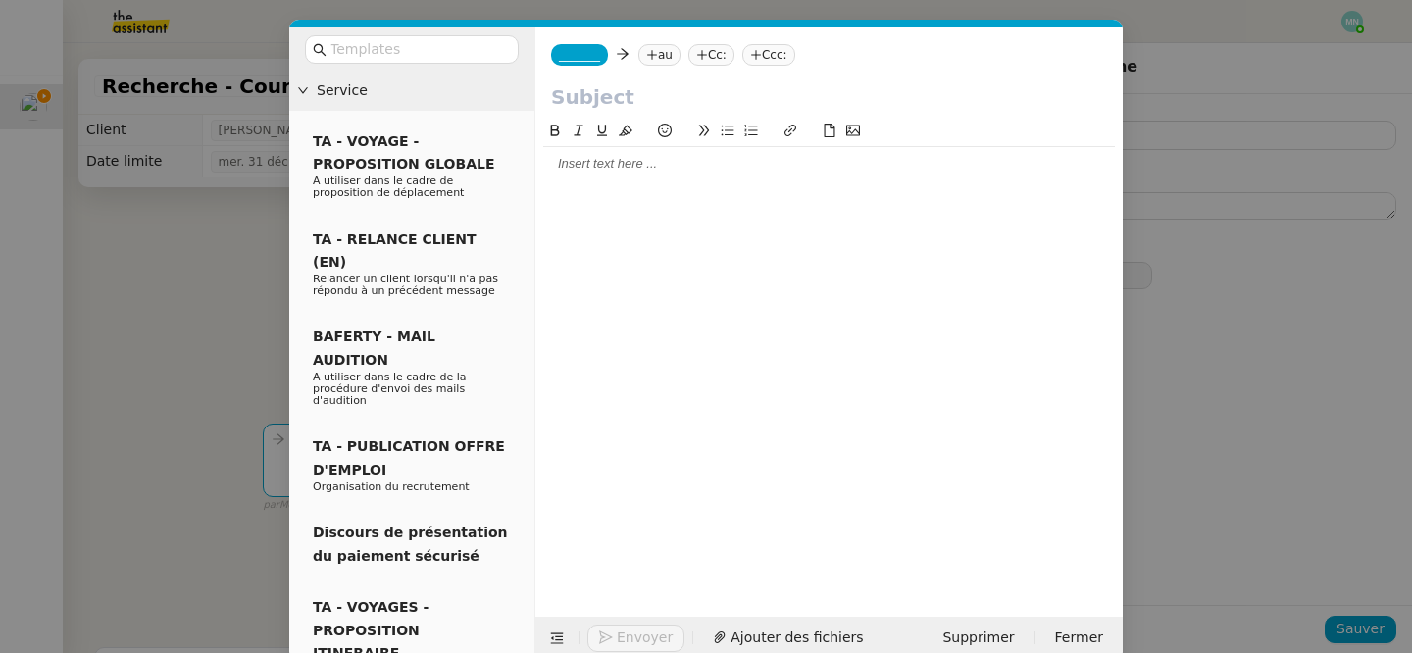
click at [651, 213] on div at bounding box center [829, 353] width 572 height 467
click at [609, 178] on div at bounding box center [829, 163] width 572 height 33
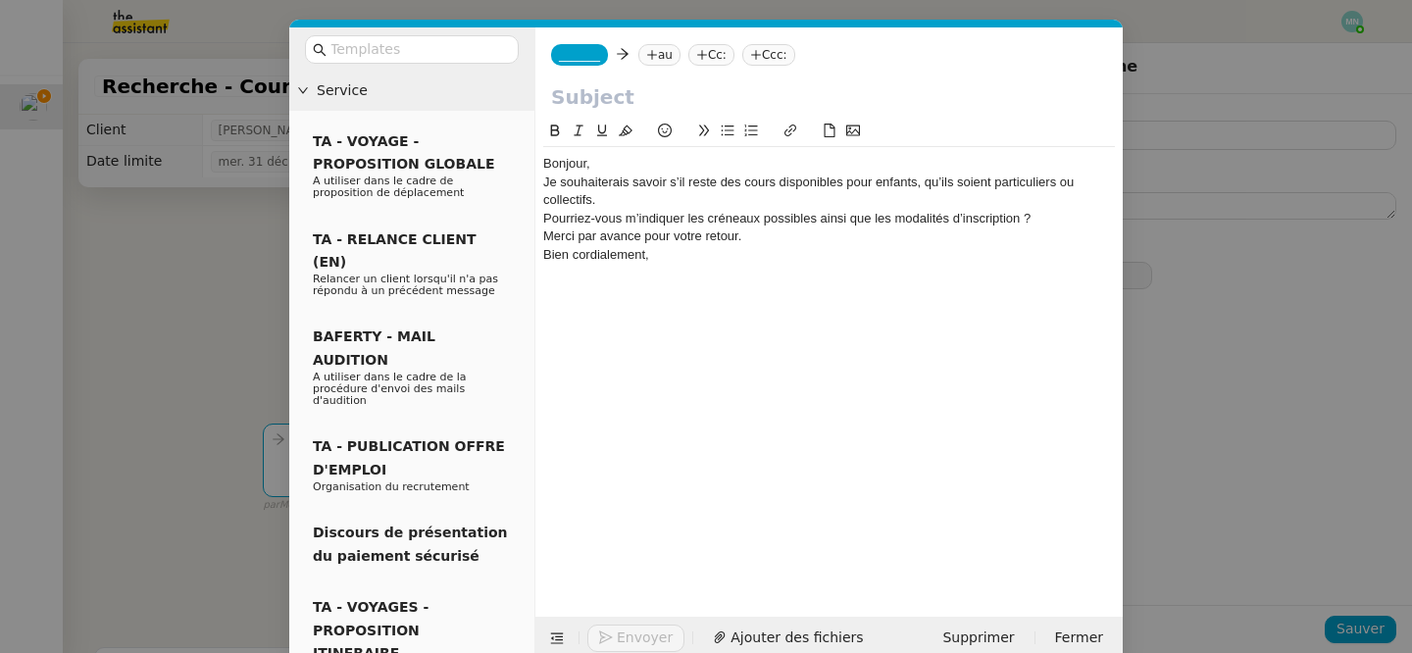
click at [637, 161] on div "Bonjour," at bounding box center [829, 164] width 572 height 18
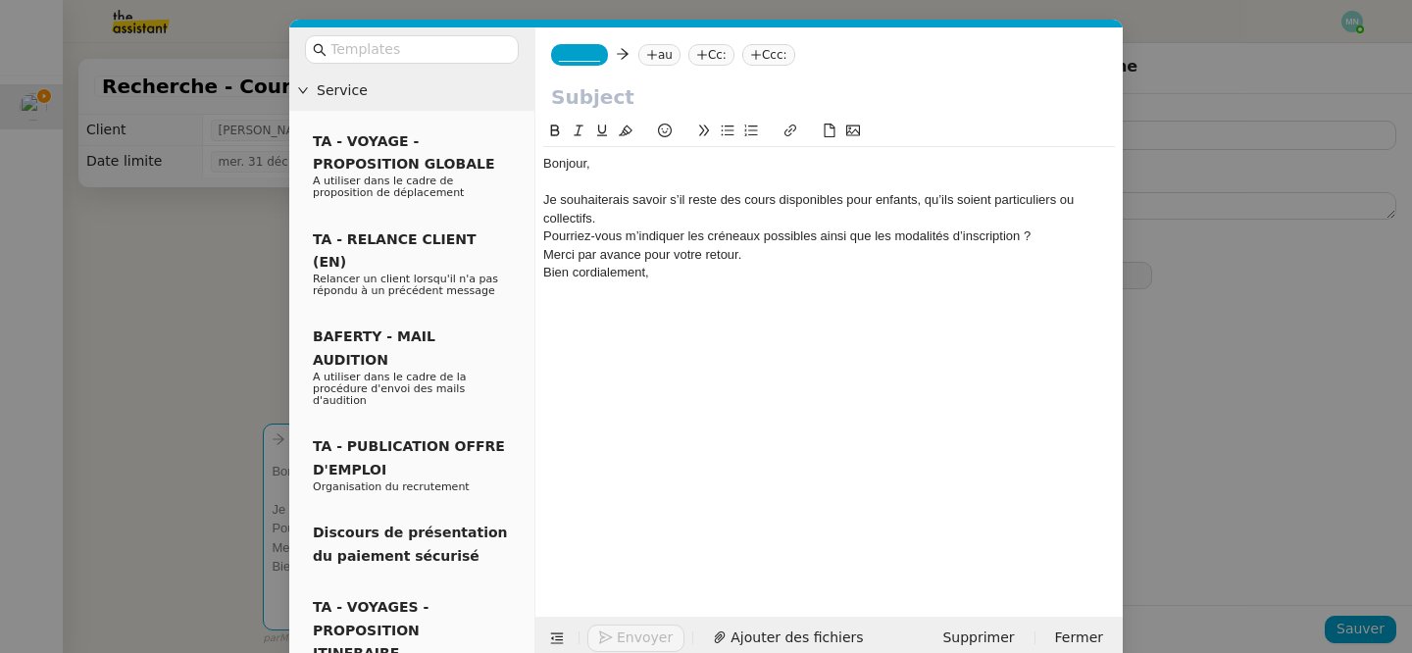
click at [661, 215] on div "Je souhaiterais savoir s’il reste des cours disponibles pour enfants, qu’ils so…" at bounding box center [829, 209] width 572 height 36
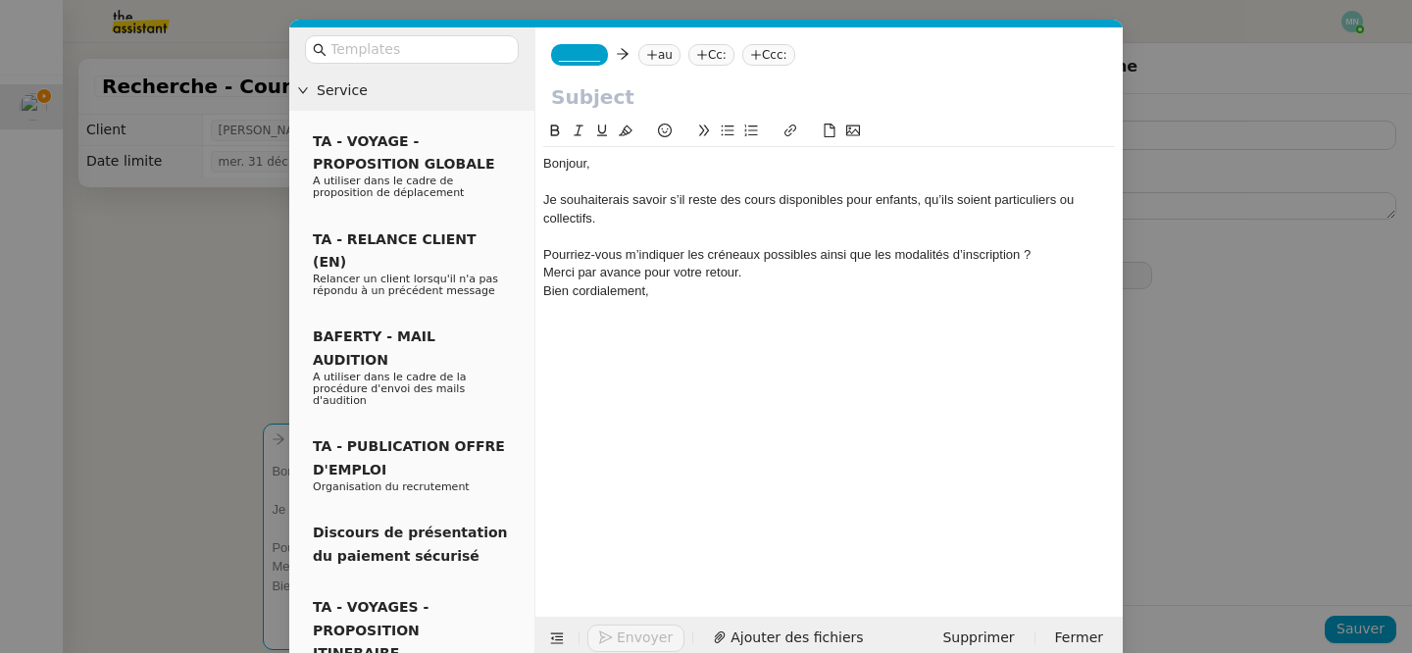
click at [1050, 256] on div "Pourriez-vous m’indiquer les créneaux possibles ainsi que les modalités d’inscr…" at bounding box center [829, 255] width 572 height 18
click at [767, 295] on div "Merci par avance pour votre retour." at bounding box center [829, 291] width 572 height 18
drag, startPoint x: 684, startPoint y: 328, endPoint x: 545, endPoint y: 317, distance: 138.7
click at [545, 317] on div "Bonjour, Je souhaiterais savoir s’il reste des cours disponibles pour enfants, …" at bounding box center [829, 254] width 572 height 215
click at [587, 100] on input "text" at bounding box center [829, 96] width 556 height 29
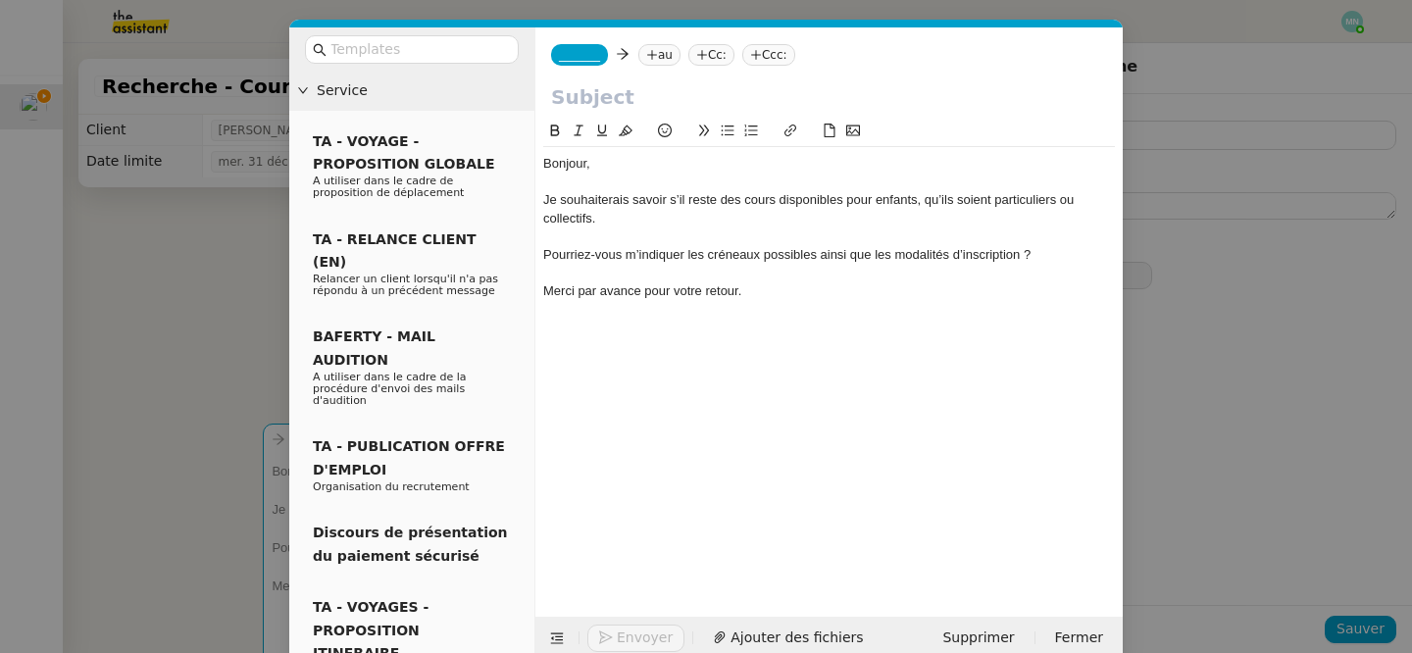
paste input "Disponibilité des cours de tennis pour enfants"
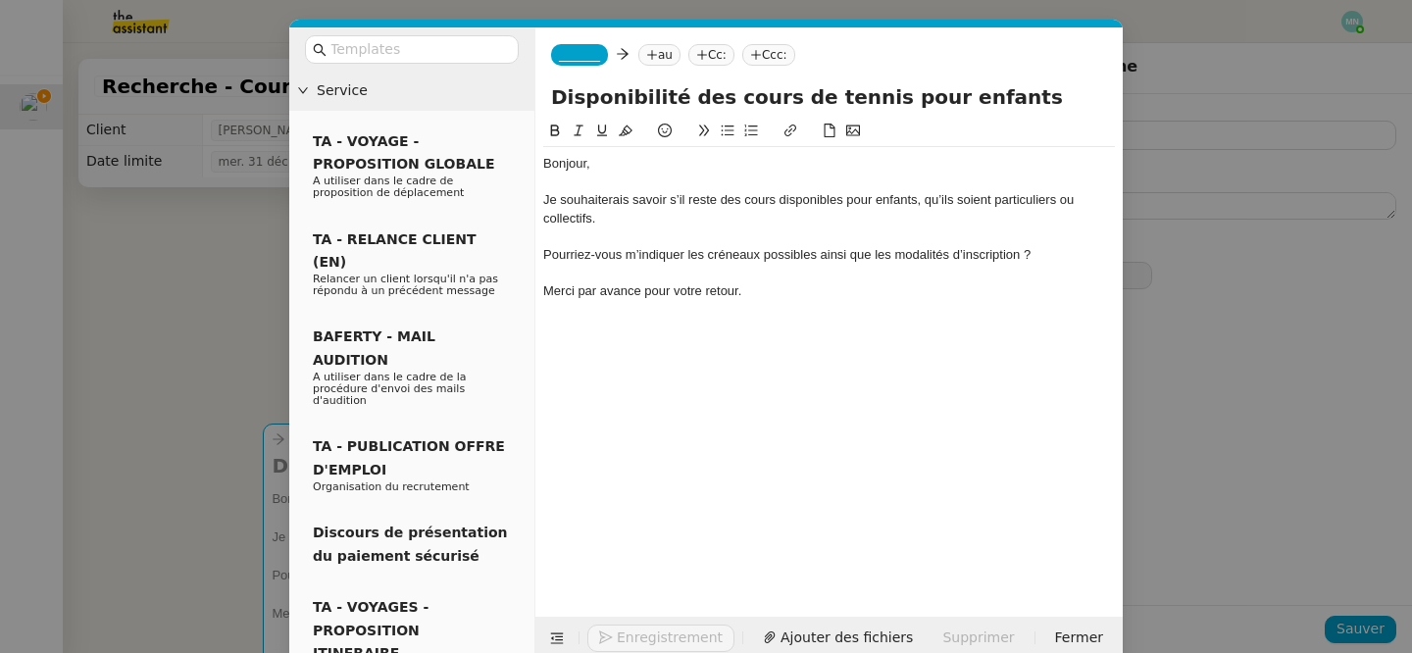
type input "Disponibilité des cours de tennis pour enfants"
click at [603, 62] on nz-tag "_______" at bounding box center [579, 55] width 57 height 22
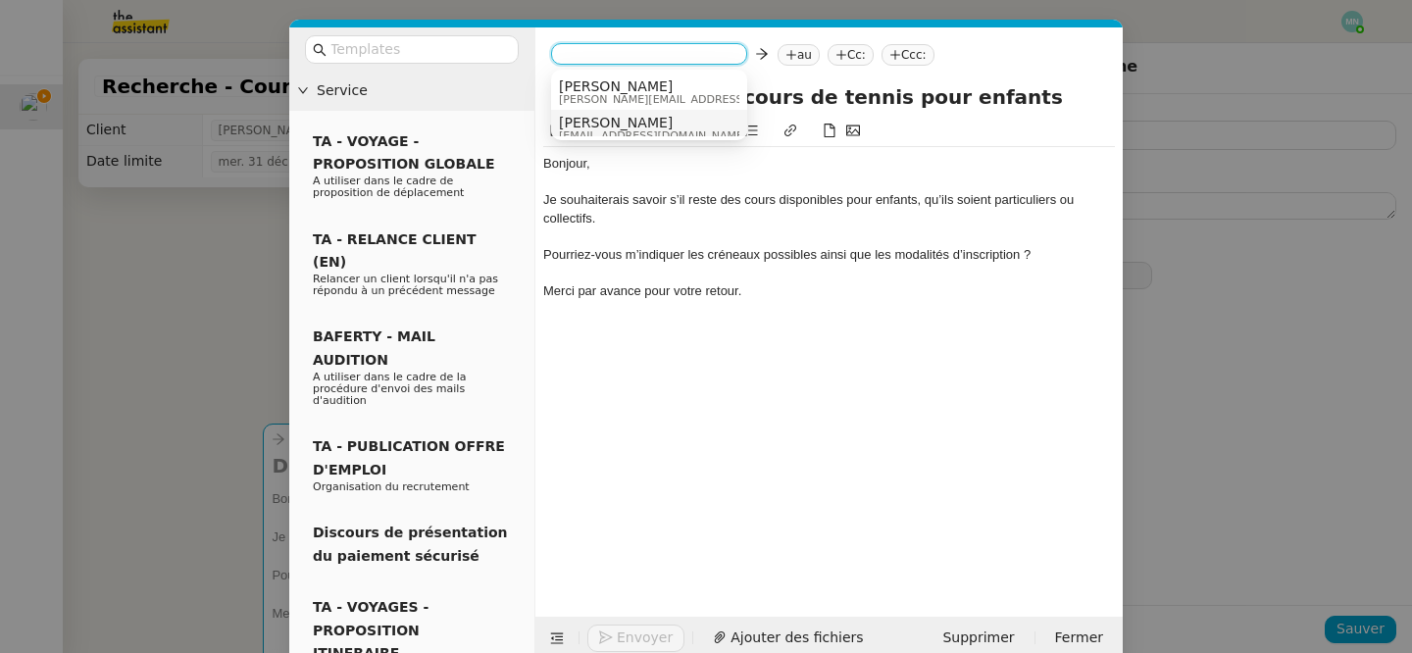
click at [597, 130] on span "alexsmith.t5ql@theassistant.com" at bounding box center [653, 135] width 188 height 11
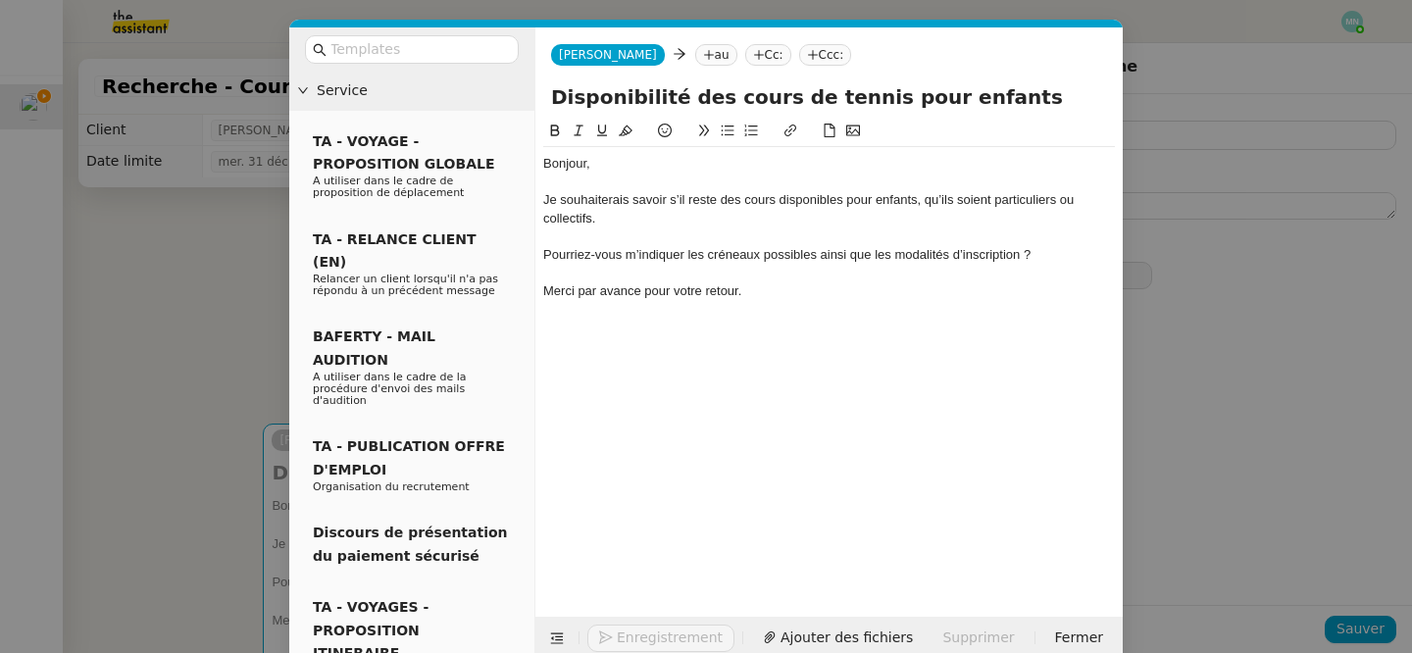
click at [77, 251] on nz-modal-container "Service TA - VOYAGE - PROPOSITION GLOBALE A utiliser dans le cadre de propositi…" at bounding box center [706, 326] width 1412 height 653
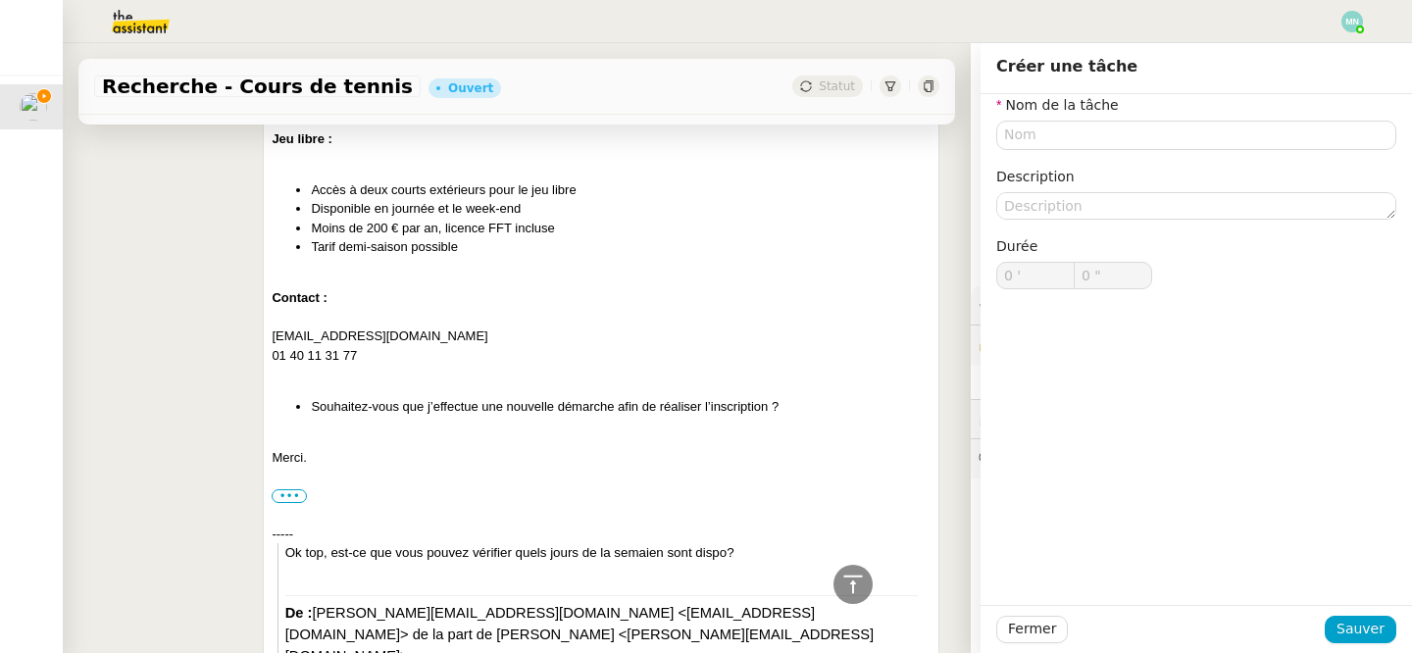
scroll to position [2480, 0]
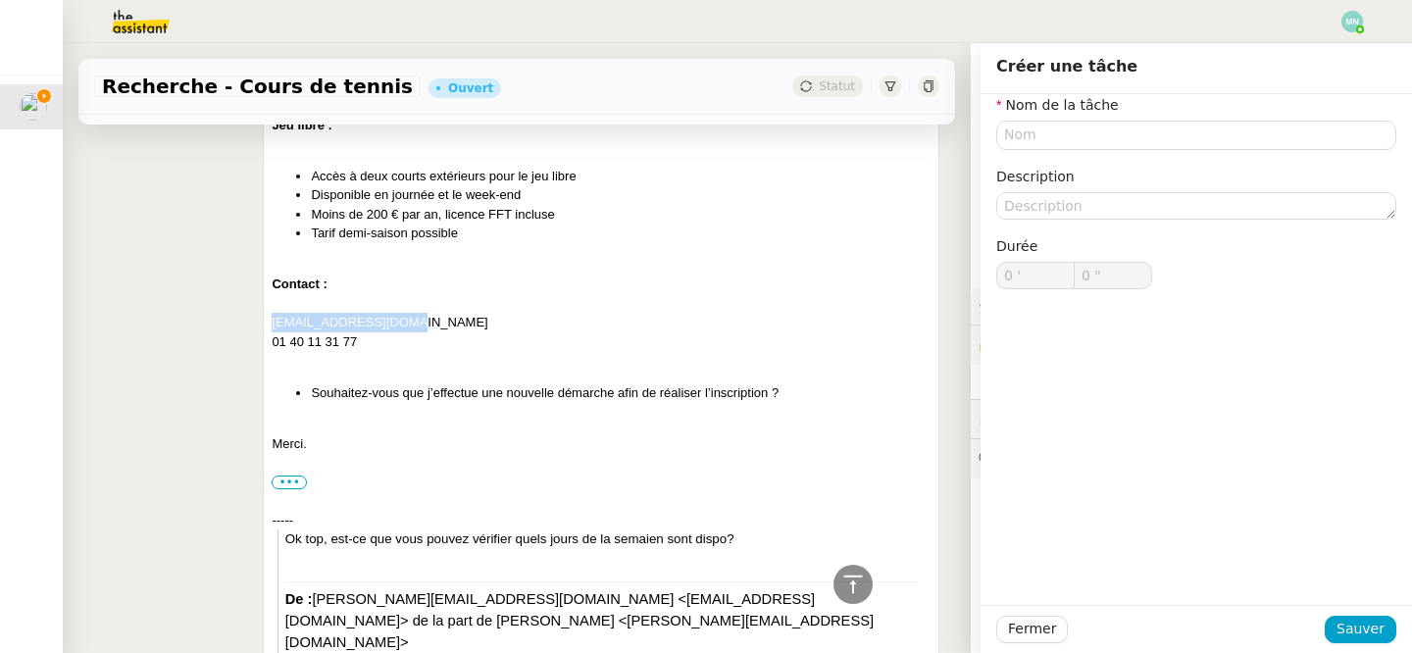
drag, startPoint x: 424, startPoint y: 304, endPoint x: 258, endPoint y: 305, distance: 165.8
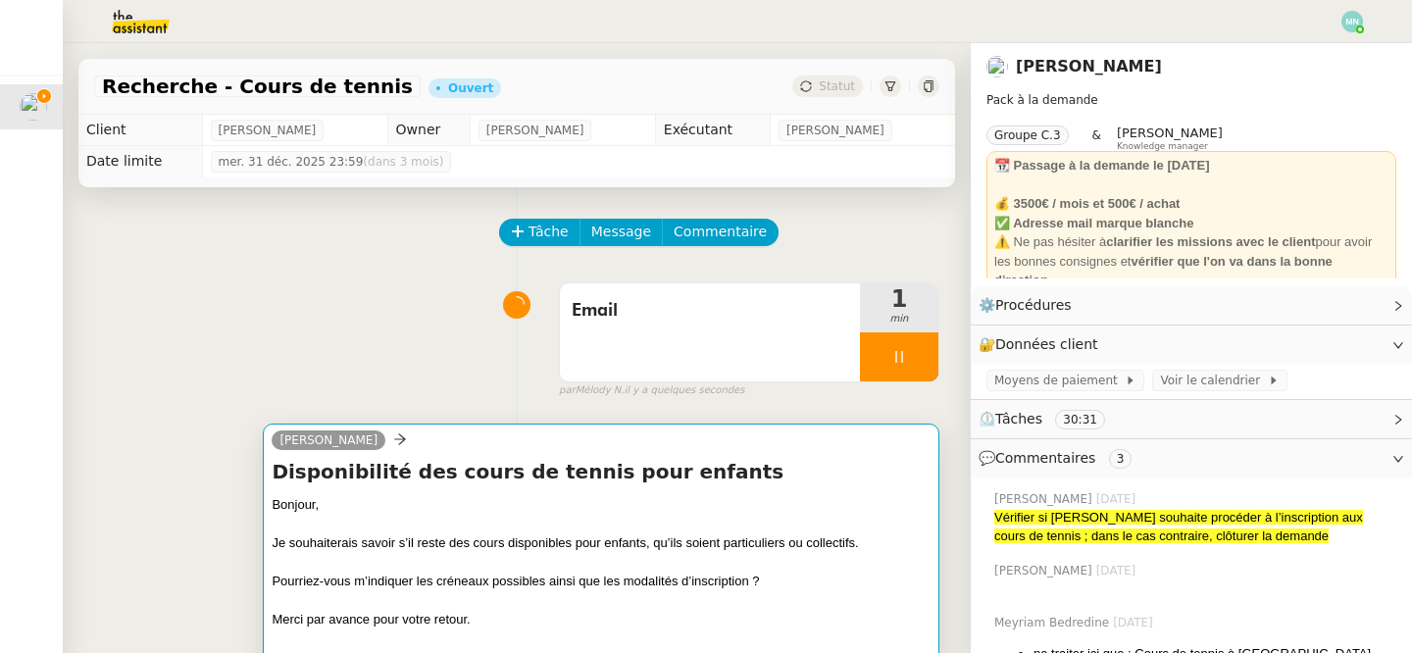
click at [502, 487] on div "Disponibilité des cours de tennis pour enfants Bonjour, Je souhaiterais savoir …" at bounding box center [601, 563] width 659 height 210
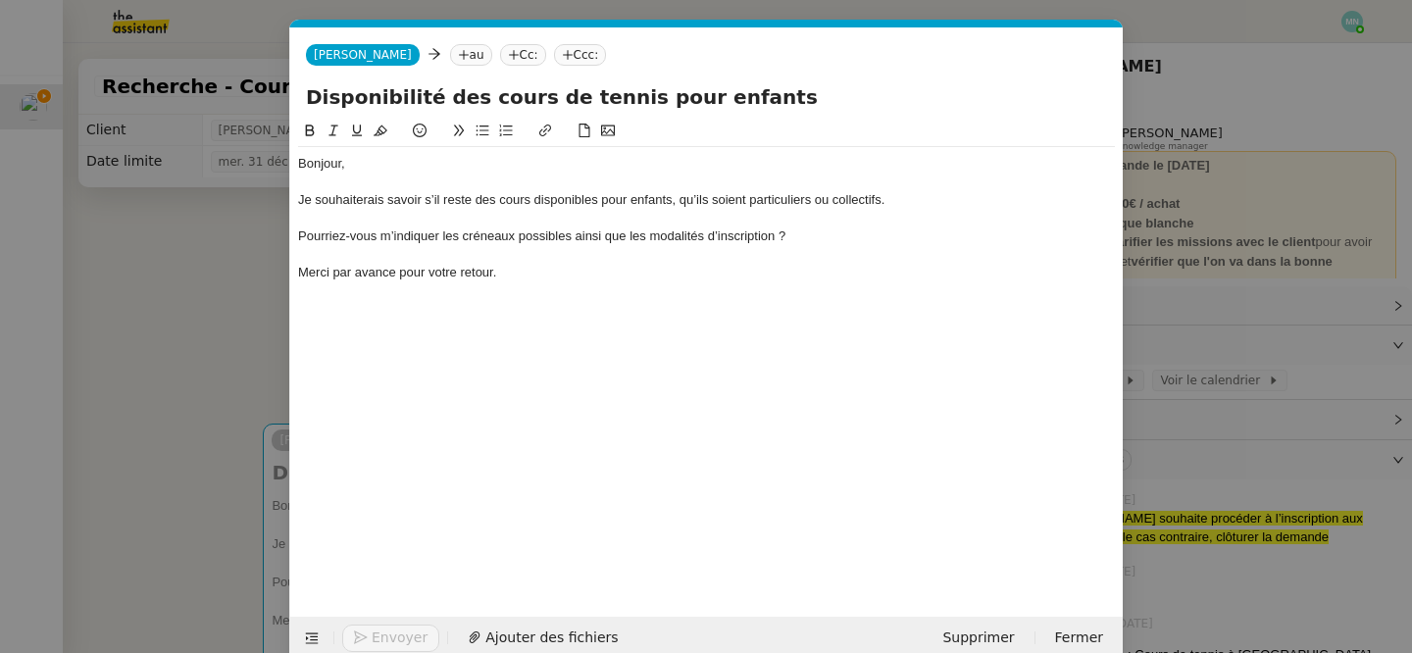
scroll to position [0, 41]
click at [450, 49] on nz-tag "au" at bounding box center [471, 55] width 42 height 22
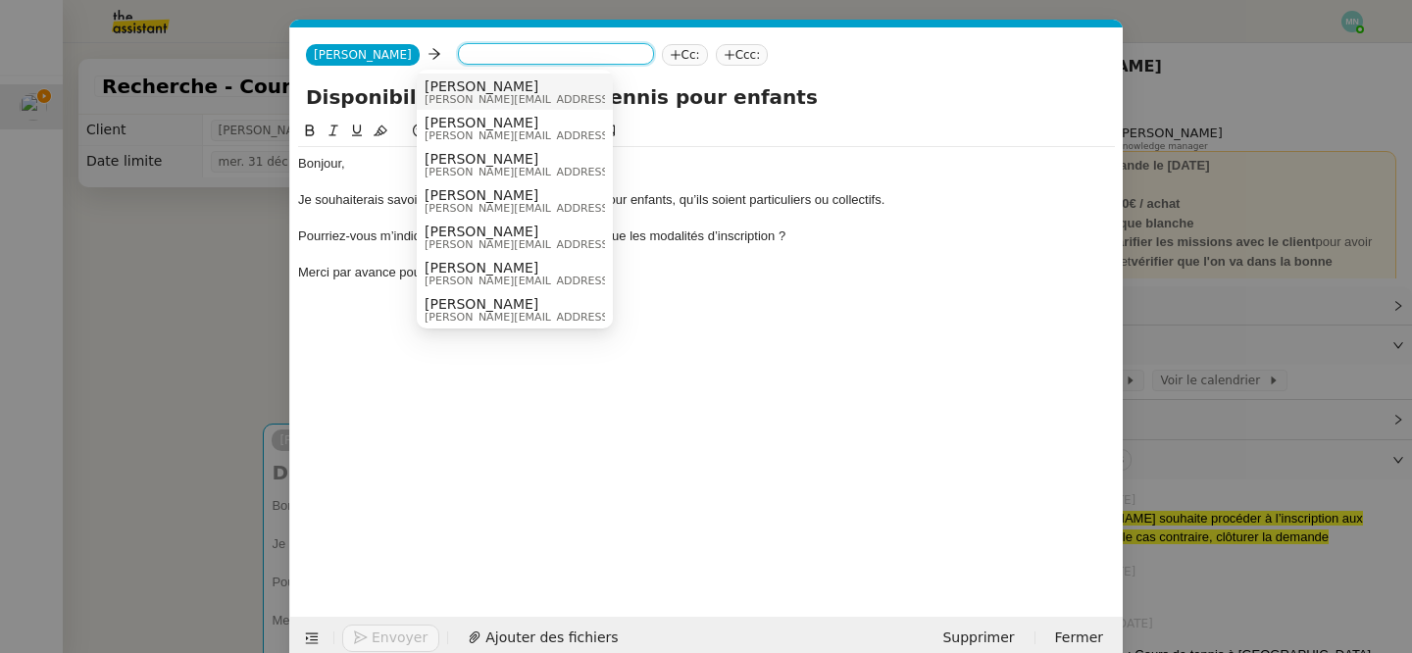
paste input "[EMAIL_ADDRESS][DOMAIN_NAME]"
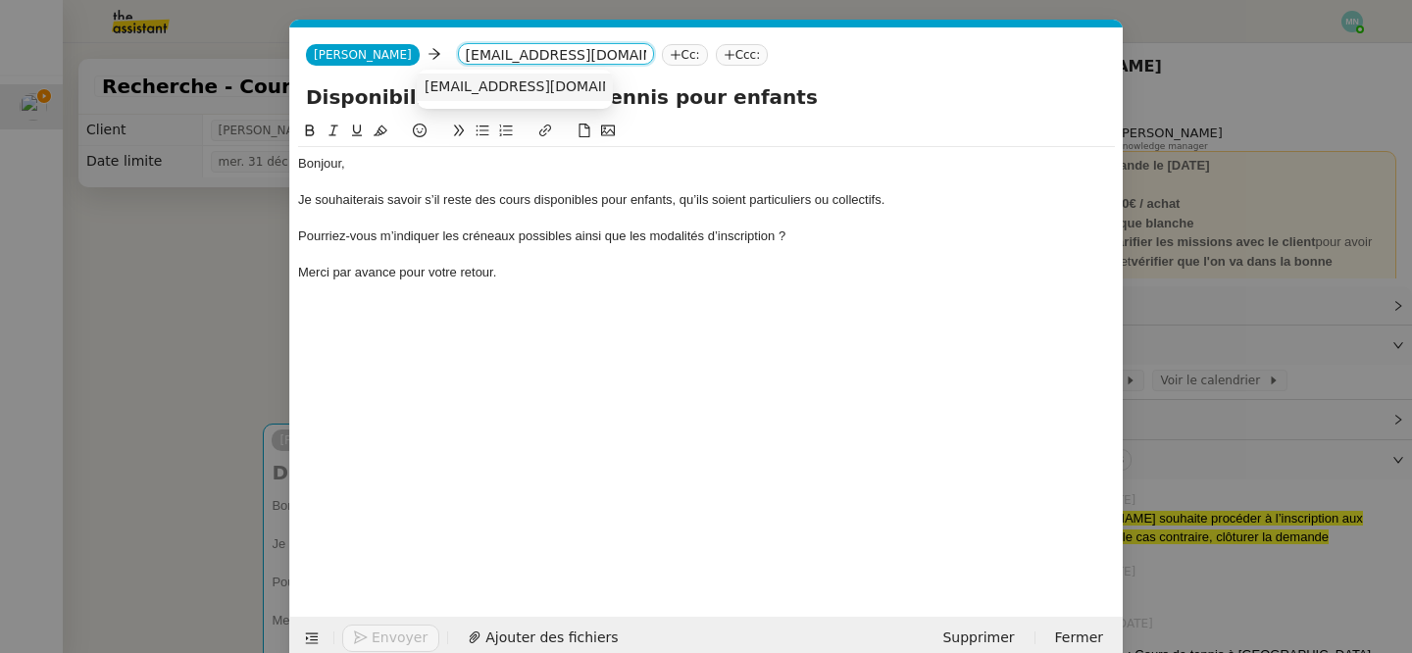
type input "[EMAIL_ADDRESS][DOMAIN_NAME]"
click at [467, 81] on span "[EMAIL_ADDRESS][DOMAIN_NAME]" at bounding box center [545, 86] width 240 height 16
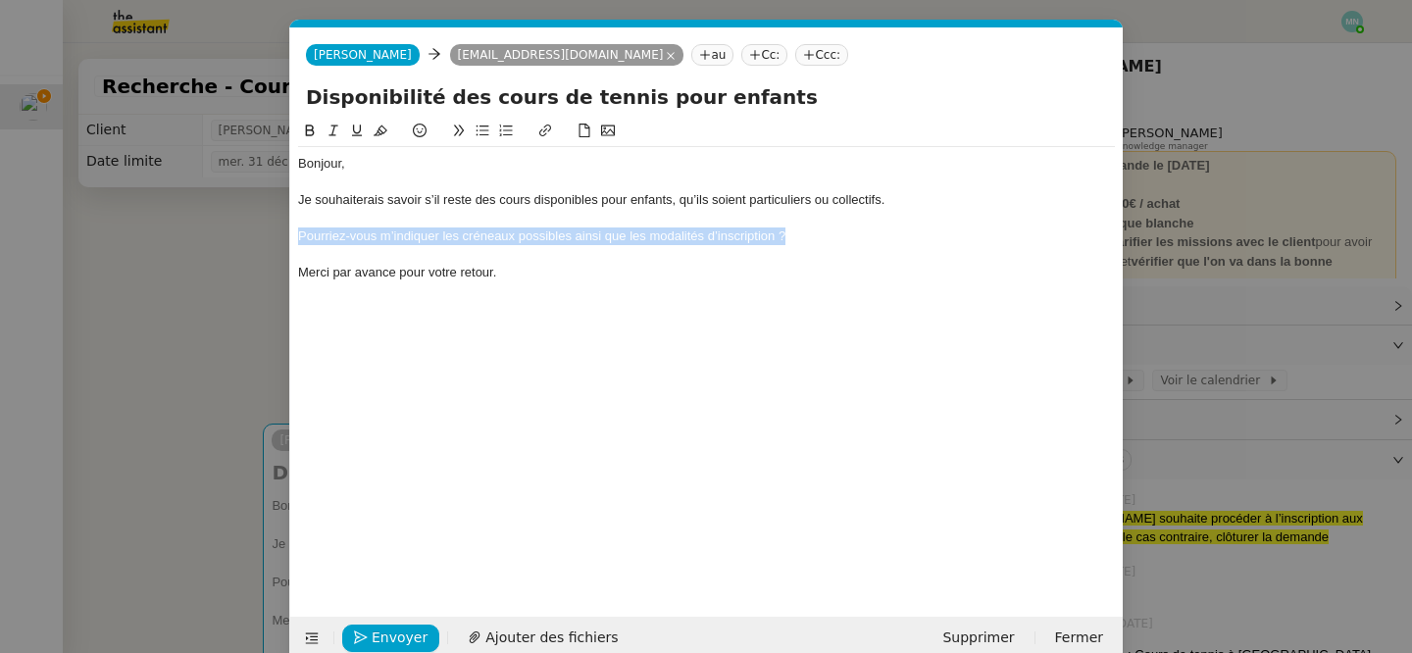
drag, startPoint x: 805, startPoint y: 236, endPoint x: 286, endPoint y: 231, distance: 518.9
click at [286, 231] on nz-modal-container "Service TA - VOYAGE - PROPOSITION GLOBALE A utiliser dans le cadre de propositi…" at bounding box center [706, 326] width 1412 height 653
click at [486, 130] on icon at bounding box center [483, 131] width 13 height 11
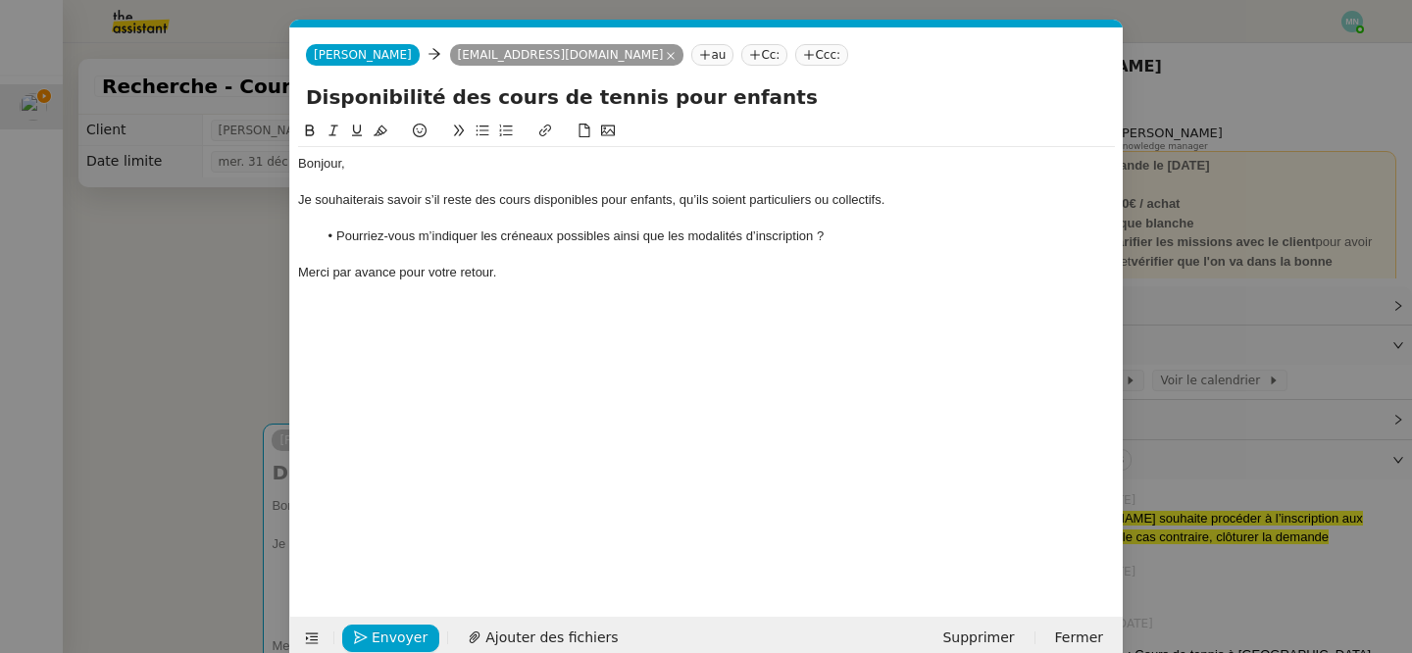
click at [459, 416] on div "Bonjour, Je souhaiterais savoir s’il reste des cours disponibles pour enfants, …" at bounding box center [706, 353] width 817 height 467
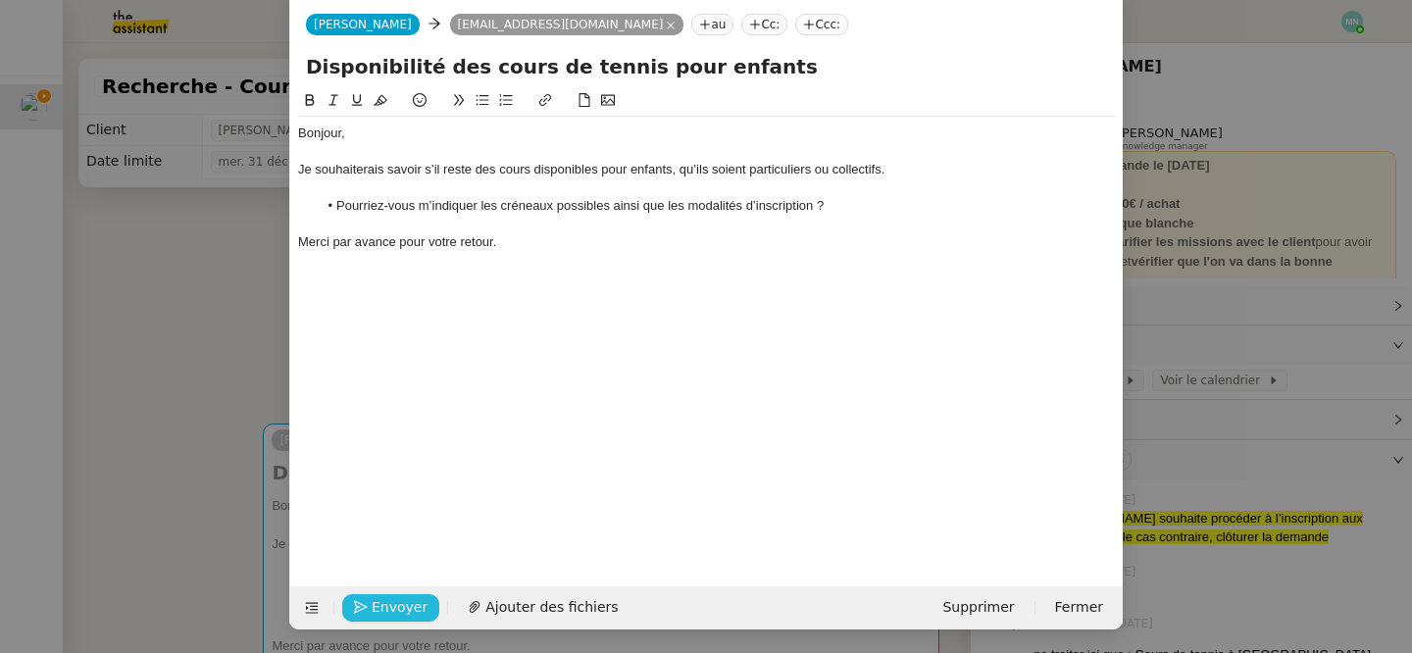
click at [388, 613] on span "Envoyer" at bounding box center [400, 607] width 56 height 23
click at [388, 613] on span "Confirmer l'envoi" at bounding box center [431, 607] width 118 height 23
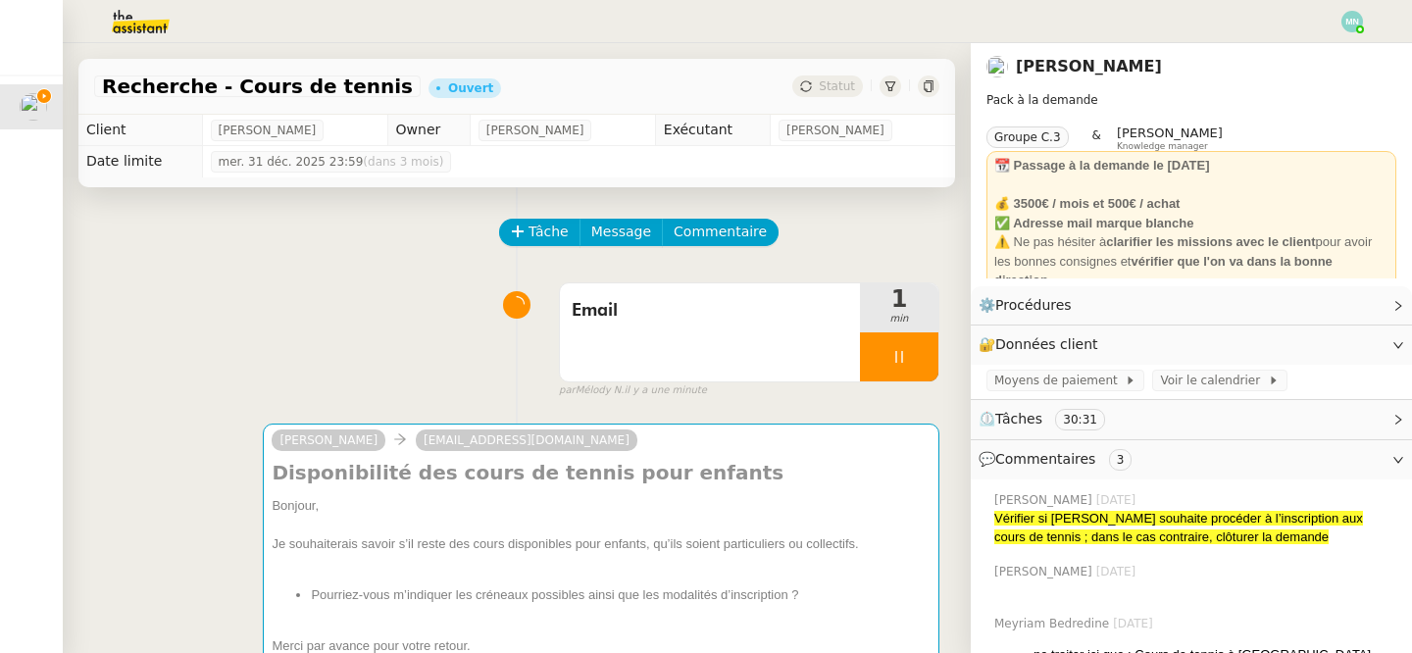
scroll to position [11, 0]
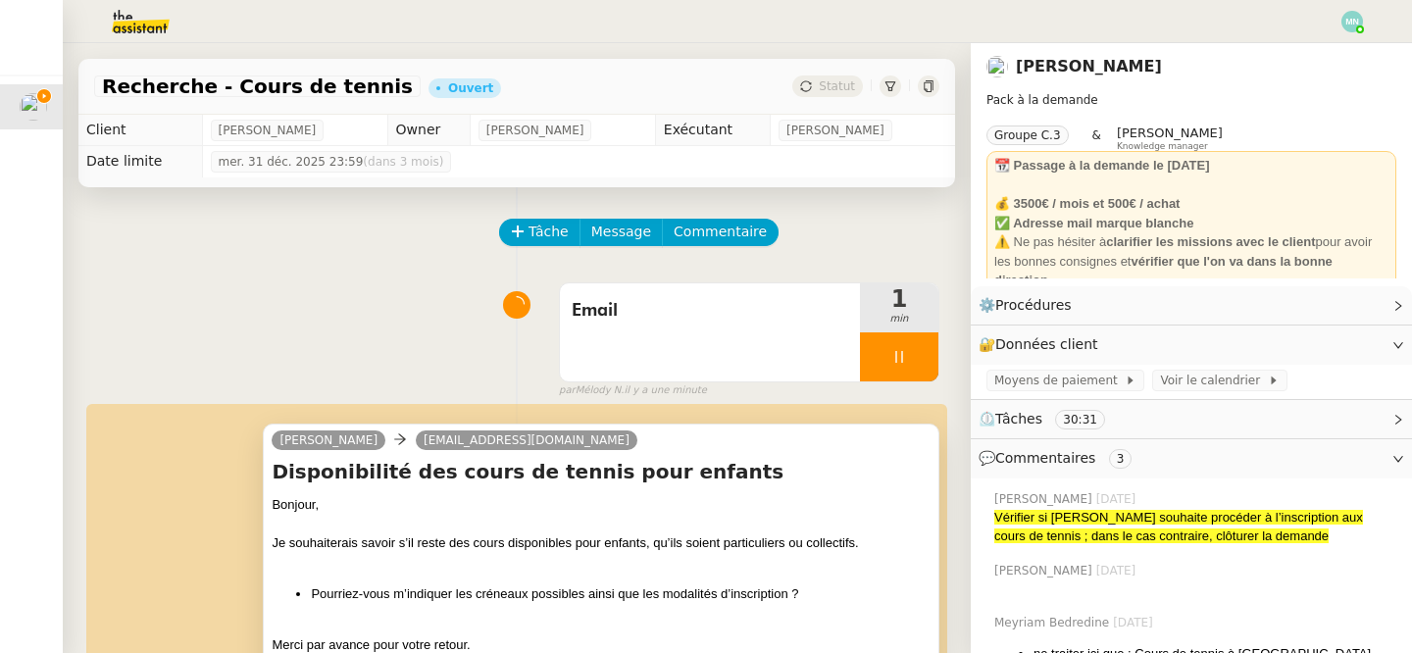
click at [489, 437] on span "[EMAIL_ADDRESS][DOMAIN_NAME]" at bounding box center [527, 441] width 206 height 14
click at [742, 306] on span "Email" at bounding box center [710, 310] width 277 height 29
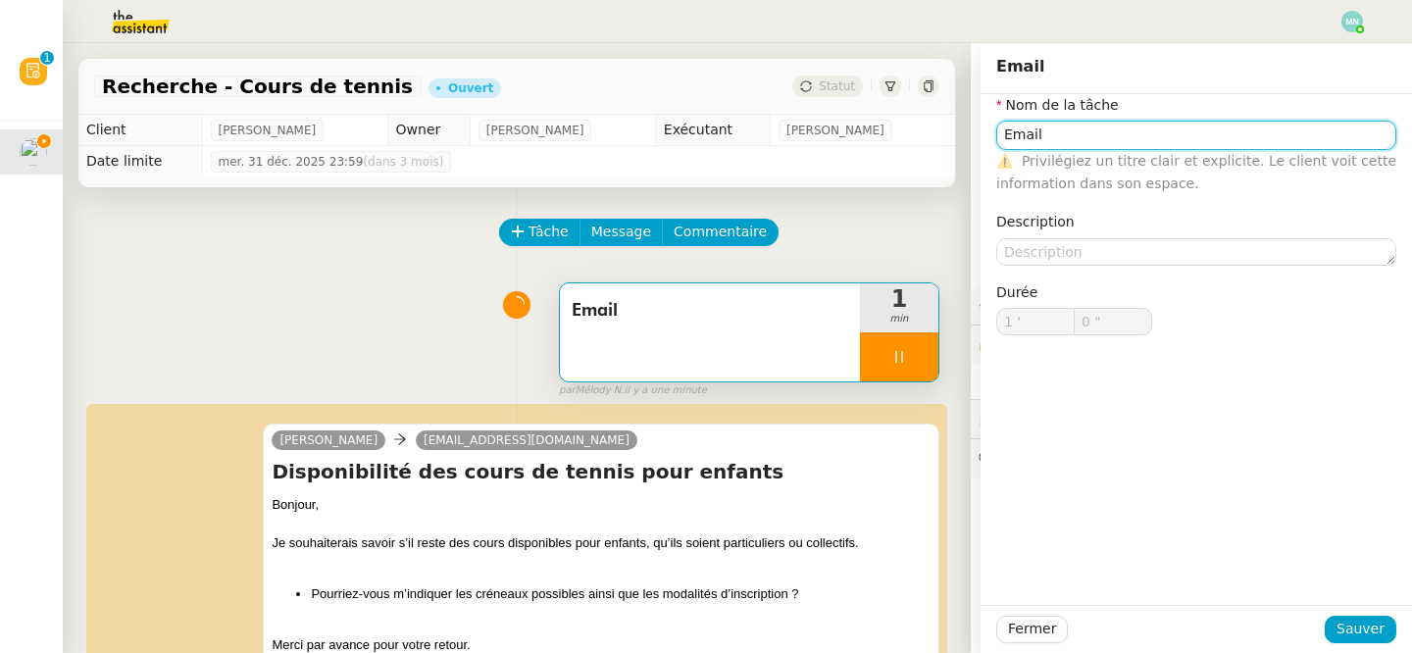
click at [1128, 138] on input "Email" at bounding box center [1197, 135] width 400 height 28
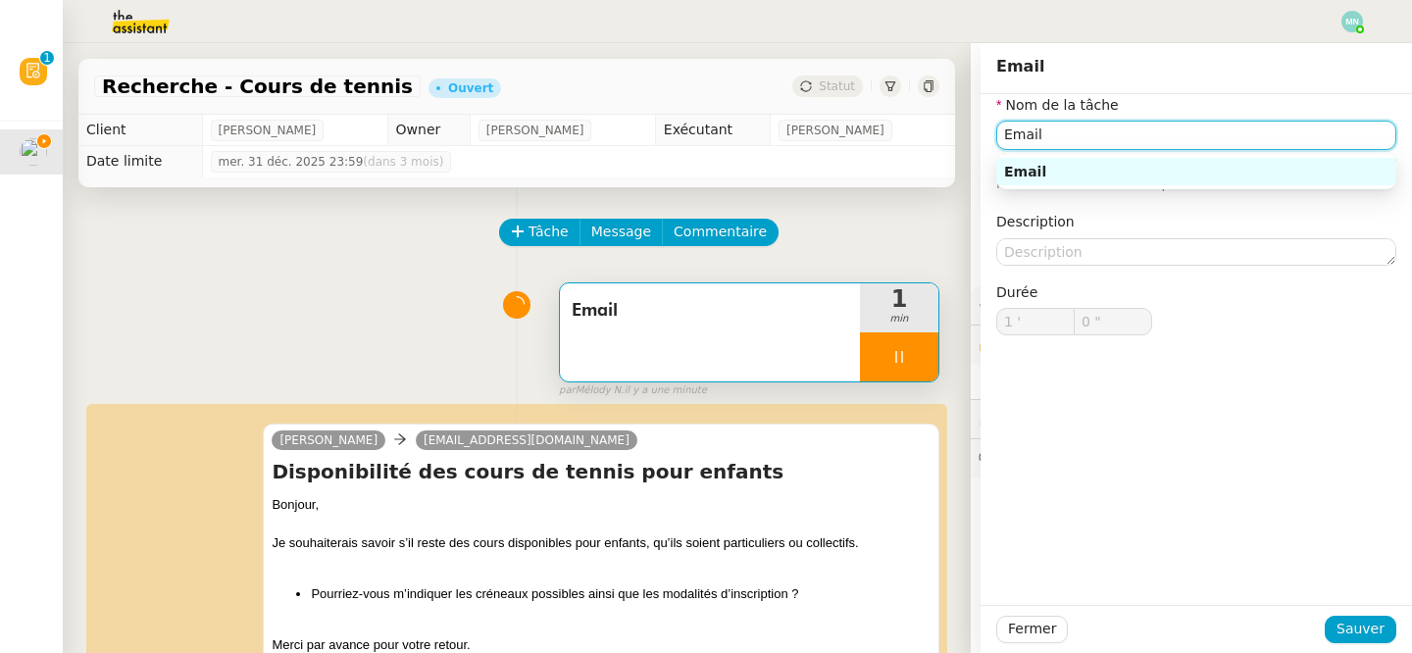
type input "1 ""
paste input "[EMAIL_ADDRESS][DOMAIN_NAME]"
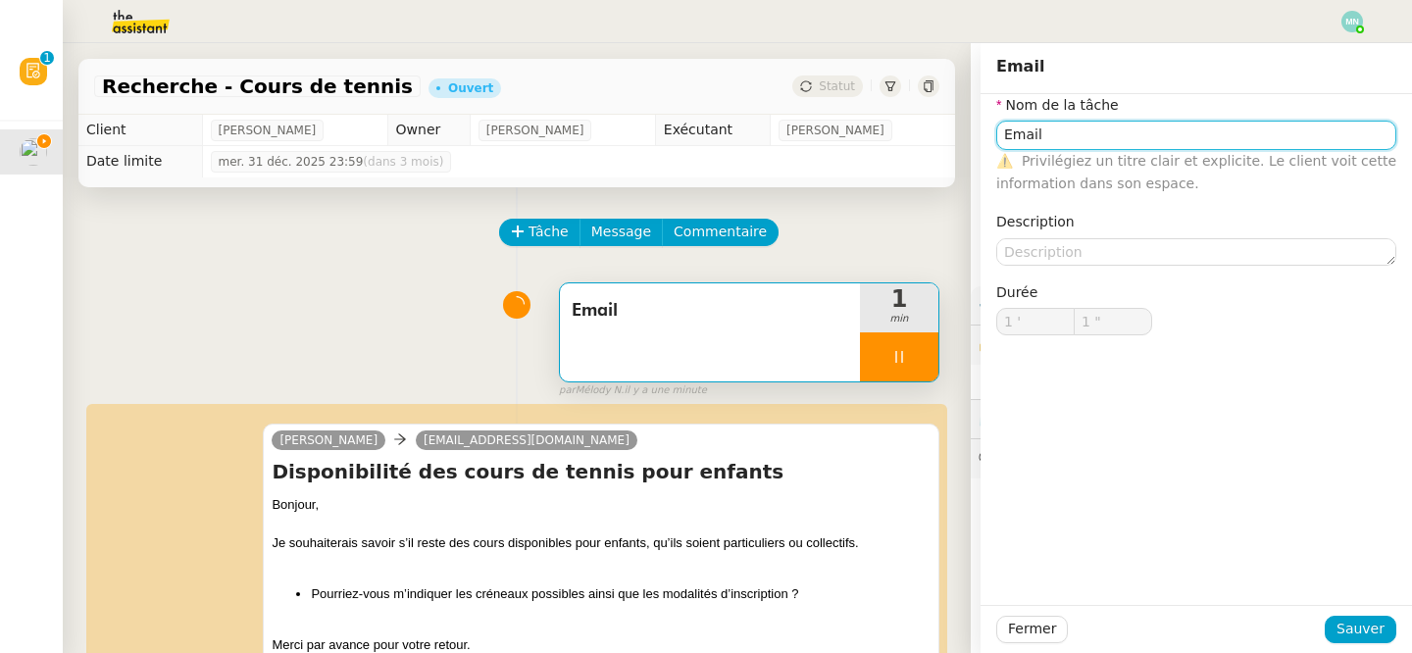
type input "Email usmatennis@gmail.com"
type input "2 ""
type input "Email usmatennis@gmail.com"
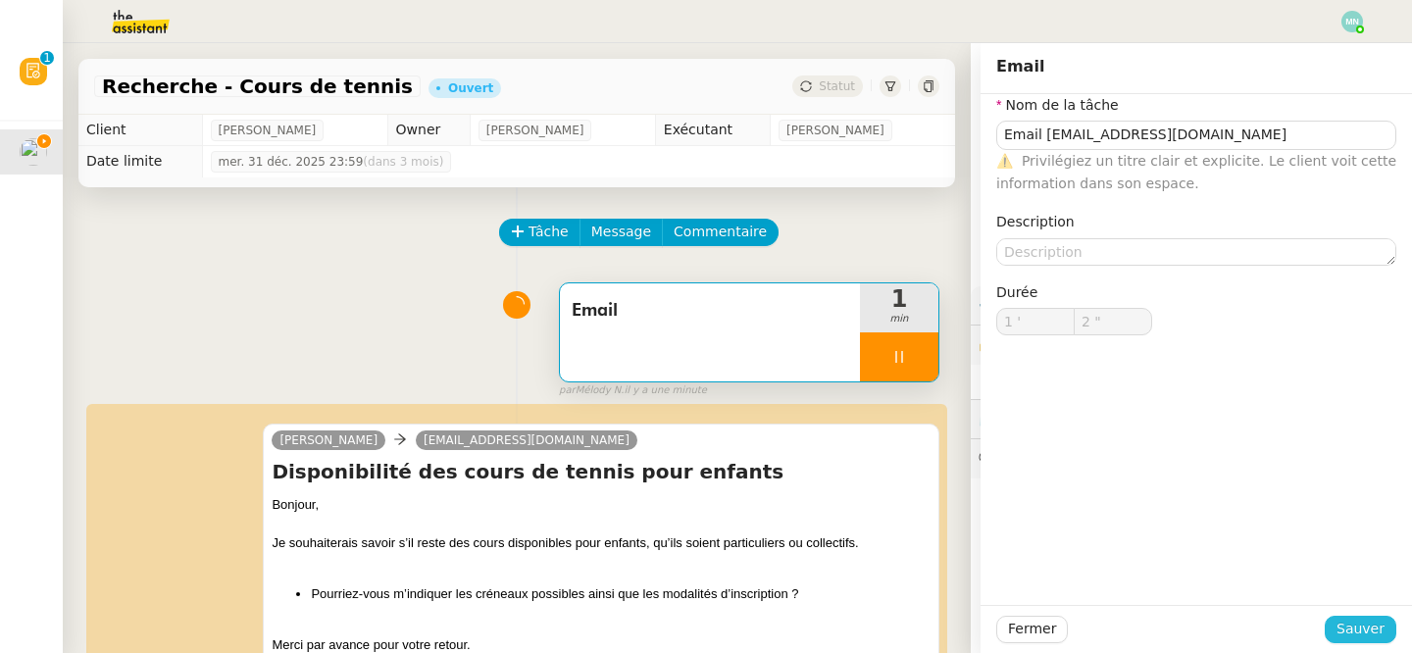
click at [1357, 634] on span "Sauver" at bounding box center [1361, 629] width 48 height 23
type input "3 ""
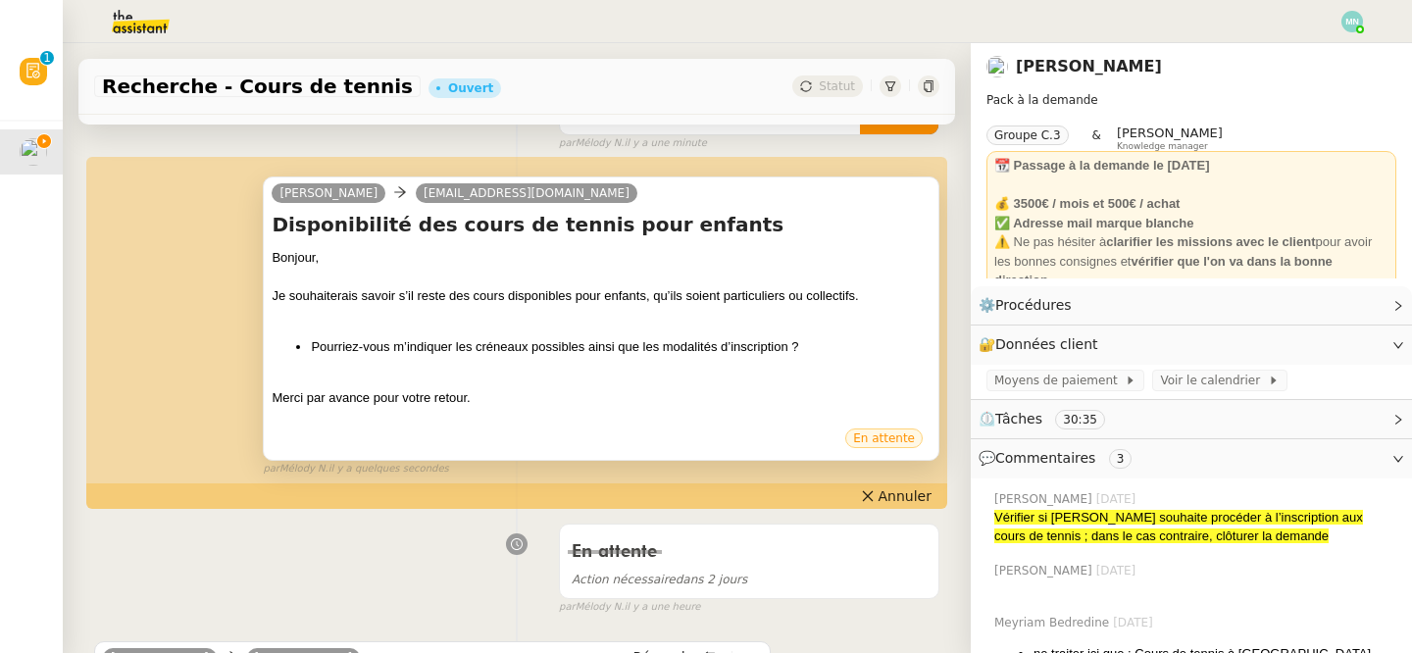
scroll to position [401, 0]
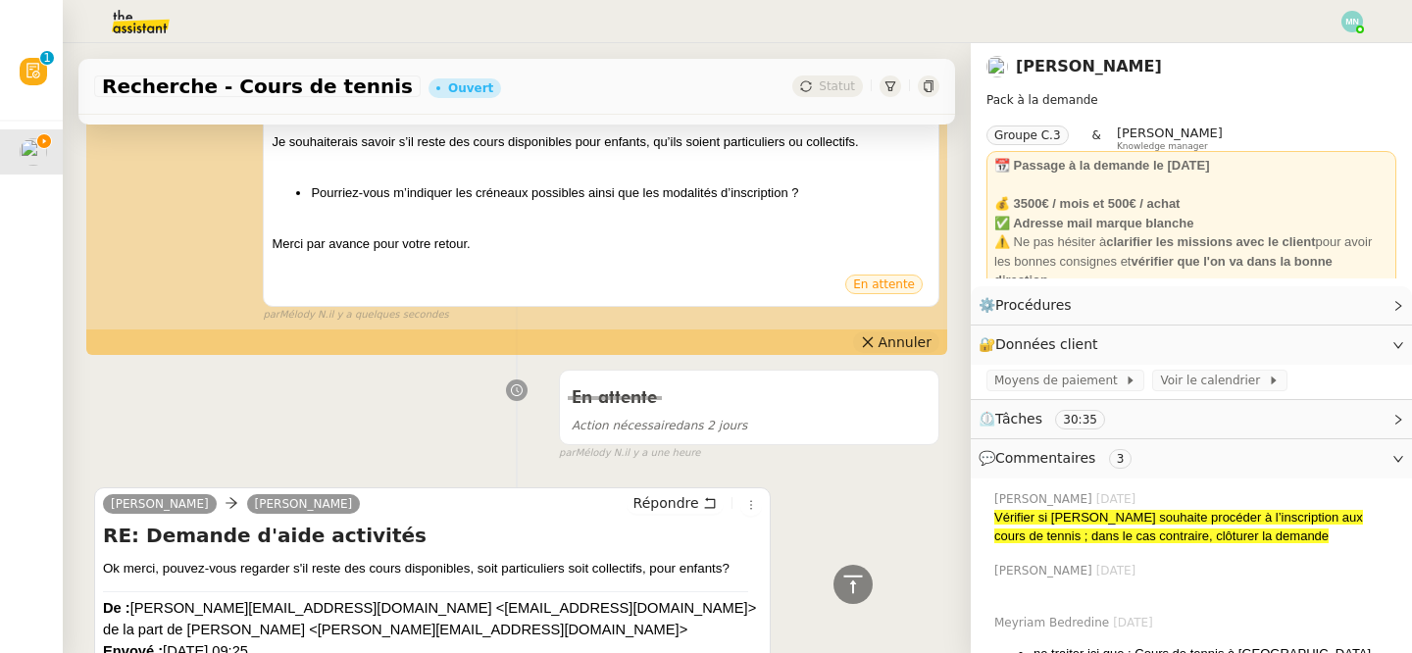
click at [908, 343] on span "Annuler" at bounding box center [905, 343] width 53 height 20
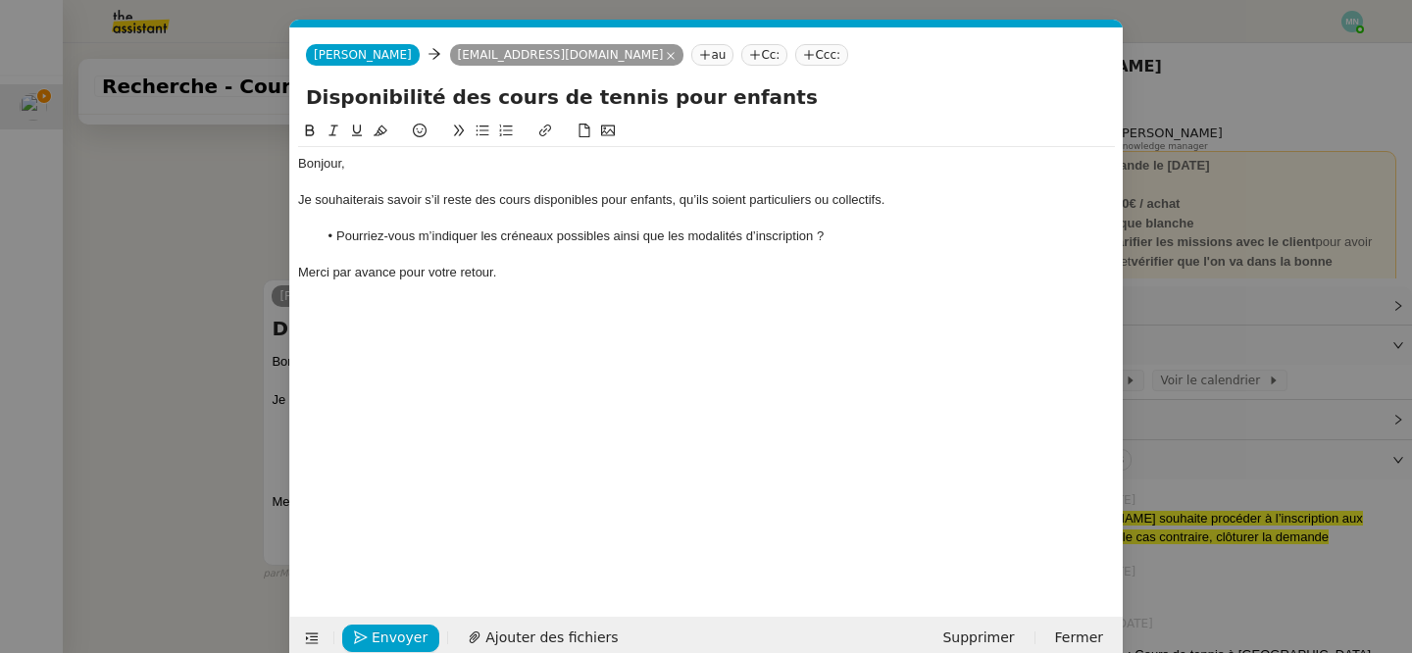
scroll to position [25, 0]
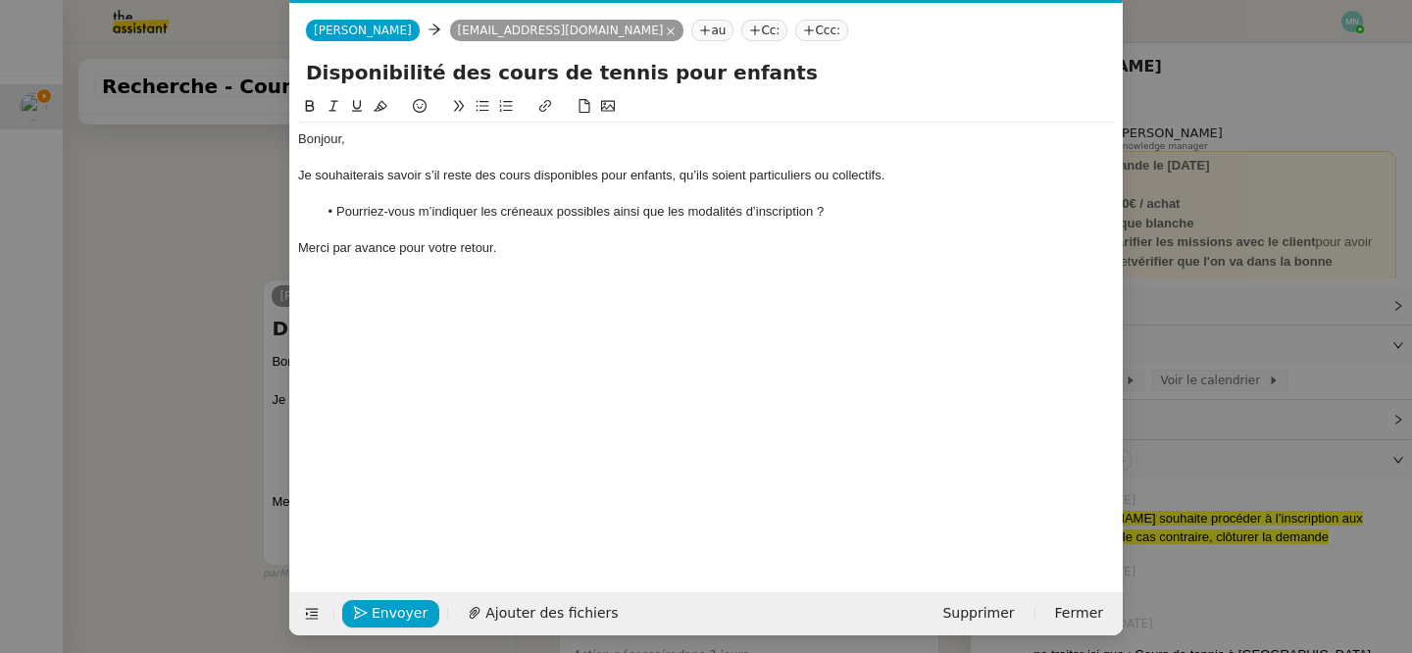
click at [191, 328] on nz-modal-container "Service TA - VOYAGE - PROPOSITION GLOBALE A utiliser dans le cadre de propositi…" at bounding box center [706, 326] width 1412 height 653
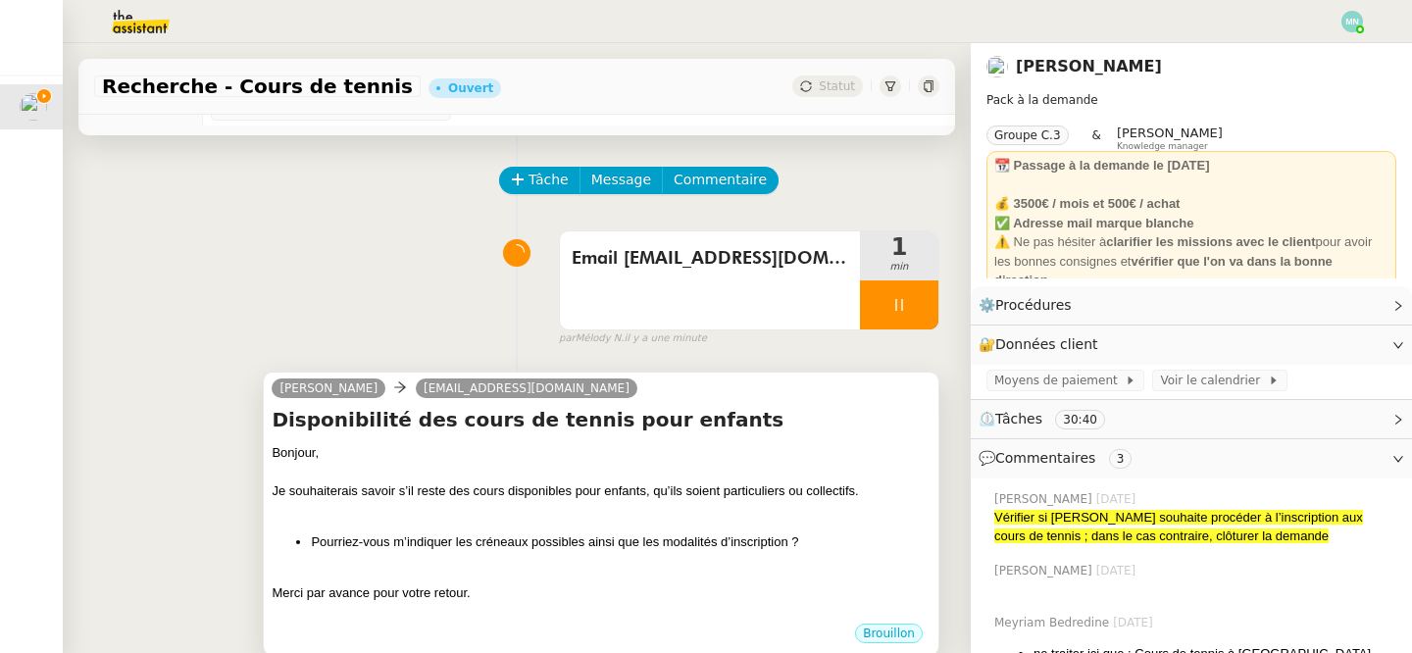
scroll to position [0, 0]
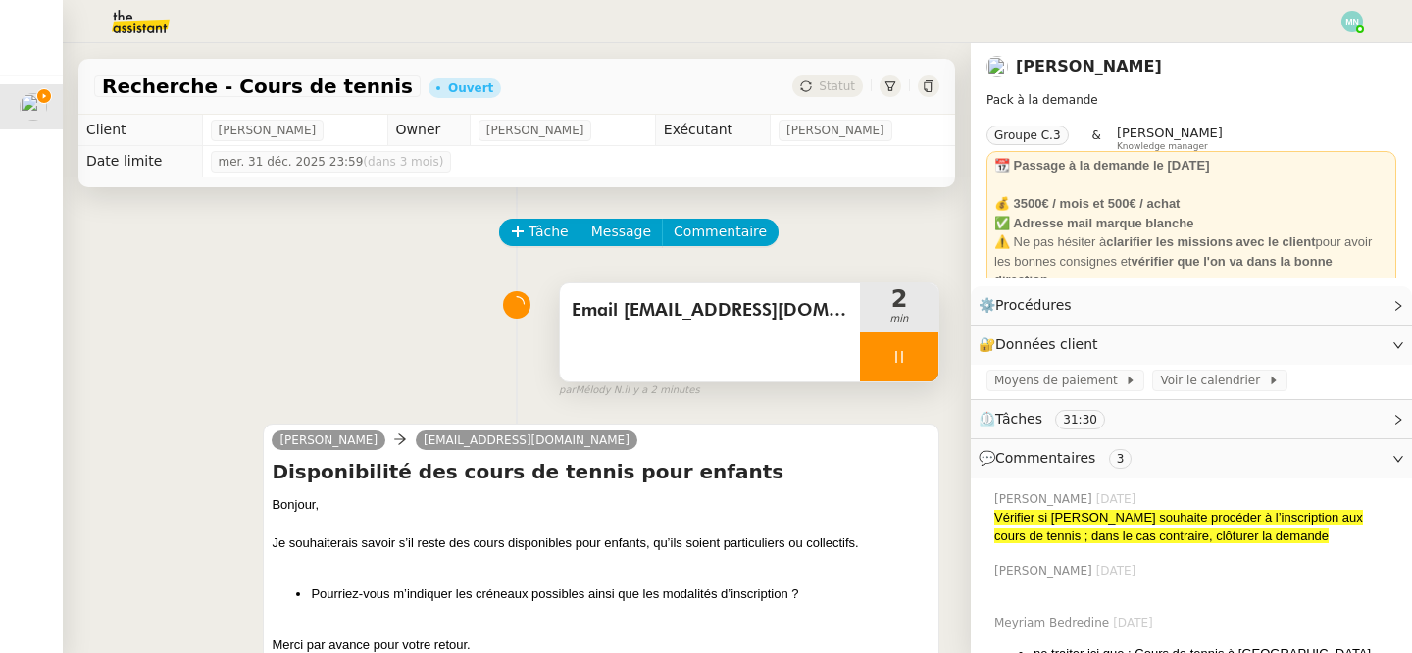
click at [895, 349] on icon at bounding box center [900, 357] width 16 height 16
click at [924, 352] on icon at bounding box center [919, 356] width 15 height 11
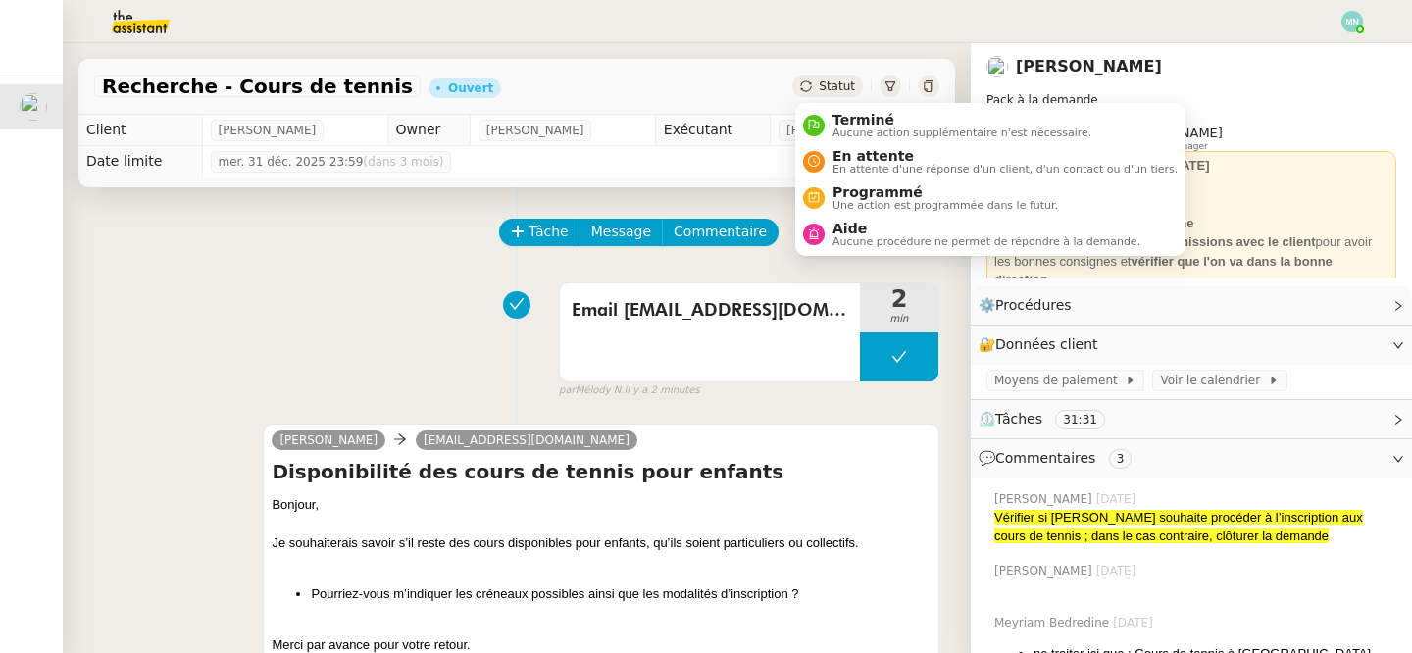
click at [836, 85] on span "Statut" at bounding box center [837, 86] width 36 height 14
click at [845, 158] on span "En attente" at bounding box center [1005, 156] width 345 height 16
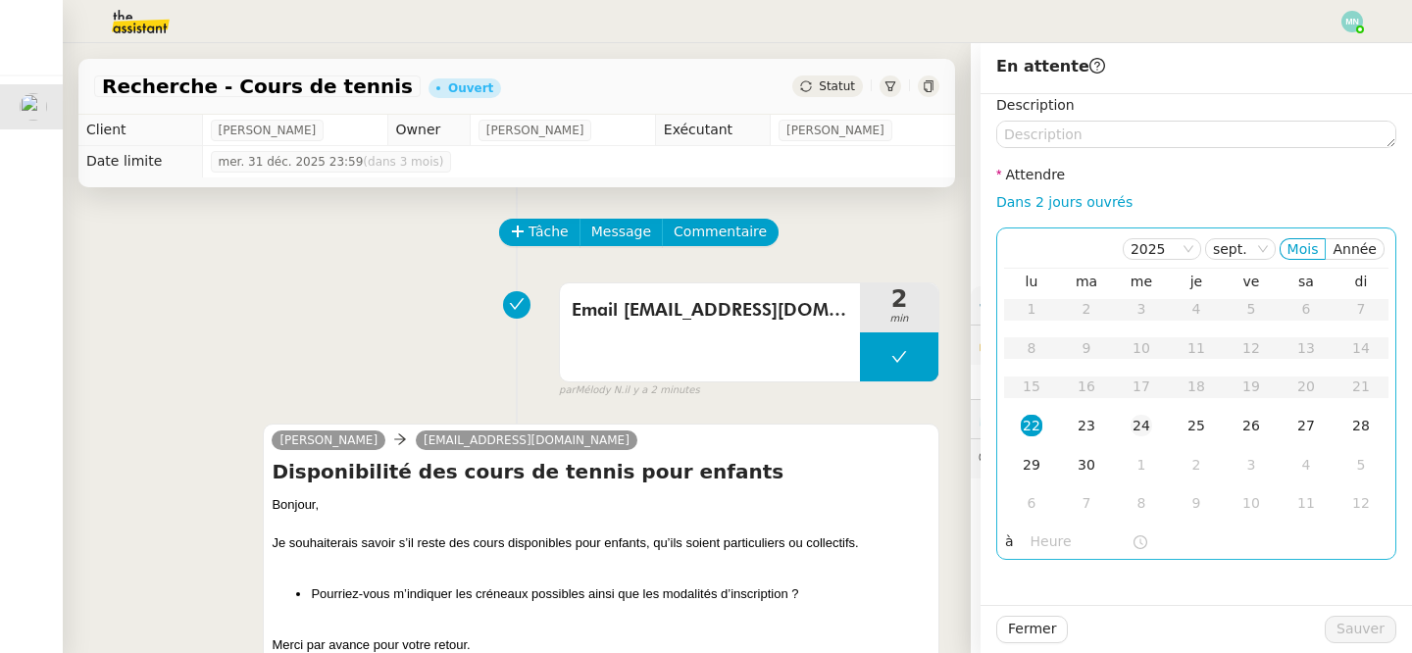
click at [1144, 427] on div "24" at bounding box center [1142, 426] width 22 height 22
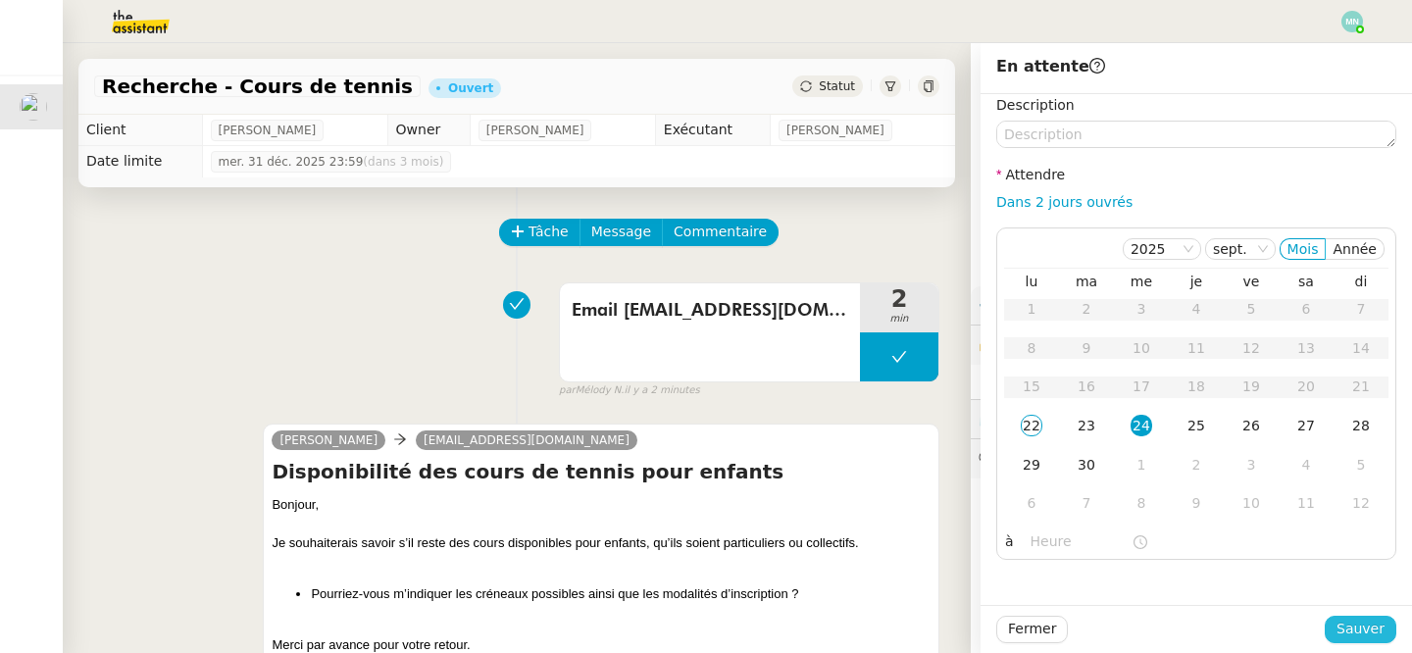
click at [1353, 625] on span "Sauver" at bounding box center [1361, 629] width 48 height 23
